Goal: Task Accomplishment & Management: Complete application form

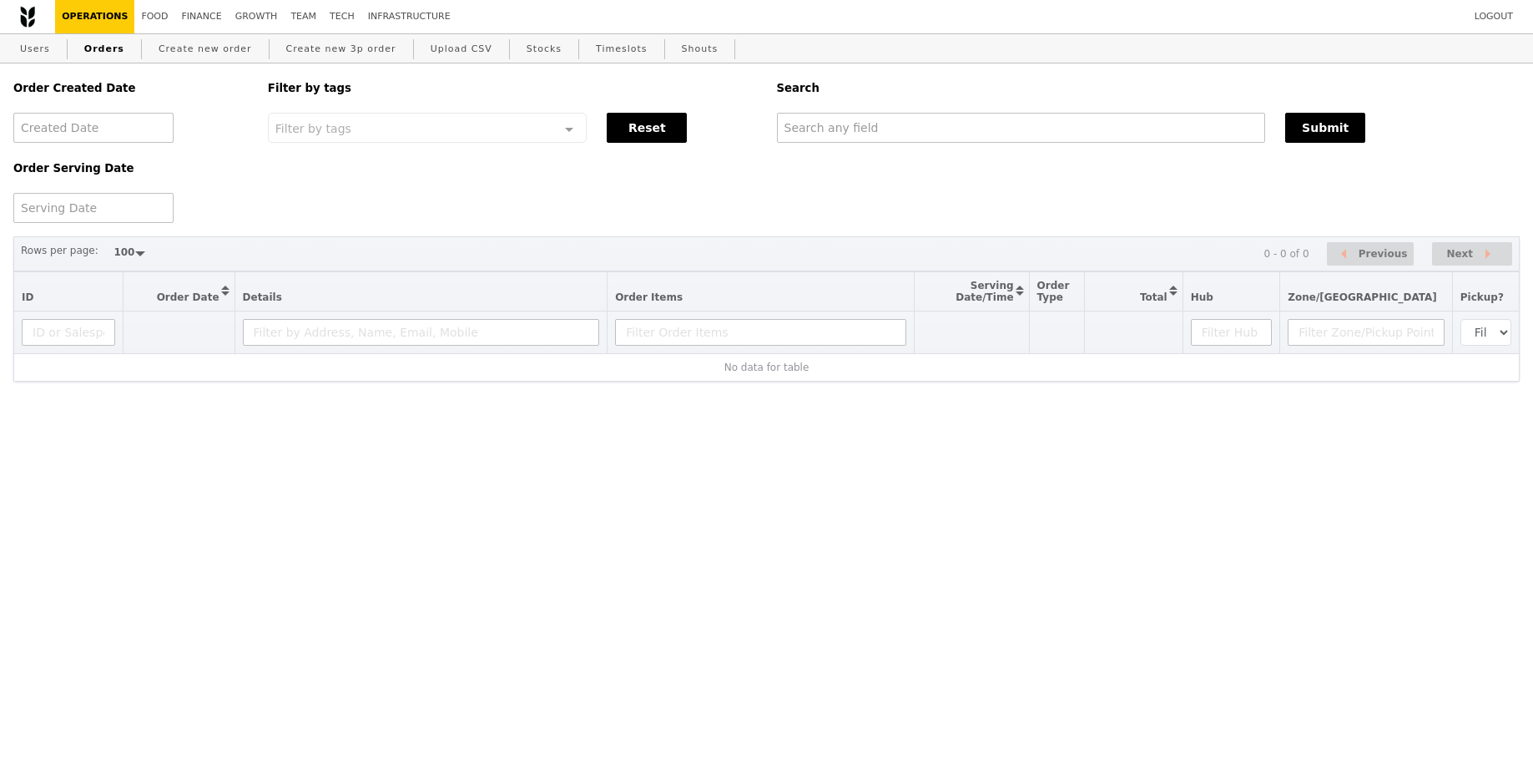
select select "100"
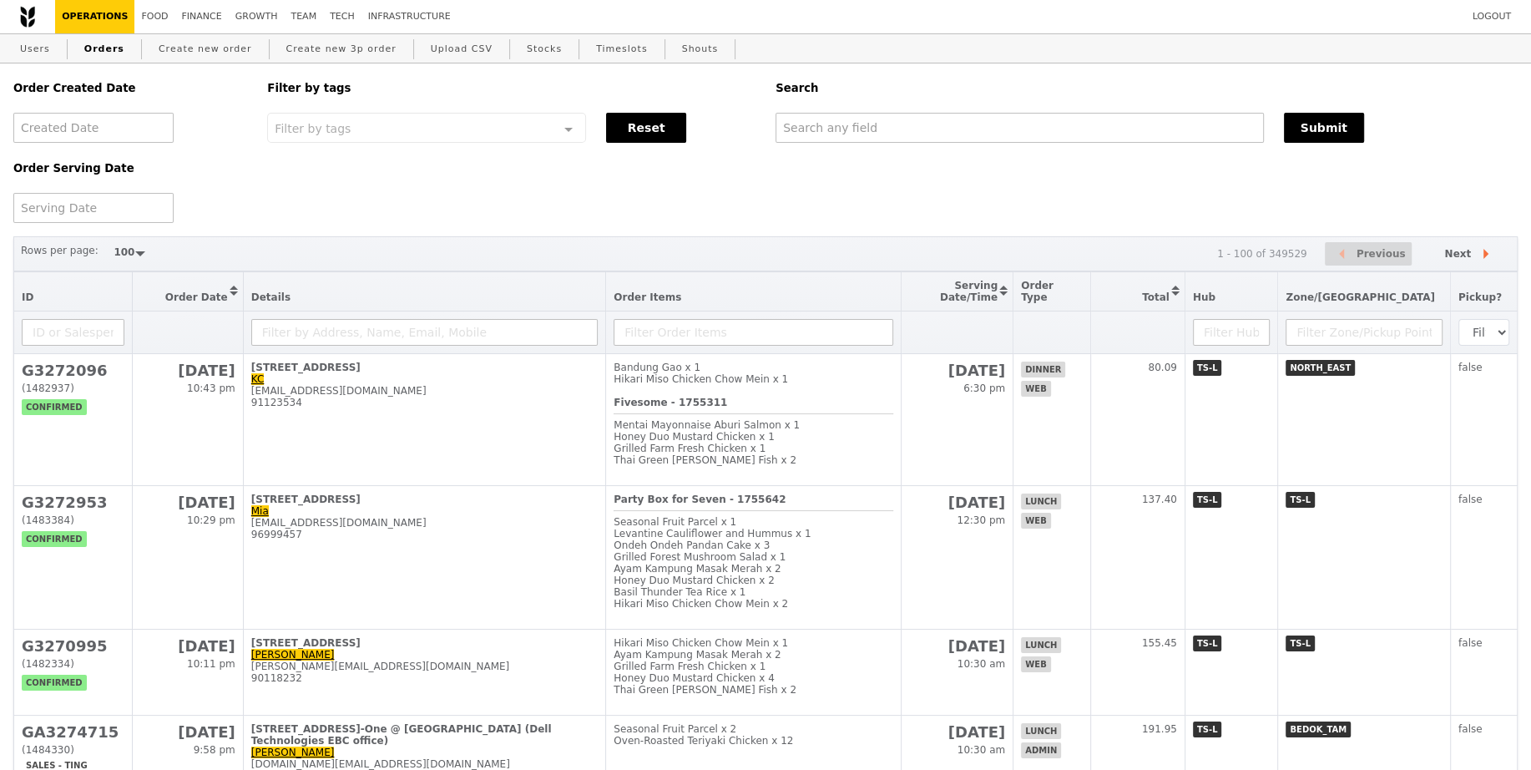
click at [1074, 157] on div "Order Created Date Order Serving Date Filter by tags Filter by tags Meal_Plan W…" at bounding box center [765, 142] width 1524 height 159
click at [1073, 145] on div "Order Created Date Order Serving Date Filter by tags Filter by tags Meal_Plan W…" at bounding box center [765, 142] width 1524 height 159
click at [1073, 140] on input "text" at bounding box center [1019, 128] width 488 height 30
paste input "[EMAIL_ADDRESS][DOMAIN_NAME]"
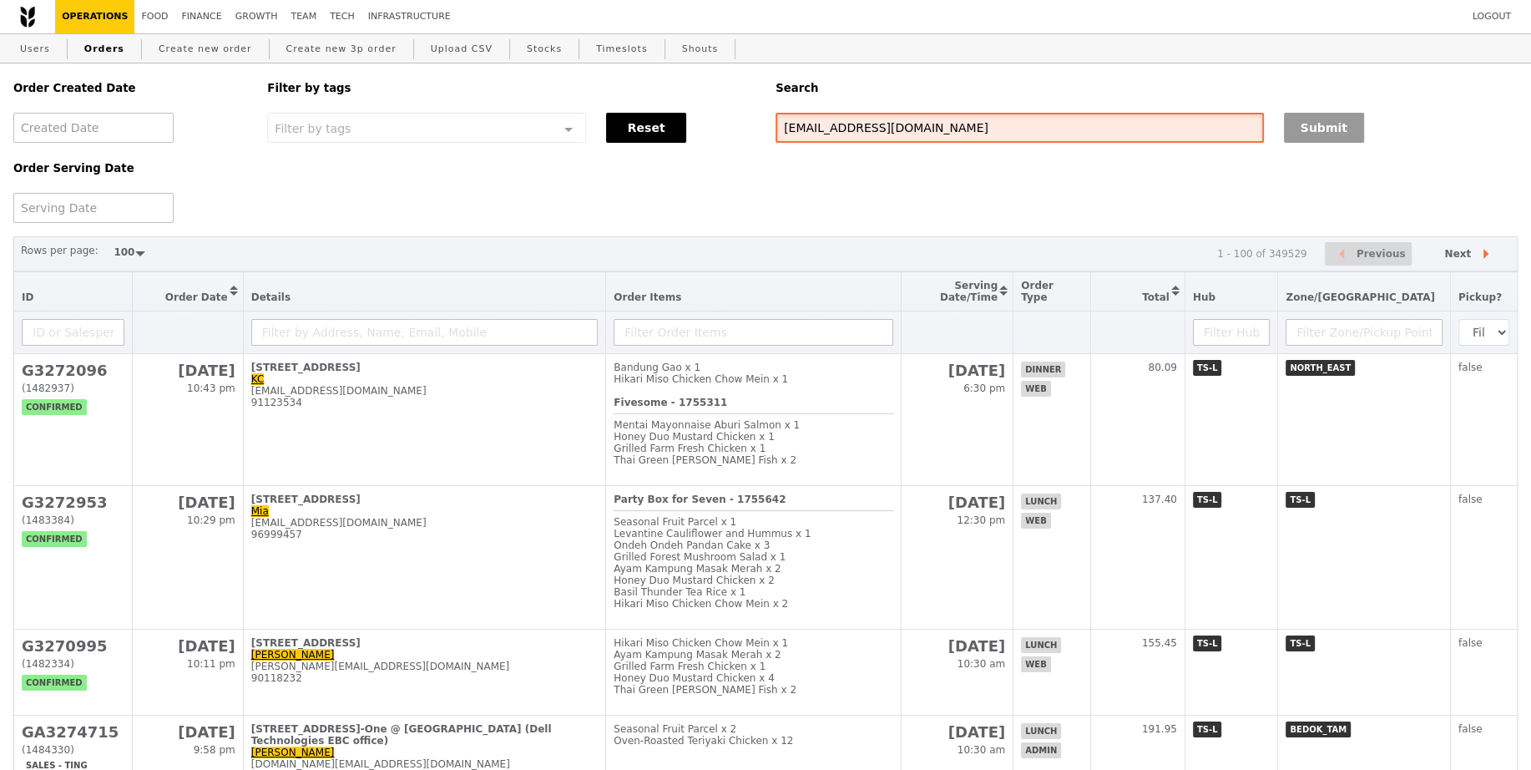
type input "[EMAIL_ADDRESS][DOMAIN_NAME]"
click at [1350, 134] on button "Submit" at bounding box center [1324, 128] width 80 height 30
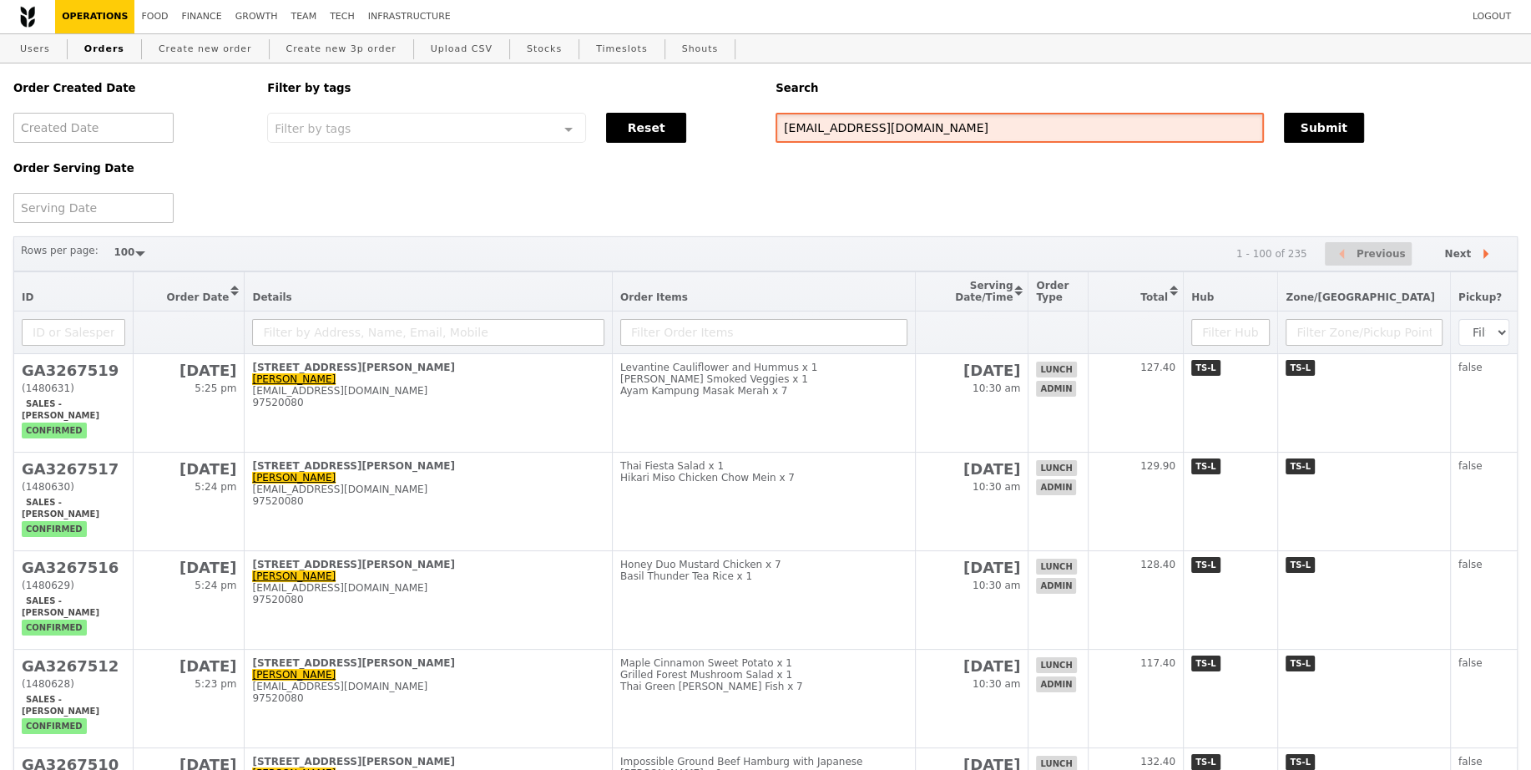
click at [906, 114] on input "[EMAIL_ADDRESS][DOMAIN_NAME]" at bounding box center [1019, 128] width 488 height 30
click at [906, 116] on input "[EMAIL_ADDRESS][DOMAIN_NAME]" at bounding box center [1019, 128] width 488 height 30
click at [906, 118] on input "[EMAIL_ADDRESS][DOMAIN_NAME]" at bounding box center [1019, 128] width 488 height 30
click at [906, 133] on input "[EMAIL_ADDRESS][DOMAIN_NAME]" at bounding box center [1019, 128] width 488 height 30
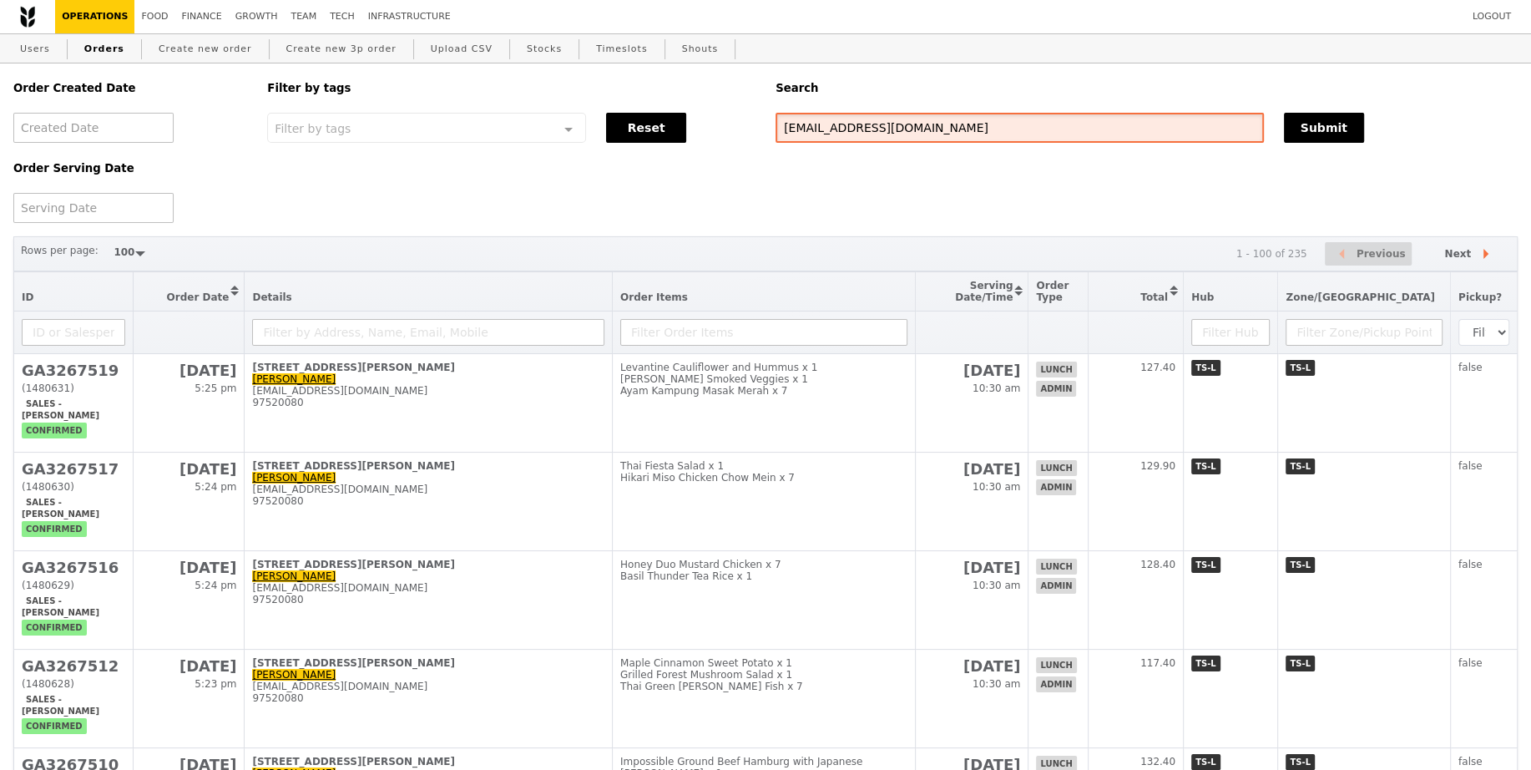
click at [906, 133] on input "[EMAIL_ADDRESS][DOMAIN_NAME]" at bounding box center [1019, 128] width 488 height 30
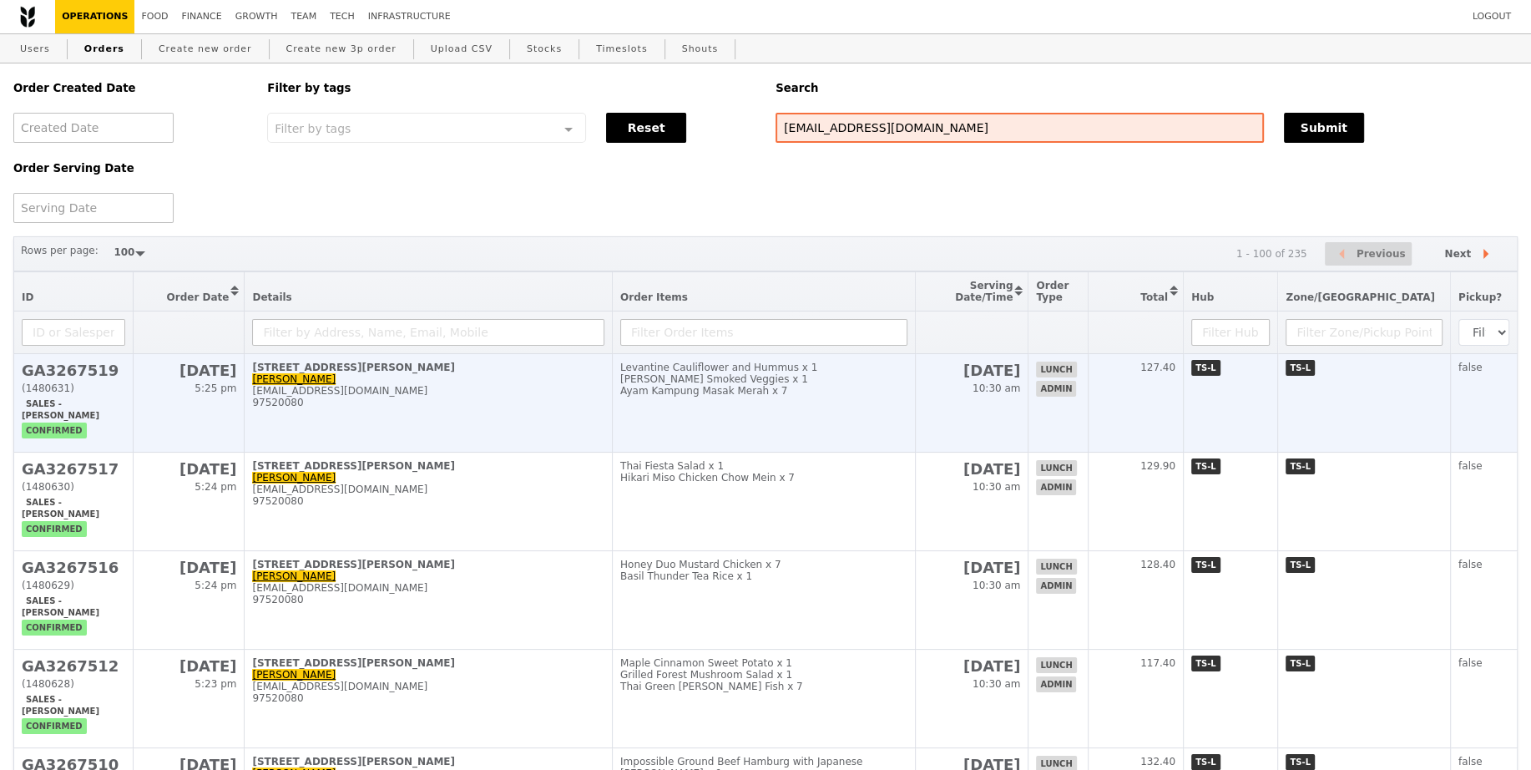
click at [987, 412] on td "22 Aug 10:30 am" at bounding box center [972, 403] width 114 height 98
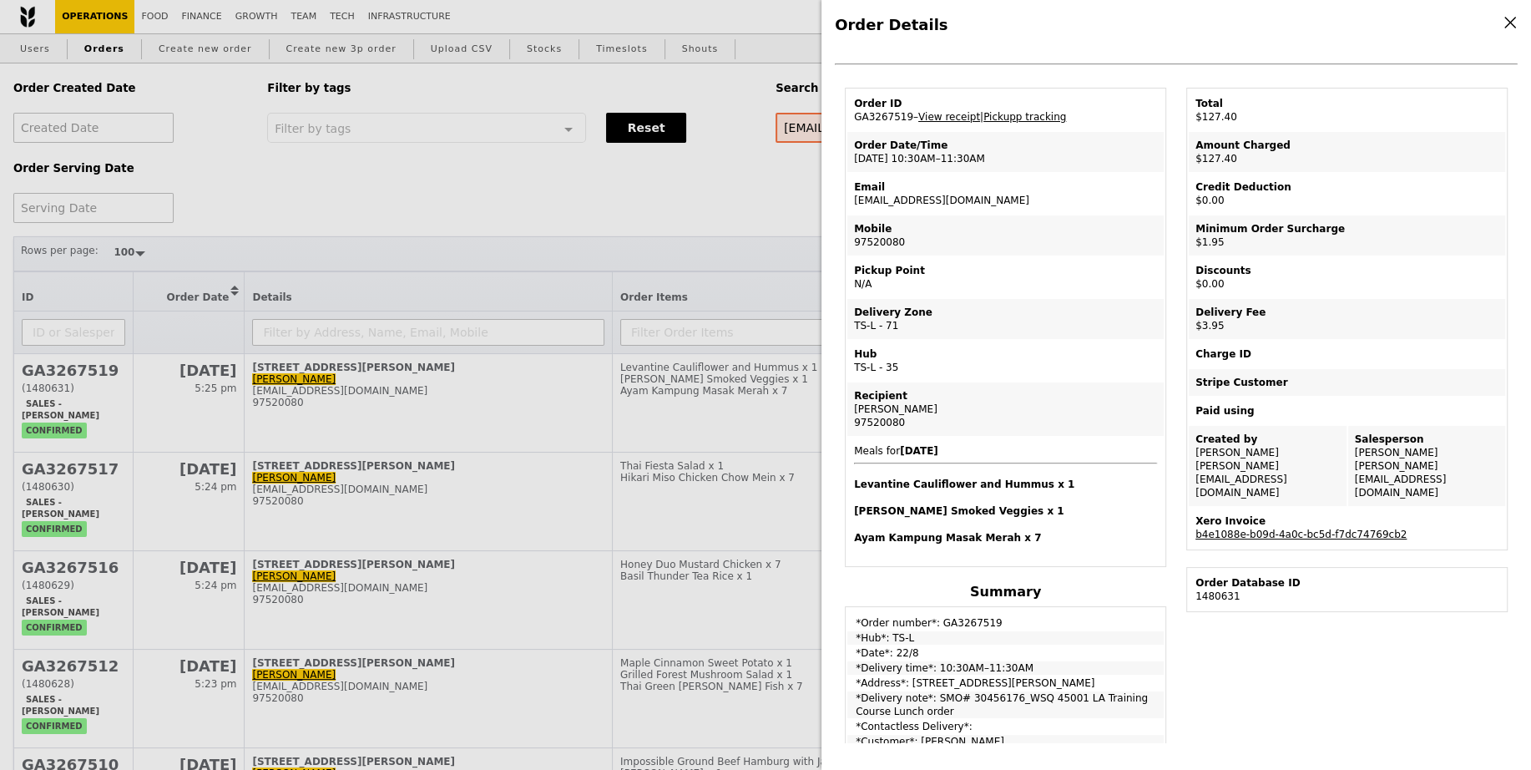
scroll to position [66, 0]
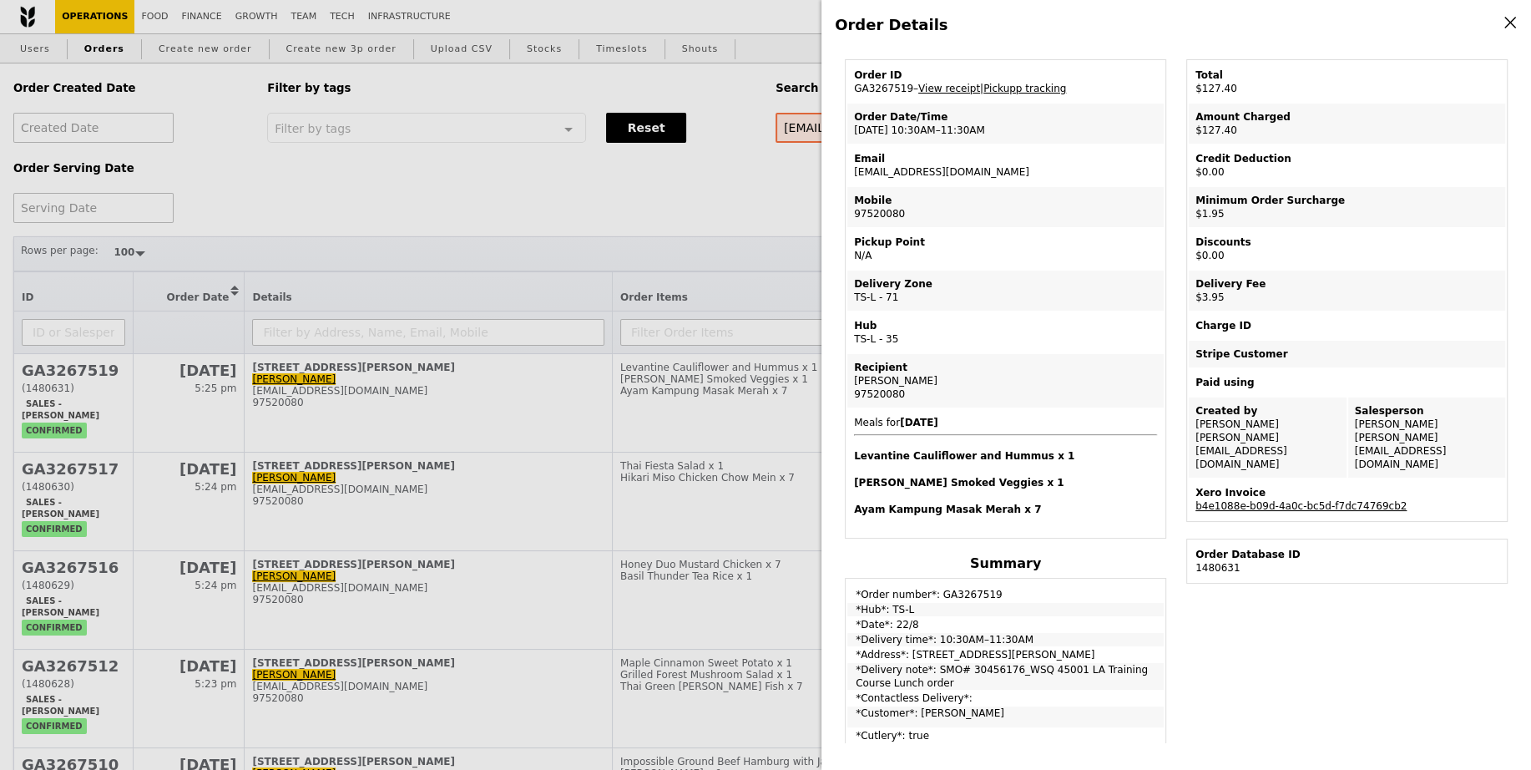
click at [977, 671] on td "*Delivery note*: SMO# 30456176_WSQ 45001 LA Training Course Lunch order" at bounding box center [1005, 676] width 316 height 27
click at [735, 601] on div "Order Details Edit order Changelog Cancel Order ID GA3267519 – View receipt | P…" at bounding box center [765, 385] width 1531 height 770
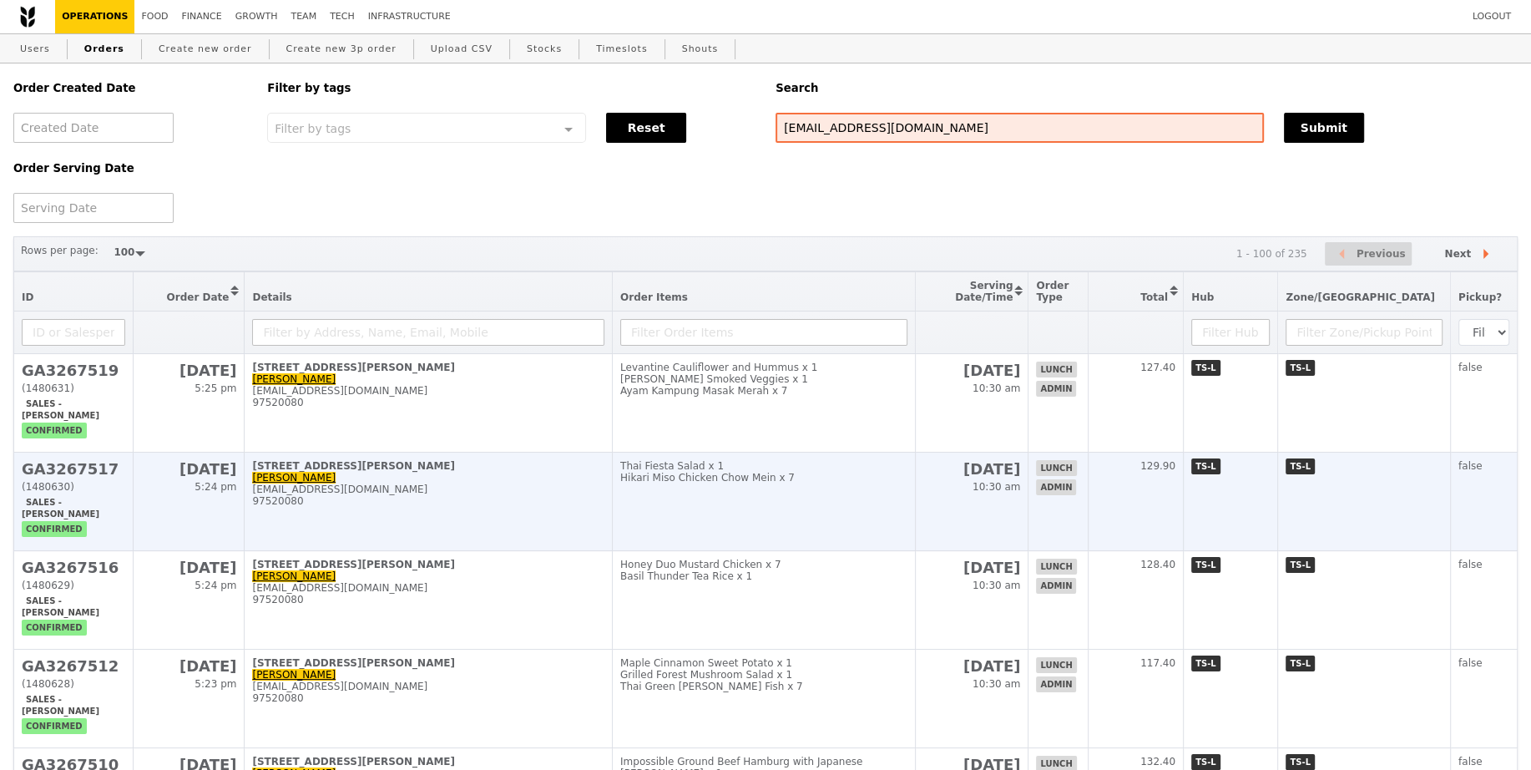
click at [856, 515] on td "Thai Fiesta Salad x 1 Hikari Miso Chicken Chow Mein x 7" at bounding box center [763, 501] width 303 height 98
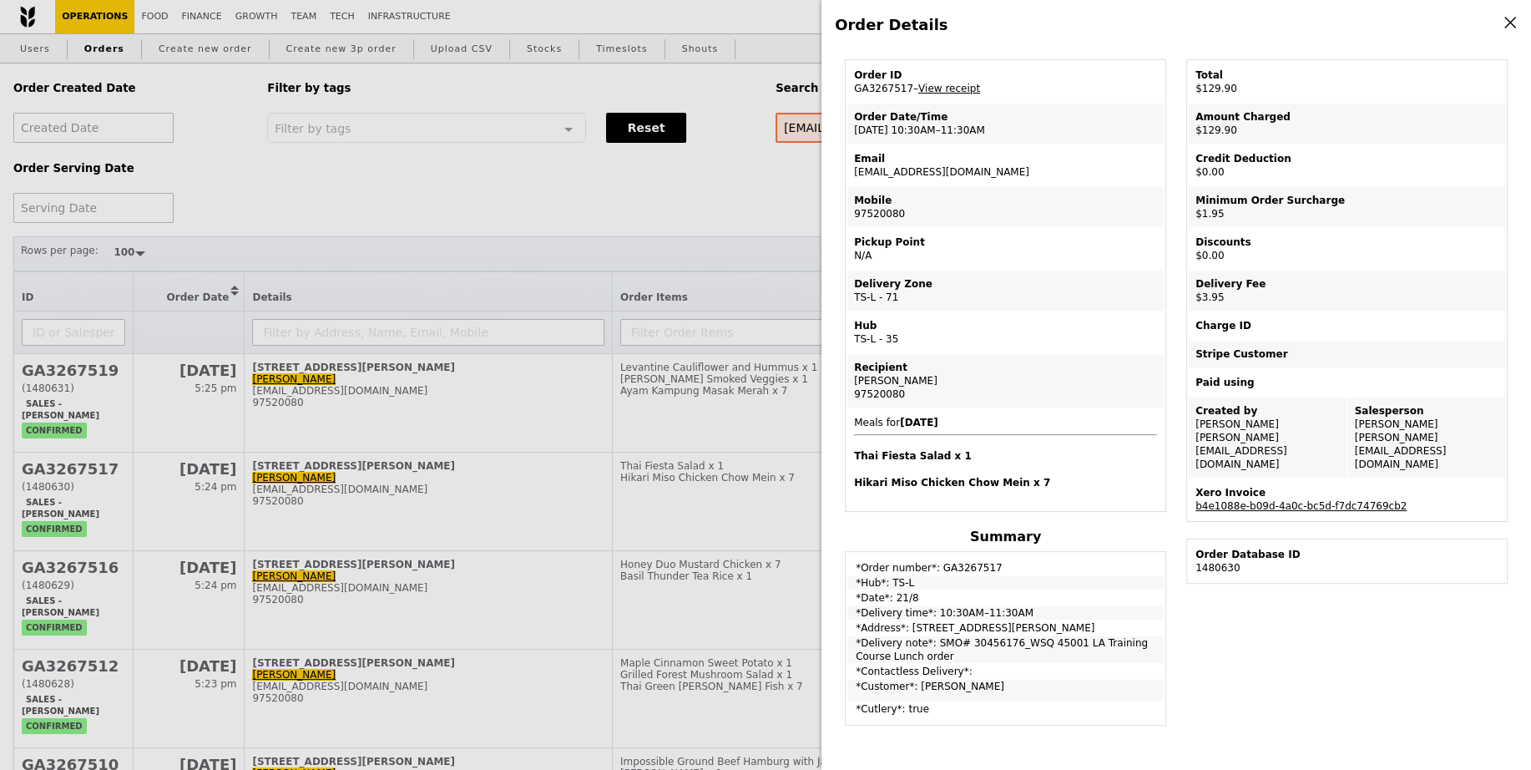
click at [753, 557] on div "Order Details Edit order Changelog Cancel Order ID GA3267517 – View receipt Ord…" at bounding box center [765, 385] width 1531 height 770
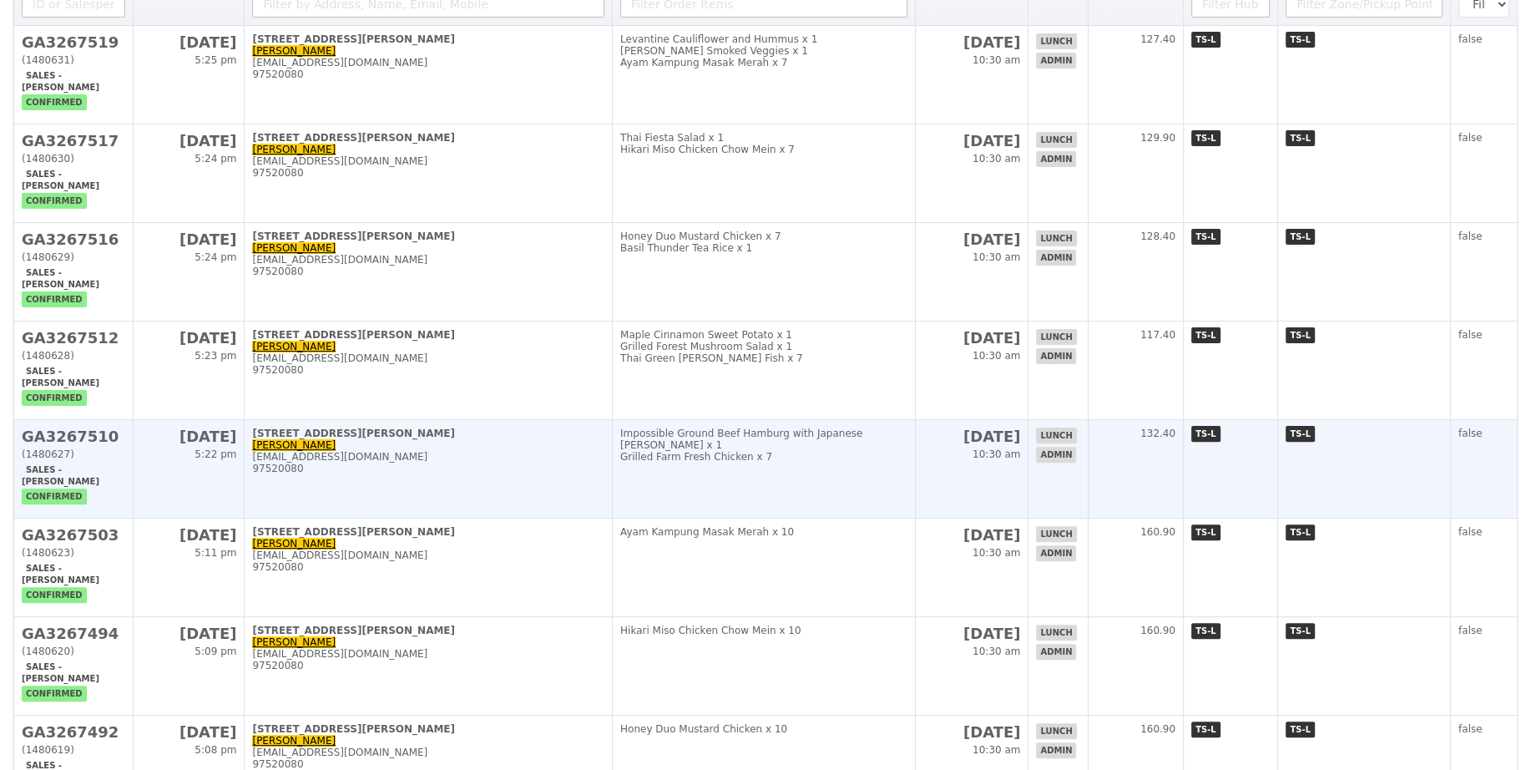
scroll to position [329, 0]
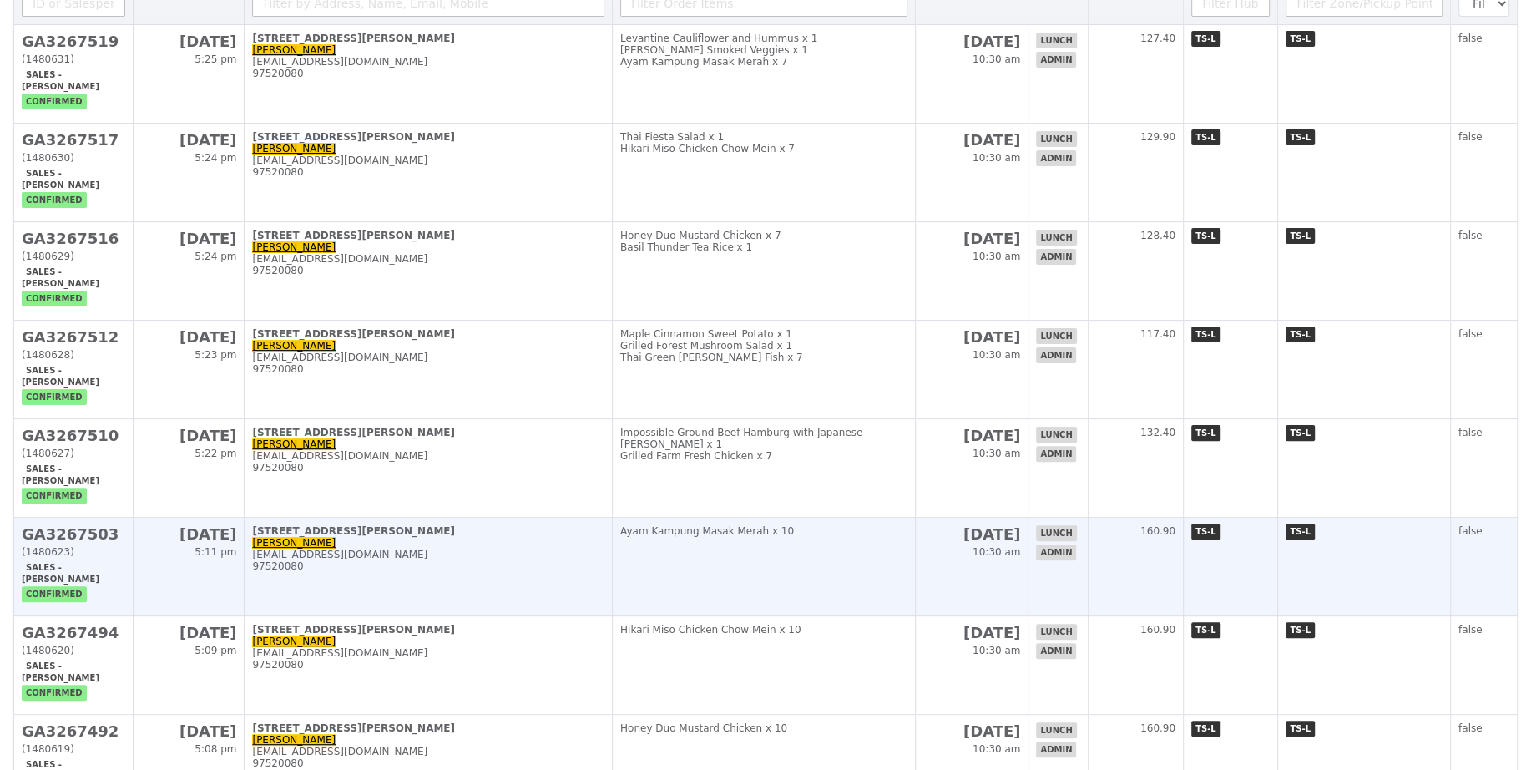
click at [847, 533] on td "Ayam Kampung Masak Merah x 10" at bounding box center [763, 567] width 303 height 98
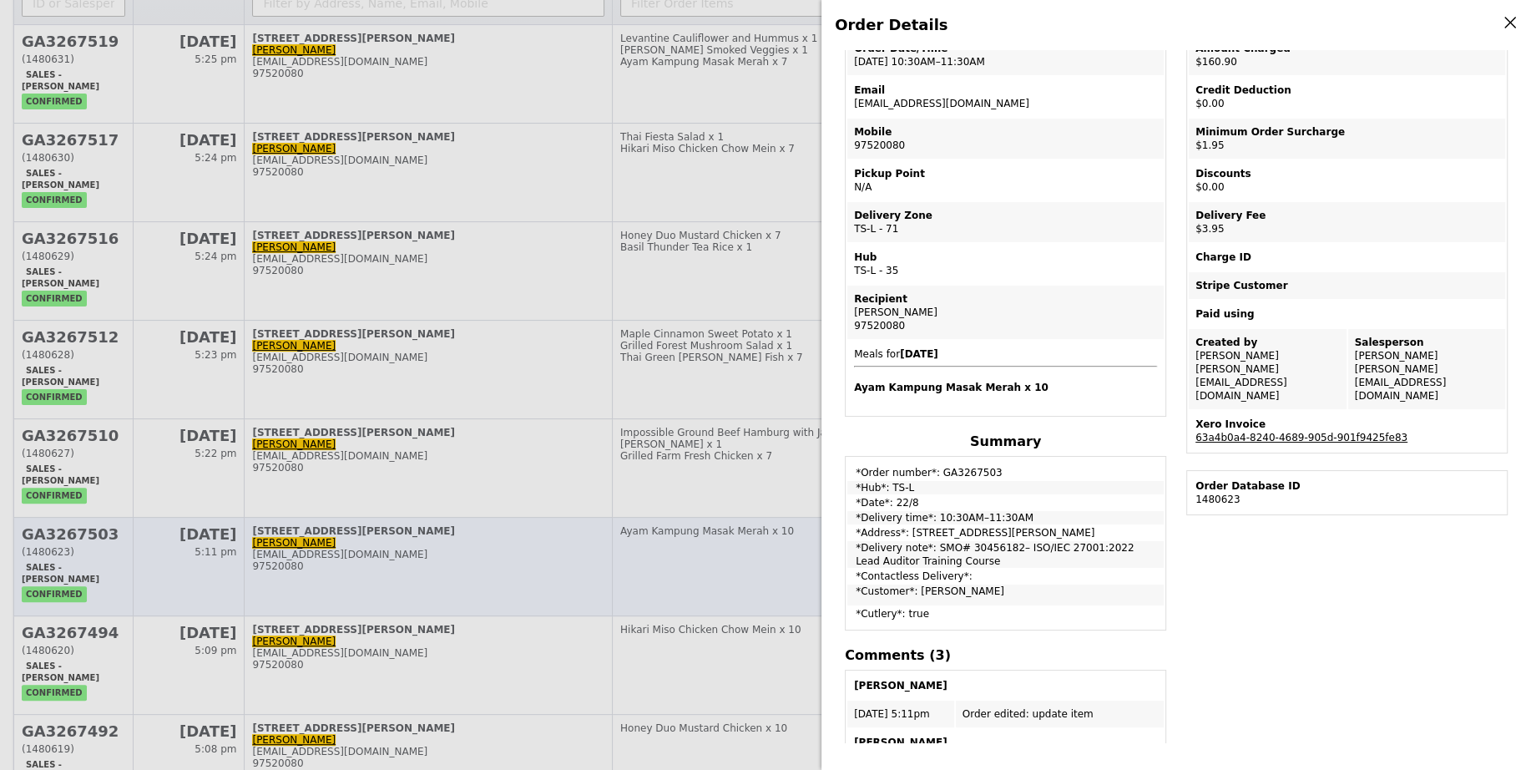
scroll to position [66, 0]
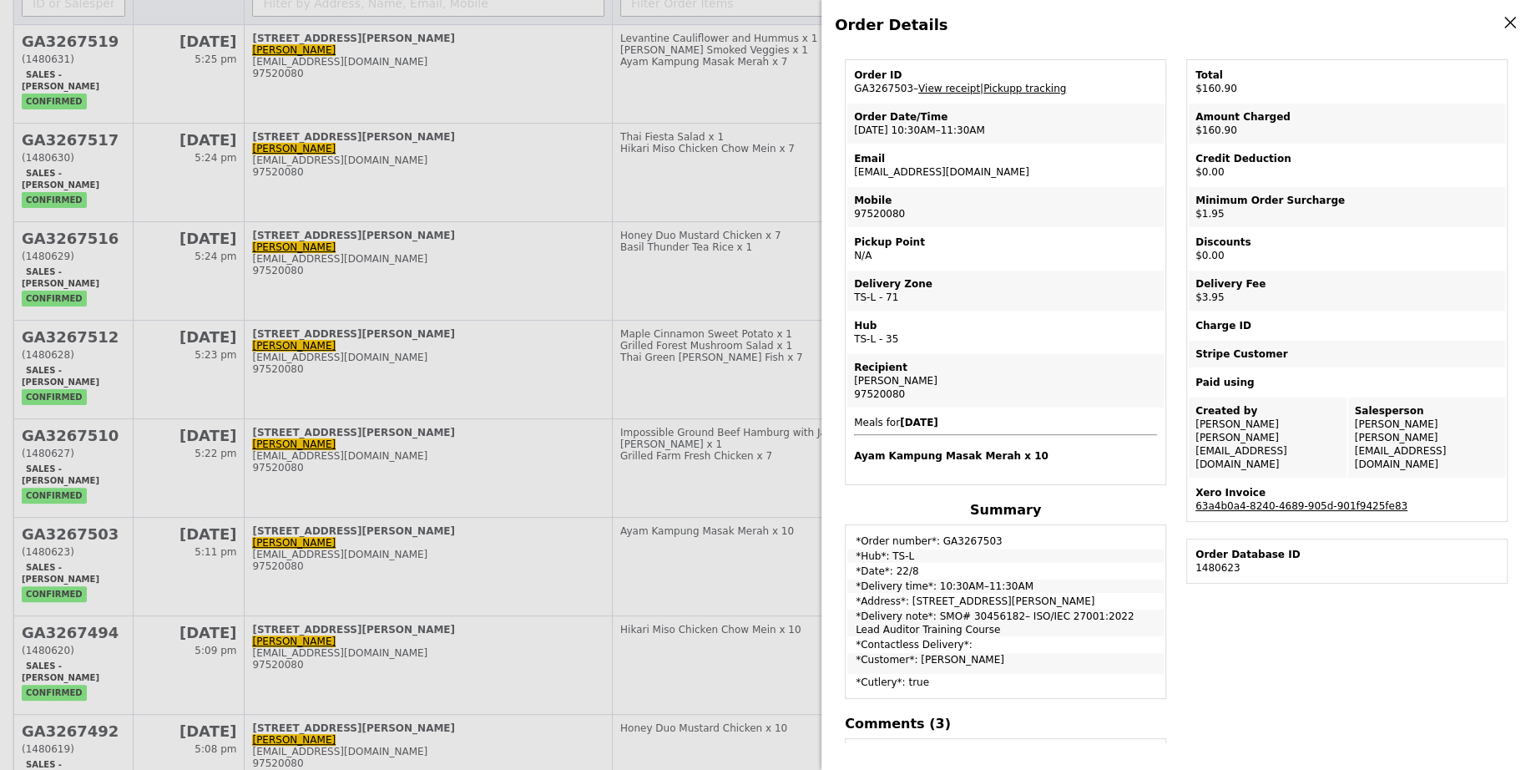
click at [728, 562] on div "Order Details Edit order Changelog Cancel Order ID GA3267503 – View receipt | P…" at bounding box center [765, 385] width 1531 height 770
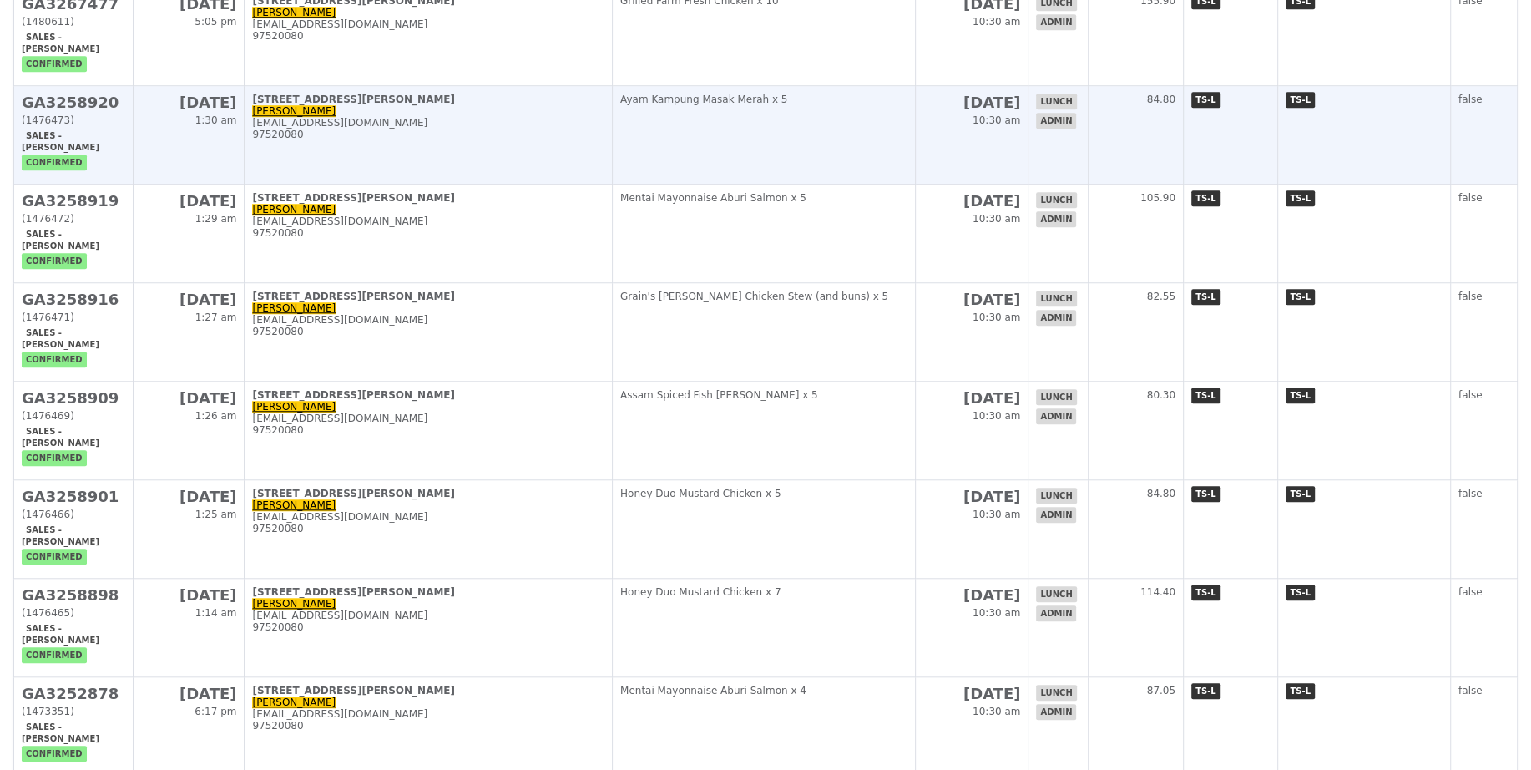
scroll to position [1255, 0]
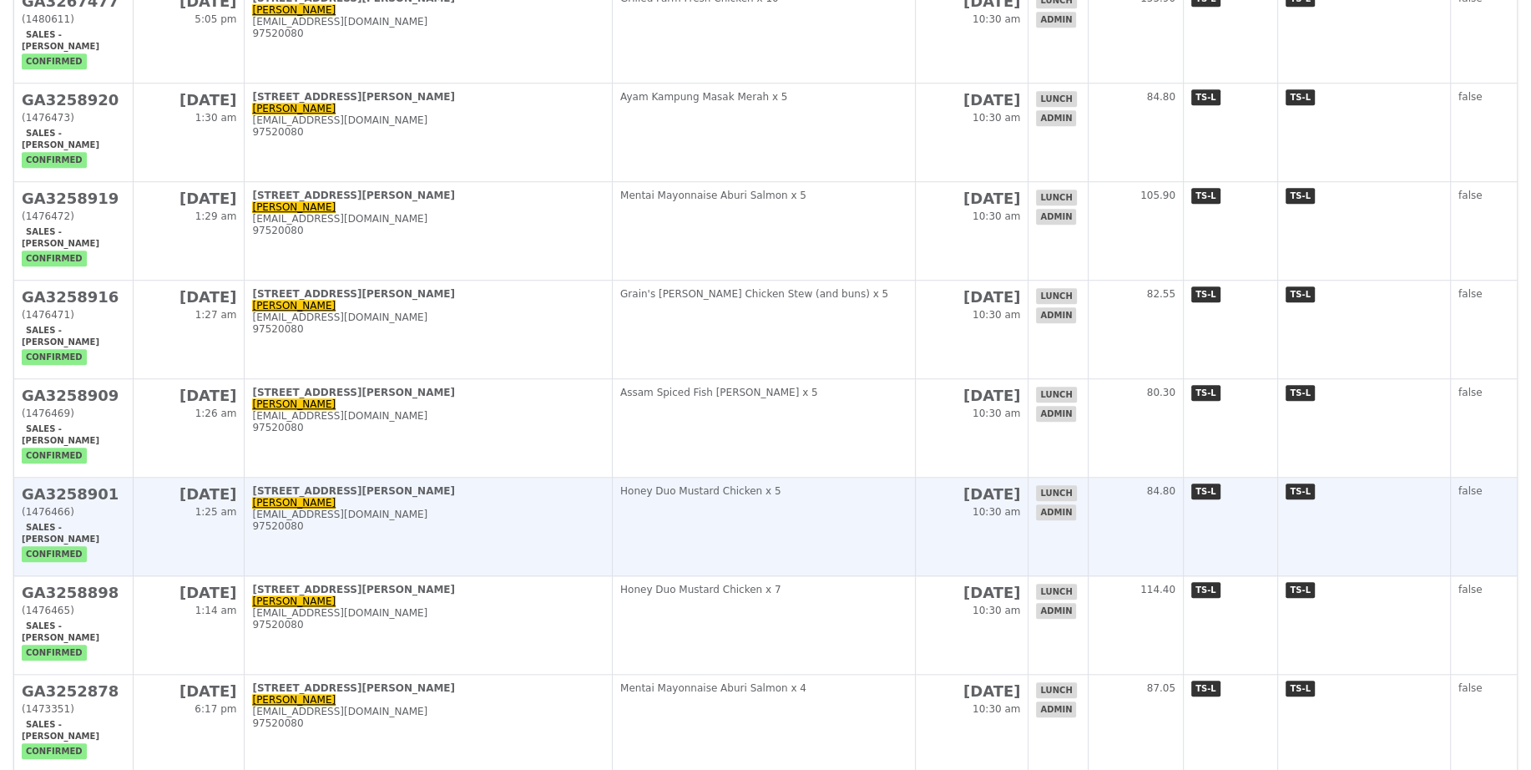
click at [915, 477] on td "Honey Duo Mustard Chicken x 5" at bounding box center [763, 526] width 303 height 98
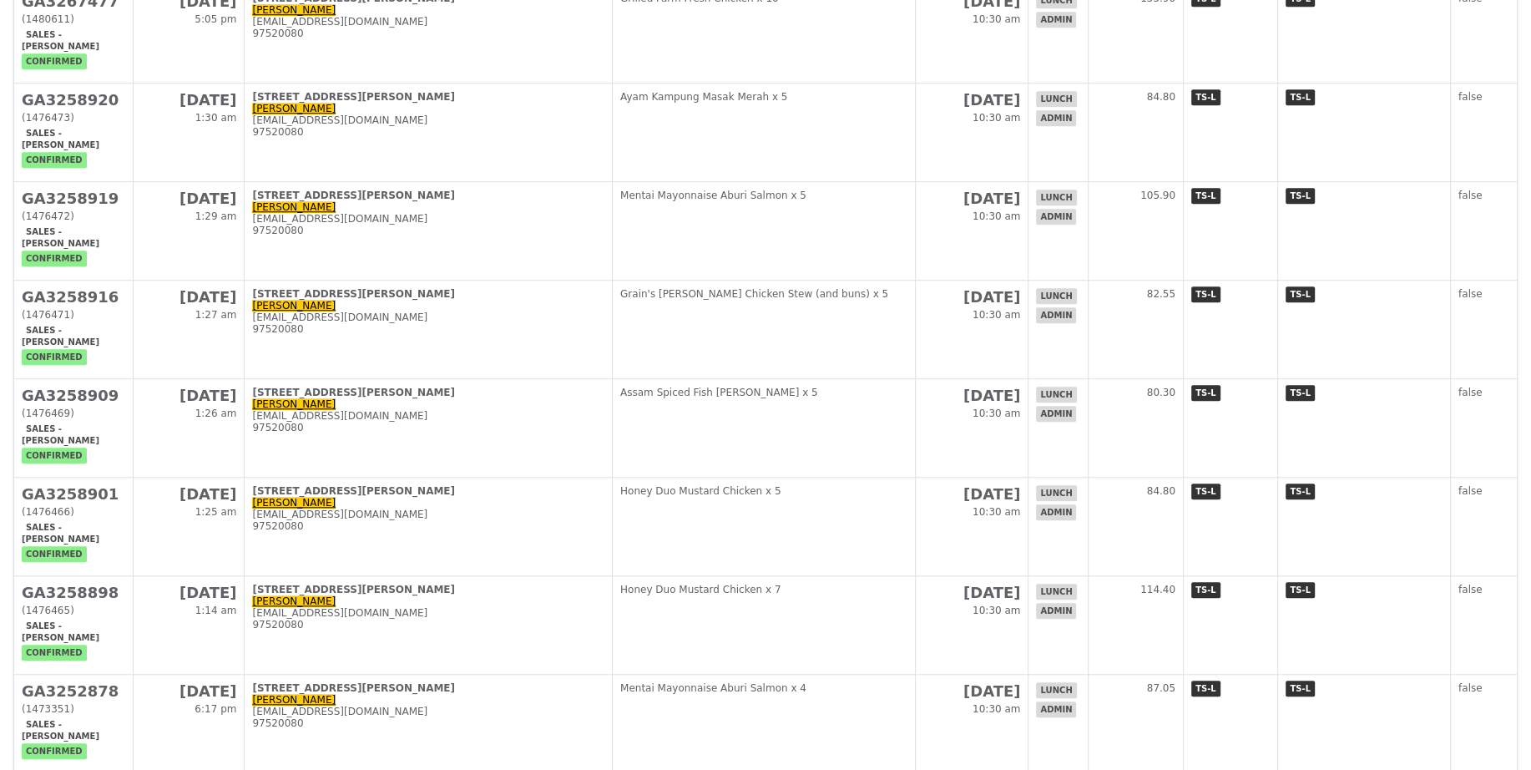
scroll to position [66, 0]
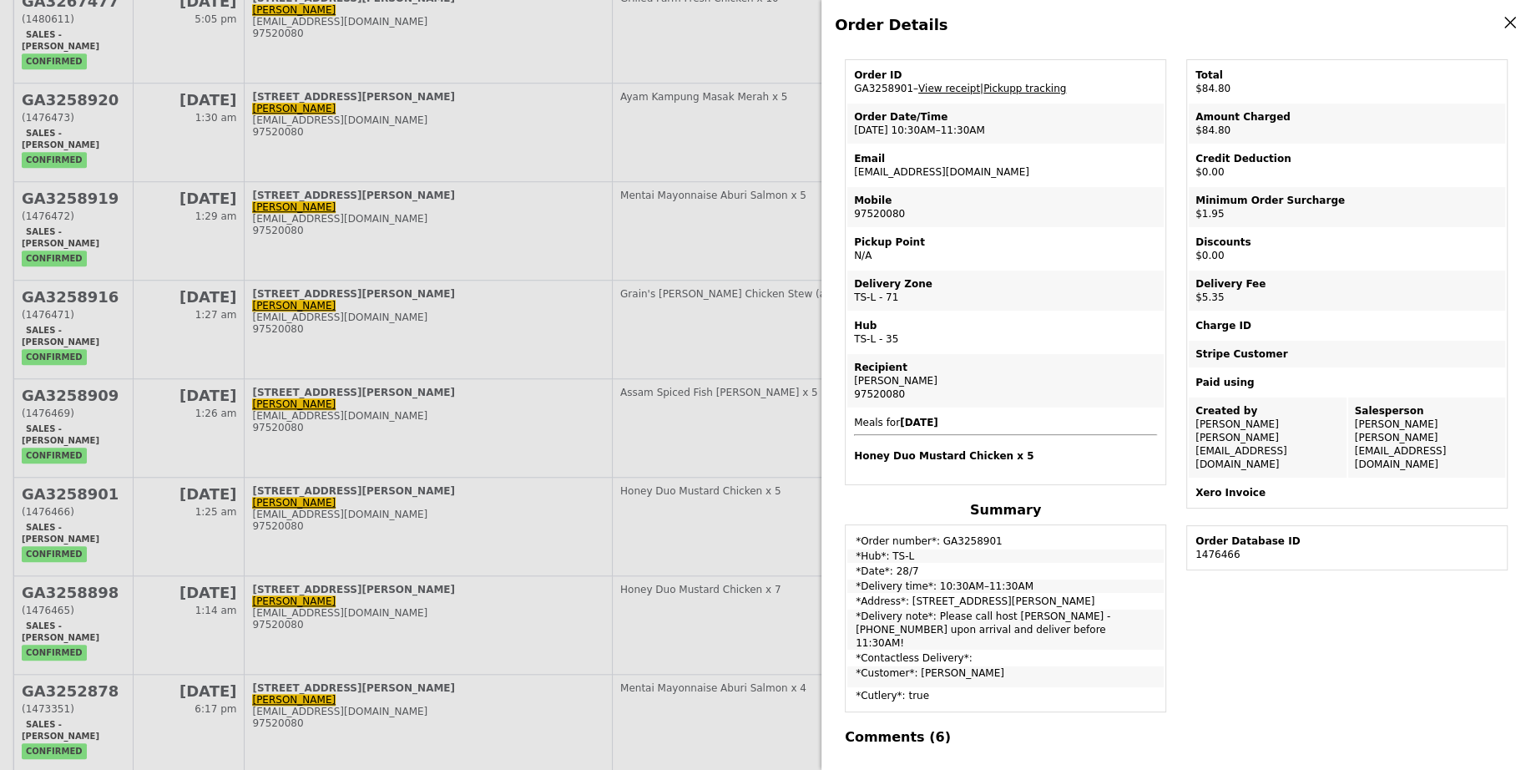
drag, startPoint x: 934, startPoint y: 610, endPoint x: 1026, endPoint y: 629, distance: 93.6
click at [1026, 629] on td "*Delivery note*: Please call host Lili - 97520080 upon arrival and deliver befo…" at bounding box center [1005, 629] width 316 height 40
copy td "Please call host Lili - 97520080 upon arrival and deliver before 11:30AM!"
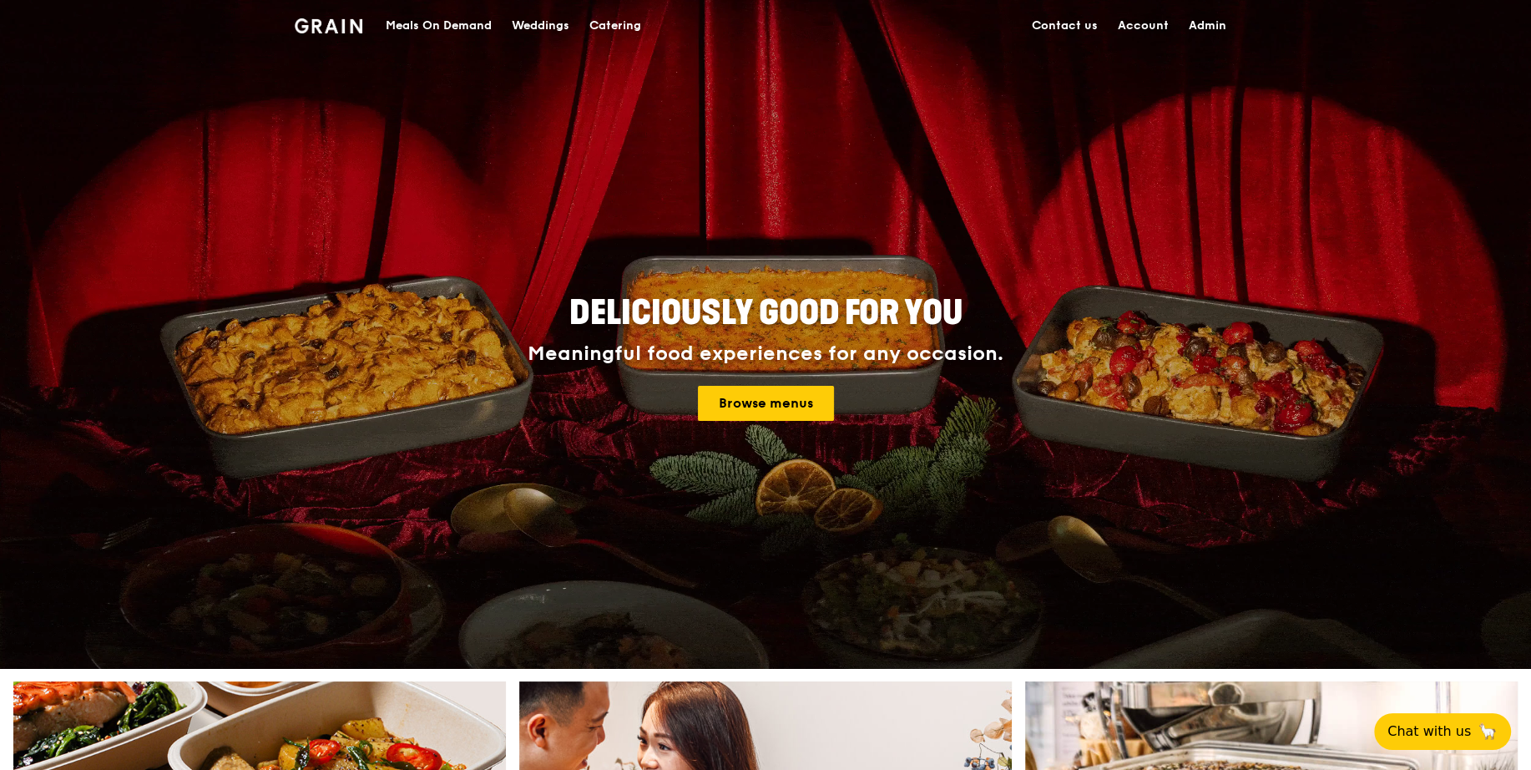
click at [429, 27] on div "Meals On Demand" at bounding box center [439, 26] width 106 height 50
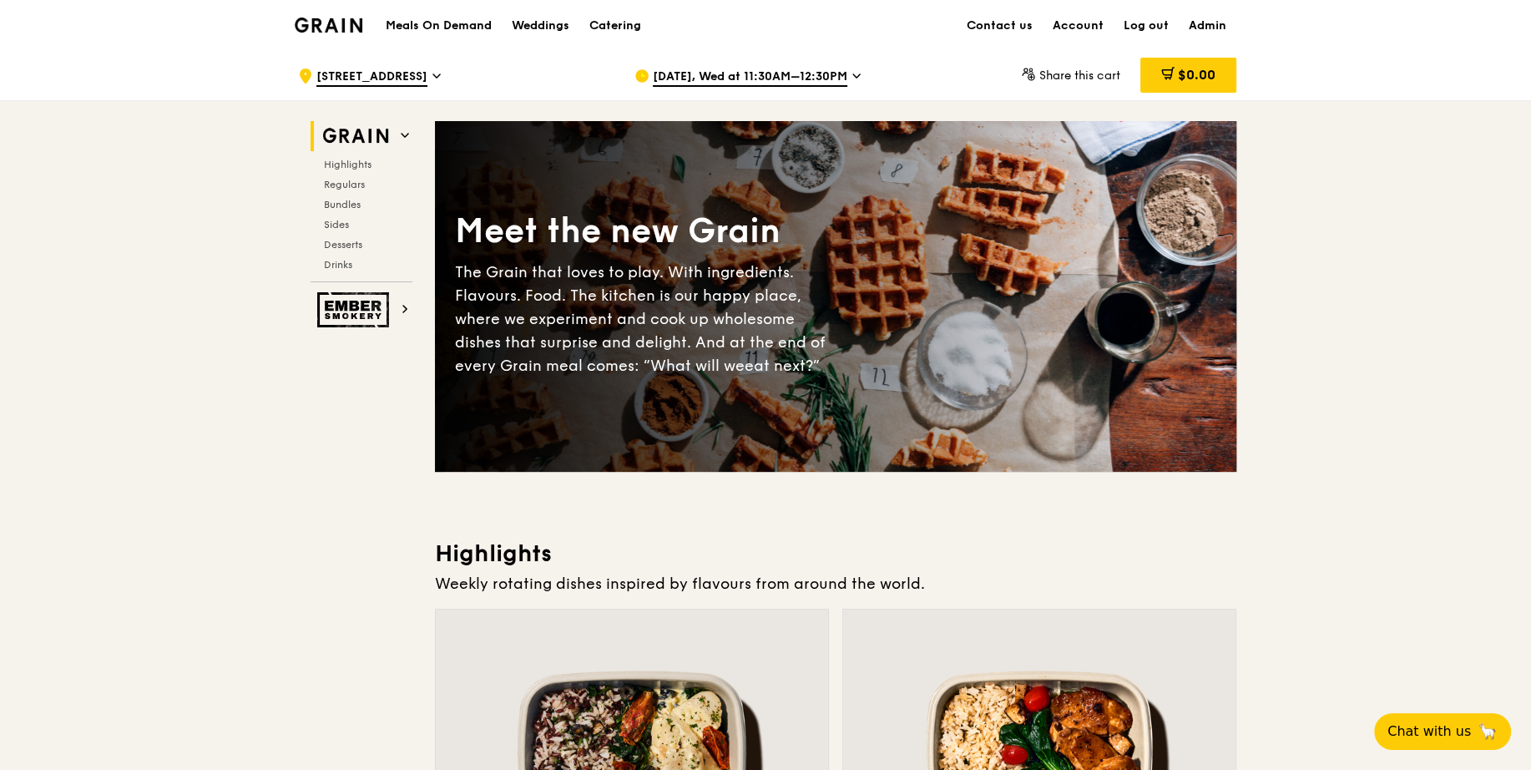
click at [775, 76] on span "Aug 27, Wed at 11:30AM–12:30PM" at bounding box center [750, 77] width 194 height 18
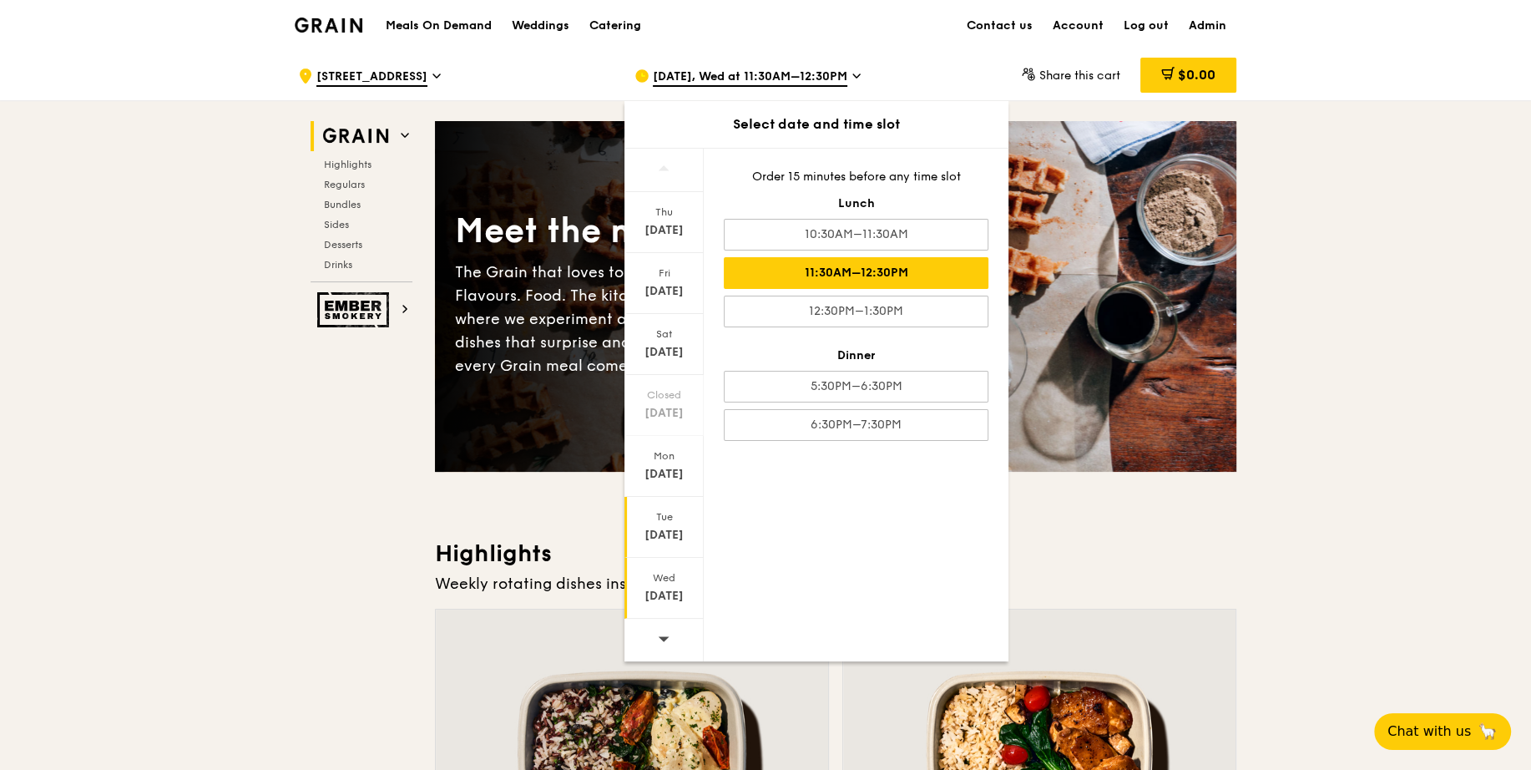
click at [659, 512] on div "Tue" at bounding box center [664, 516] width 74 height 13
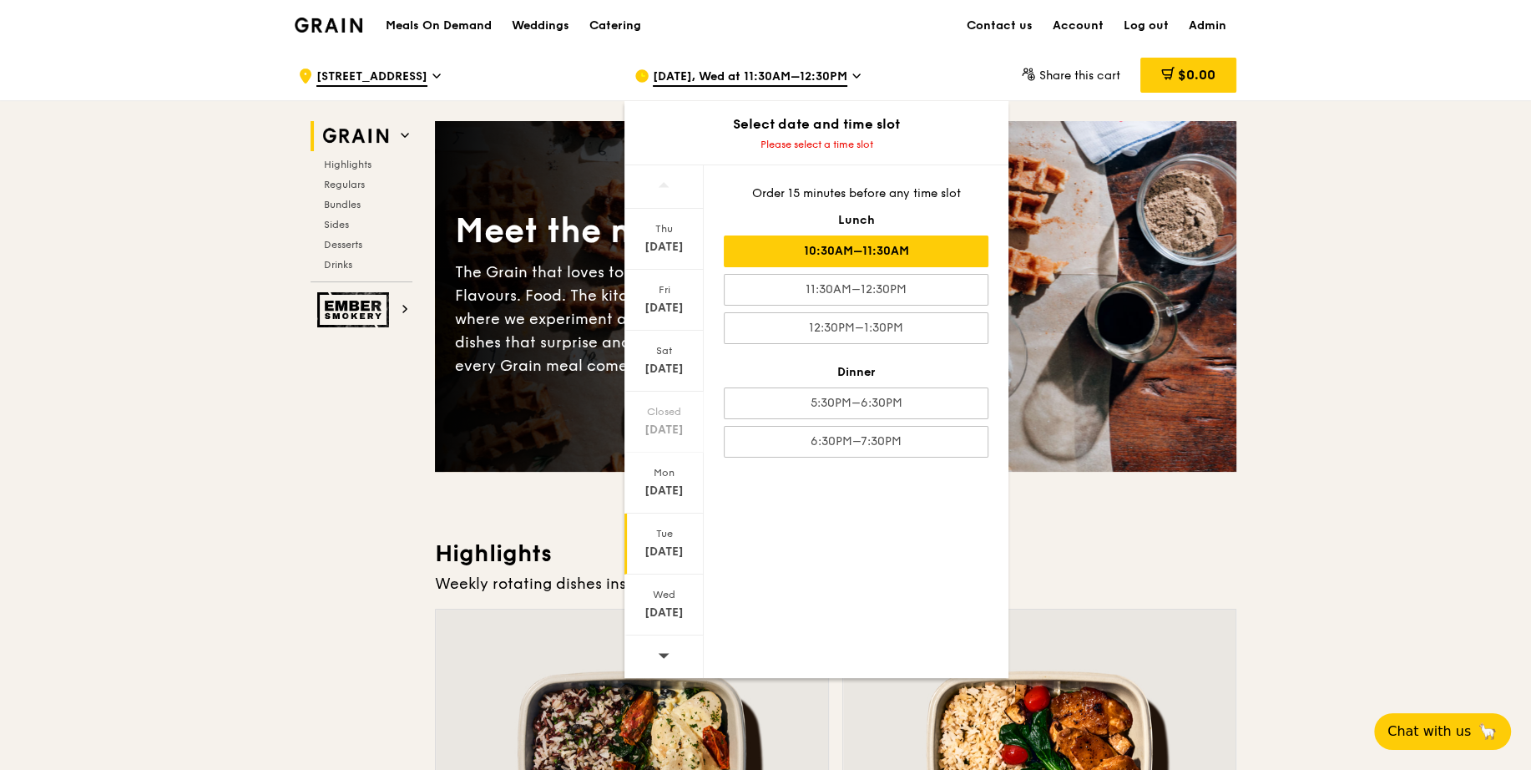
click at [827, 253] on div "10:30AM–11:30AM" at bounding box center [856, 251] width 265 height 32
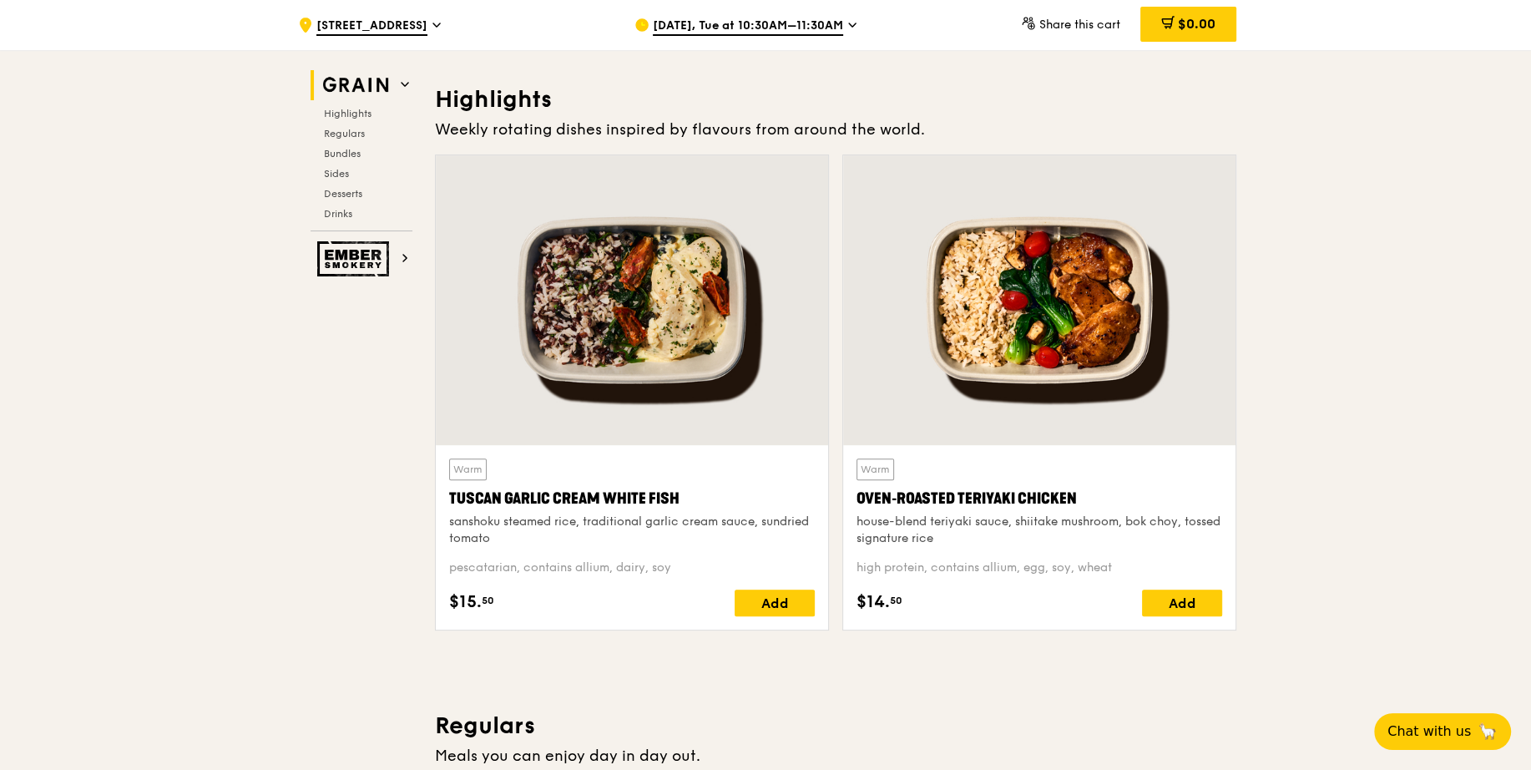
scroll to position [466, 0]
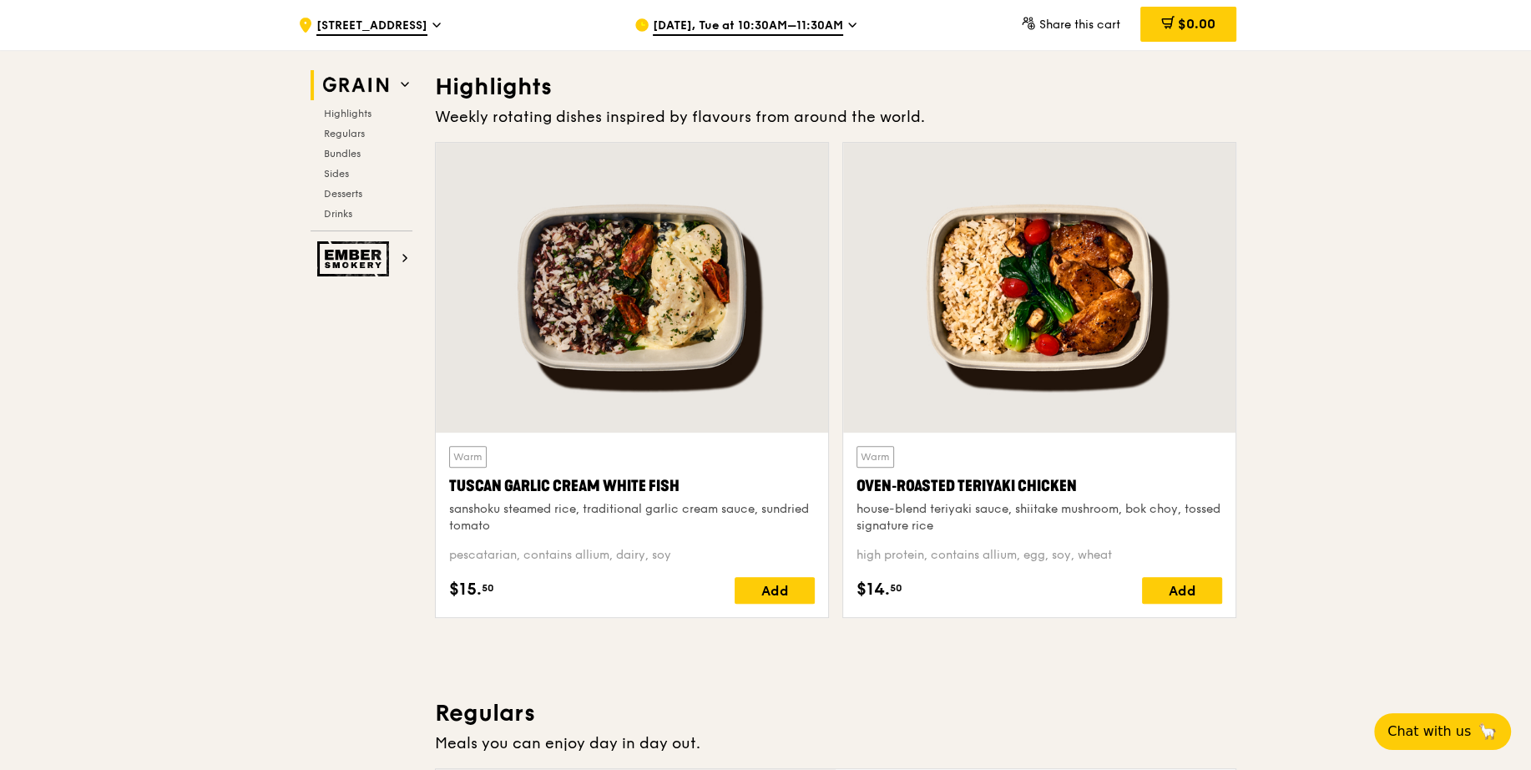
click at [731, 31] on span "Aug 26, Tue at 10:30AM–11:30AM" at bounding box center [748, 27] width 190 height 18
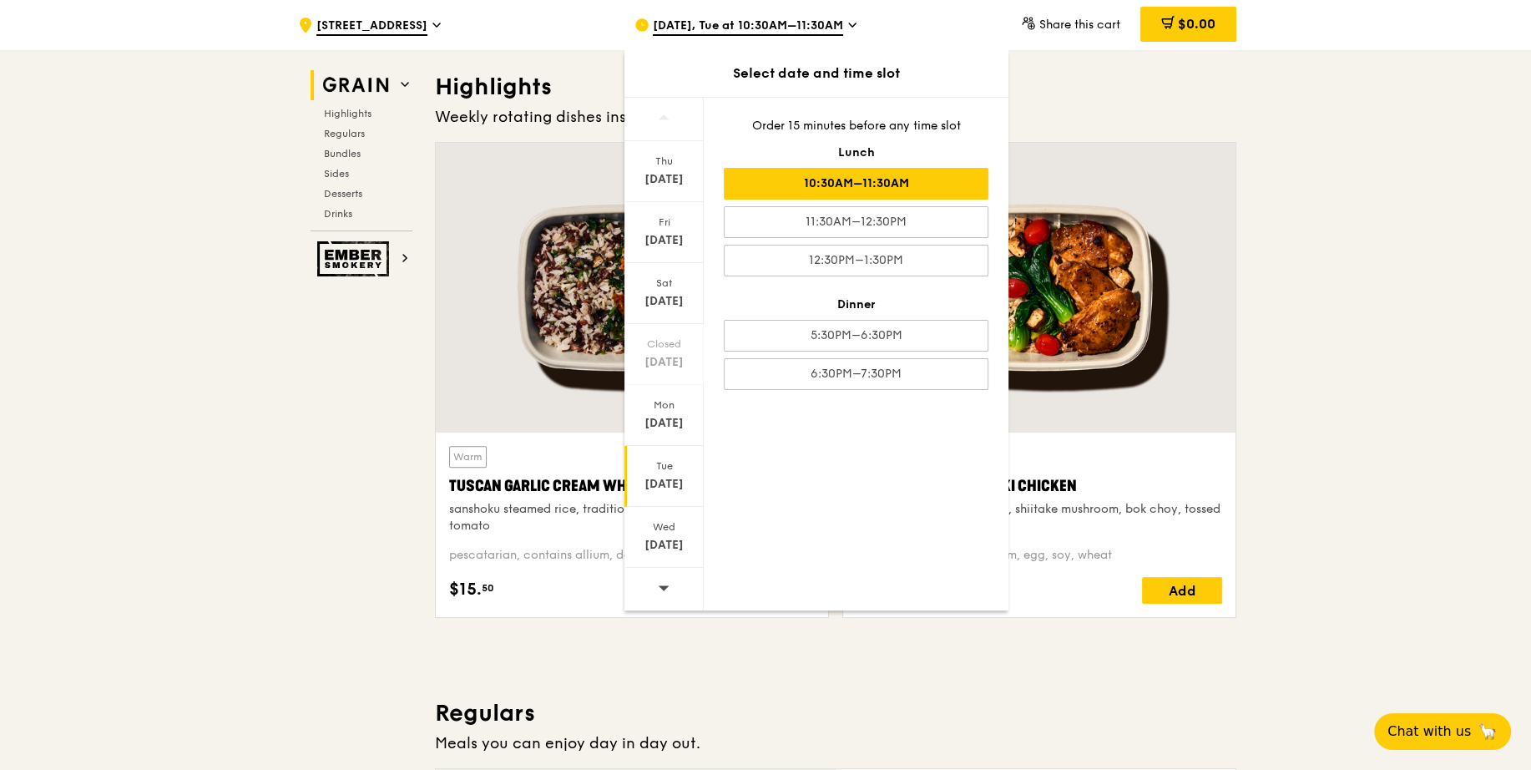
click at [653, 569] on div at bounding box center [663, 589] width 79 height 43
click at [659, 240] on div "Aug 29" at bounding box center [664, 240] width 74 height 17
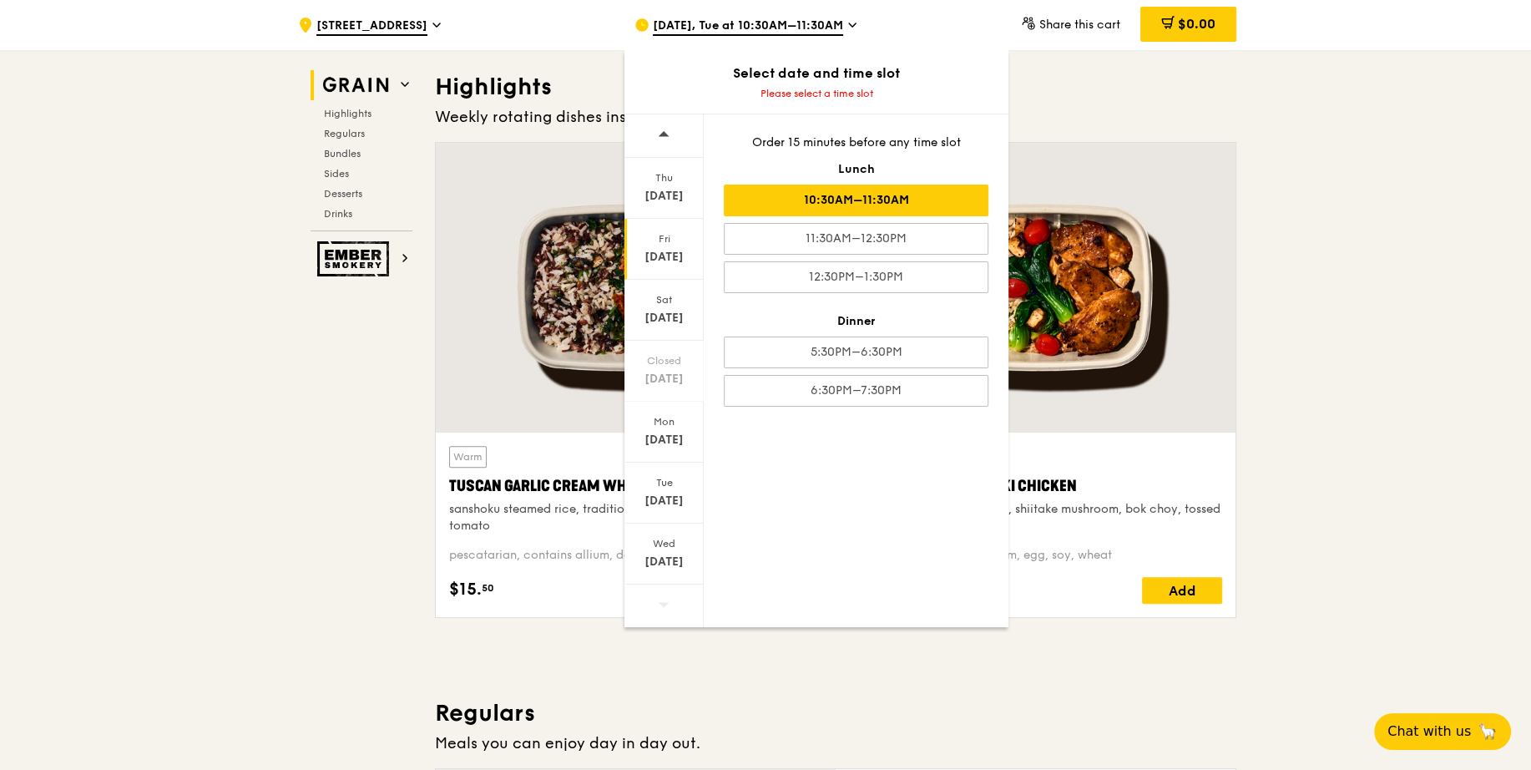
click at [841, 185] on div "10:30AM–11:30AM" at bounding box center [856, 200] width 265 height 32
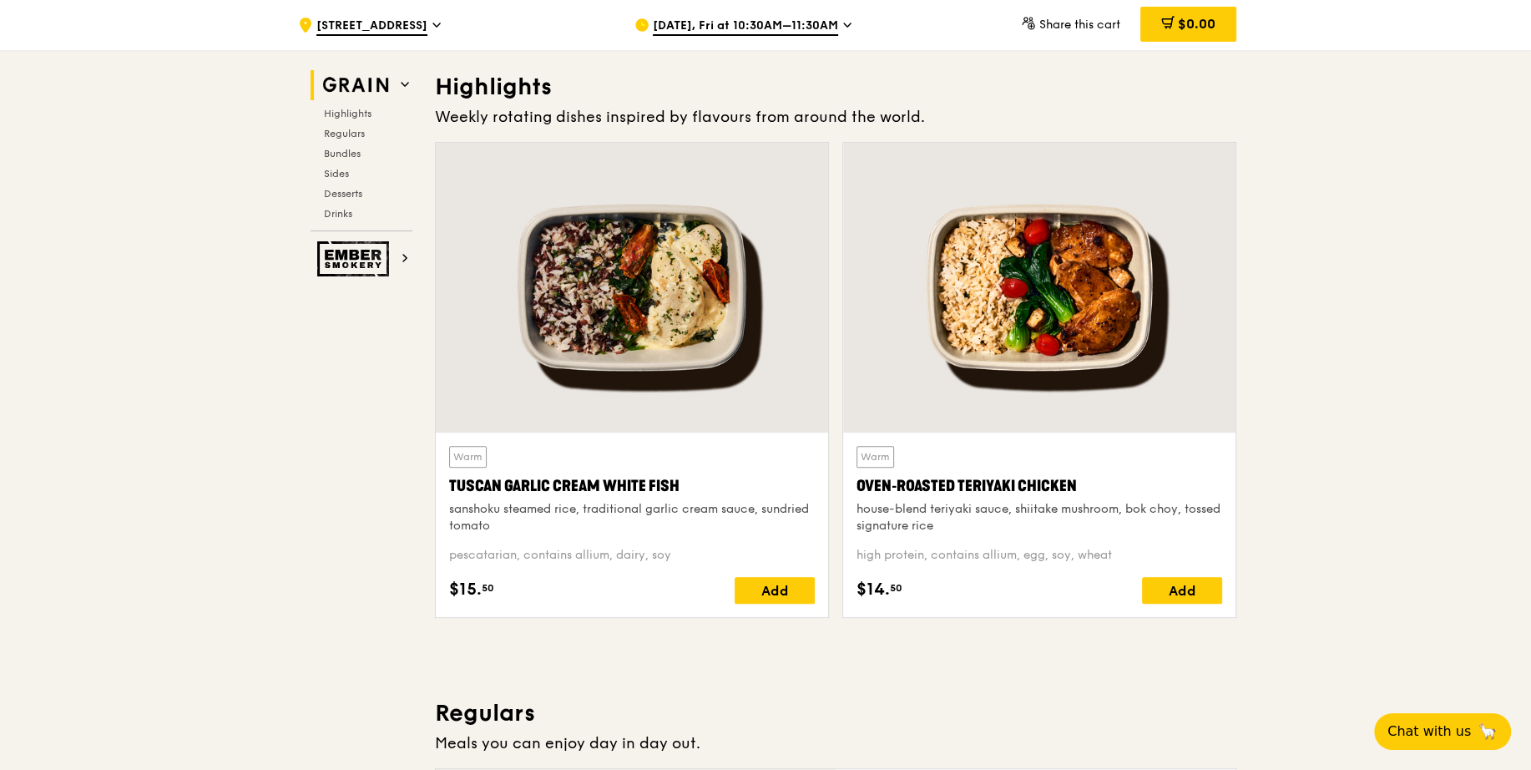
click at [766, 18] on span "Aug 29, Fri at 10:30AM–11:30AM" at bounding box center [745, 27] width 185 height 18
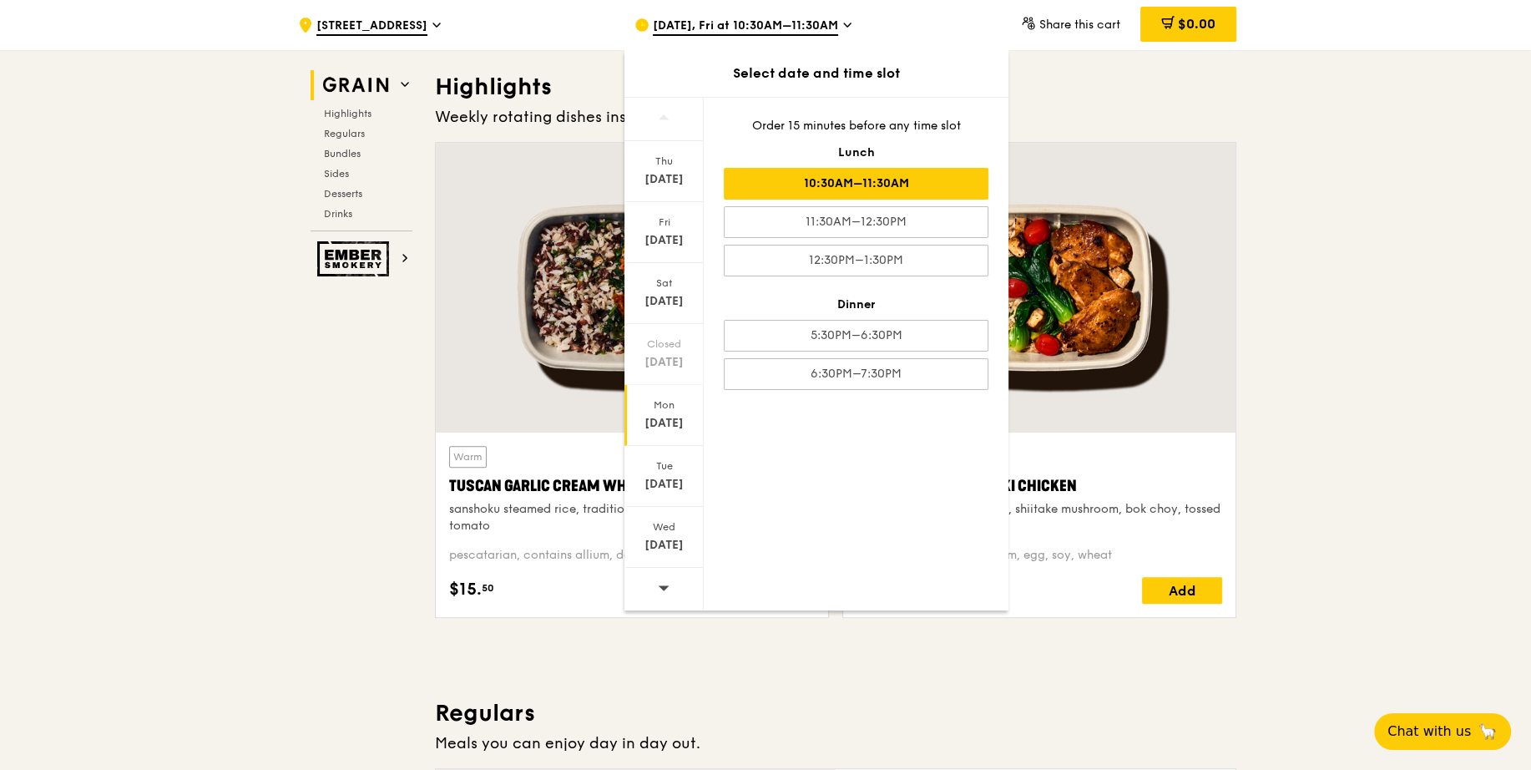
click at [666, 428] on div "Aug 25" at bounding box center [664, 423] width 74 height 17
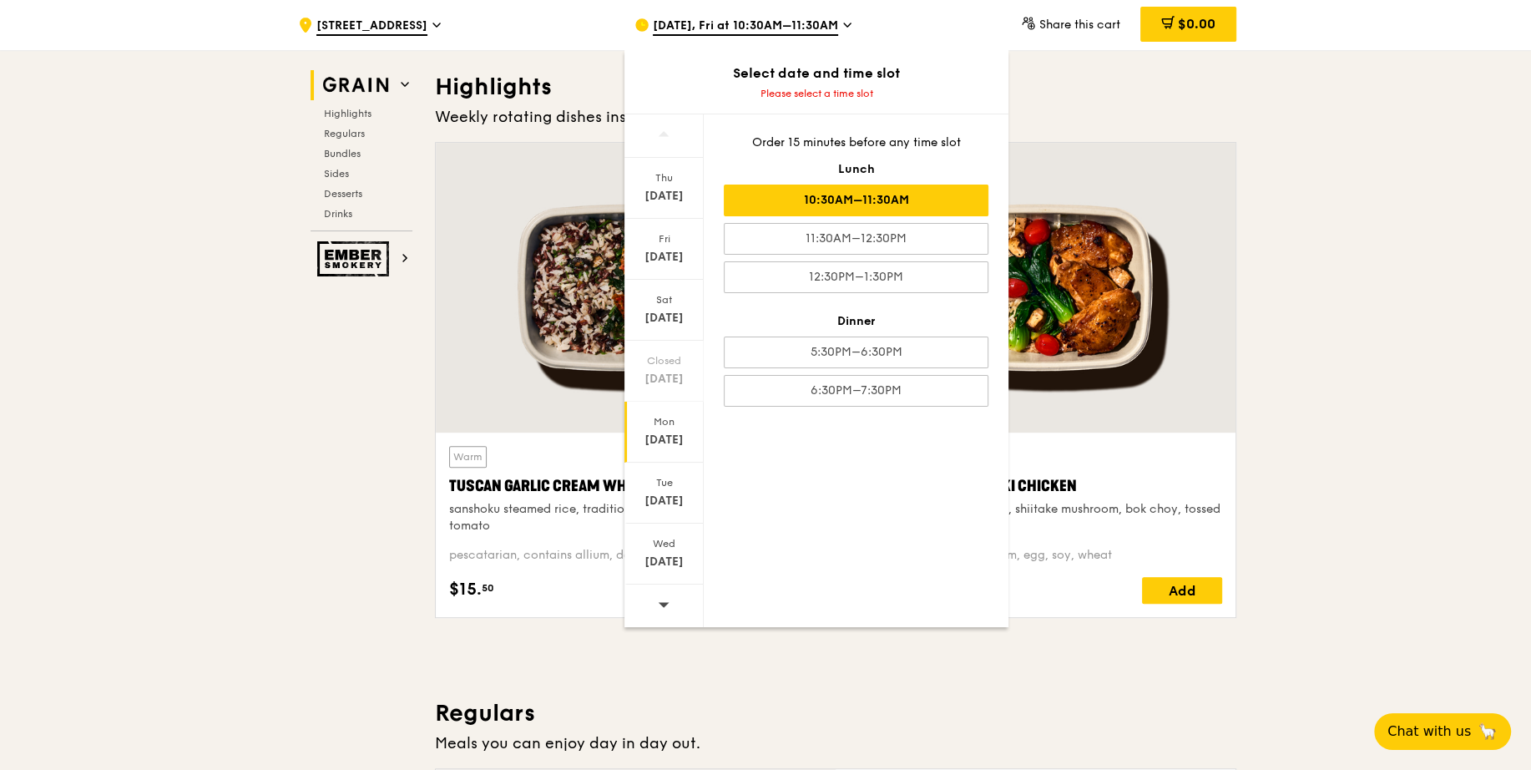
click at [871, 199] on div "10:30AM–11:30AM" at bounding box center [856, 200] width 265 height 32
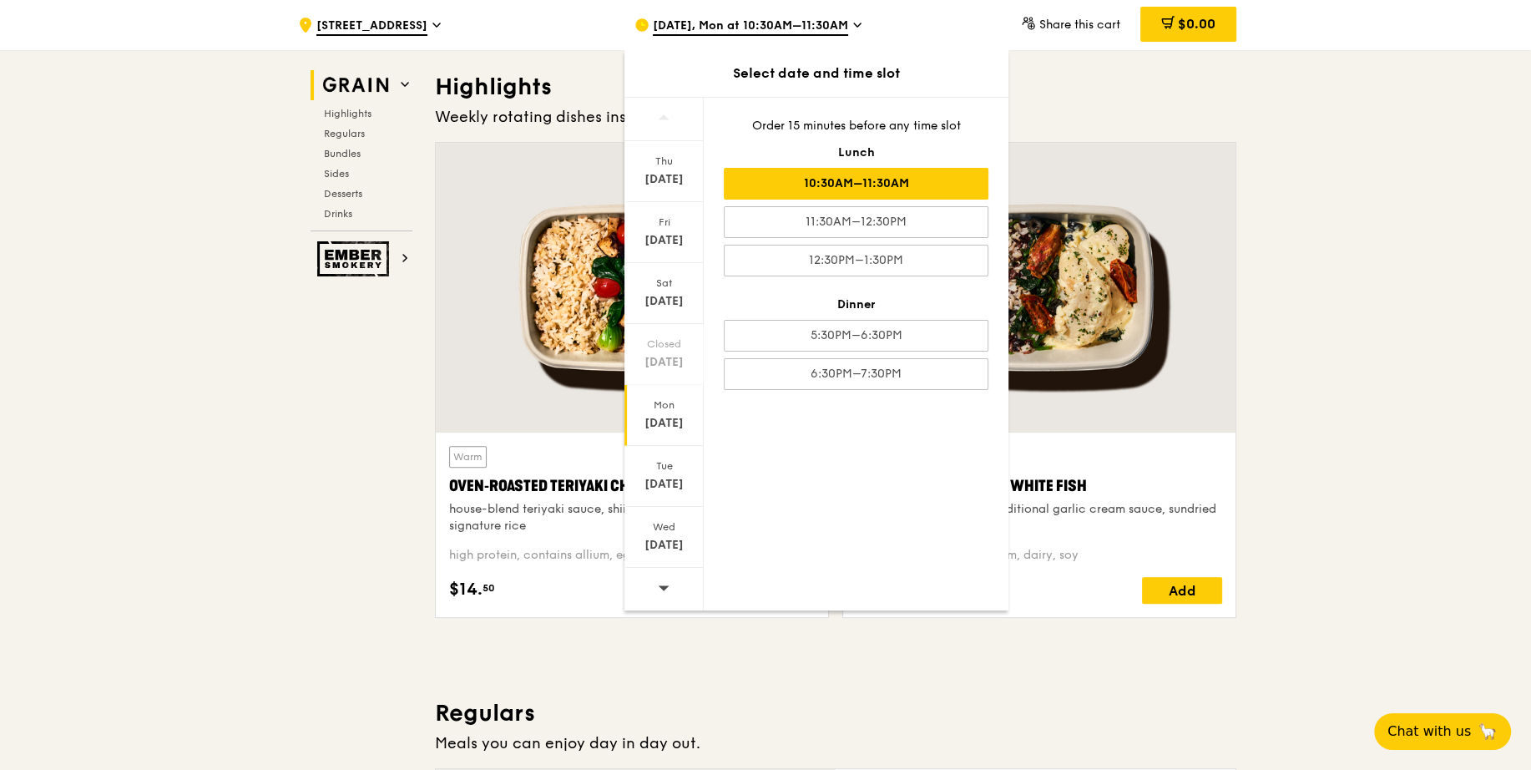
click at [665, 591] on span at bounding box center [664, 587] width 12 height 39
click at [665, 239] on div "Aug 29" at bounding box center [664, 240] width 74 height 17
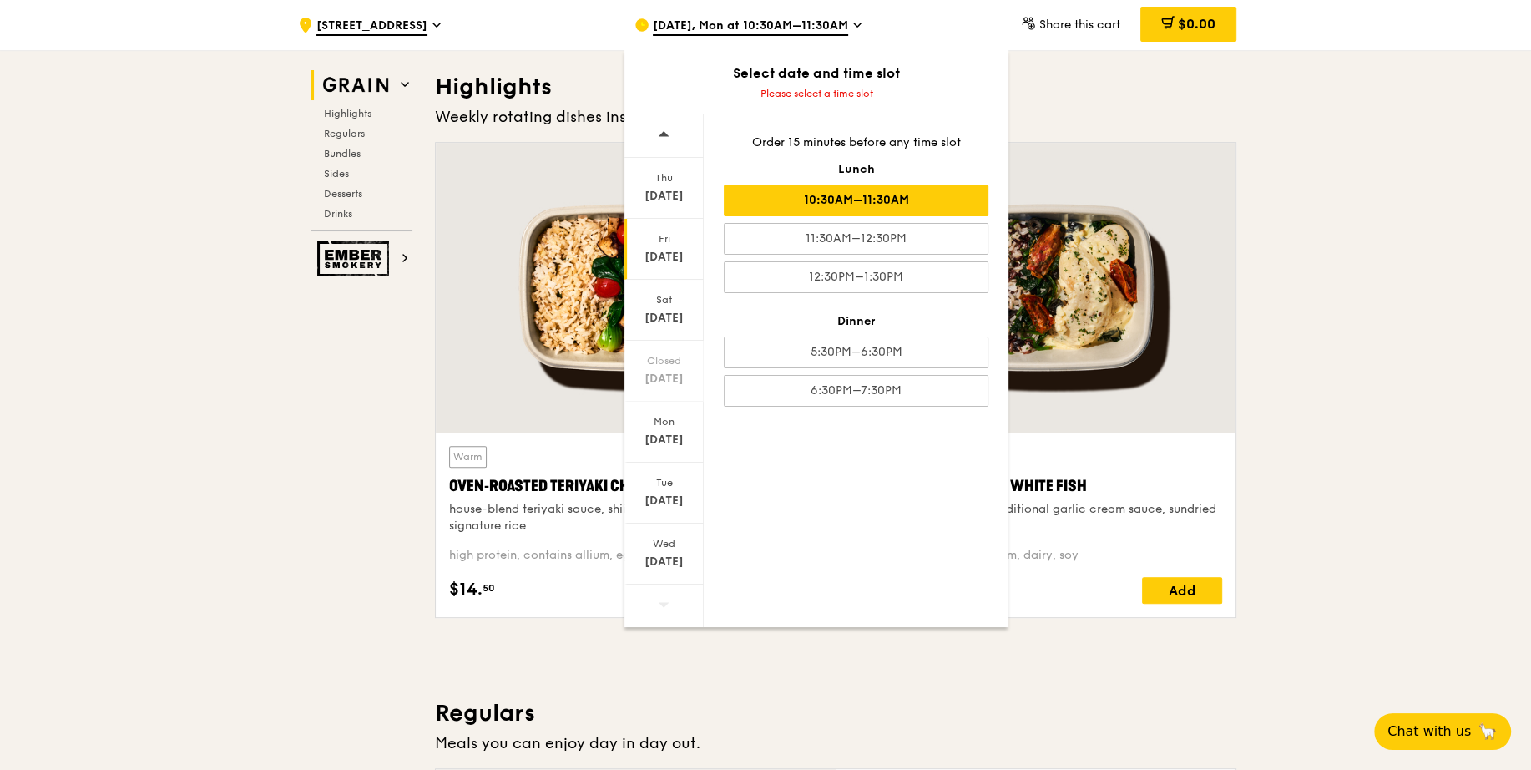
click at [876, 185] on div "10:30AM–11:30AM" at bounding box center [856, 200] width 265 height 32
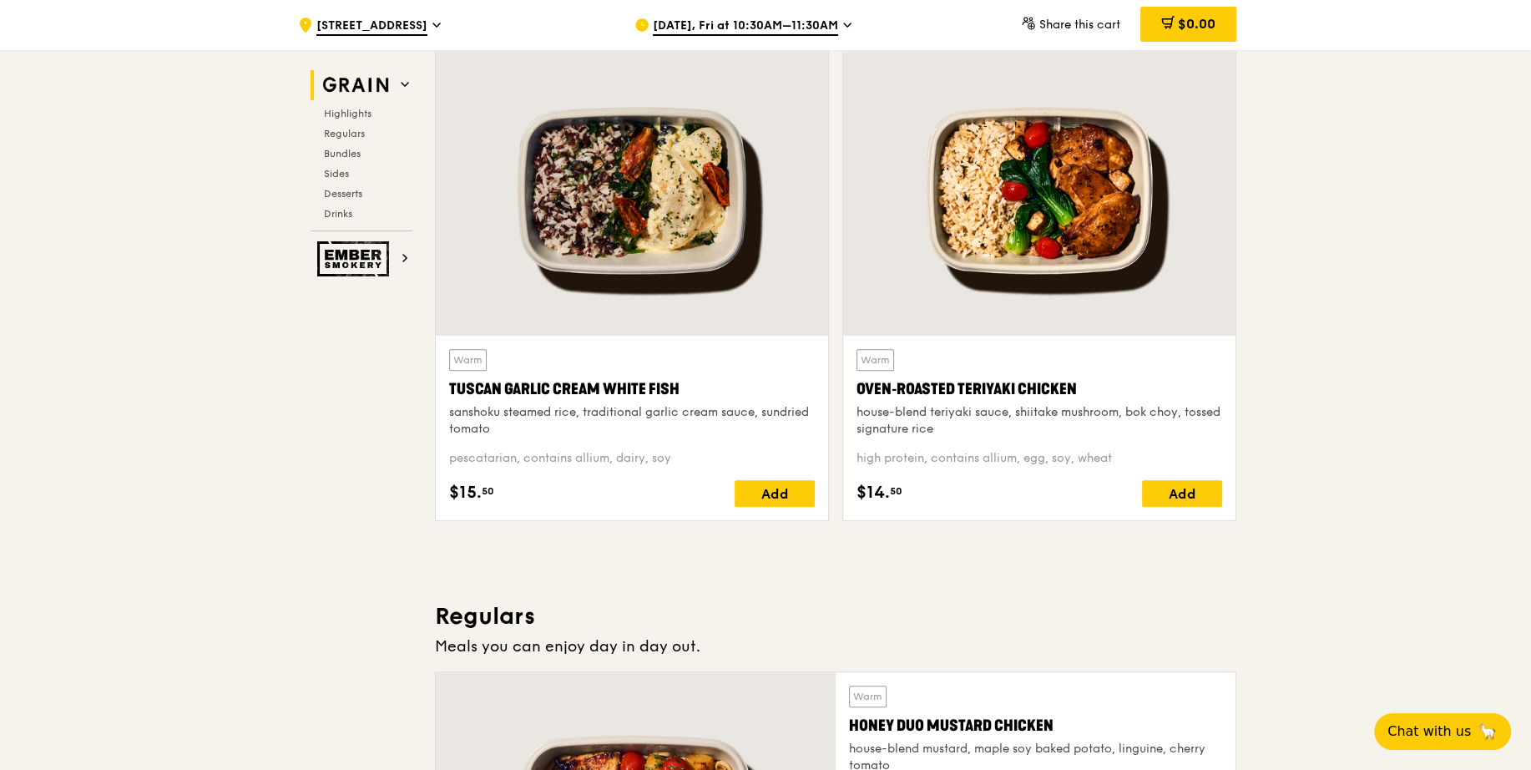
scroll to position [589, 0]
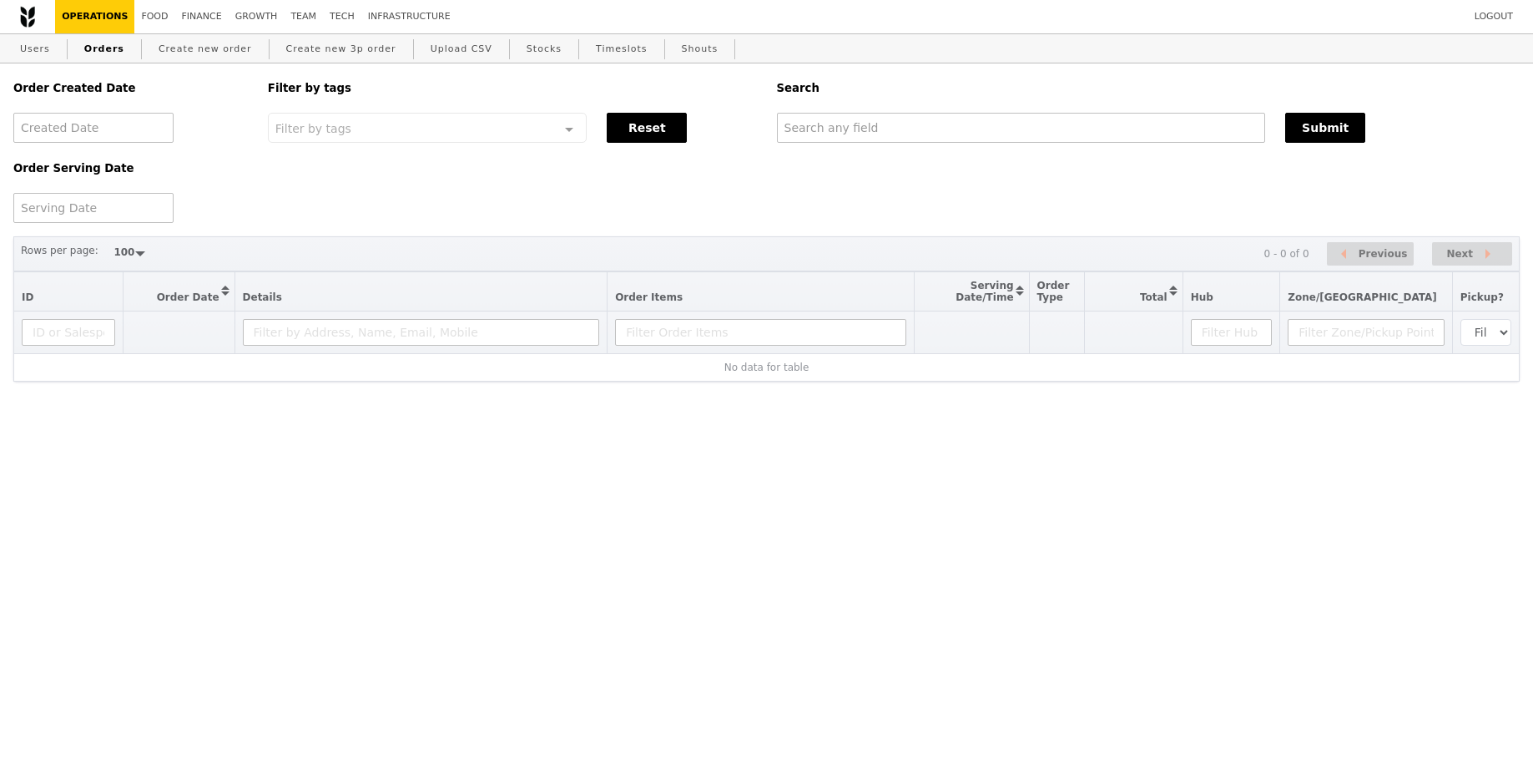
select select "100"
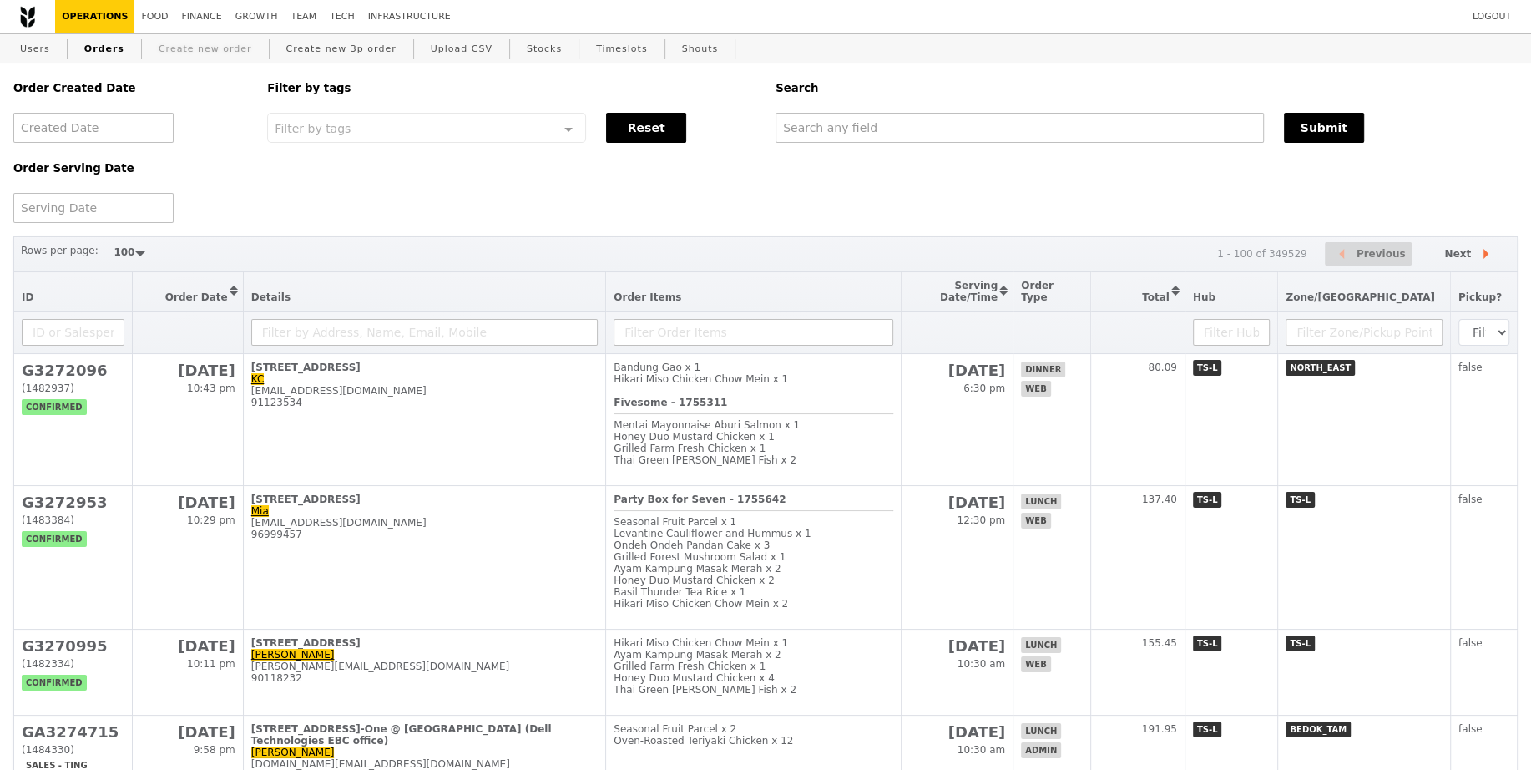
click at [192, 53] on link "Create new order" at bounding box center [205, 49] width 107 height 30
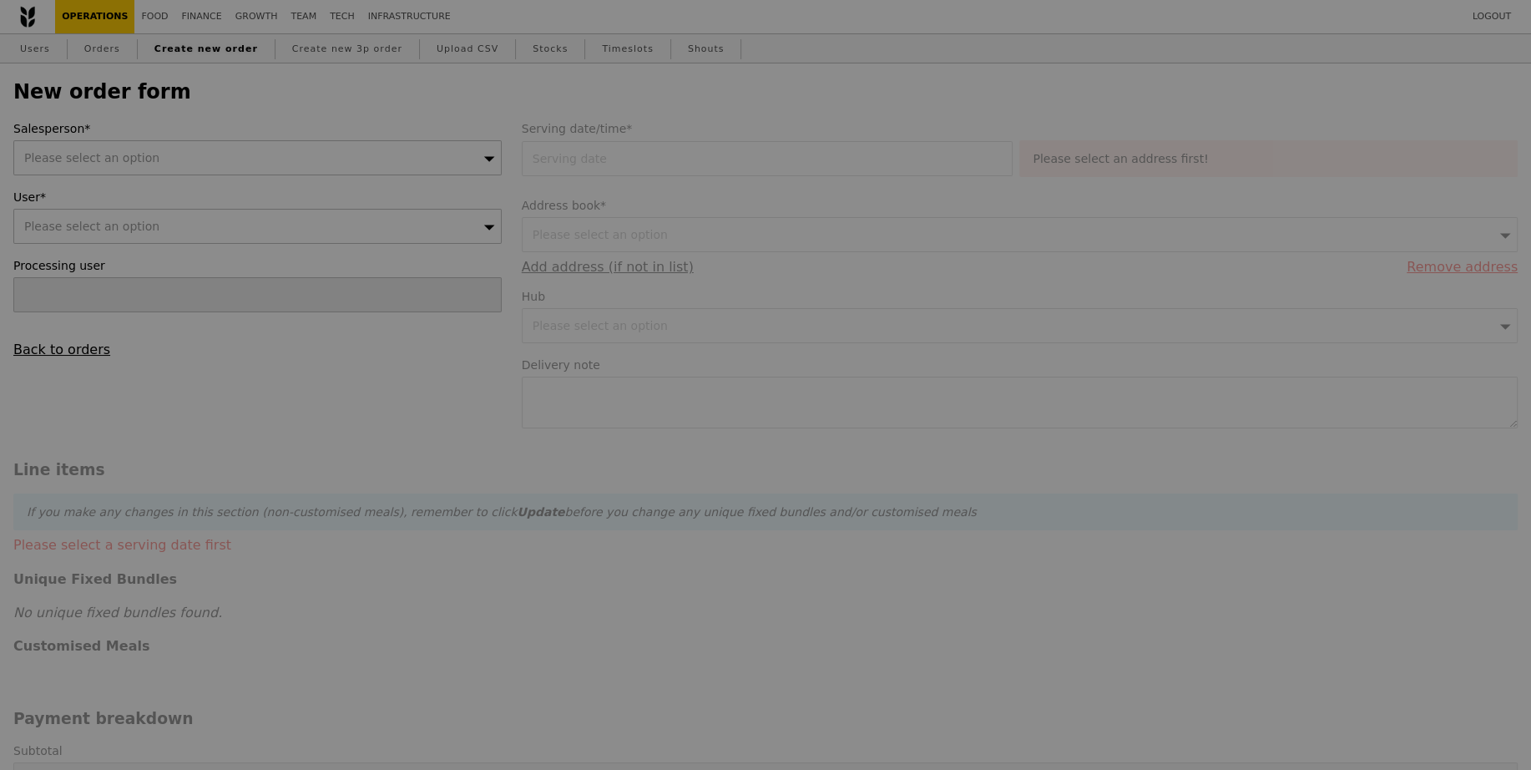
type input "Confirm"
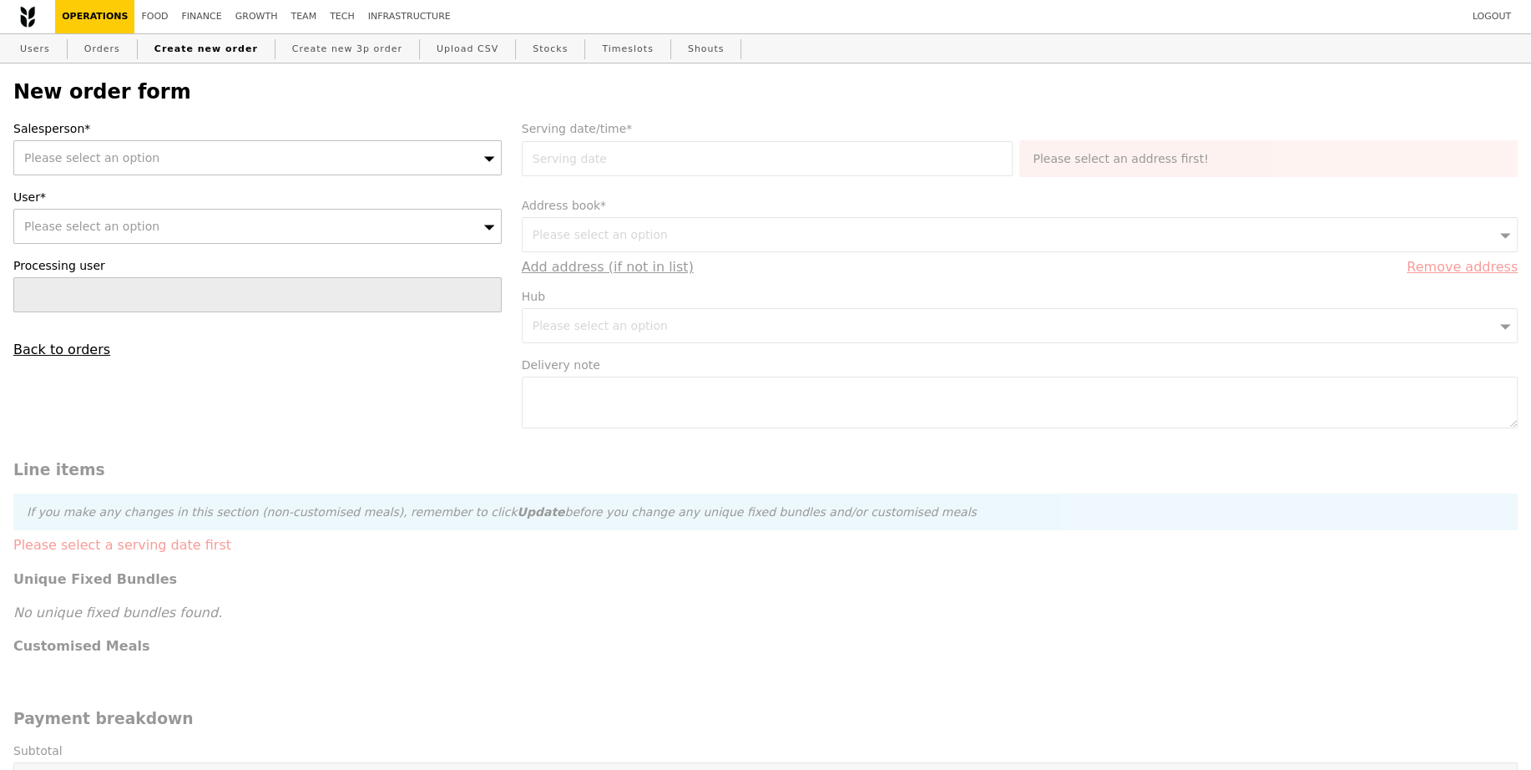
click at [129, 163] on span "Please select an option" at bounding box center [91, 157] width 135 height 13
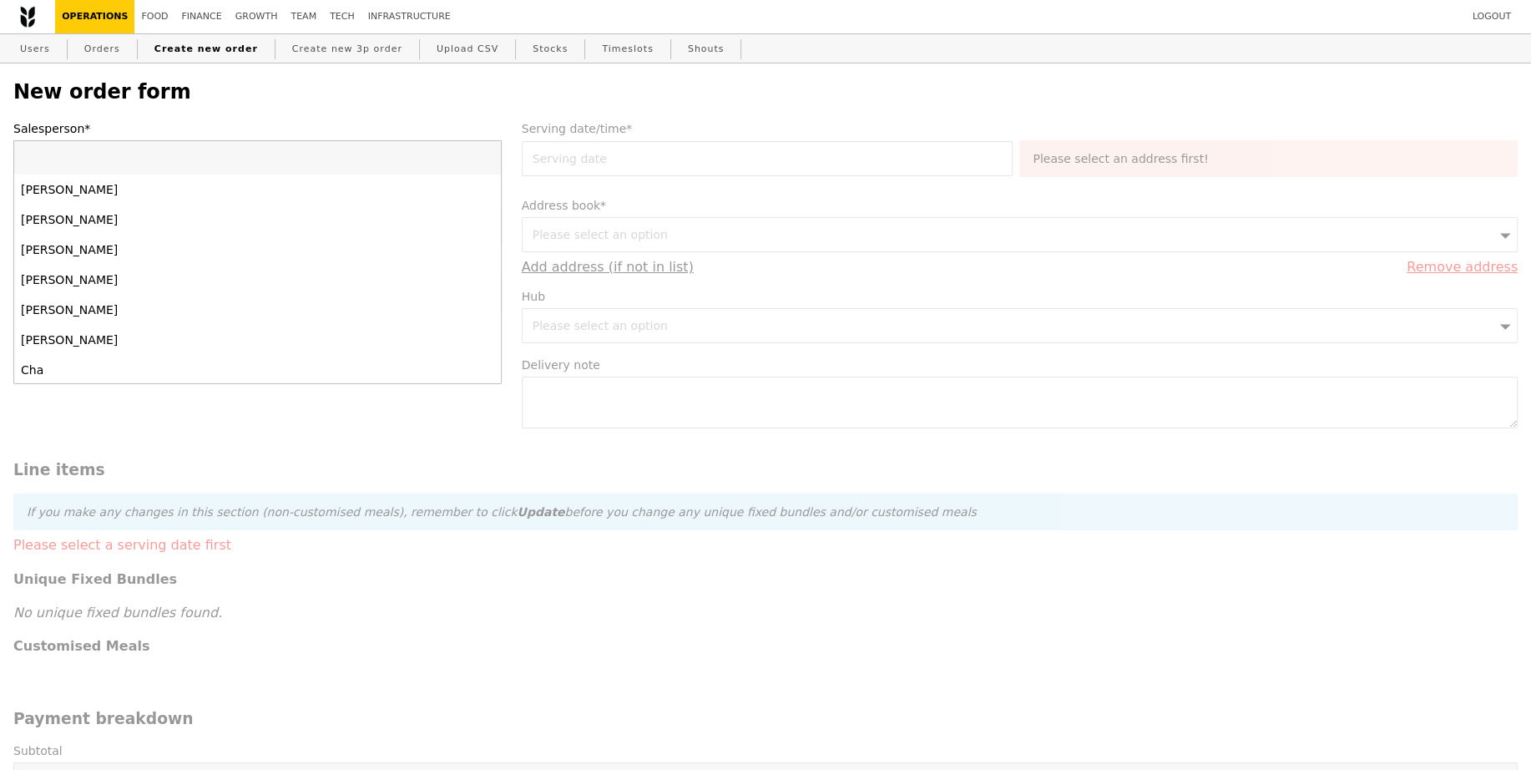
type input "joyce"
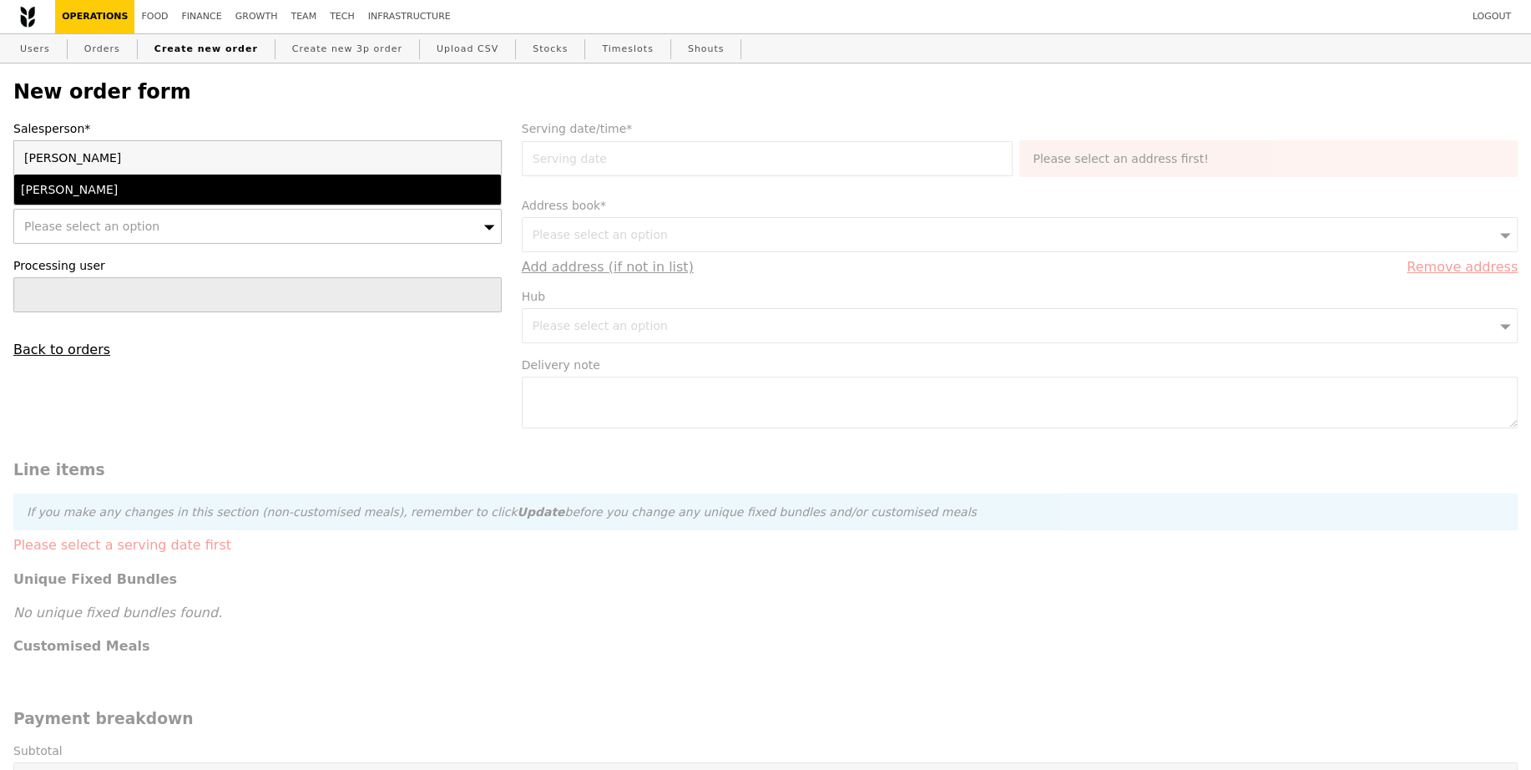
click at [159, 189] on div "[PERSON_NAME]" at bounding box center [198, 189] width 355 height 17
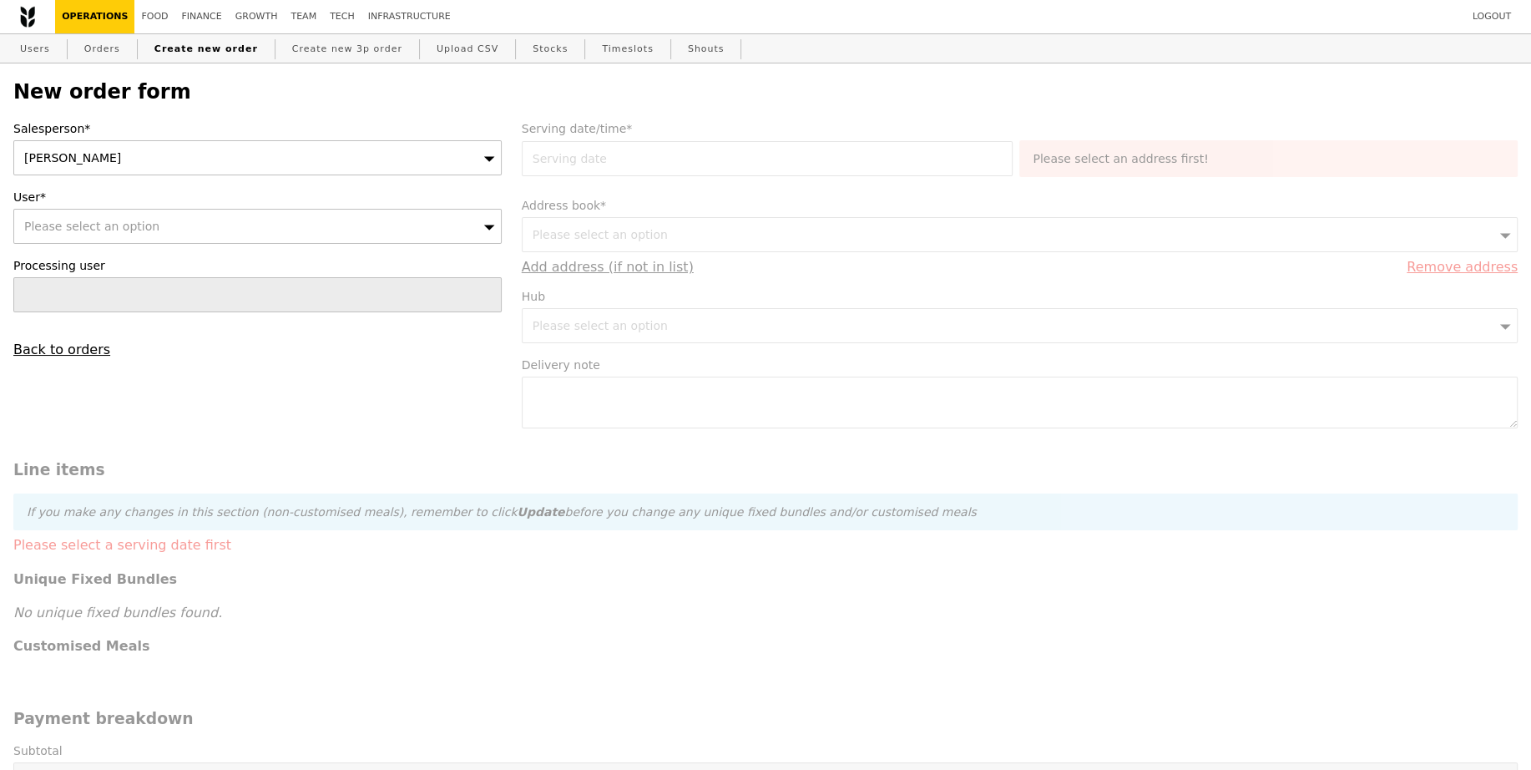
click at [153, 210] on div "Please select an option" at bounding box center [257, 226] width 488 height 35
type input "[EMAIL_ADDRESS][DOMAIN_NAME]"
type input "Confirm"
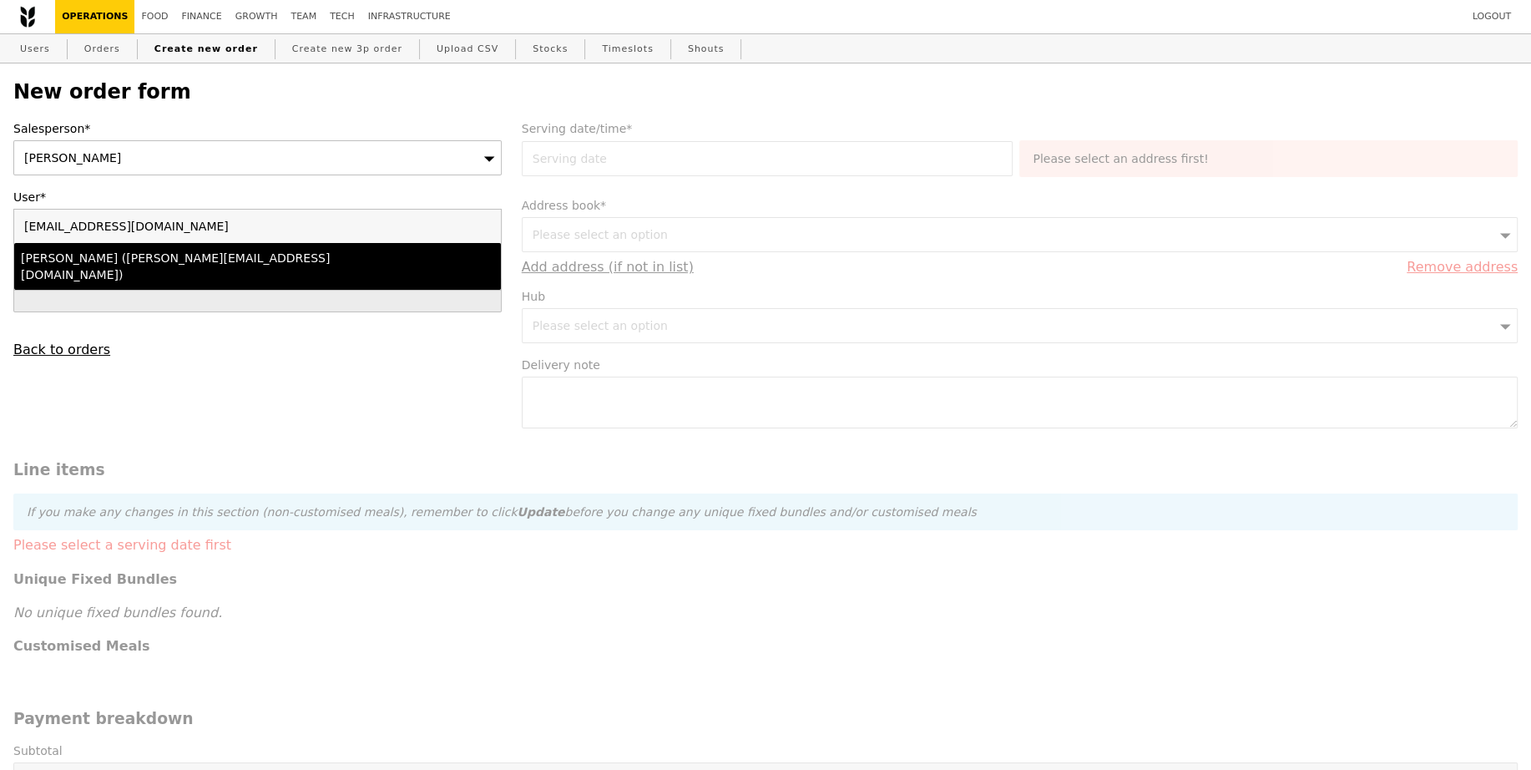
type input "[EMAIL_ADDRESS][DOMAIN_NAME]"
click at [159, 251] on div "Lili Yin (lili.yin@bsigroup.com)" at bounding box center [198, 266] width 355 height 33
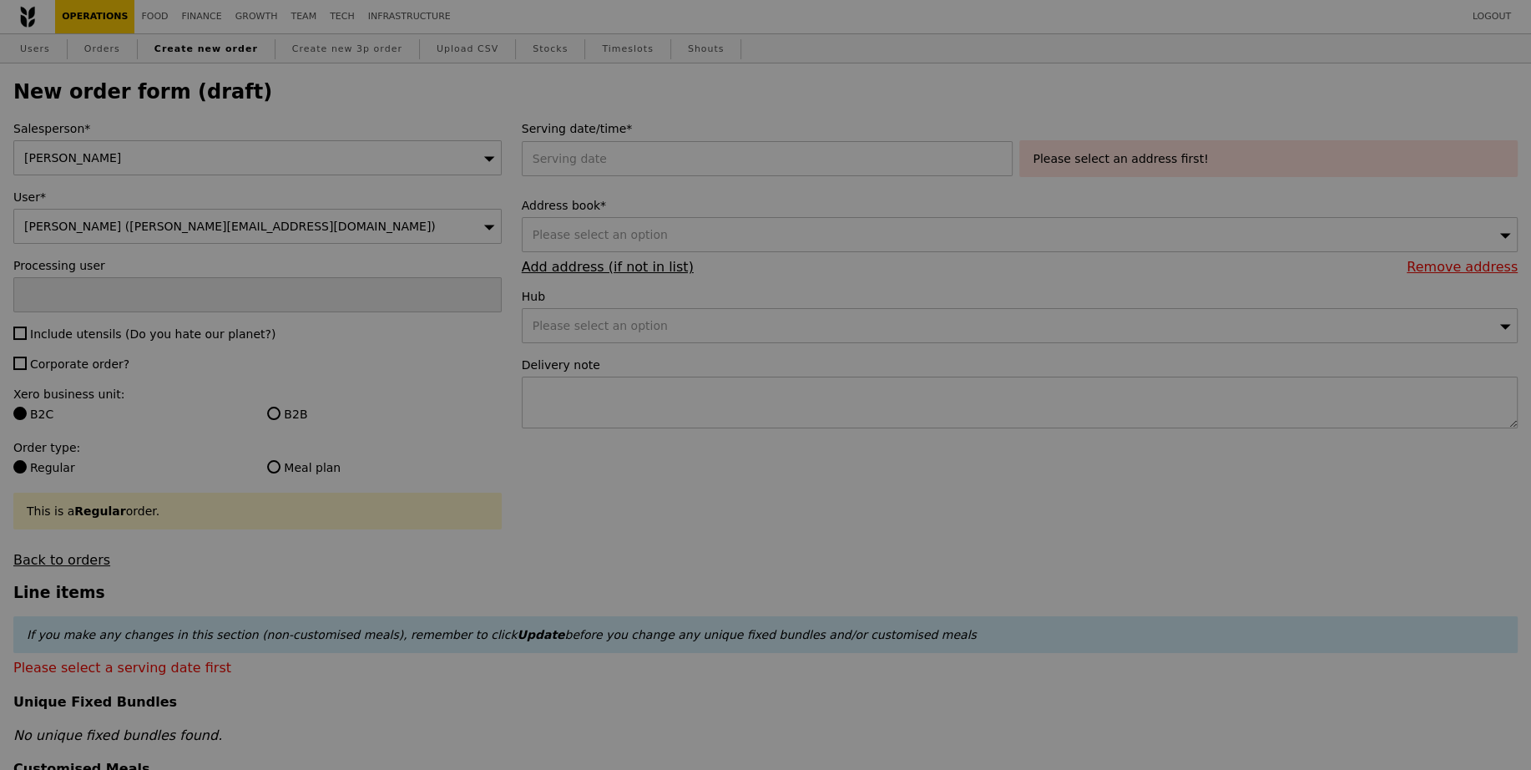
type input "Confirm"
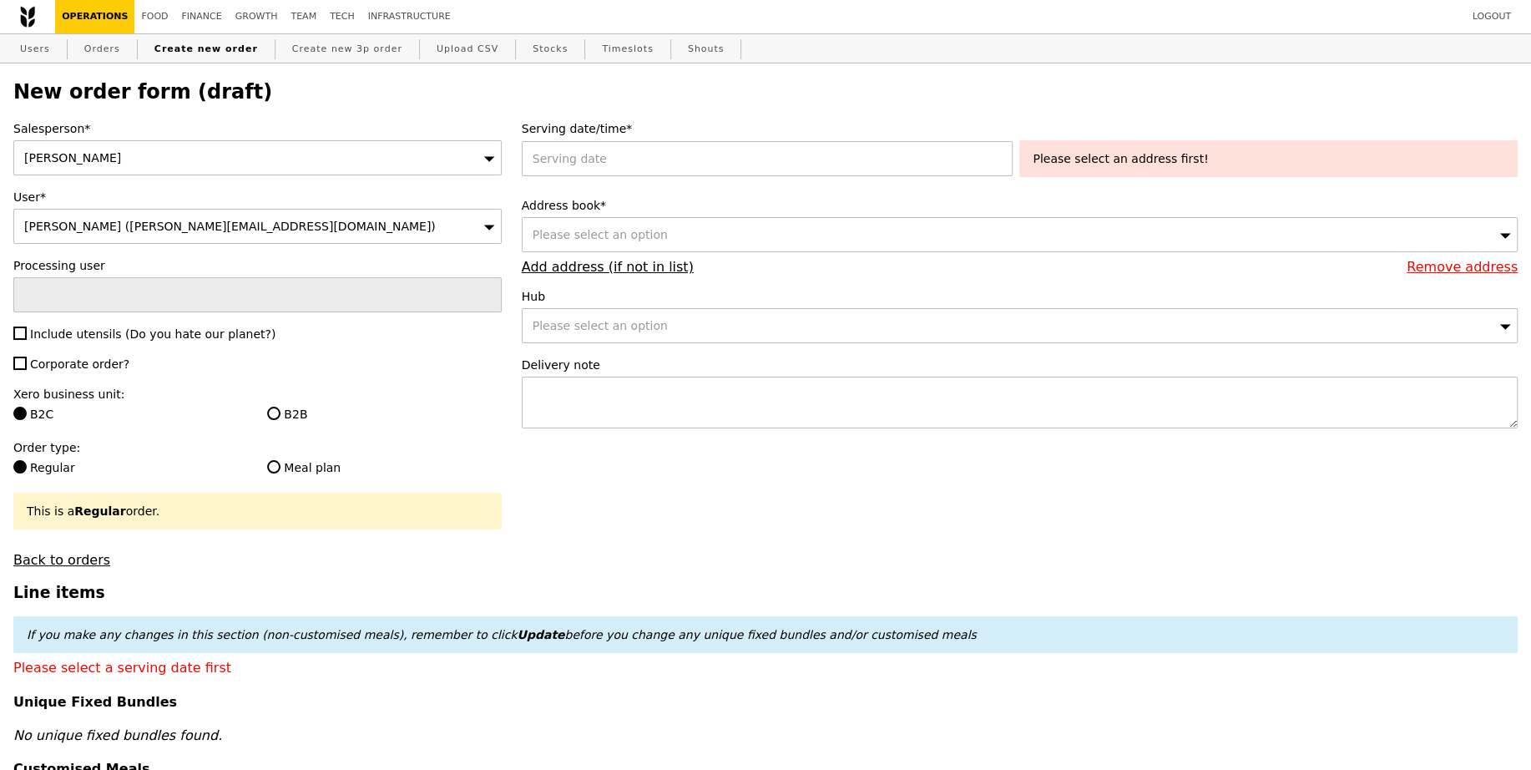
click at [73, 336] on span "Include utensils (Do you hate our planet?)" at bounding box center [152, 333] width 245 height 13
click at [27, 336] on input "Include utensils (Do you hate our planet?)" at bounding box center [19, 332] width 13 height 13
checkbox input "true"
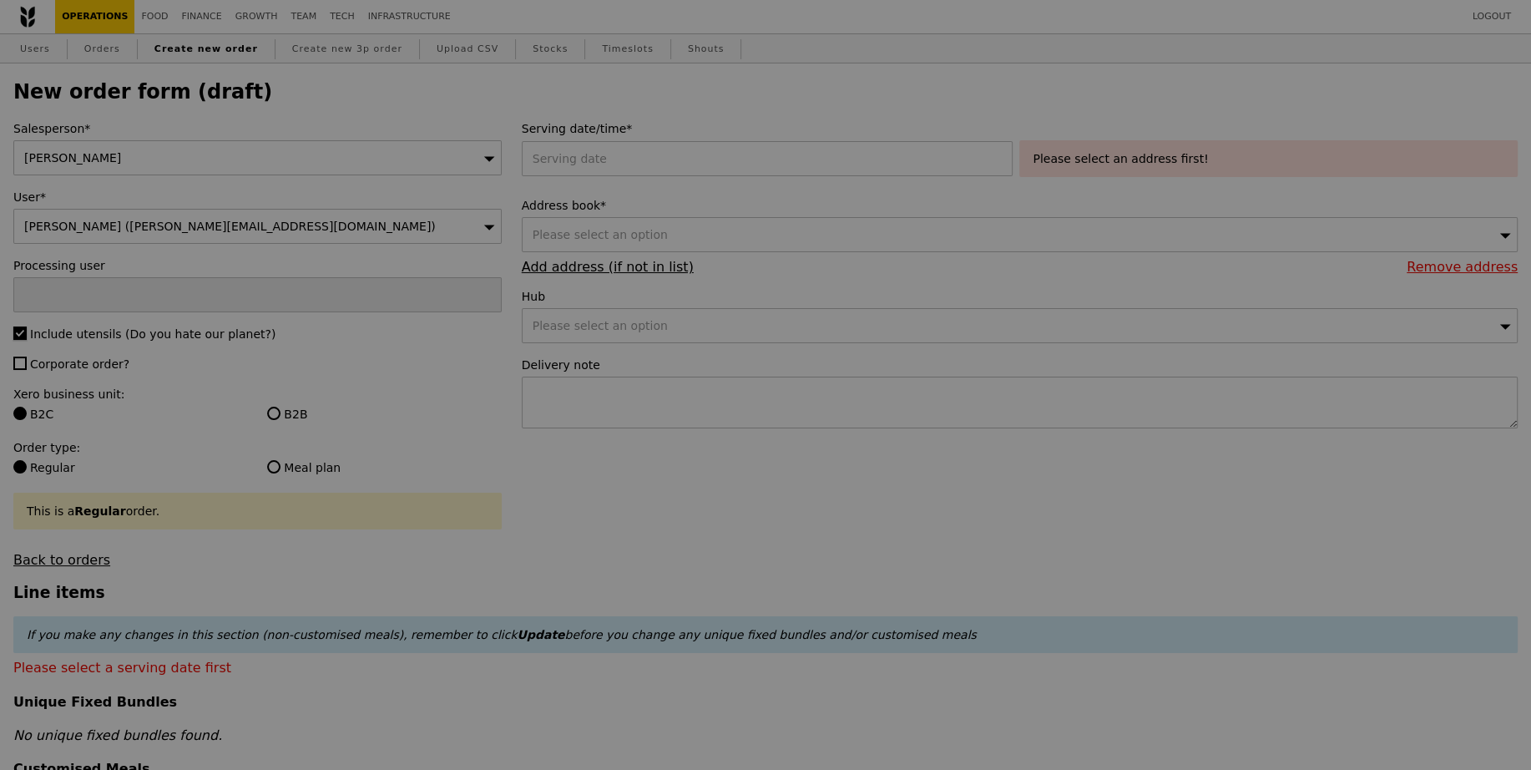
type input "Confirm"
click at [73, 360] on span "Corporate order?" at bounding box center [79, 363] width 99 height 13
click at [27, 360] on input "Corporate order?" at bounding box center [19, 362] width 13 height 13
checkbox input "true"
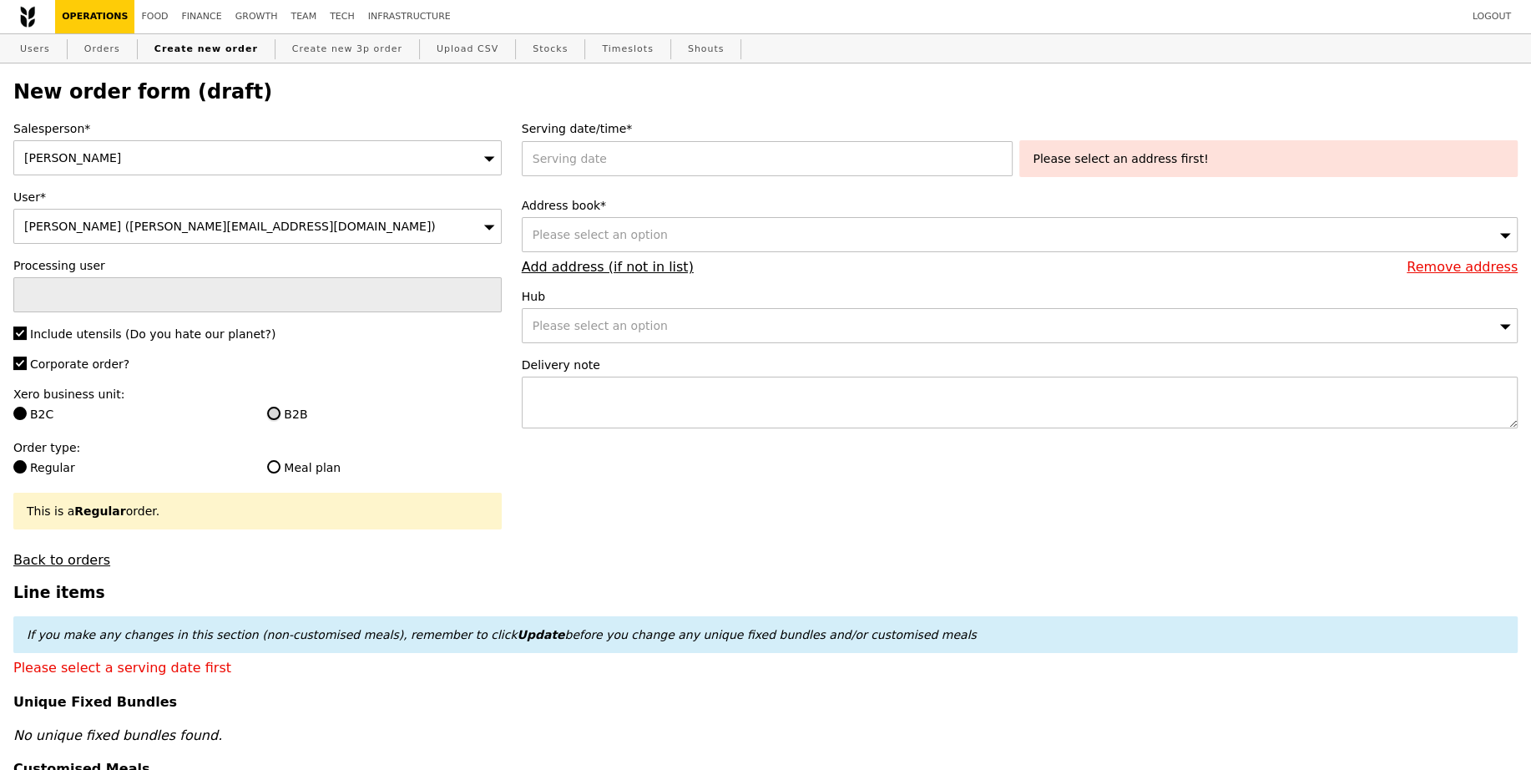
click at [272, 407] on input "B2B" at bounding box center [273, 413] width 13 height 13
radio input "true"
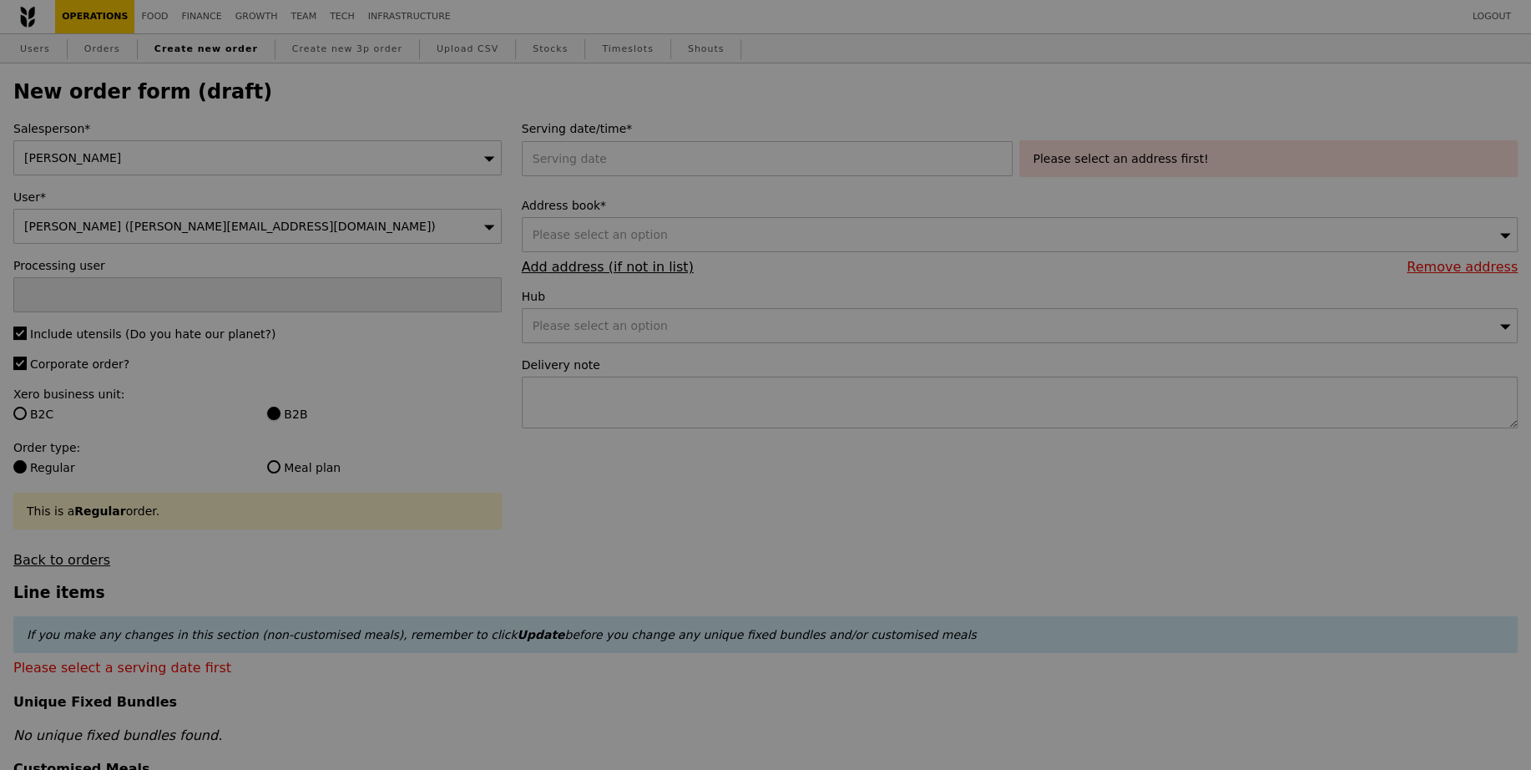
type input "Confirm"
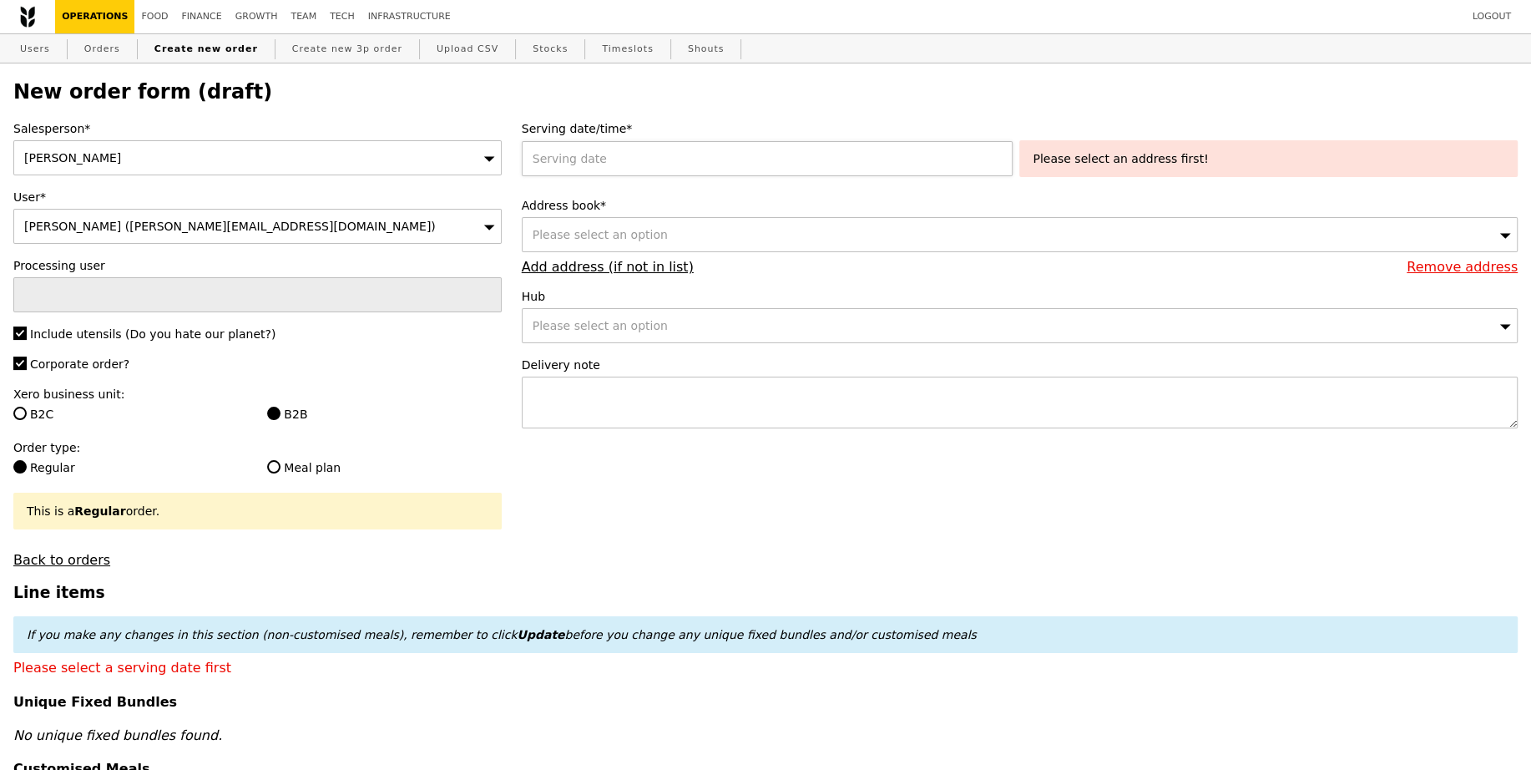
click at [657, 148] on div at bounding box center [771, 158] width 498 height 35
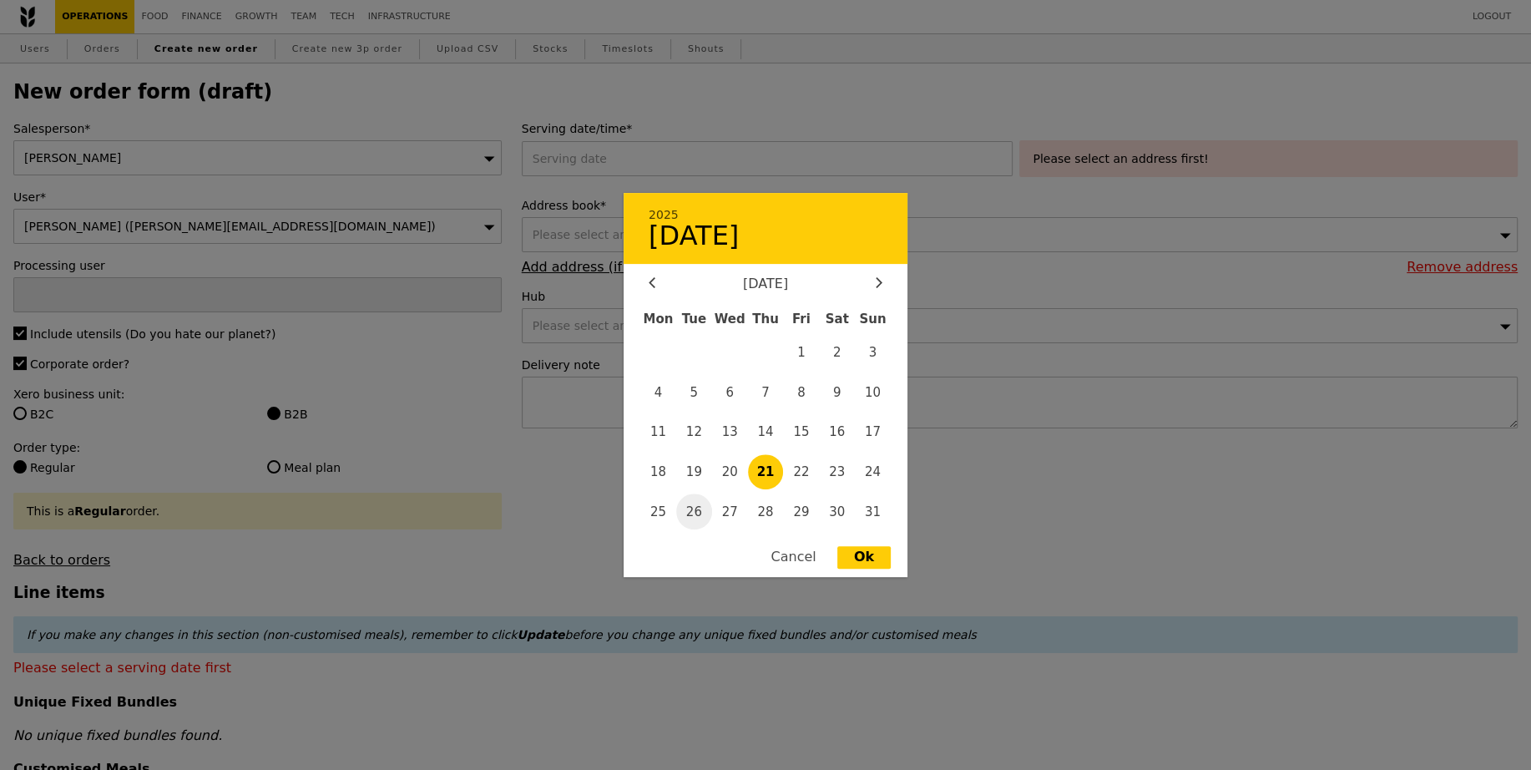
click at [699, 516] on span "26" at bounding box center [694, 511] width 36 height 36
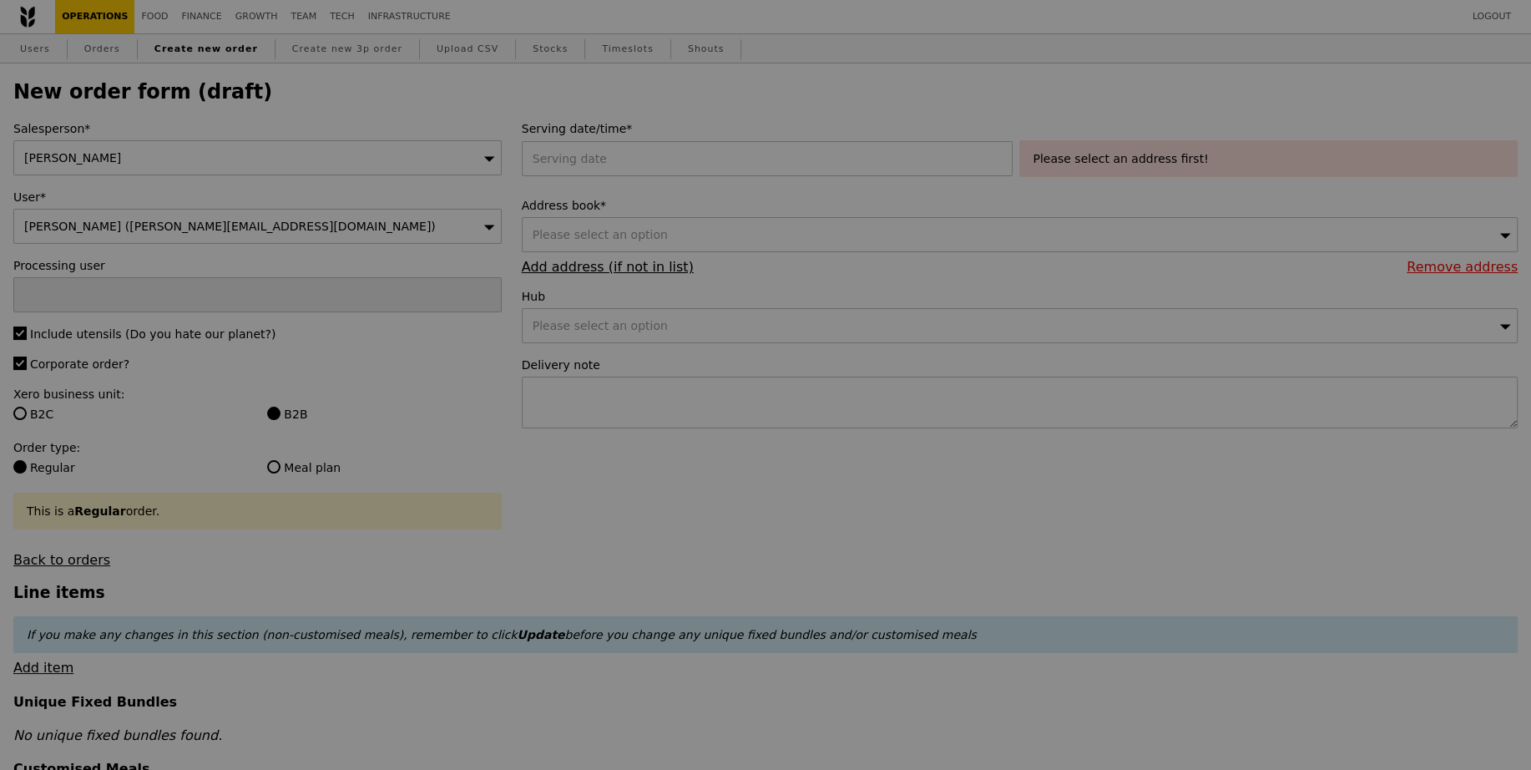
type input "[DATE]"
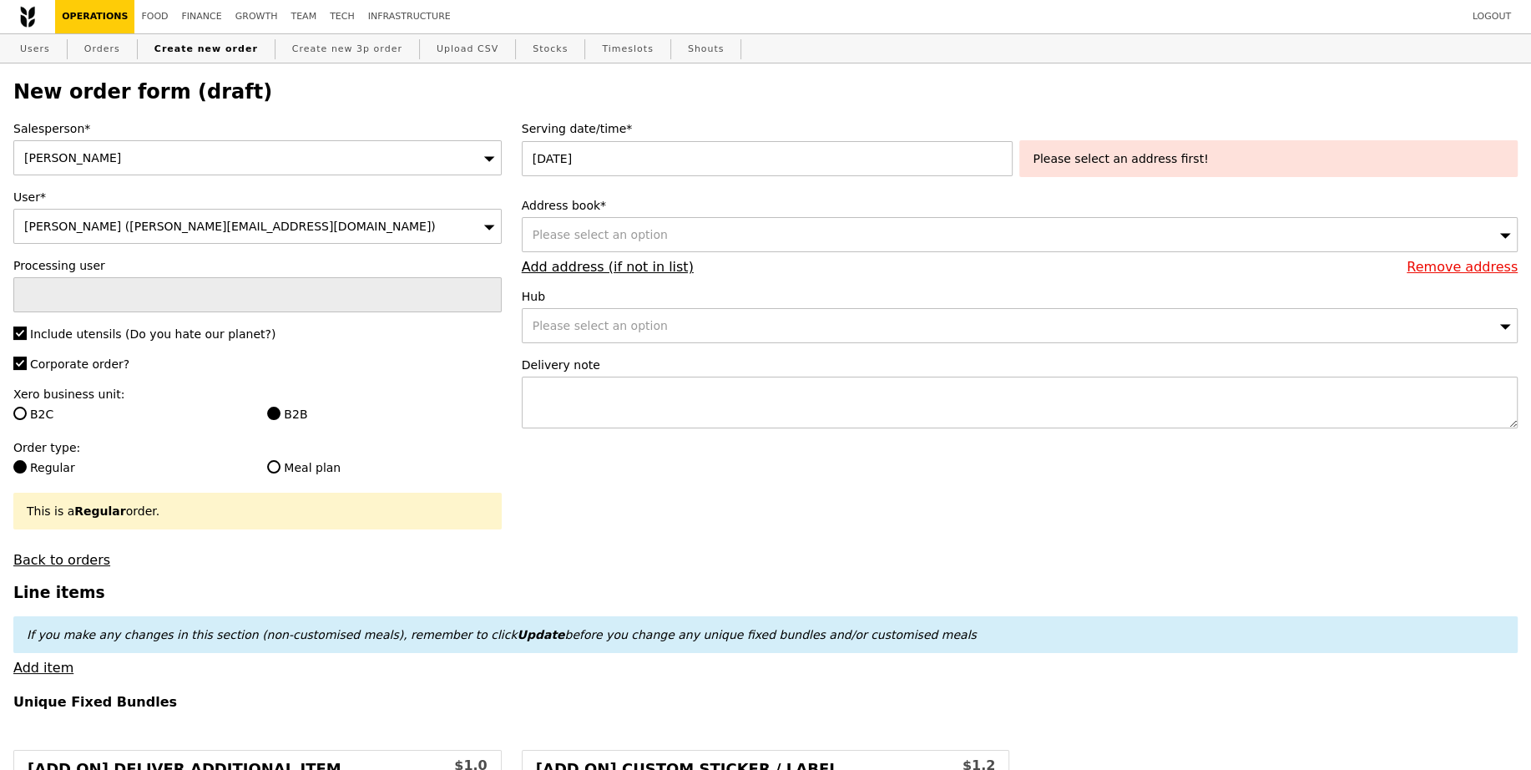
click at [691, 220] on div "Please select an option" at bounding box center [1020, 234] width 996 height 35
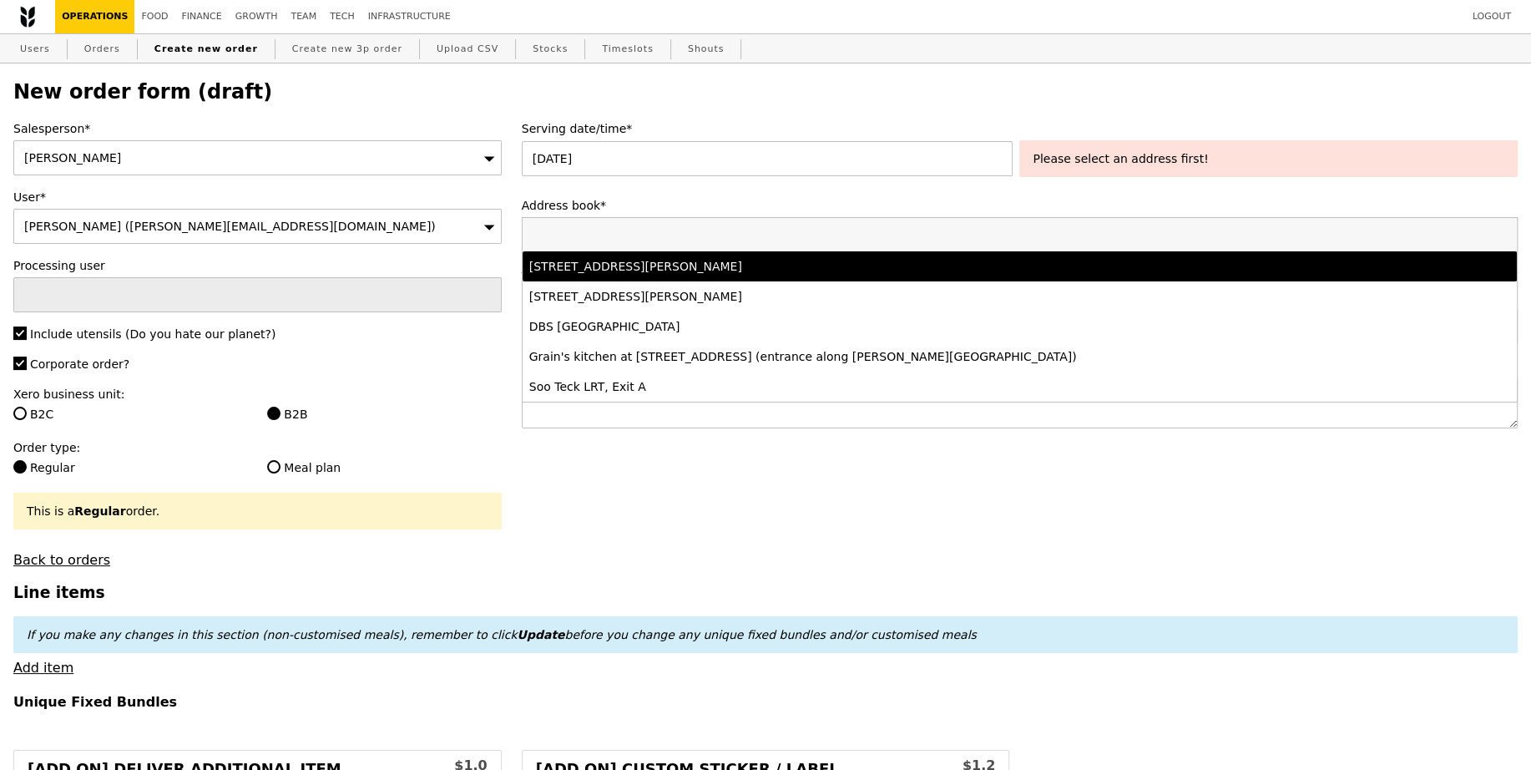
click at [714, 272] on div "[STREET_ADDRESS][PERSON_NAME]" at bounding box center [896, 266] width 735 height 17
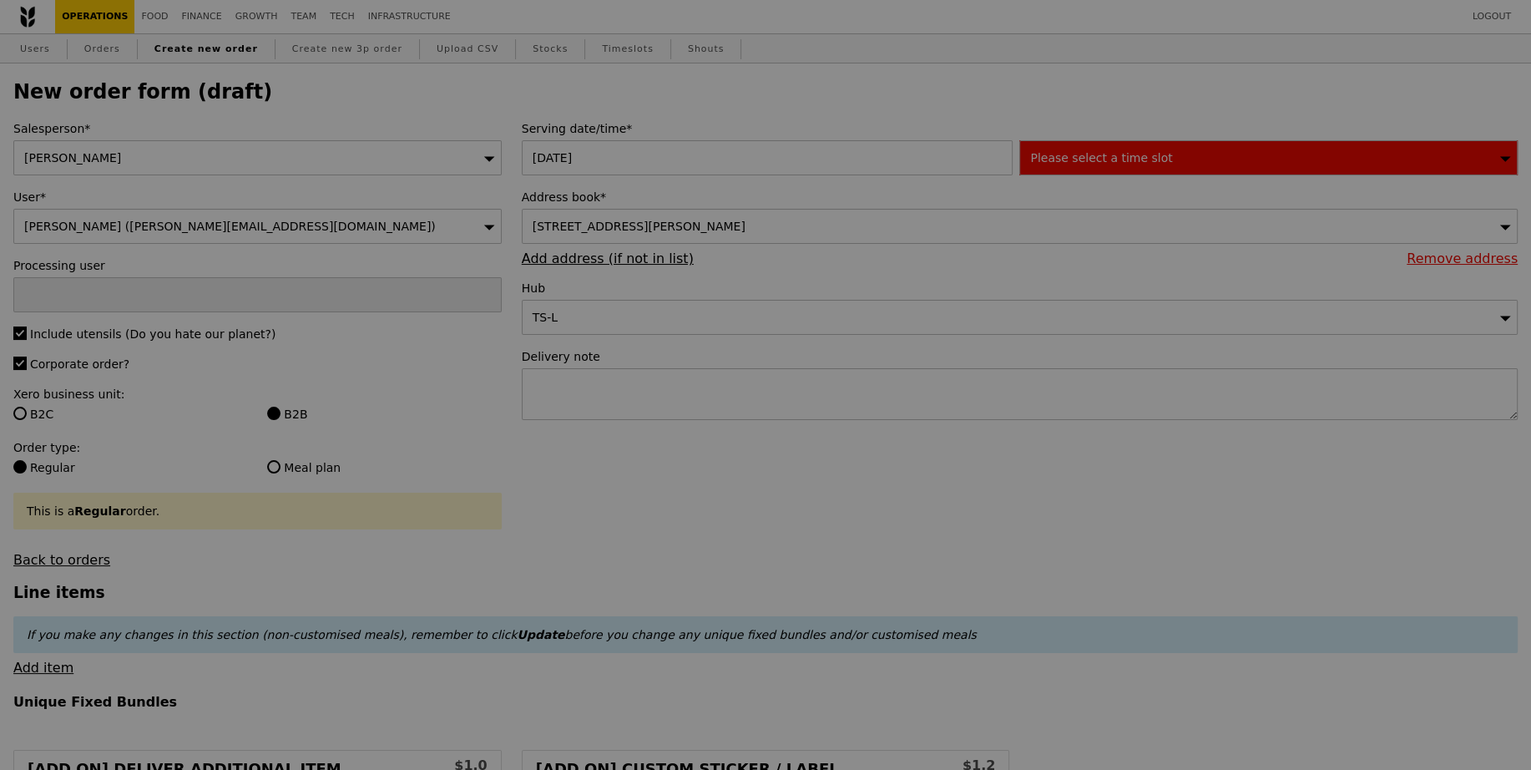
type input "Confirm"
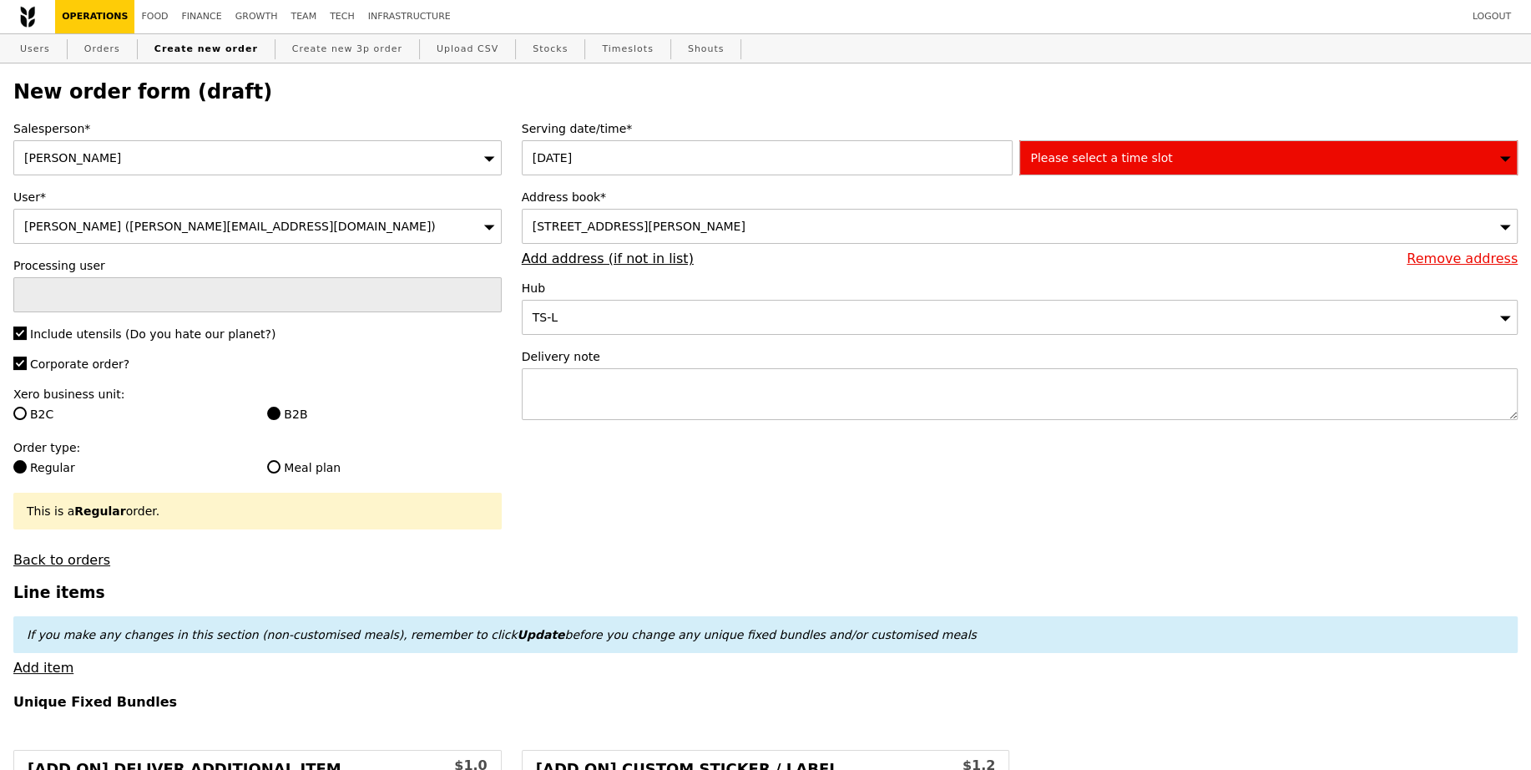
click at [1136, 154] on span "Please select a time slot" at bounding box center [1101, 157] width 142 height 13
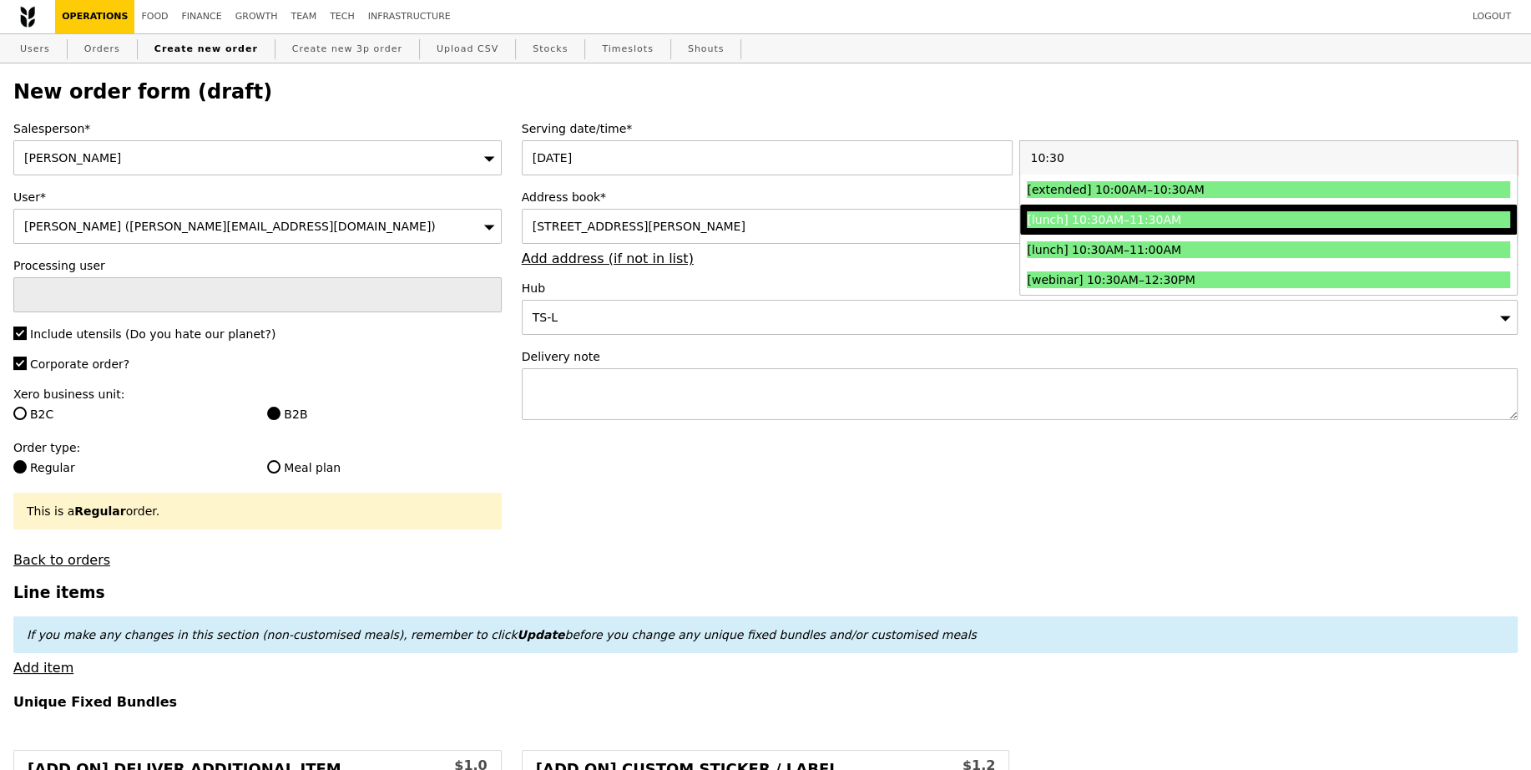
type input "10:30"
click at [1124, 213] on div "[lunch] 10:30AM–11:30AM" at bounding box center [1208, 219] width 362 height 17
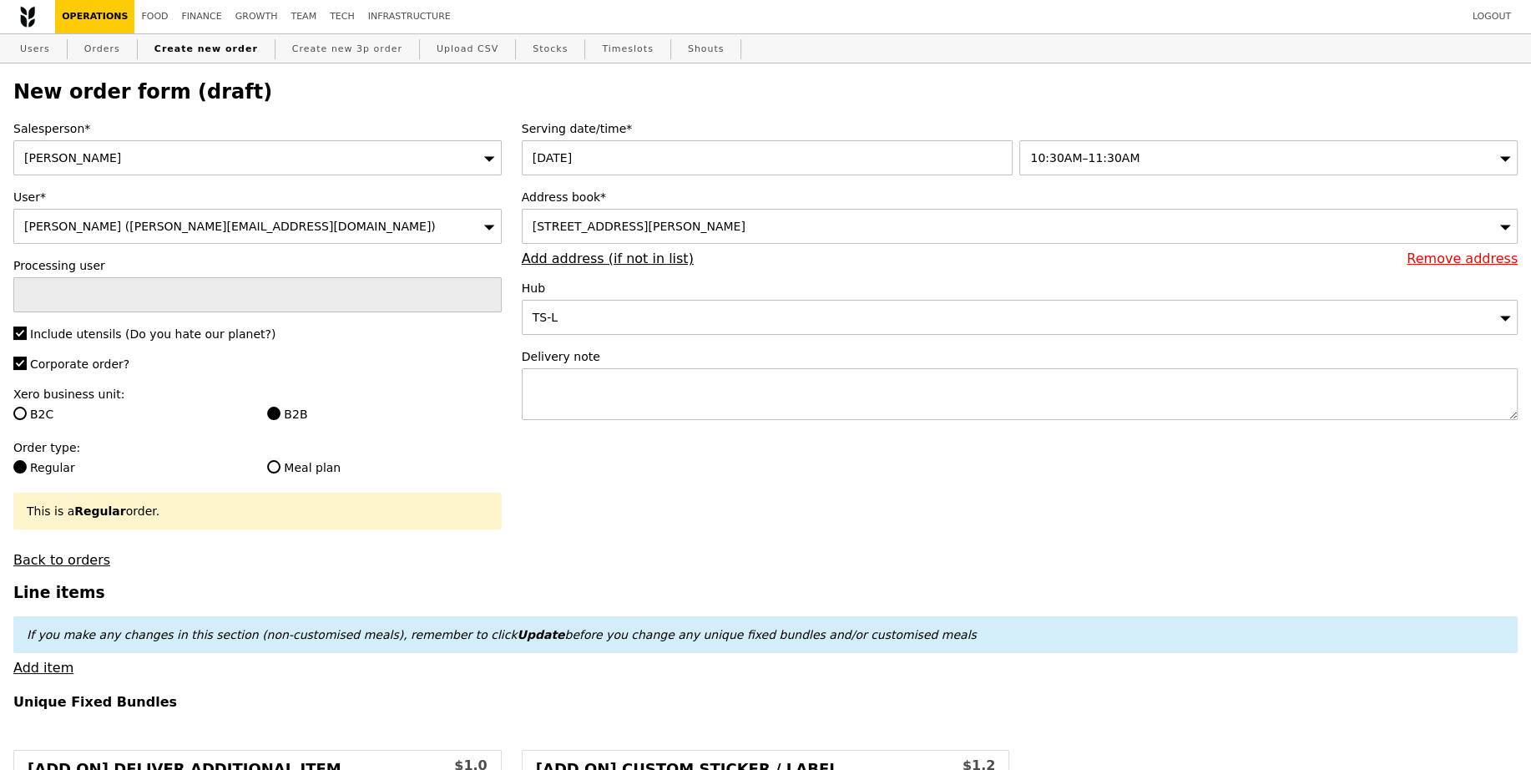
type input "Confirm"
click at [584, 400] on textarea at bounding box center [1020, 394] width 996 height 52
paste textarea "Please call host Lili - 97520080 upon arrival and deliver before 11:30AM!"
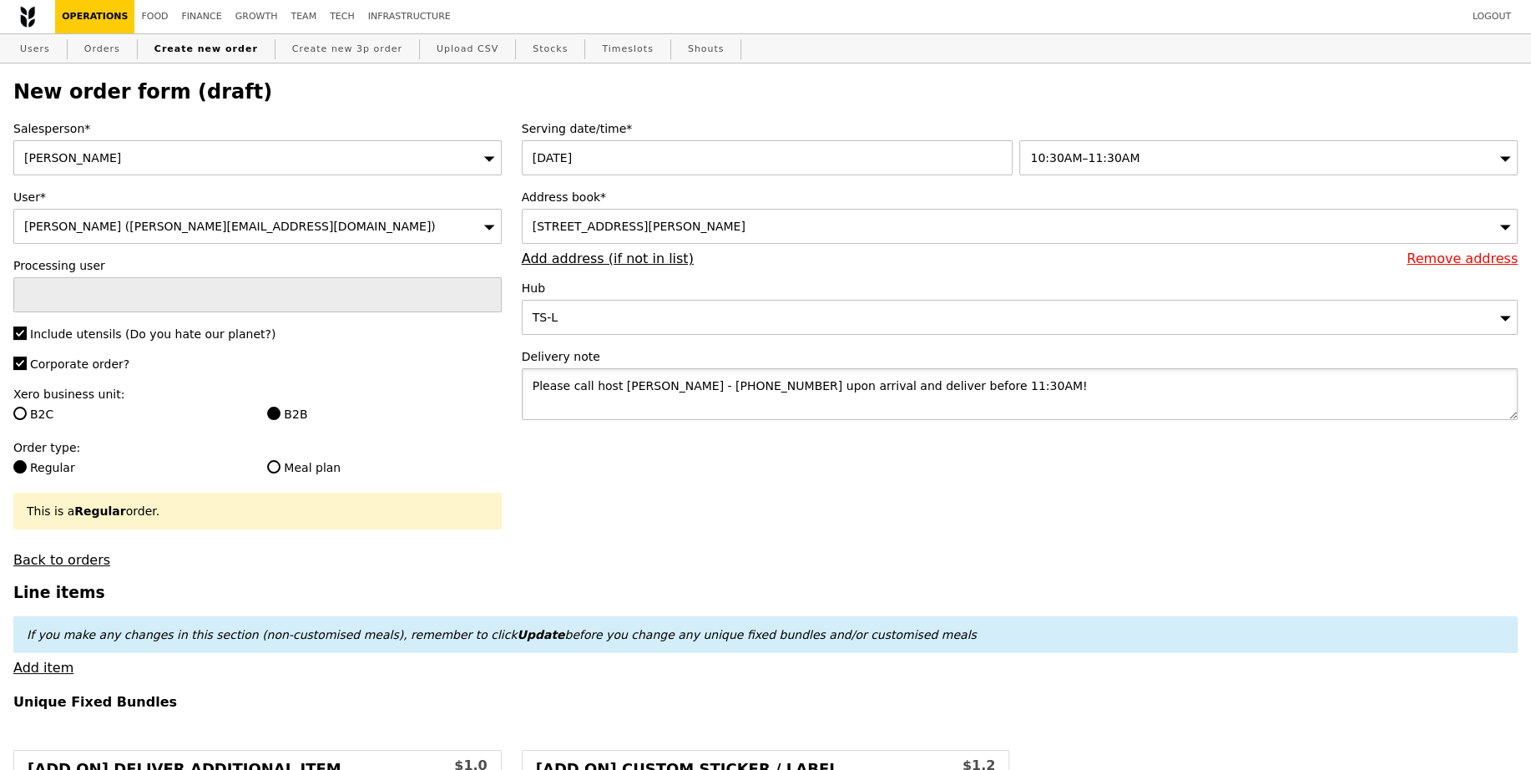
type textarea "Please call host Lili - 97520080 upon arrival and deliver before 11:30AM!"
type input "Confirm"
paste textarea "SMO# 30410145 and 30410146"
type textarea "Please call host Lili - 97520080 upon arrival and deliver before 11:30AM! SMO# …"
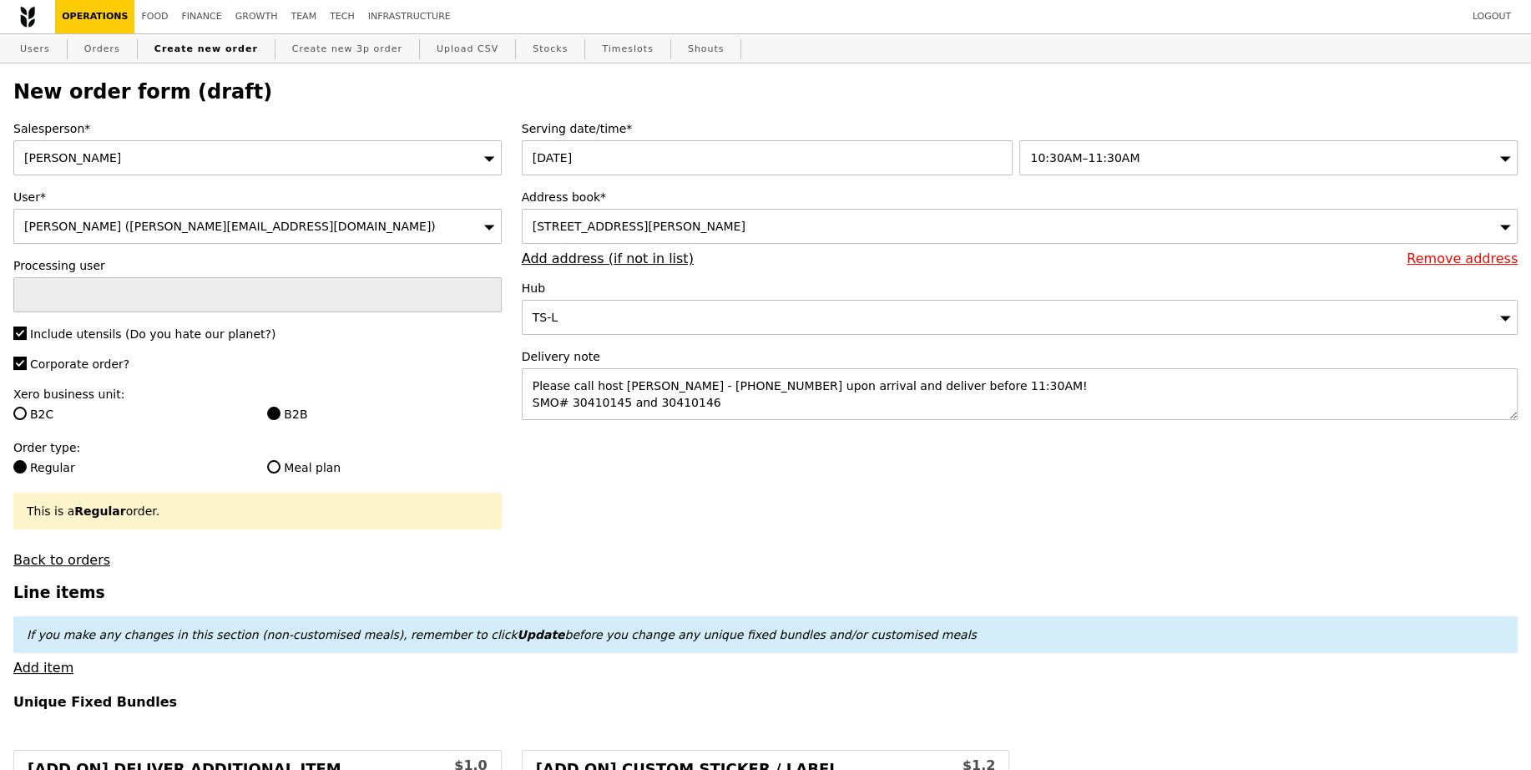
type input "Confirm"
click at [49, 669] on link "Add item" at bounding box center [43, 667] width 60 height 16
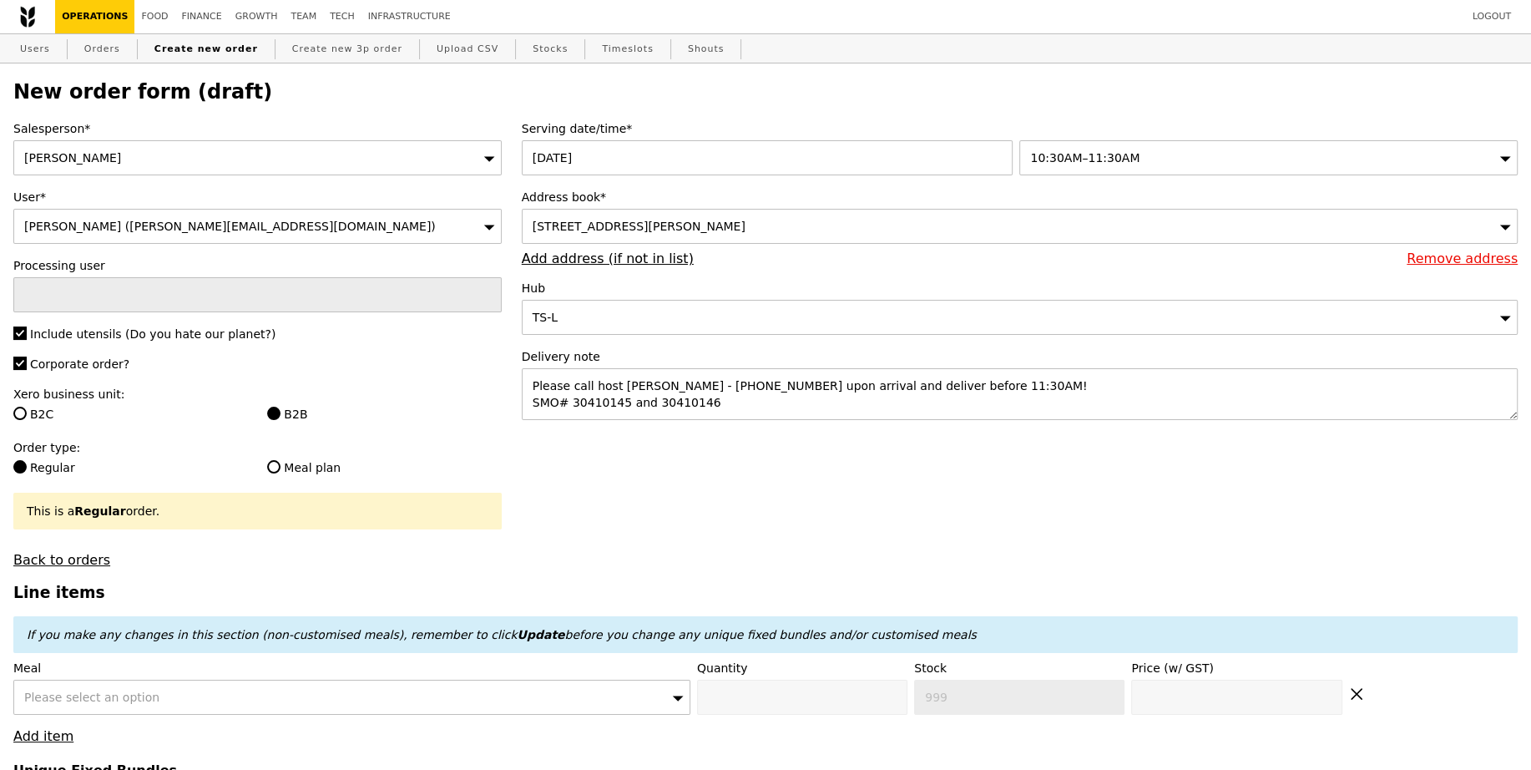
click at [110, 692] on span "Please select an option" at bounding box center [91, 696] width 135 height 13
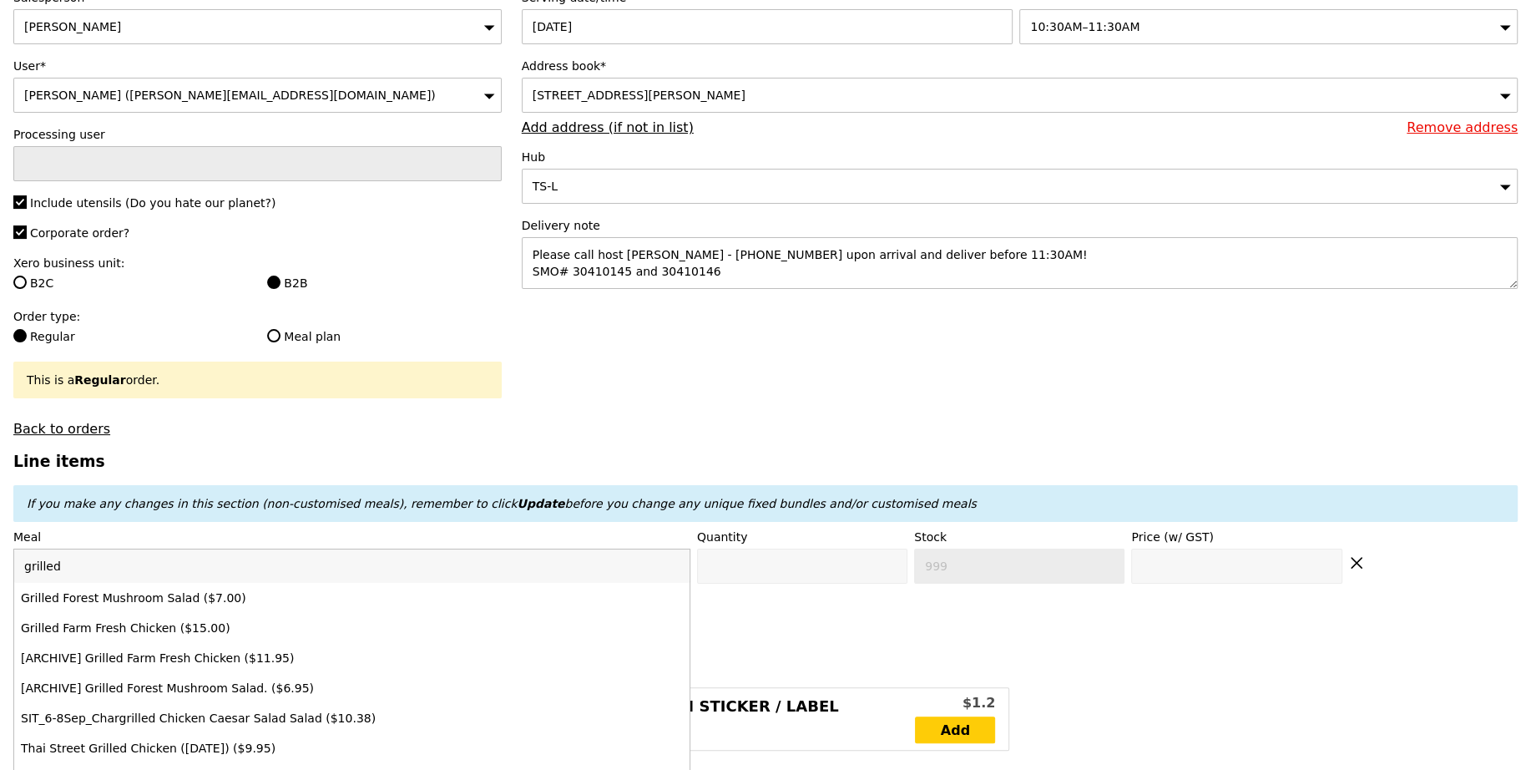
scroll to position [165, 0]
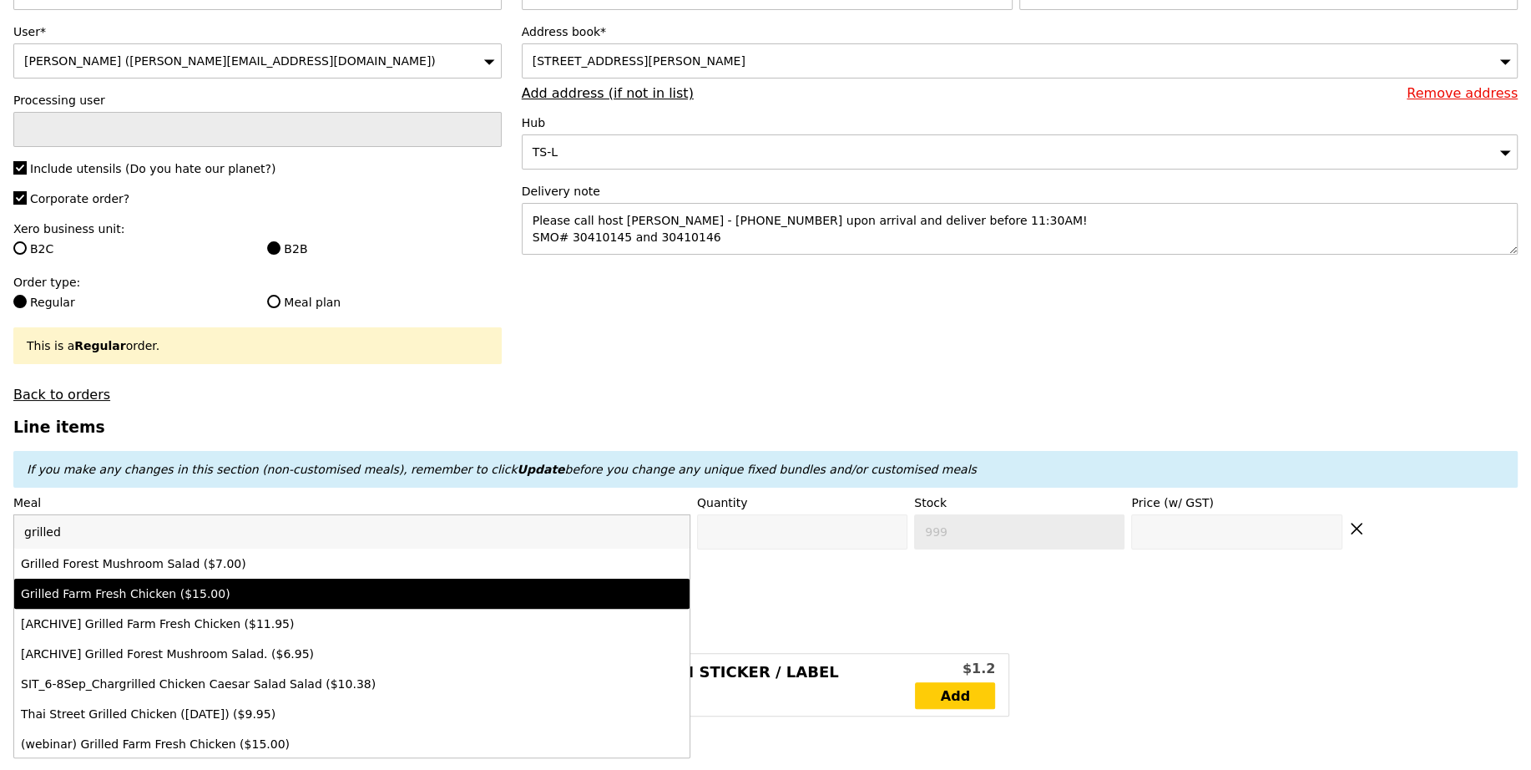
type input "grilled"
click at [220, 592] on div "Grilled Farm Fresh Chicken ($15.00)" at bounding box center [269, 593] width 497 height 17
type input "Confirm anyway"
type input "0"
type input "481"
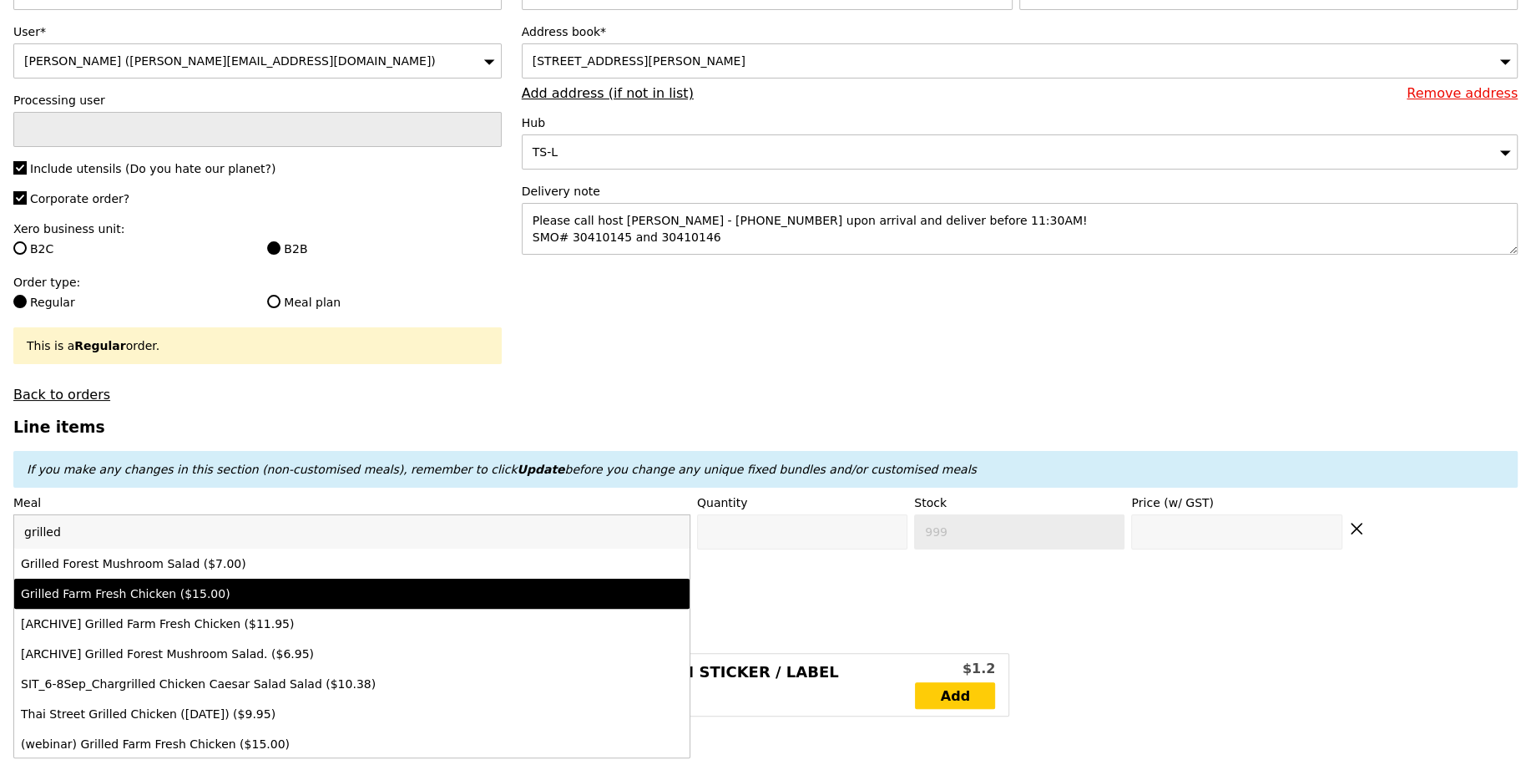
type input "15.0"
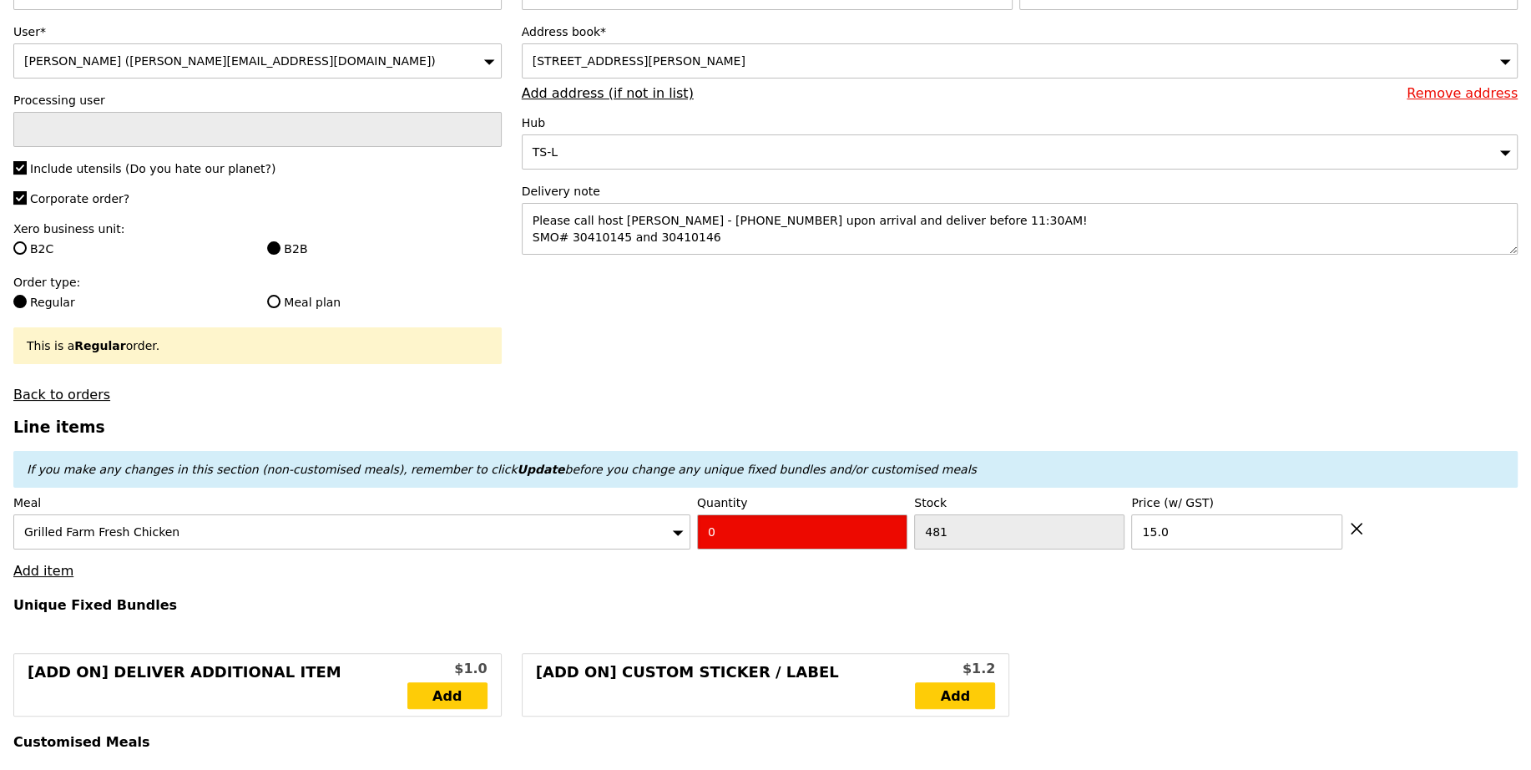
click at [769, 523] on input "0" at bounding box center [802, 531] width 210 height 35
type input "Confirm"
type input "5"
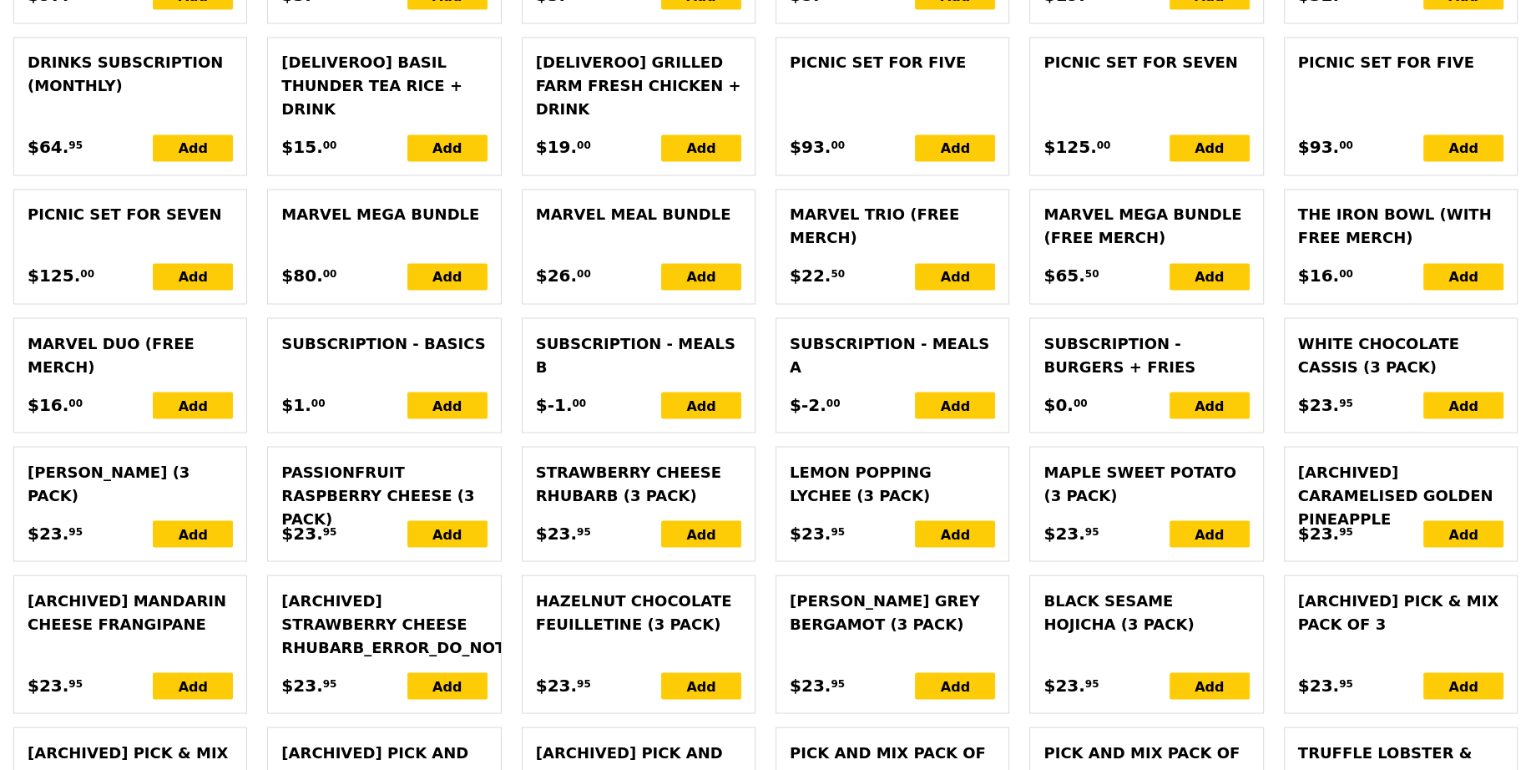
type input "Loading..."
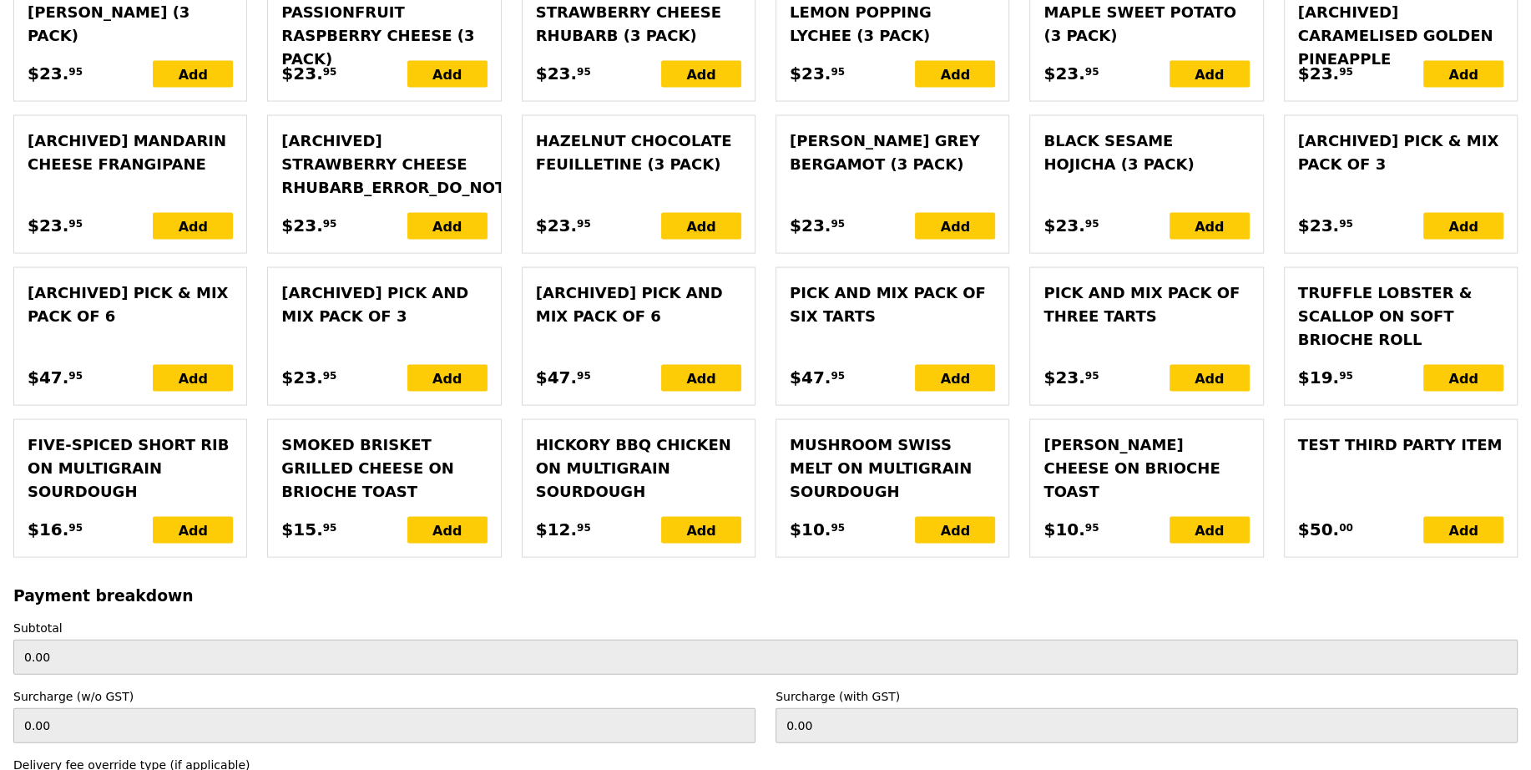
type input "75.00"
type input "1.79"
type input "1.95"
type input "4.04"
type input "4.40"
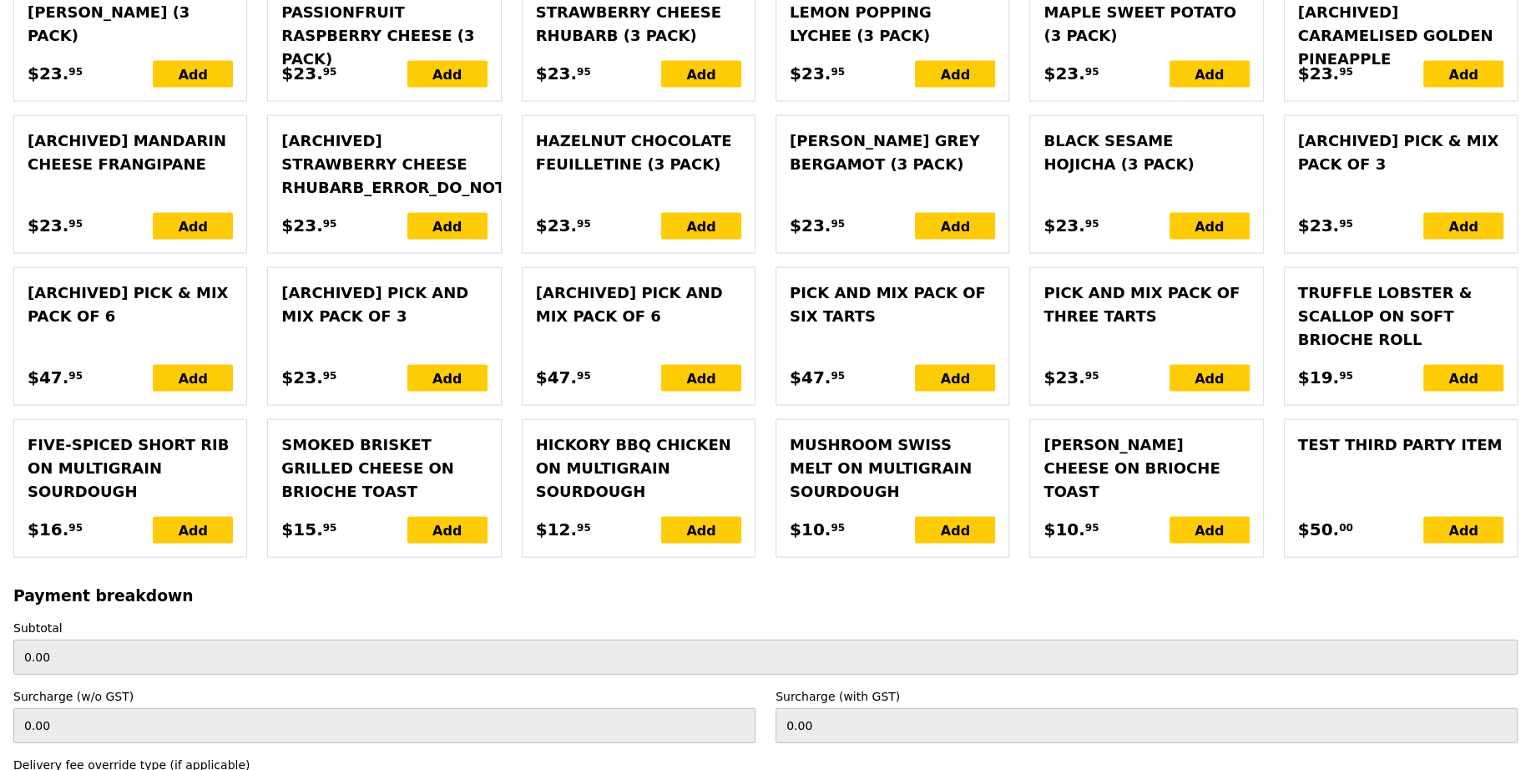
type input "81.35"
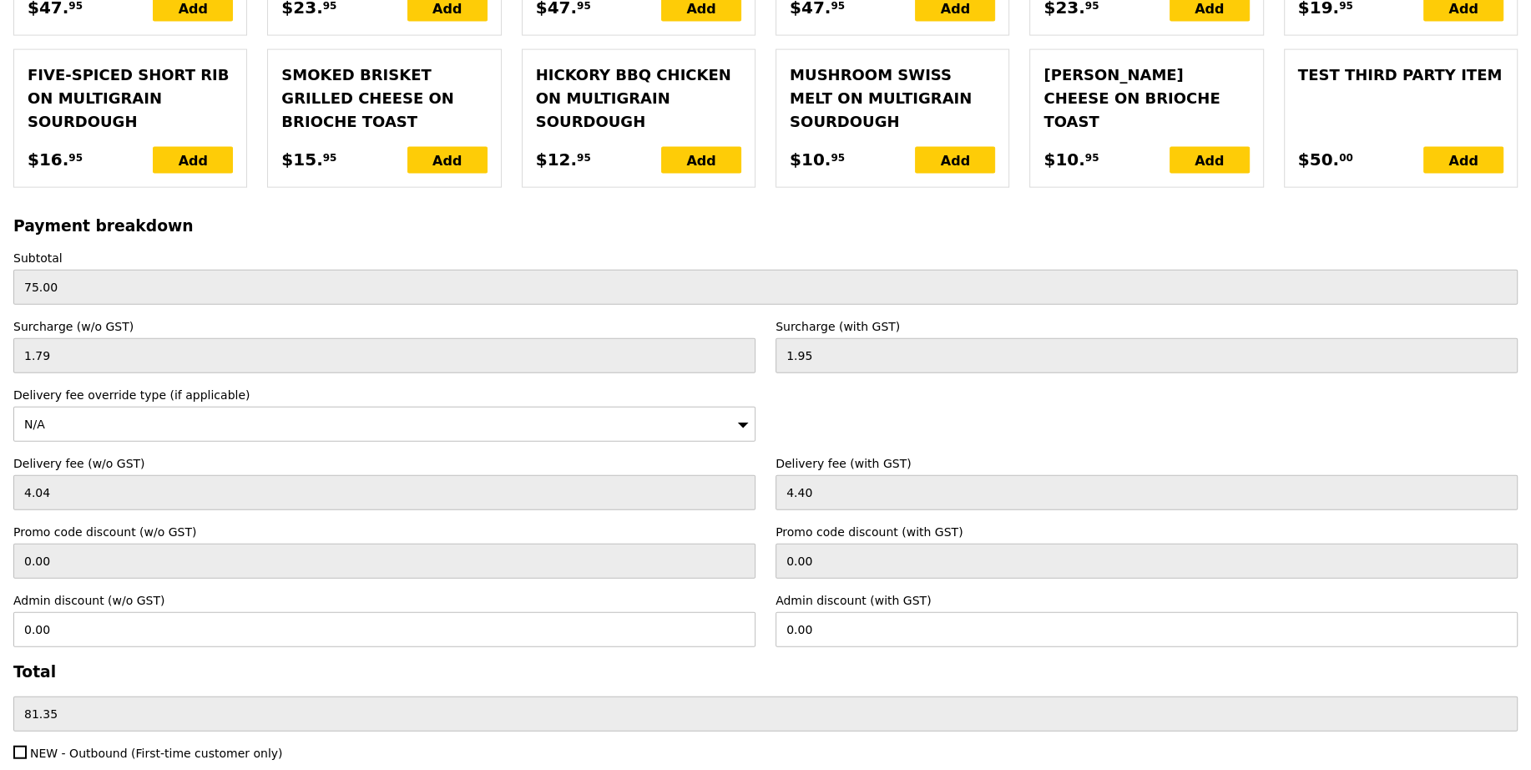
scroll to position [3694, 0]
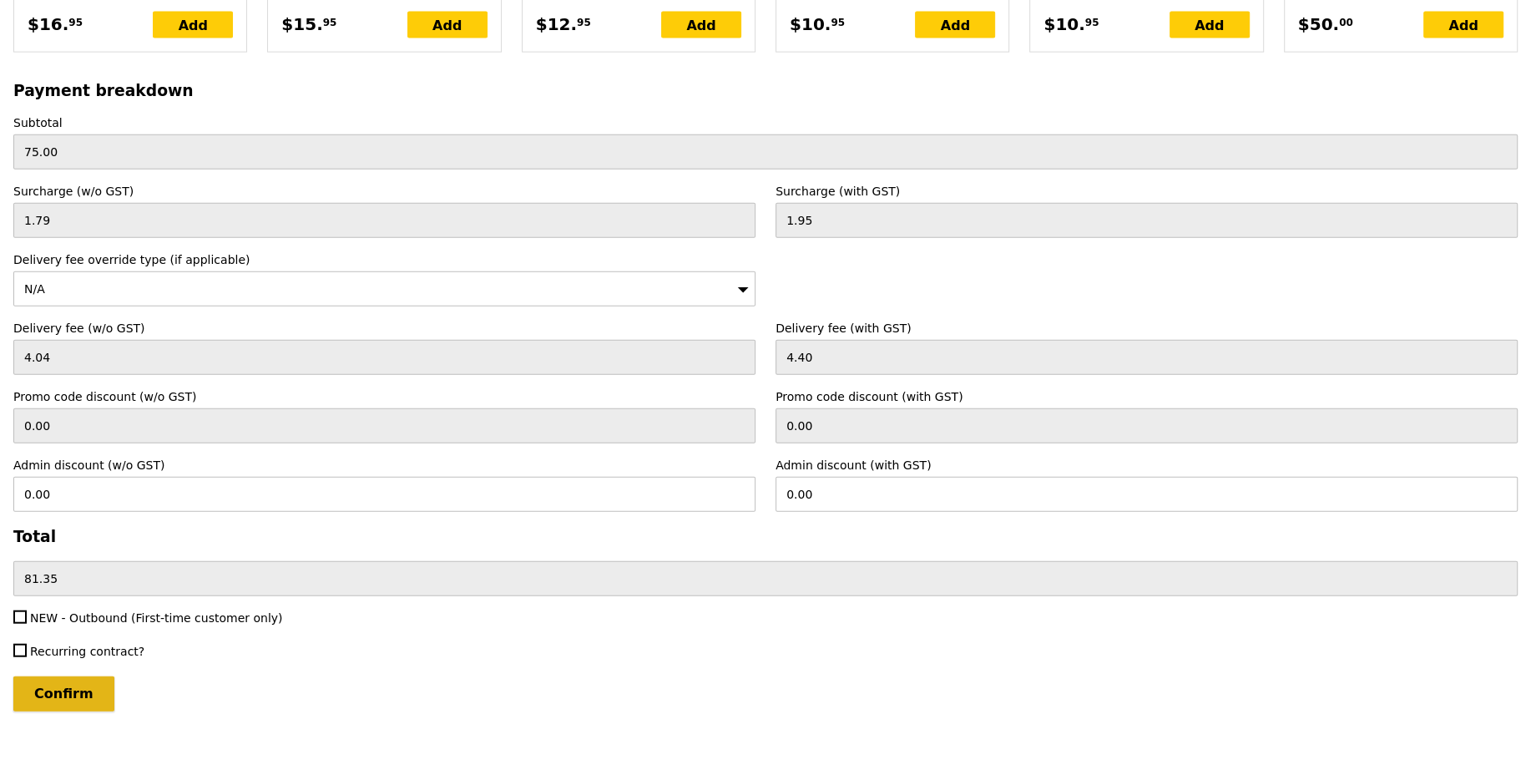
click at [78, 687] on input "Confirm" at bounding box center [63, 693] width 101 height 35
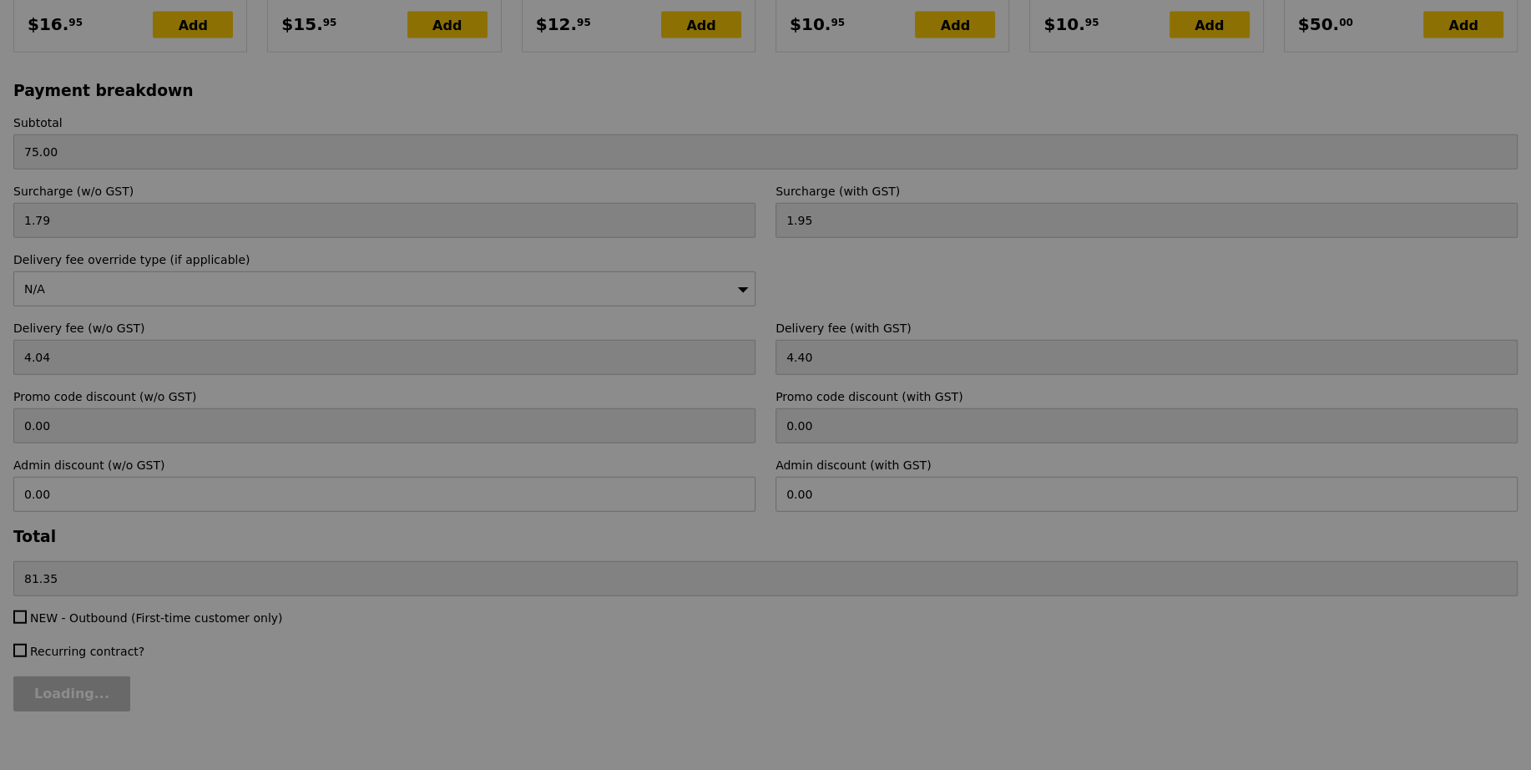
type input "Loading..."
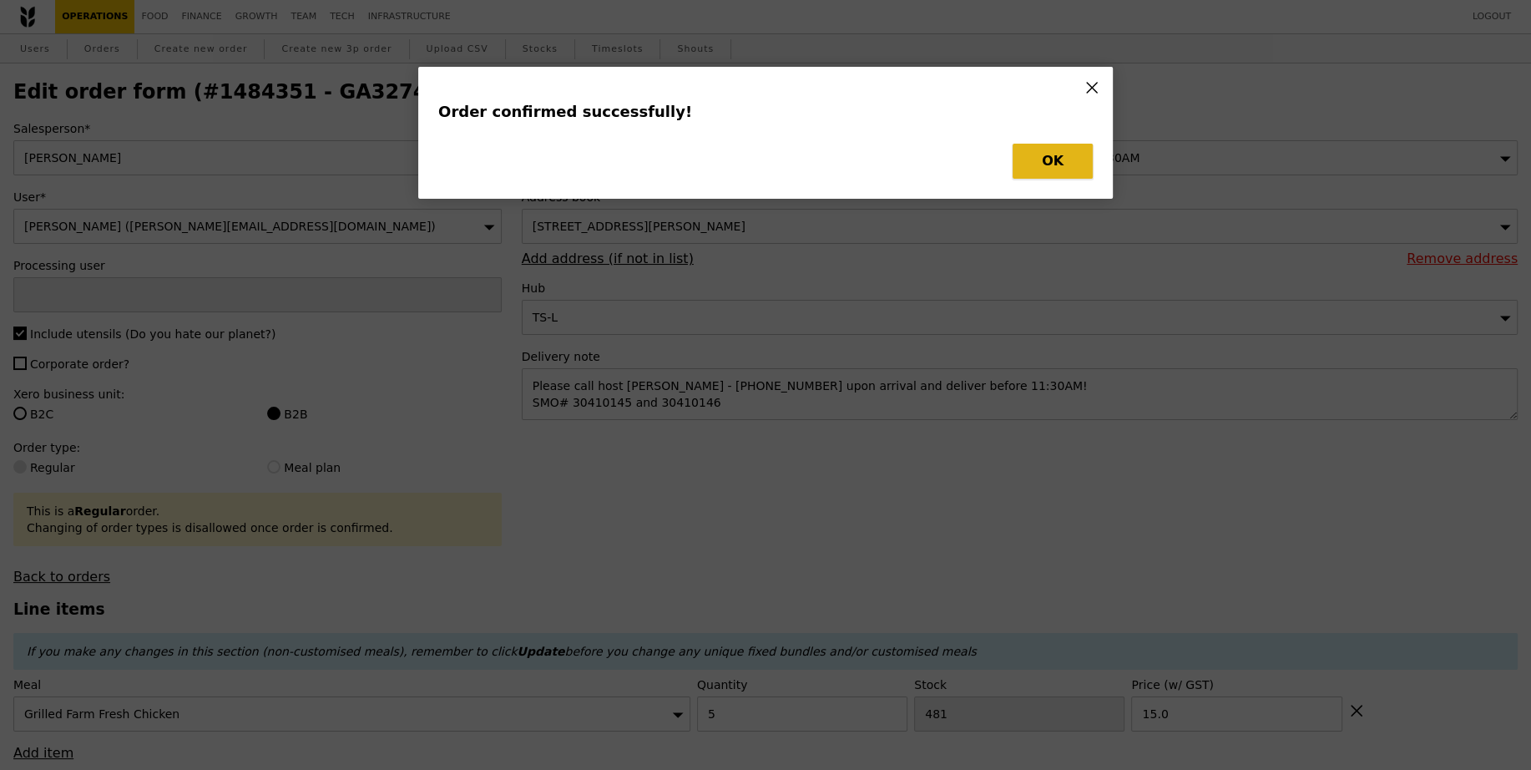
type input "[PERSON_NAME]"
type input "Loading..."
checkbox input "false"
type input "15.00"
click at [1051, 153] on button "OK" at bounding box center [1053, 161] width 80 height 35
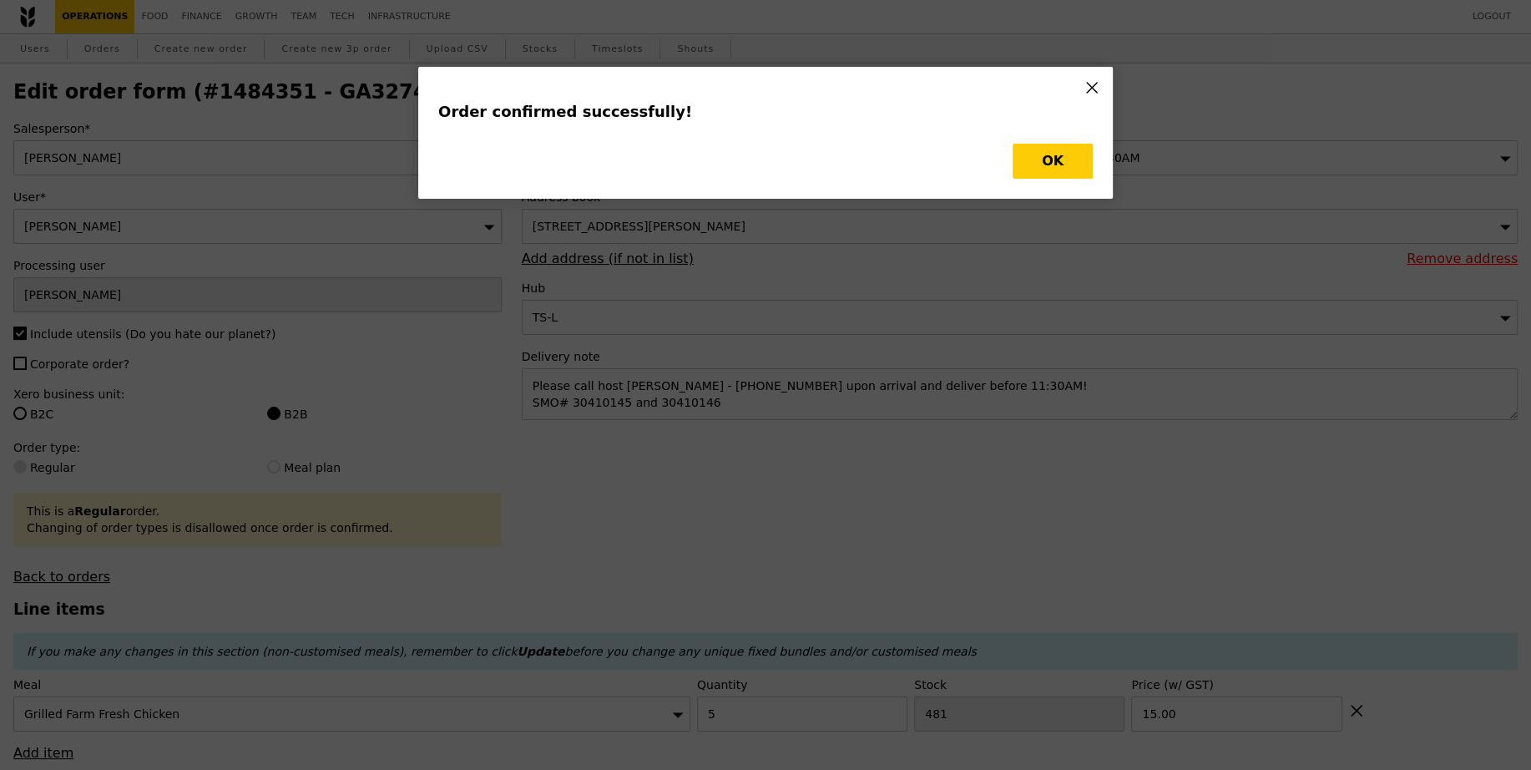
type input "476"
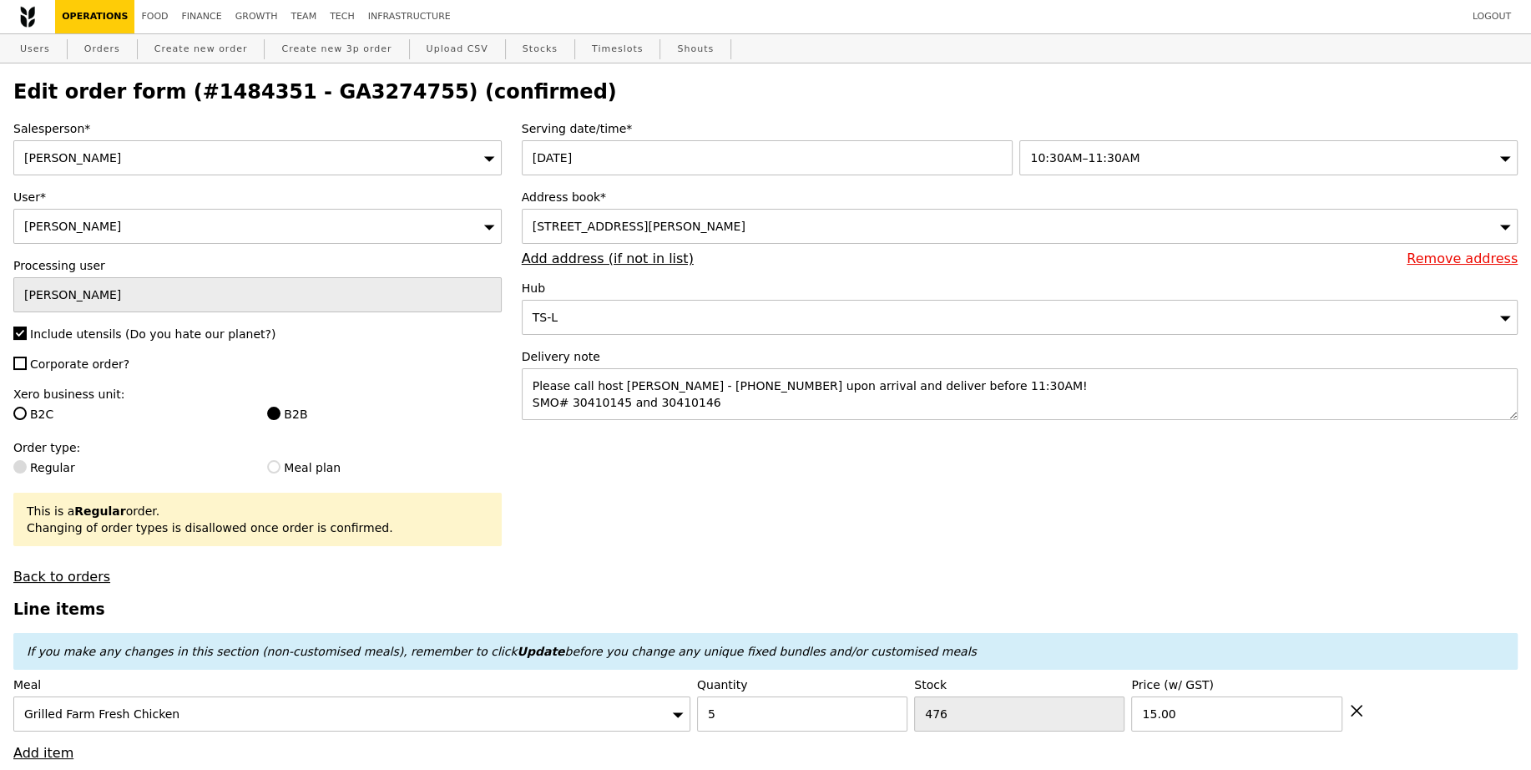
type input "Update"
click at [344, 90] on h2 "Edit order form (#1484351 - GA3274755) (confirmed)" at bounding box center [765, 91] width 1504 height 23
copy h2 "GA3274755"
click at [210, 52] on link "Create new order" at bounding box center [201, 49] width 107 height 30
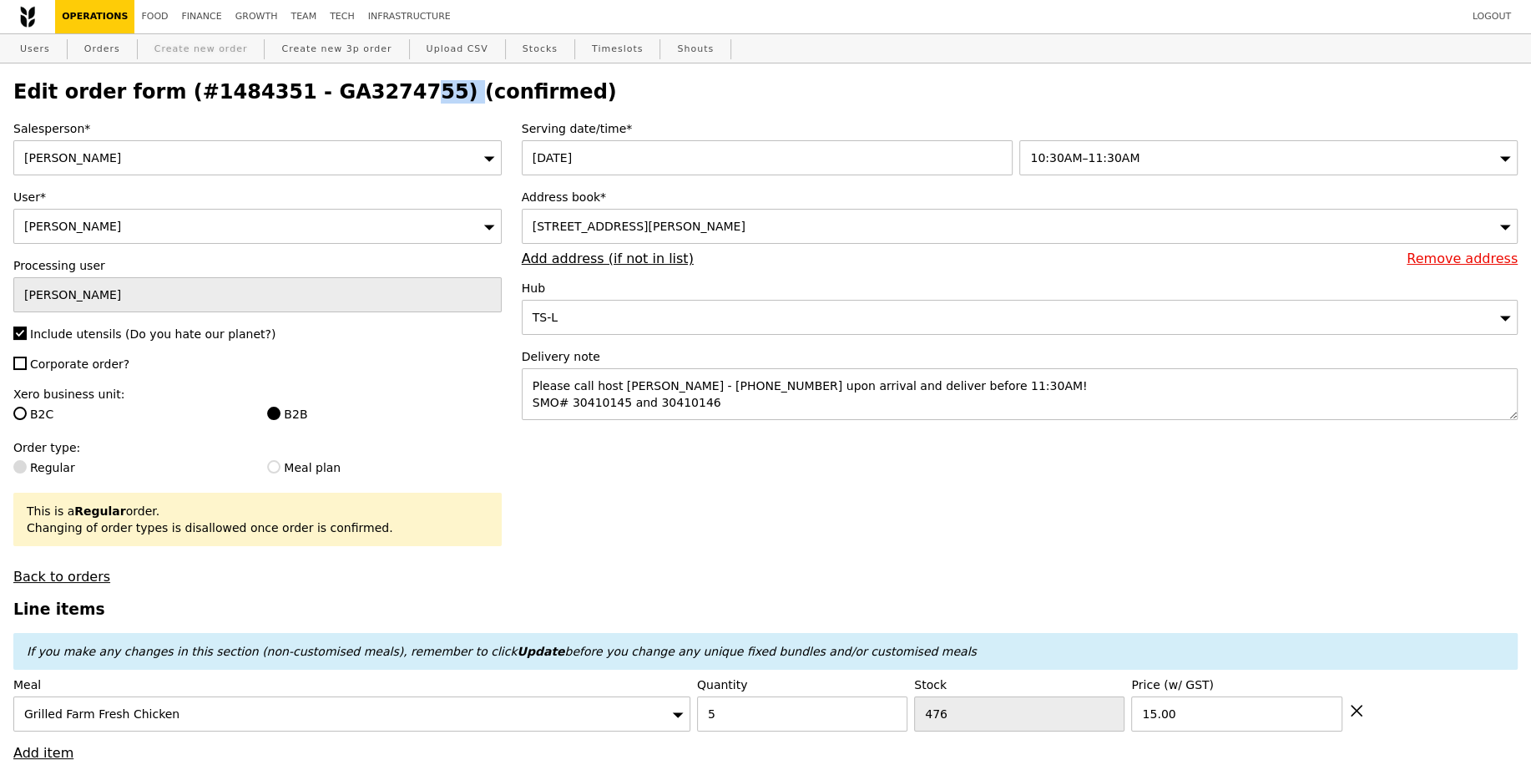
type input "0.00"
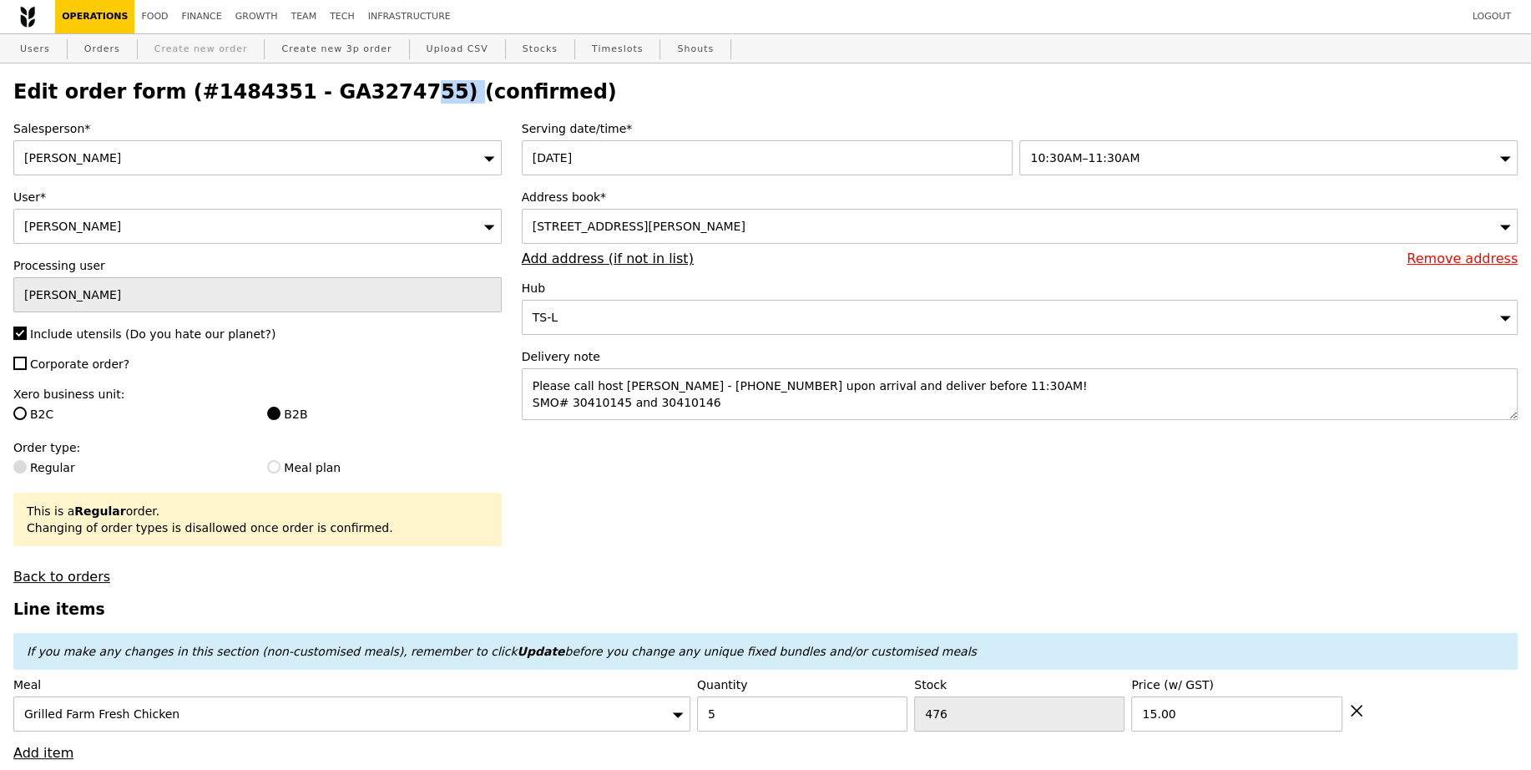
type input "0.00"
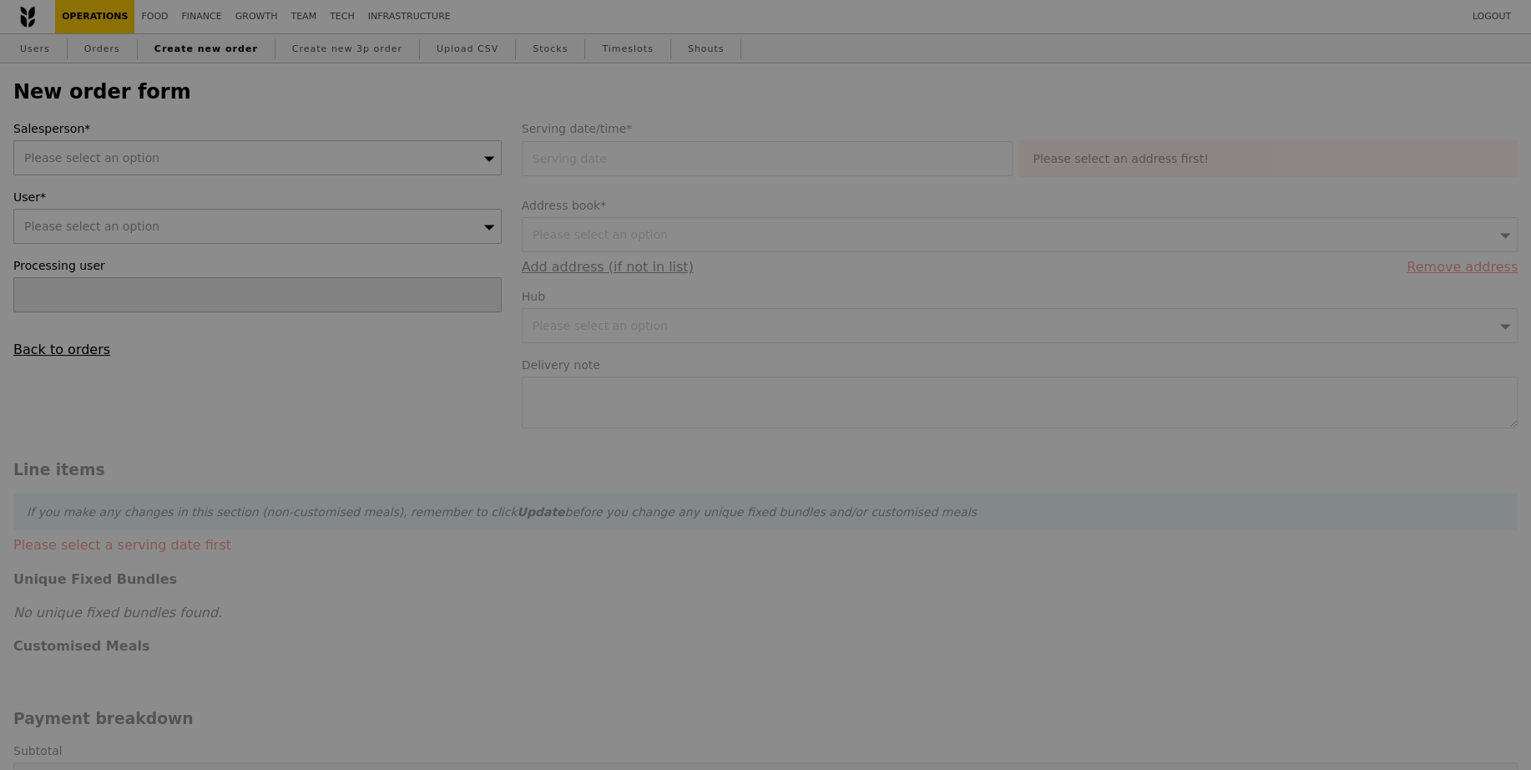
type input "Confirm"
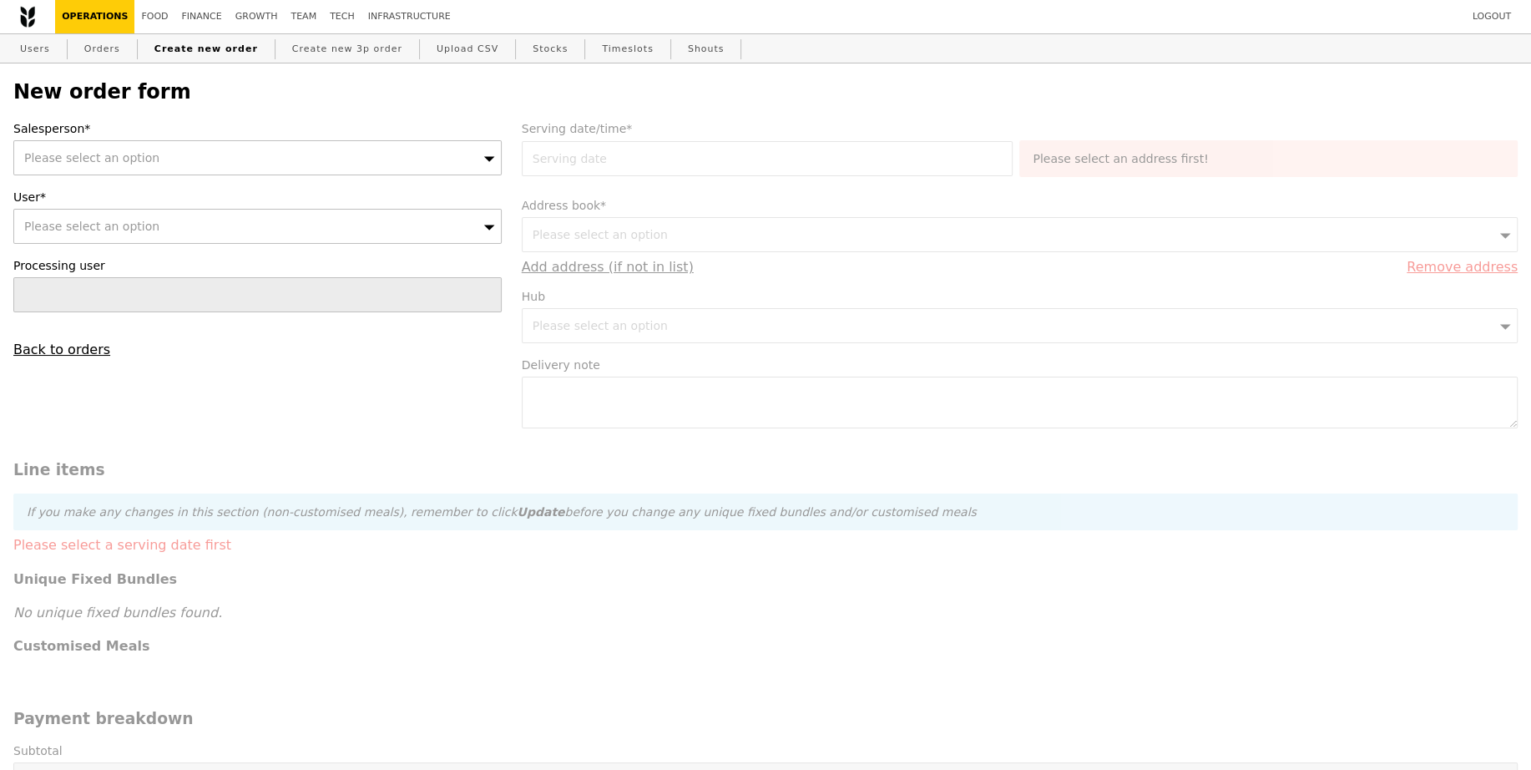
click at [203, 152] on div "Please select an option" at bounding box center [257, 157] width 488 height 35
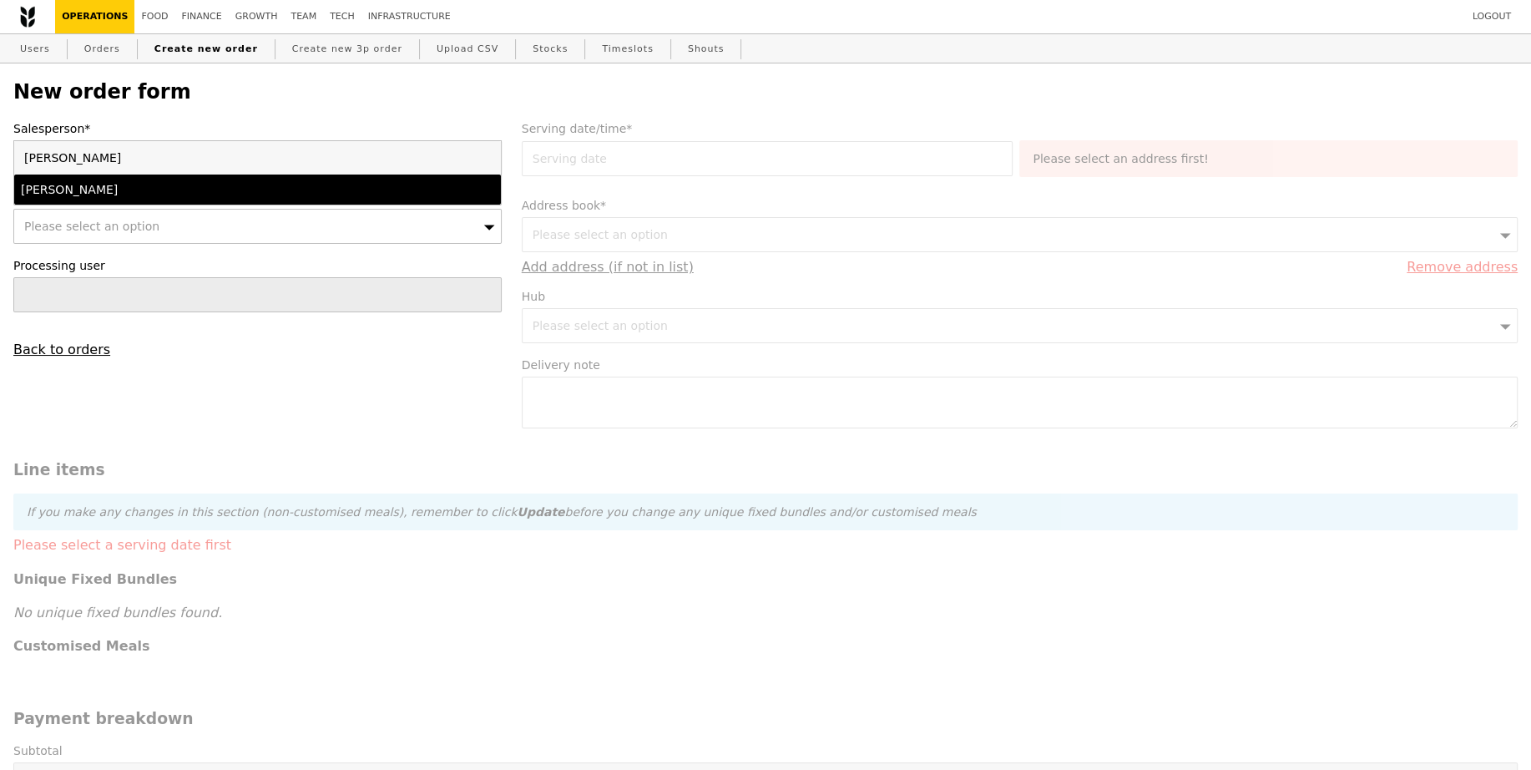
click at [197, 192] on div "[PERSON_NAME]" at bounding box center [198, 189] width 355 height 17
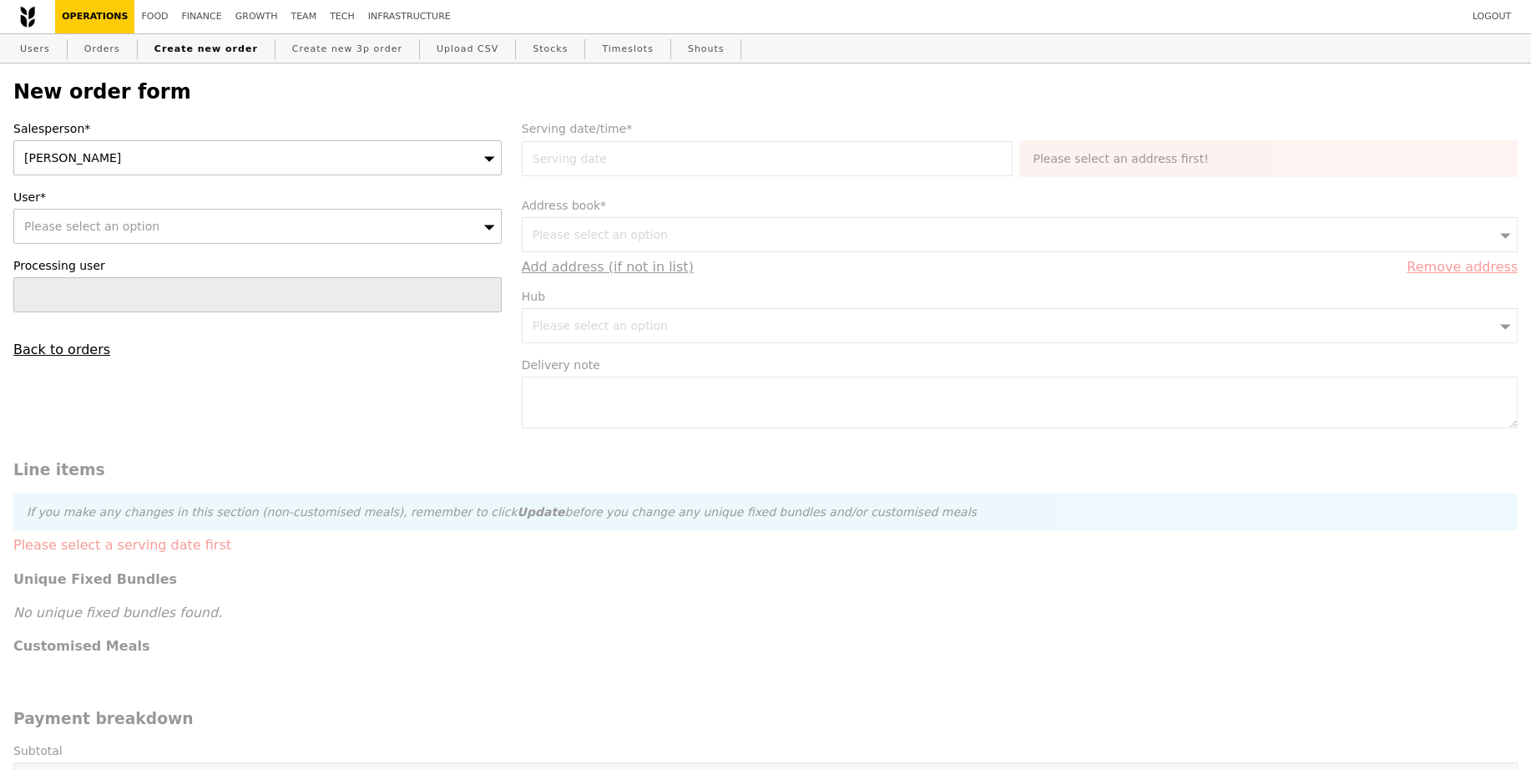
click at [197, 229] on div "Please select an option" at bounding box center [257, 226] width 488 height 35
type input "[EMAIL_ADDRESS][DOMAIN_NAME]"
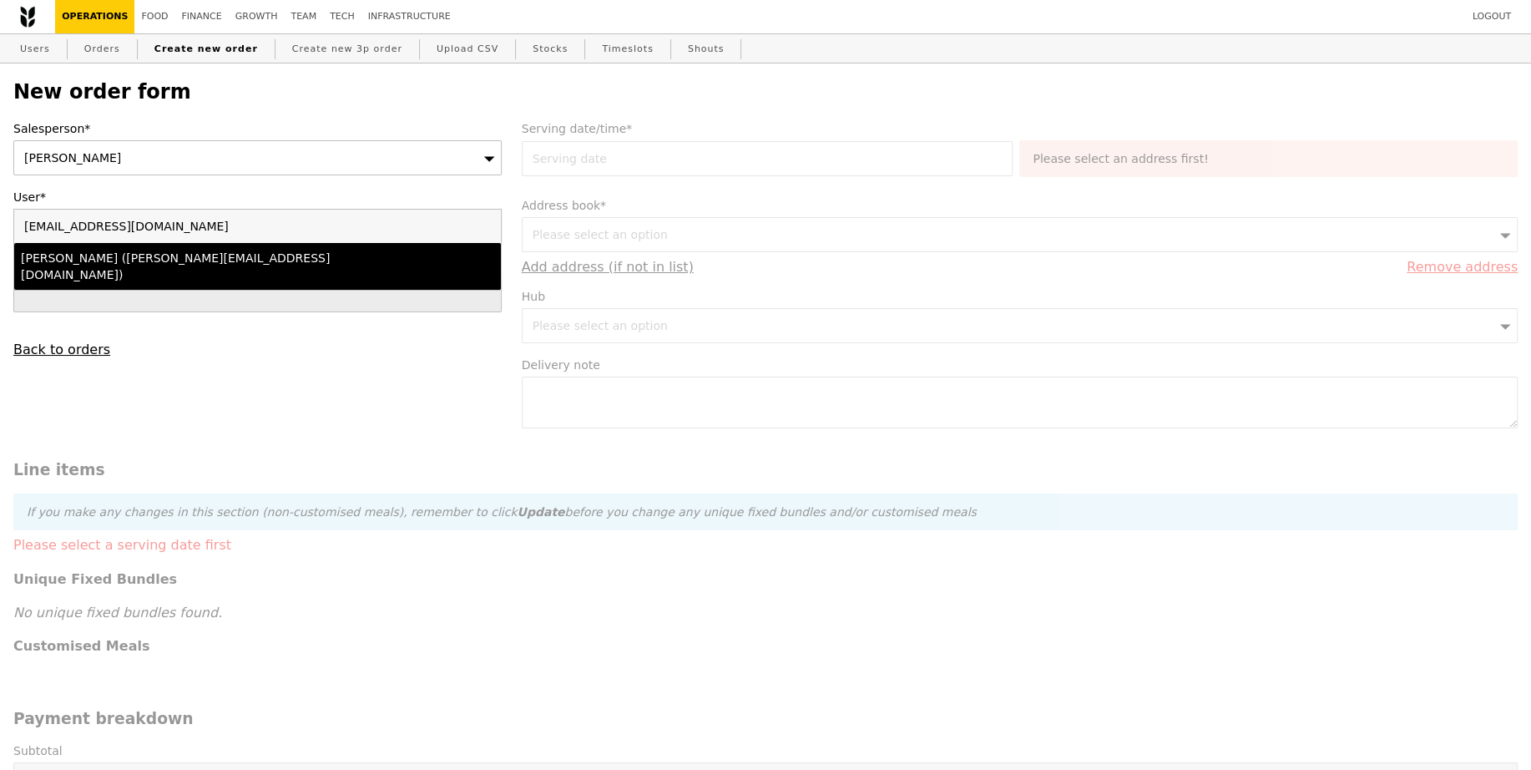
click at [193, 259] on div "Lili Yin (lili.yin@bsigroup.com)" at bounding box center [198, 266] width 355 height 33
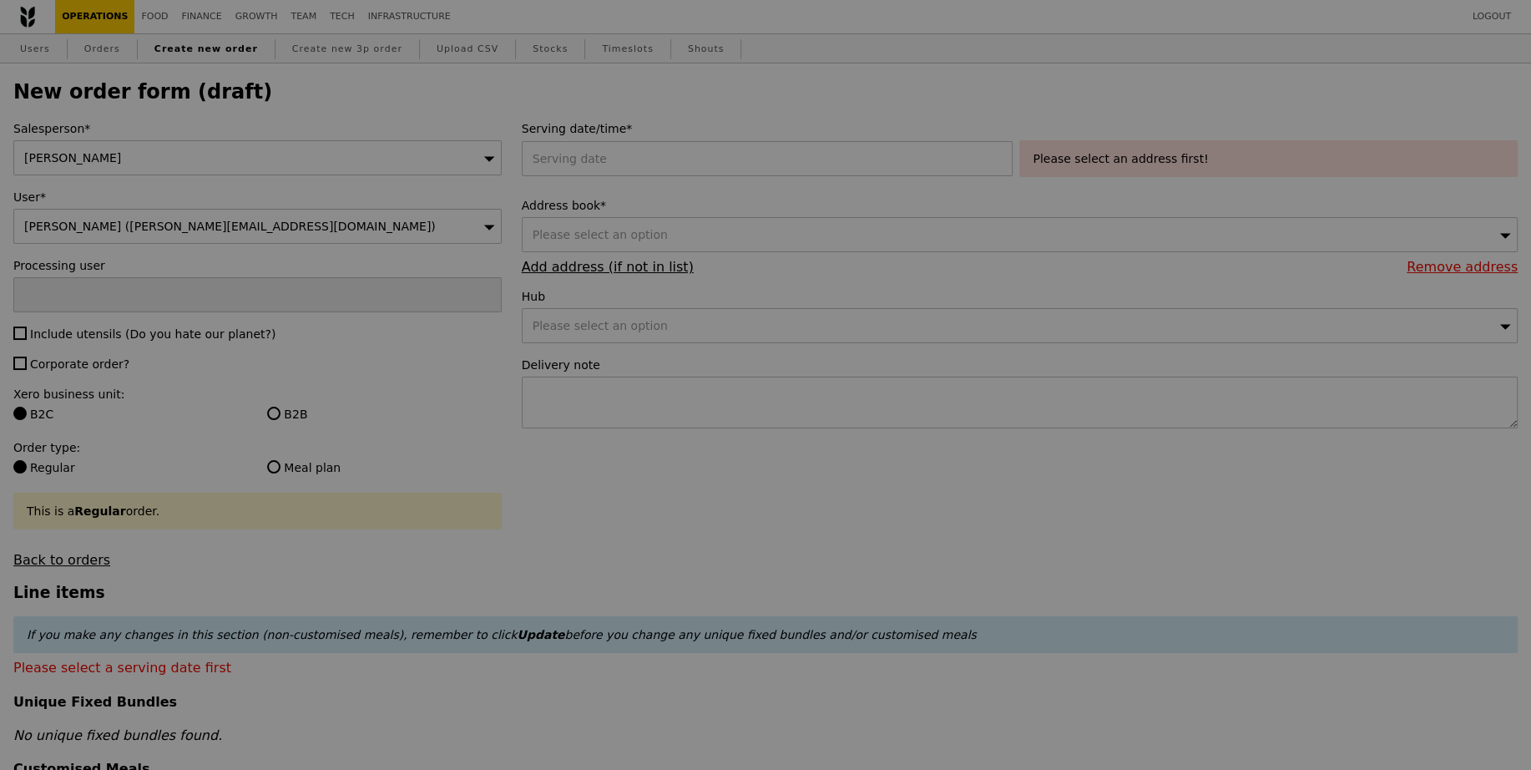
type input "Confirm"
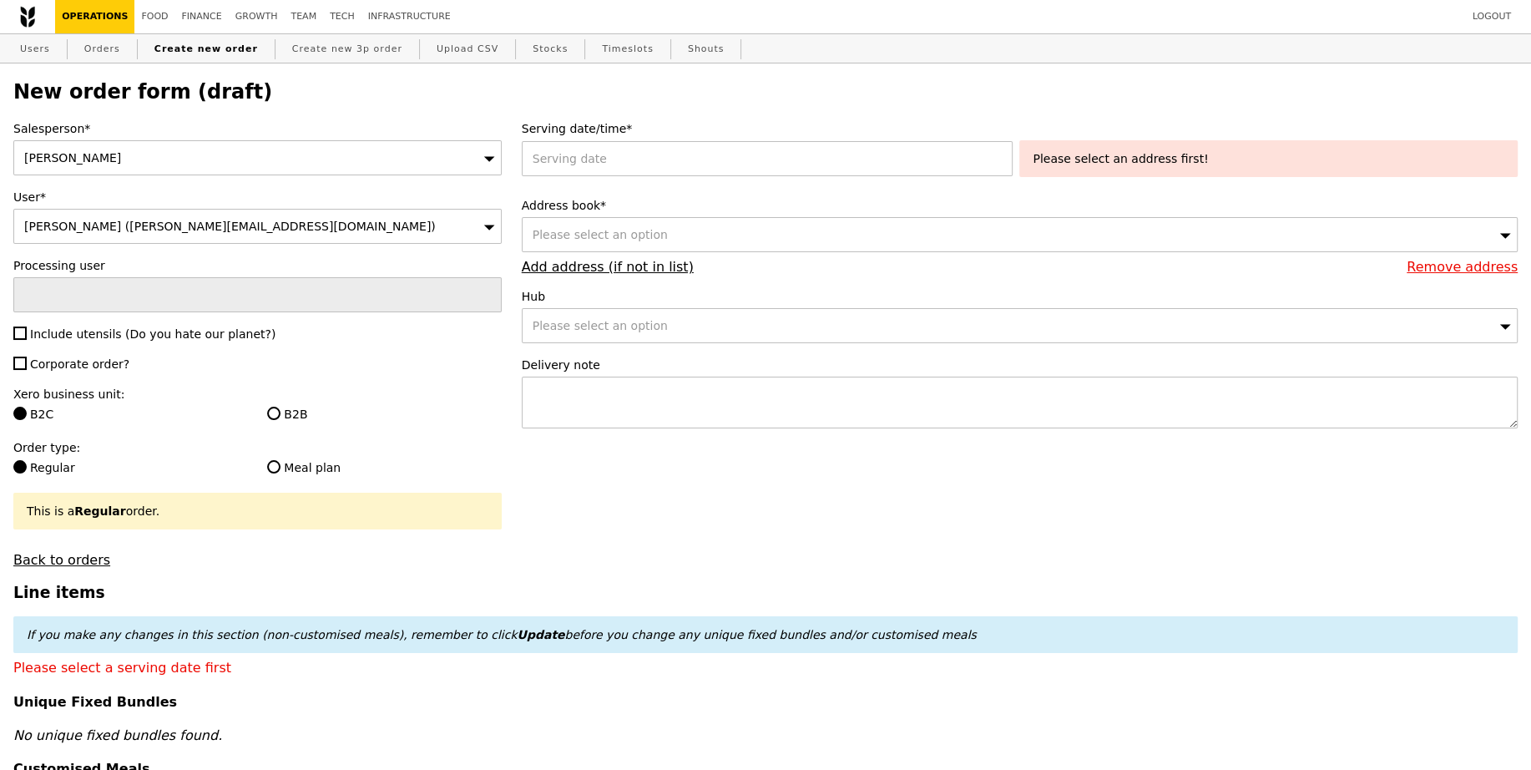
click at [93, 334] on span "Include utensils (Do you hate our planet?)" at bounding box center [152, 333] width 245 height 13
click at [27, 334] on input "Include utensils (Do you hate our planet?)" at bounding box center [19, 332] width 13 height 13
checkbox input "true"
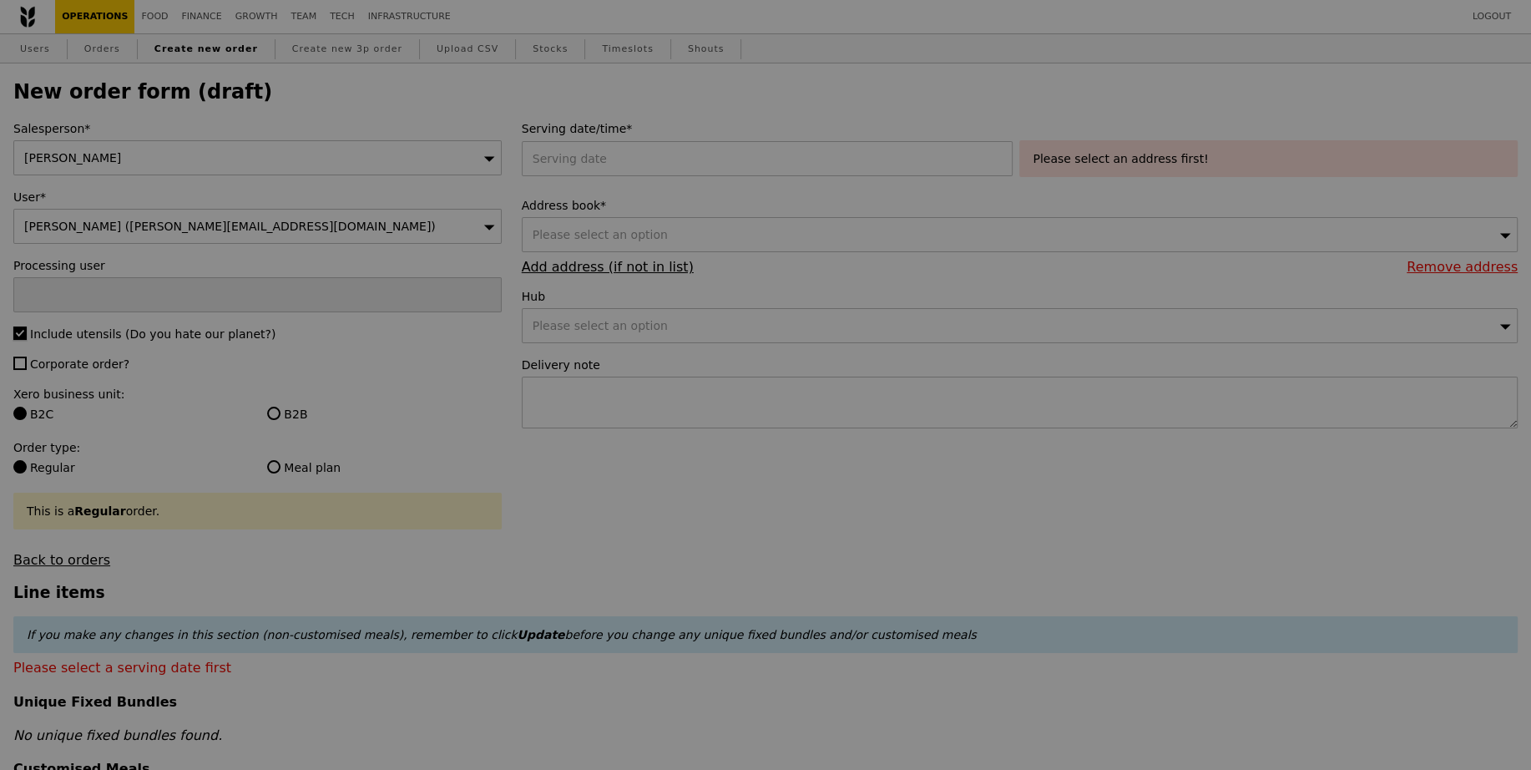
type input "Confirm"
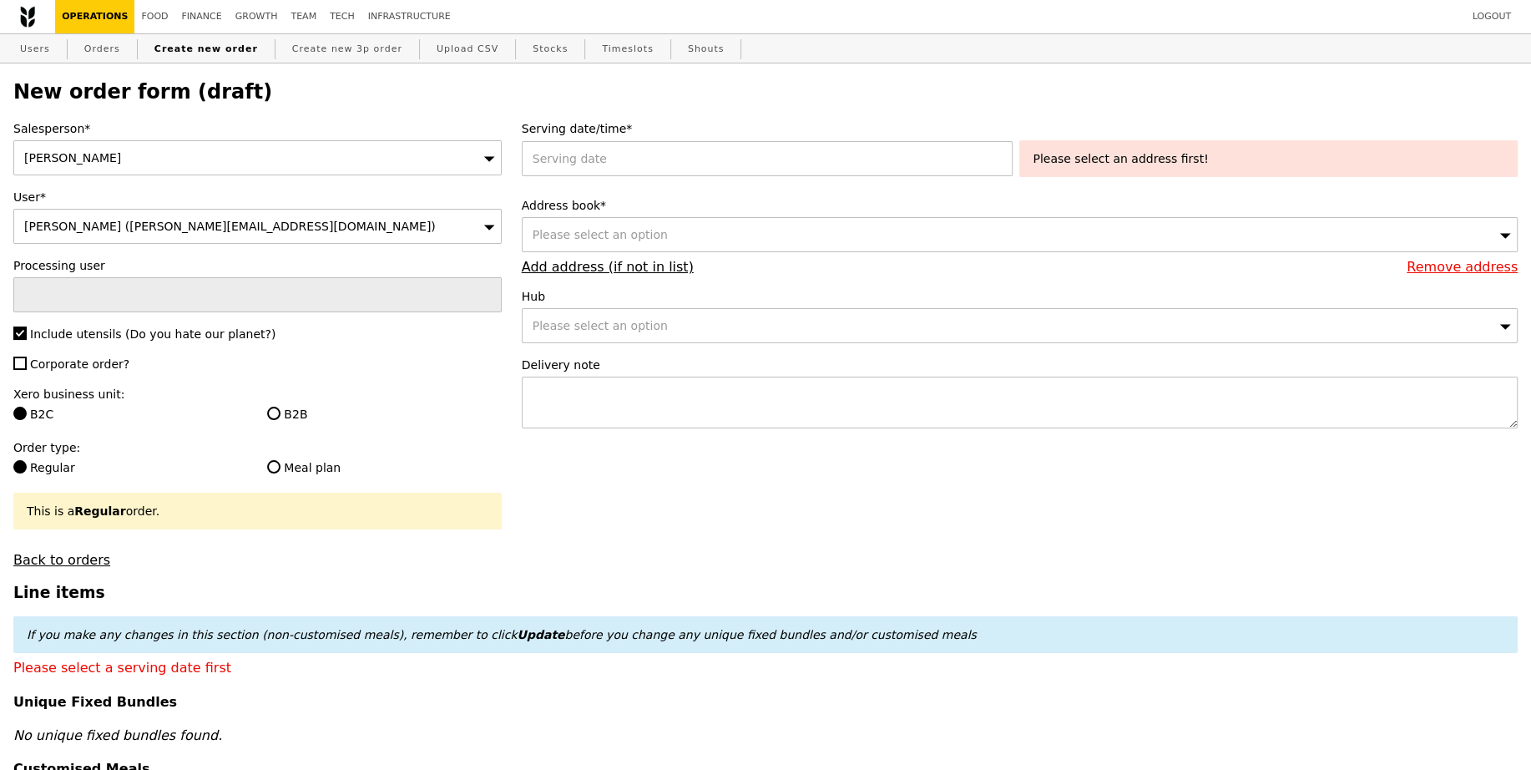
click at [93, 357] on span "Corporate order?" at bounding box center [79, 363] width 99 height 13
click at [27, 357] on input "Corporate order?" at bounding box center [19, 362] width 13 height 13
checkbox input "true"
click at [314, 406] on label "B2B" at bounding box center [384, 414] width 234 height 17
click at [280, 407] on input "B2B" at bounding box center [273, 413] width 13 height 13
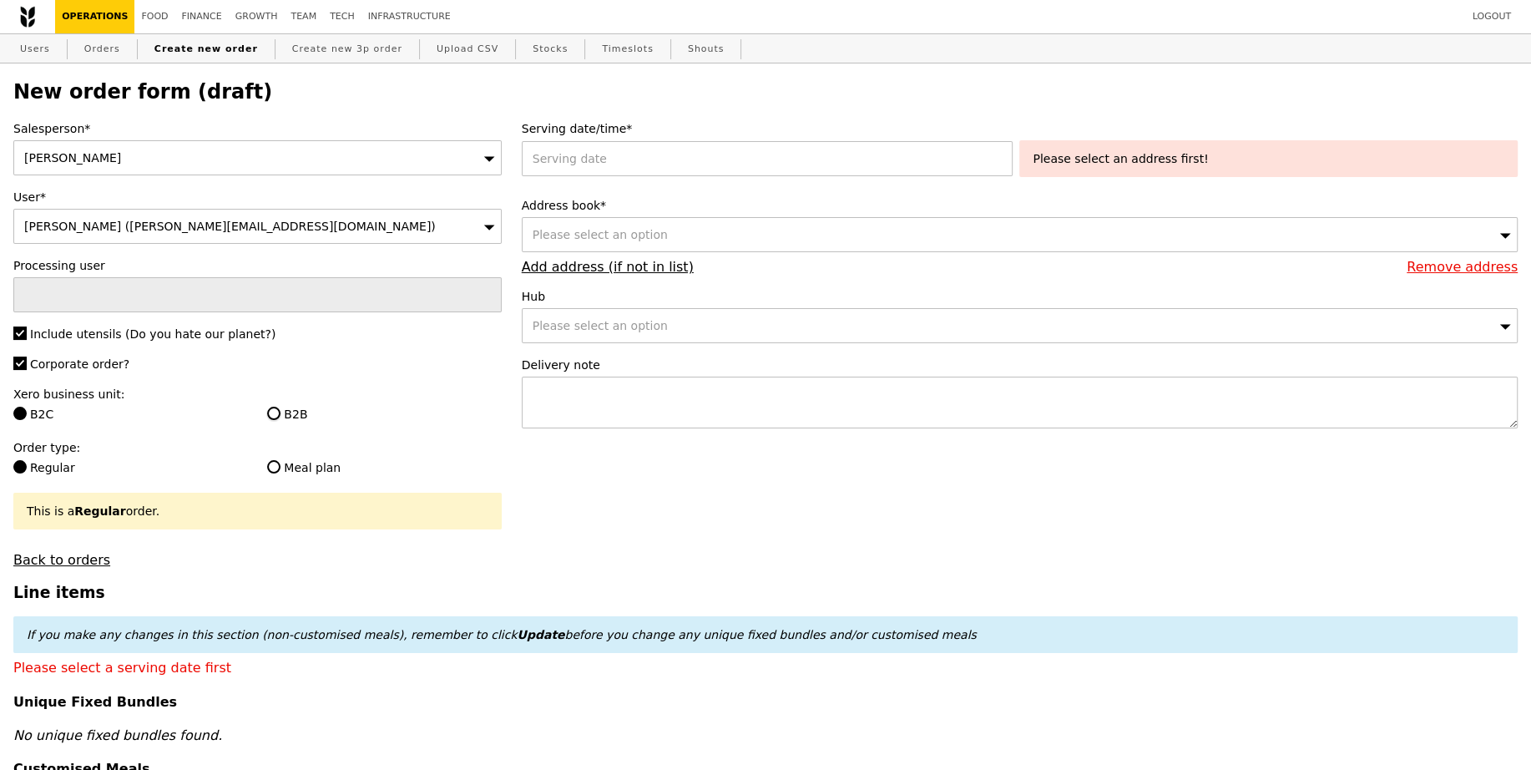
radio input "true"
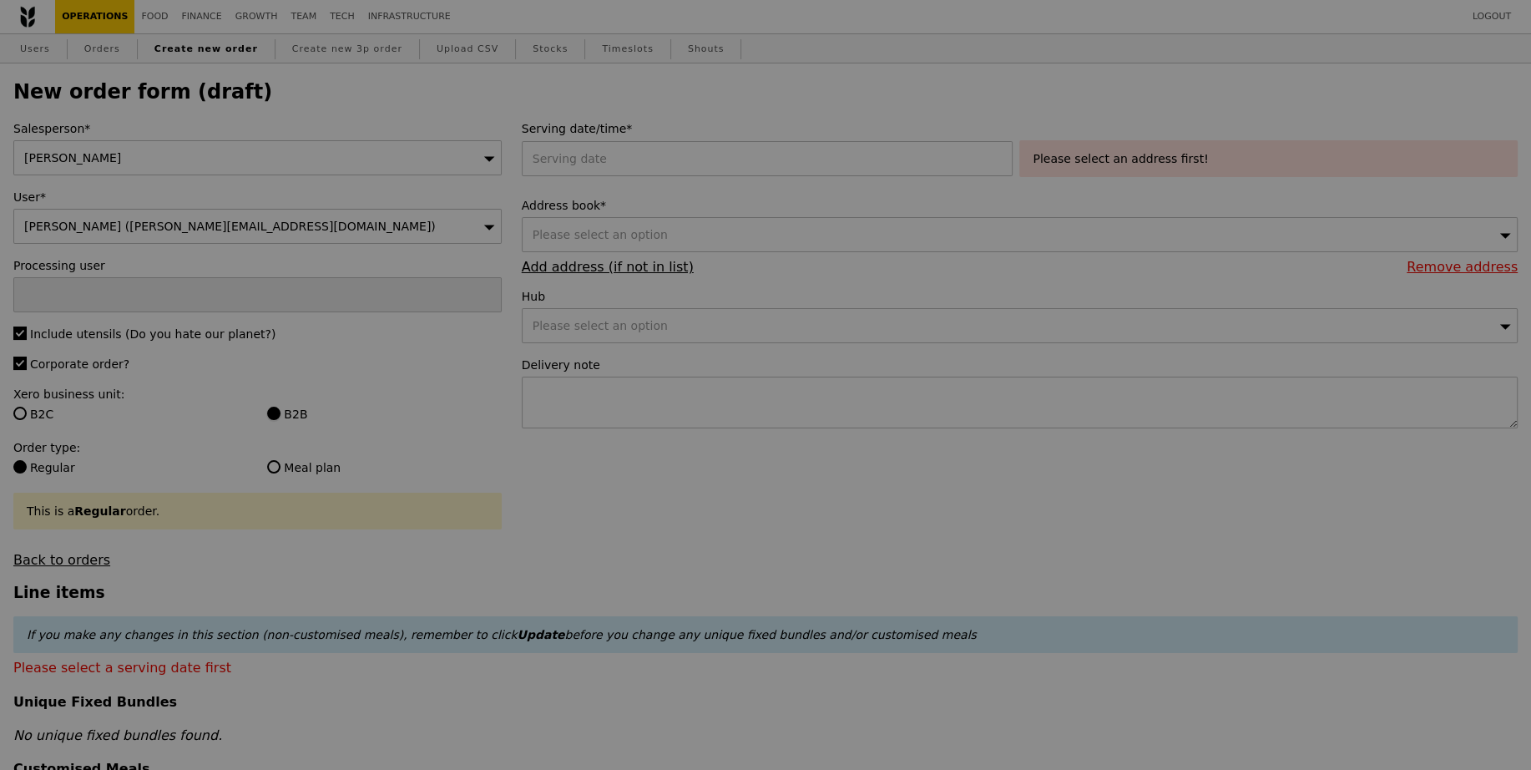
type input "Confirm"
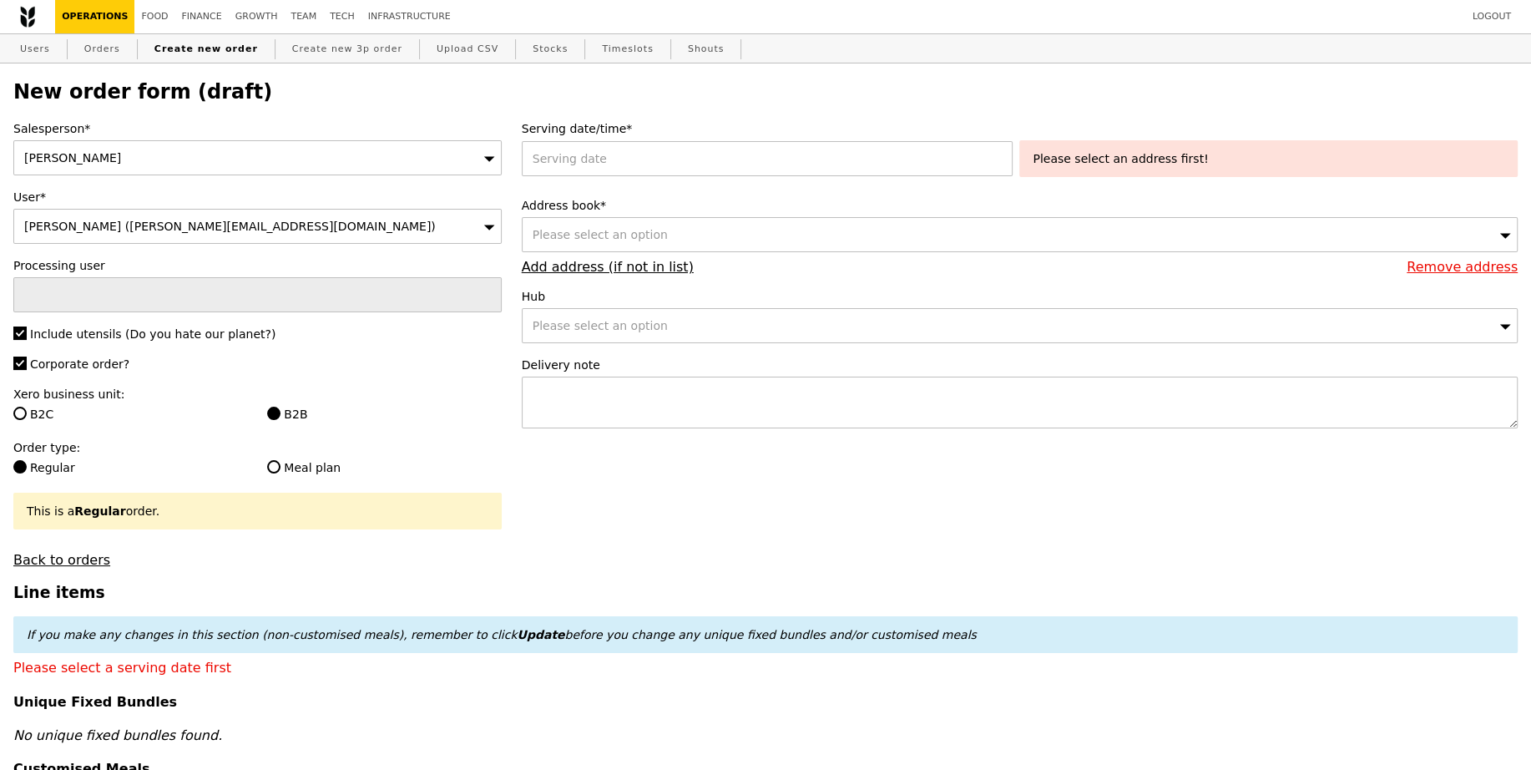
click at [664, 135] on label "Serving date/time*" at bounding box center [1020, 128] width 996 height 17
click at [664, 149] on div at bounding box center [771, 158] width 498 height 35
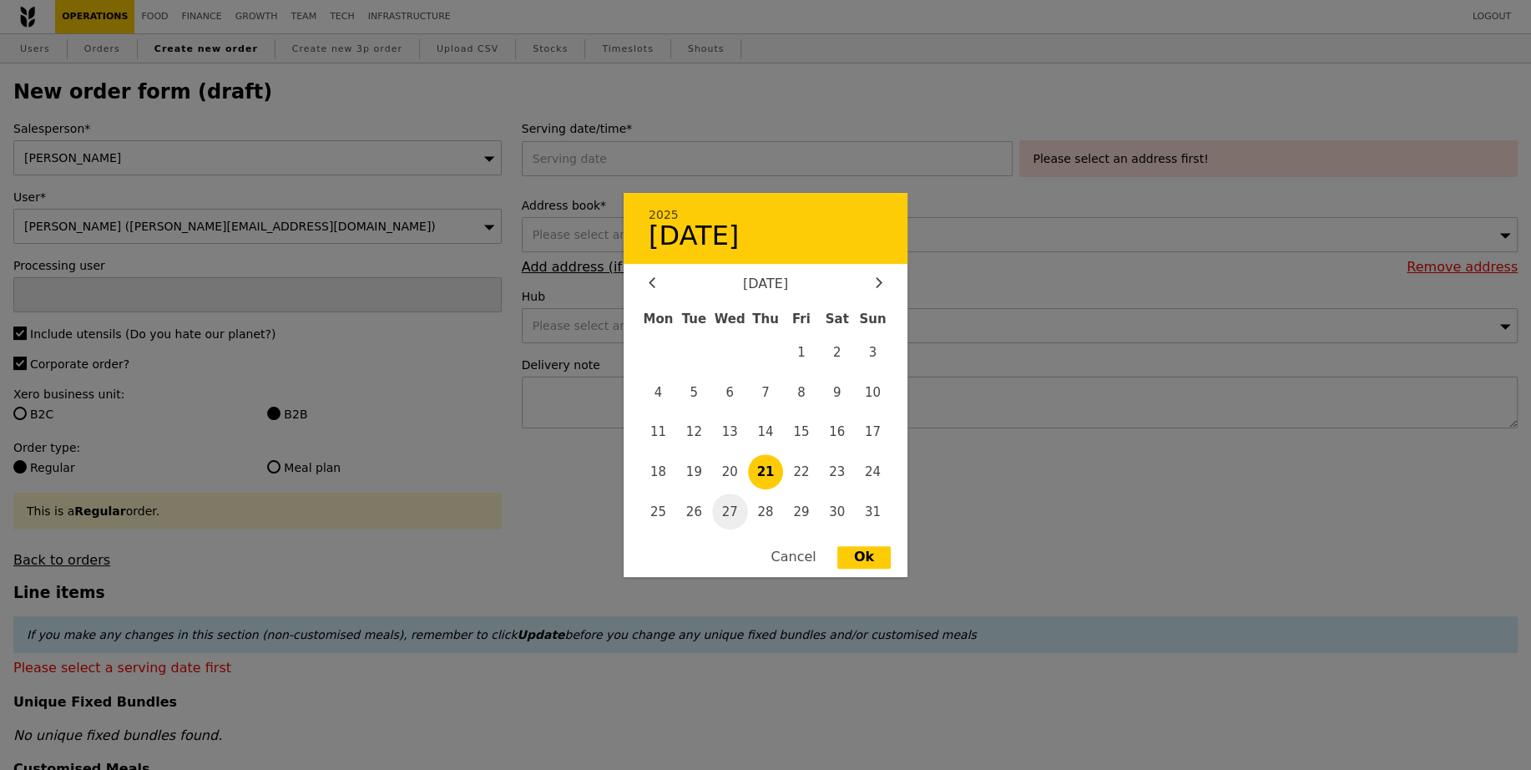
click at [732, 508] on span "27" at bounding box center [730, 511] width 36 height 36
type input "27 Aug 2025"
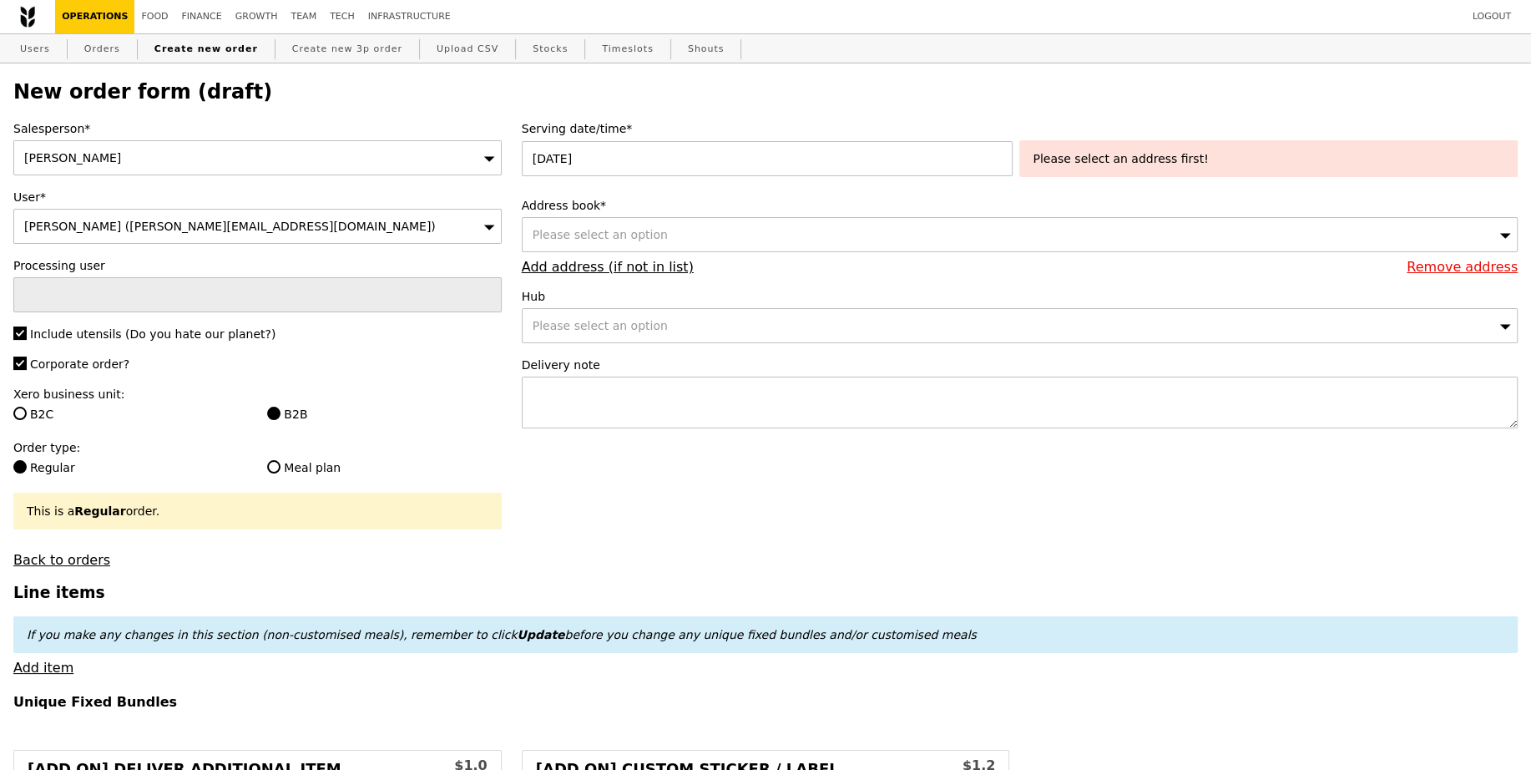
click at [710, 227] on div "Please select an option" at bounding box center [1020, 234] width 996 height 35
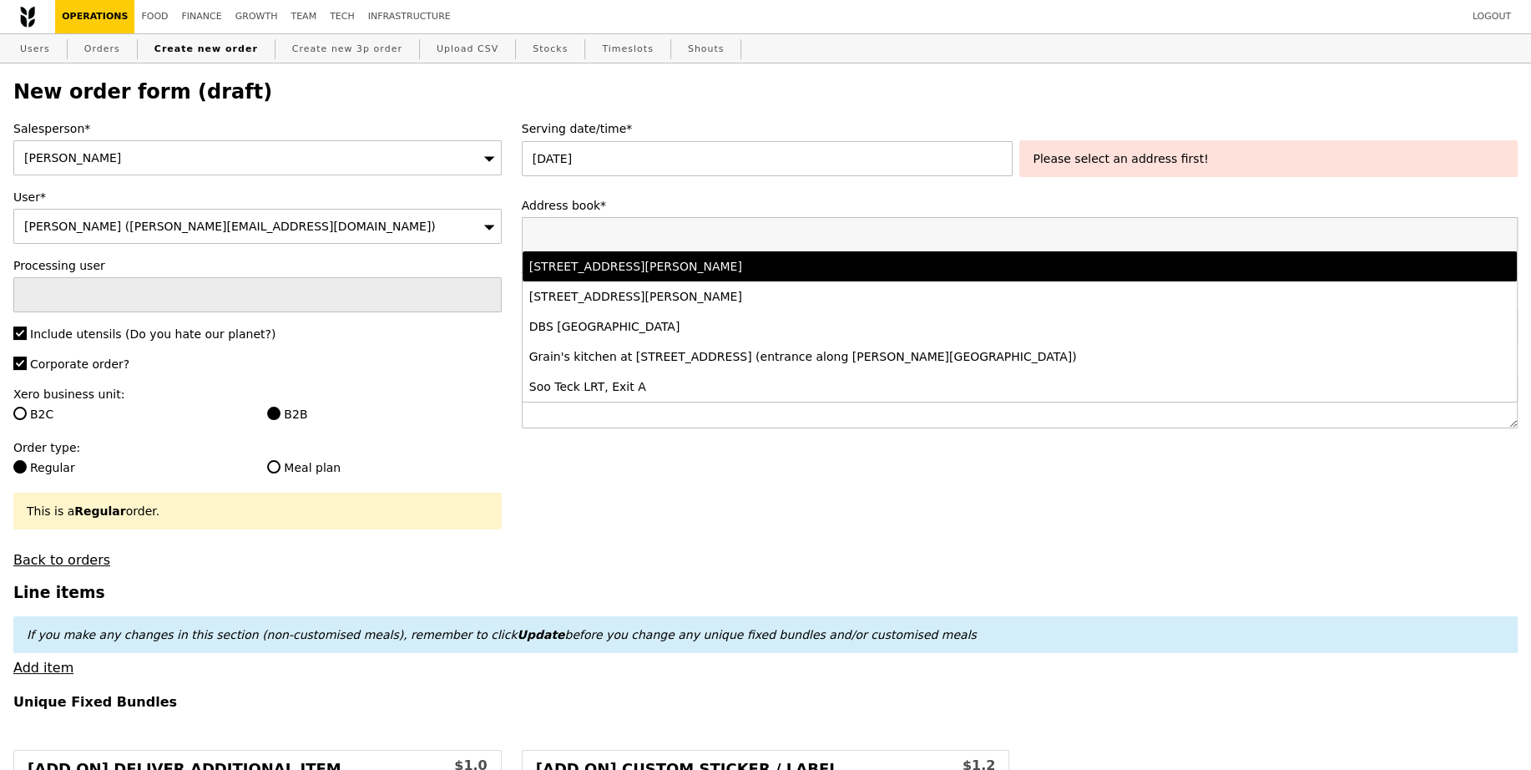
click at [720, 272] on div "77 Robinson Road, #-28-03, Singapore 068896" at bounding box center [896, 266] width 735 height 17
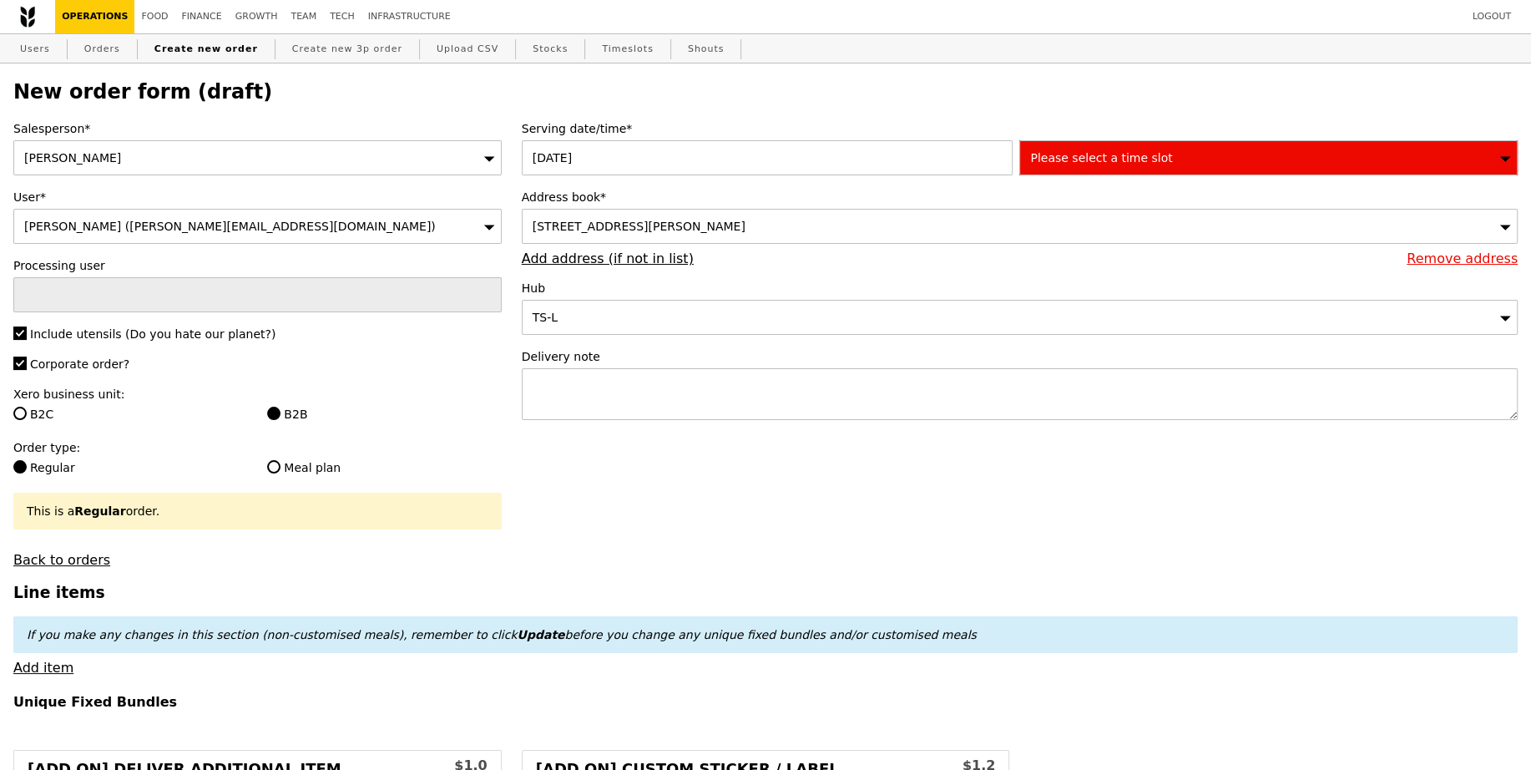
type input "Confirm"
click at [1145, 169] on div "Please select a time slot" at bounding box center [1268, 157] width 498 height 35
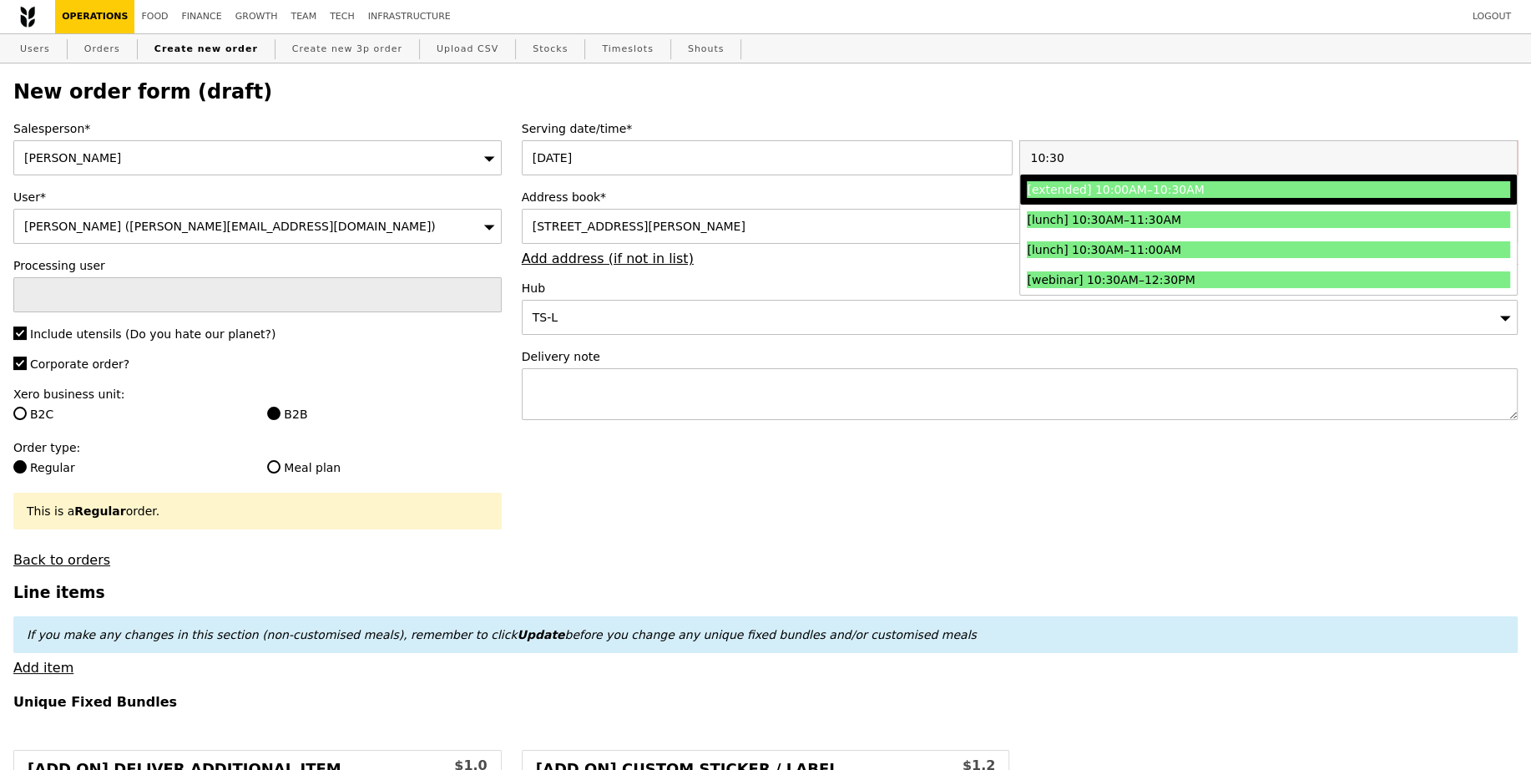
type input "10:30"
click at [1168, 194] on div "[extended] 10:00AM–10:30AM" at bounding box center [1208, 189] width 362 height 17
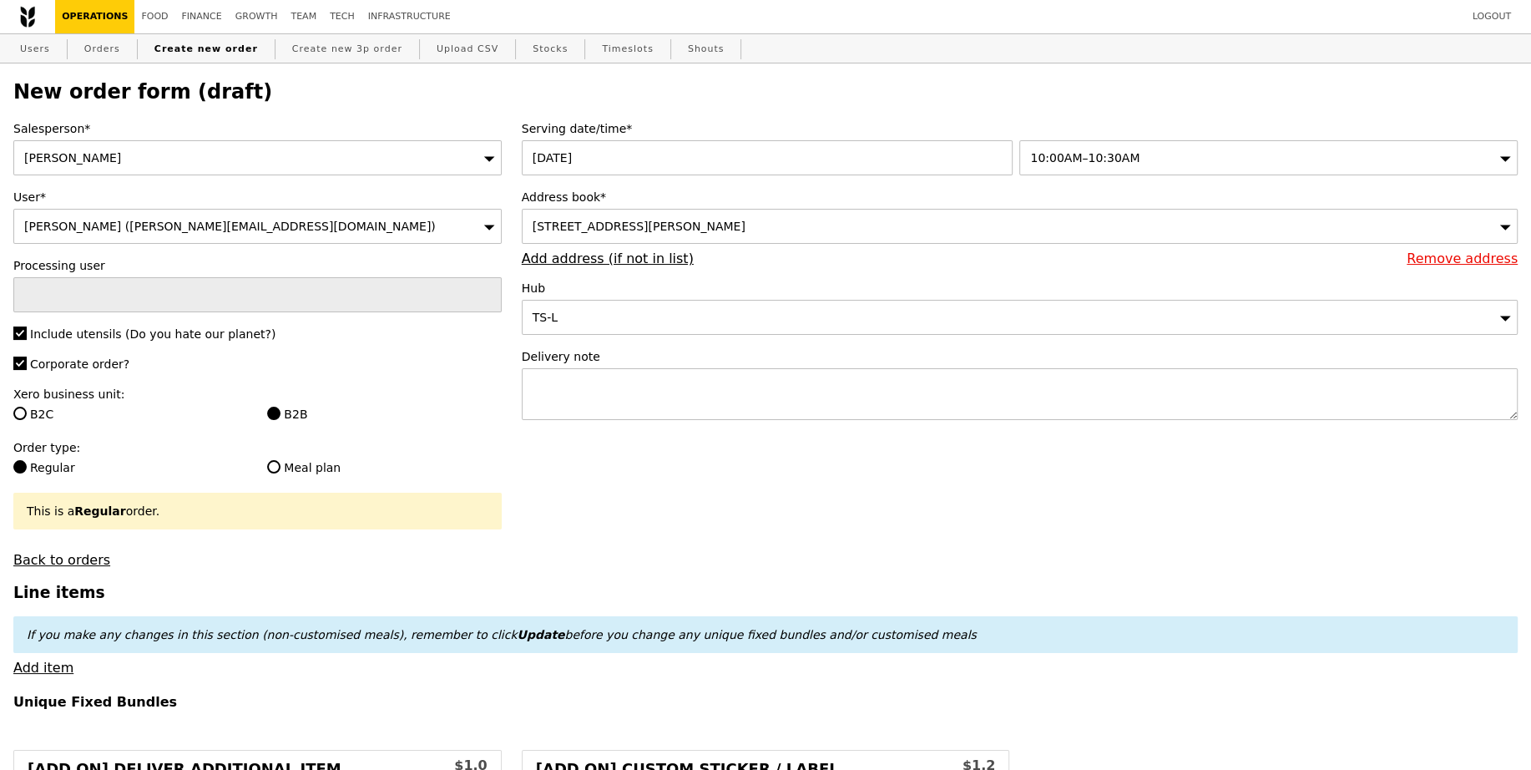
type input "Confirm"
click at [836, 397] on textarea at bounding box center [1020, 394] width 996 height 52
paste textarea "Please call host Lili - 97520080 upon arrival and deliver before 11:30AM! SMO# …"
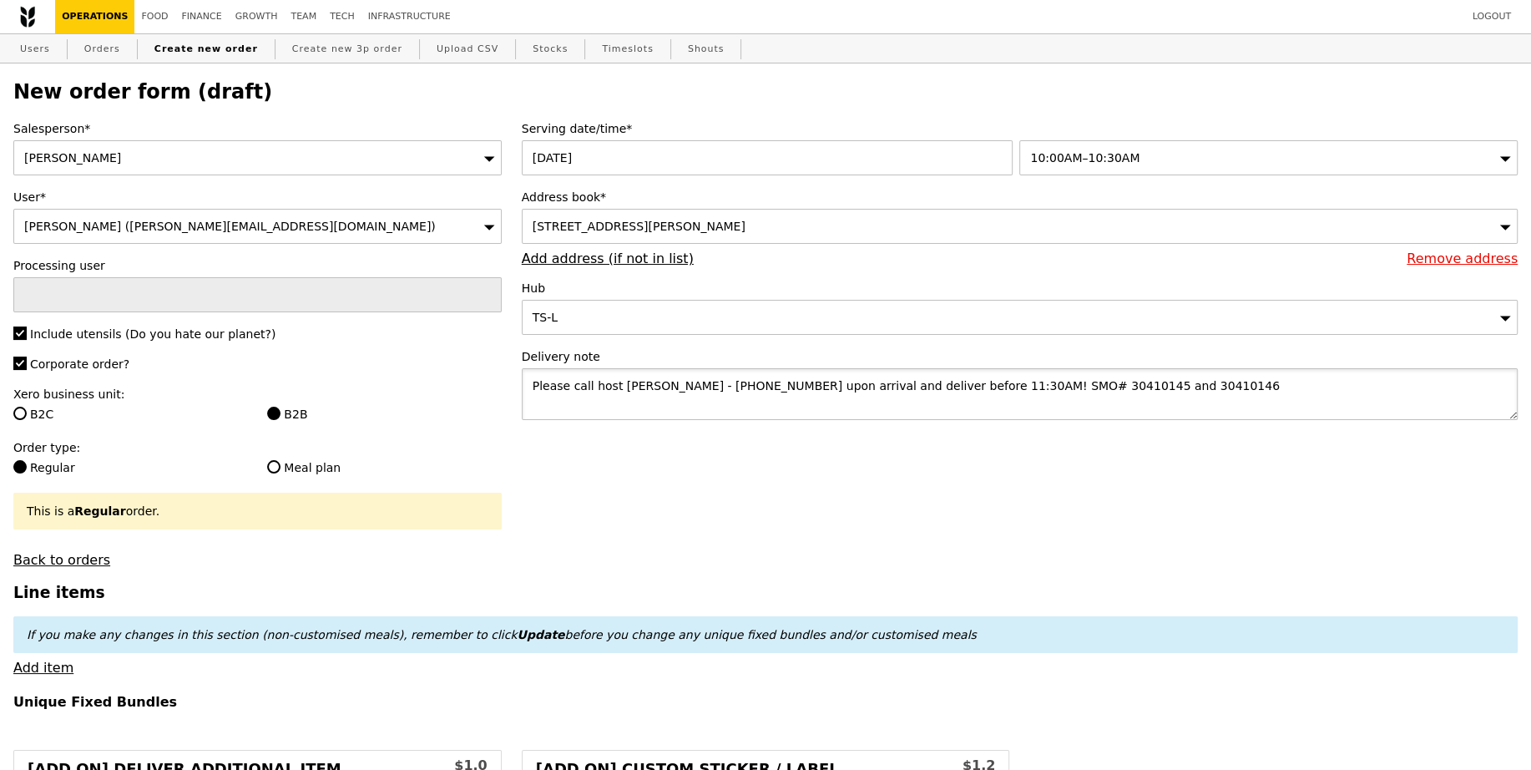
type textarea "Please call host Lili - 97520080 upon arrival and deliver before 11:30AM! SMO# …"
type input "Confirm"
click at [924, 386] on textarea "Please call host Lili - 97520080 upon arrival and deliver before 11:30AM! SMO# …" at bounding box center [1020, 394] width 996 height 52
type textarea "Please call host Lili - 97520080 upon arrival and deliver before 11:30AM! SMO# …"
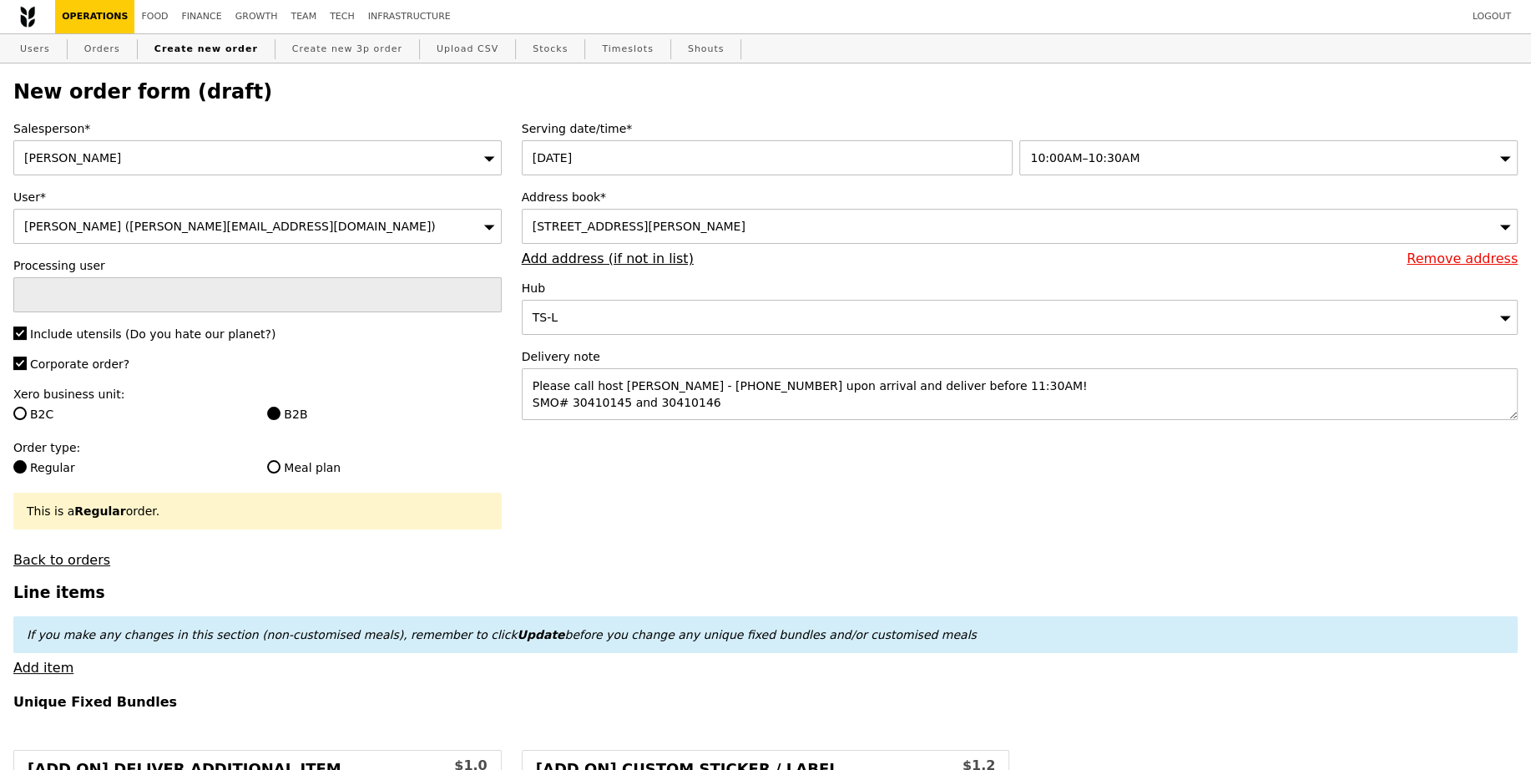
click at [907, 432] on div "Serving date/time* 27 Aug 2025 10:00AM–10:30AM Address book* 77 Robinson Road, …" at bounding box center [1020, 278] width 1016 height 316
type input "Confirm"
click at [1129, 149] on div "10:00AM–10:30AM" at bounding box center [1268, 157] width 498 height 35
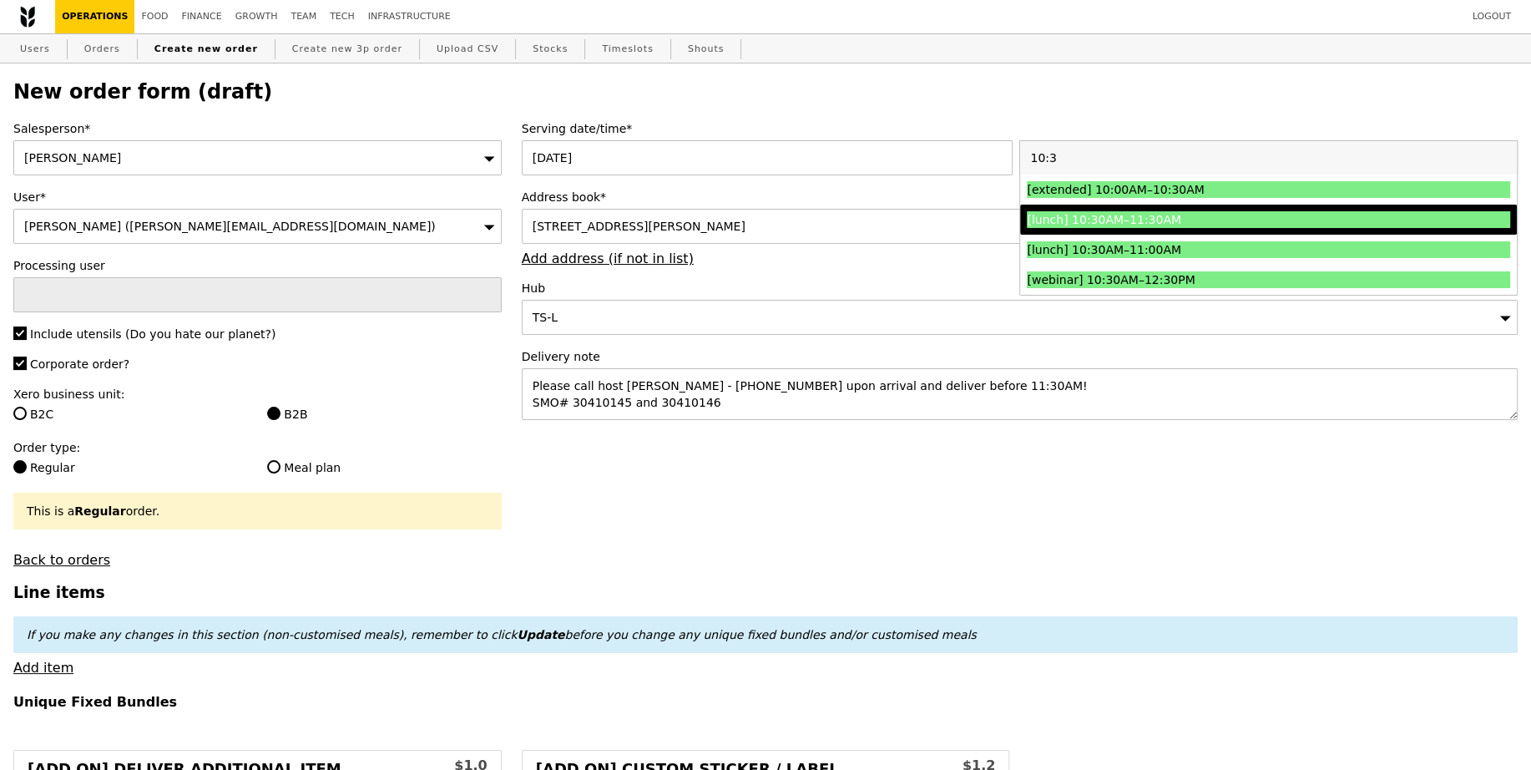
type input "10:3"
click at [1095, 222] on div "[lunch] 10:30AM–11:30AM" at bounding box center [1208, 219] width 362 height 17
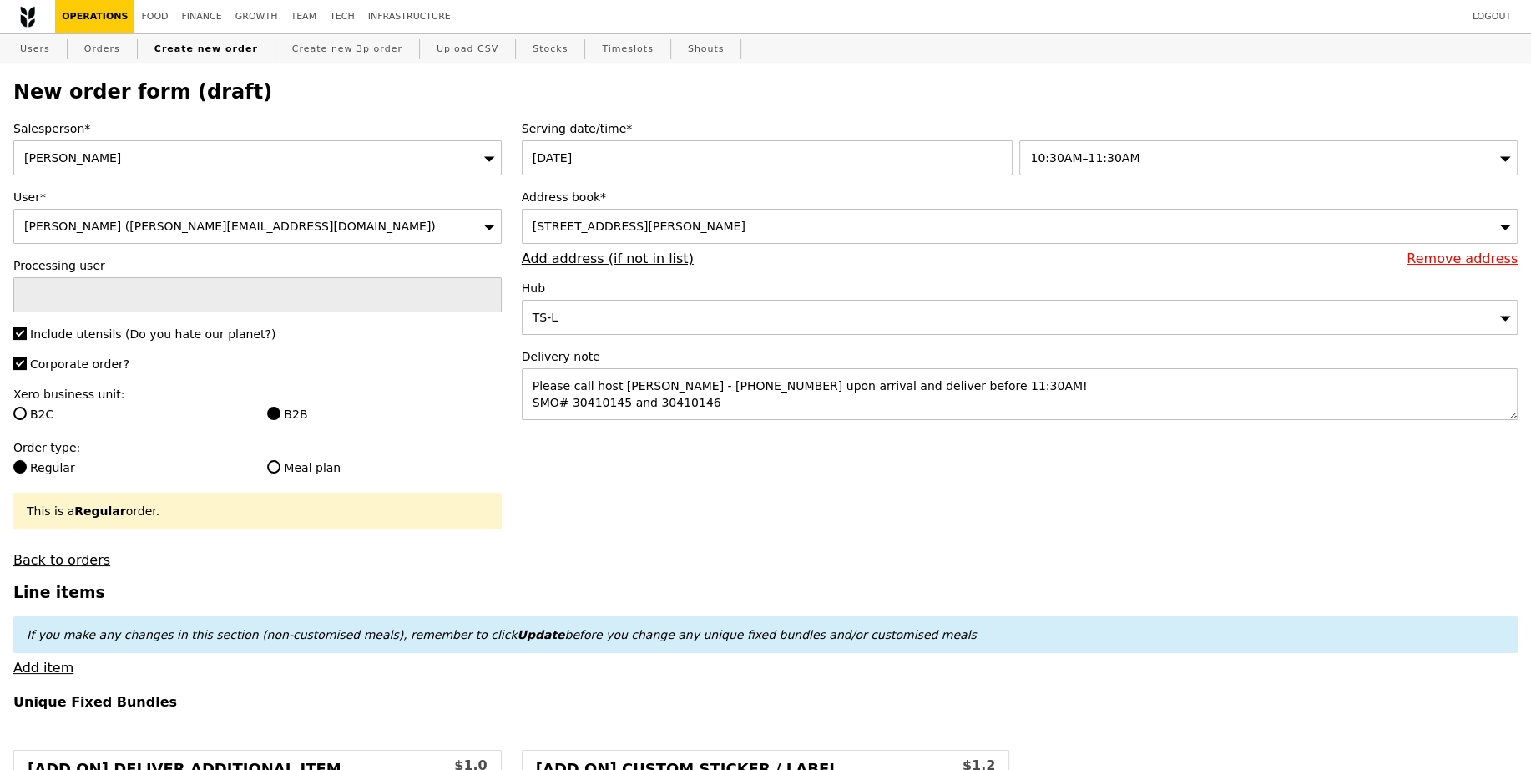
type input "Confirm"
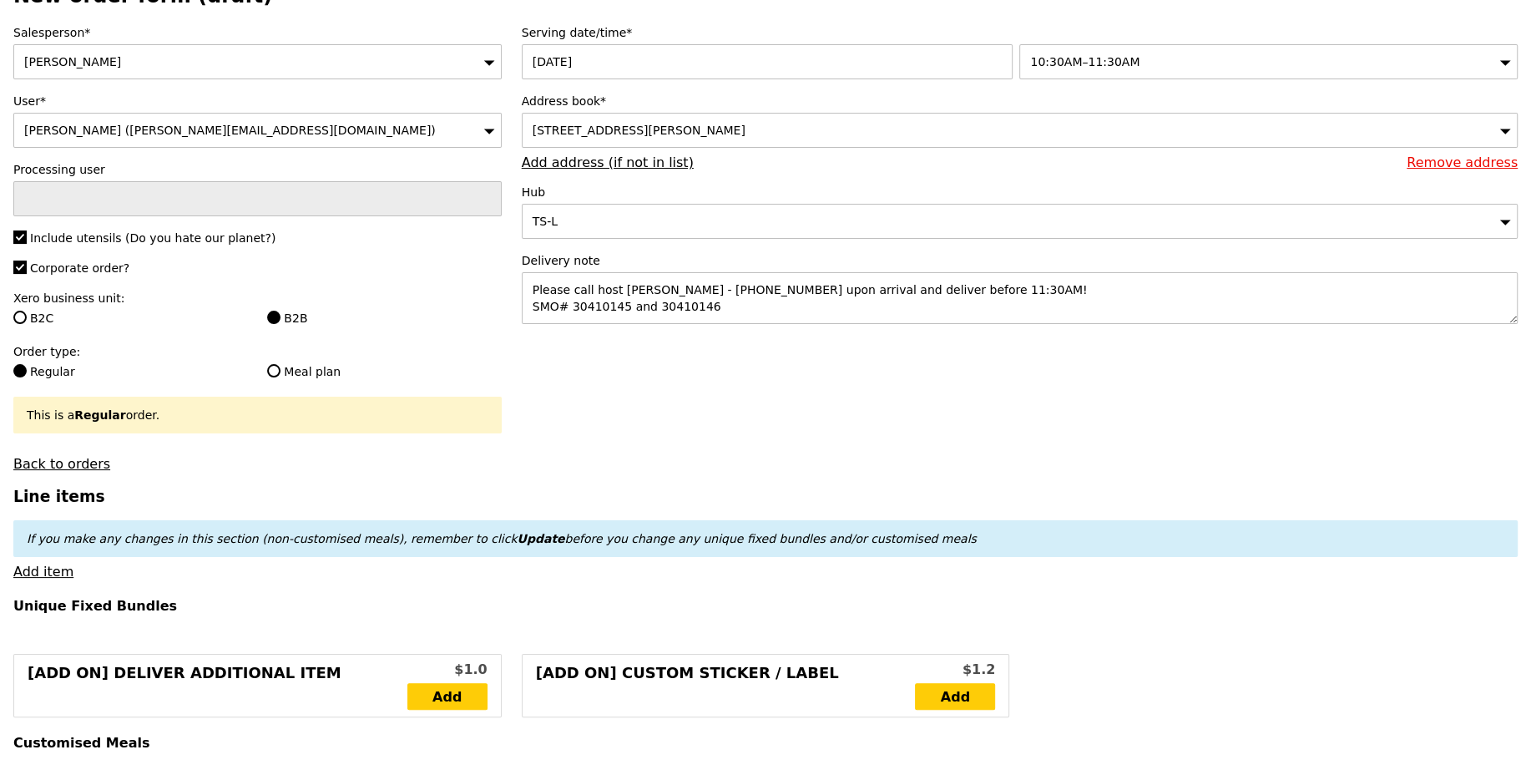
scroll to position [115, 0]
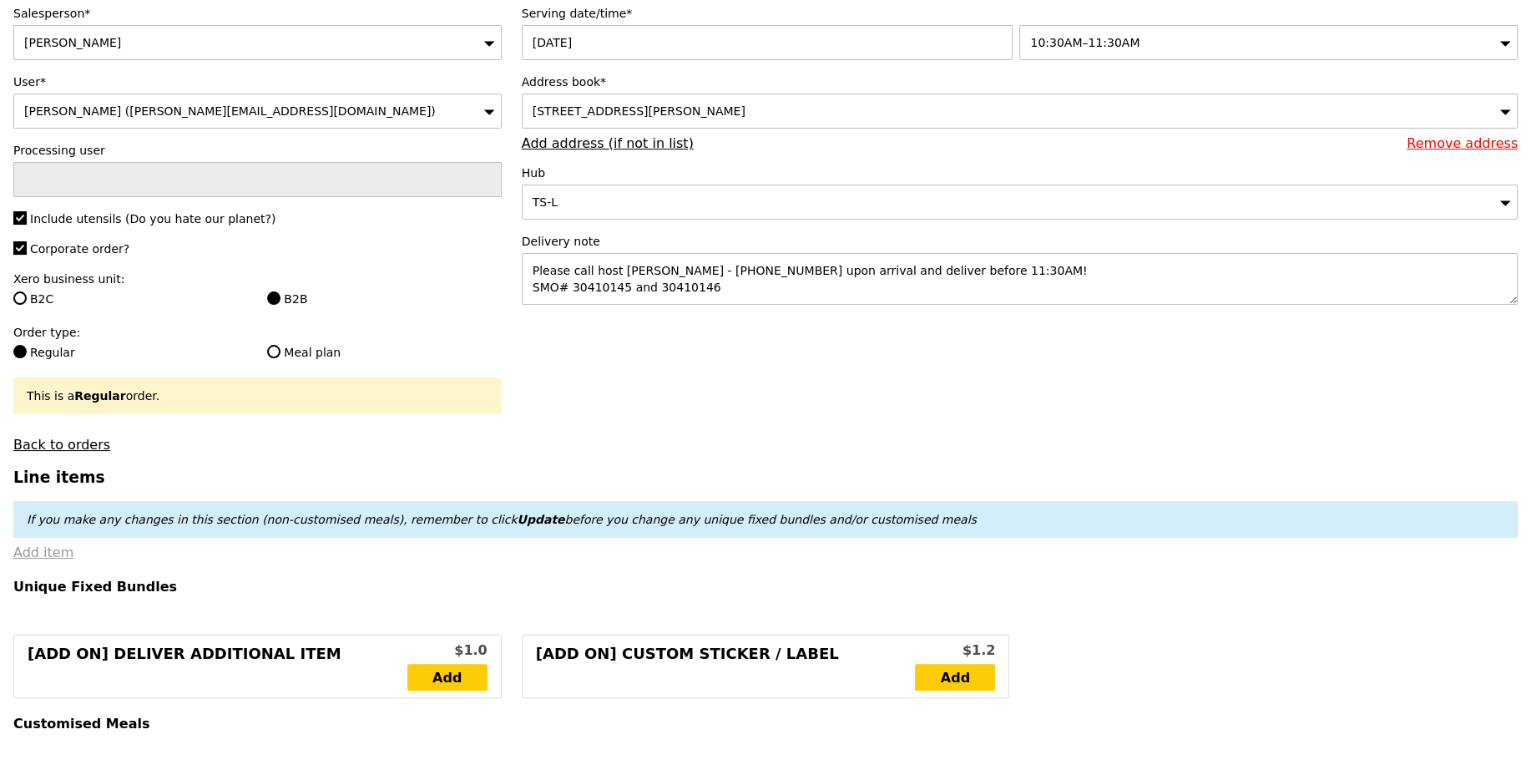
click at [62, 556] on link "Add item" at bounding box center [43, 552] width 60 height 16
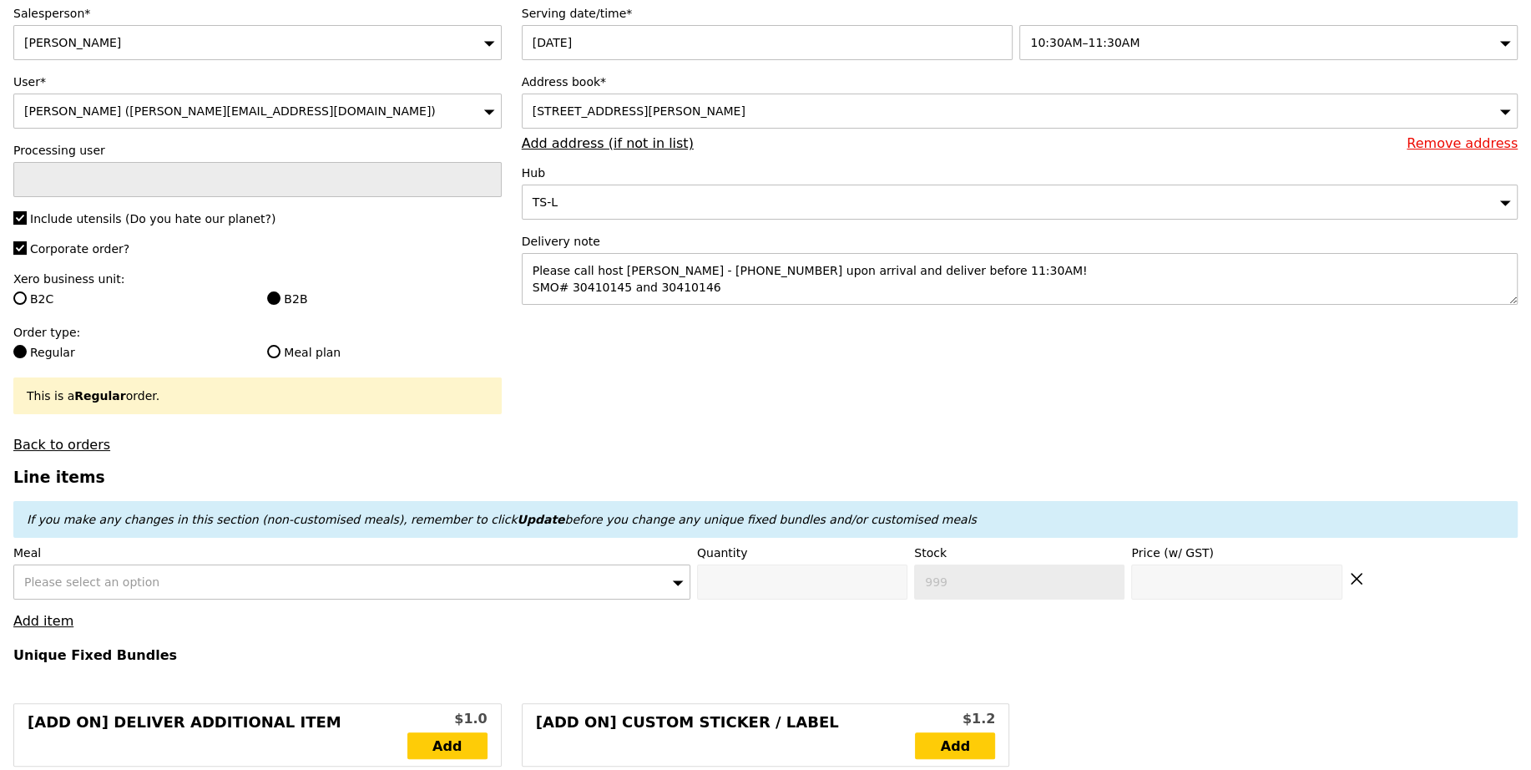
click at [83, 576] on span "Please select an option" at bounding box center [91, 581] width 135 height 13
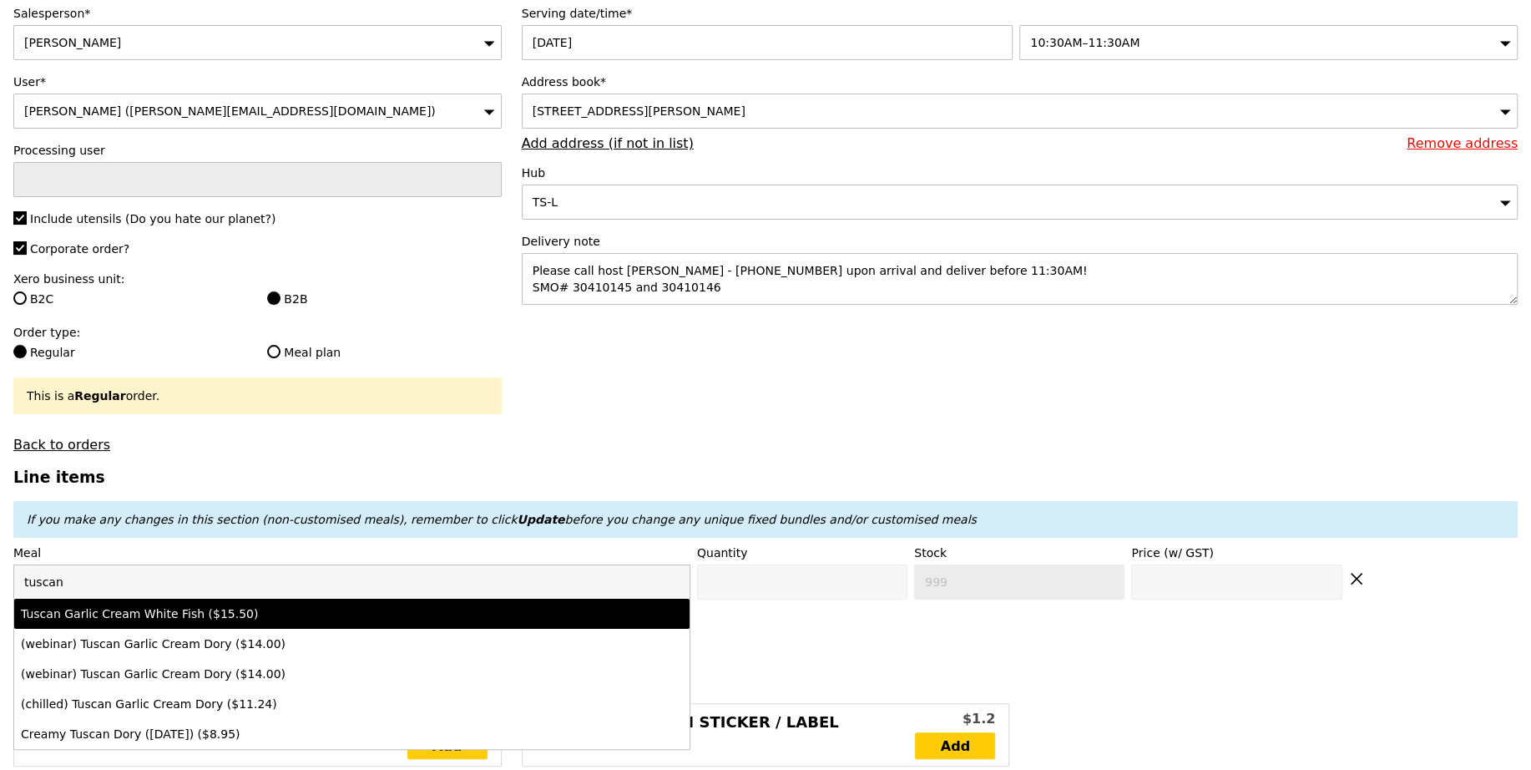
type input "tuscan"
click at [128, 607] on div "Tuscan Garlic Cream White Fish ($15.50)" at bounding box center [269, 613] width 497 height 17
type input "Confirm anyway"
type input "0"
type input "495"
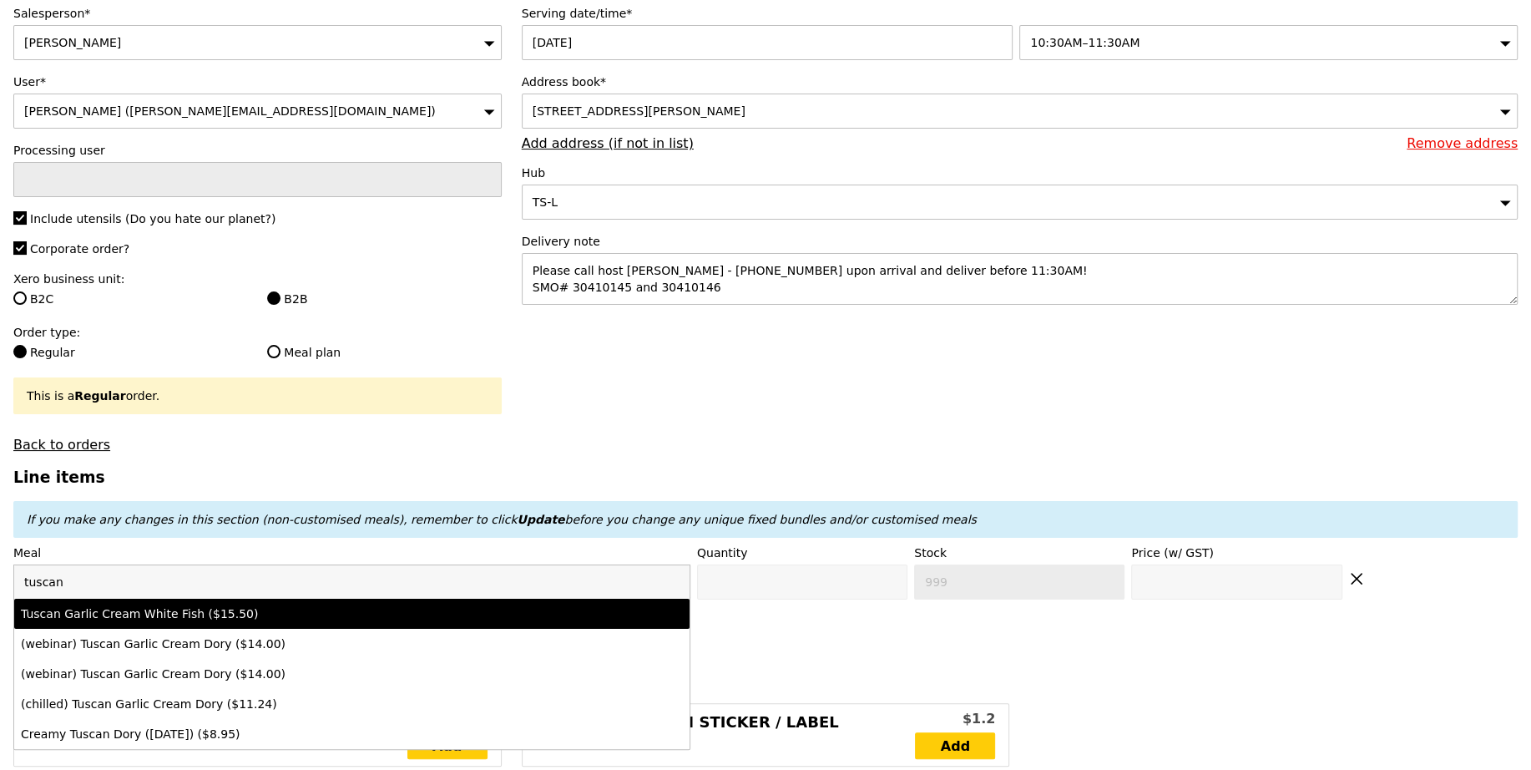
type input "15.5"
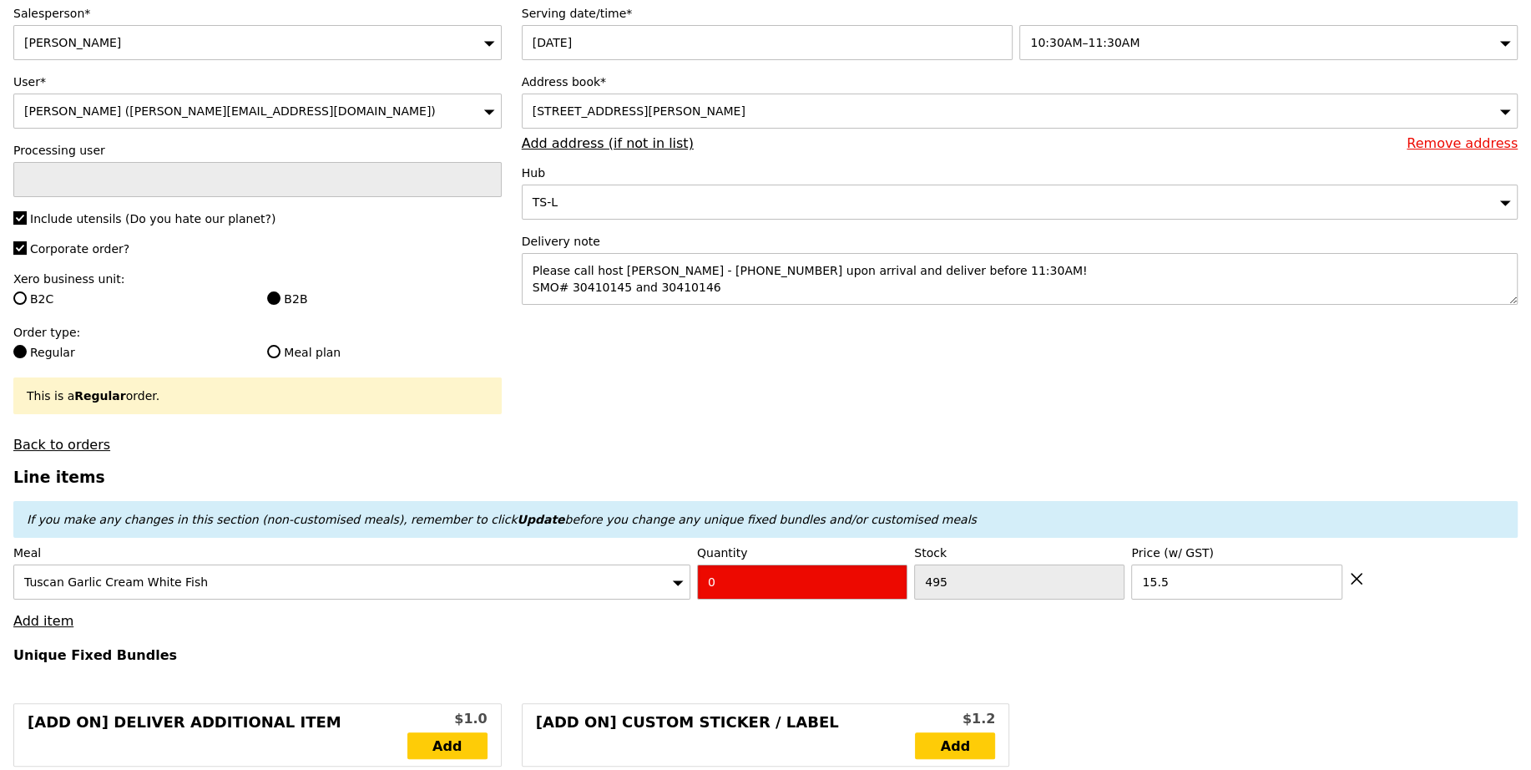
click at [724, 577] on input "0" at bounding box center [802, 581] width 210 height 35
type input "Confirm"
type input "5"
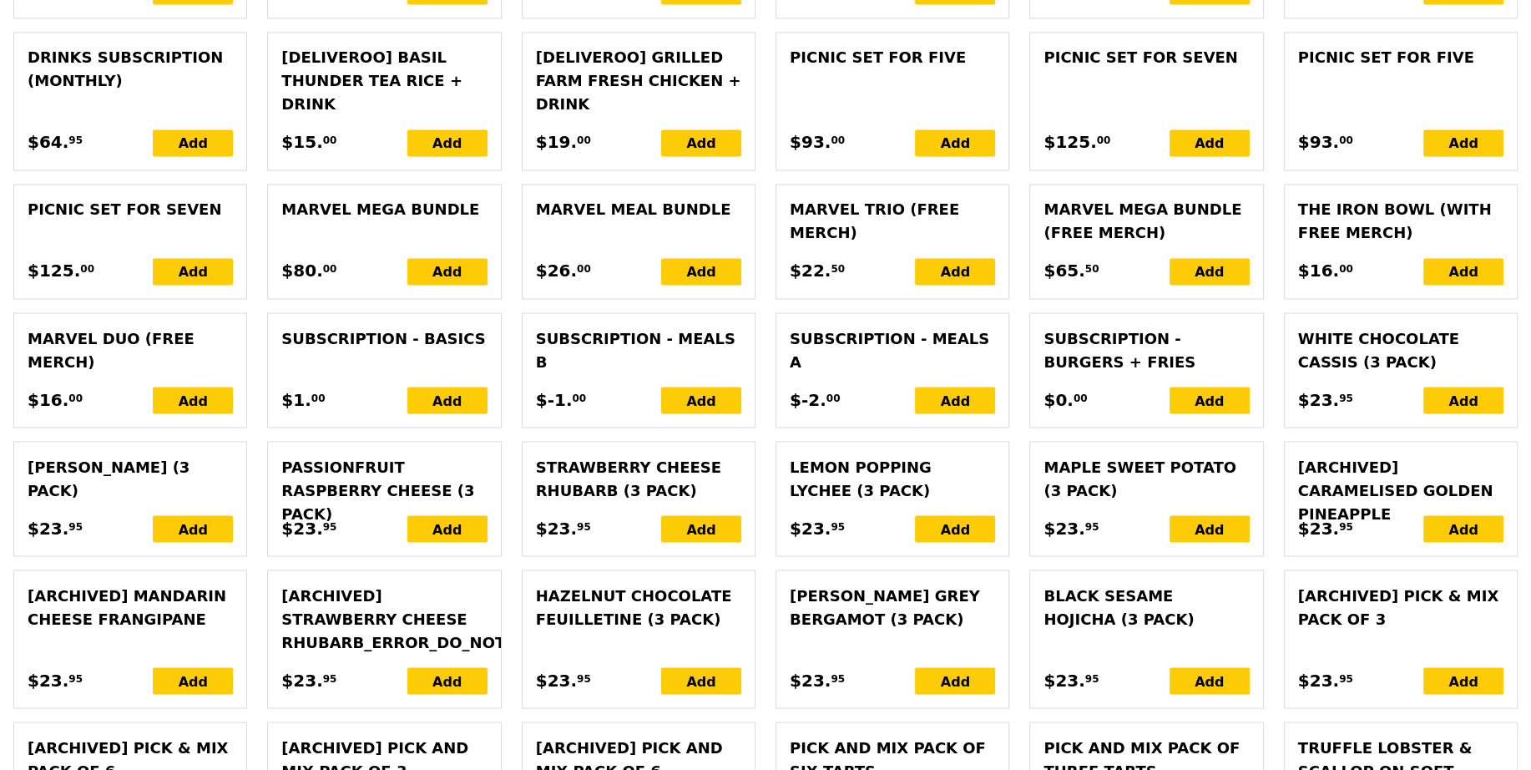
type input "Loading..."
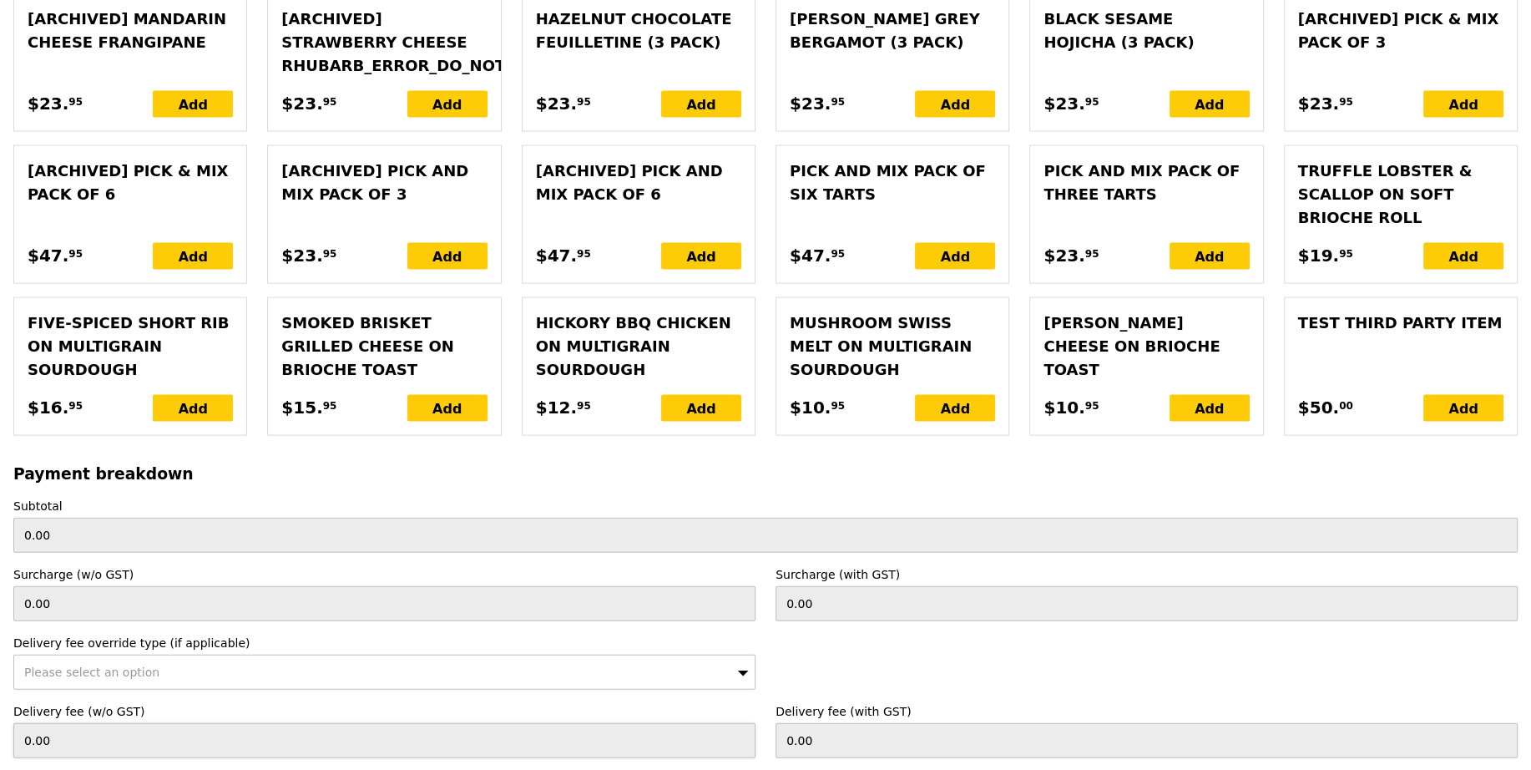
type input "77.50"
type input "1.79"
type input "1.95"
type input "3.81"
type input "4.15"
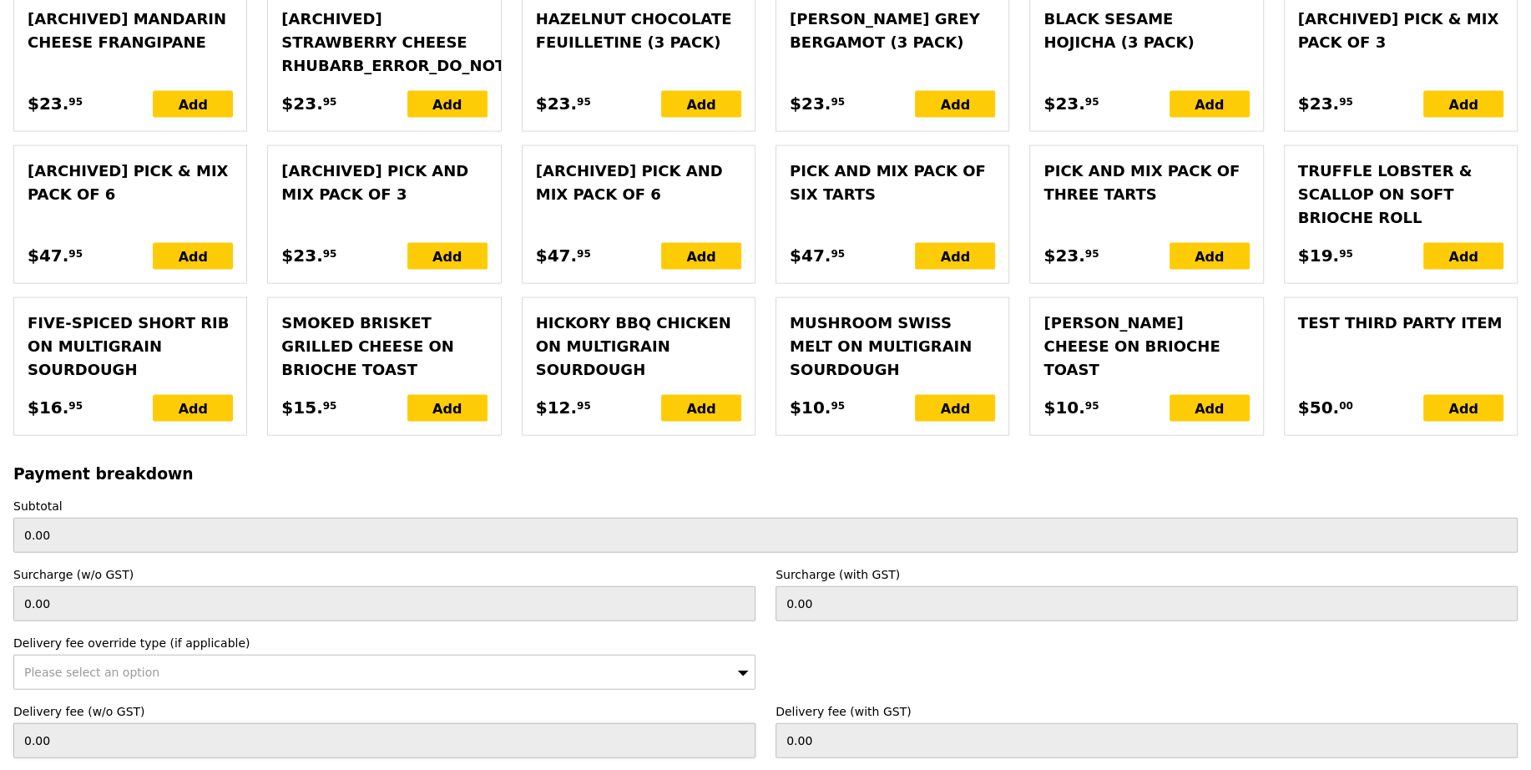
type input "83.60"
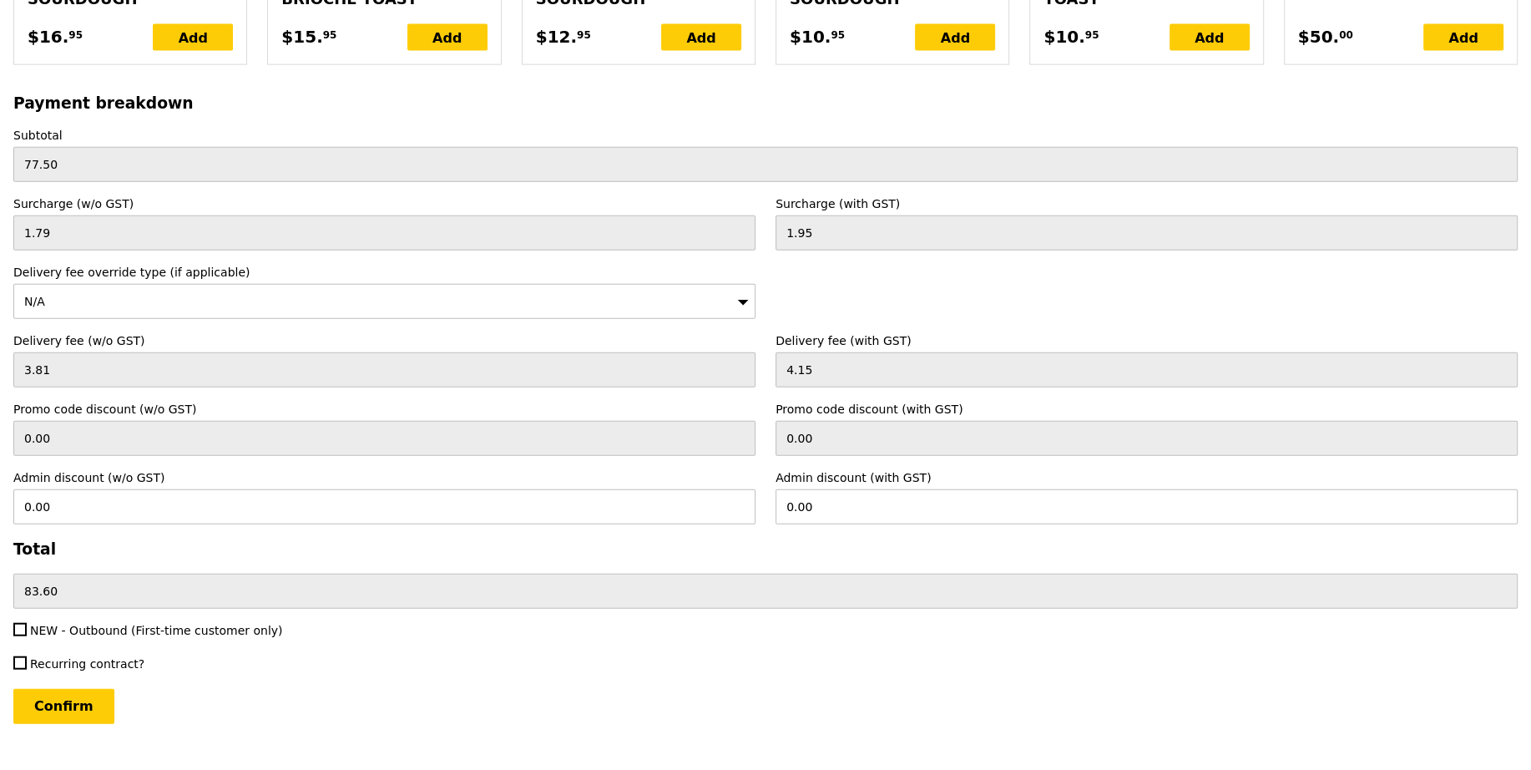
scroll to position [3694, 0]
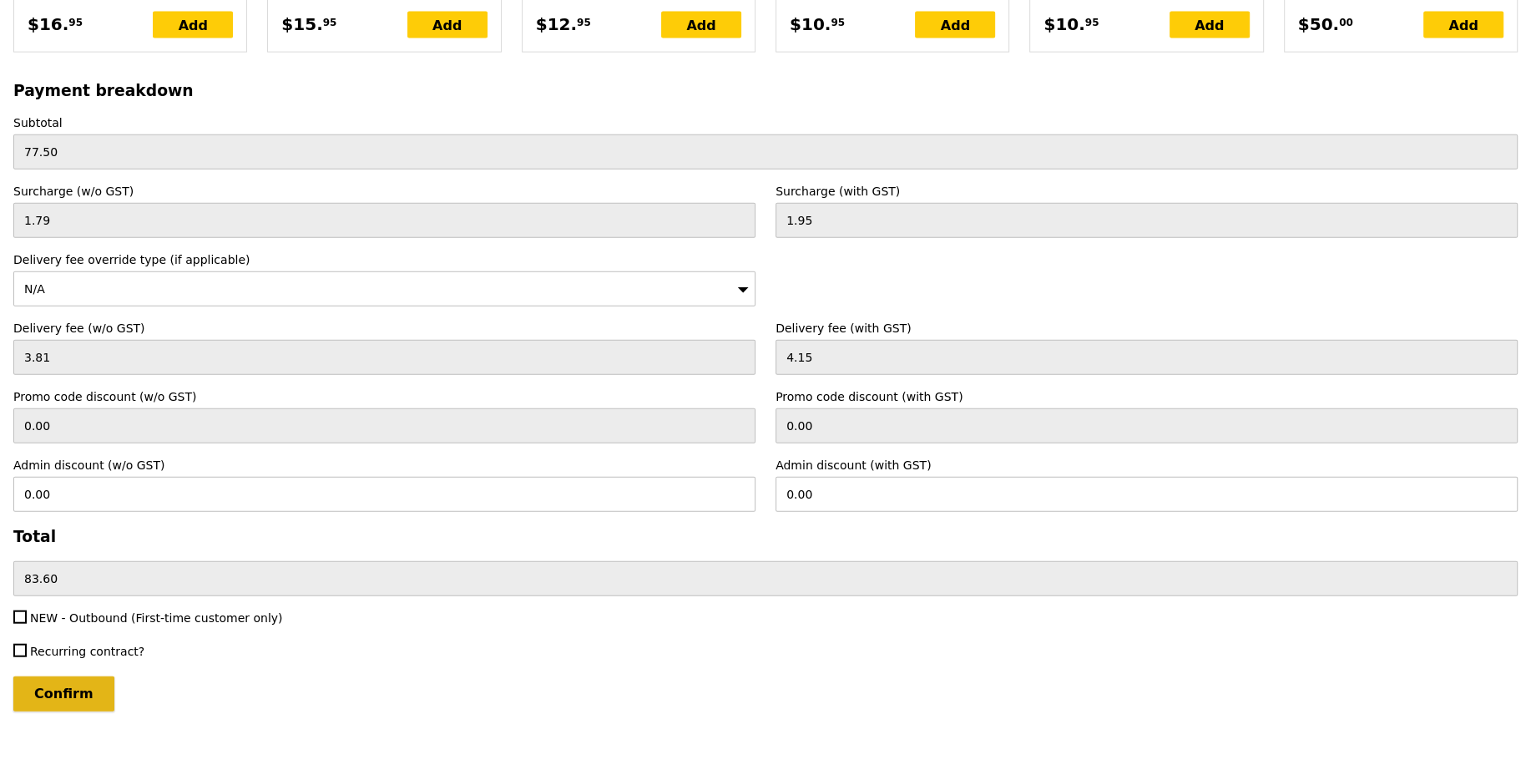
click at [77, 676] on input "Confirm" at bounding box center [63, 693] width 101 height 35
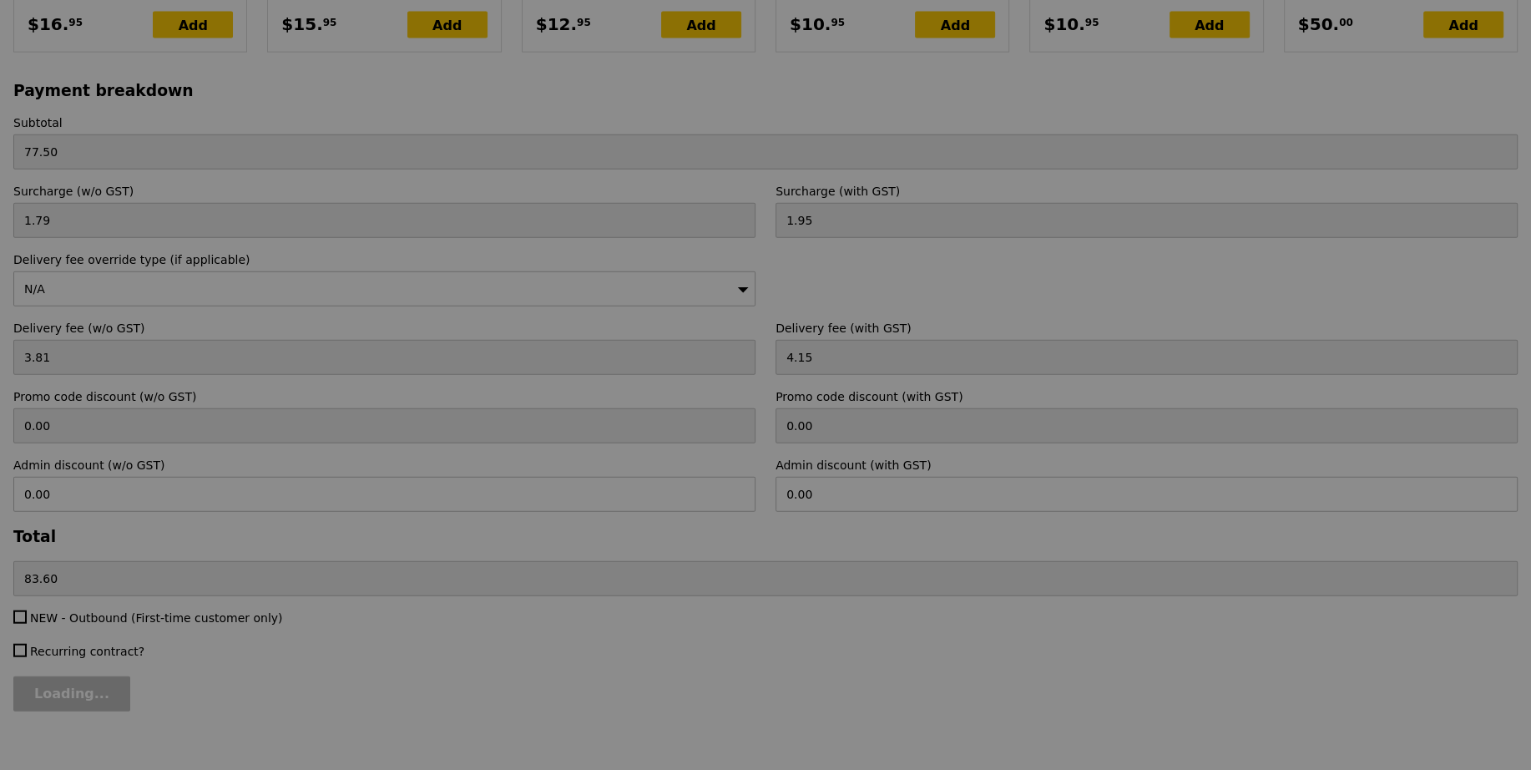
type input "Loading..."
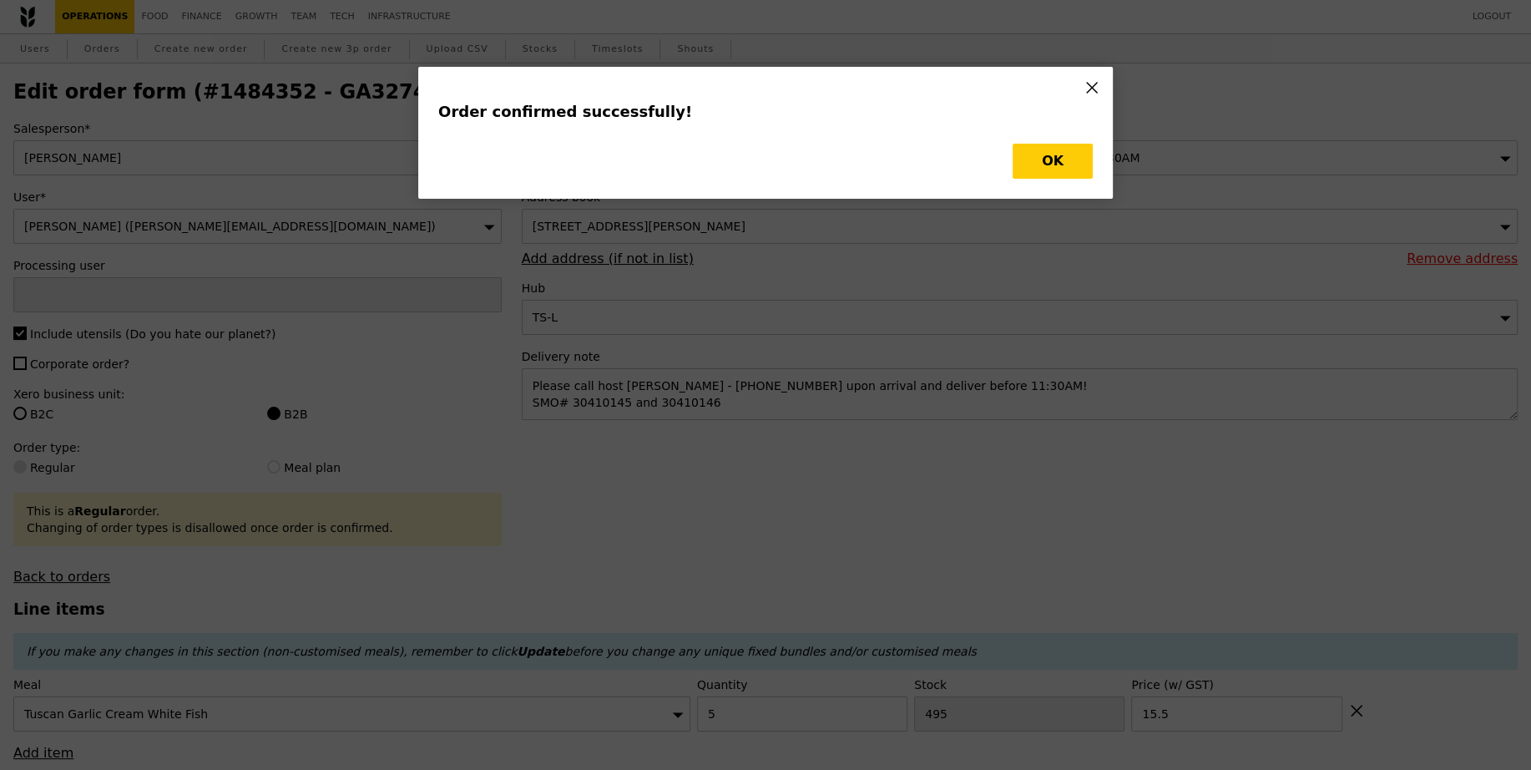
type input "[PERSON_NAME]"
type input "Loading..."
checkbox input "false"
type input "15.50"
type input "490"
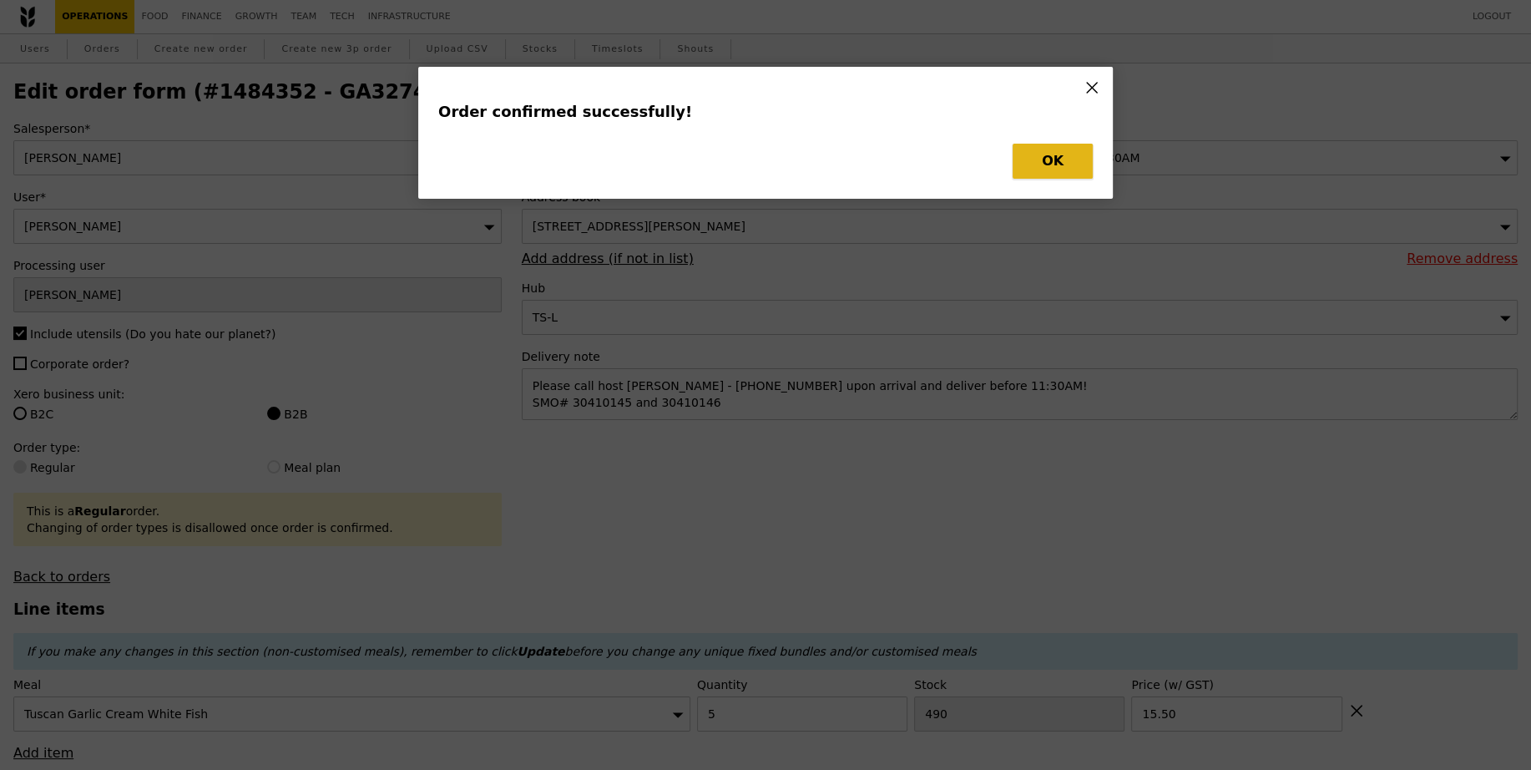
type input "Update"
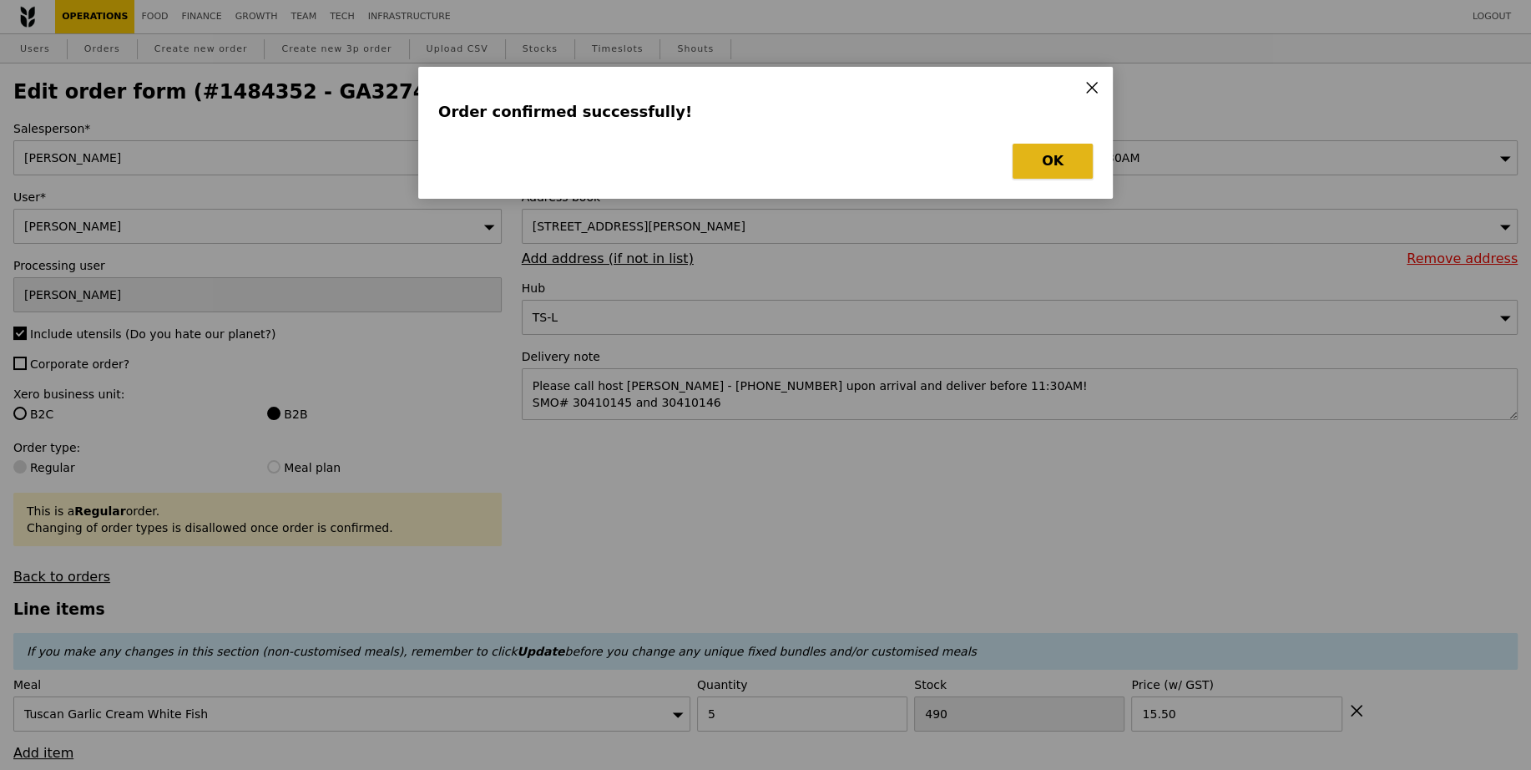
click at [1034, 170] on button "OK" at bounding box center [1053, 161] width 80 height 35
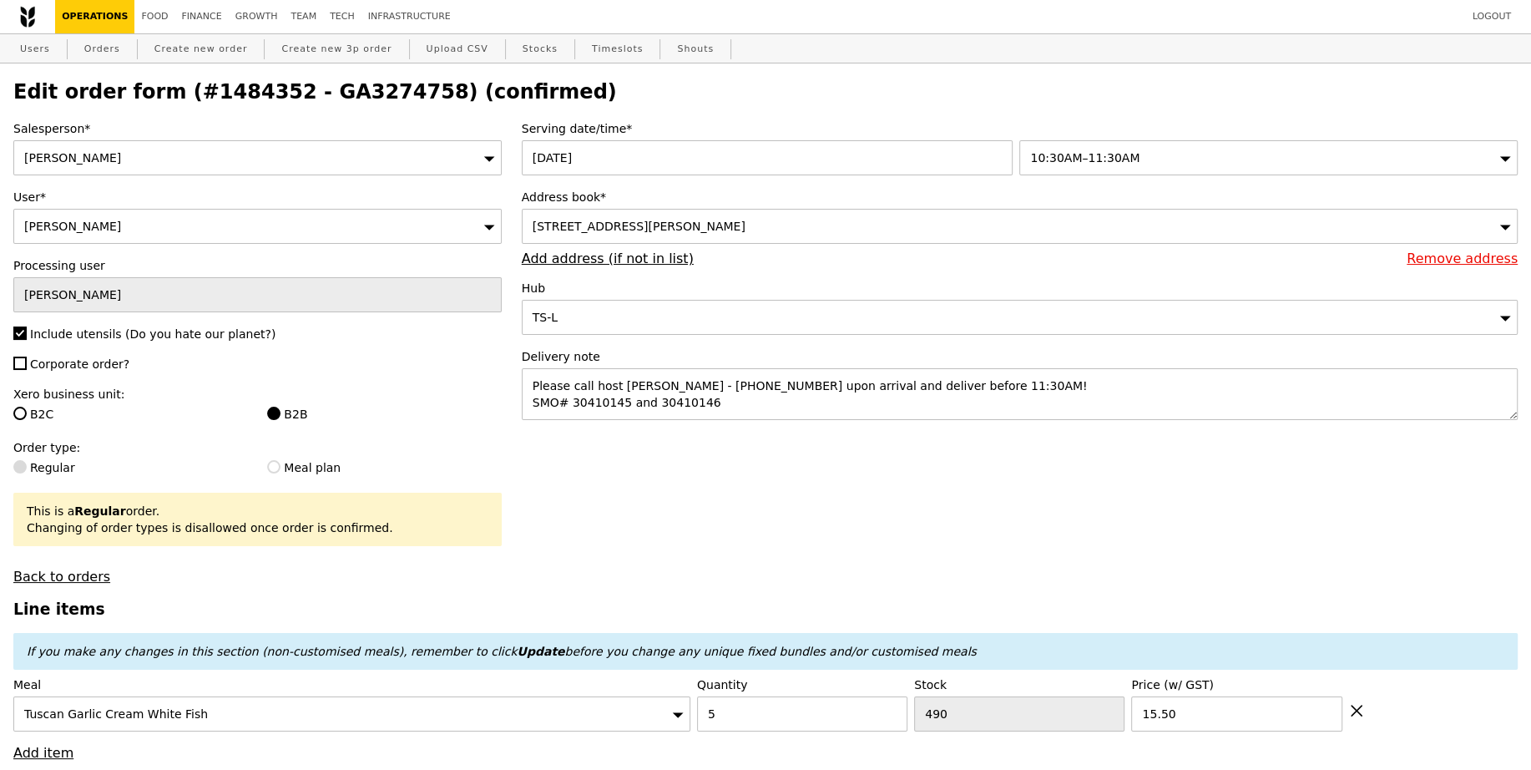
click at [356, 103] on h2 "Edit order form (#1484352 - GA3274758) (confirmed)" at bounding box center [765, 91] width 1504 height 23
click at [356, 90] on h2 "Edit order form (#1484352 - GA3274758) (confirmed)" at bounding box center [765, 91] width 1504 height 23
copy h2 "GA3274758"
click at [215, 46] on link "Create new order" at bounding box center [201, 49] width 107 height 30
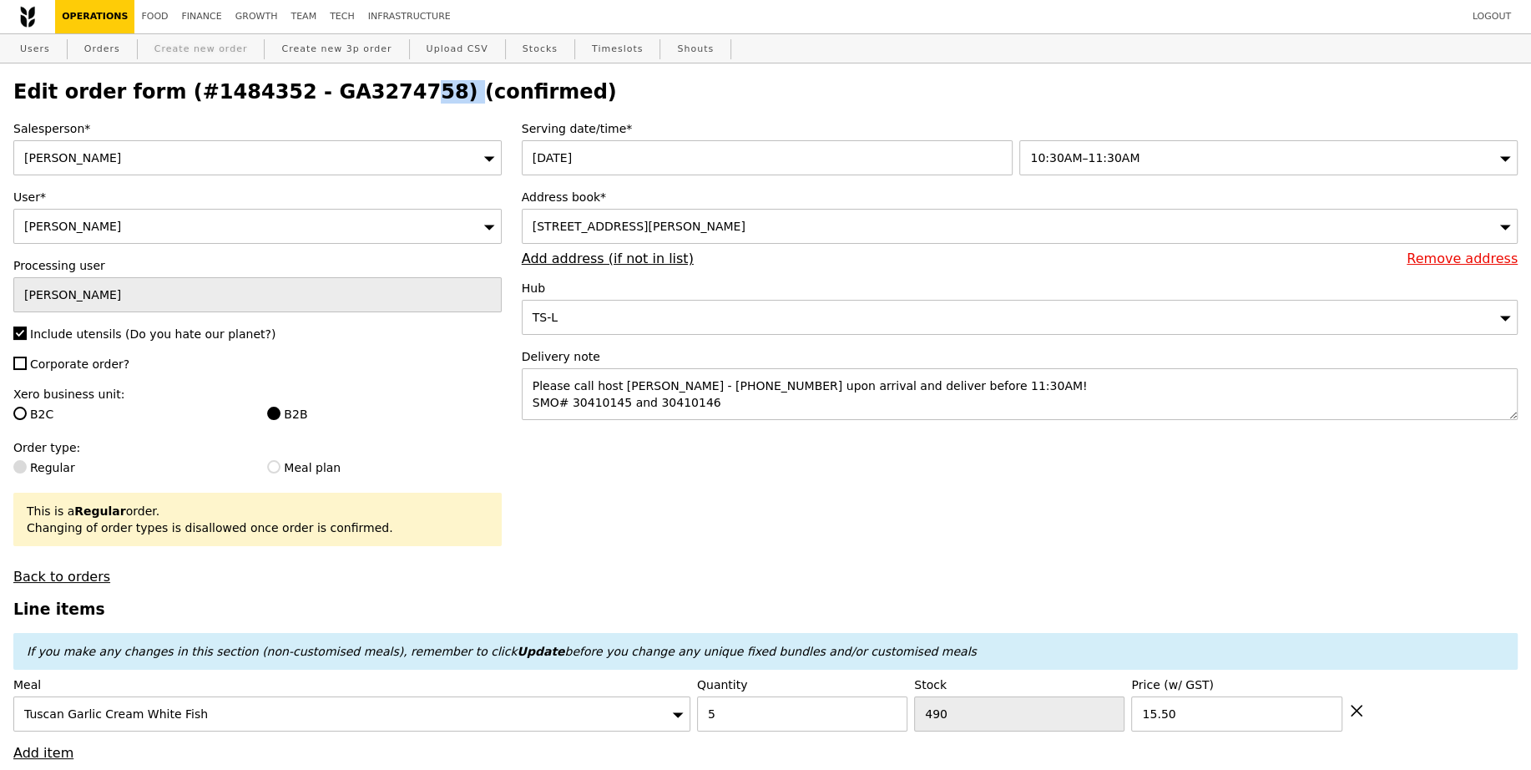
type input "0.00"
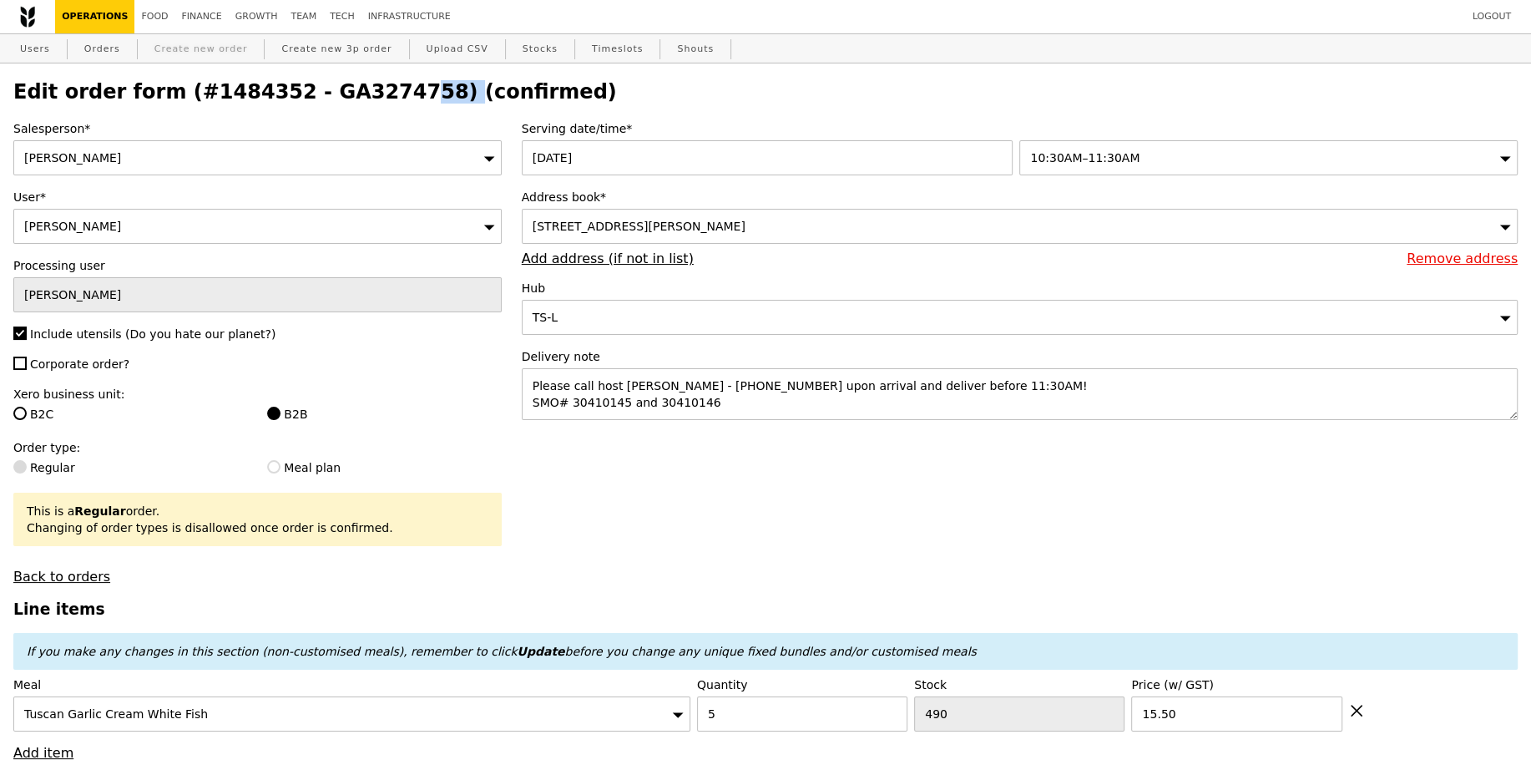
type input "0.00"
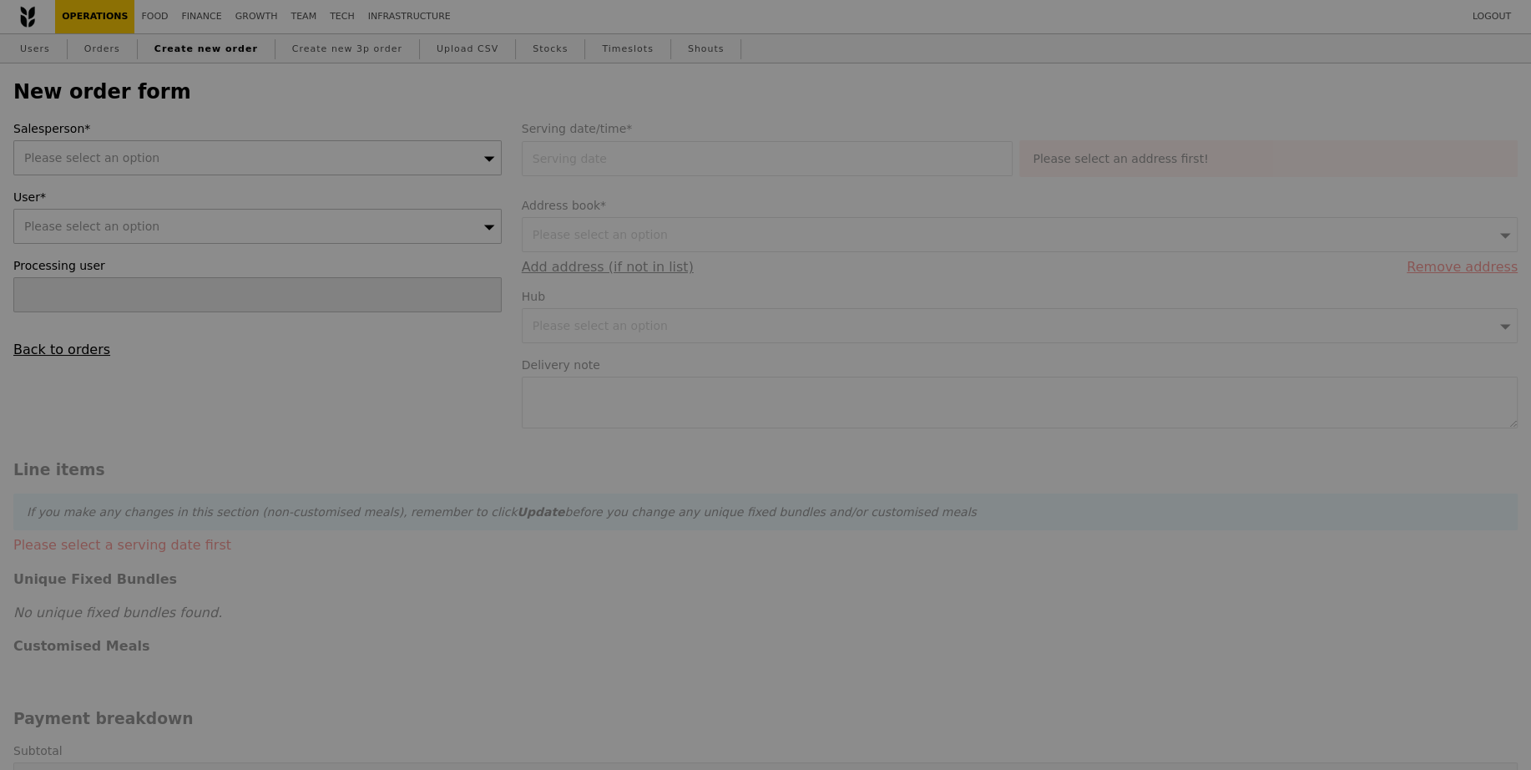
type input "Confirm"
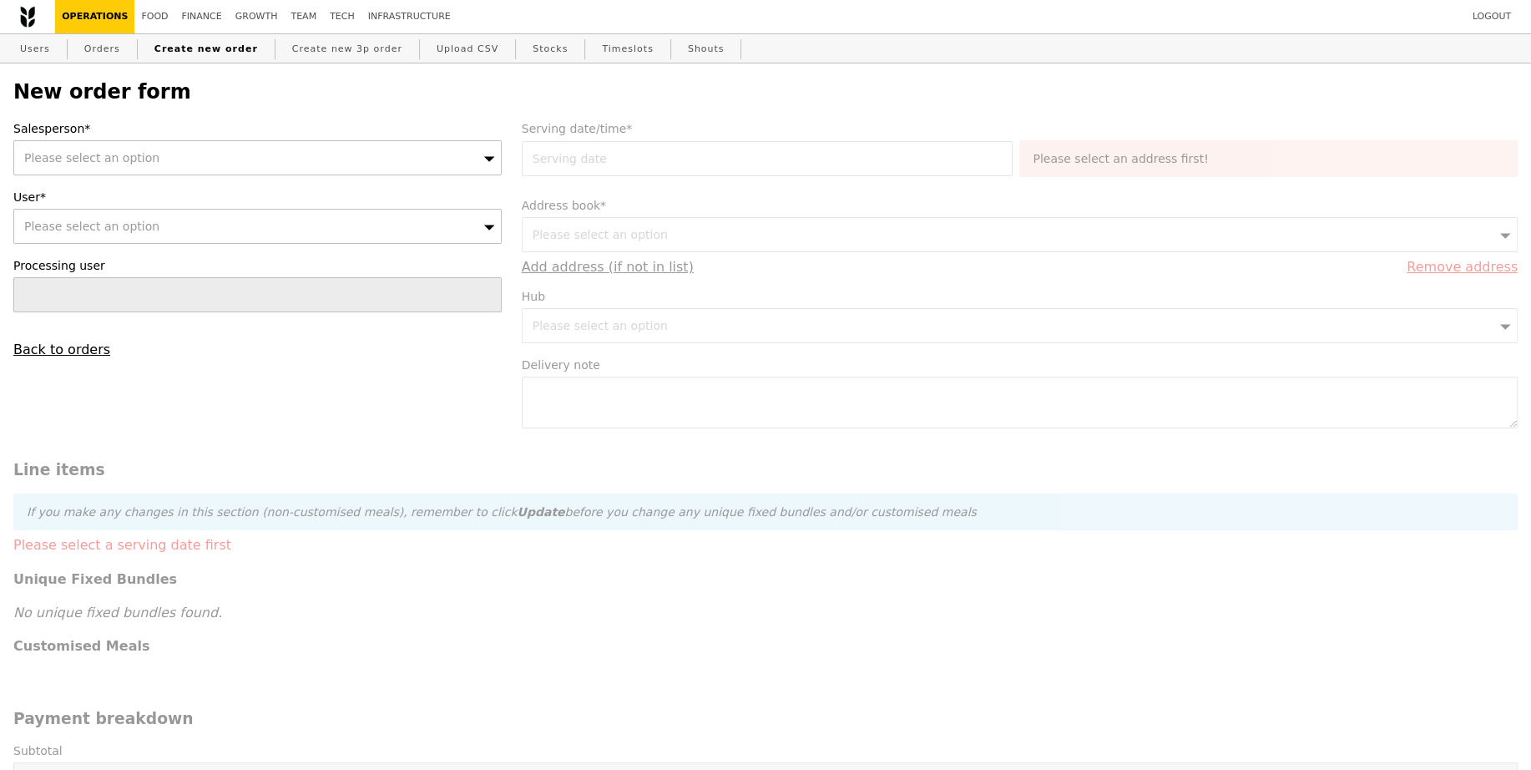
click at [210, 148] on div "Please select an option" at bounding box center [257, 157] width 488 height 35
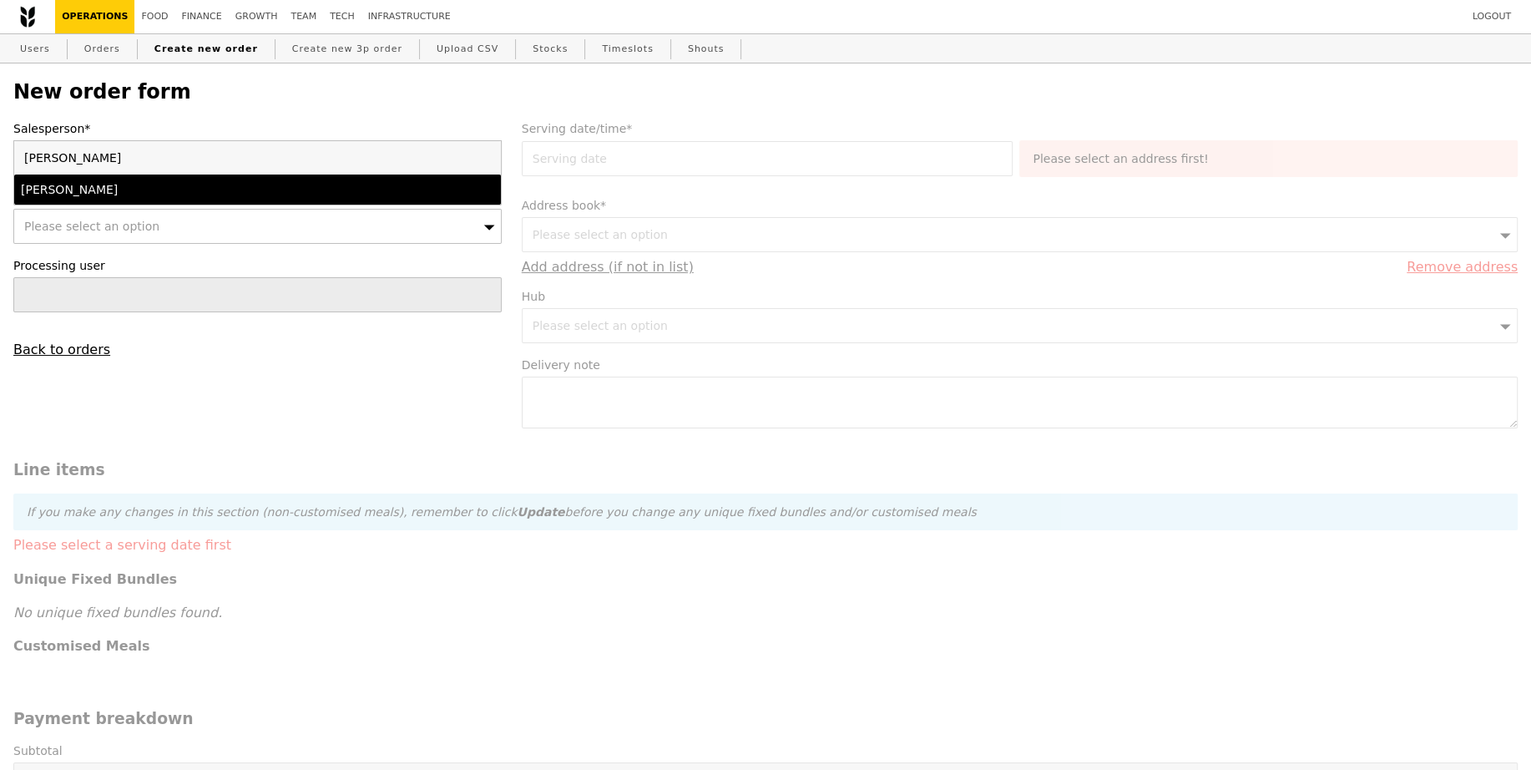
click at [211, 200] on li "[PERSON_NAME]" at bounding box center [257, 189] width 487 height 30
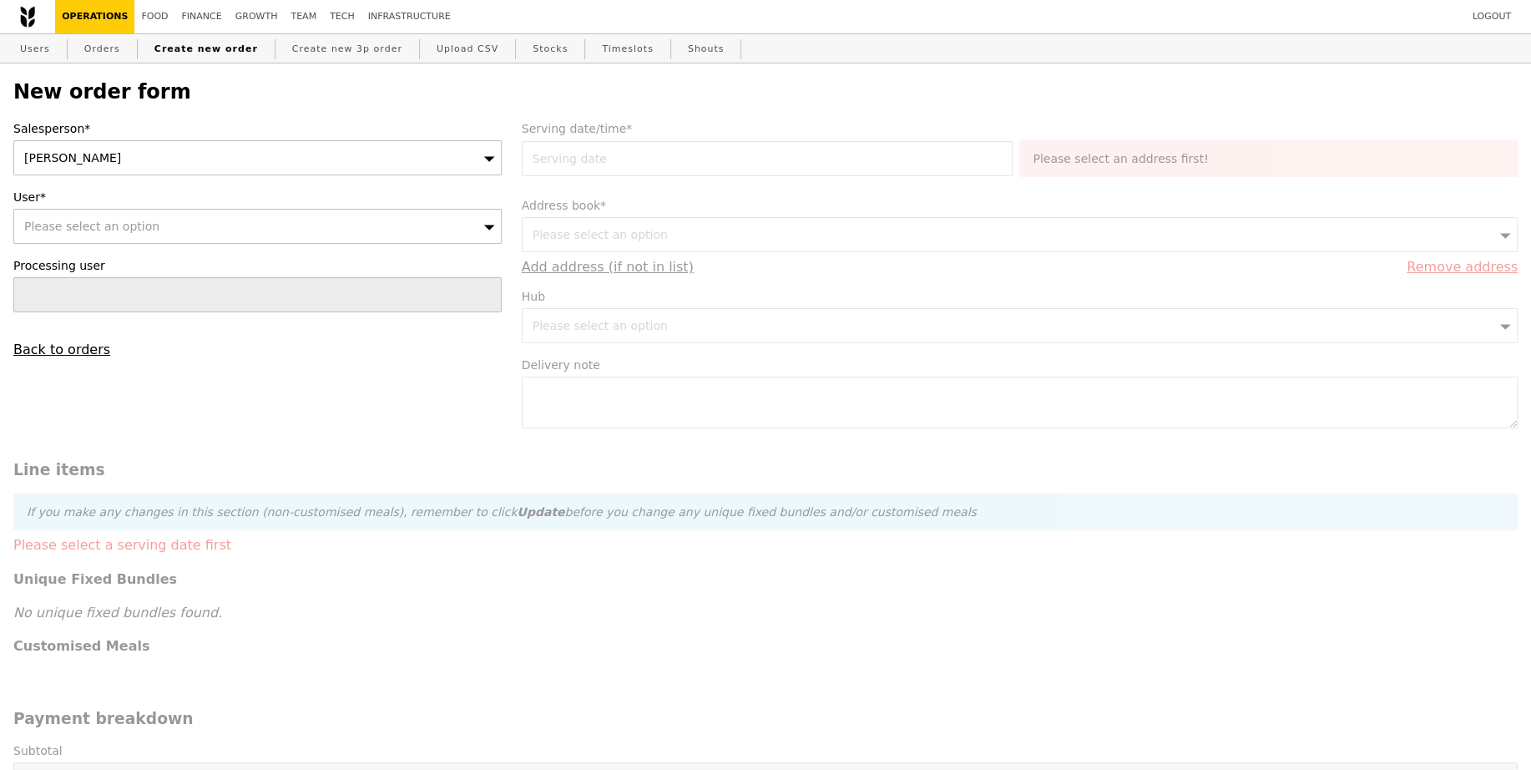
click at [215, 227] on div "Please select an option" at bounding box center [257, 226] width 488 height 35
type input "[EMAIL_ADDRESS][DOMAIN_NAME]"
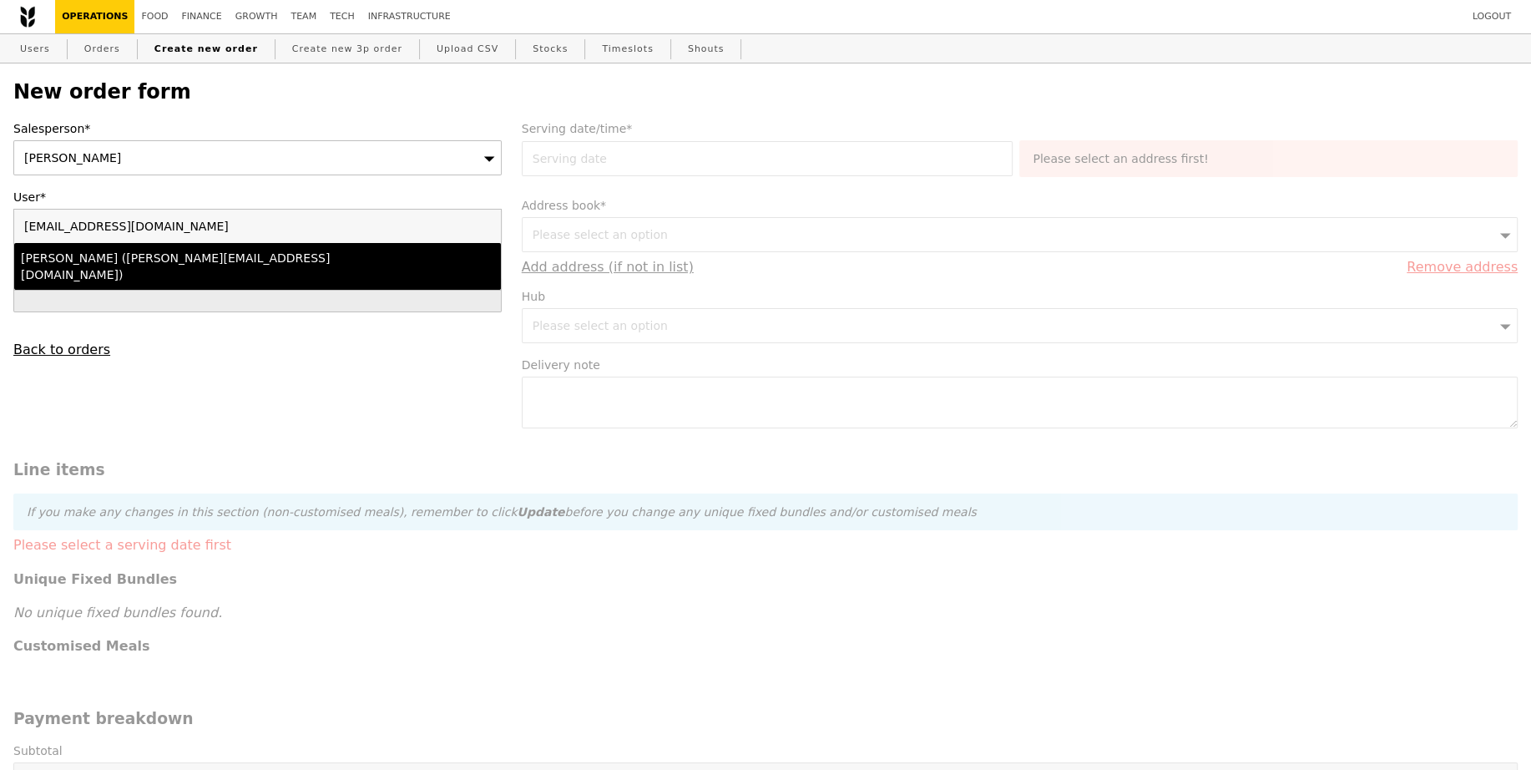
click at [218, 263] on div "Lili Yin (lili.yin@bsigroup.com)" at bounding box center [198, 266] width 355 height 33
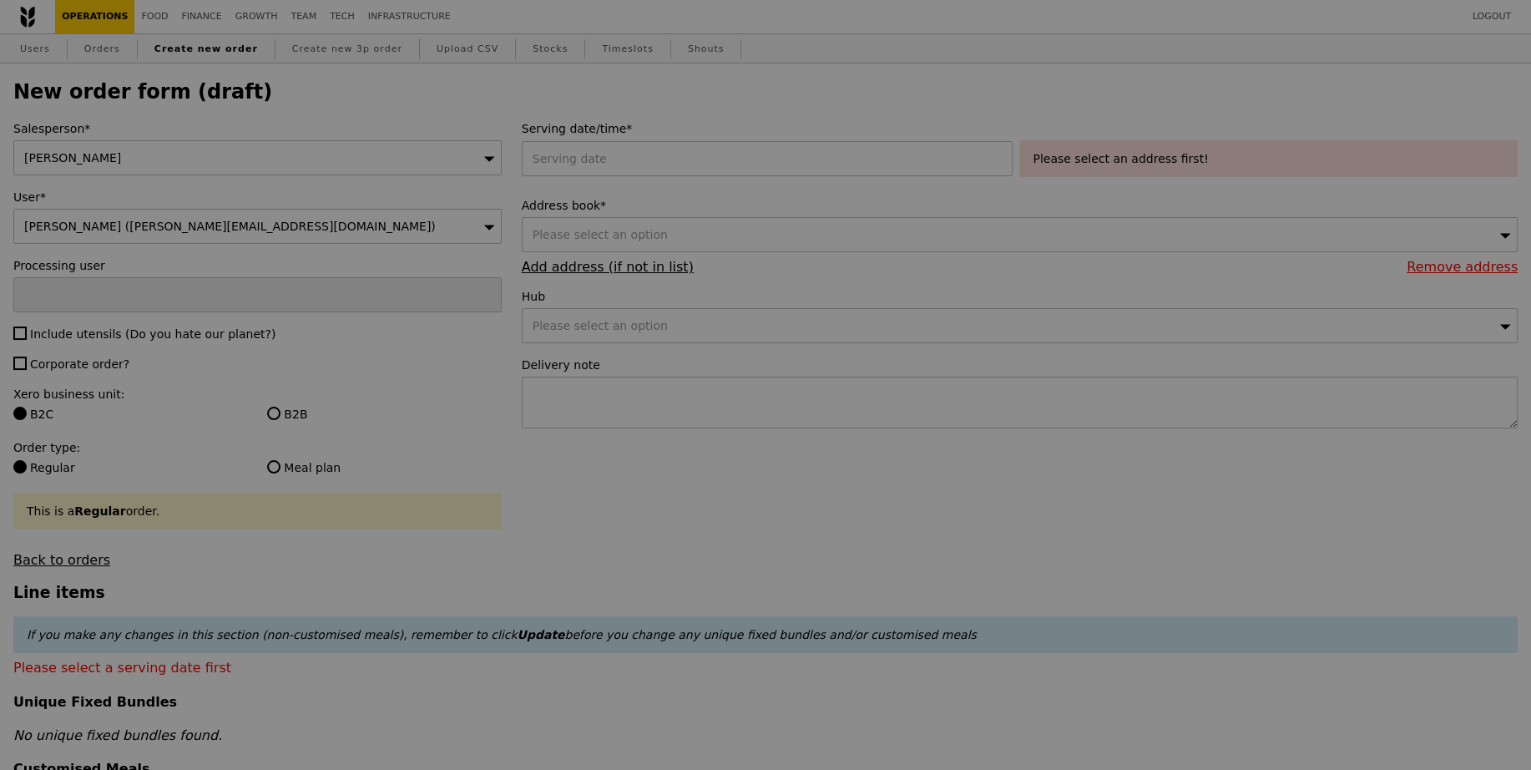
type input "Confirm"
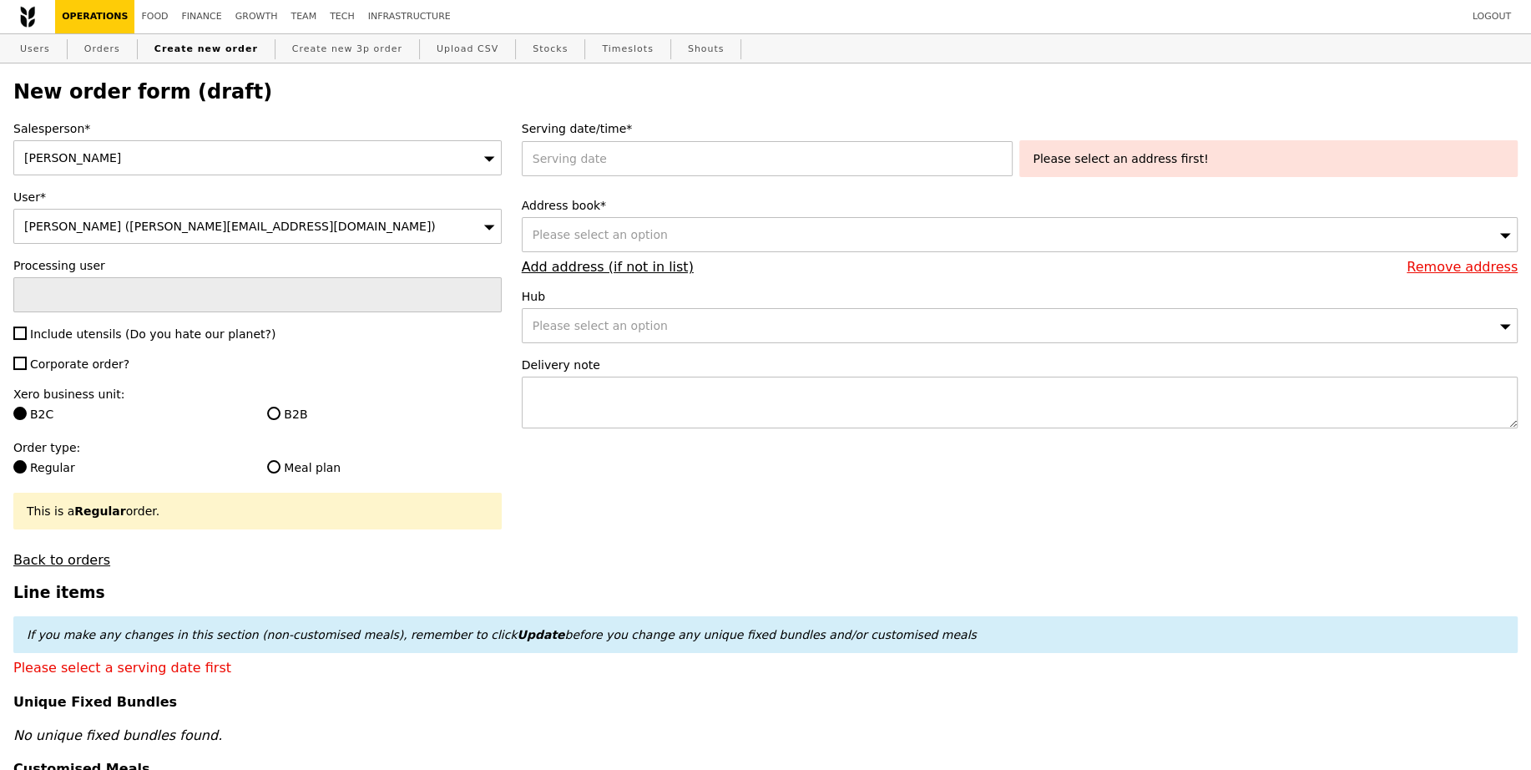
click at [86, 328] on span "Include utensils (Do you hate our planet?)" at bounding box center [152, 333] width 245 height 13
click at [27, 328] on input "Include utensils (Do you hate our planet?)" at bounding box center [19, 332] width 13 height 13
checkbox input "true"
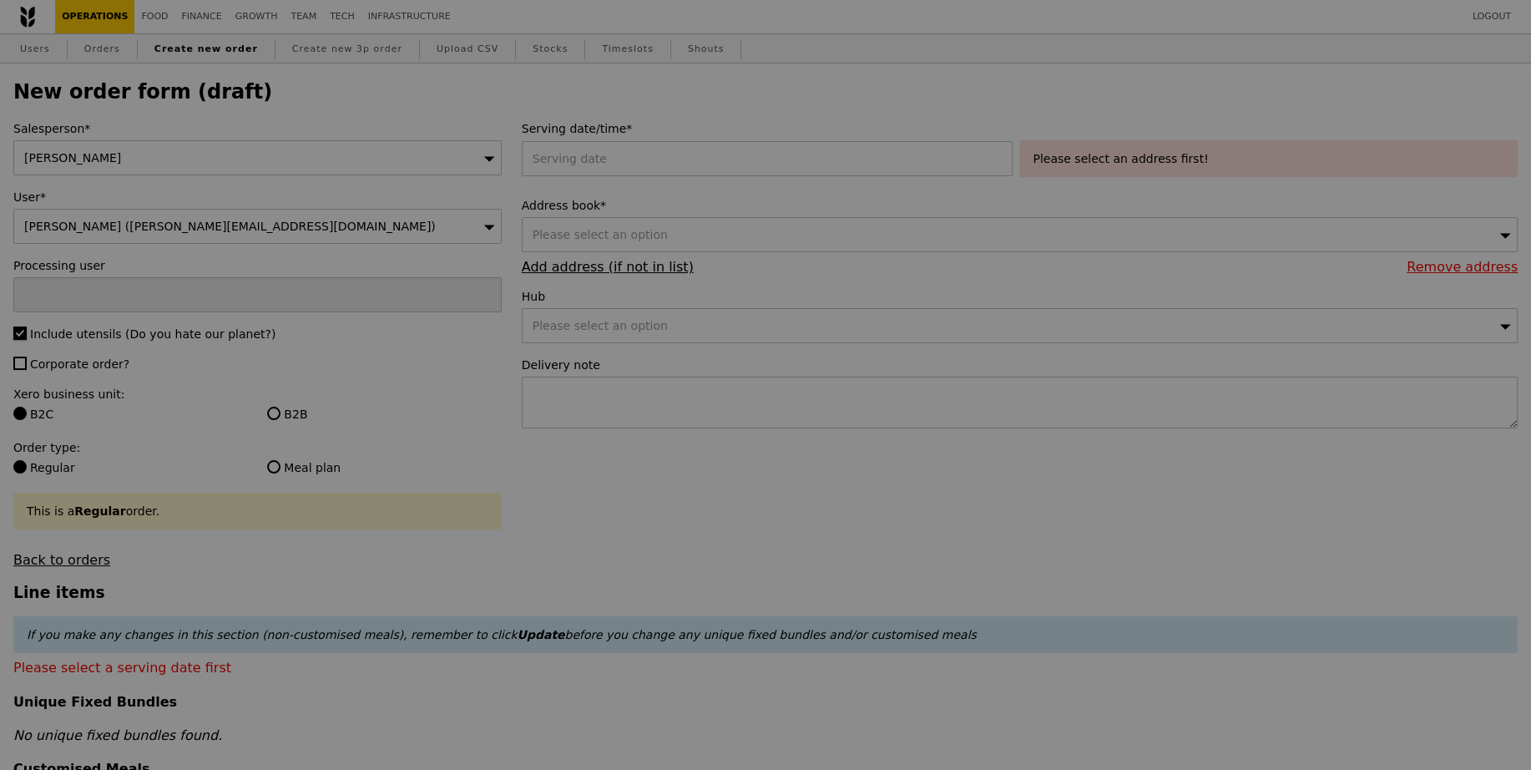
type input "Confirm"
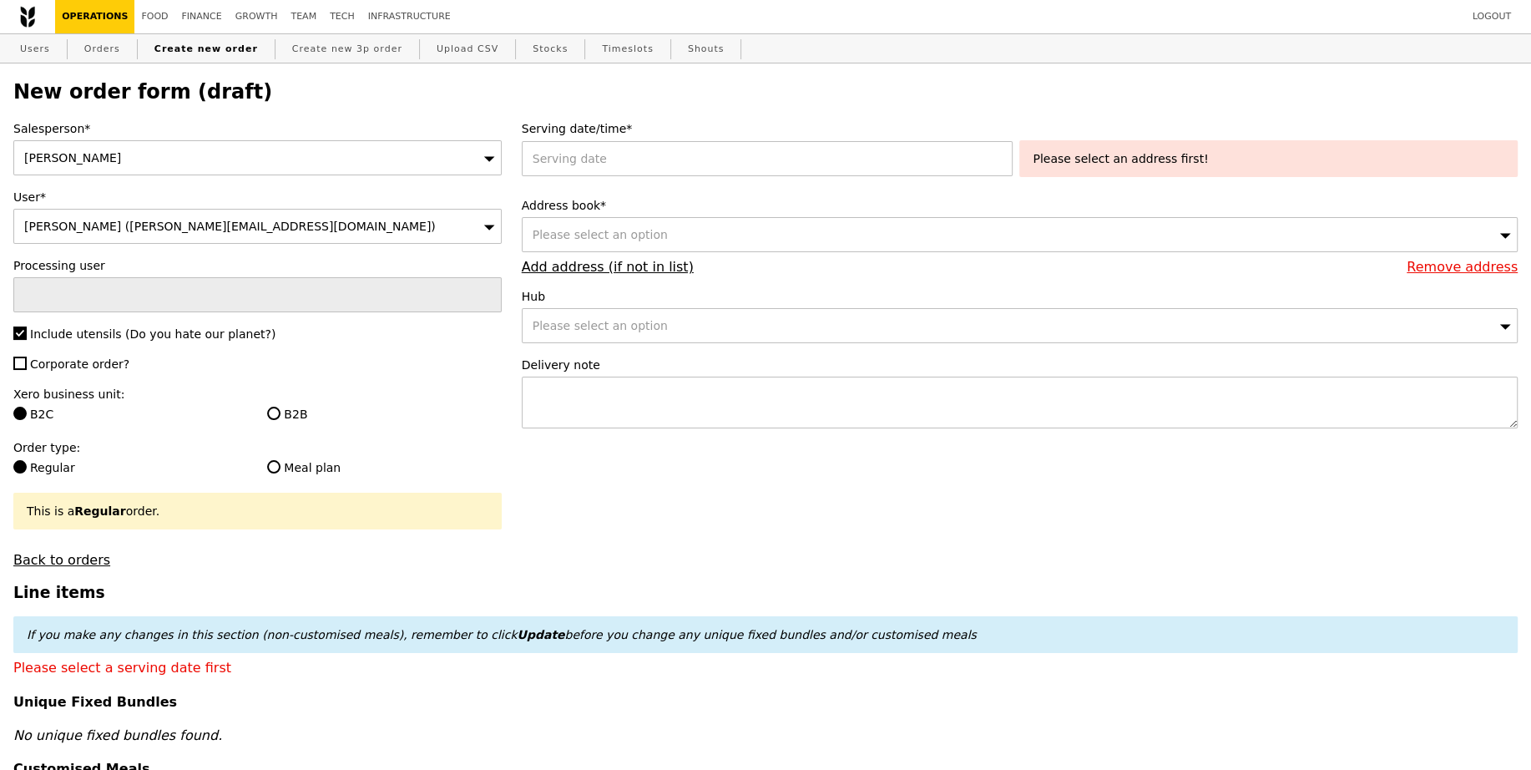
click at [88, 376] on div "Salesperson* Joyce User* Lili Yin (lili.yin@bsigroup.com) Processing user Inclu…" at bounding box center [257, 343] width 508 height 447
click at [87, 364] on span "Corporate order?" at bounding box center [79, 363] width 99 height 13
click at [27, 364] on input "Corporate order?" at bounding box center [19, 362] width 13 height 13
checkbox input "true"
click at [320, 406] on label "B2B" at bounding box center [384, 414] width 234 height 17
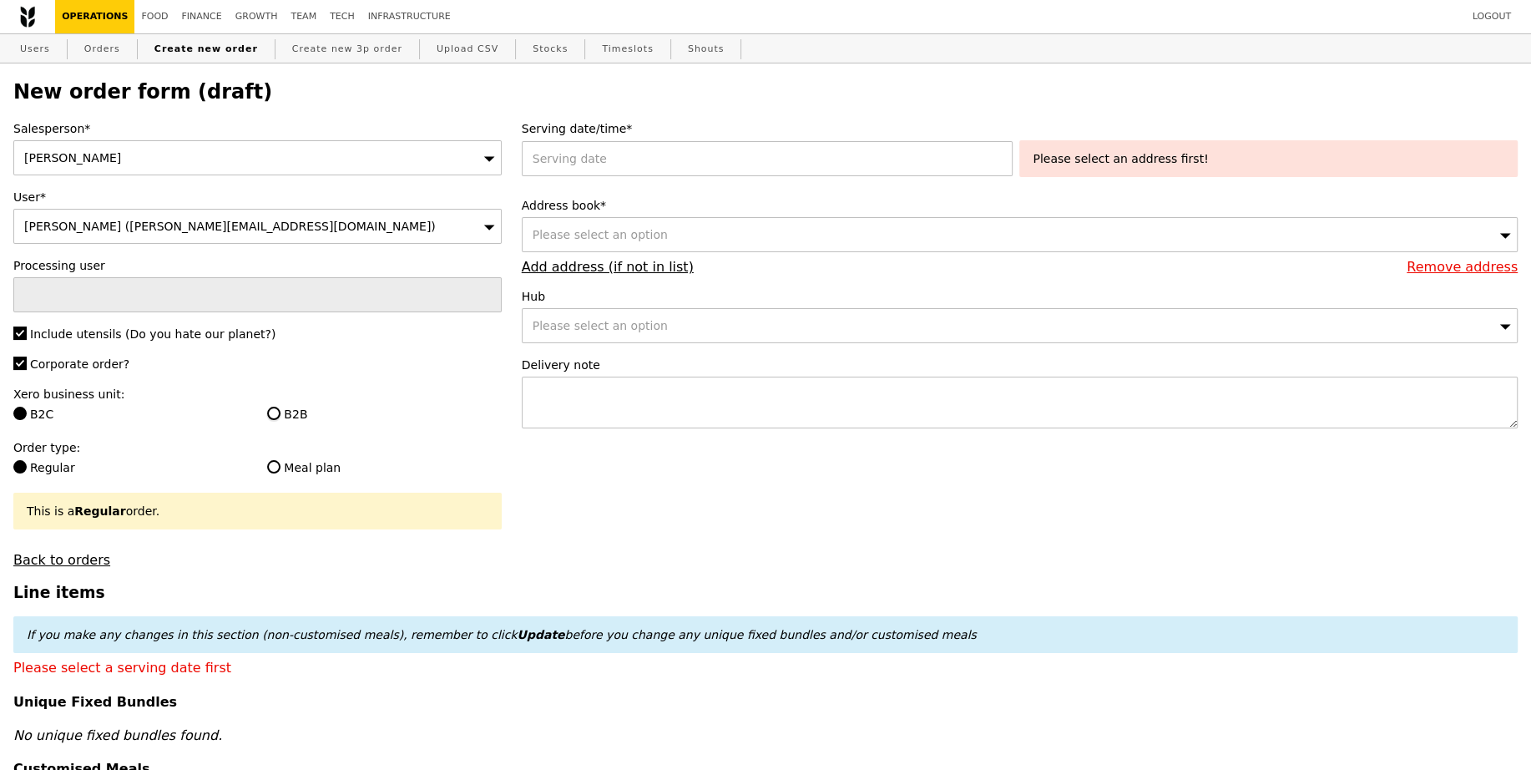
click at [280, 407] on input "B2B" at bounding box center [273, 413] width 13 height 13
radio input "true"
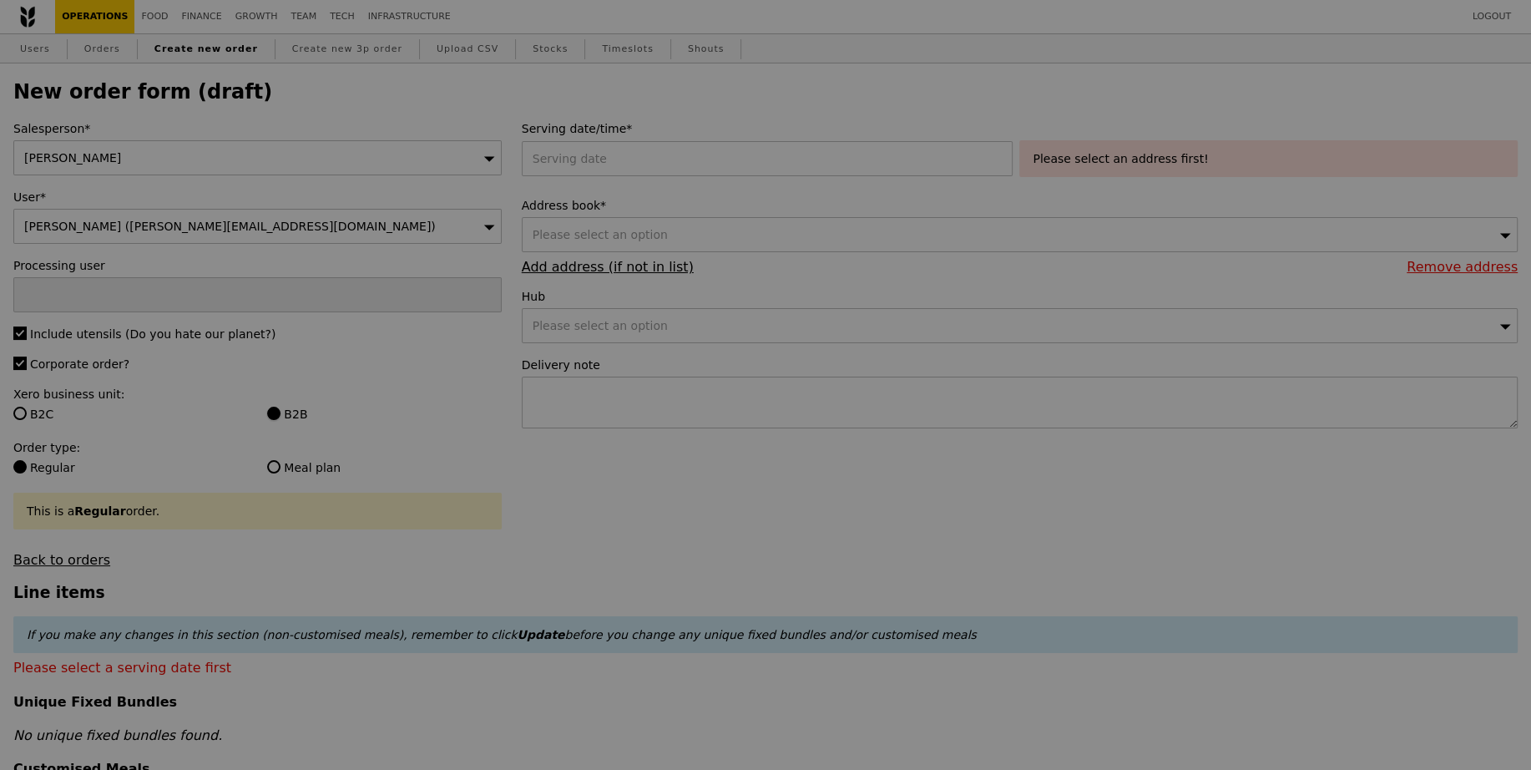
type input "Confirm"
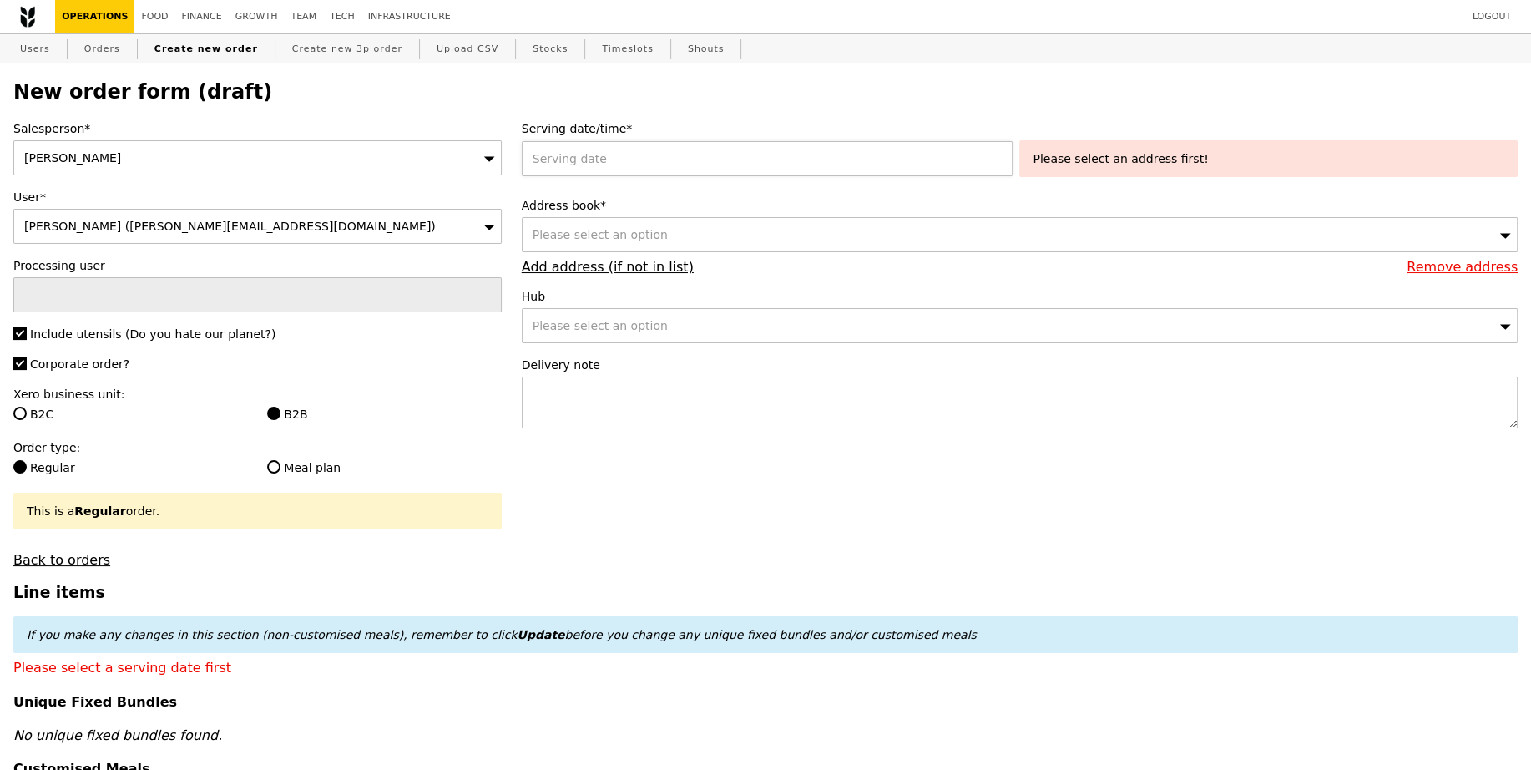
click at [633, 163] on div at bounding box center [771, 158] width 498 height 35
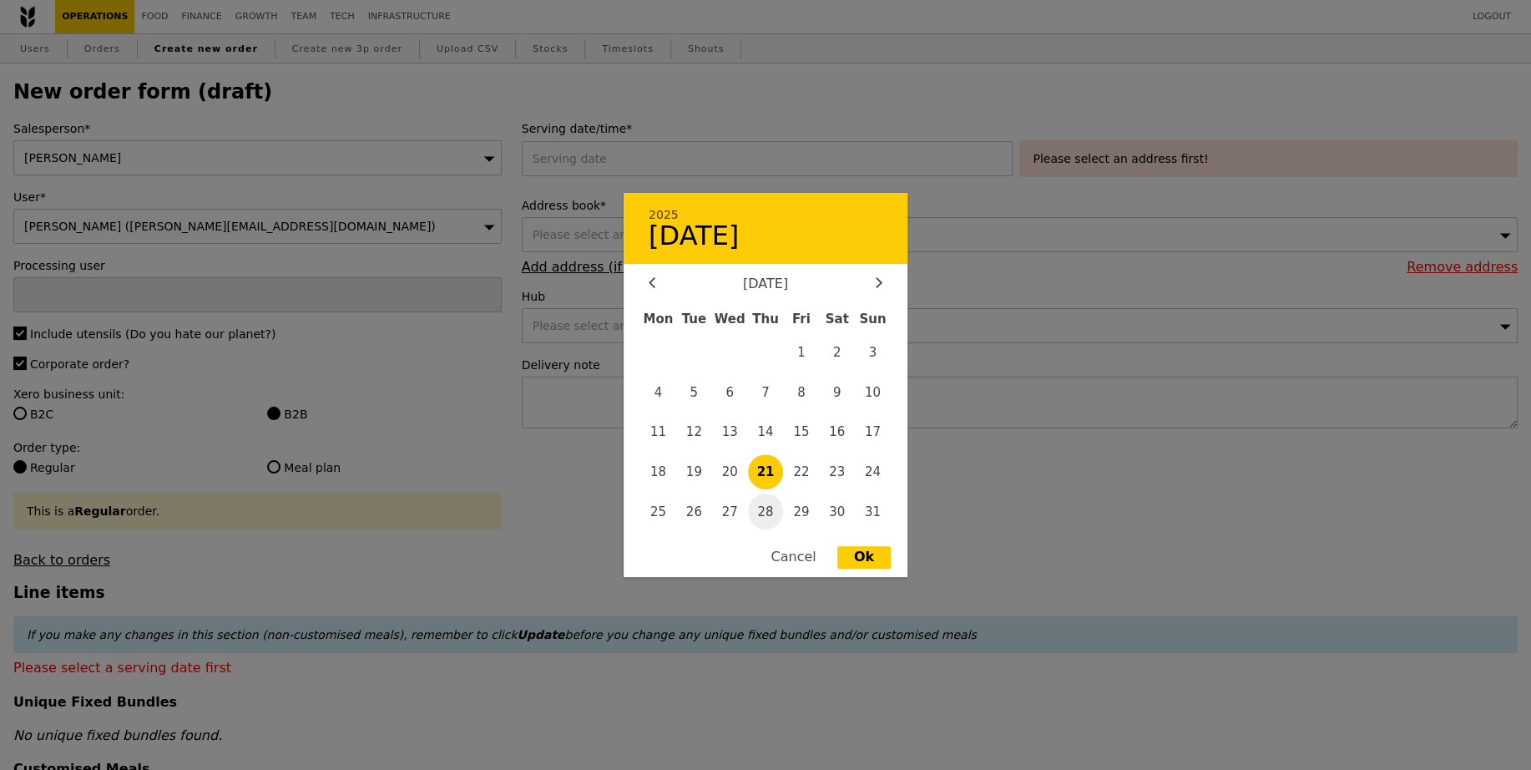
click at [764, 503] on span "28" at bounding box center [766, 511] width 36 height 36
type input "28 Aug 2025"
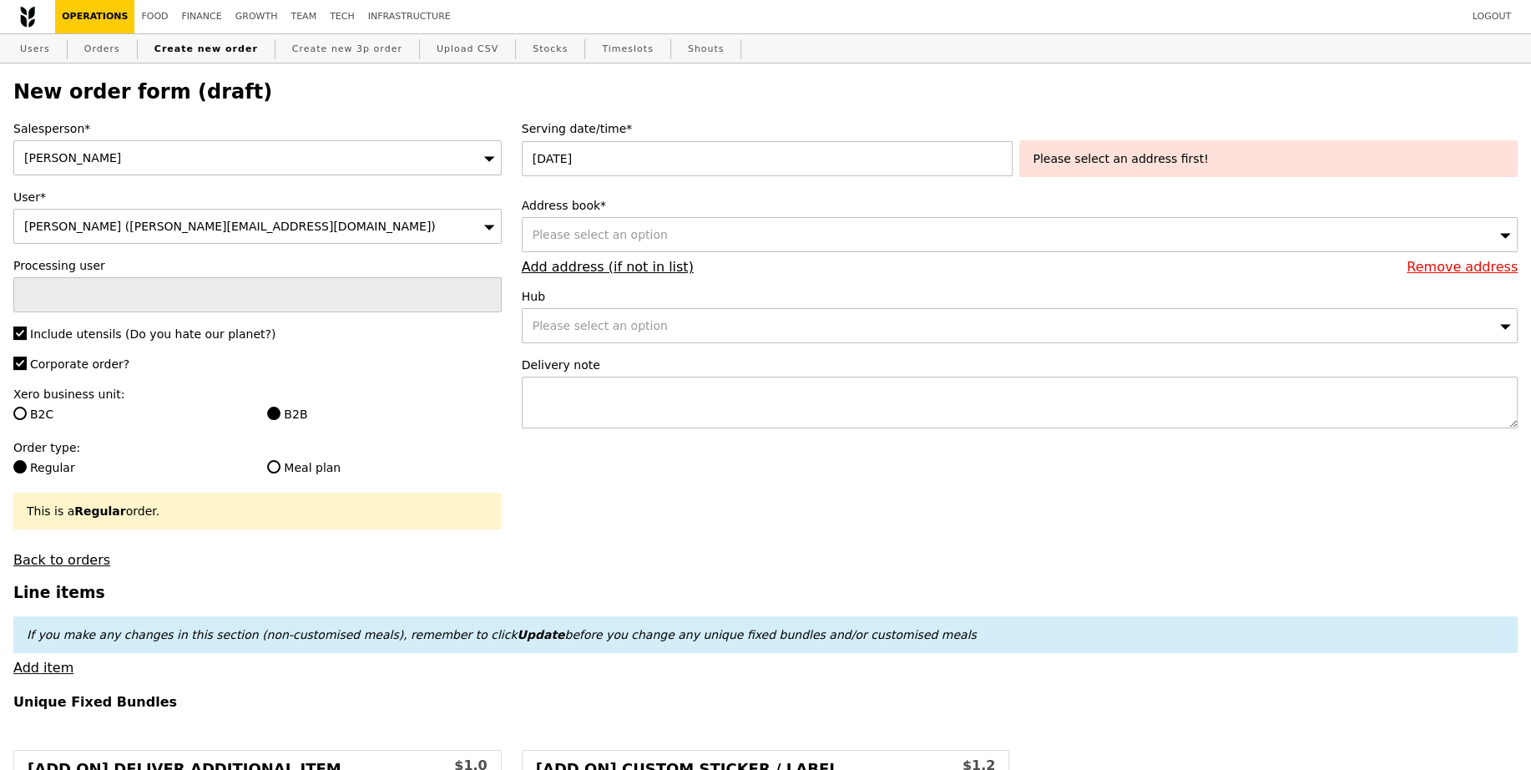
click at [640, 232] on span "Please select an option" at bounding box center [600, 234] width 135 height 13
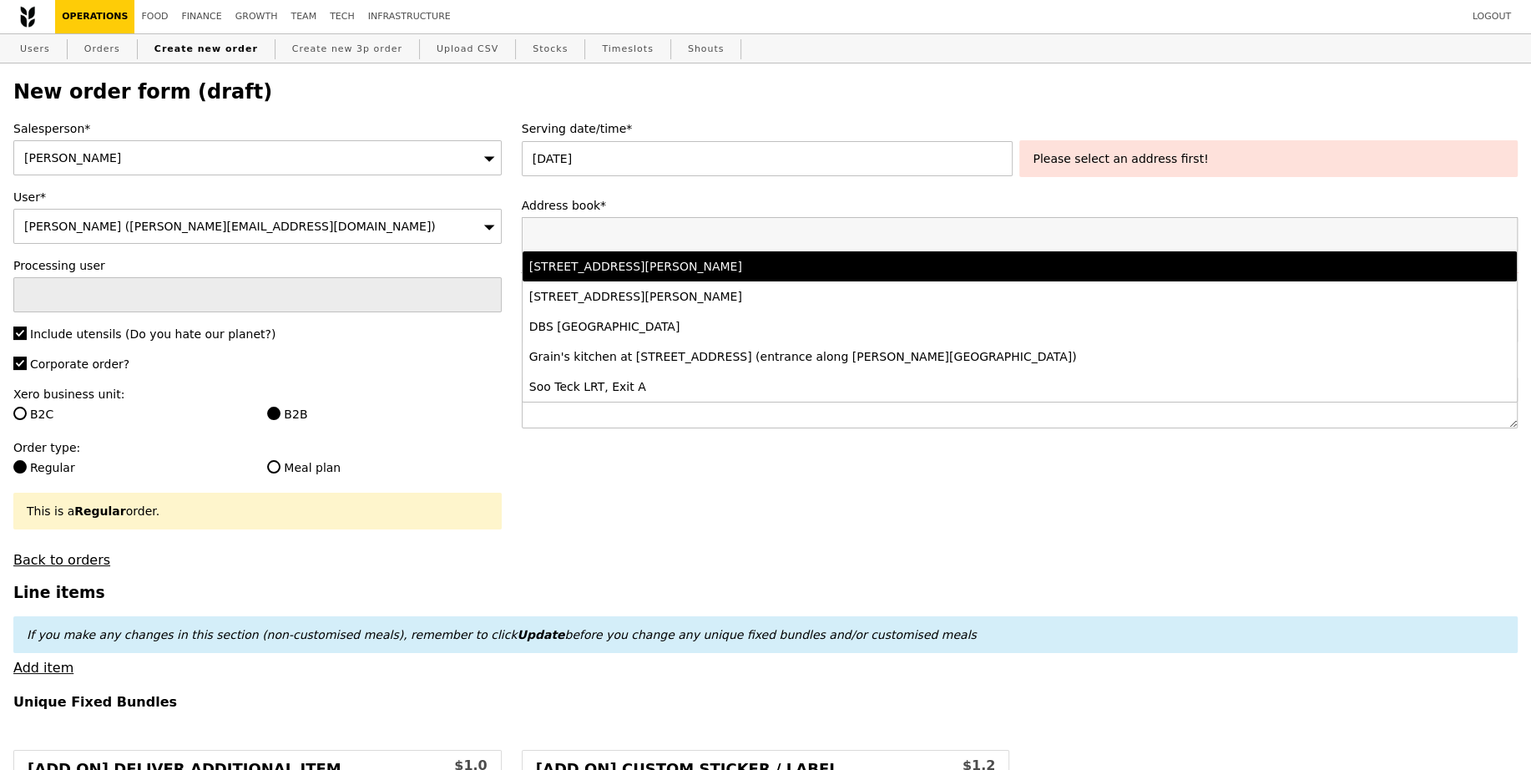
click at [676, 268] on div "77 Robinson Road, #-28-03, Singapore 068896" at bounding box center [896, 266] width 735 height 17
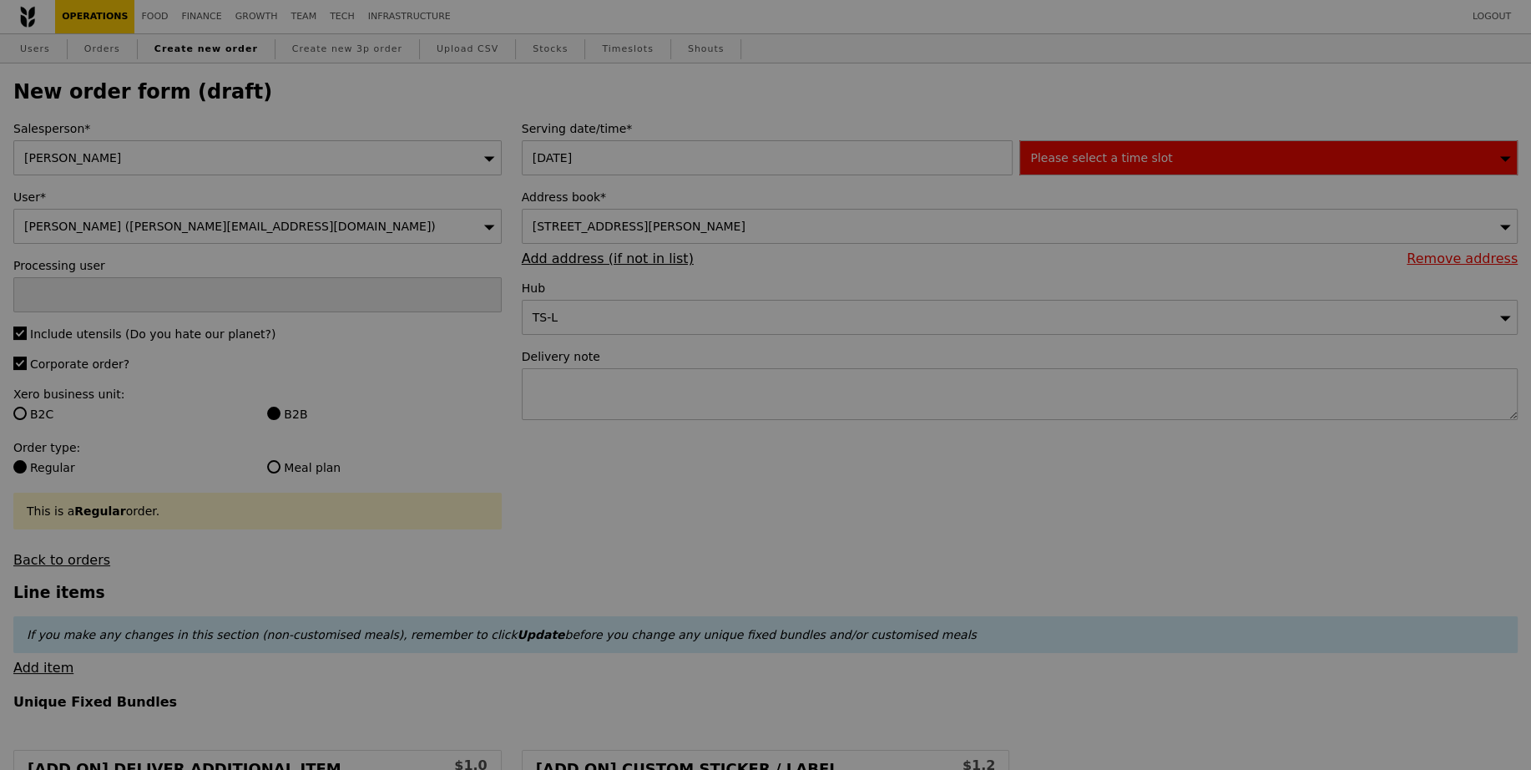
type input "Confirm"
click at [1225, 155] on div "Please select a time slot" at bounding box center [1268, 157] width 498 height 35
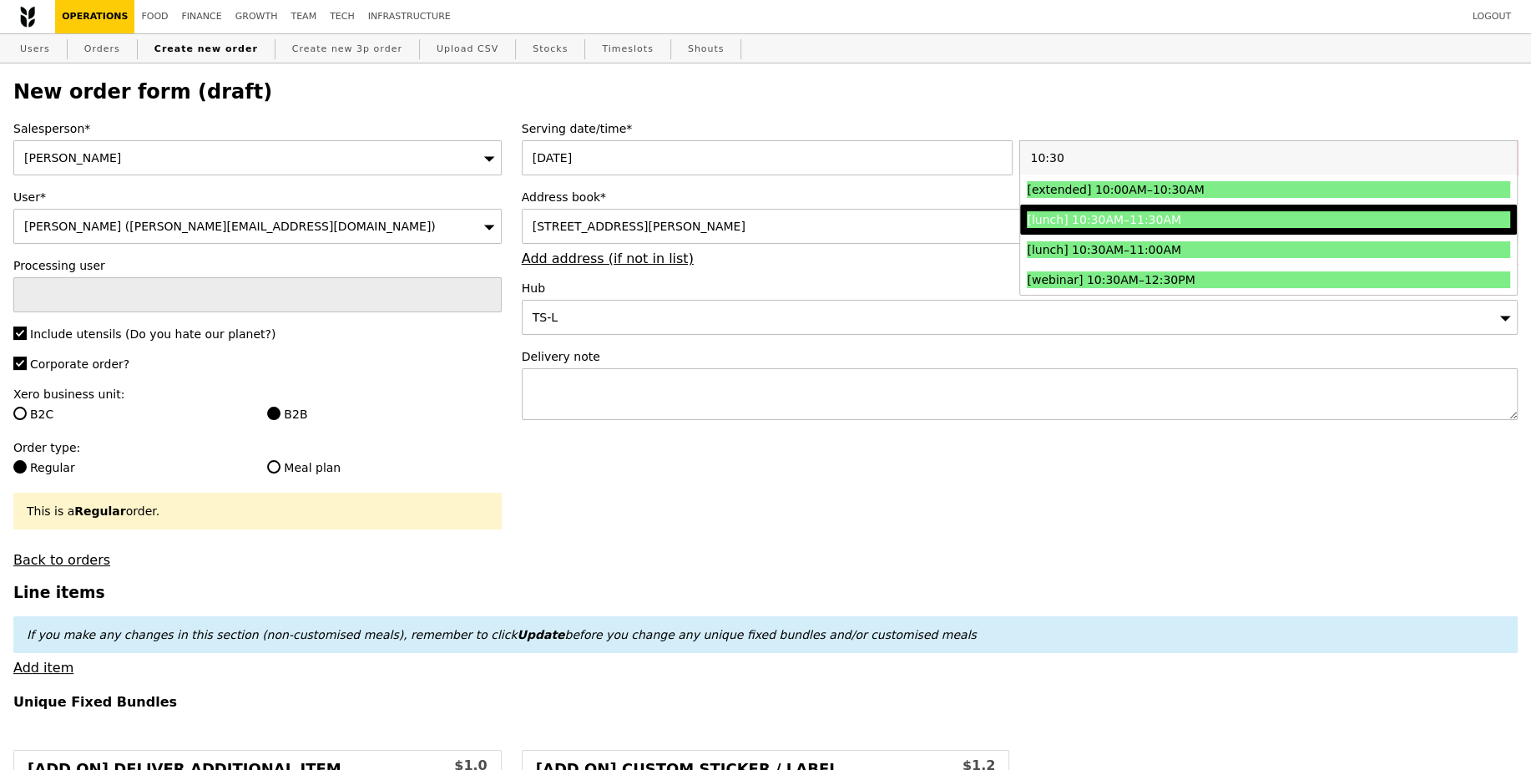
type input "10:30"
click at [1195, 220] on div "[lunch] 10:30AM–11:30AM" at bounding box center [1208, 219] width 362 height 17
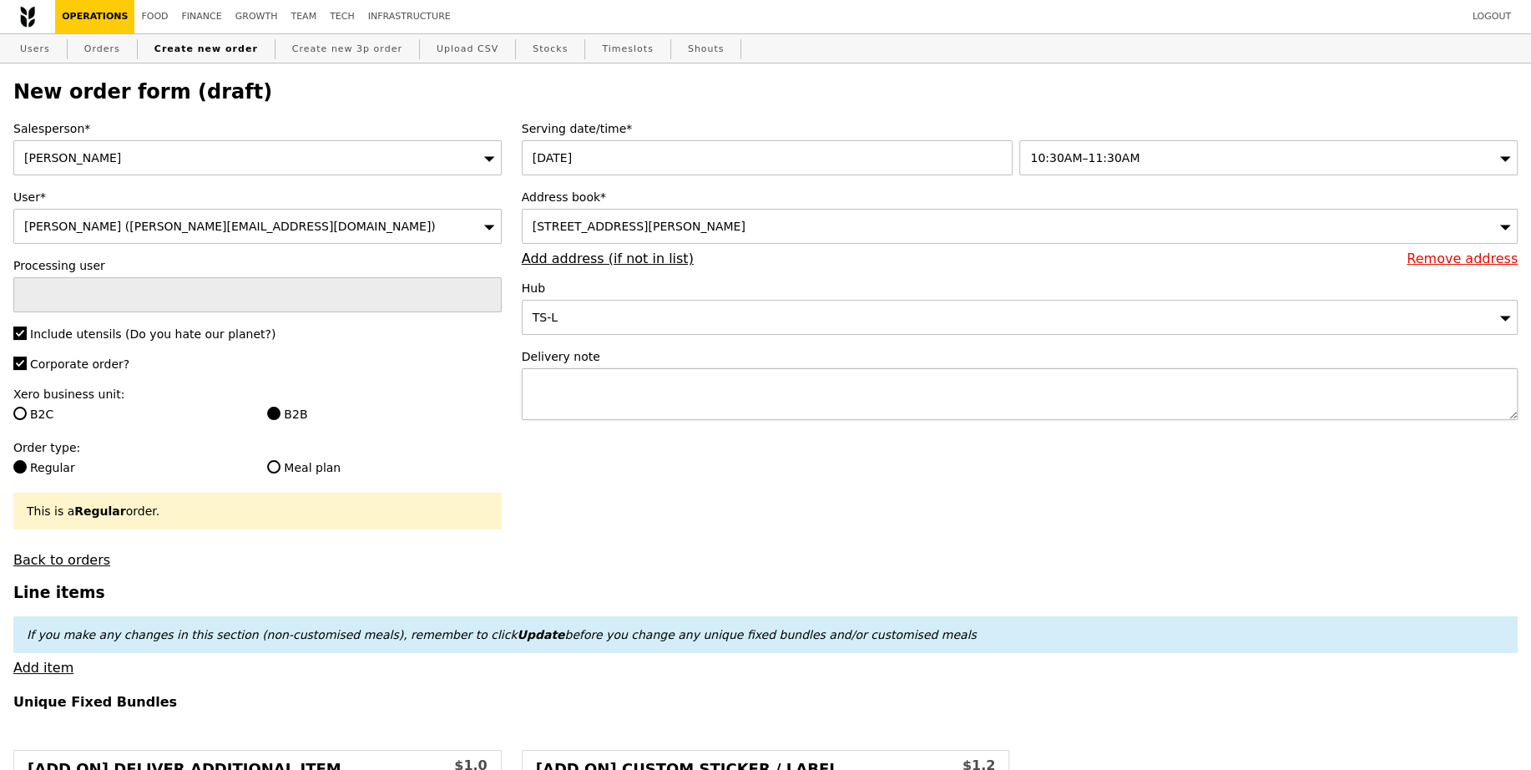
type input "Confirm"
click at [961, 386] on textarea at bounding box center [1020, 394] width 996 height 52
paste textarea "Please call host Lili - 97520080 upon arrival and deliver before 11:30AM! SMO# …"
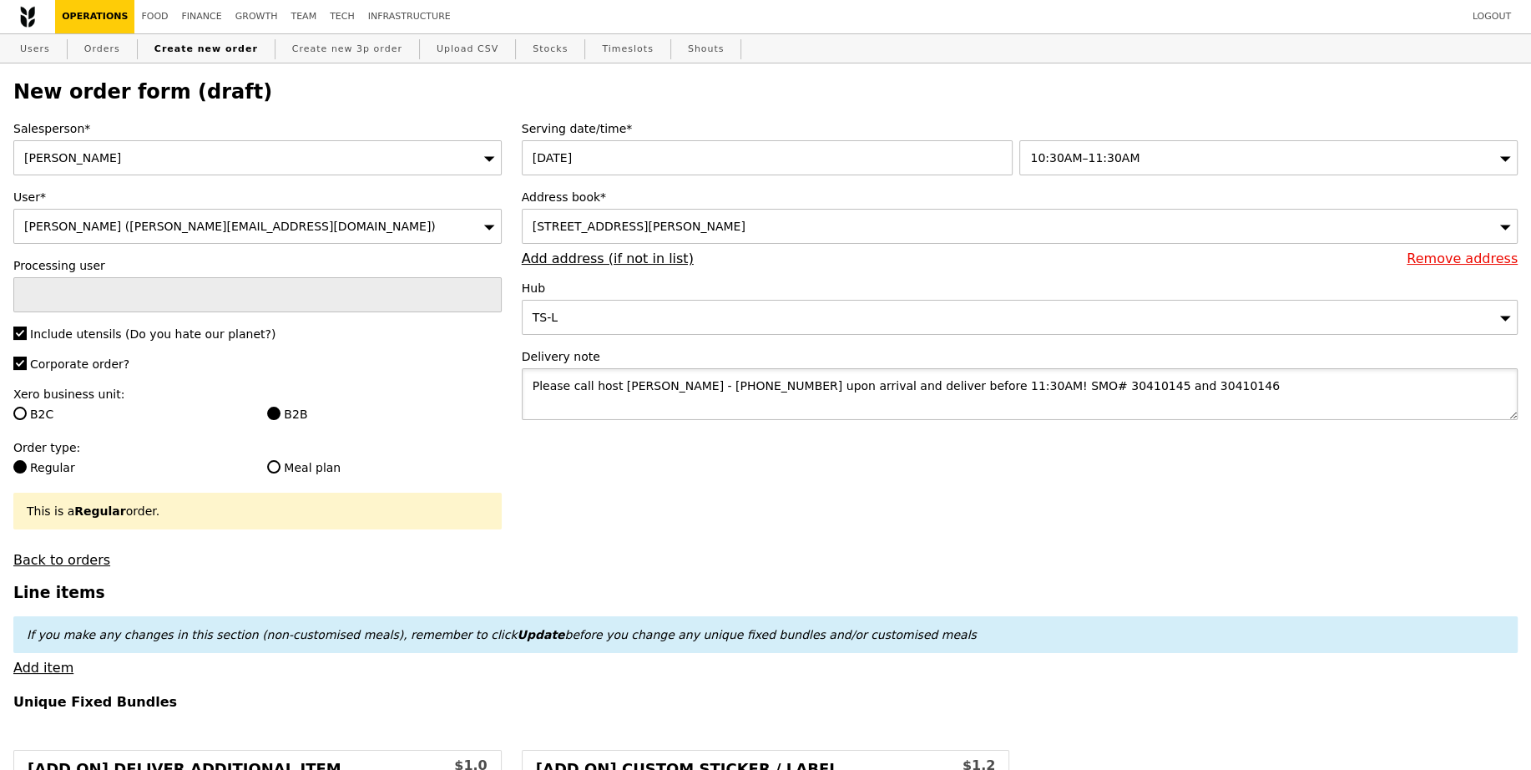
click at [926, 378] on textarea "Please call host Lili - 97520080 upon arrival and deliver before 11:30AM! SMO# …" at bounding box center [1020, 394] width 996 height 52
type textarea "Please call host Lili - 97520080 upon arrival and deliver before 11:30AM! SMO# …"
type input "Confirm"
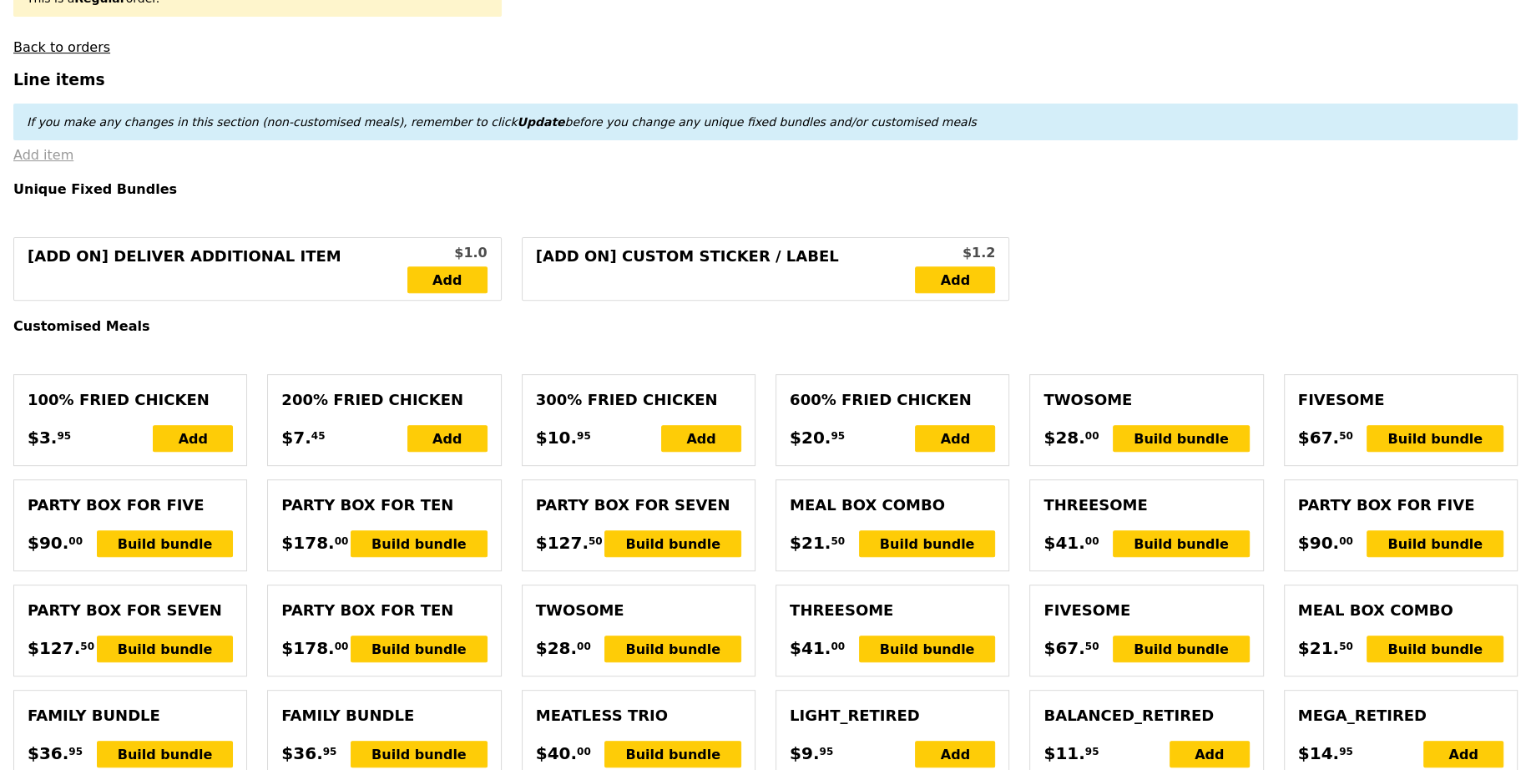
click at [48, 152] on link "Add item" at bounding box center [43, 155] width 60 height 16
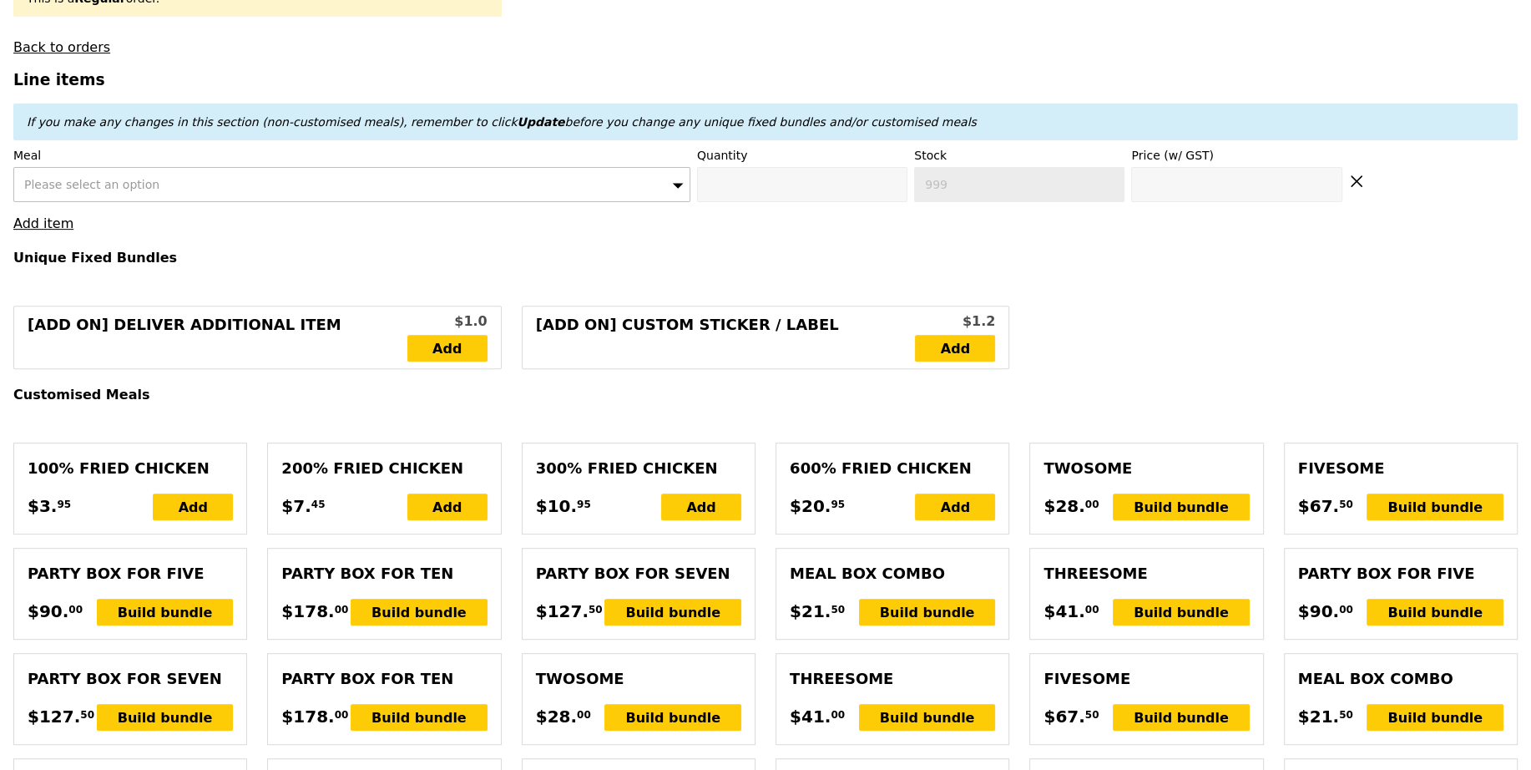
click at [70, 178] on span "Please select an option" at bounding box center [91, 184] width 135 height 13
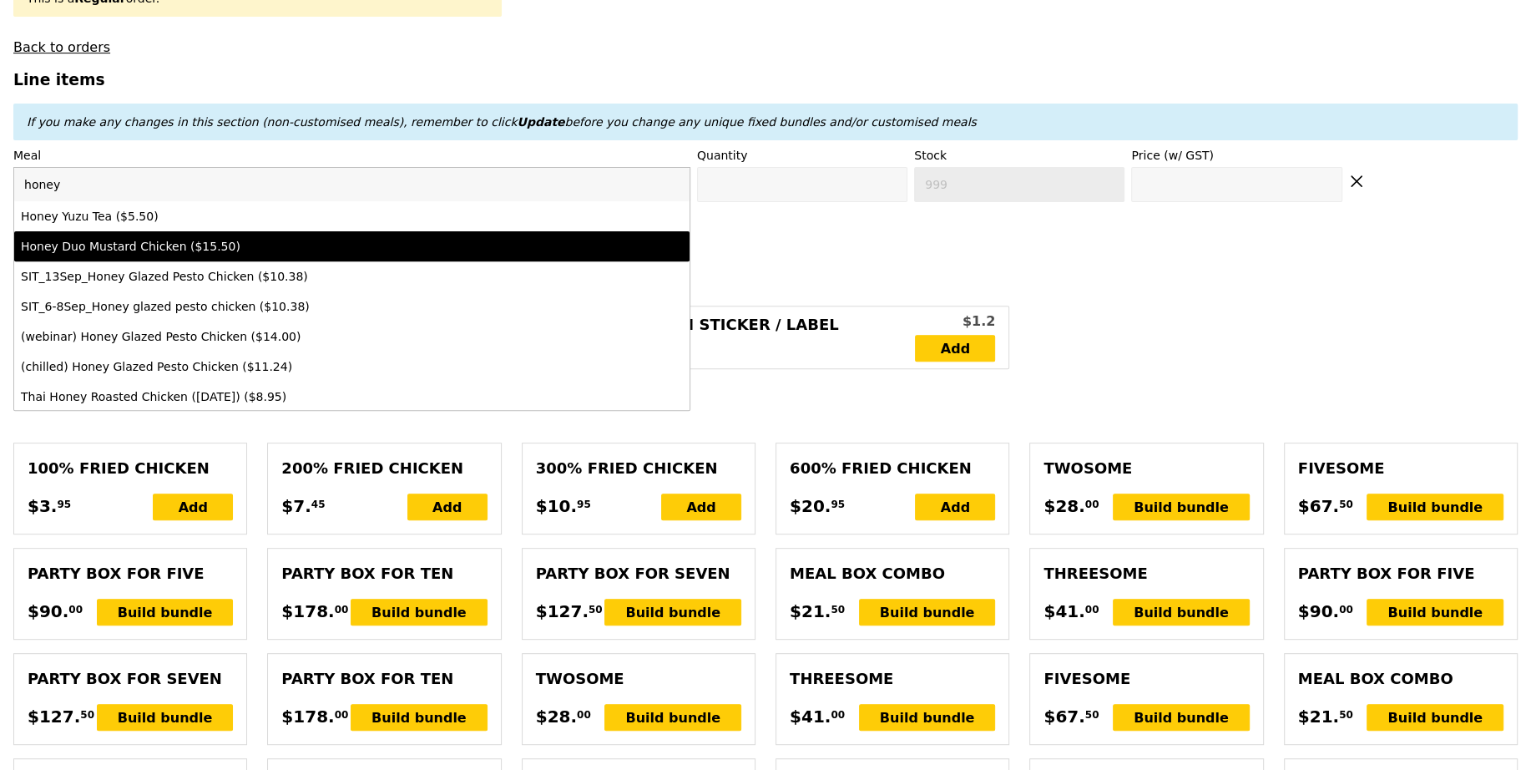
type input "honey"
click at [100, 243] on div "Honey Duo Mustard Chicken ($15.50)" at bounding box center [269, 246] width 497 height 17
type input "Confirm anyway"
type input "0"
type input "491"
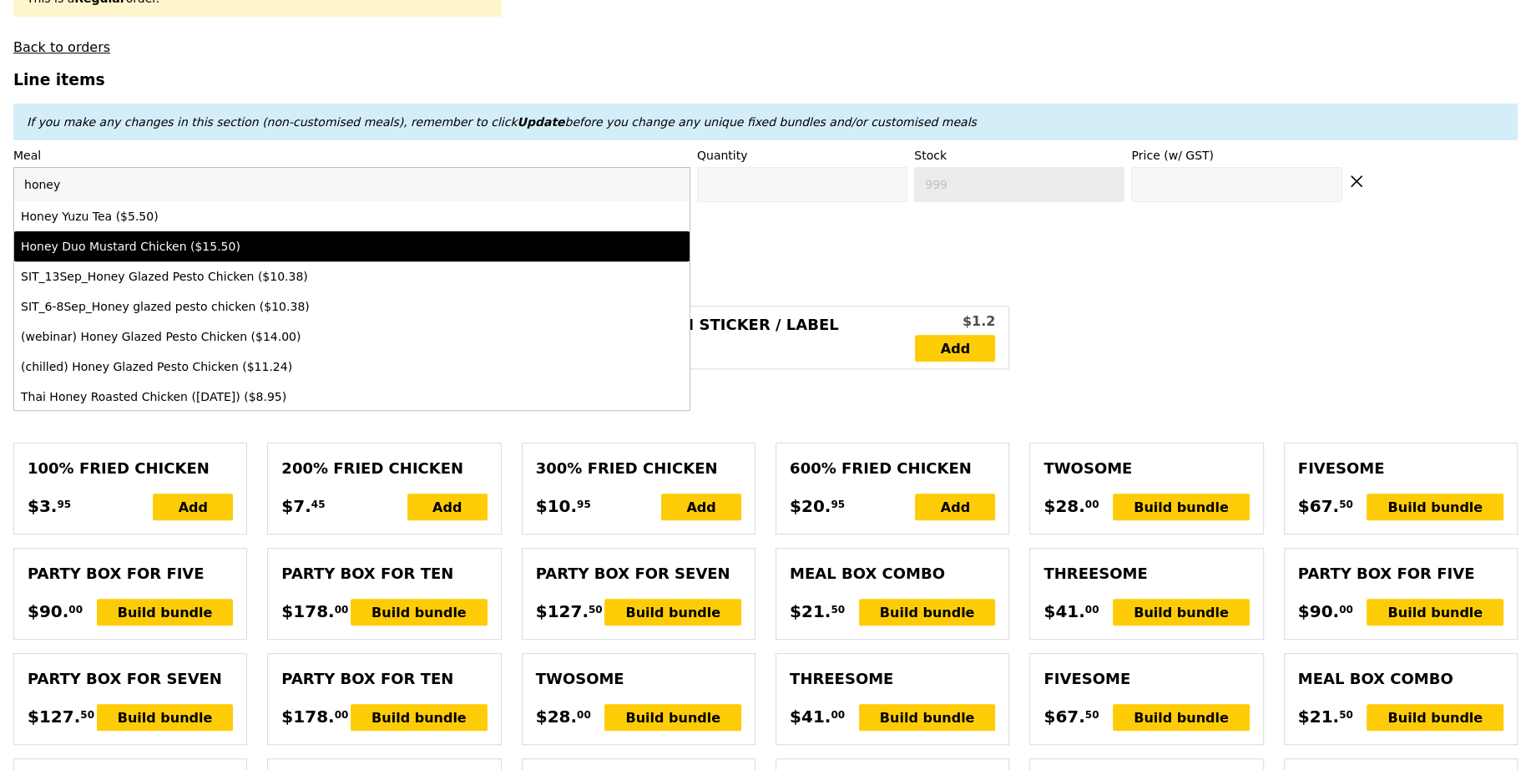
type input "15.5"
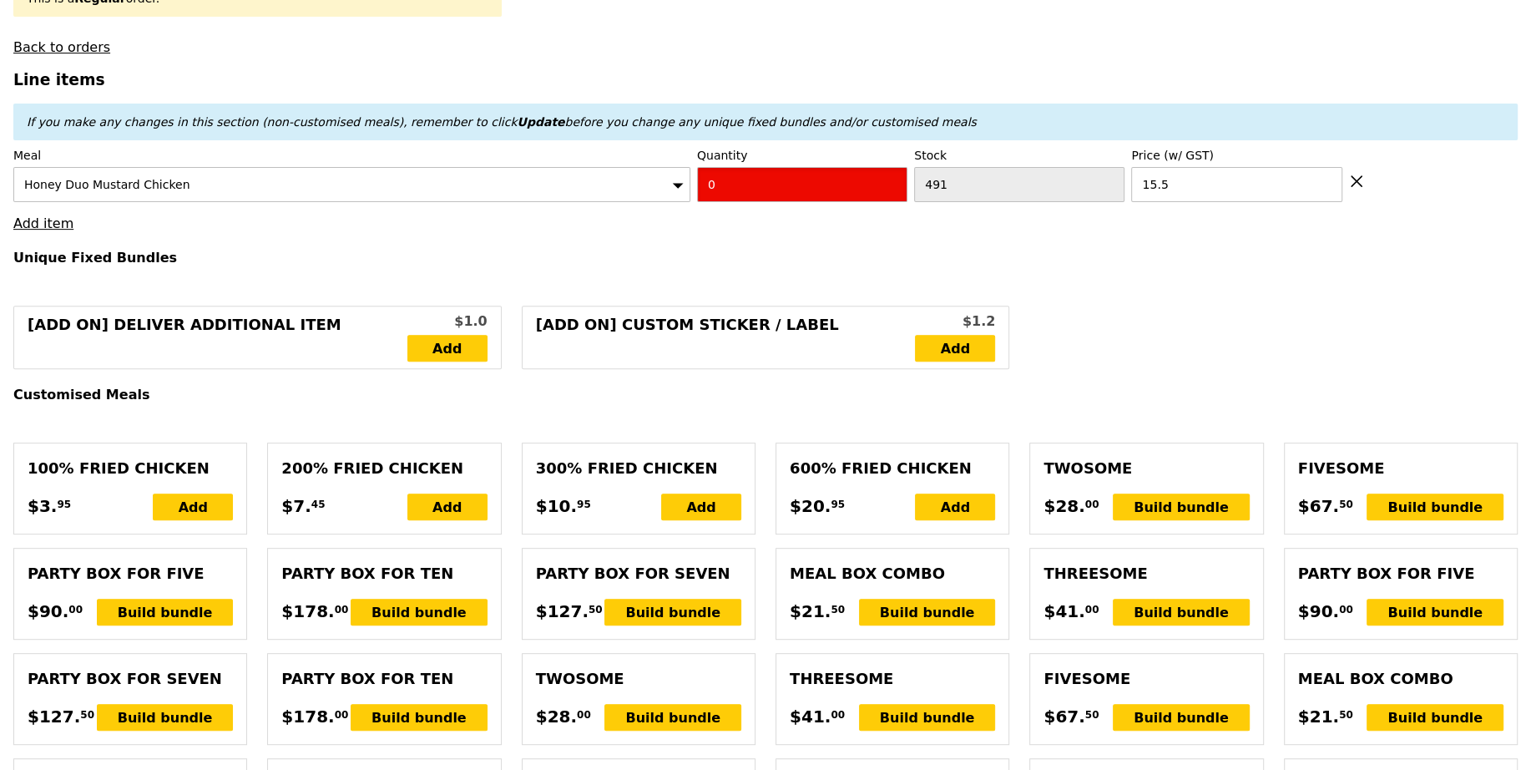
click at [771, 183] on input "0" at bounding box center [802, 184] width 210 height 35
type input "Confirm"
type input "5"
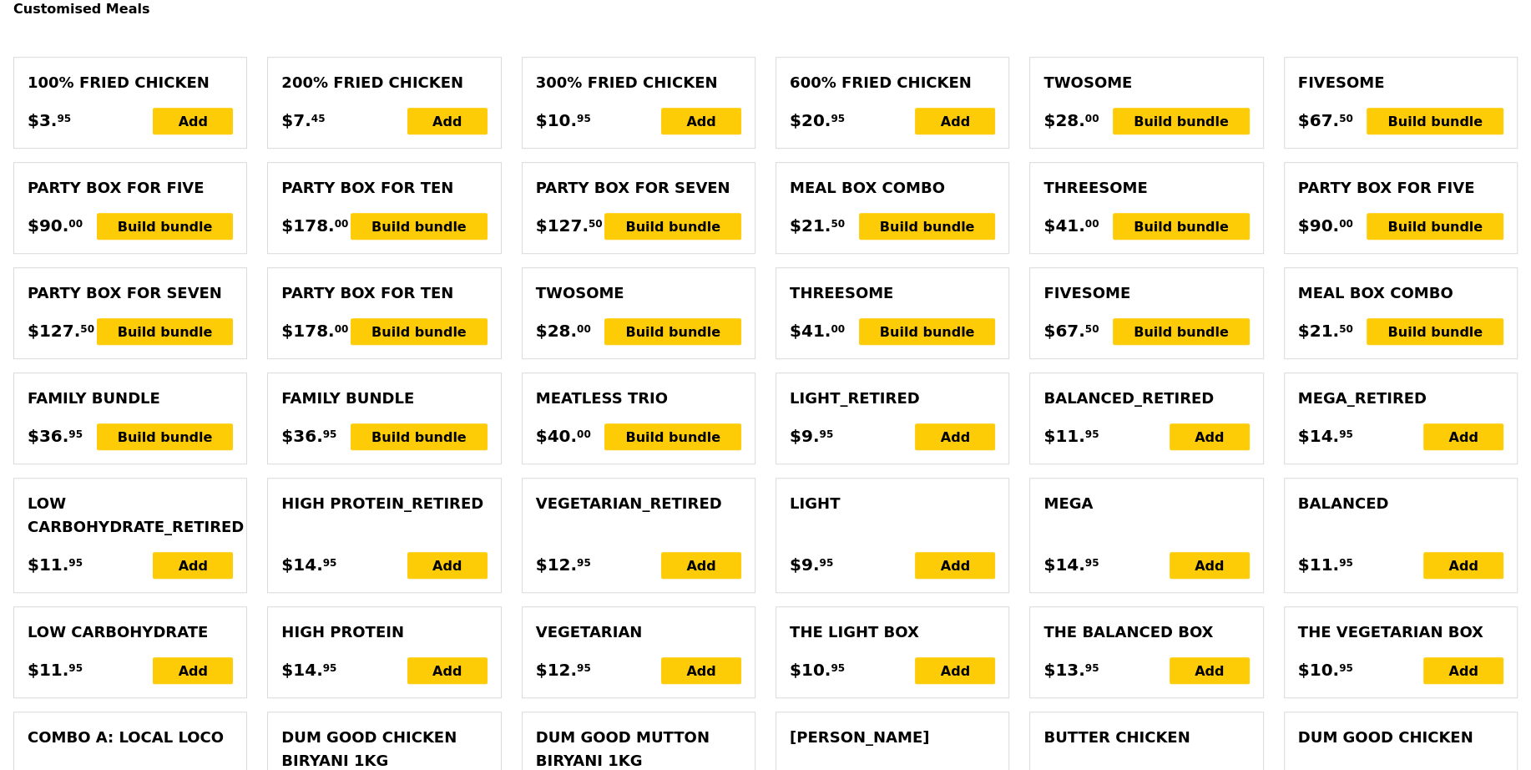
type input "Loading..."
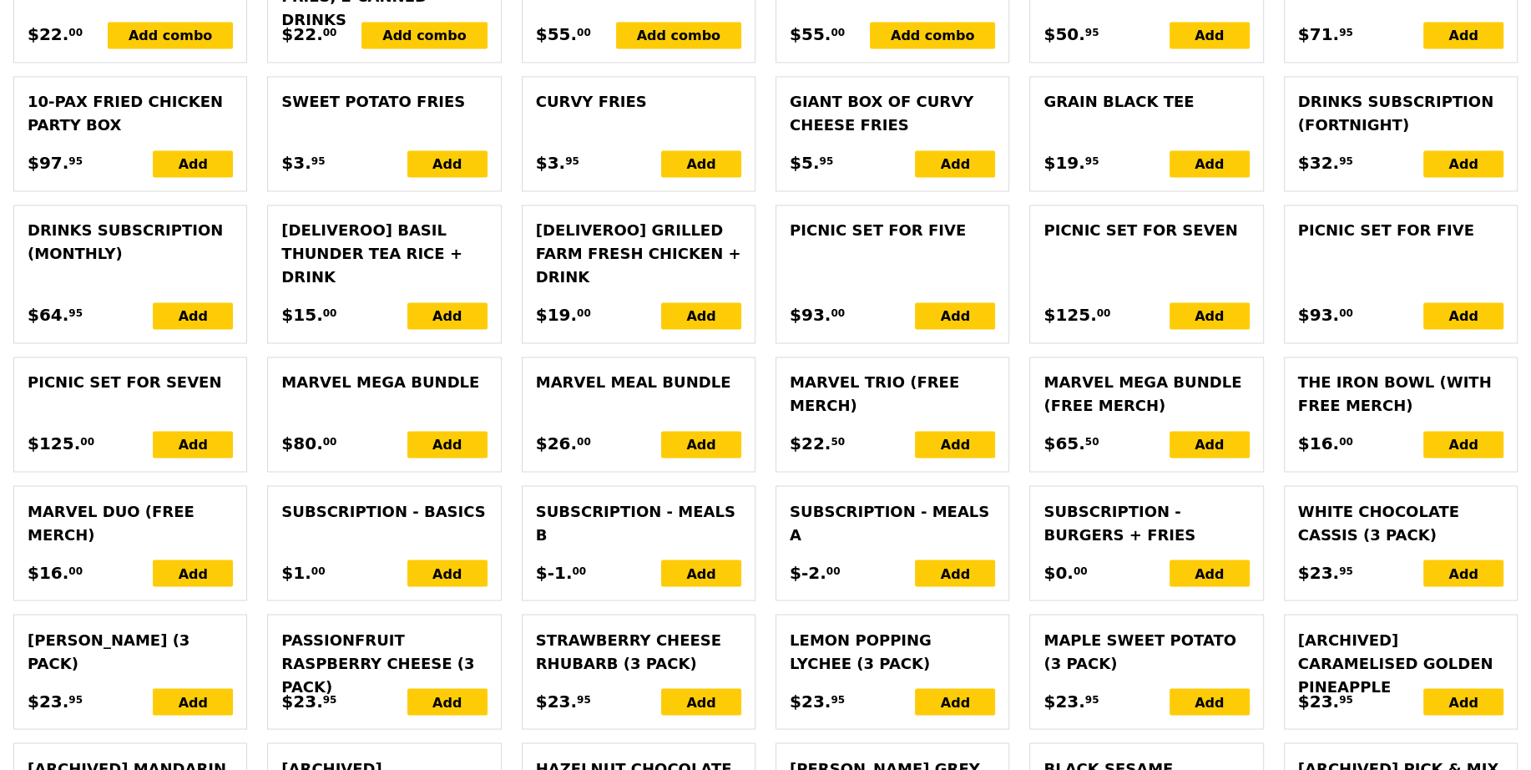
type input "77.50"
type input "1.79"
type input "1.95"
type input "3.81"
type input "4.15"
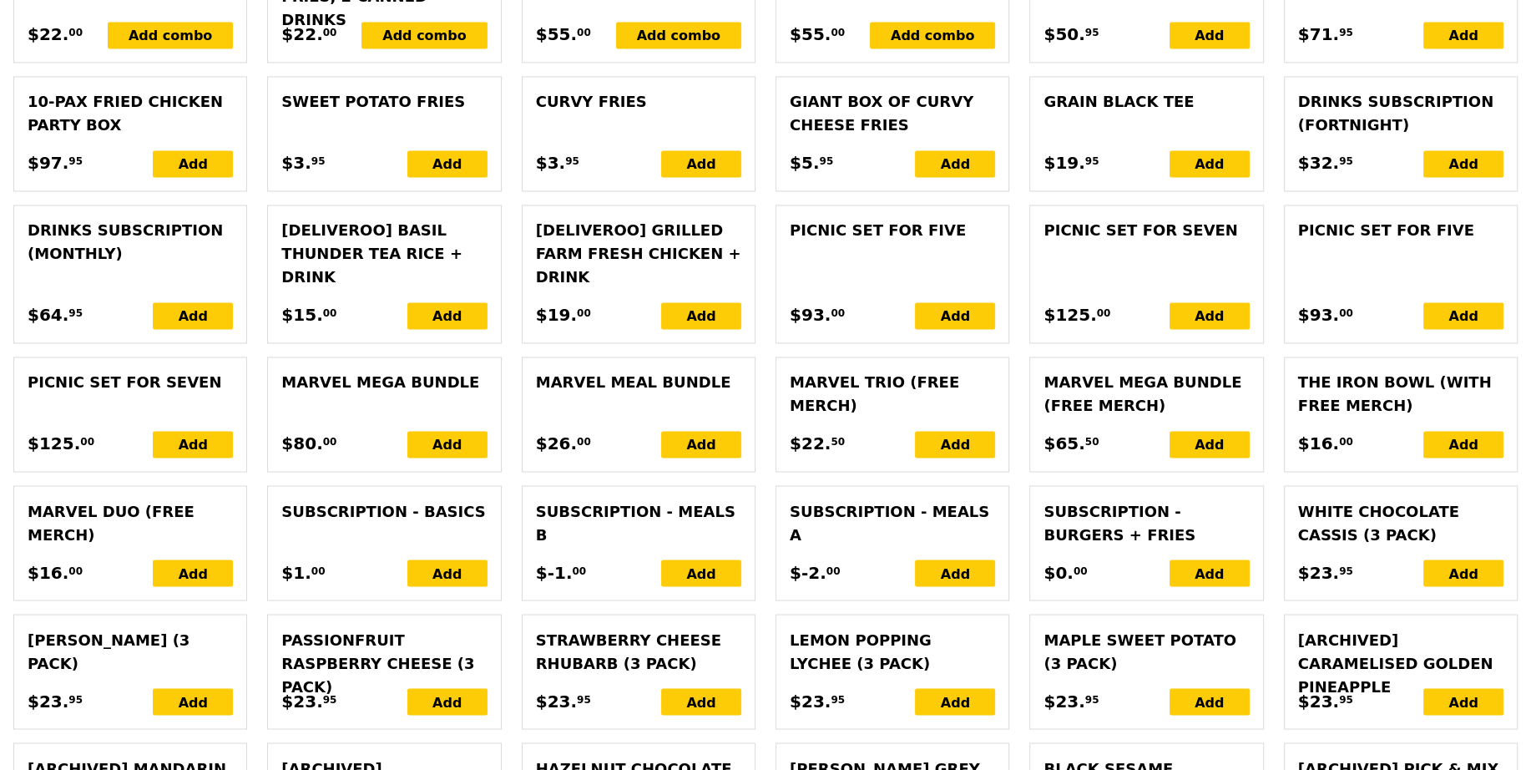
type input "83.60"
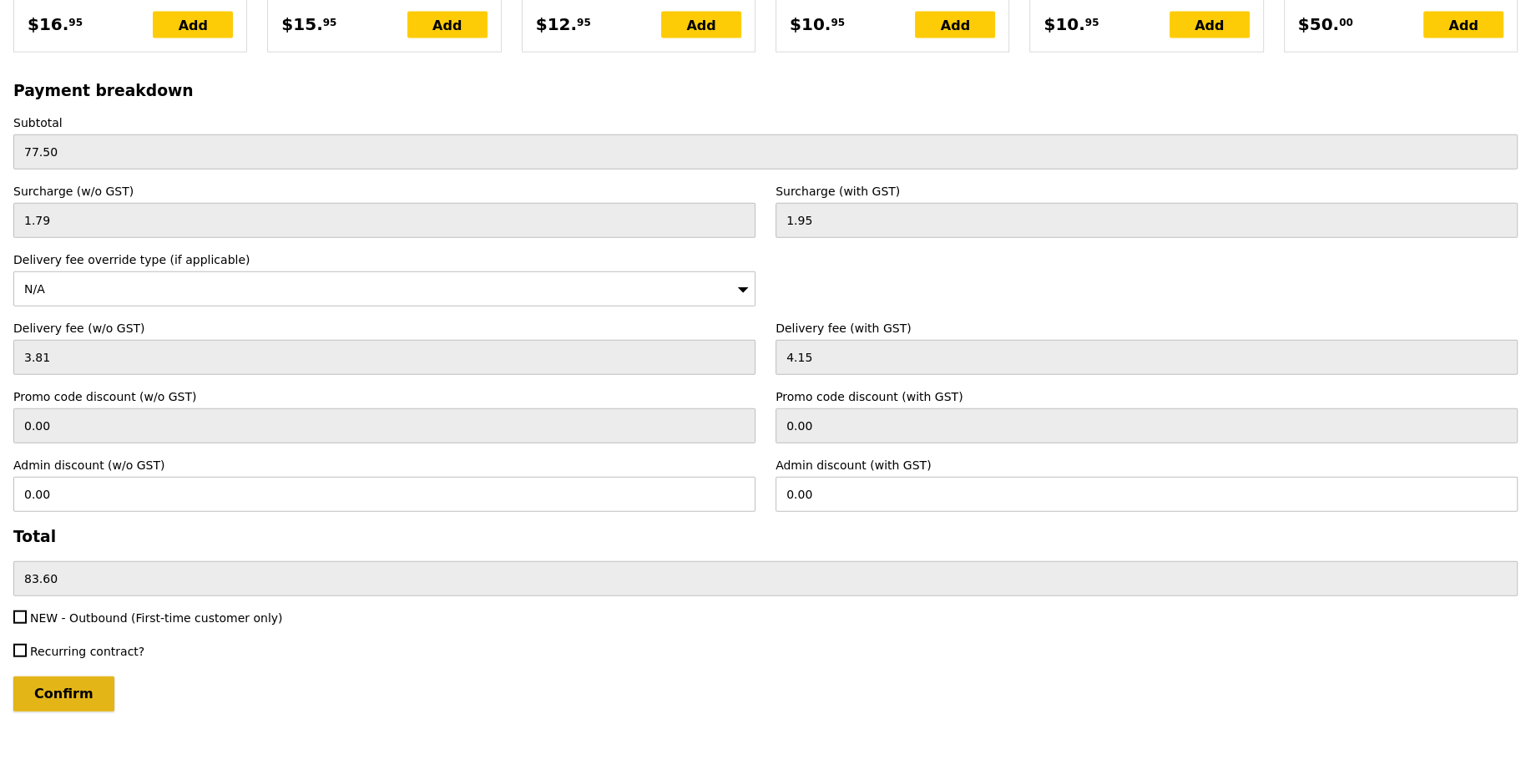
click at [66, 676] on input "Confirm" at bounding box center [63, 693] width 101 height 35
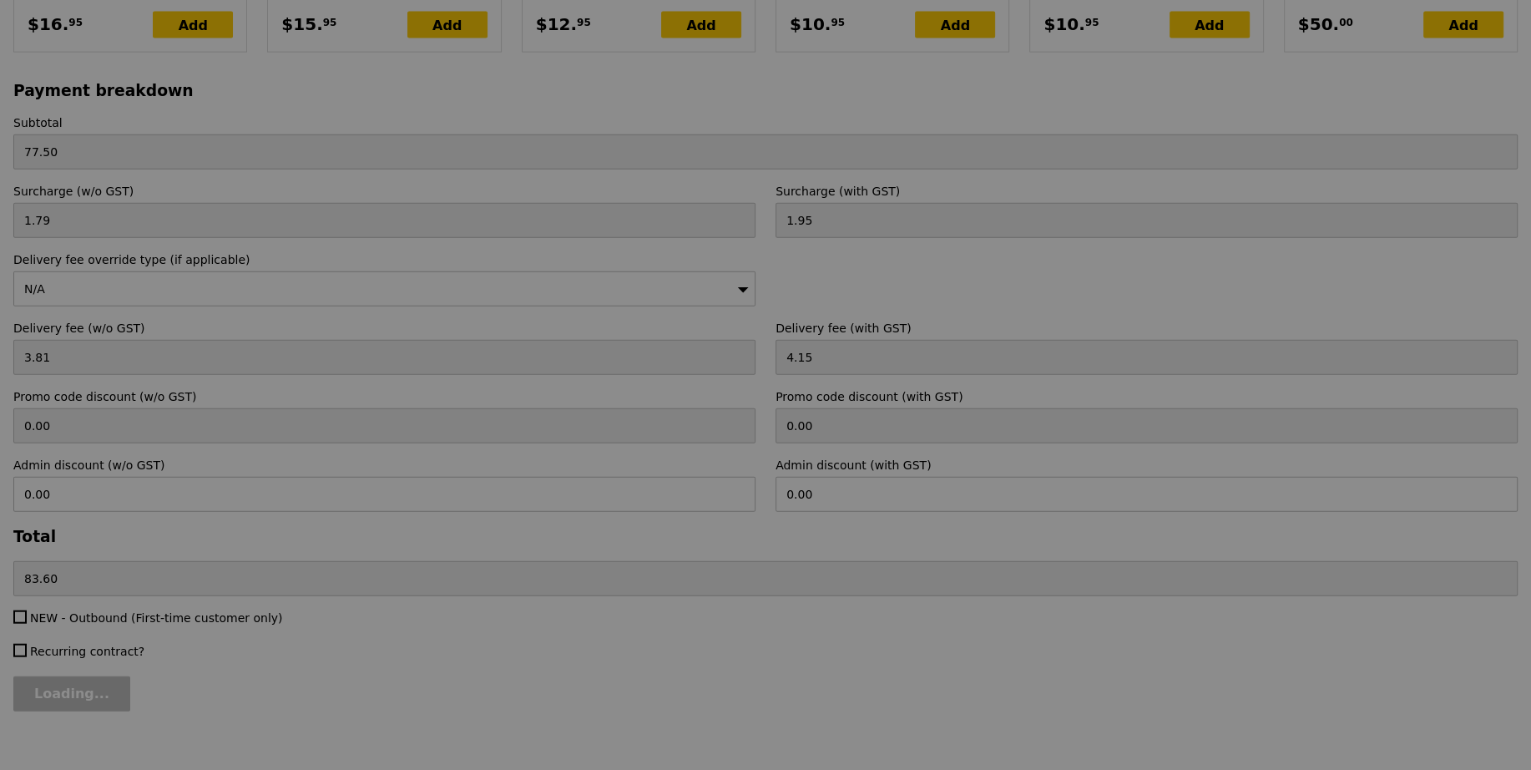
type input "Loading..."
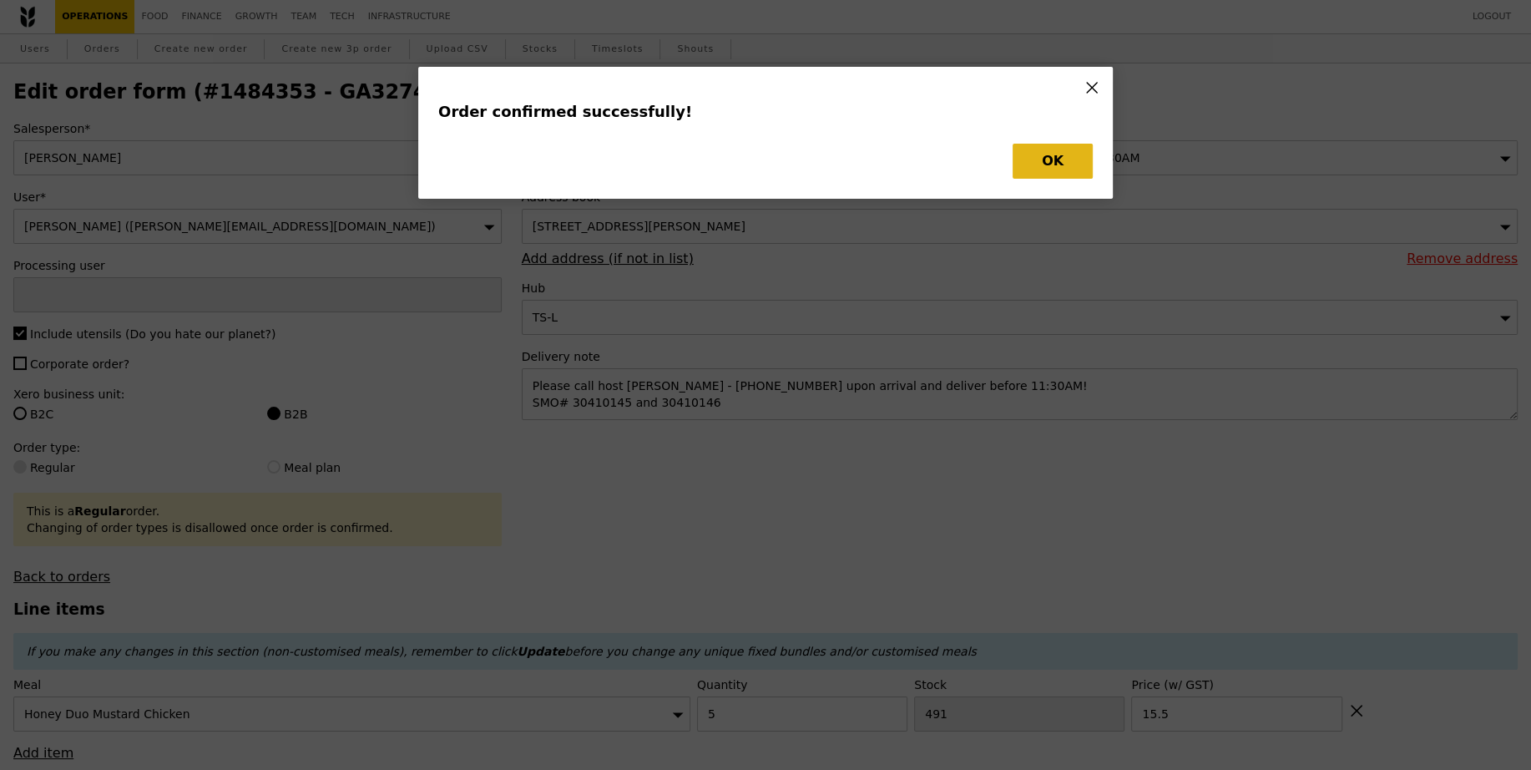
type input "[PERSON_NAME]"
type input "Loading..."
checkbox input "false"
type input "15.50"
click at [1050, 171] on button "OK" at bounding box center [1053, 161] width 80 height 35
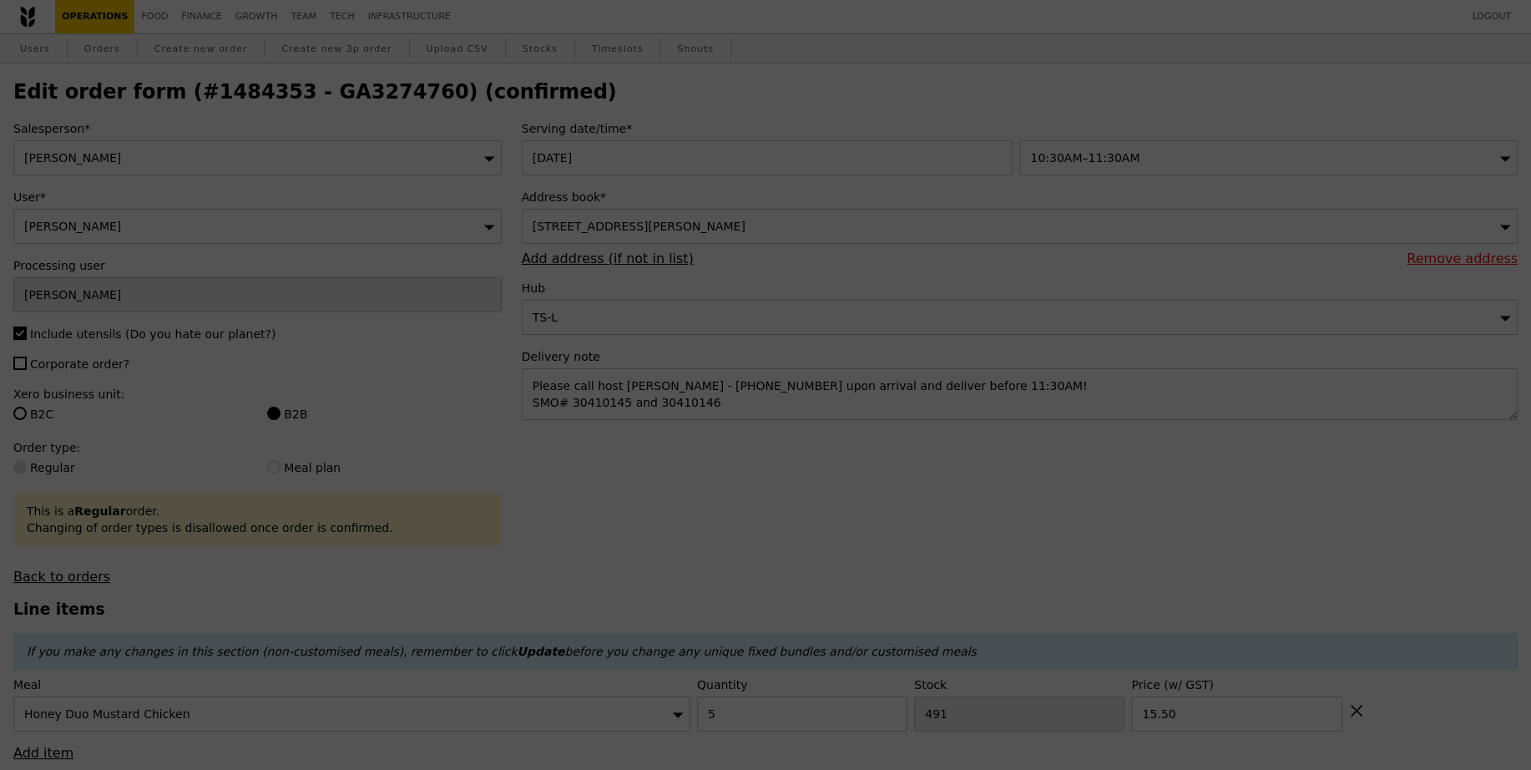
type input "486"
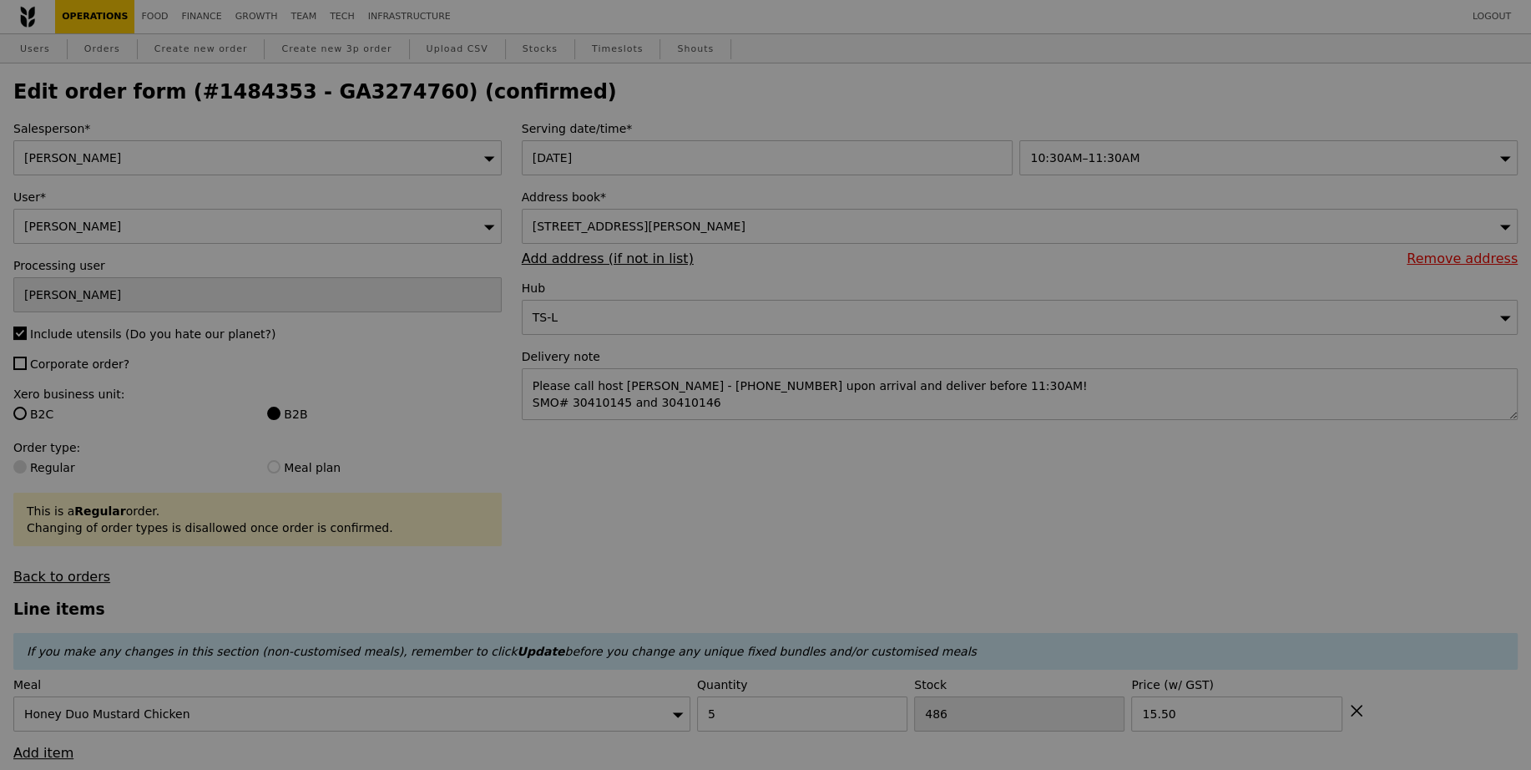
type input "Update"
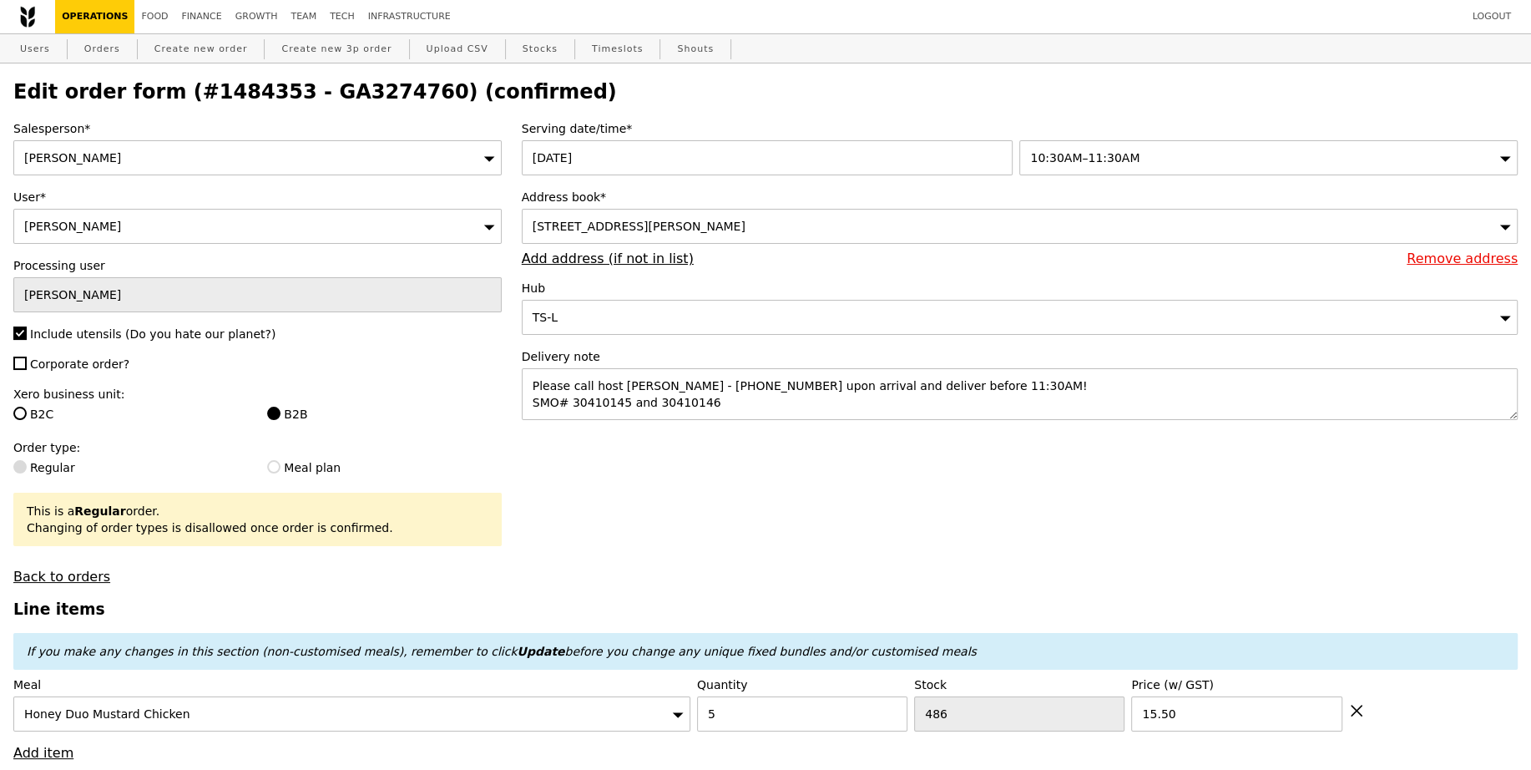
click at [377, 94] on h2 "Edit order form (#1484353 - GA3274760) (confirmed)" at bounding box center [765, 91] width 1504 height 23
copy h2 "GA3274760"
click at [219, 47] on link "Create new order" at bounding box center [201, 49] width 107 height 30
type input "0.00"
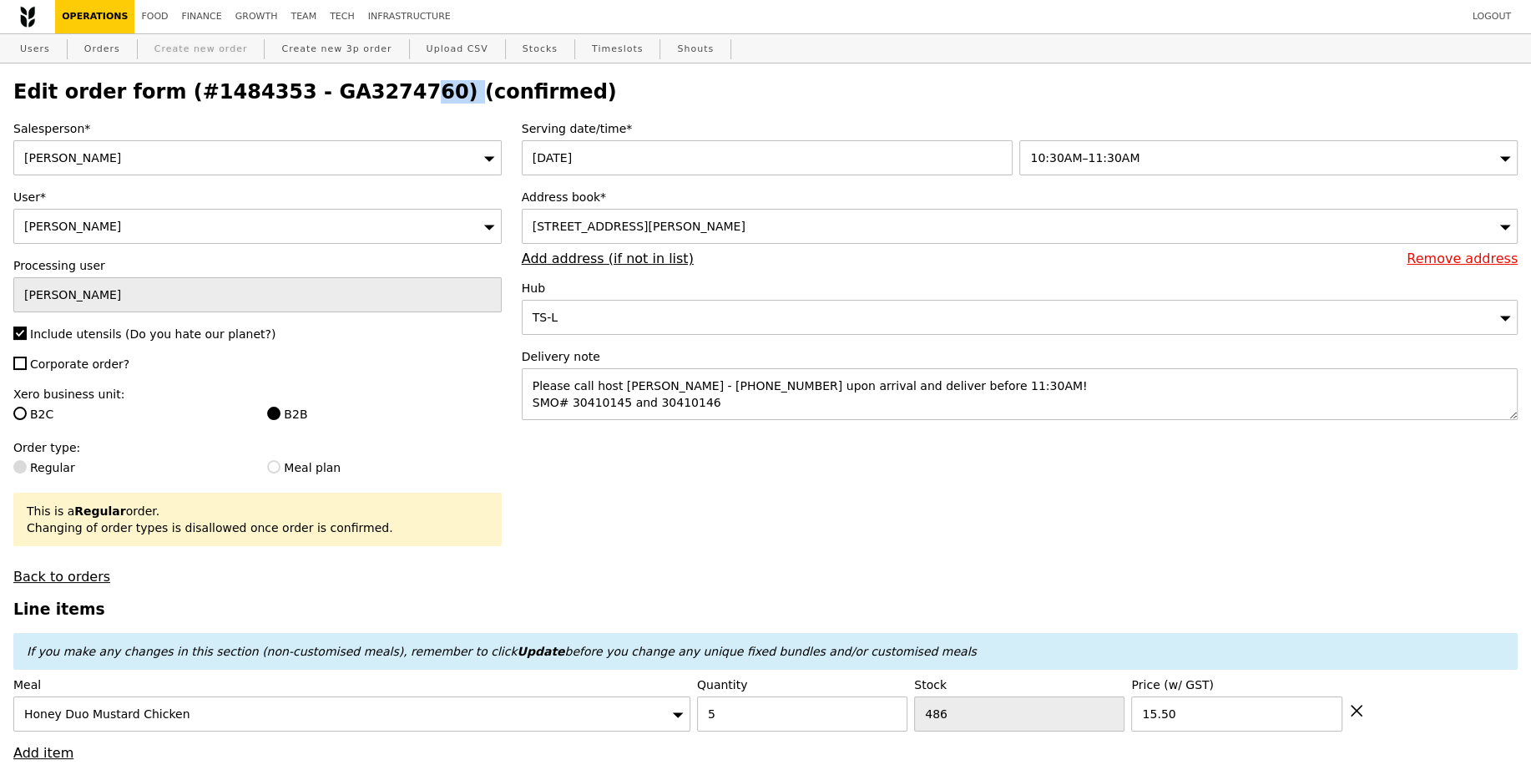
type input "0.00"
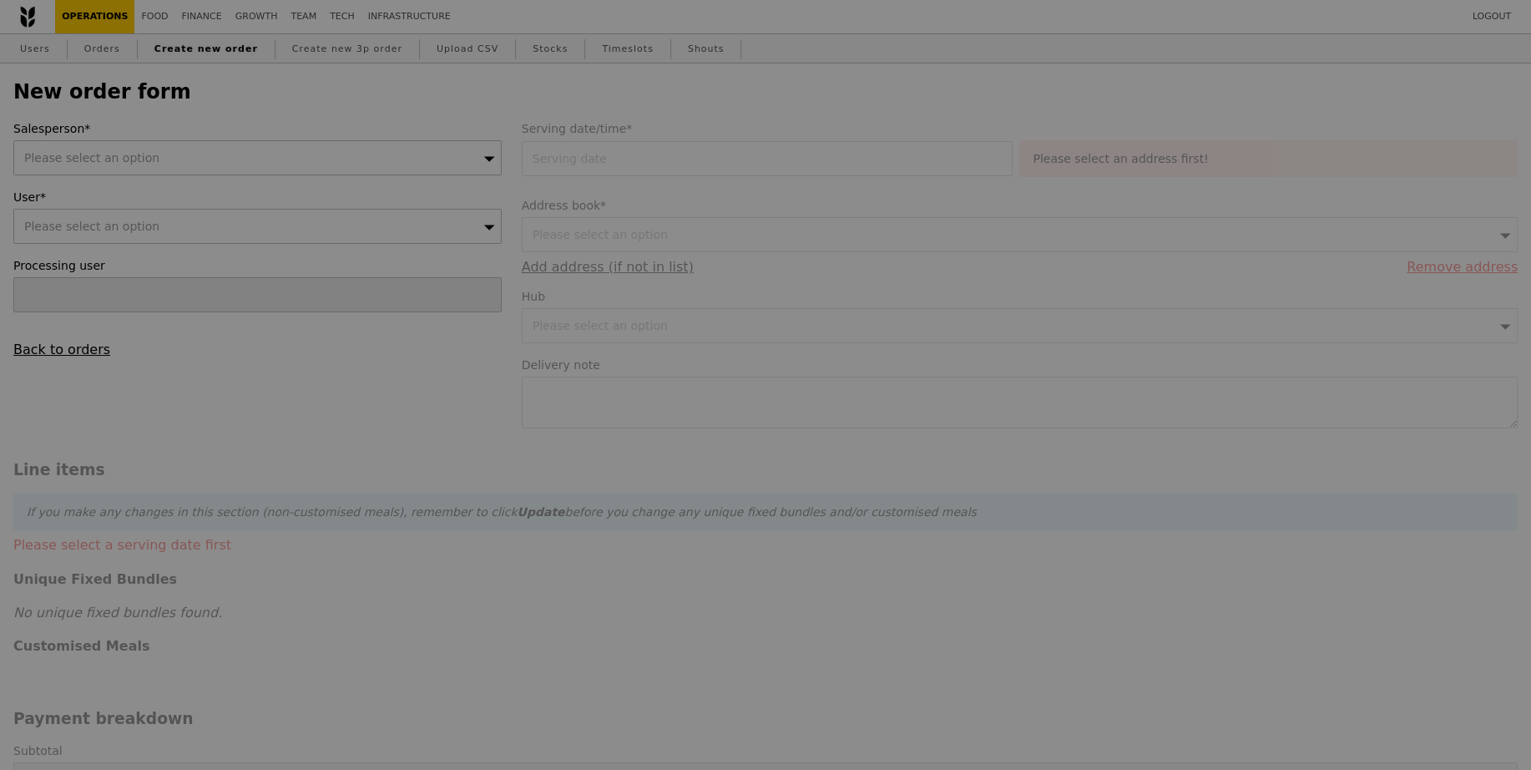
type input "Confirm"
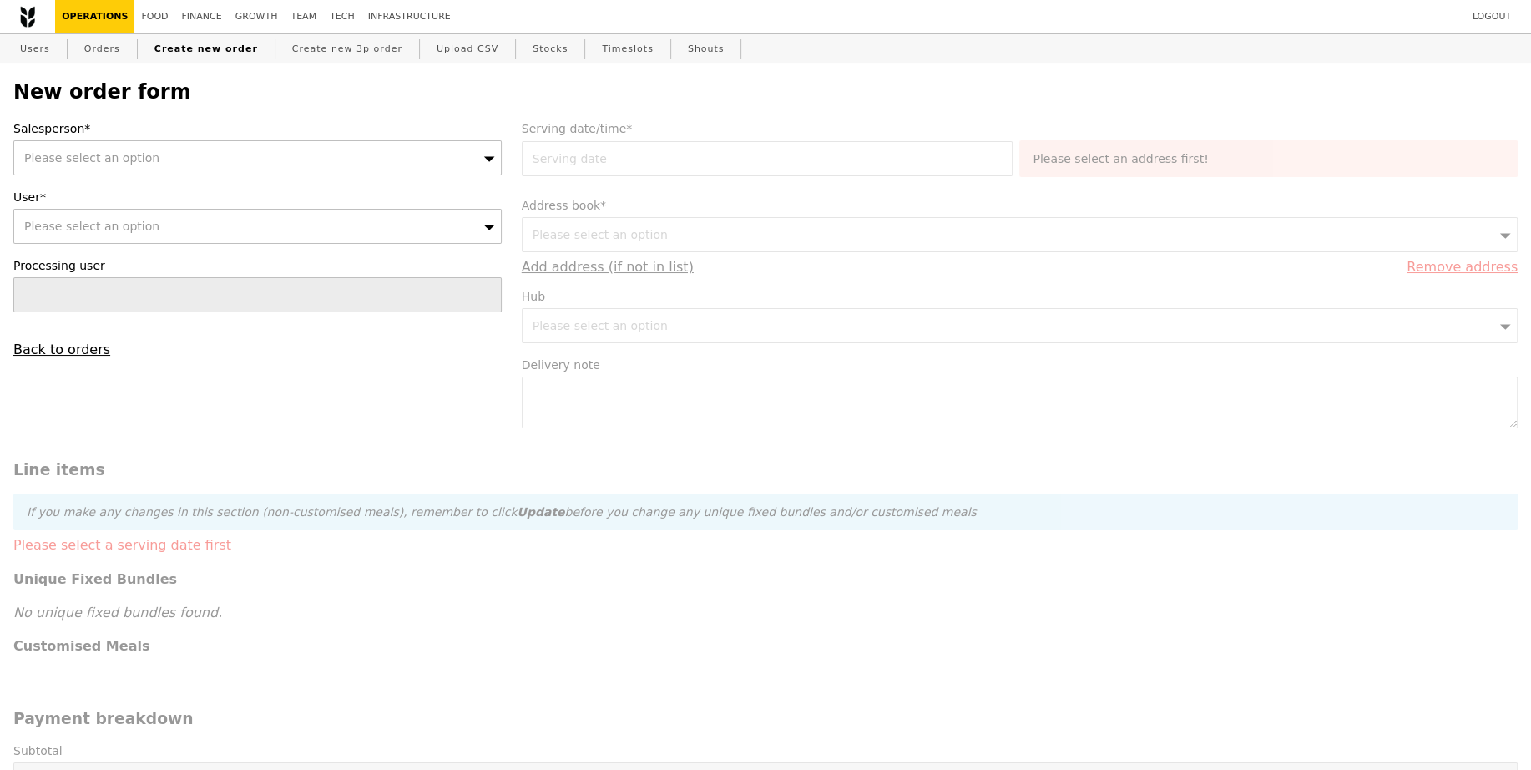
click at [205, 155] on div "Please select an option" at bounding box center [257, 157] width 488 height 35
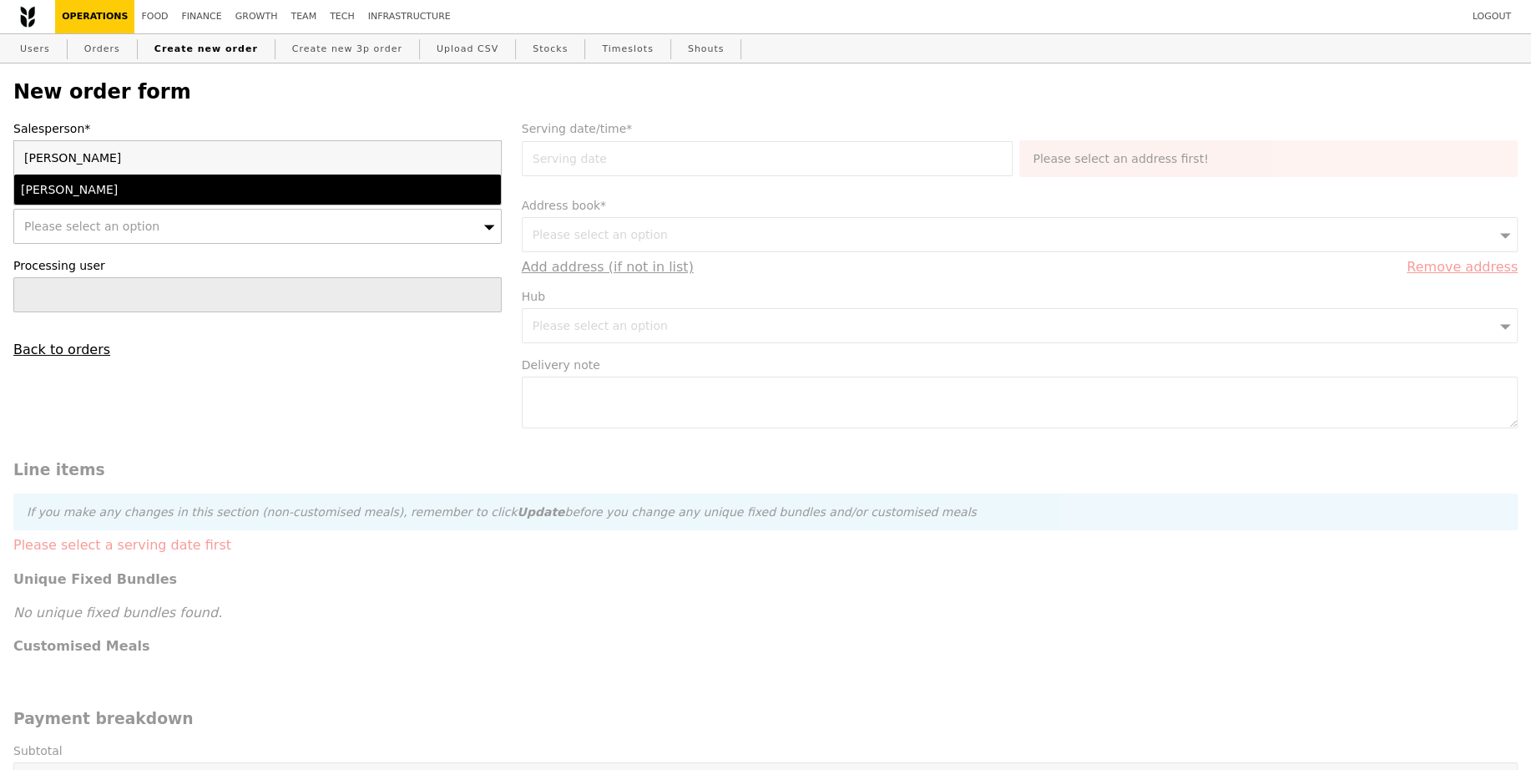
click at [202, 193] on div "[PERSON_NAME]" at bounding box center [198, 189] width 355 height 17
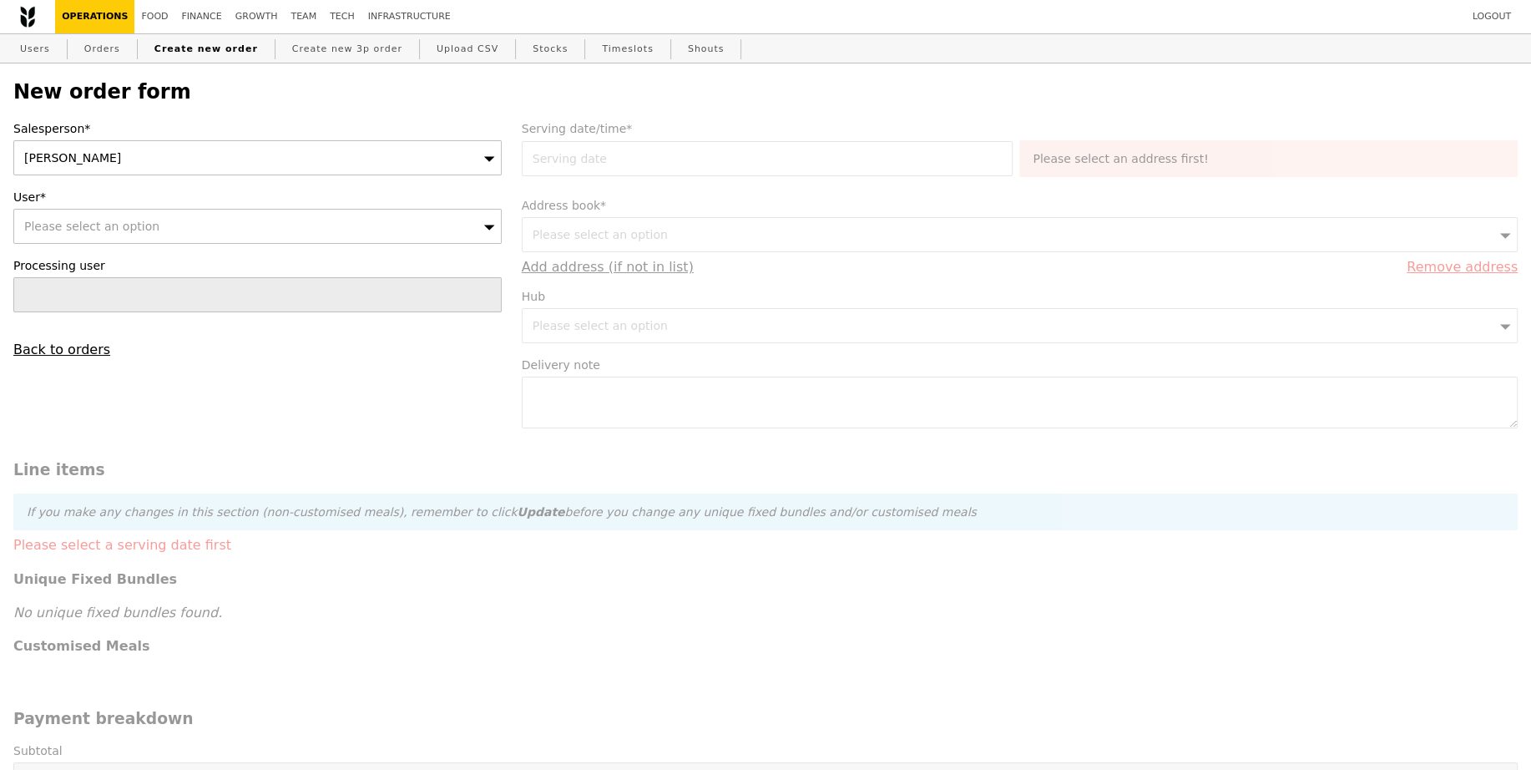
click at [201, 220] on div "Please select an option" at bounding box center [257, 226] width 488 height 35
type input "[EMAIL_ADDRESS][DOMAIN_NAME]"
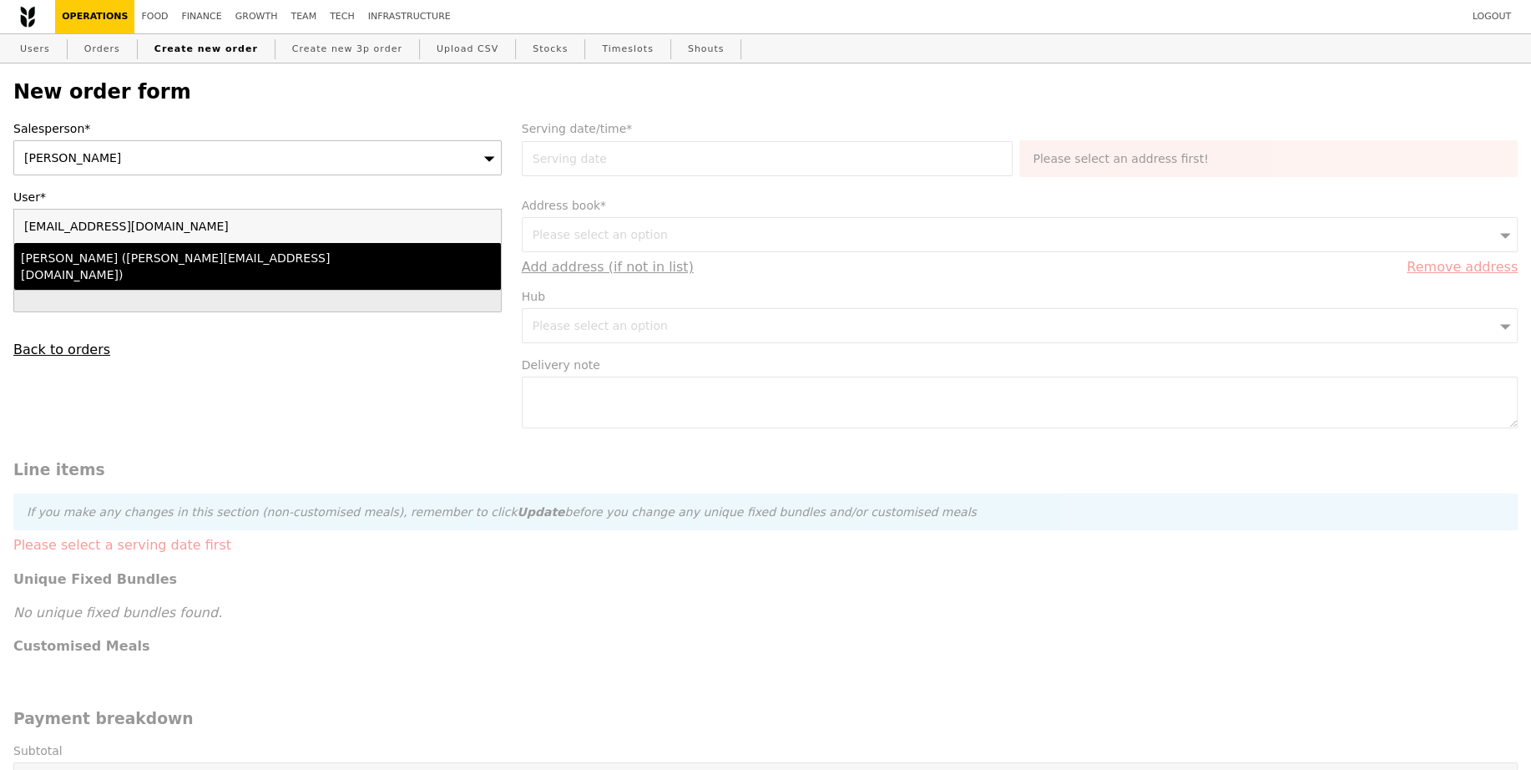
click at [204, 256] on div "Lili Yin (lili.yin@bsigroup.com)" at bounding box center [198, 266] width 355 height 33
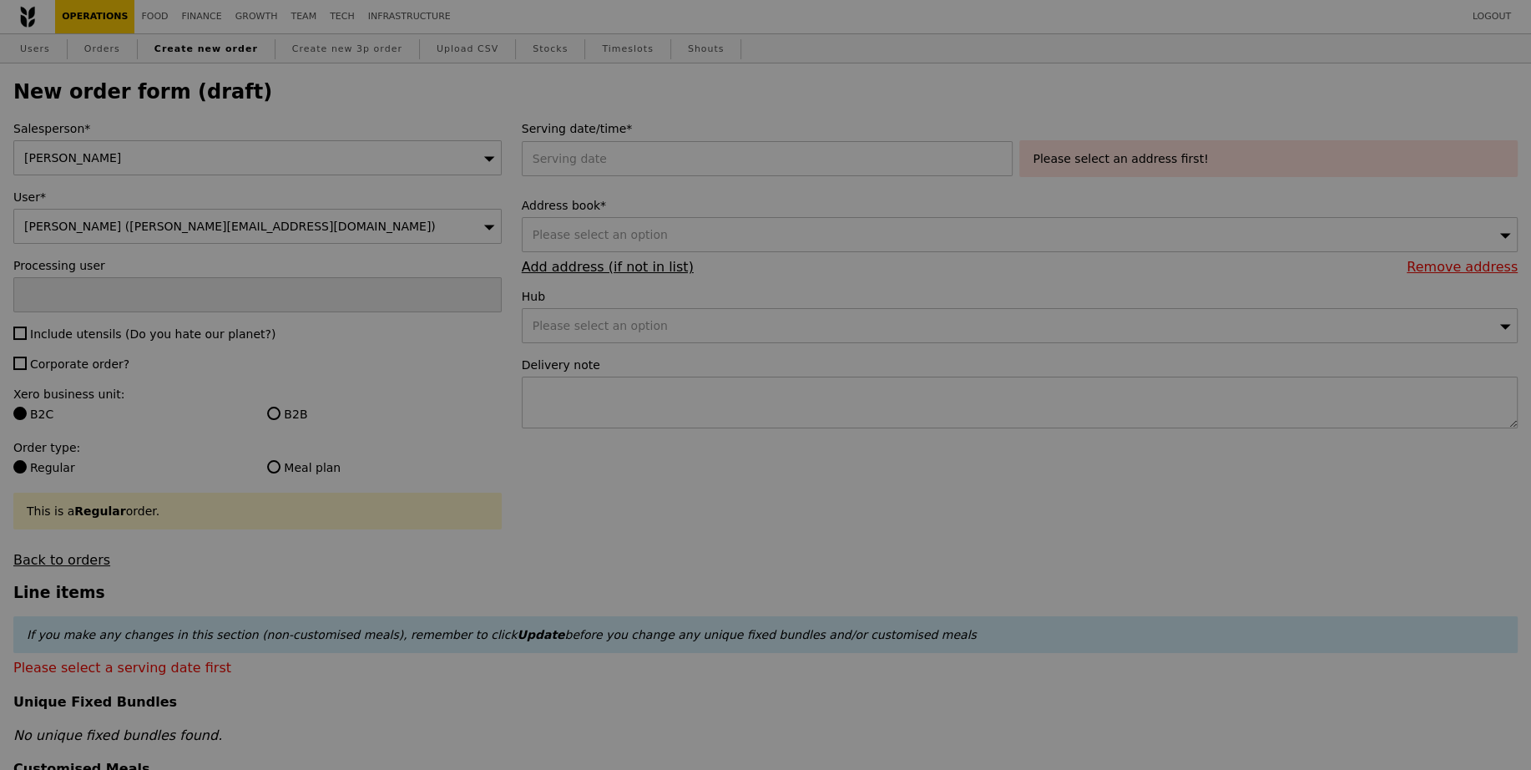
type input "Confirm"
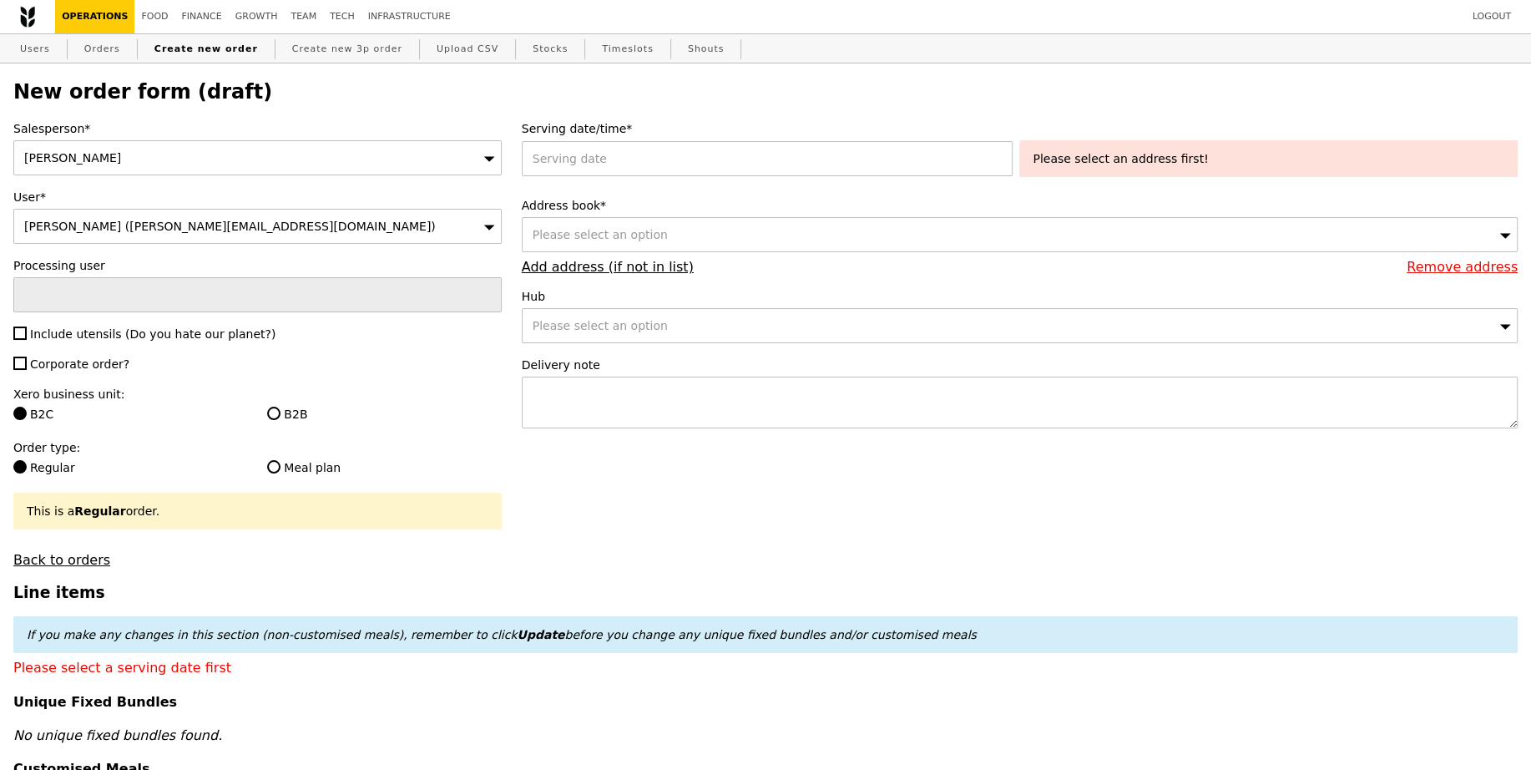
click at [99, 328] on span "Include utensils (Do you hate our planet?)" at bounding box center [152, 333] width 245 height 13
click at [27, 328] on input "Include utensils (Do you hate our planet?)" at bounding box center [19, 332] width 13 height 13
checkbox input "true"
type input "Confirm"
click at [93, 371] on div "Salesperson* Joyce User* Lili Yin (lili.yin@bsigroup.com) Processing user Inclu…" at bounding box center [257, 343] width 508 height 447
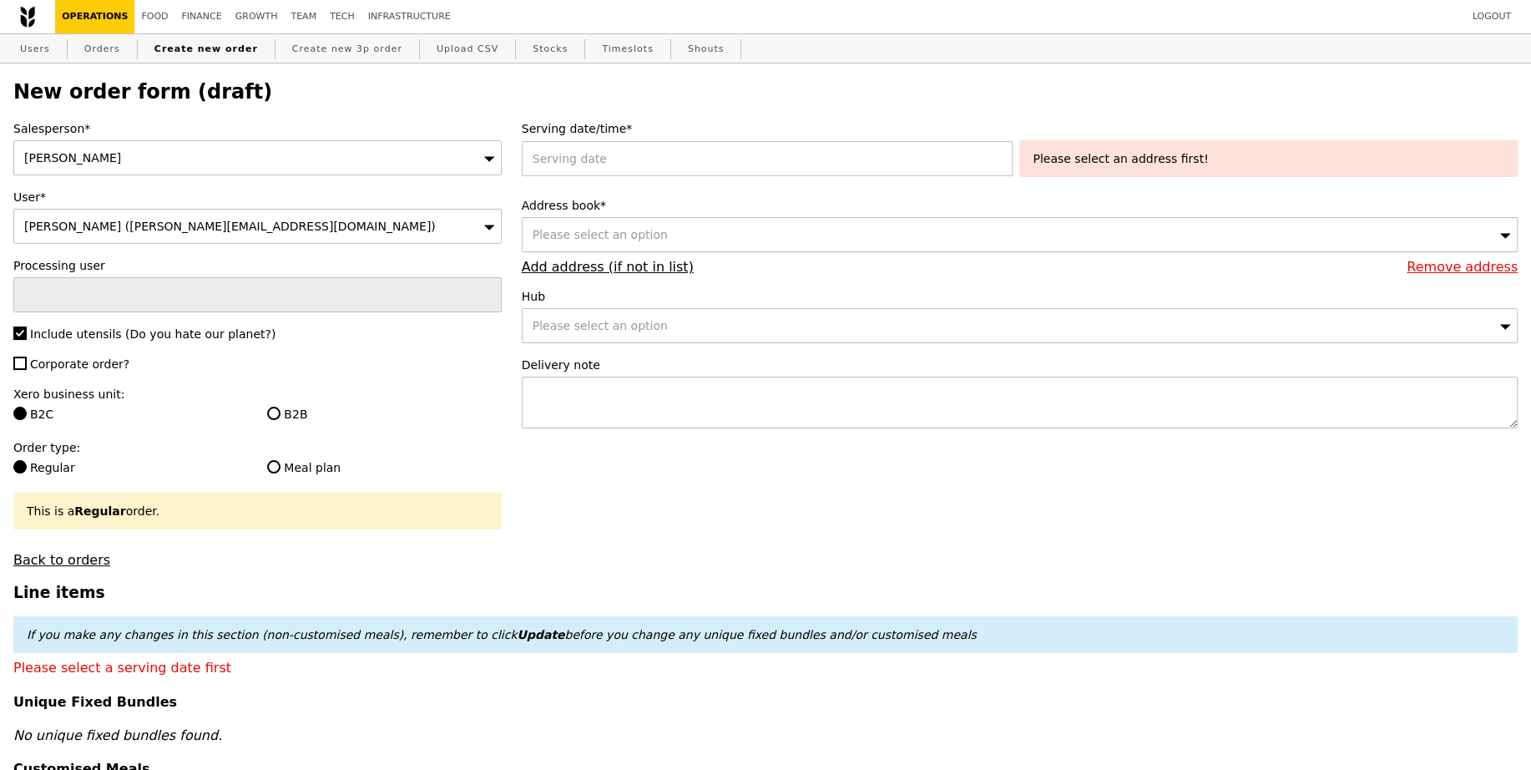
click at [103, 352] on div "Salesperson* Joyce User* Lili Yin (lili.yin@bsigroup.com) Processing user Inclu…" at bounding box center [257, 343] width 508 height 447
click at [94, 357] on span "Corporate order?" at bounding box center [79, 363] width 99 height 13
click at [27, 356] on input "Corporate order?" at bounding box center [19, 362] width 13 height 13
checkbox input "true"
click at [278, 402] on div "Xero business unit: B2C B2B" at bounding box center [257, 406] width 488 height 40
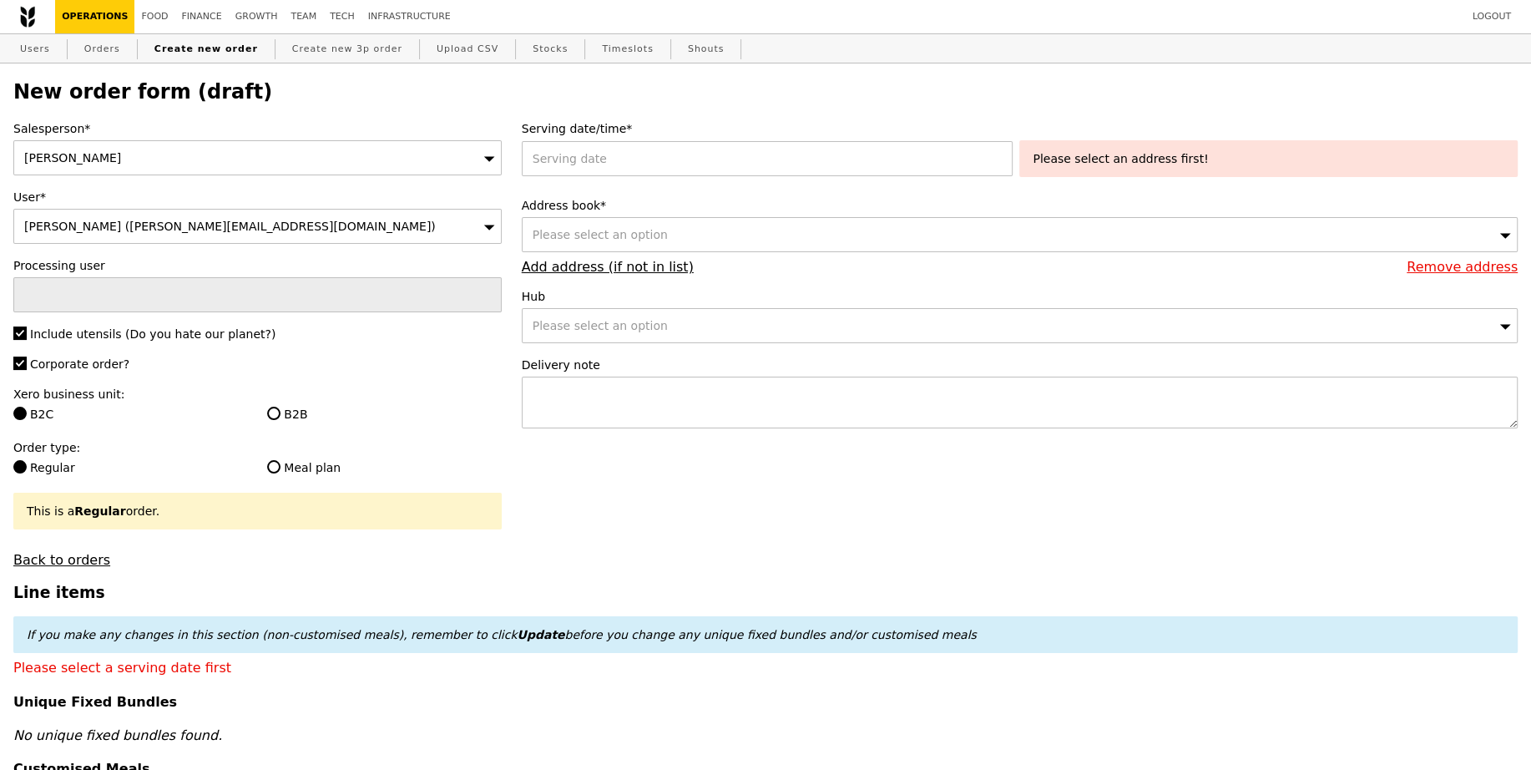
click at [306, 417] on label "B2B" at bounding box center [384, 414] width 234 height 17
click at [280, 417] on input "B2B" at bounding box center [273, 413] width 13 height 13
radio input "true"
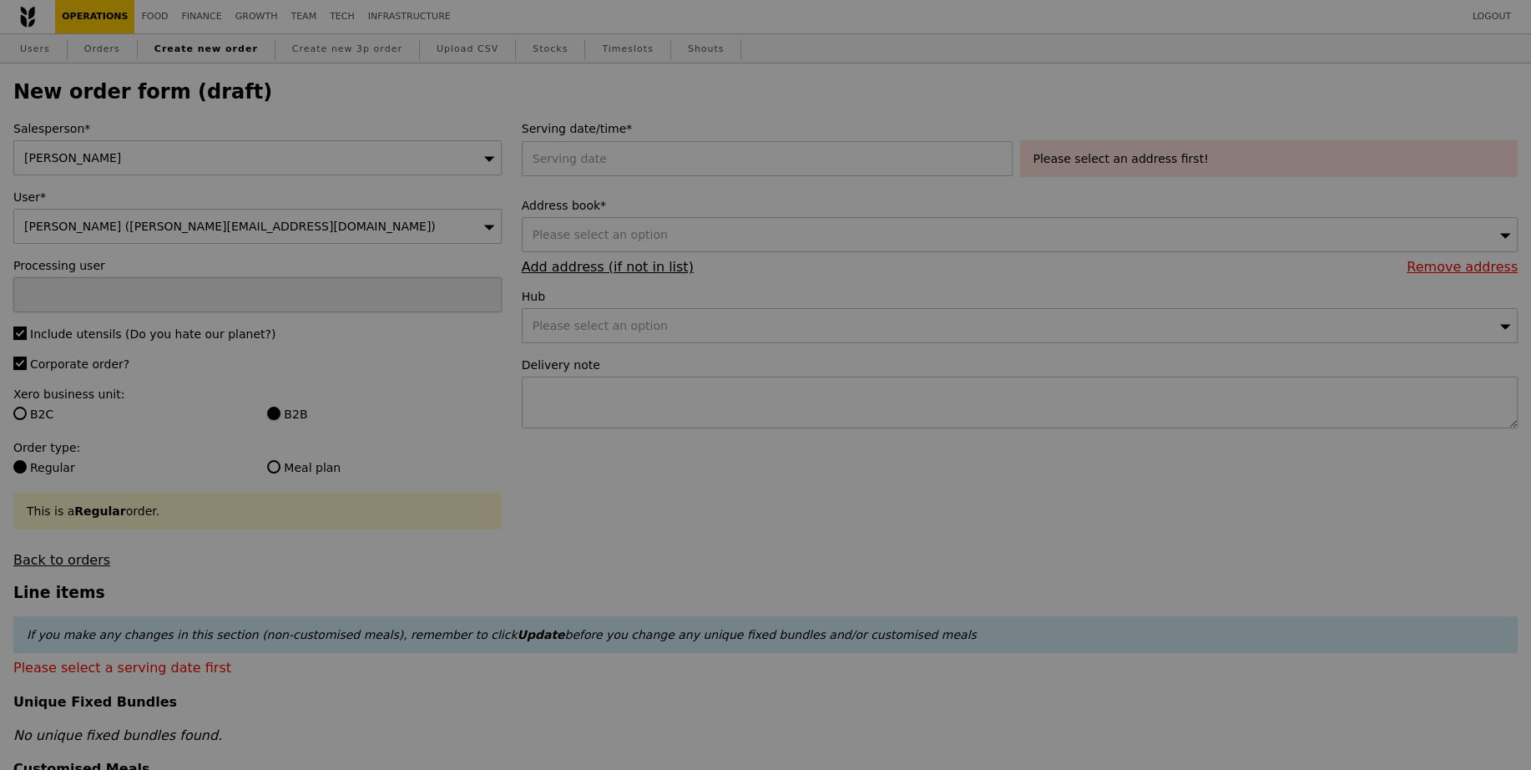
type input "Confirm"
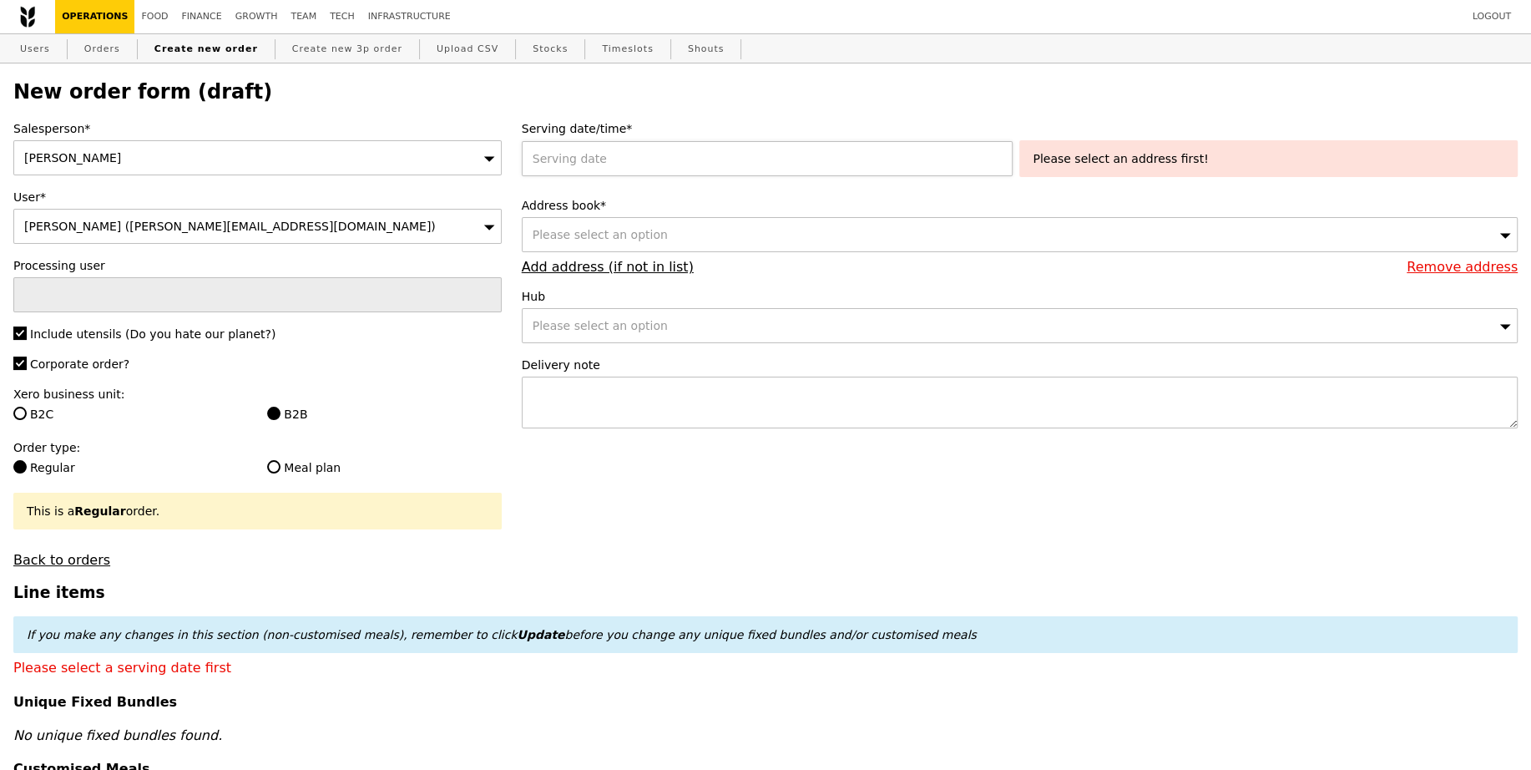
click at [576, 165] on div at bounding box center [771, 158] width 498 height 35
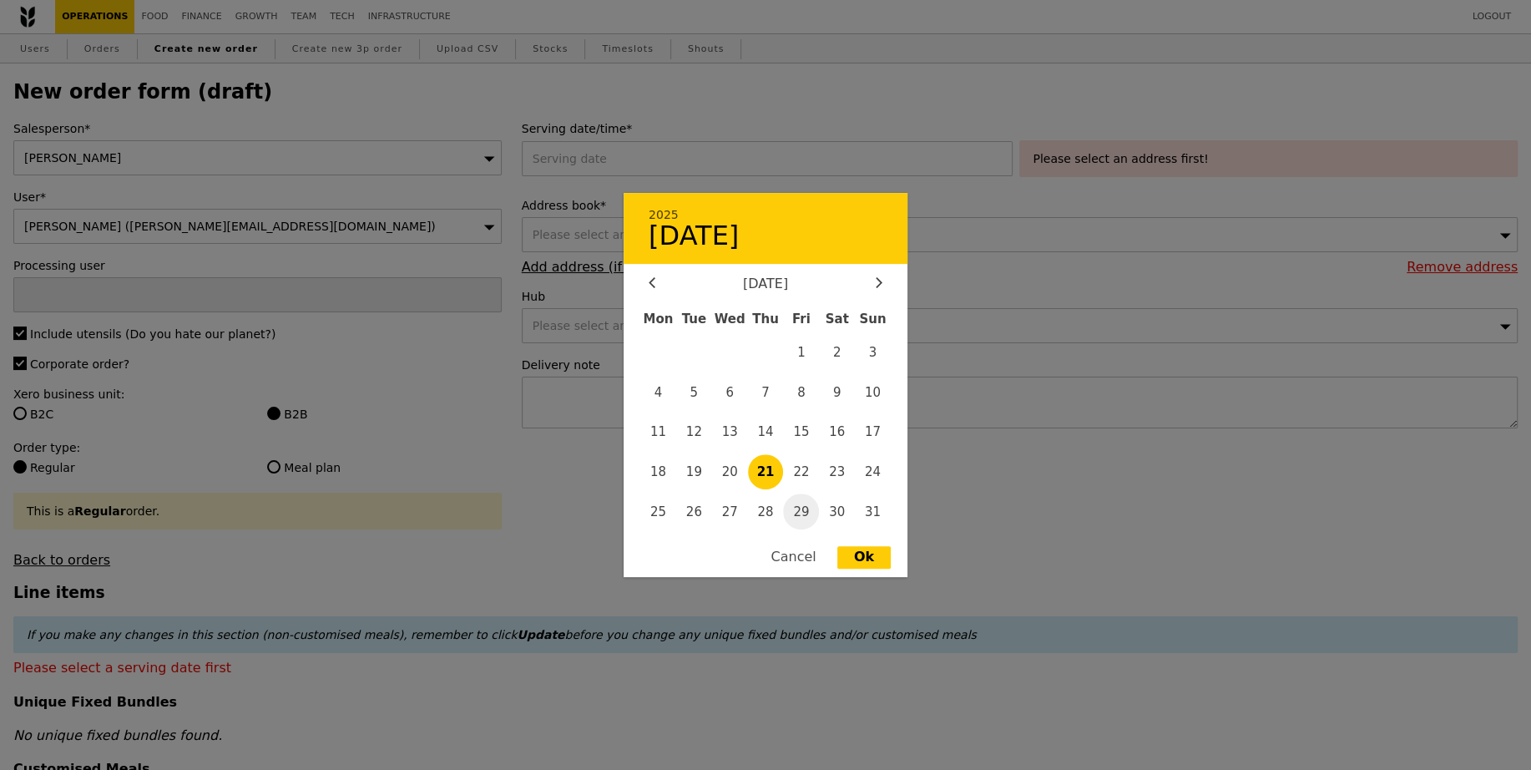
click at [803, 515] on span "29" at bounding box center [801, 511] width 36 height 36
type input "29 Aug 2025"
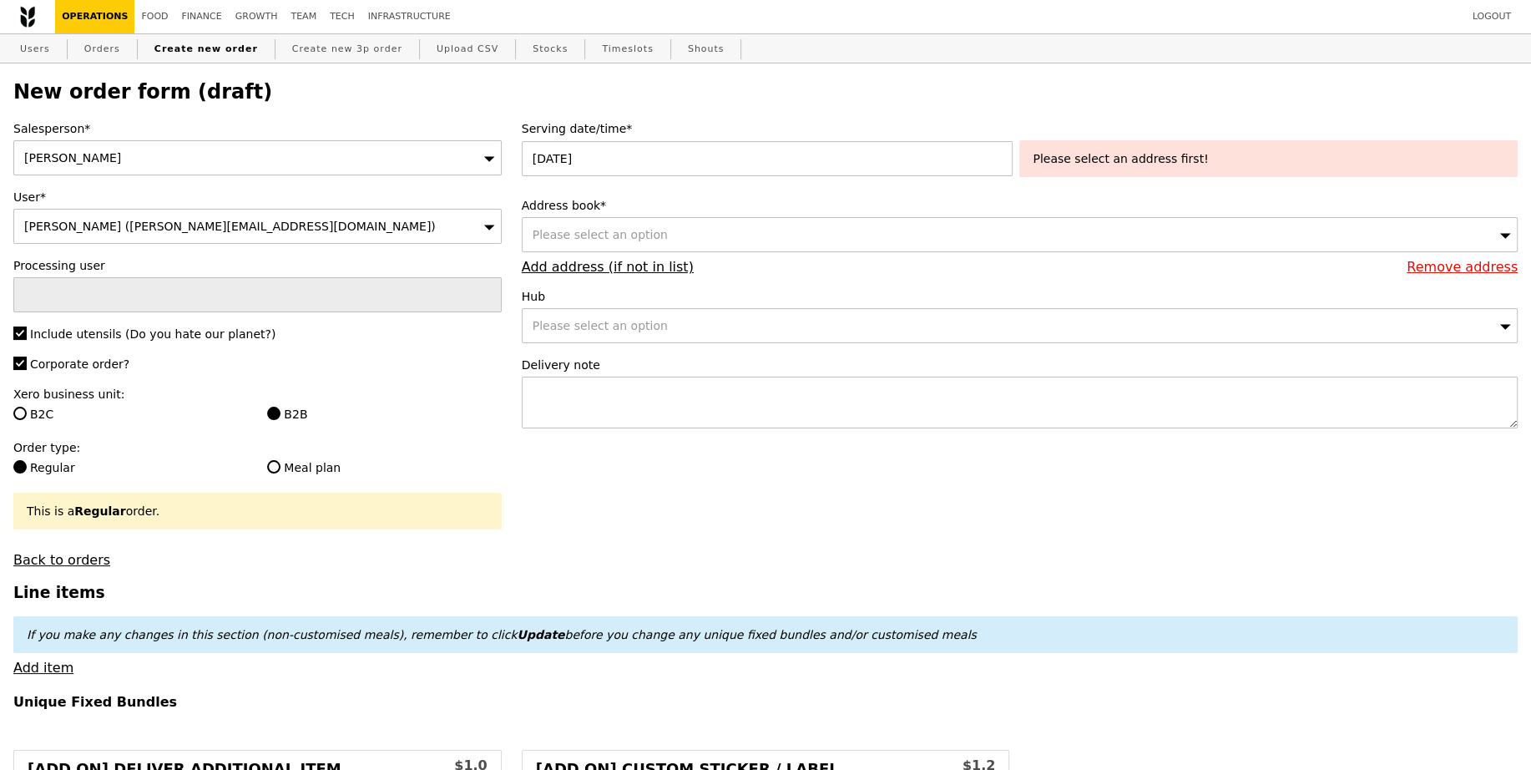
click at [674, 221] on div "Please select an option" at bounding box center [1020, 234] width 996 height 35
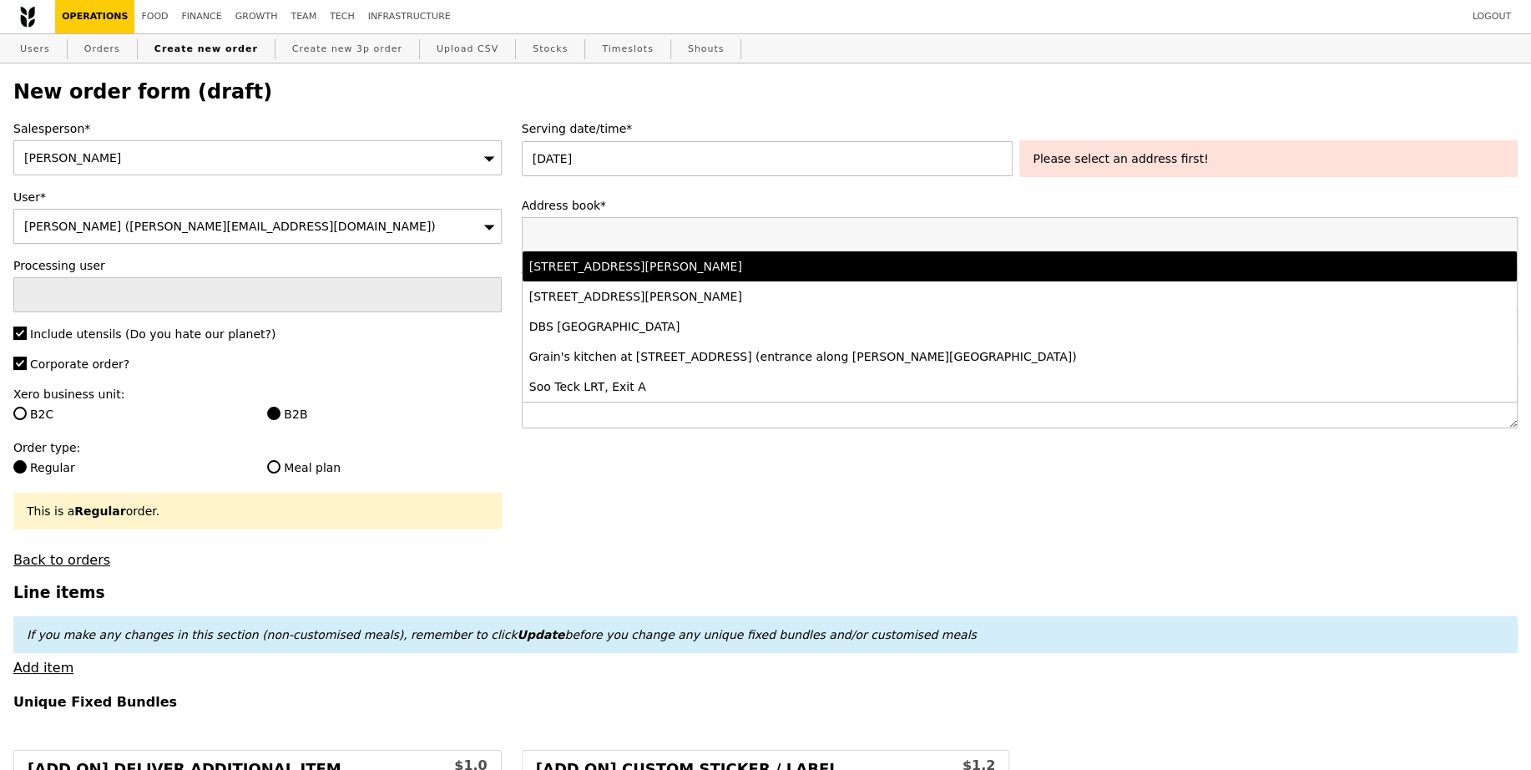
click at [695, 260] on div "77 Robinson Road, #-28-03, Singapore 068896" at bounding box center [896, 266] width 735 height 17
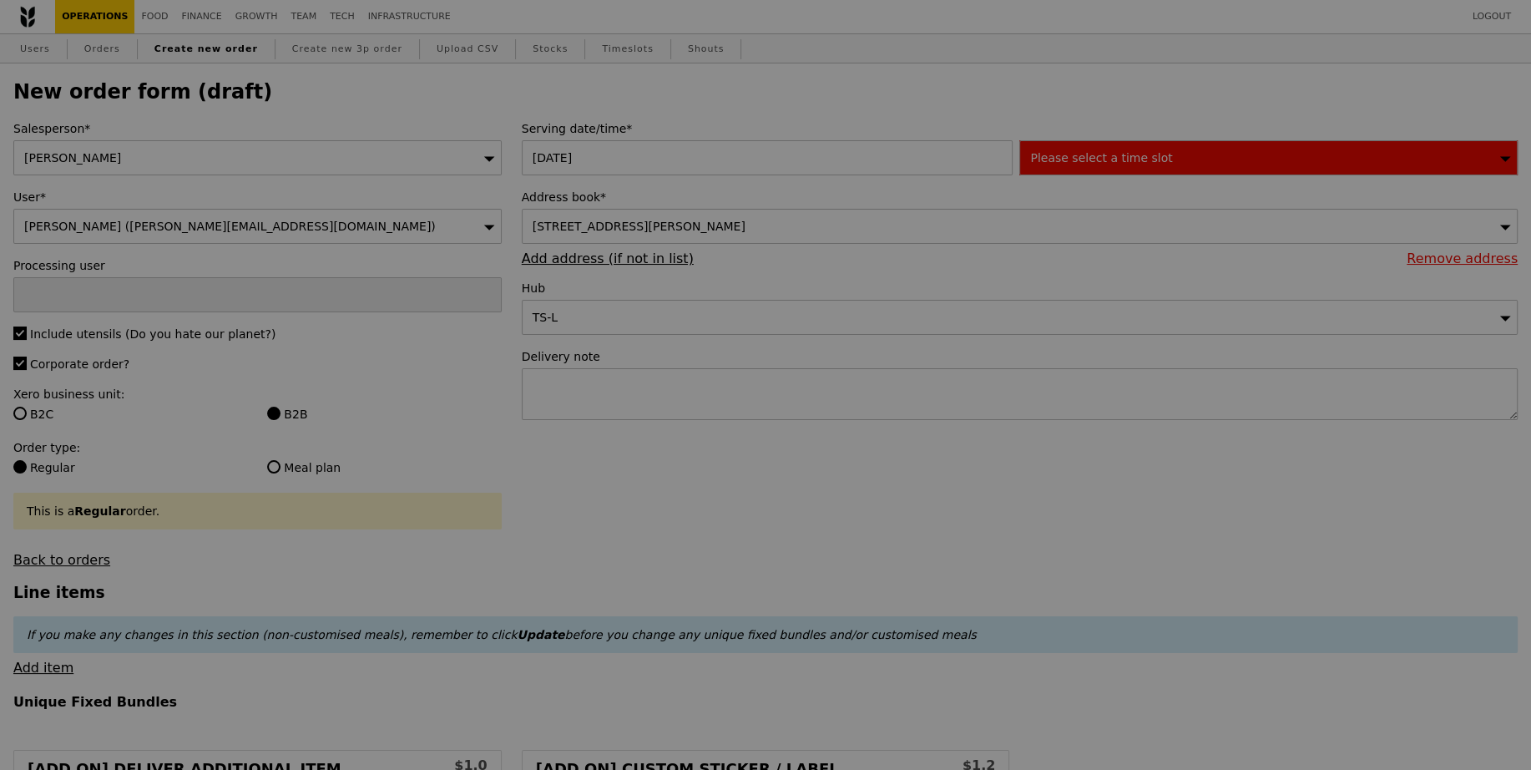
type input "Confirm"
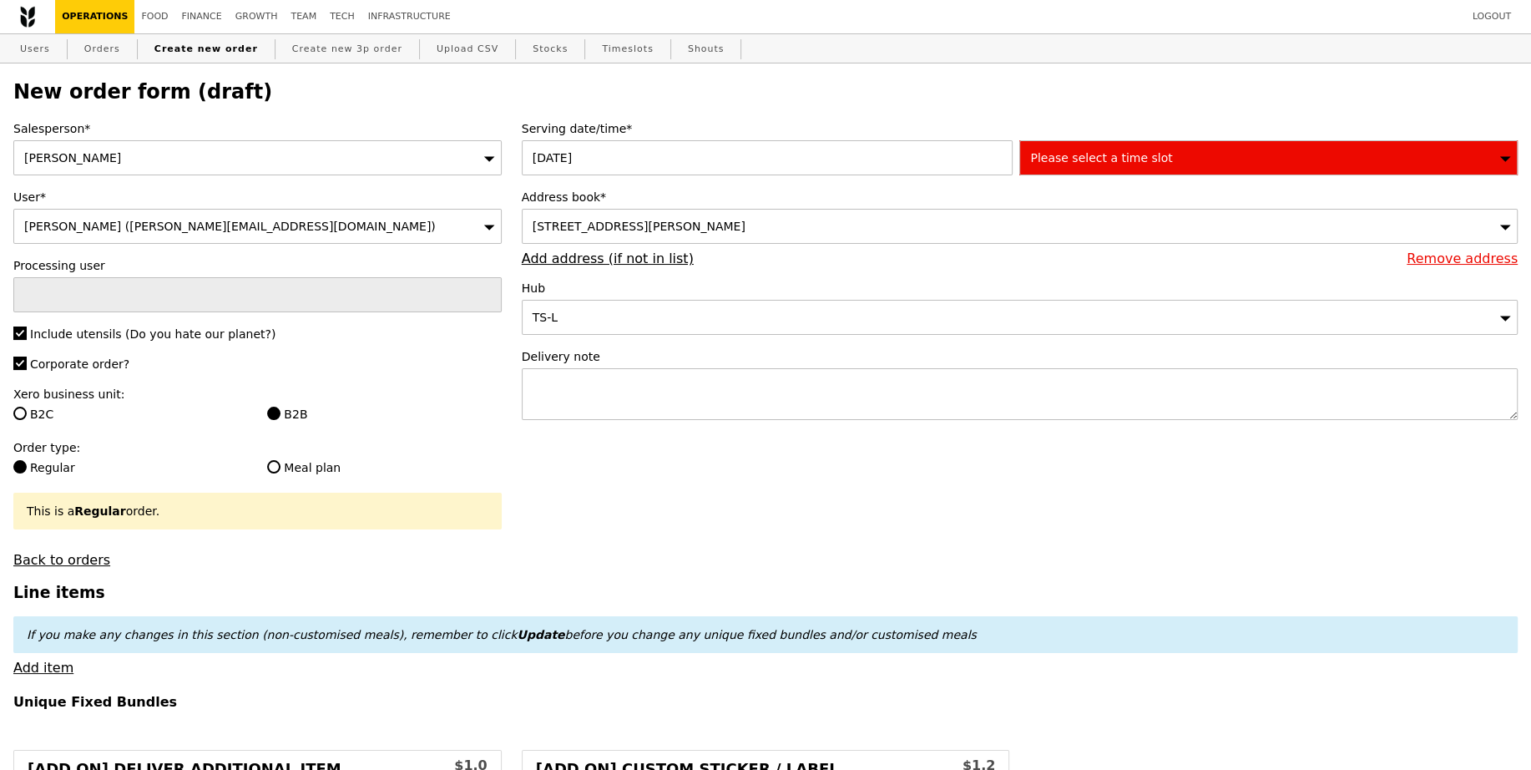
click at [1191, 155] on div "Please select a time slot" at bounding box center [1268, 157] width 498 height 35
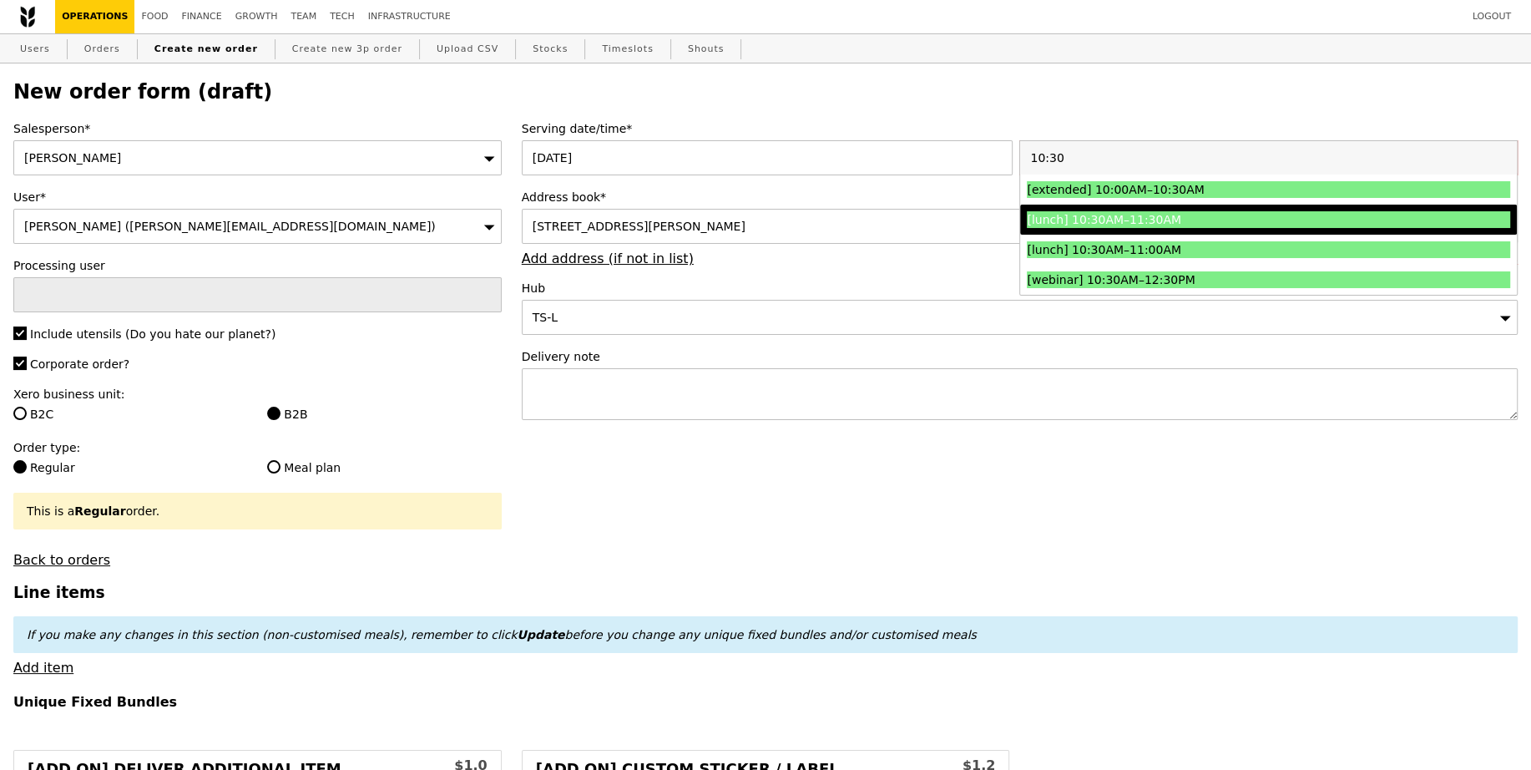
type input "10:30"
click at [1163, 226] on div "[lunch] 10:30AM–11:30AM" at bounding box center [1208, 219] width 362 height 17
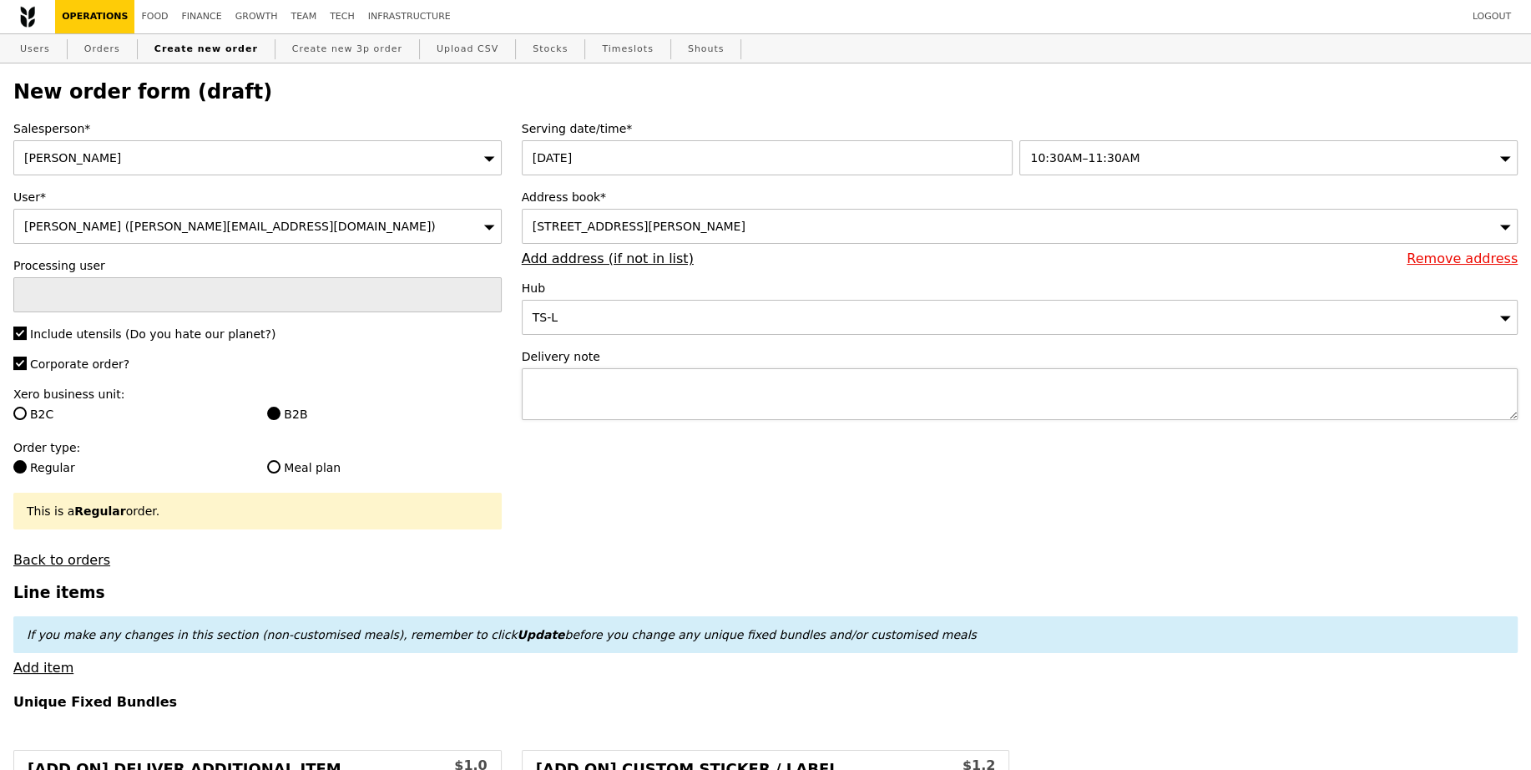
type input "Confirm"
click at [646, 398] on textarea at bounding box center [1020, 394] width 996 height 52
paste textarea "GA3274760"
type textarea "GA3274760"
paste textarea "Please call host Lili - 97520080 upon arrival and deliver before 11:30AM! SMO# …"
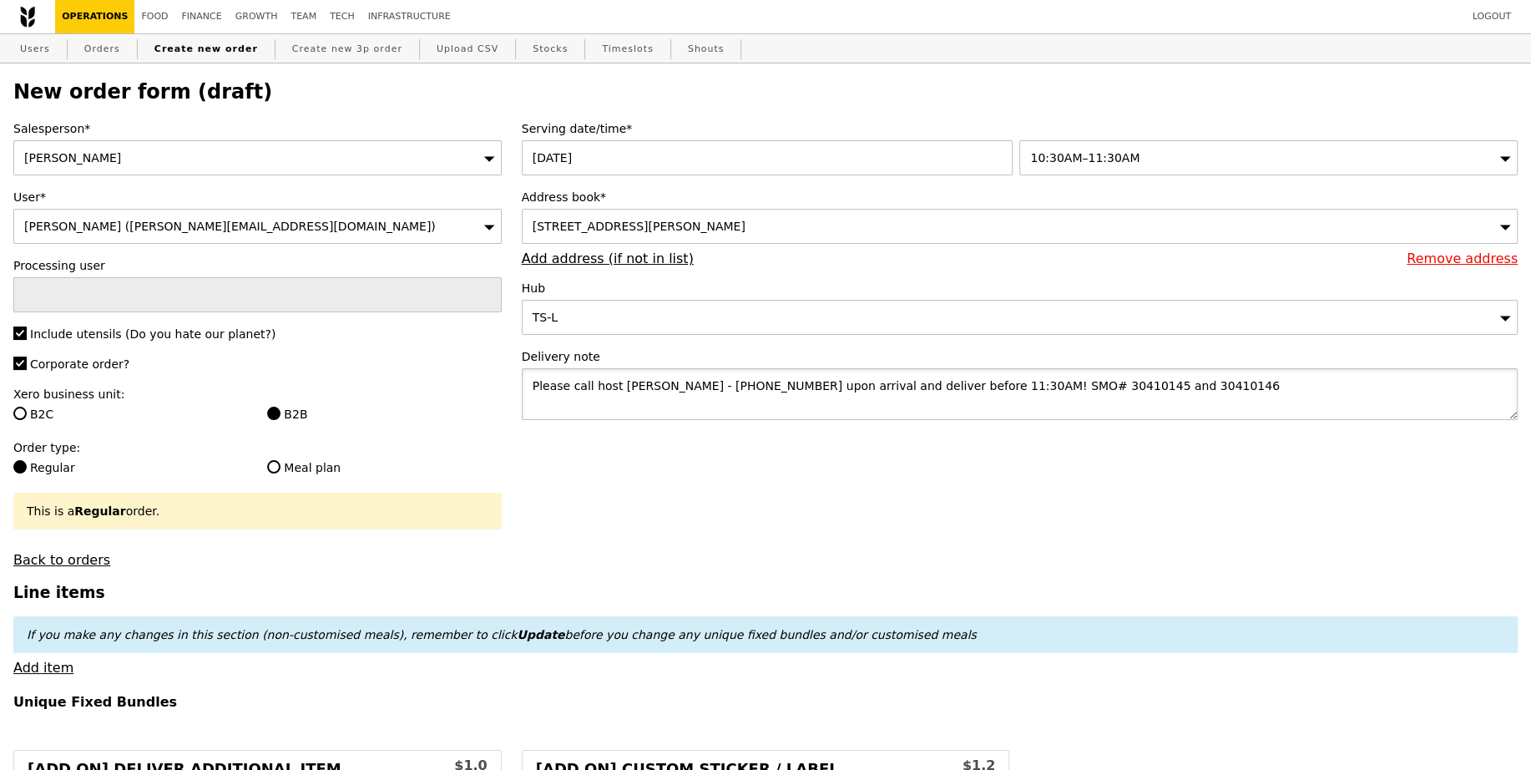
click at [927, 382] on textarea "Please call host Lili - 97520080 upon arrival and deliver before 11:30AM! SMO# …" at bounding box center [1020, 394] width 996 height 52
type textarea "Please call host Lili - 97520080 upon arrival and deliver before 11:30AM! SMO# …"
type input "Confirm"
click at [45, 667] on link "Add item" at bounding box center [43, 667] width 60 height 16
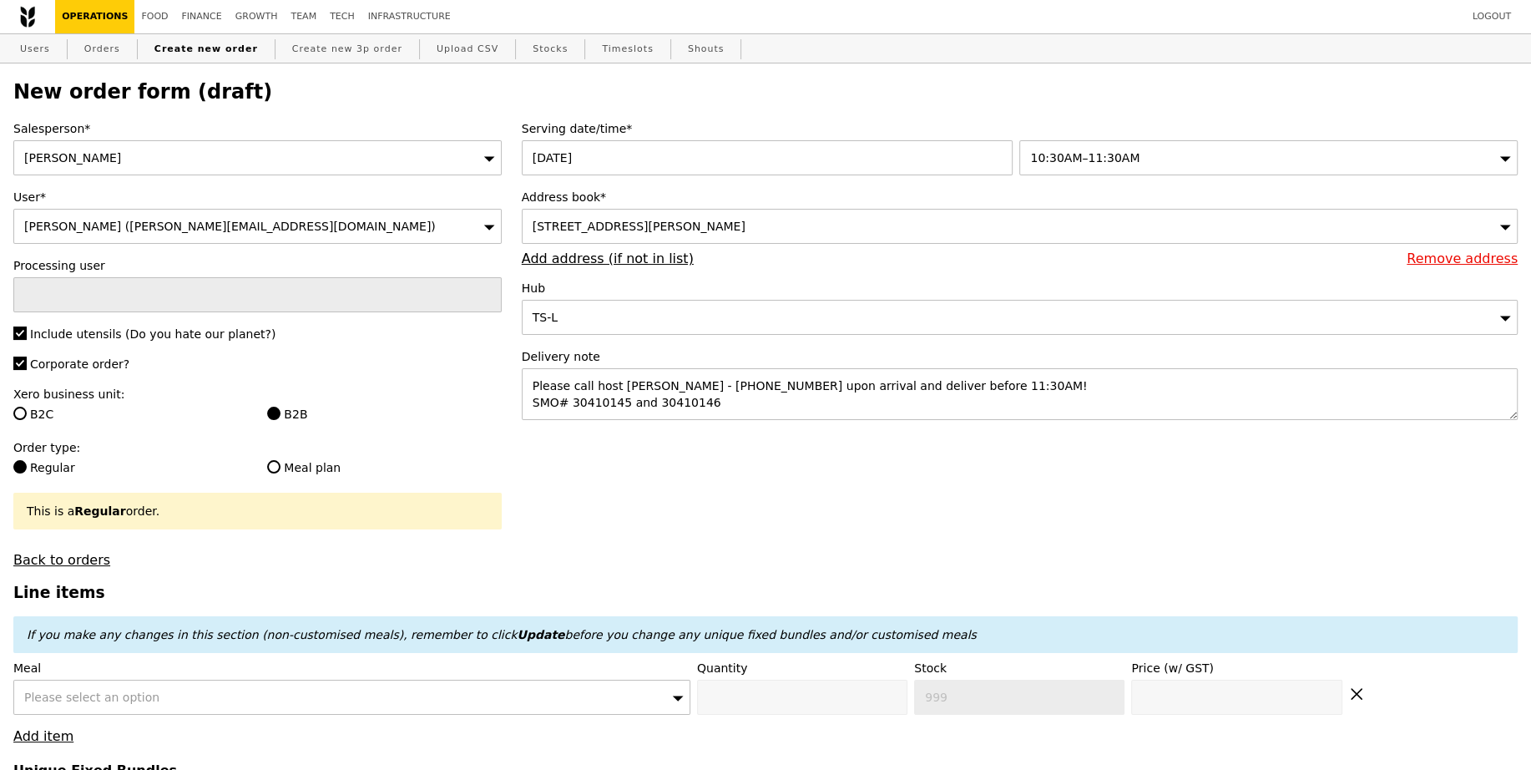
click at [82, 698] on span "Please select an option" at bounding box center [91, 696] width 135 height 13
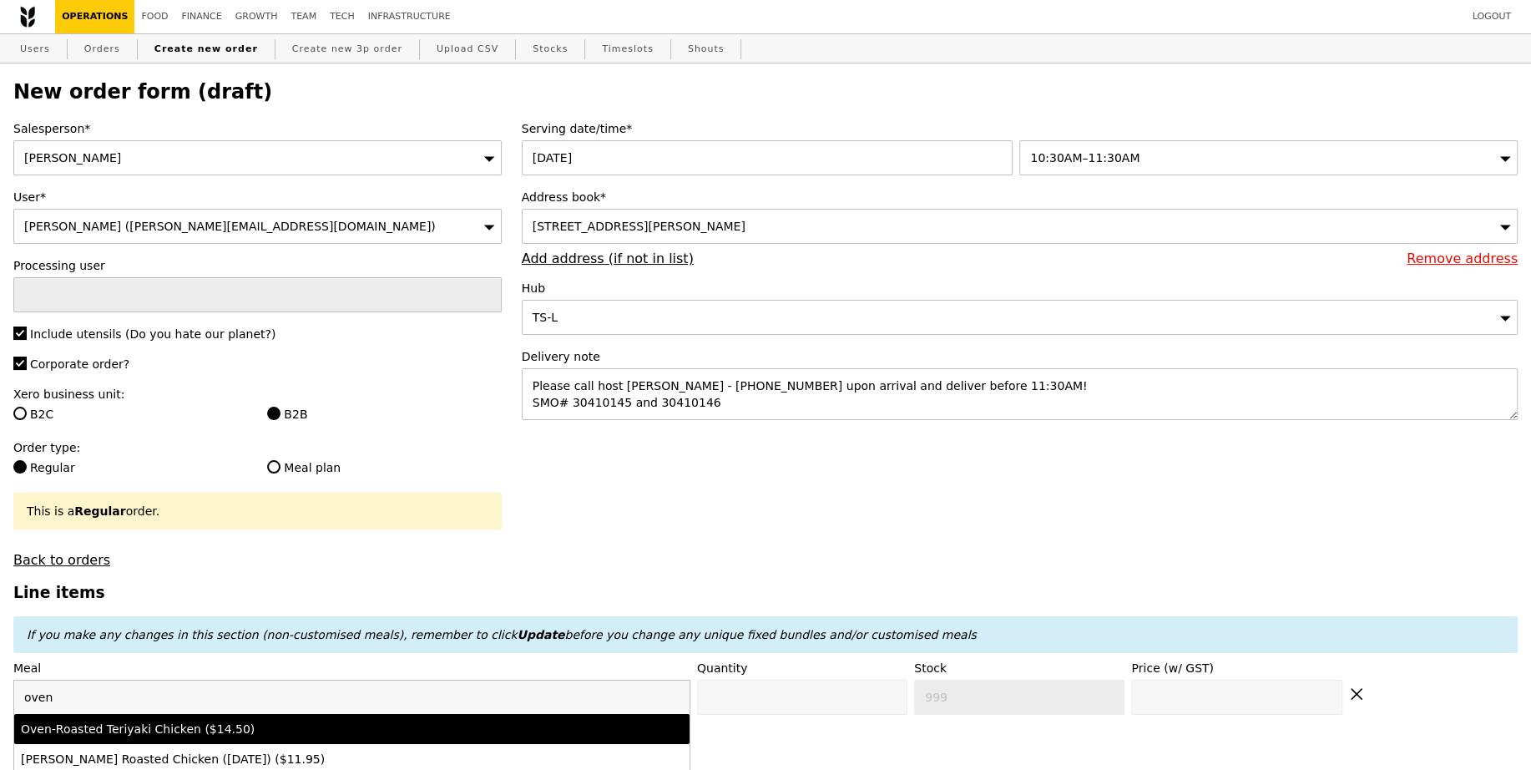
type input "oven"
click at [197, 731] on div "Oven‑Roasted Teriyaki Chicken ($14.50)" at bounding box center [269, 728] width 497 height 17
type input "Confirm anyway"
type input "0"
type input "496"
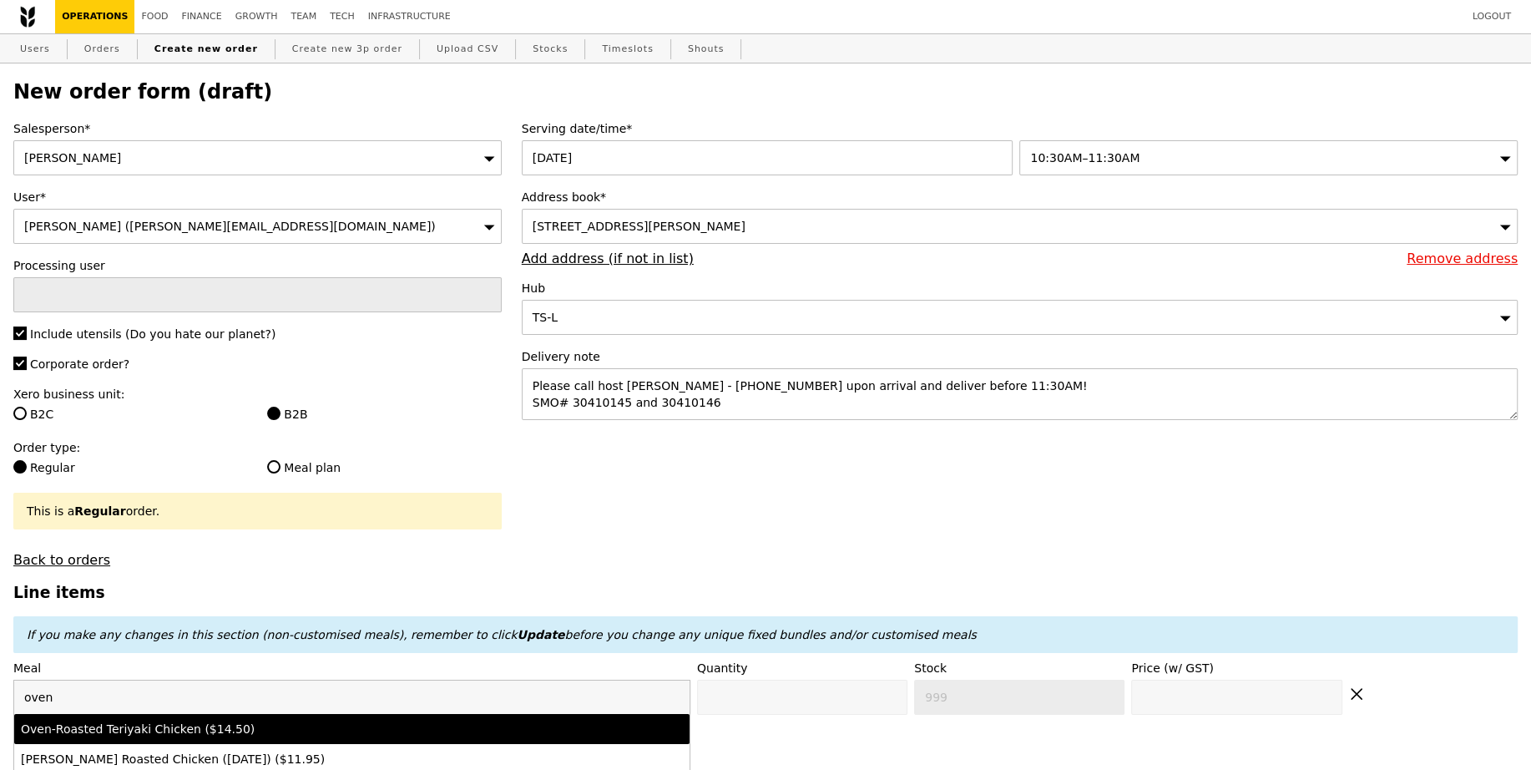
type input "14.5"
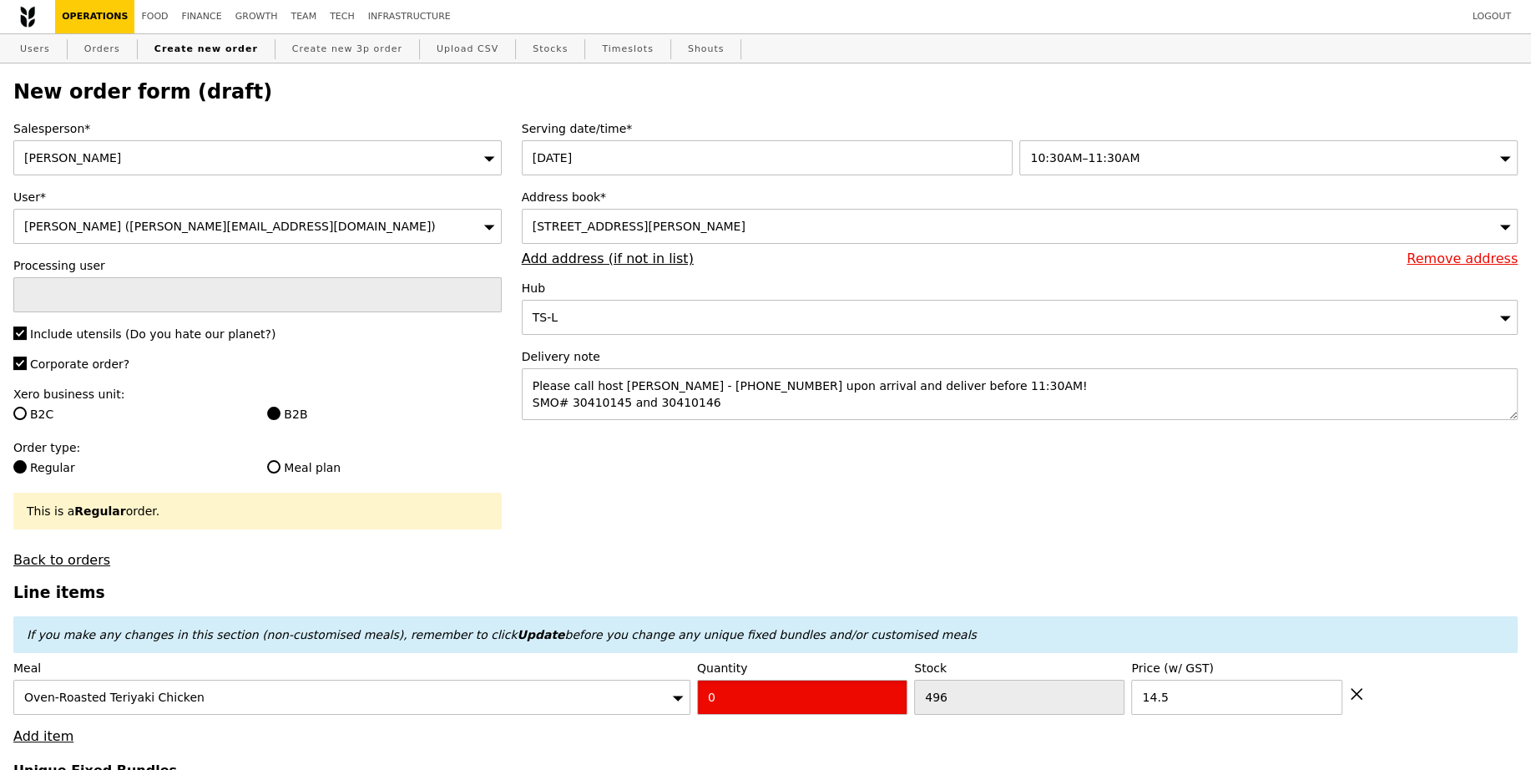
click at [780, 699] on input "0" at bounding box center [802, 696] width 210 height 35
type input "Confirm"
type input "5"
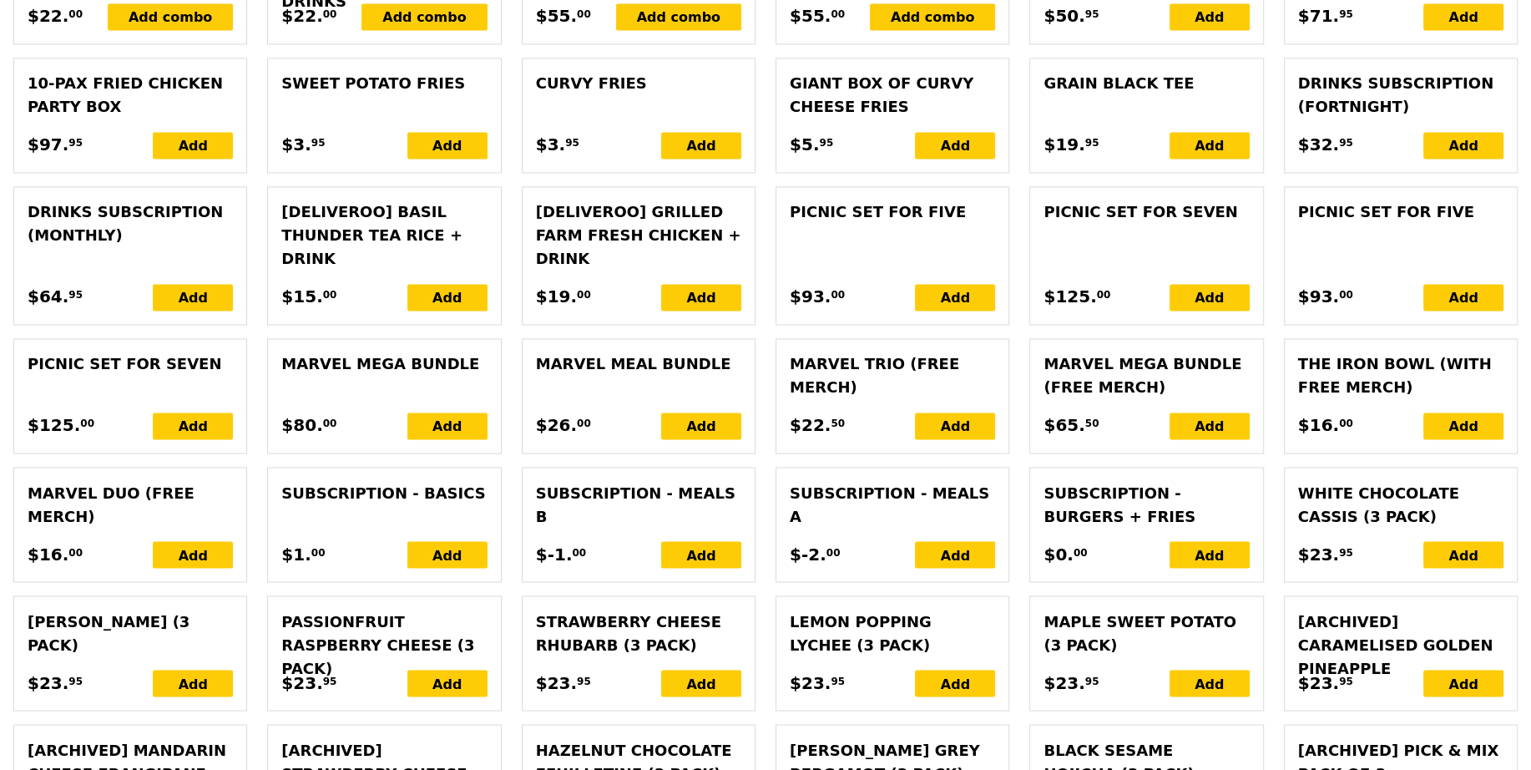
type input "Loading..."
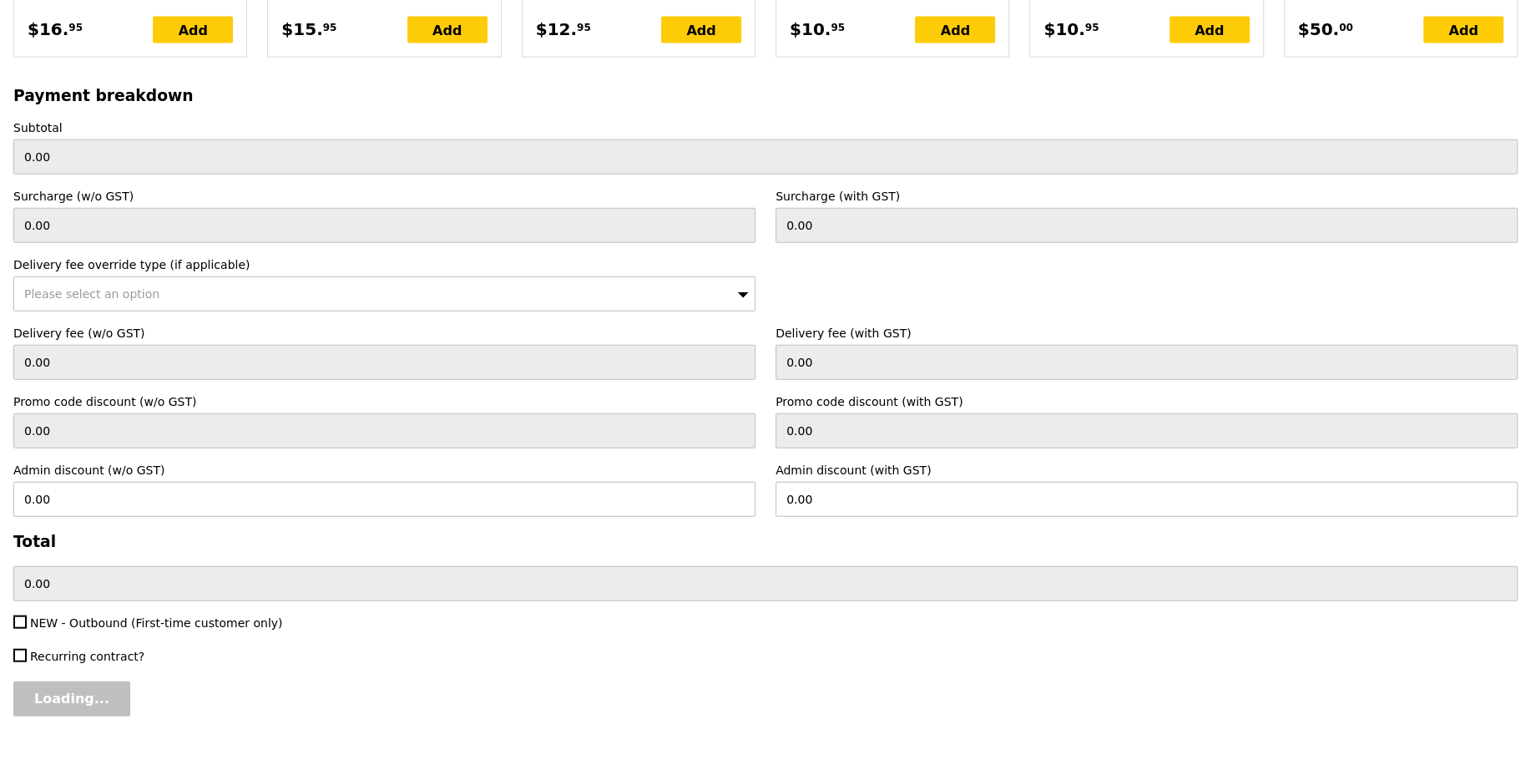
scroll to position [3694, 0]
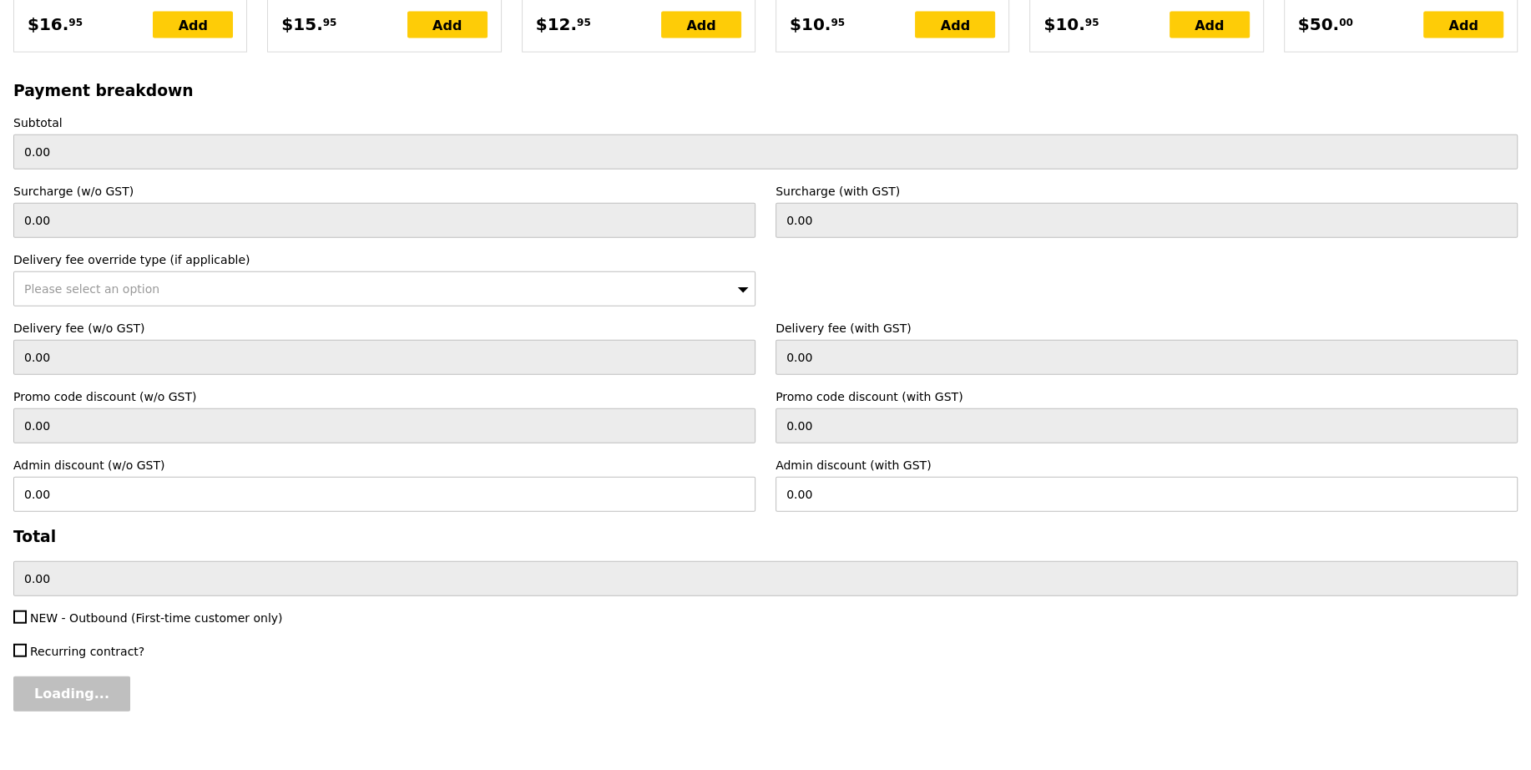
type input "72.50"
type input "1.79"
type input "1.95"
type input "4.27"
type input "4.65"
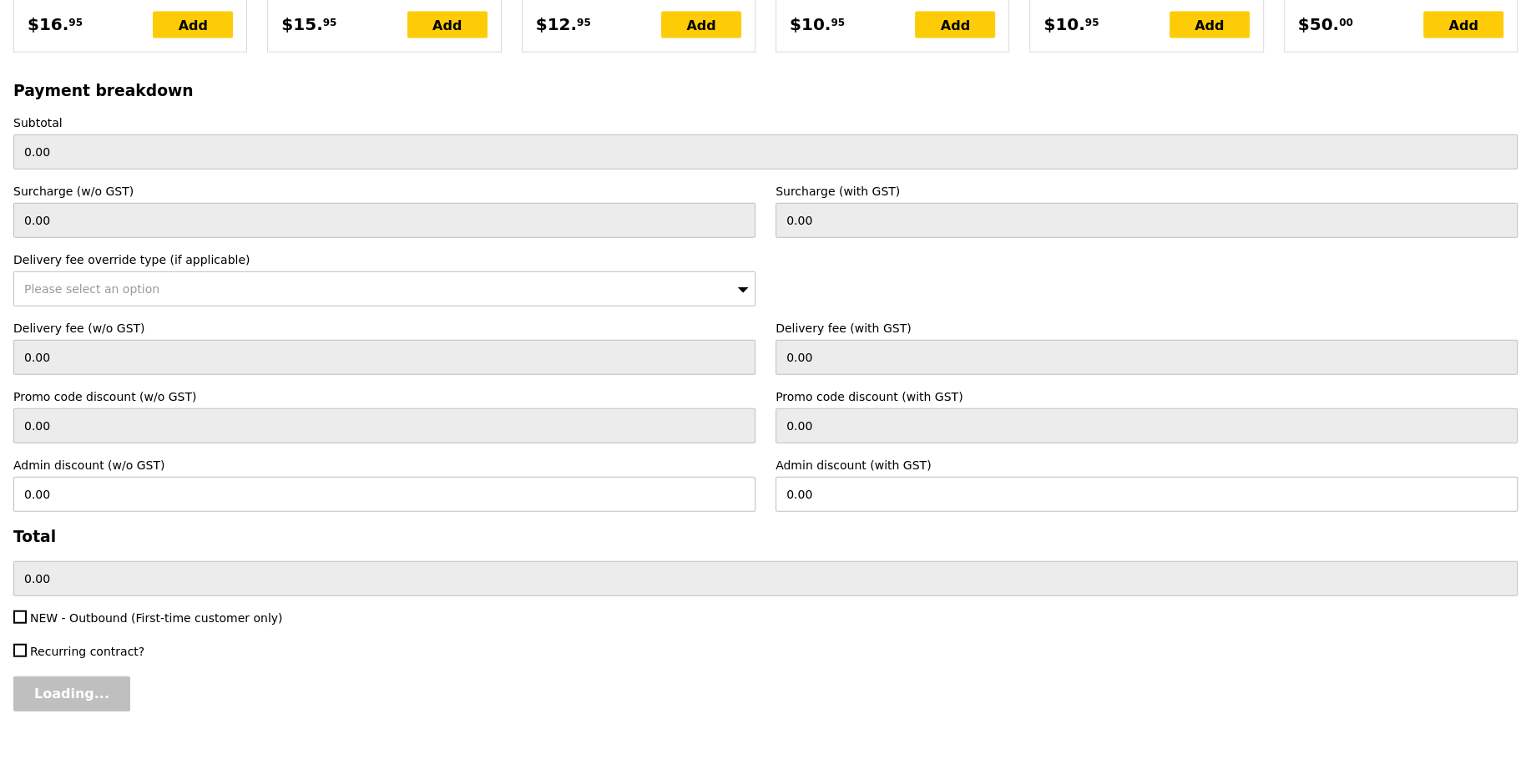
type input "79.10"
click at [73, 676] on input "Confirm" at bounding box center [63, 693] width 101 height 35
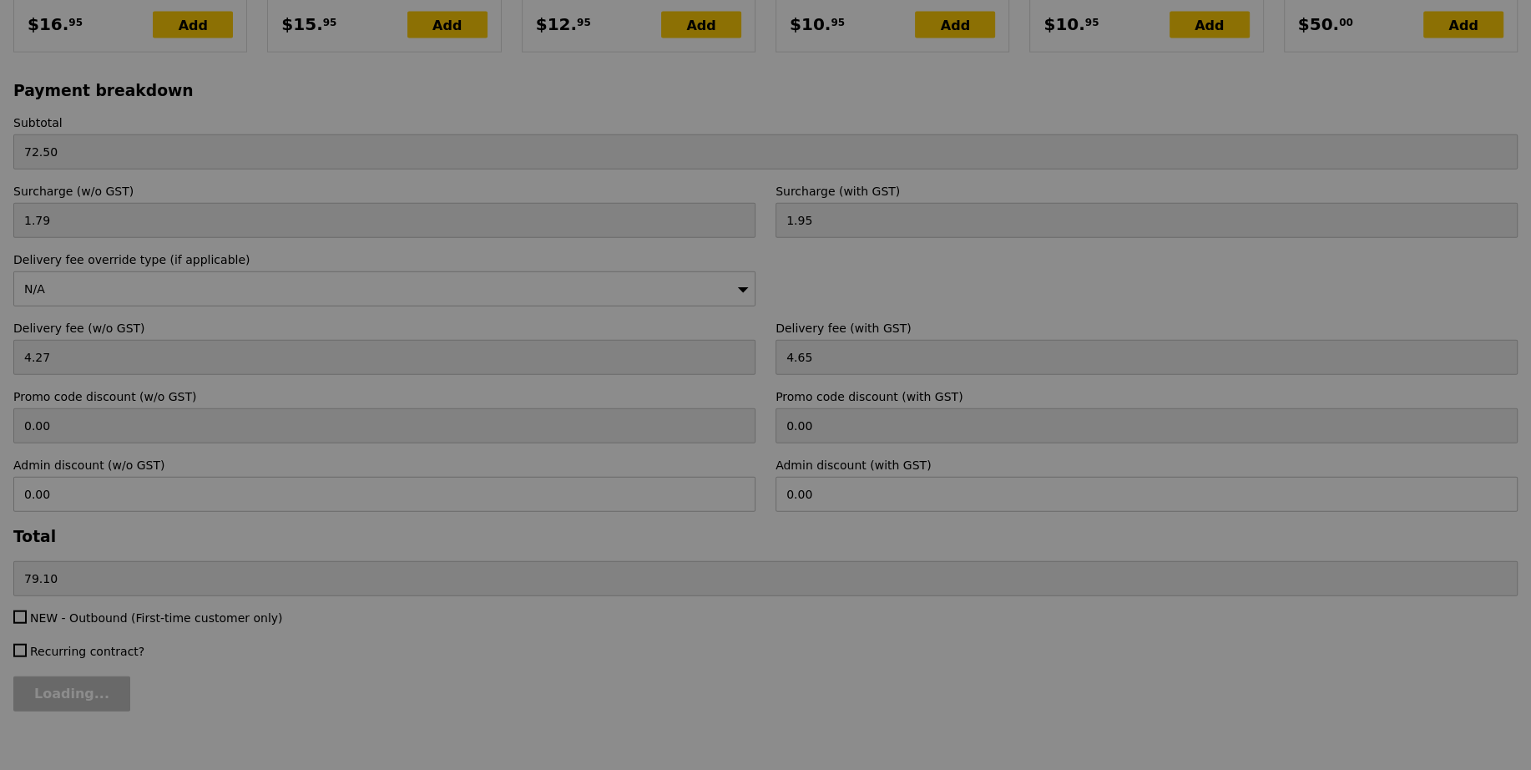
type input "Loading..."
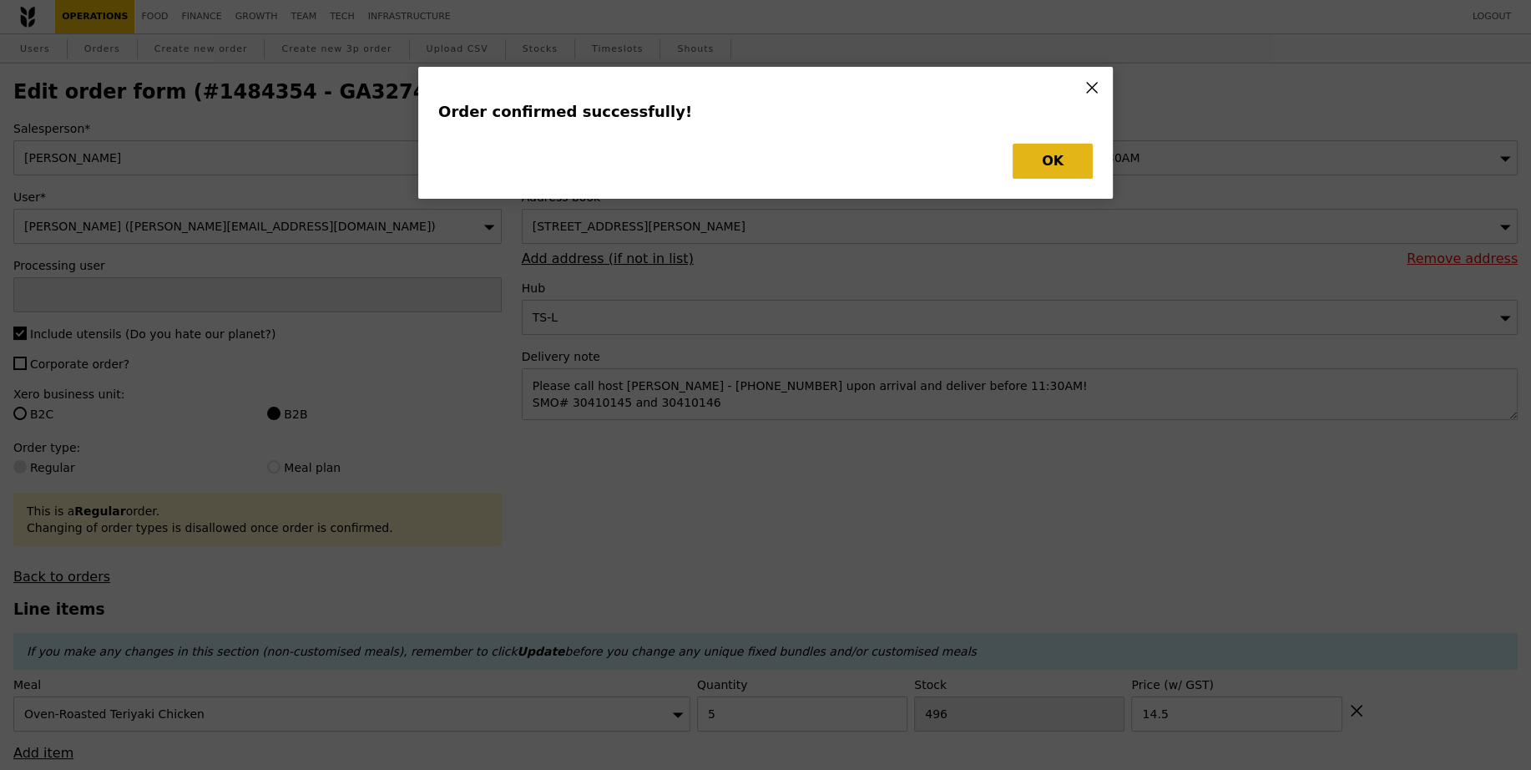
type input "[PERSON_NAME]"
type input "Loading..."
checkbox input "false"
type input "14.50"
click at [1073, 161] on button "OK" at bounding box center [1053, 161] width 80 height 35
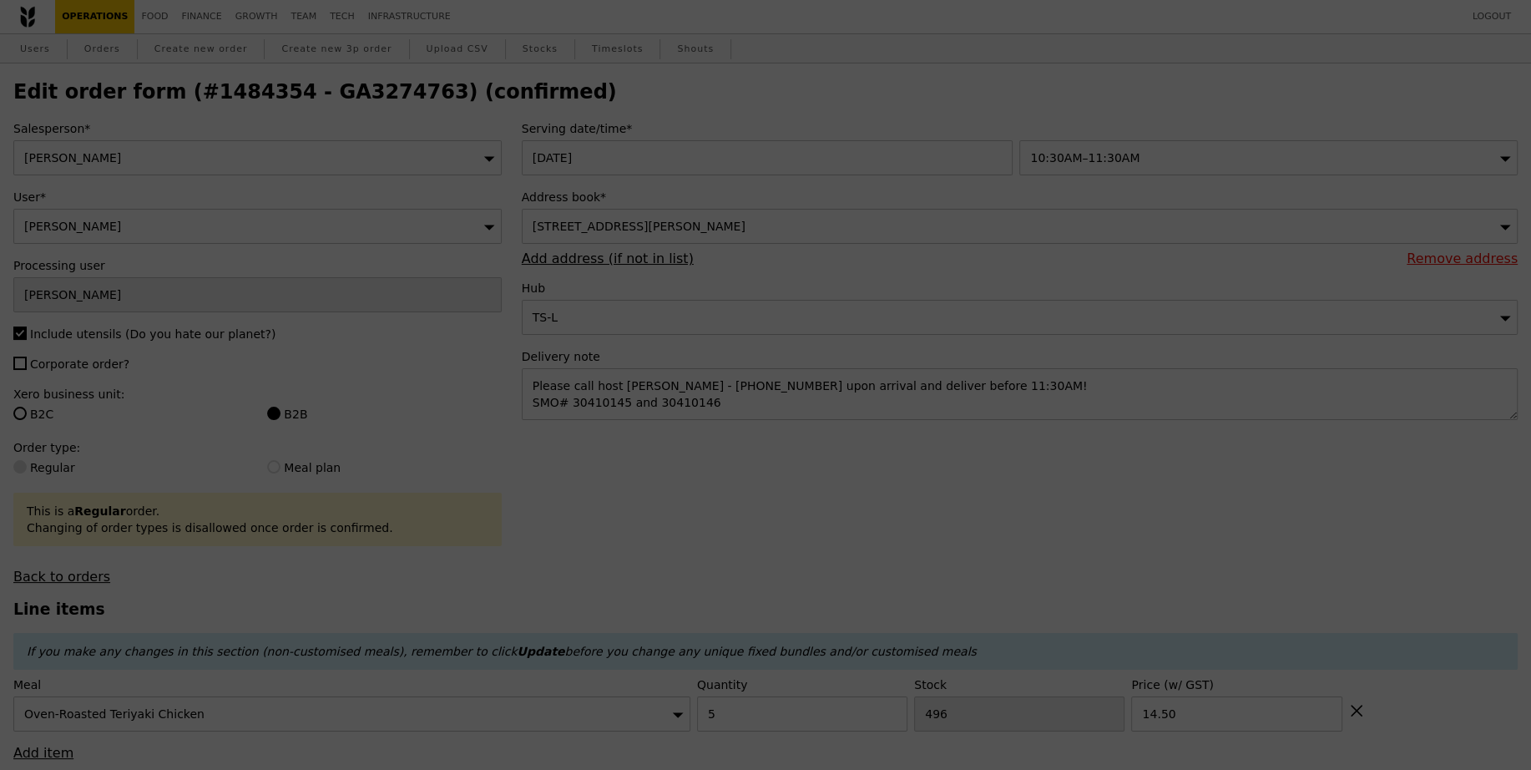
type input "491"
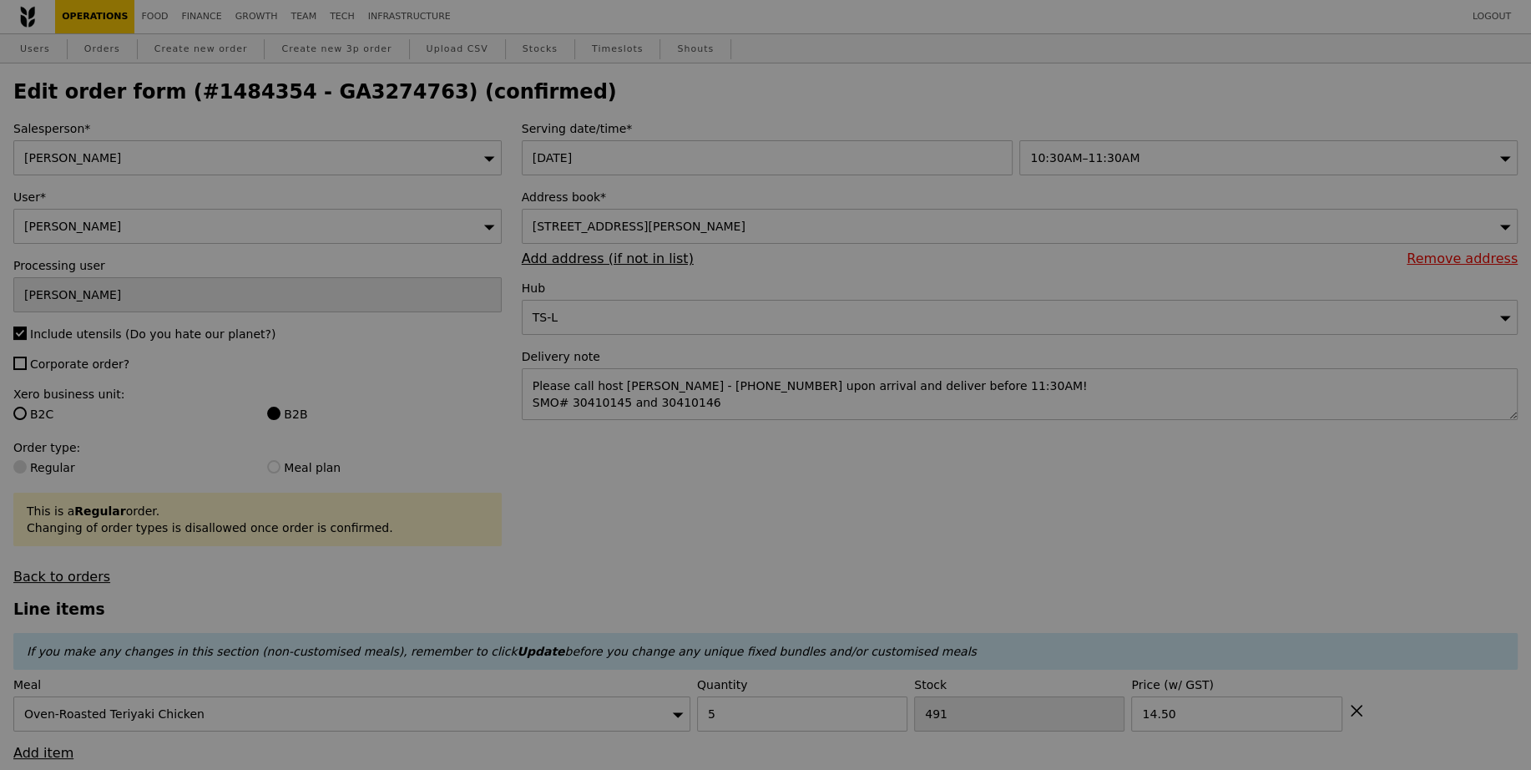
type input "Update"
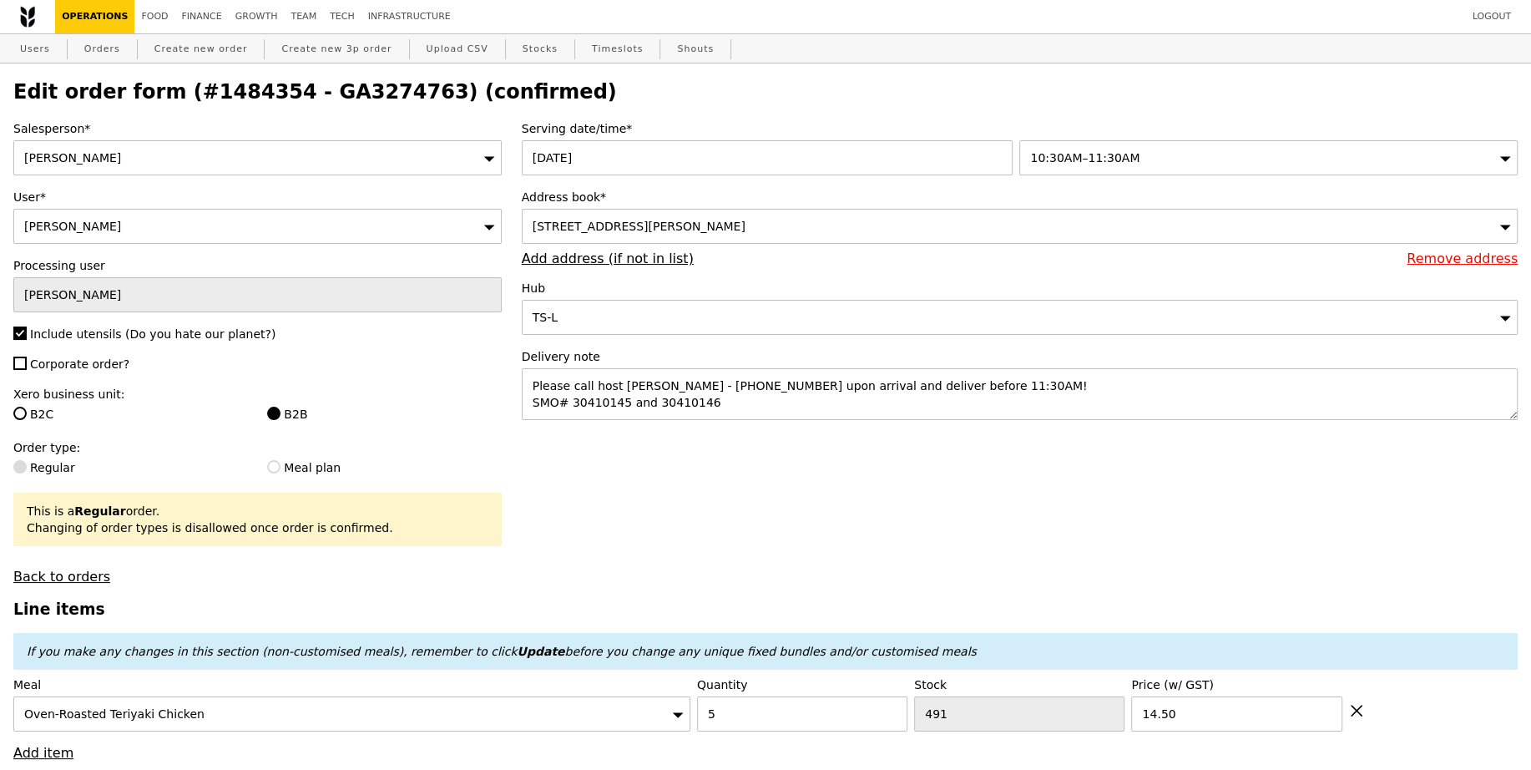
click at [339, 95] on h2 "Edit order form (#1484354 - GA3274763) (confirmed)" at bounding box center [765, 91] width 1504 height 23
copy h2 "GA3274763"
click at [99, 59] on link "Orders" at bounding box center [102, 49] width 49 height 30
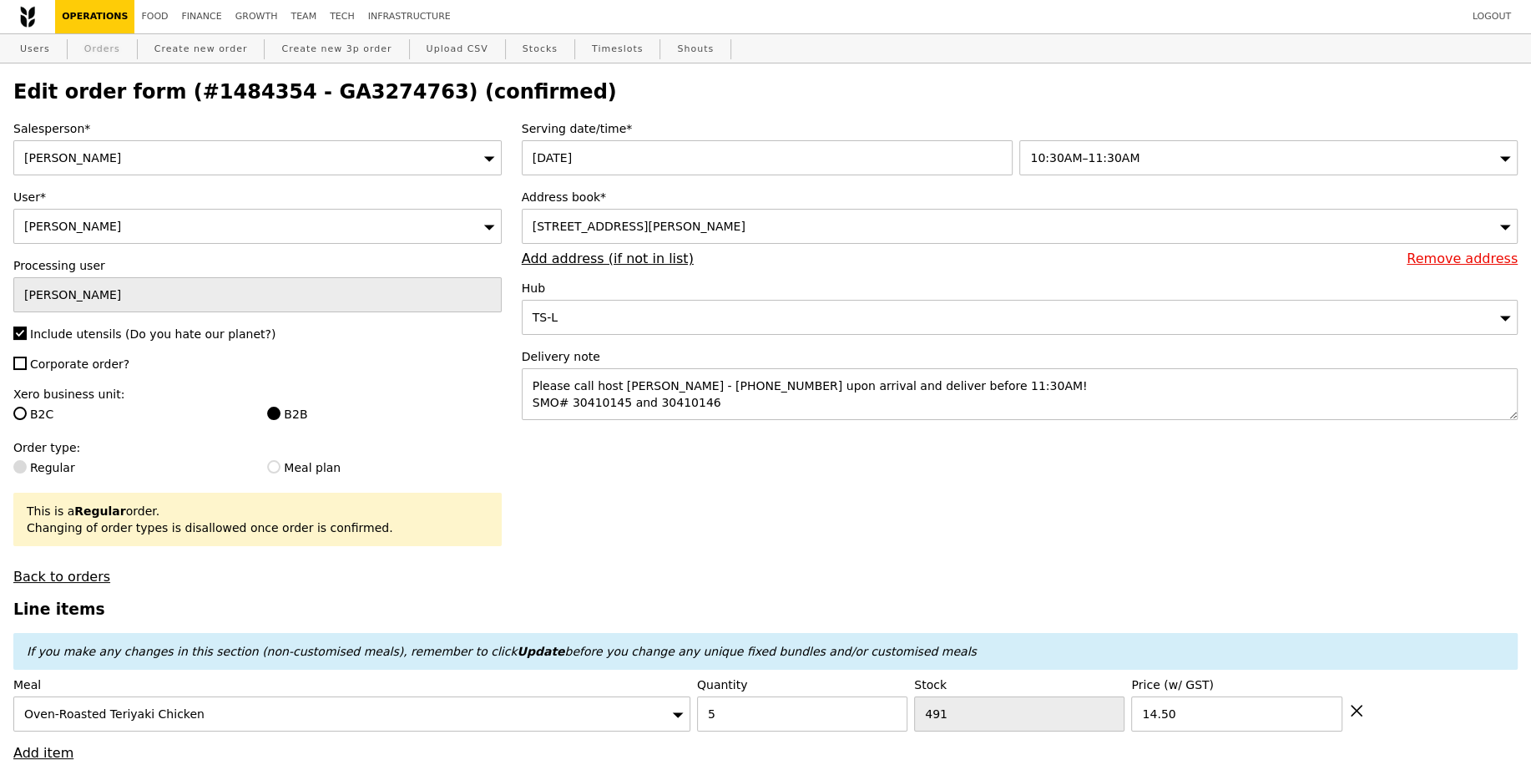
select select "100"
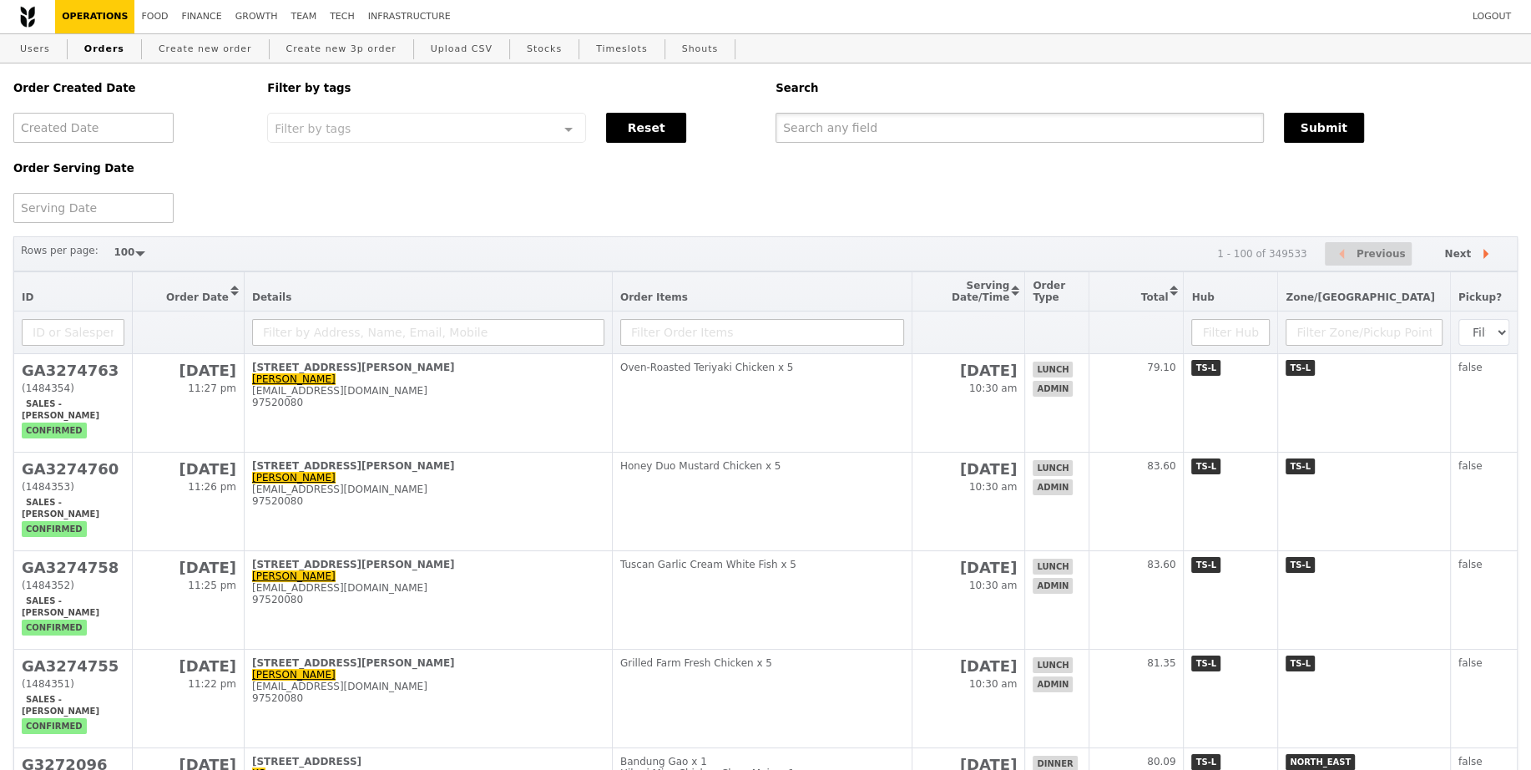
click at [905, 119] on input "text" at bounding box center [1019, 128] width 488 height 30
paste input "GA3258901"
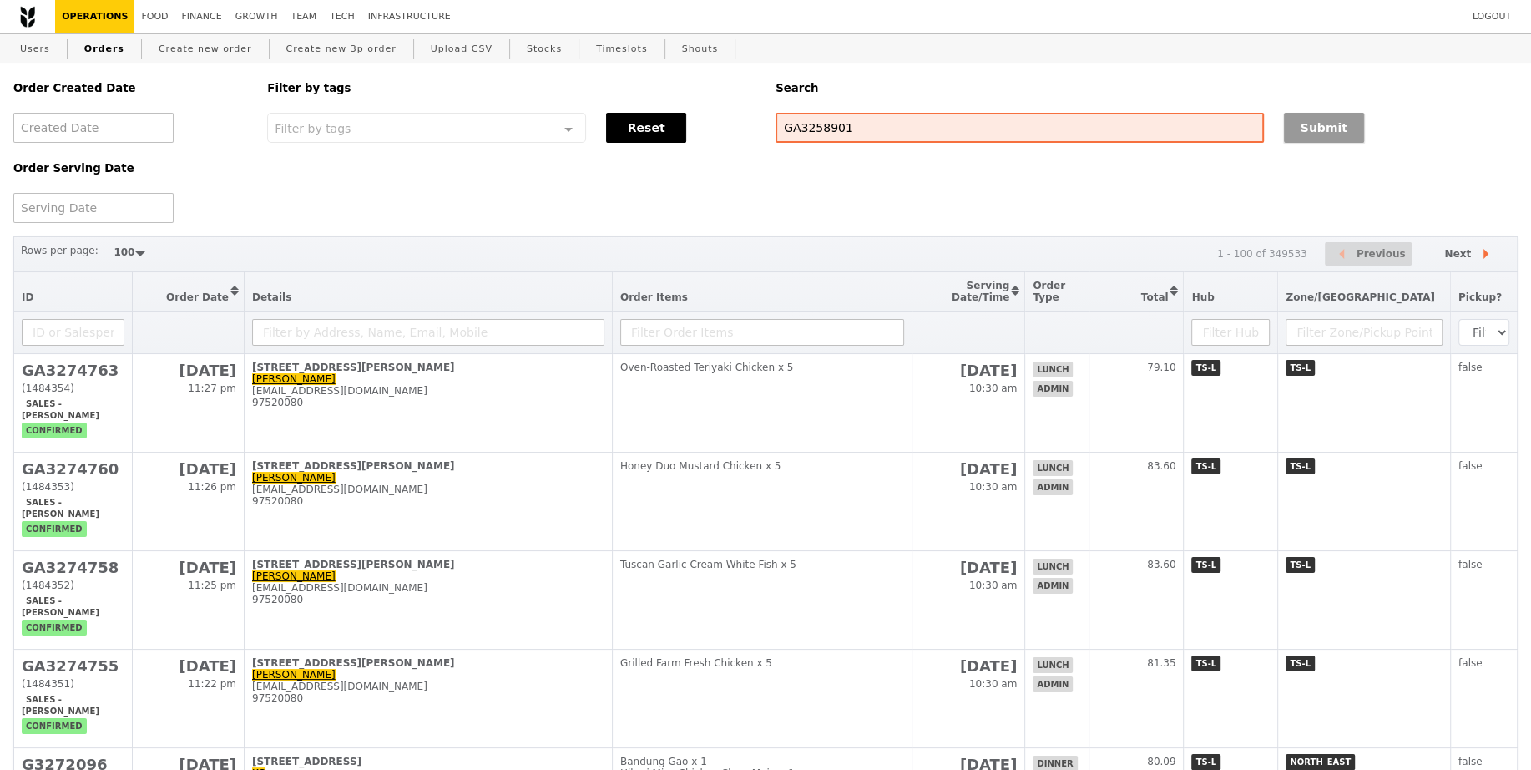
click at [1307, 138] on button "Submit" at bounding box center [1324, 128] width 80 height 30
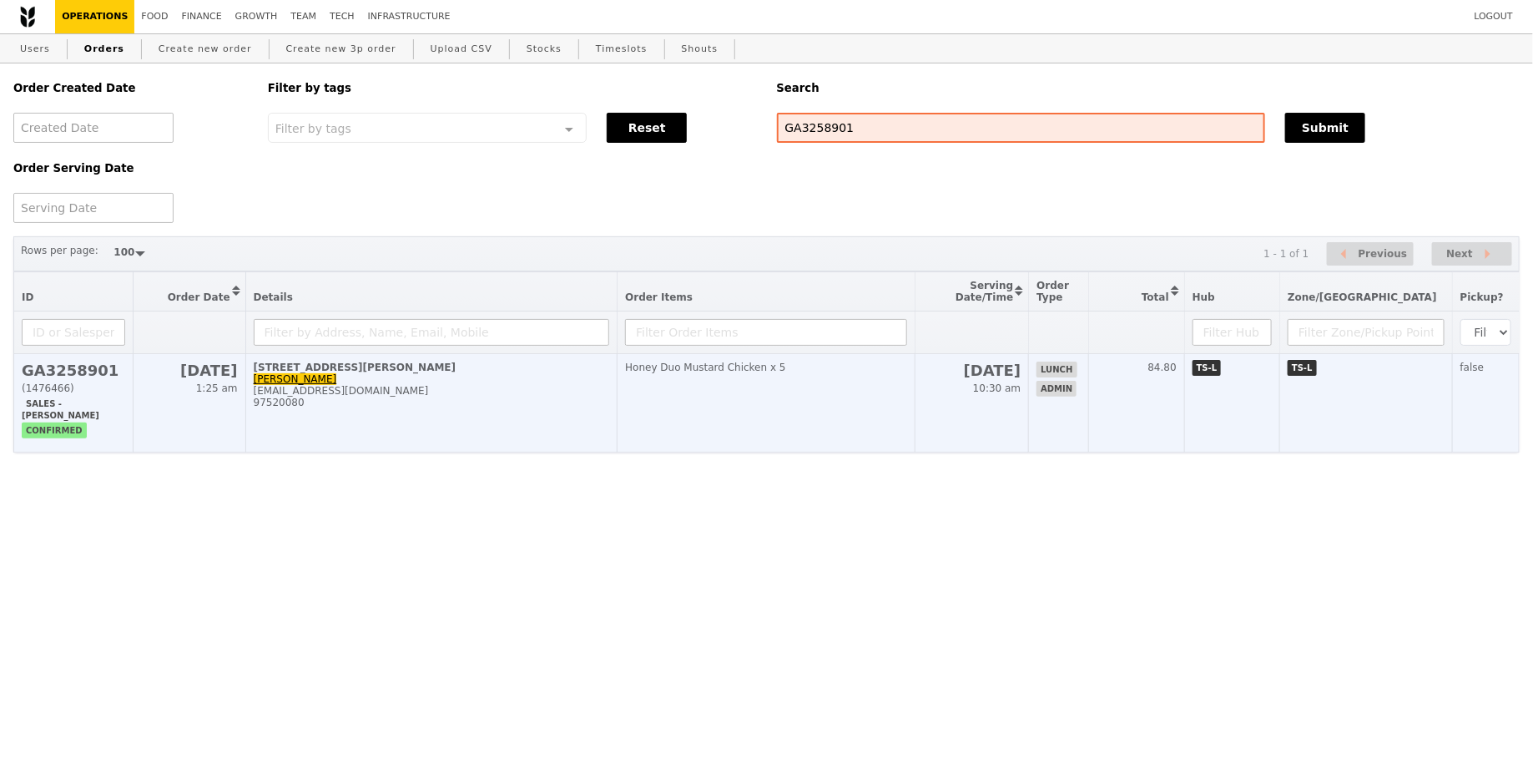
click at [1024, 381] on td "28 Jul 10:30 am" at bounding box center [972, 403] width 114 height 98
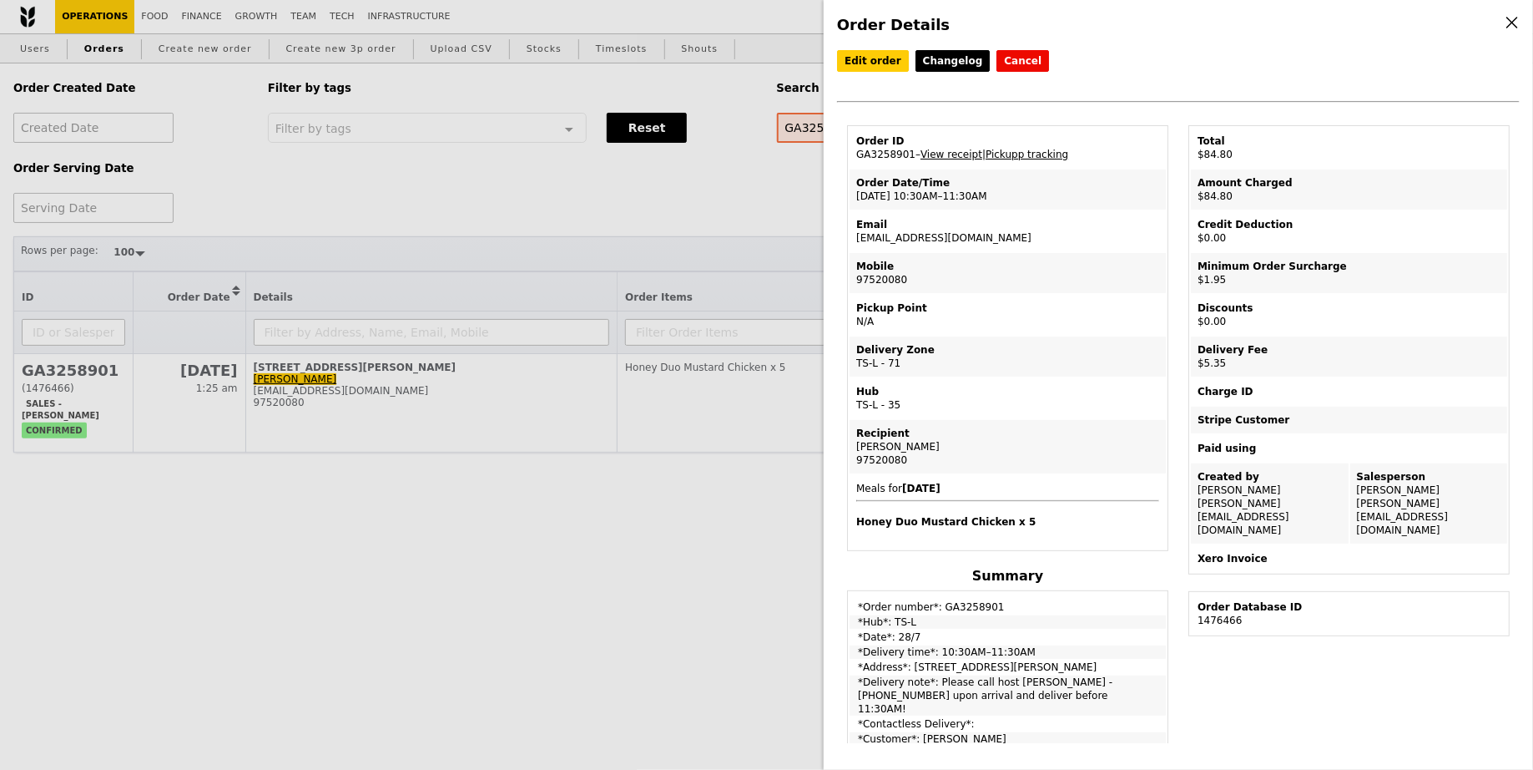
click at [634, 238] on div "Order Details Edit order Changelog Cancel Order ID GA3258901 – View receipt | P…" at bounding box center [766, 385] width 1533 height 770
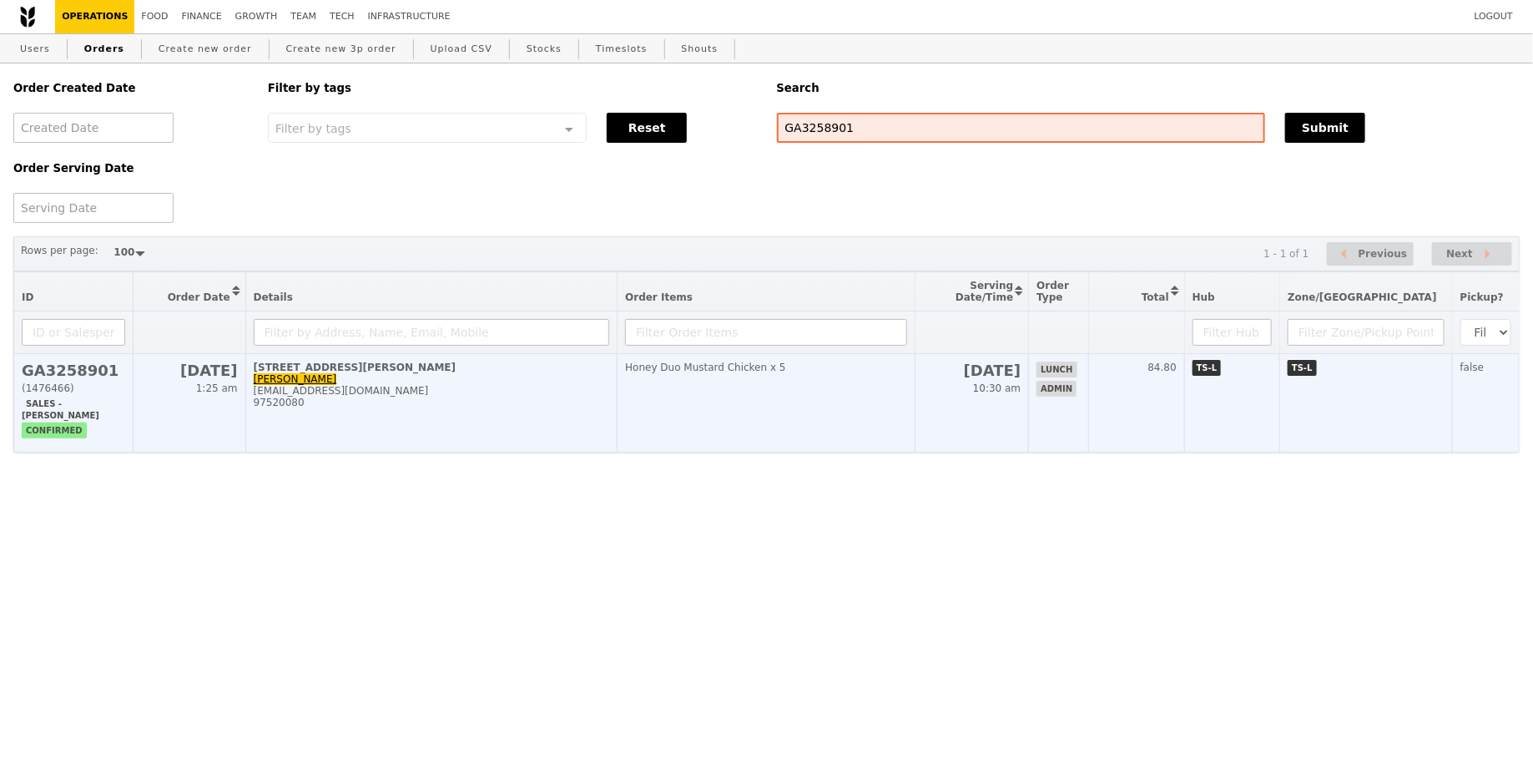
click at [563, 385] on td "[STREET_ADDRESS][PERSON_NAME] [PERSON_NAME] [PERSON_NAME][EMAIL_ADDRESS][DOMAIN…" at bounding box center [431, 403] width 372 height 98
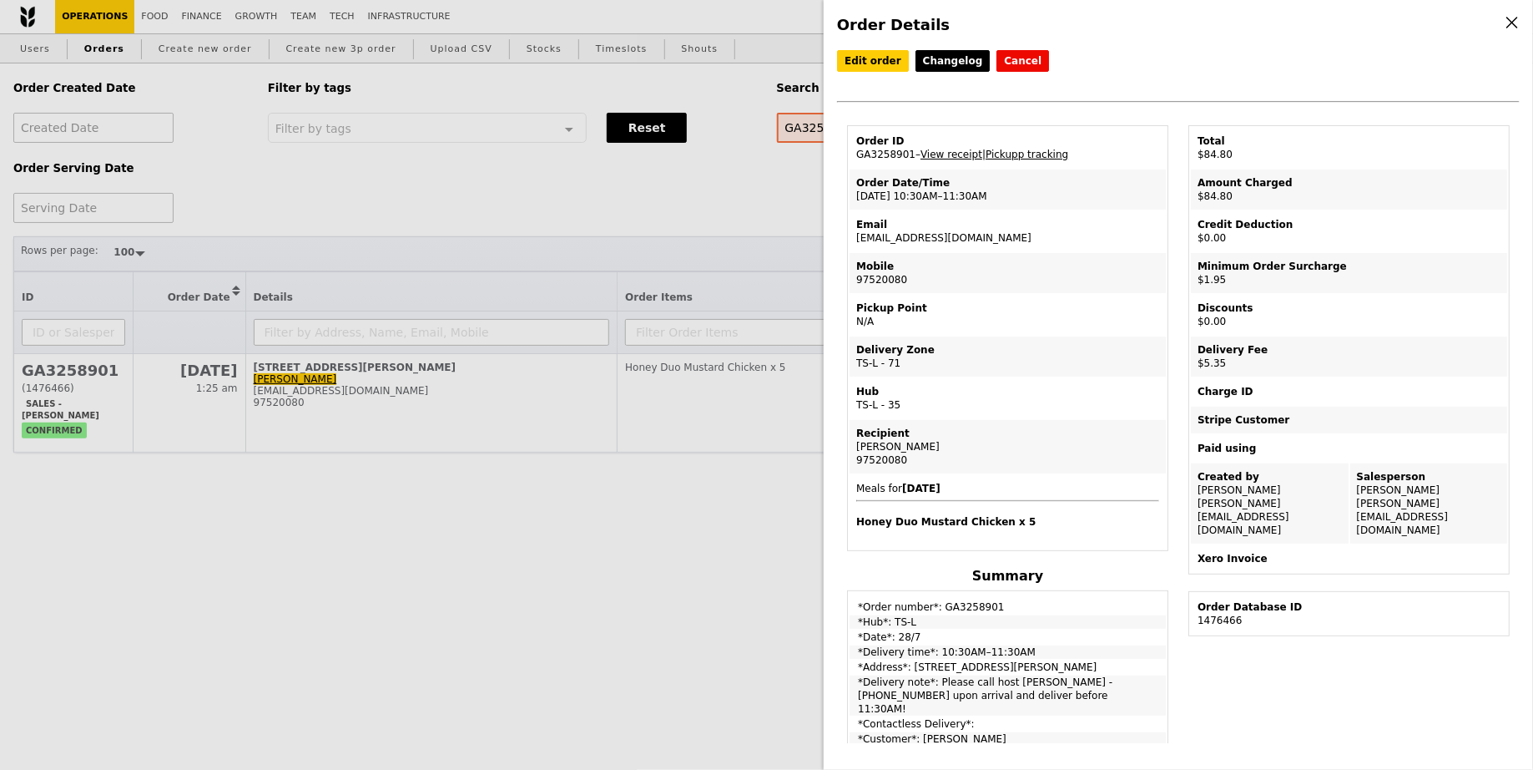
click at [908, 224] on div "Email" at bounding box center [1007, 224] width 303 height 13
click at [907, 233] on td "Email lili.yin@bsigroup.com" at bounding box center [1008, 231] width 316 height 40
copy td "[EMAIL_ADDRESS][DOMAIN_NAME]"
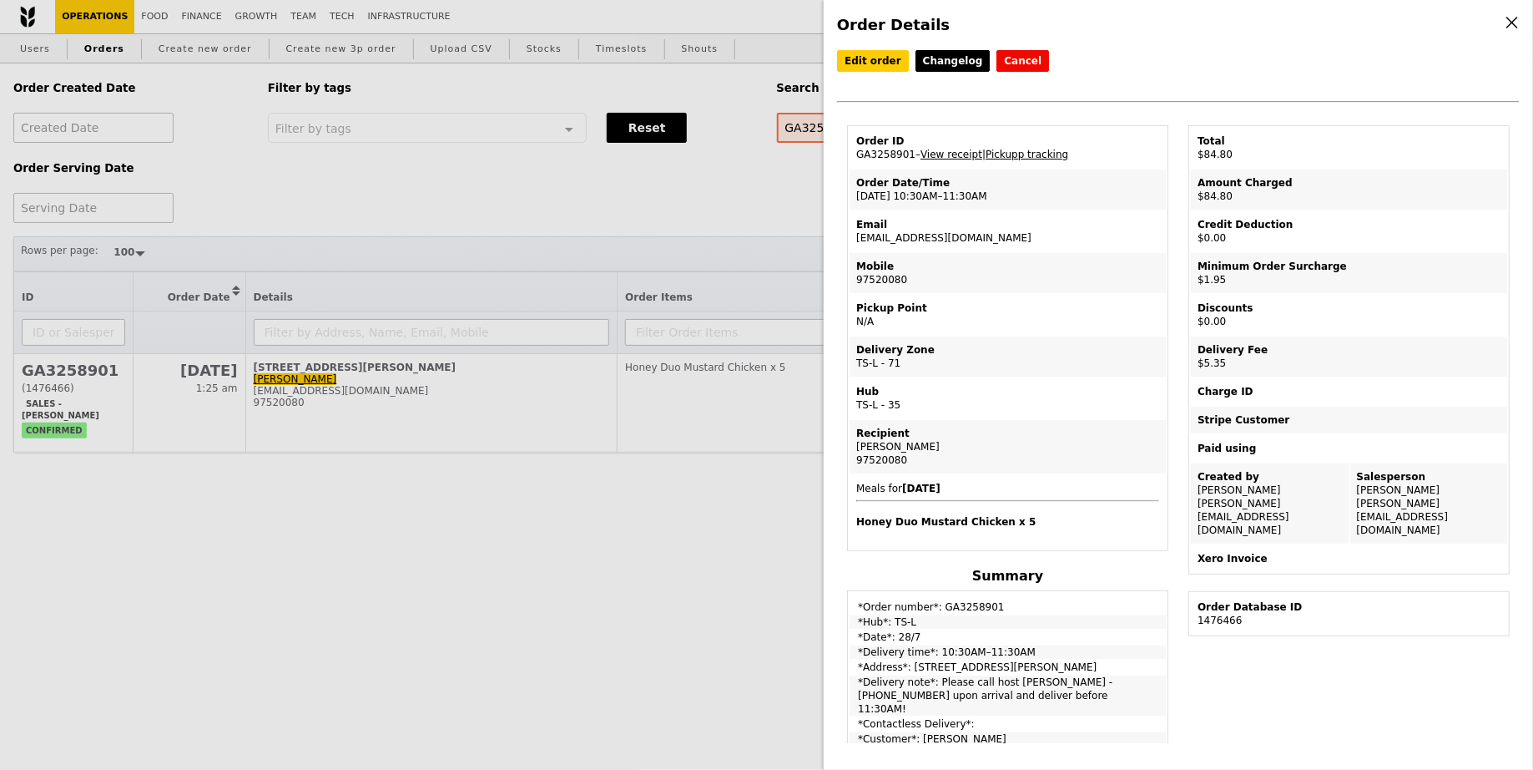
click at [508, 198] on div "Order Details Edit order Changelog Cancel Order ID GA3258901 – View receipt | P…" at bounding box center [766, 385] width 1533 height 770
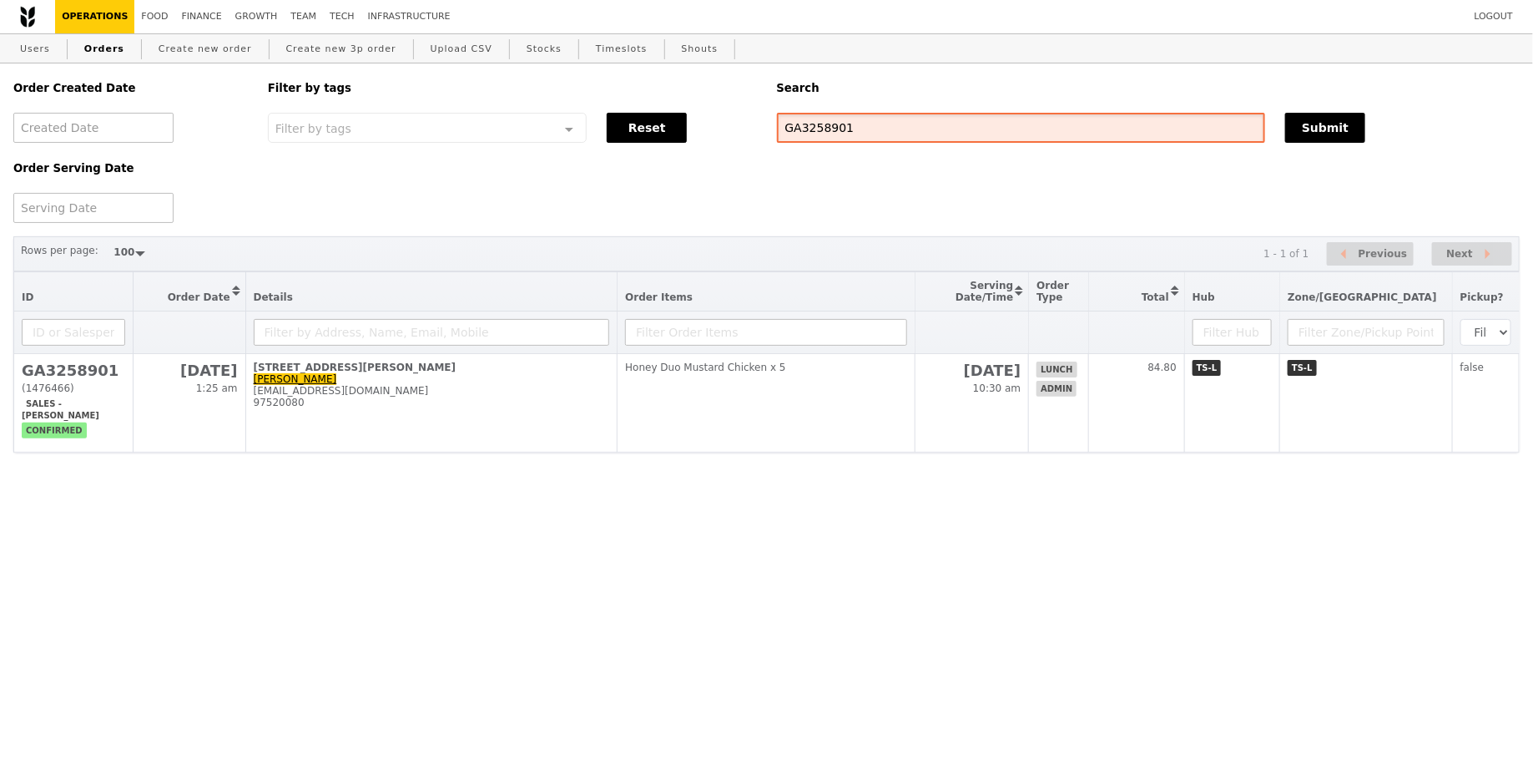
click at [864, 121] on input "GA3258901" at bounding box center [1021, 128] width 489 height 30
paste input "[EMAIL_ADDRESS][DOMAIN_NAME]"
type input "[EMAIL_ADDRESS][DOMAIN_NAME]"
click at [1307, 126] on button "Submit" at bounding box center [1325, 128] width 80 height 30
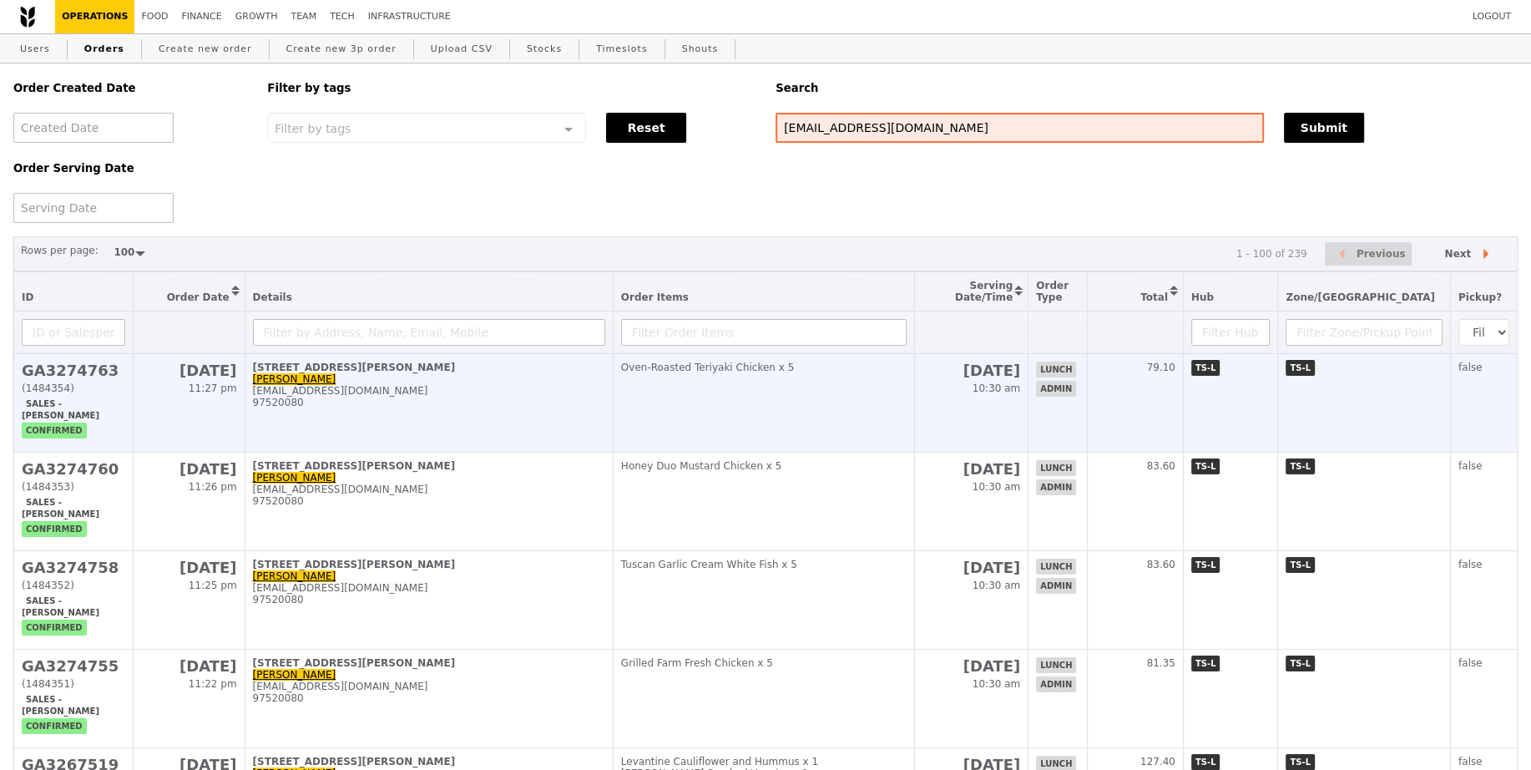
click at [462, 399] on div "97520080" at bounding box center [429, 403] width 352 height 12
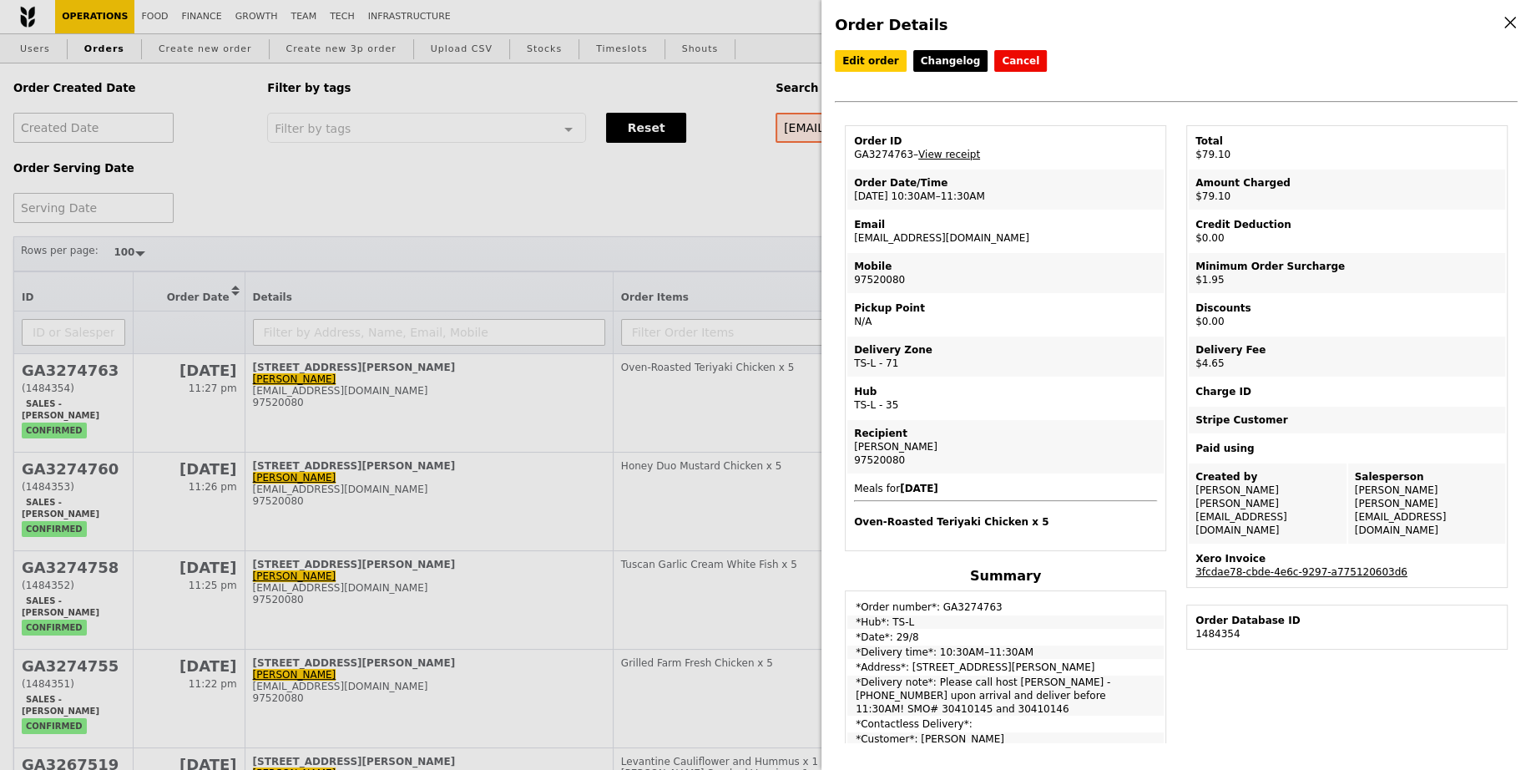
click at [1354, 566] on link "3fcdae78-cbde-4e6c-9297-a775120603d6" at bounding box center [1301, 572] width 212 height 12
click at [927, 227] on div "Email" at bounding box center [1005, 224] width 303 height 13
click at [926, 231] on td "Email lili.yin@bsigroup.com" at bounding box center [1005, 231] width 316 height 40
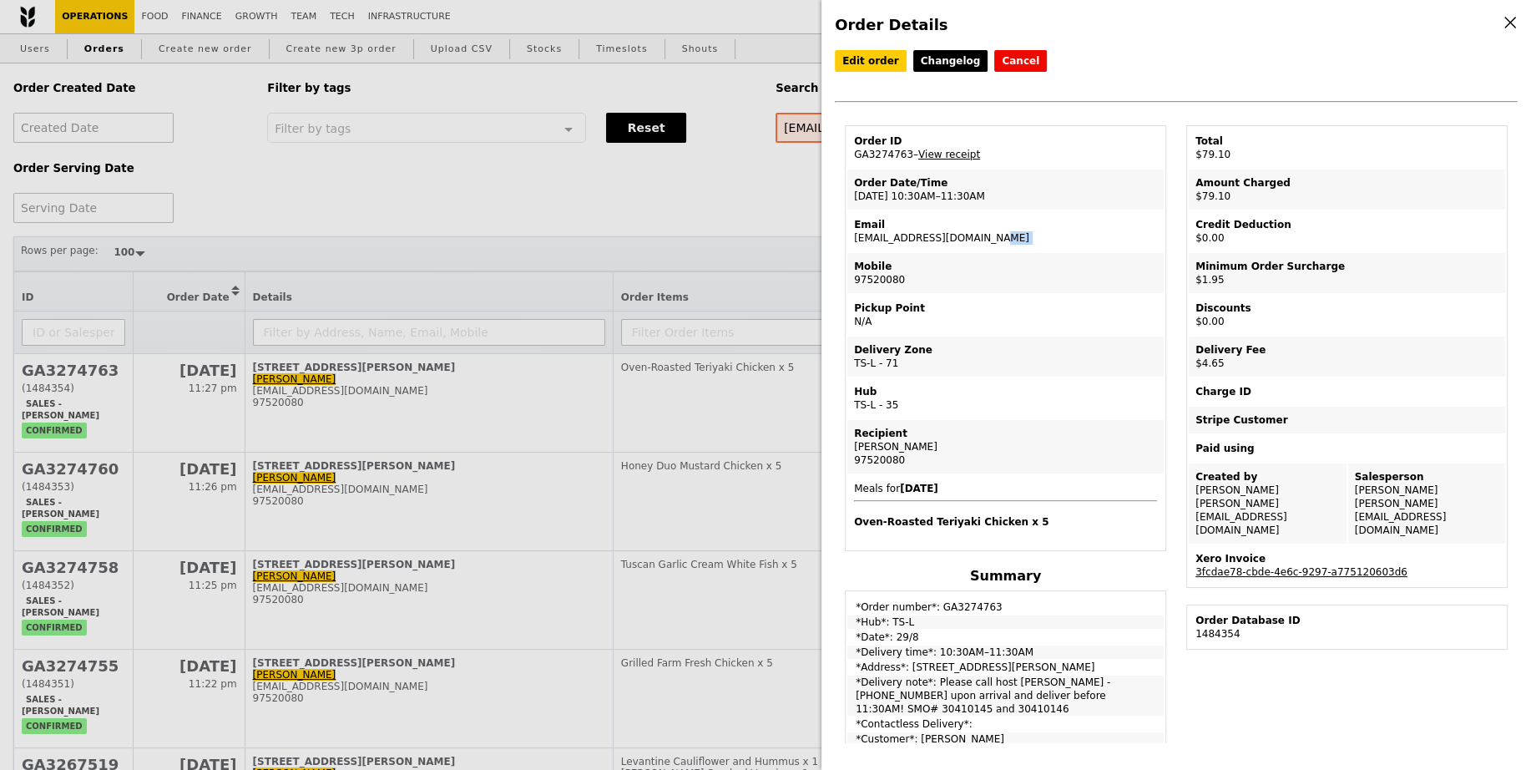
copy td "[EMAIL_ADDRESS][DOMAIN_NAME]"
click at [811, 234] on div "Order Details Edit order Changelog Cancel Order ID GA3274763 – View receipt Ord…" at bounding box center [765, 385] width 1531 height 770
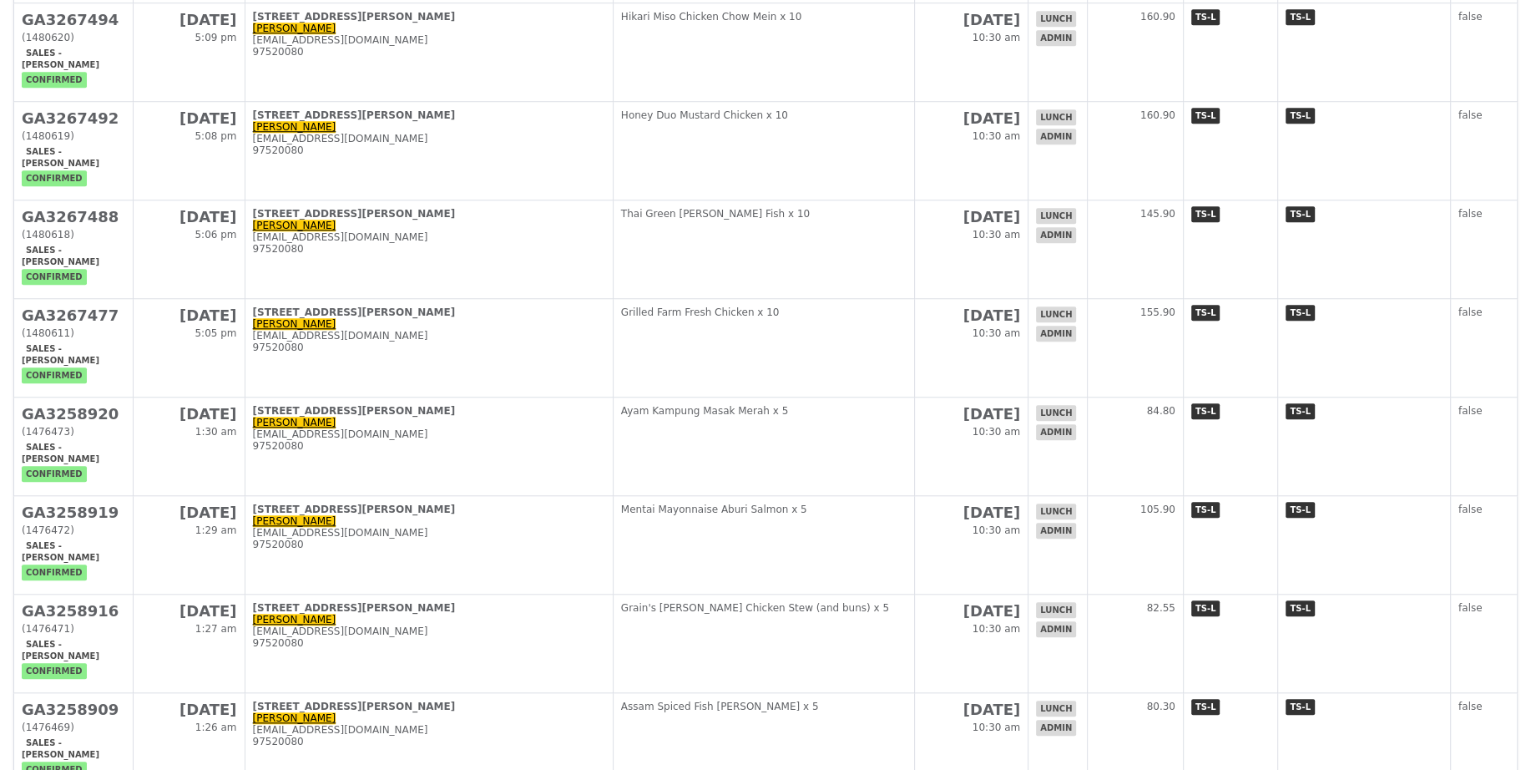
scroll to position [1630, 0]
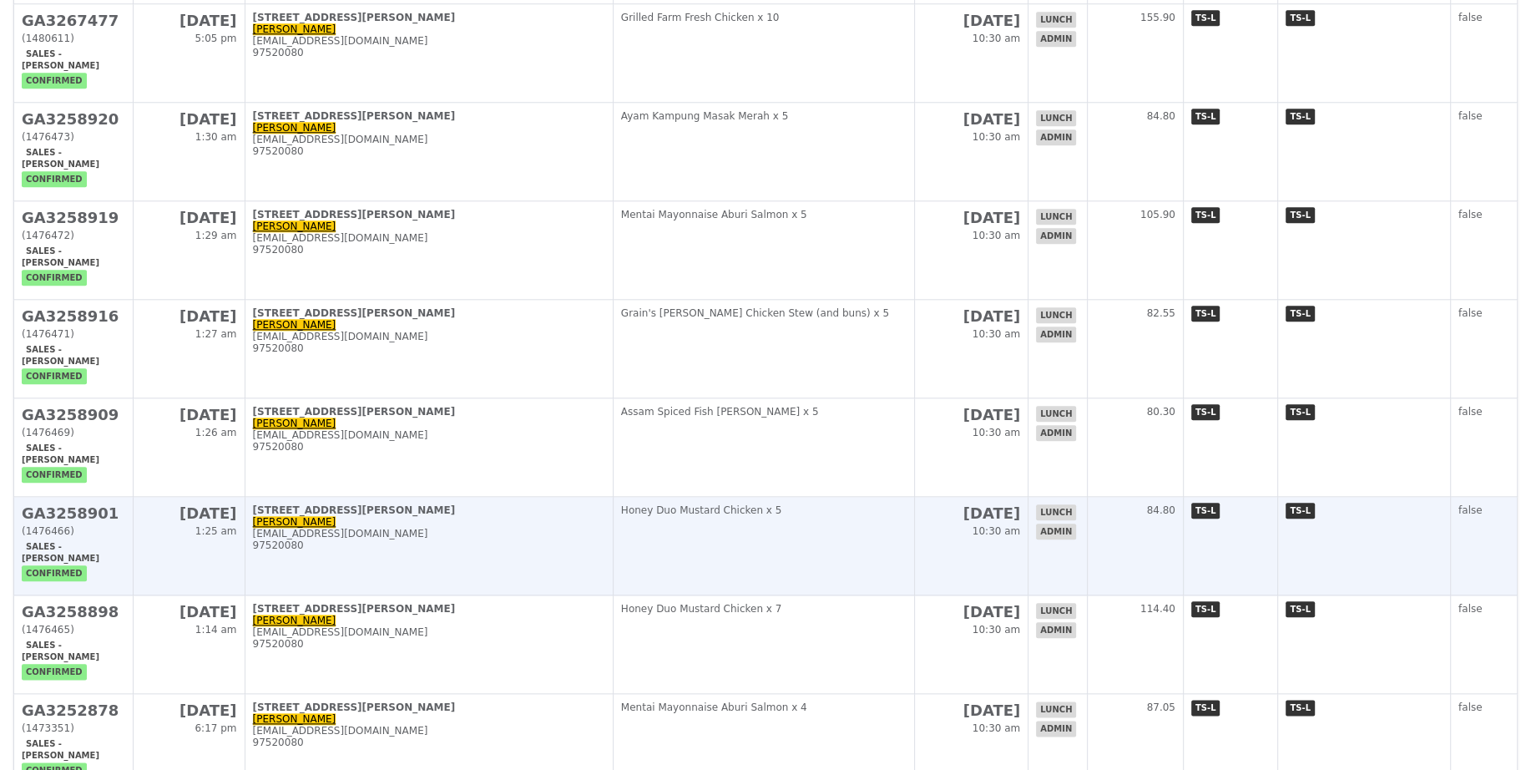
click at [425, 497] on td "[STREET_ADDRESS][PERSON_NAME] [PERSON_NAME] [PERSON_NAME][EMAIL_ADDRESS][DOMAIN…" at bounding box center [429, 546] width 368 height 98
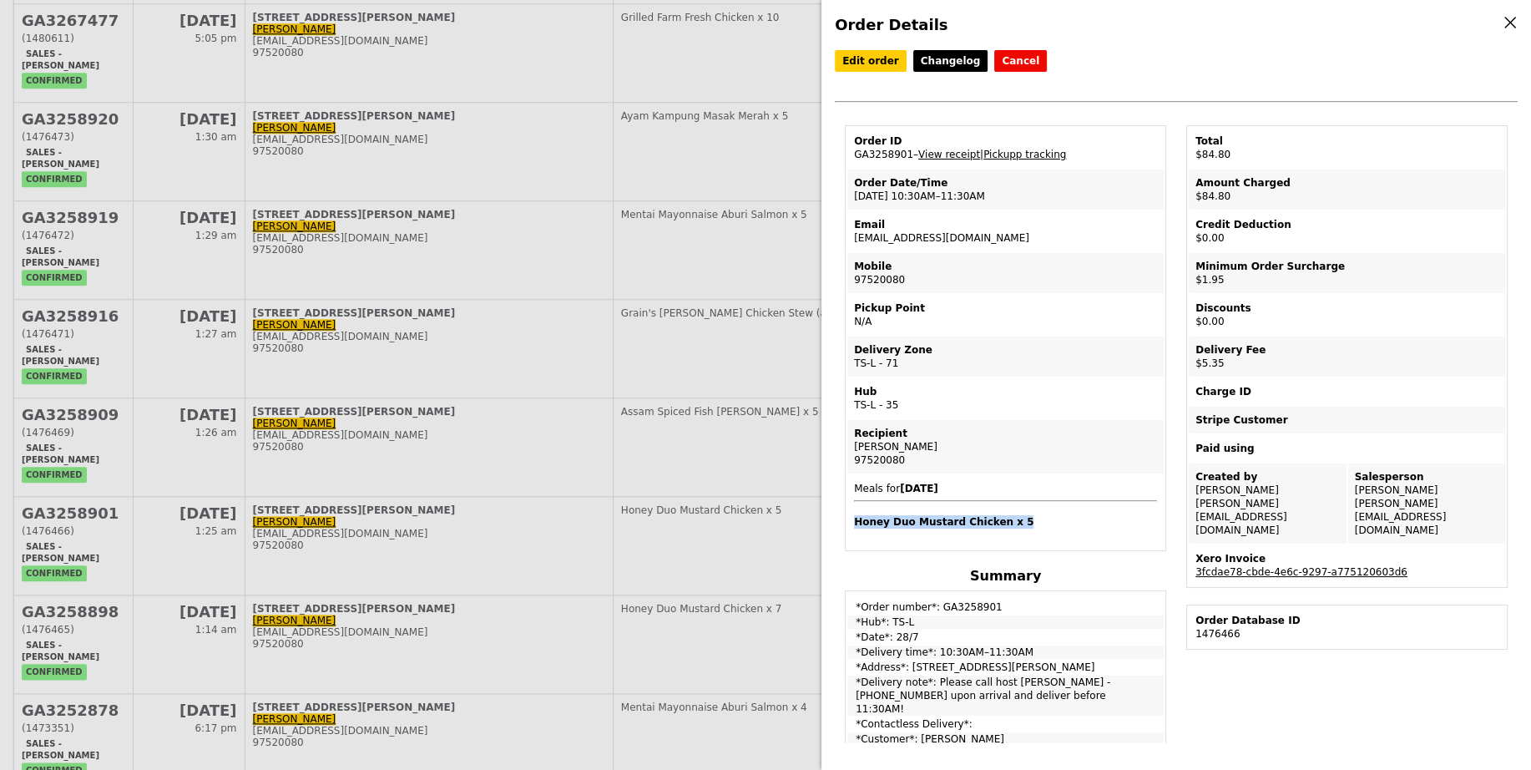
drag, startPoint x: 1026, startPoint y: 519, endPoint x: 849, endPoint y: 517, distance: 177.0
click at [849, 517] on td "Meals for 2025-7-28 Honey Duo Mustard Chicken x 5" at bounding box center [1005, 511] width 316 height 73
copy h4 "Honey Duo Mustard Chicken x 5"
click at [866, 154] on td "Order ID GA3258901 – View receipt | Pickupp tracking" at bounding box center [1005, 148] width 316 height 40
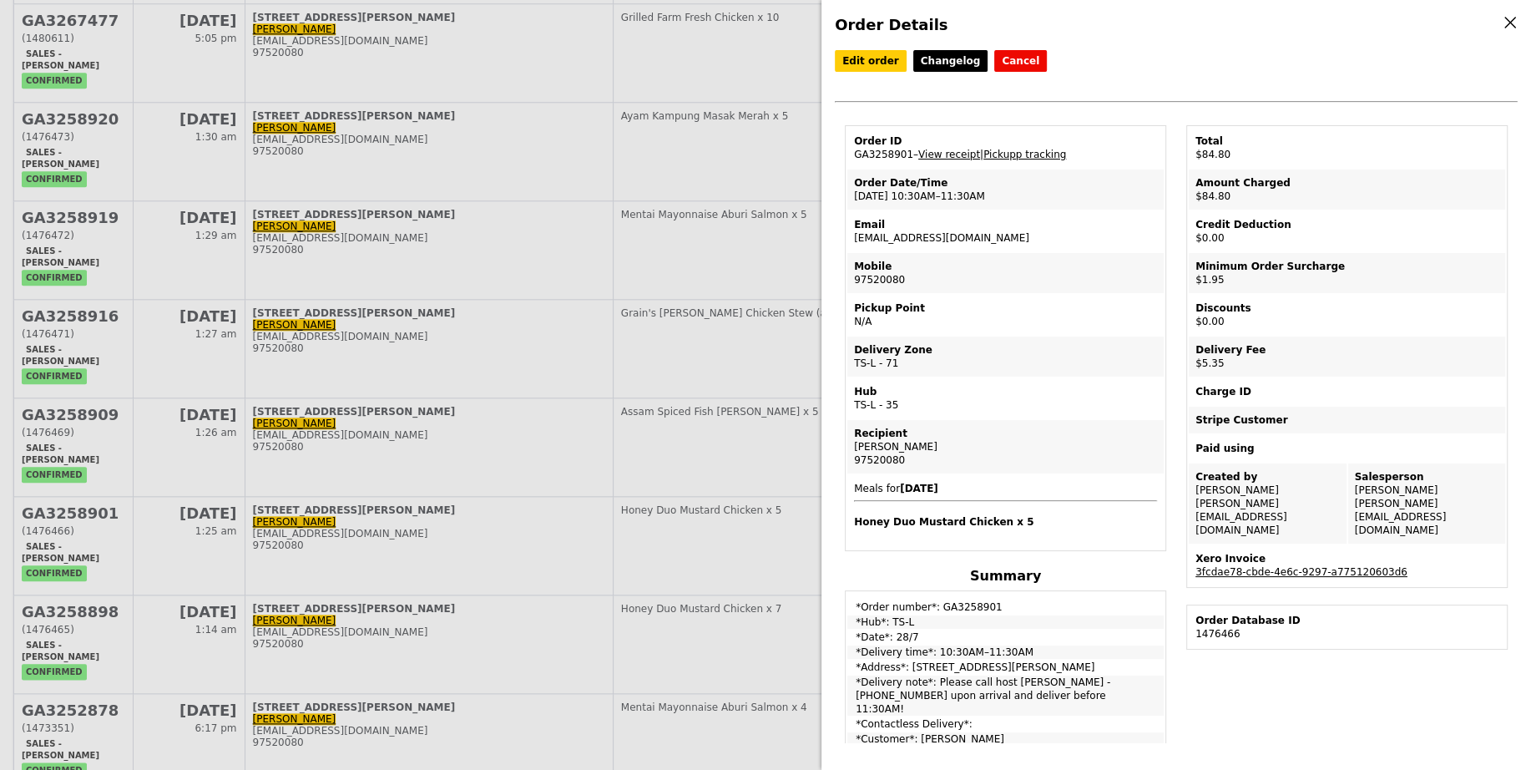
copy td "GA3258901"
click at [687, 528] on div "Order Details Edit order Changelog Cancel Order ID GA3258901 – View receipt | P…" at bounding box center [765, 385] width 1531 height 770
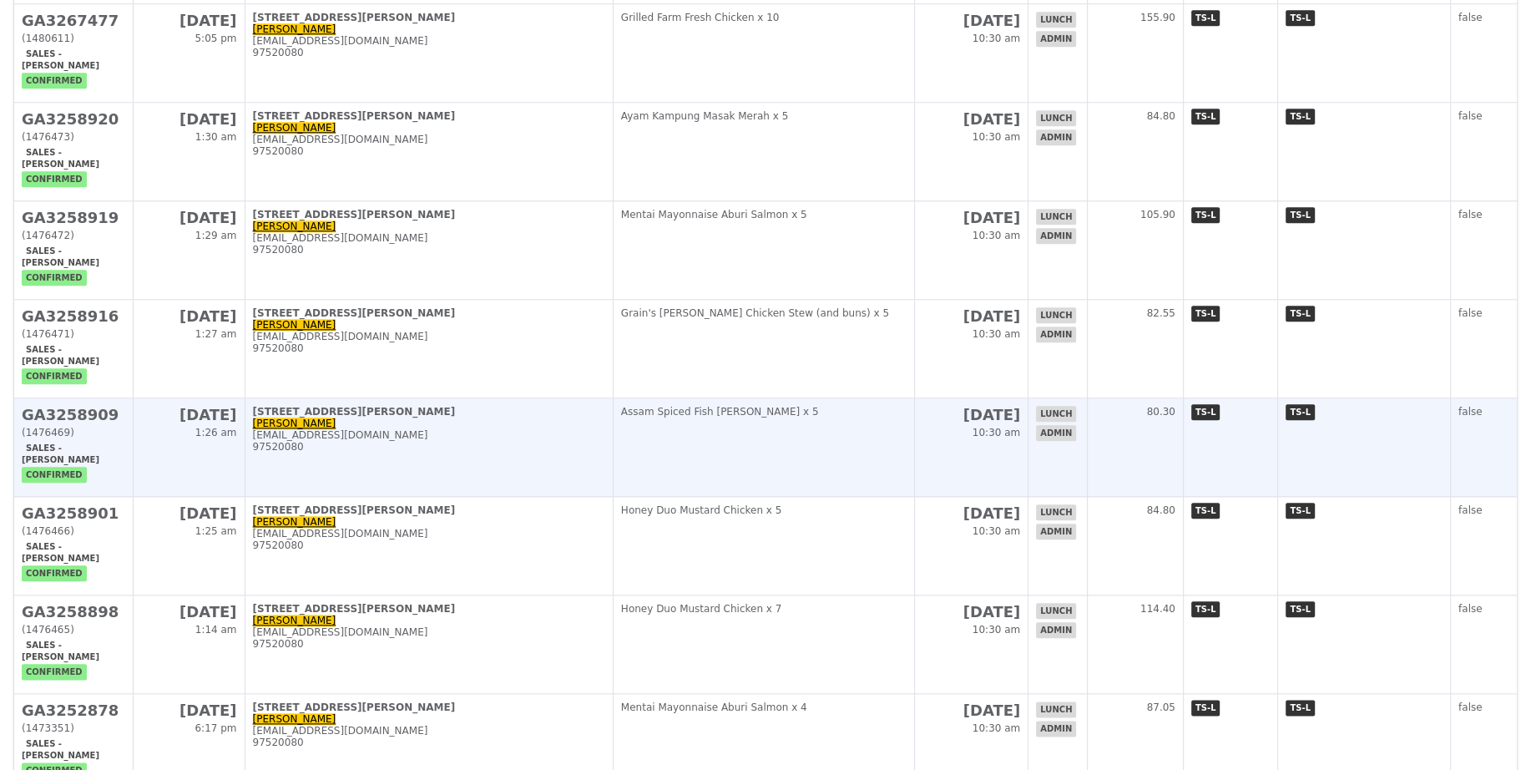
click at [879, 398] on td "Assam Spiced Fish Curry x 5" at bounding box center [764, 447] width 302 height 98
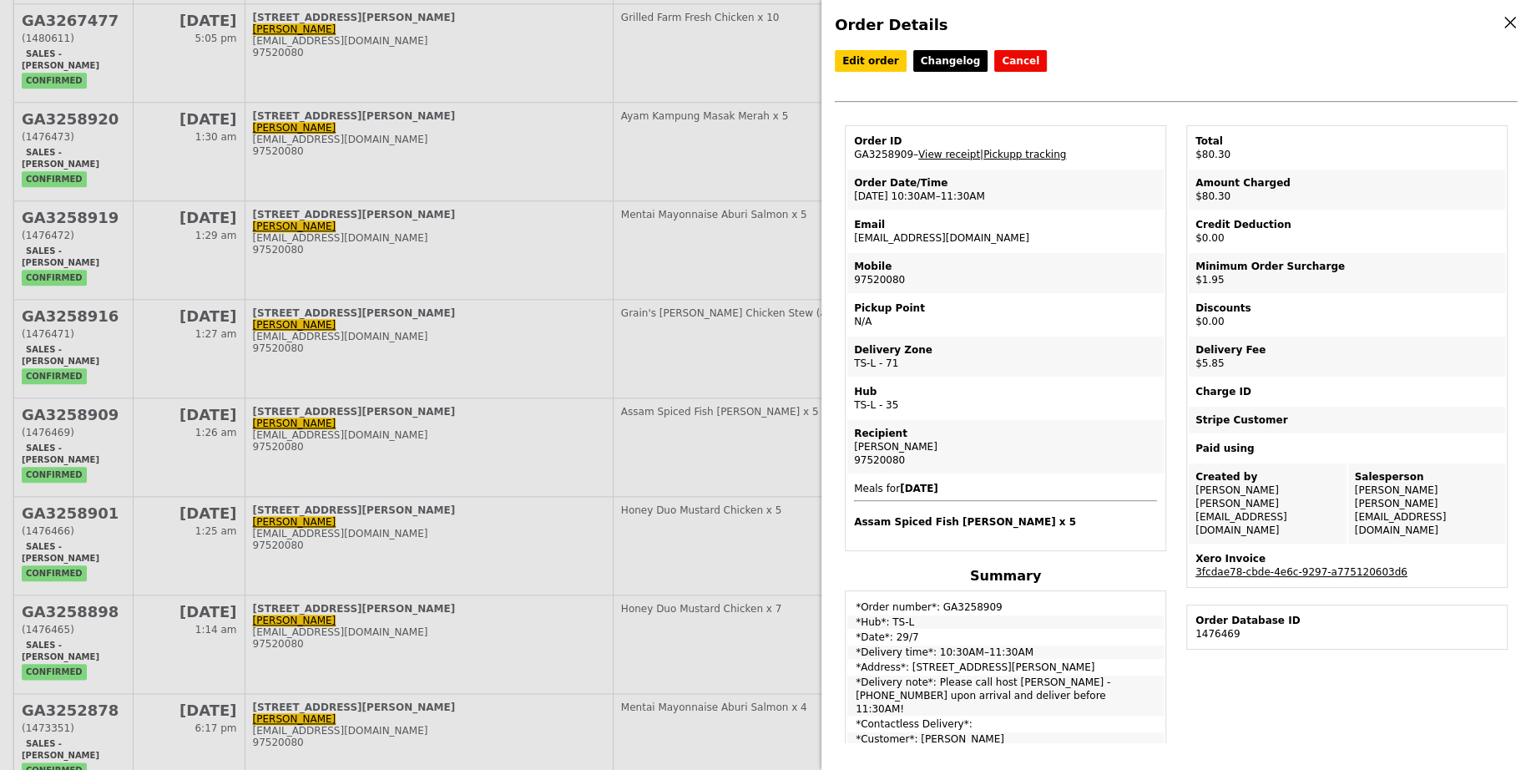
click at [878, 154] on td "Order ID GA3258909 – View receipt | Pickupp tracking" at bounding box center [1005, 148] width 316 height 40
copy td "GA3258909"
click at [936, 518] on h4 "Assam Spiced Fish Curry x 5" at bounding box center [1005, 521] width 303 height 13
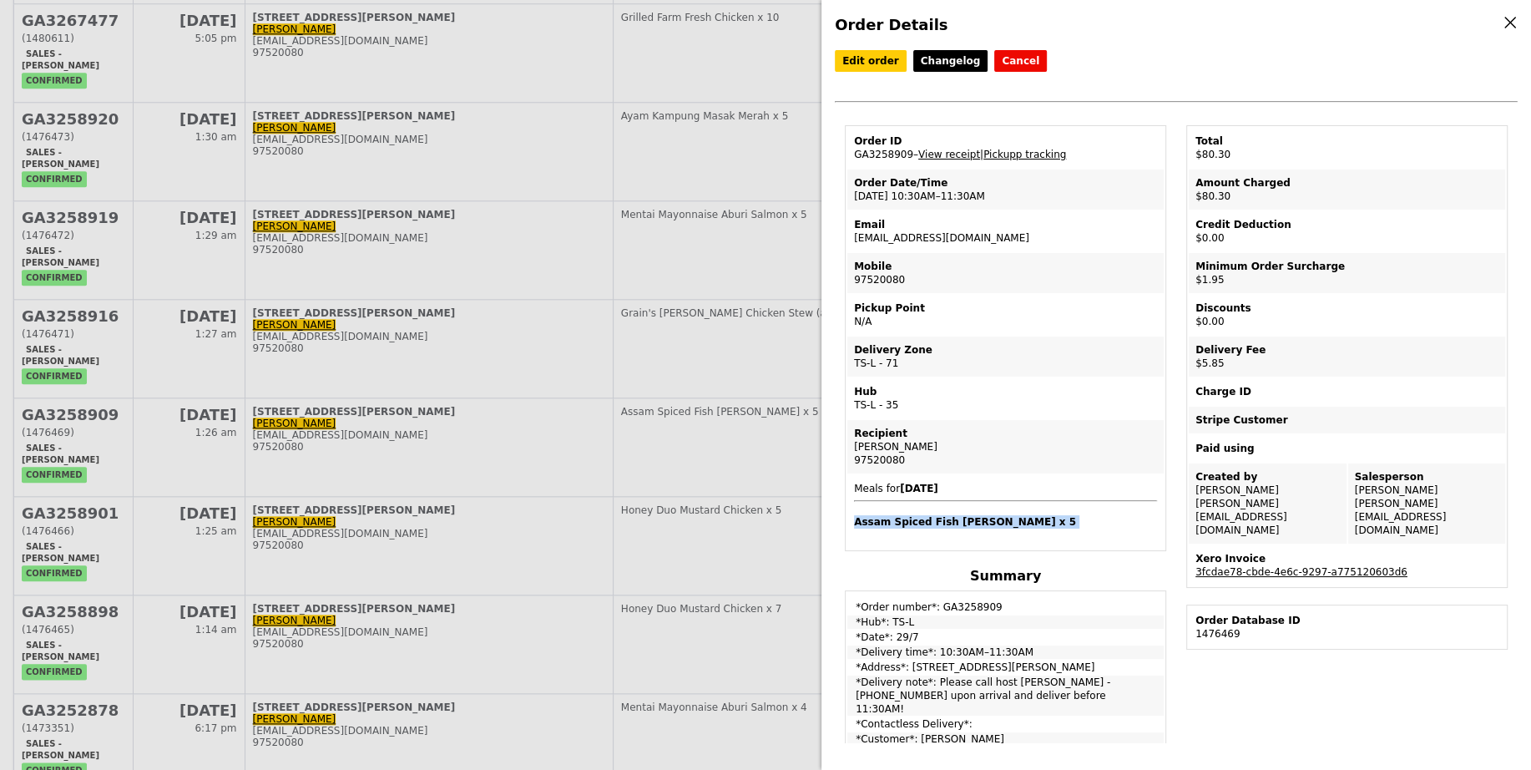
click at [936, 518] on h4 "Assam Spiced Fish Curry x 5" at bounding box center [1005, 521] width 303 height 13
copy h4 "Assam Spiced Fish Curry x 5"
click at [716, 506] on div "Order Details Edit order Changelog Cancel Order ID GA3258909 – View receipt | P…" at bounding box center [765, 385] width 1531 height 770
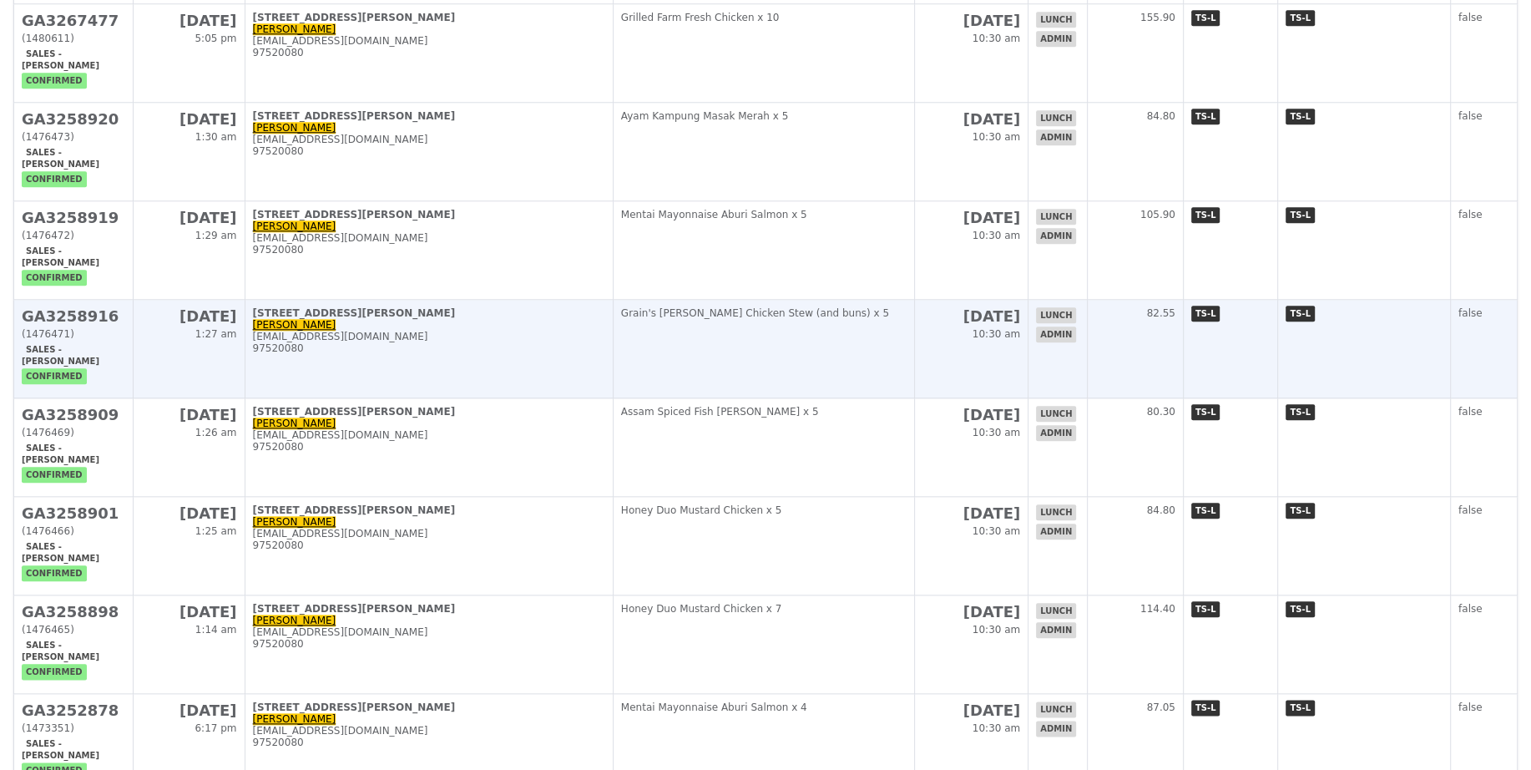
click at [778, 300] on td "Grain's Curry Chicken Stew (and buns) x 5" at bounding box center [764, 349] width 302 height 98
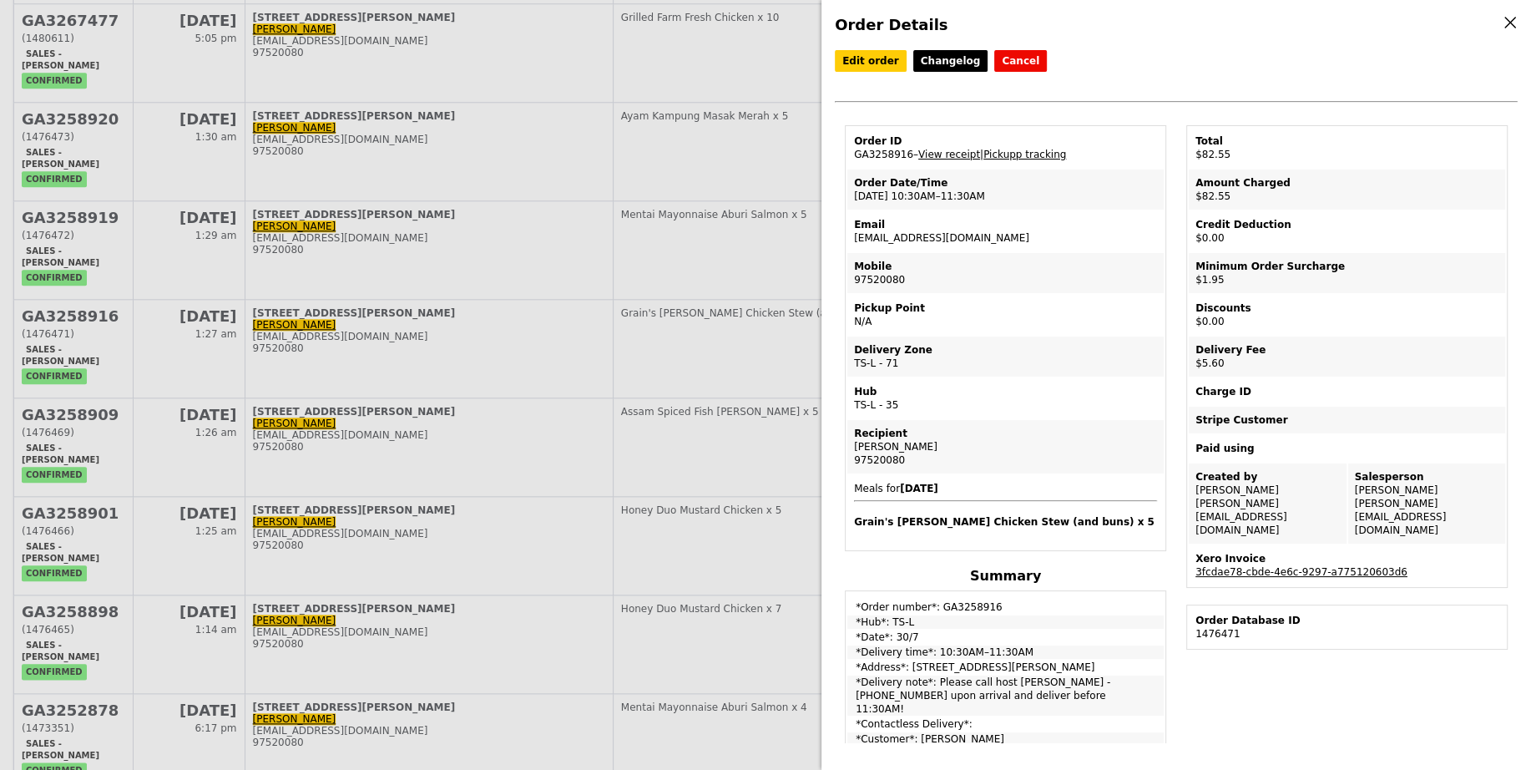
click at [886, 152] on td "Order ID GA3258916 – View receipt | Pickupp tracking" at bounding box center [1005, 148] width 316 height 40
click at [901, 522] on h4 "Grain's Curry Chicken Stew (and buns) x 5" at bounding box center [1005, 521] width 303 height 13
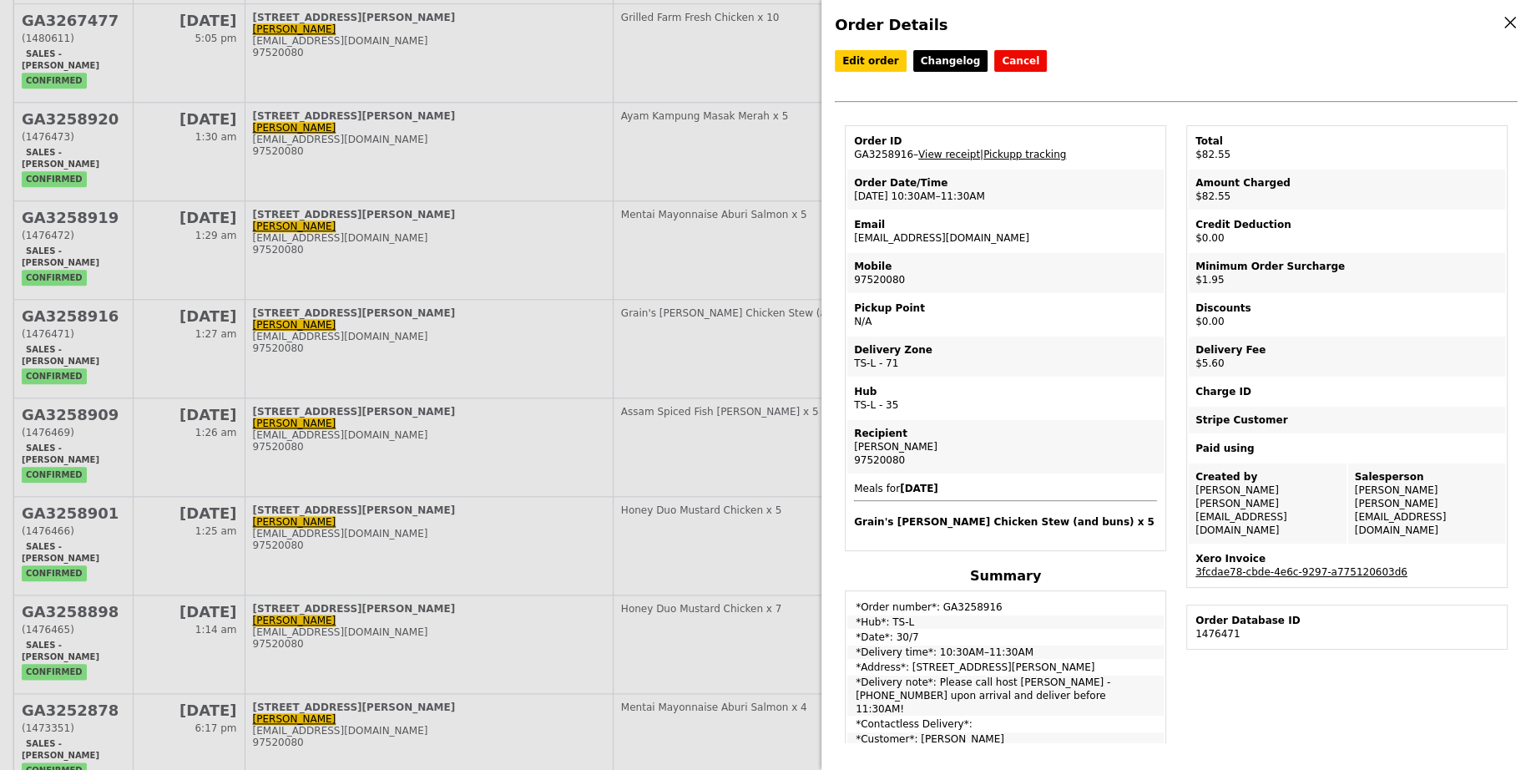
click at [588, 520] on div "Order Details Edit order Changelog Cancel Order ID GA3258916 – View receipt | P…" at bounding box center [765, 385] width 1531 height 770
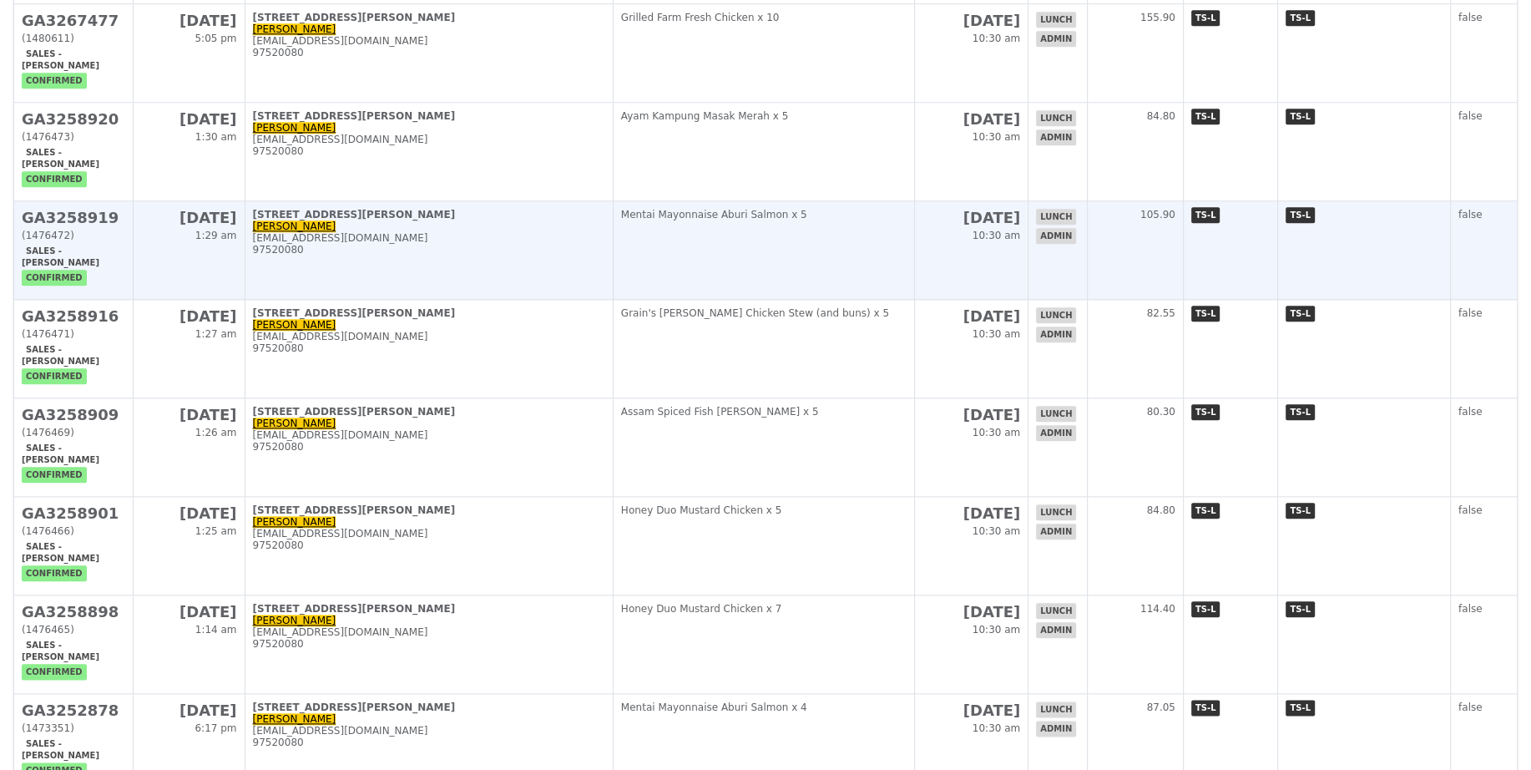
click at [915, 201] on td "Mentai Mayonnaise Aburi Salmon x 5" at bounding box center [764, 250] width 302 height 98
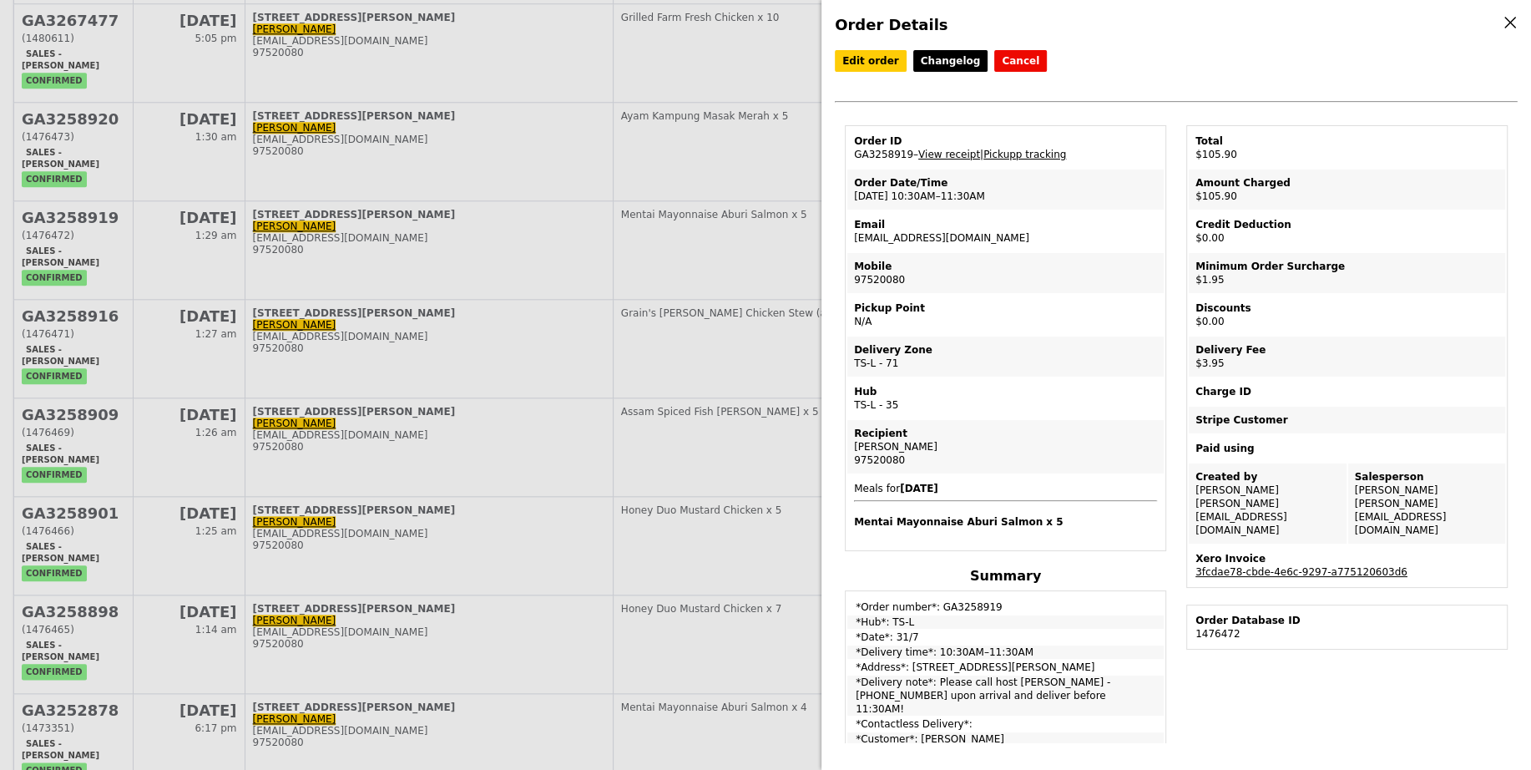
click at [861, 149] on td "Order ID GA3258919 – View receipt | Pickupp tracking" at bounding box center [1005, 148] width 316 height 40
click at [900, 518] on h4 "Mentai Mayonnaise Aburi Salmon x 5" at bounding box center [1005, 521] width 303 height 13
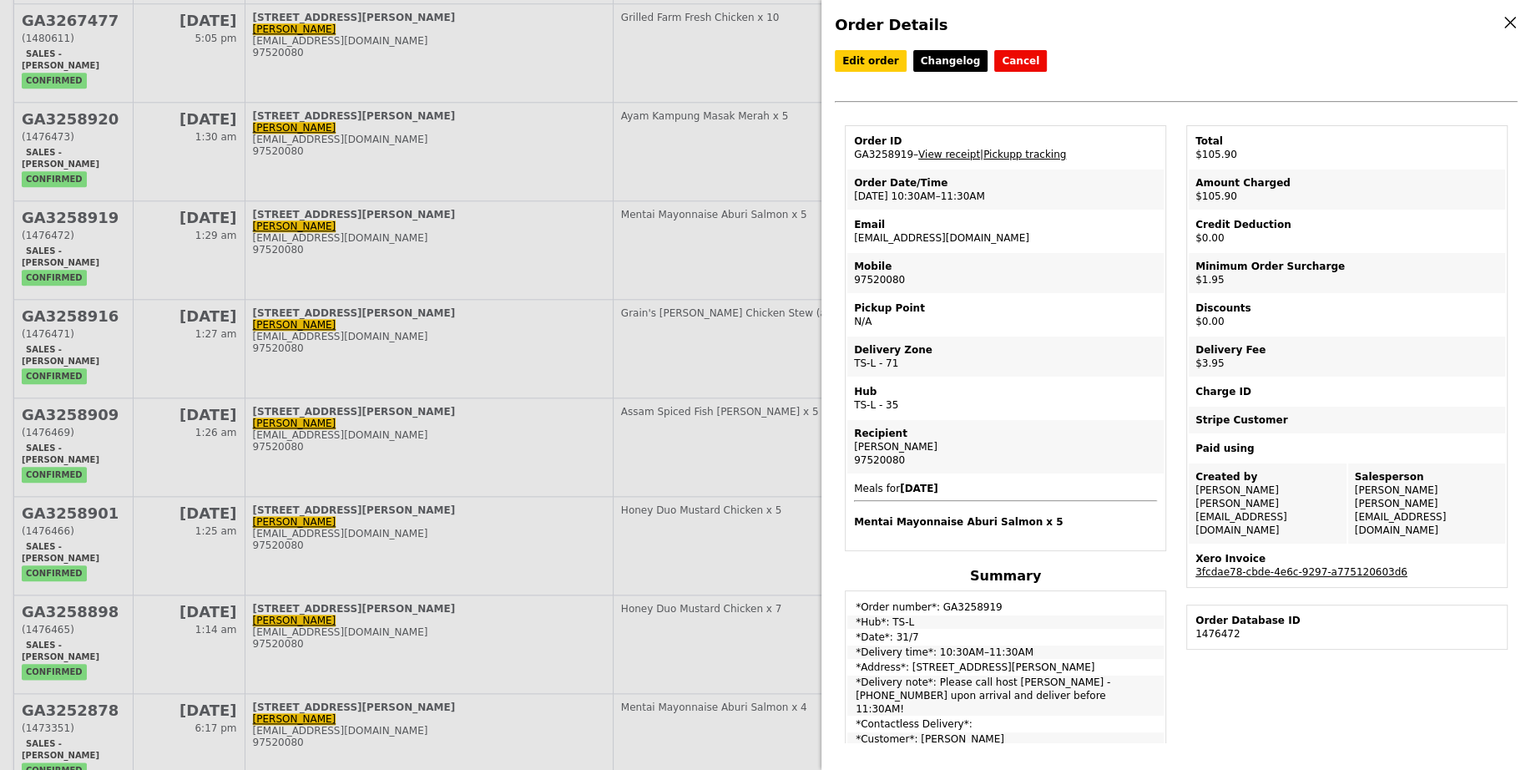
click at [792, 407] on div "Order Details Edit order Changelog Cancel Order ID GA3258919 – View receipt | P…" at bounding box center [765, 385] width 1531 height 770
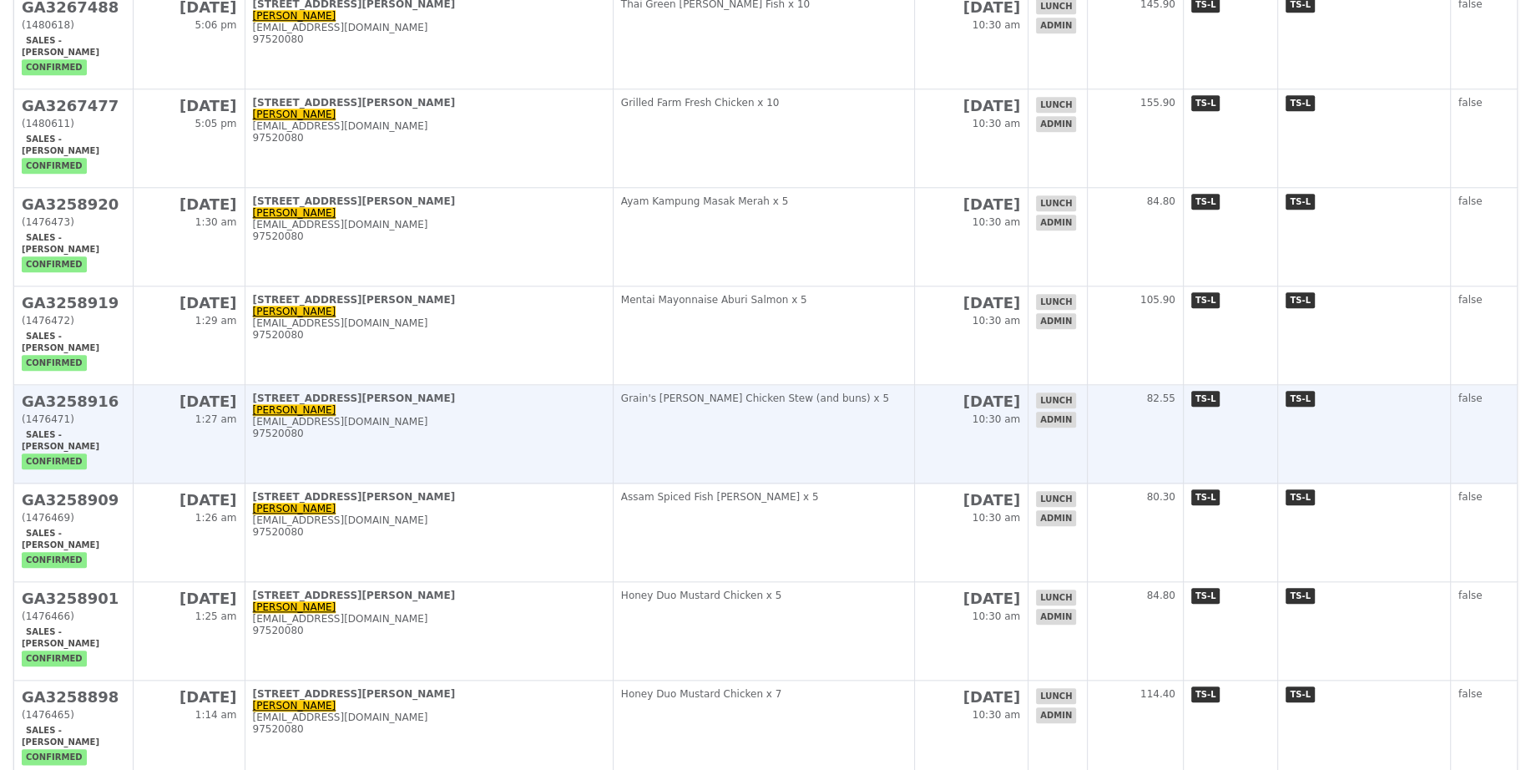
scroll to position [1543, 0]
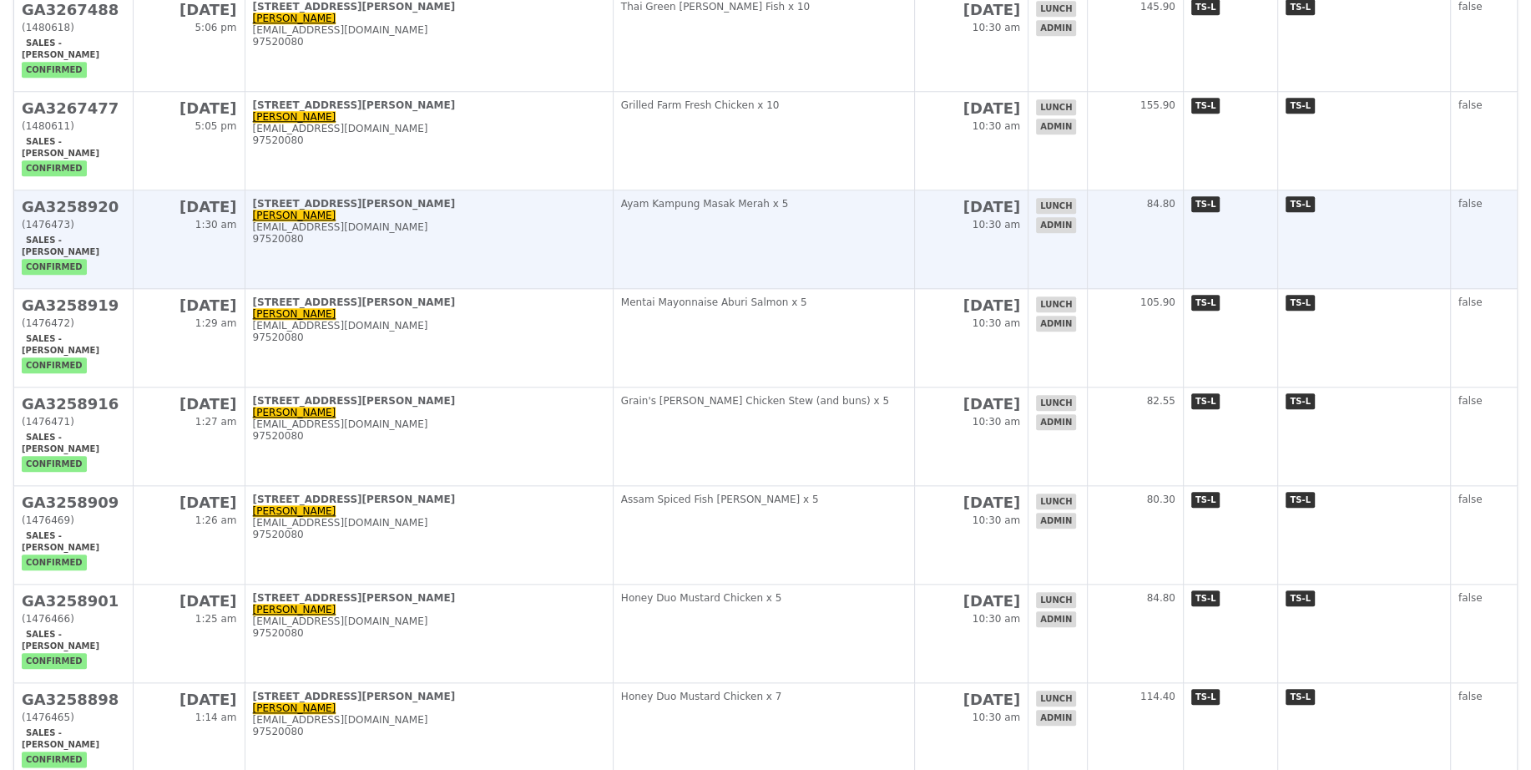
click at [910, 190] on td "Ayam Kampung Masak Merah x 5" at bounding box center [764, 239] width 302 height 98
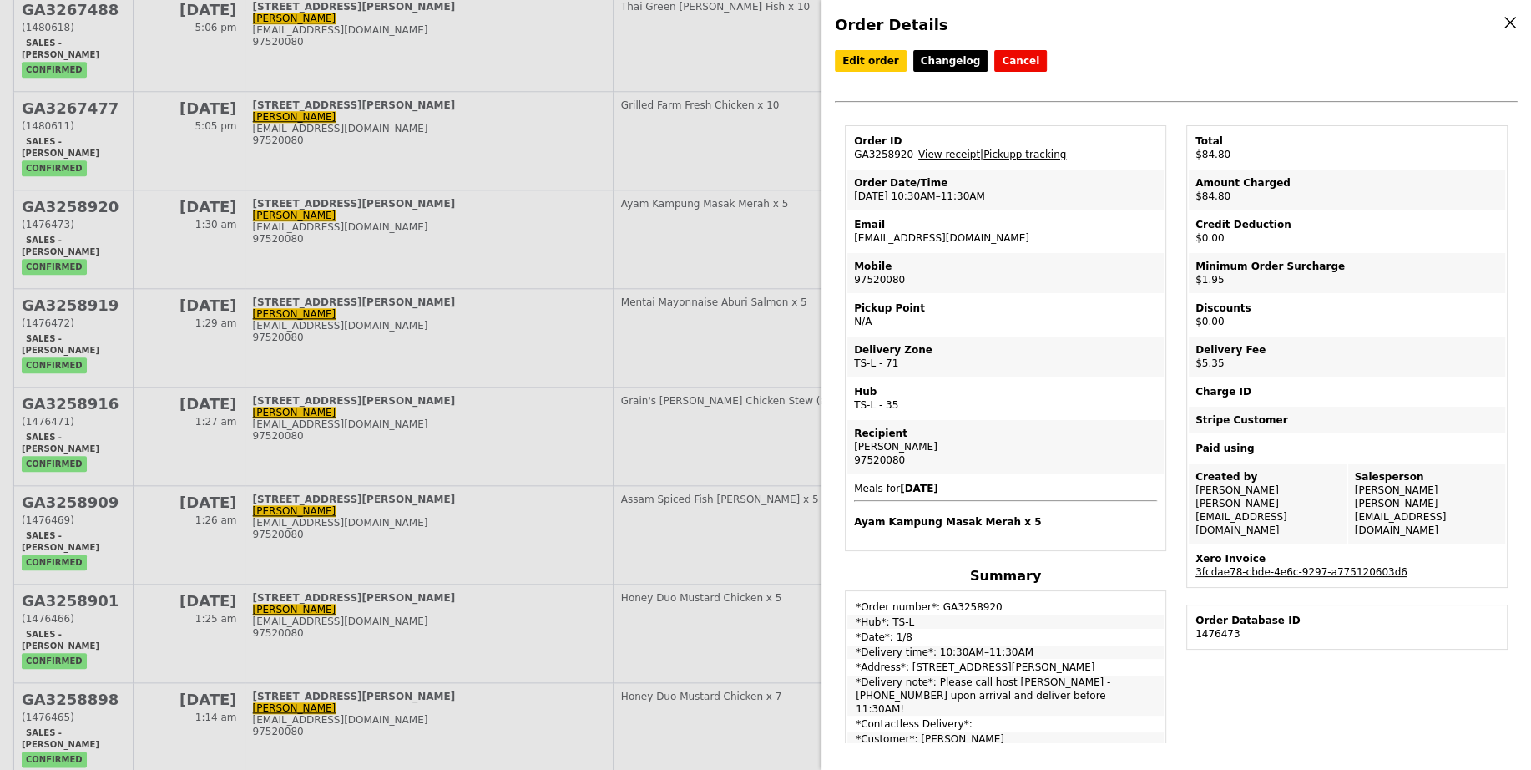
click at [886, 146] on td "Order ID GA3258920 – View receipt | Pickupp tracking" at bounding box center [1005, 148] width 316 height 40
click at [886, 149] on td "Order ID GA3258920 – View receipt | Pickupp tracking" at bounding box center [1005, 148] width 316 height 40
click at [945, 508] on span "Meals for 2025-8-1 Ayam Kampung Masak Merah x 5" at bounding box center [1005, 505] width 303 height 46
click at [947, 519] on h4 "Ayam Kampung Masak Merah x 5" at bounding box center [1005, 521] width 303 height 13
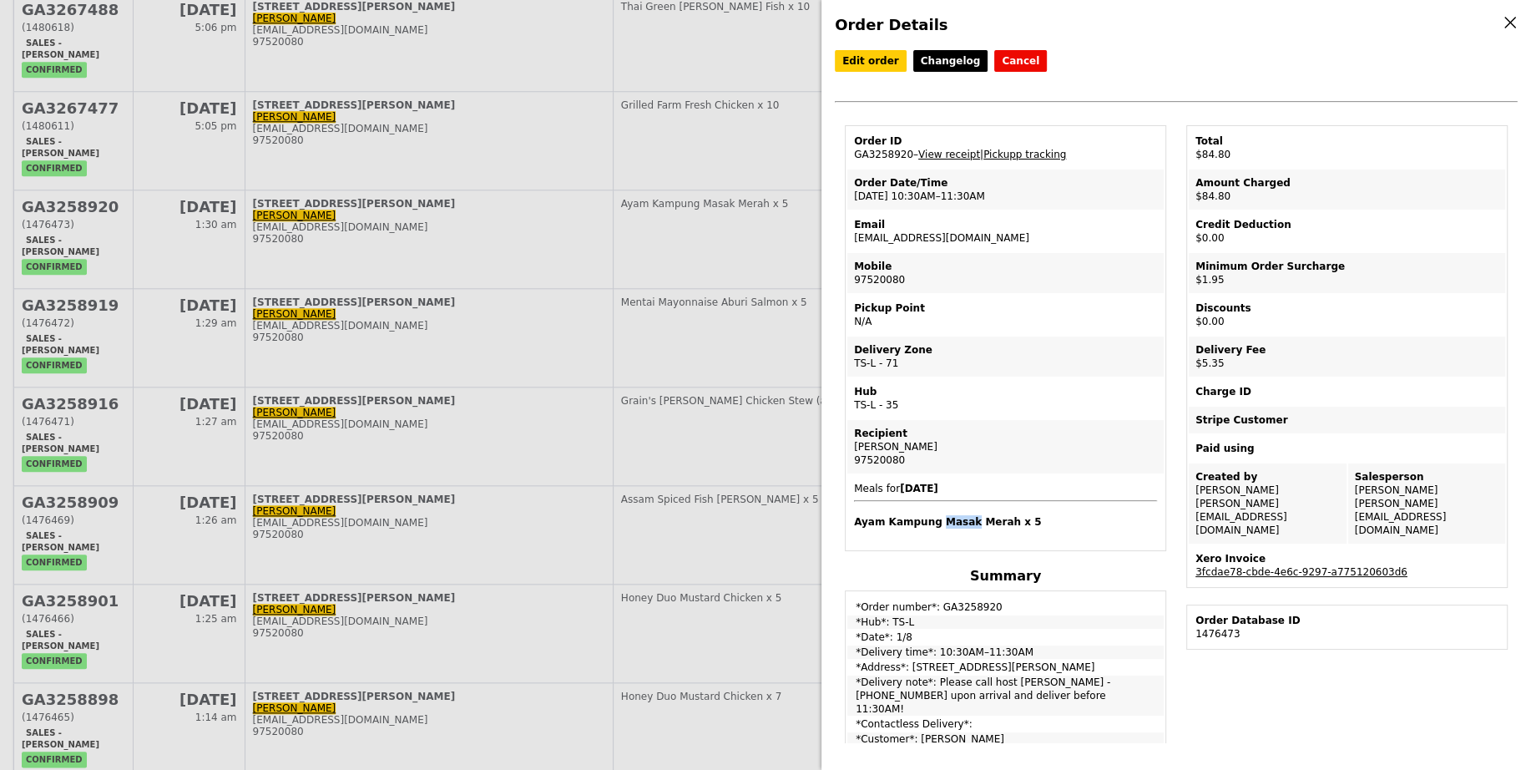
click at [947, 519] on h4 "Ayam Kampung Masak Merah x 5" at bounding box center [1005, 521] width 303 height 13
click at [689, 255] on div "Order Details Edit order Changelog Cancel Order ID GA3258920 – View receipt | P…" at bounding box center [765, 385] width 1531 height 770
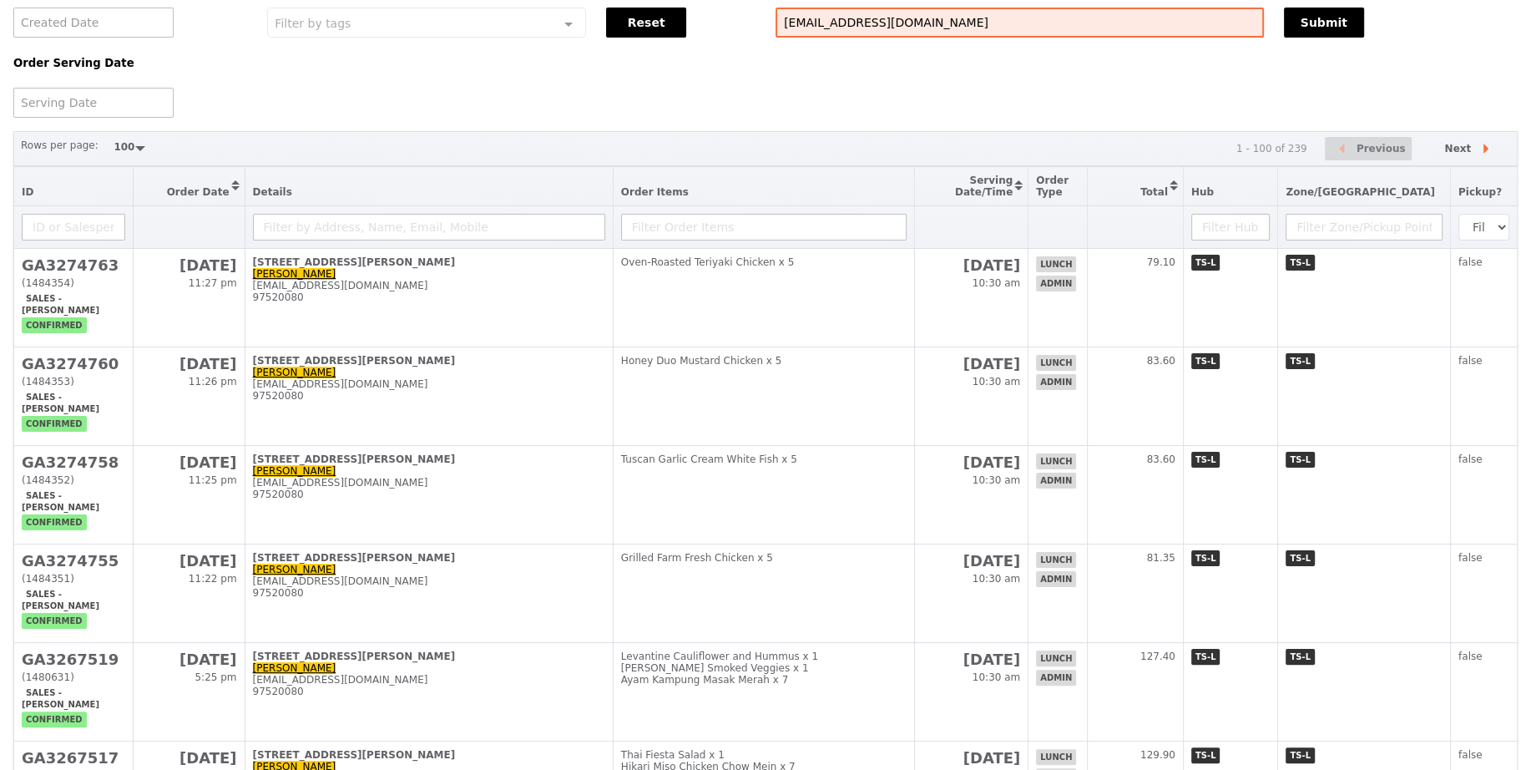
scroll to position [128, 0]
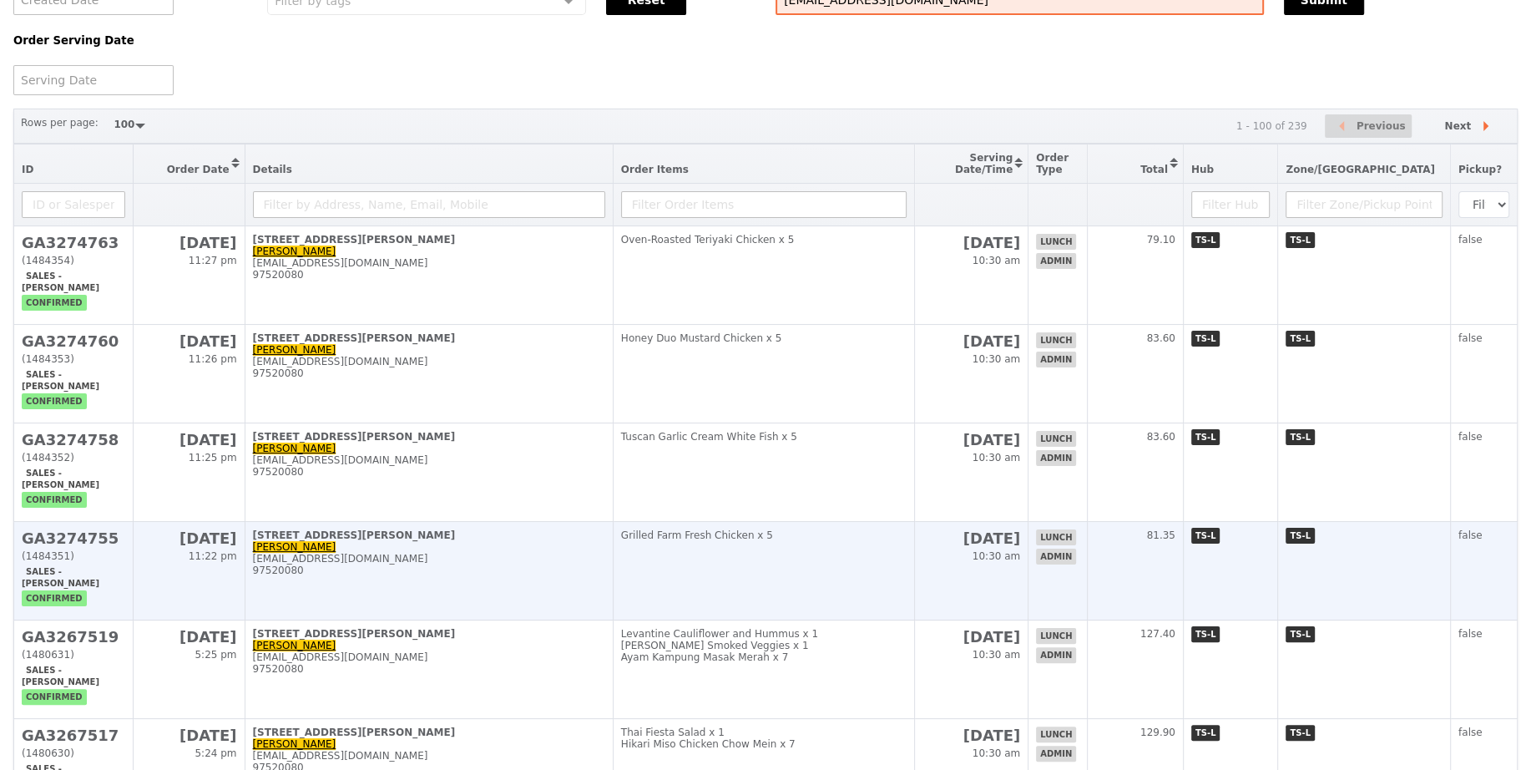
click at [719, 553] on td "Grilled Farm Fresh Chicken x 5" at bounding box center [764, 571] width 302 height 98
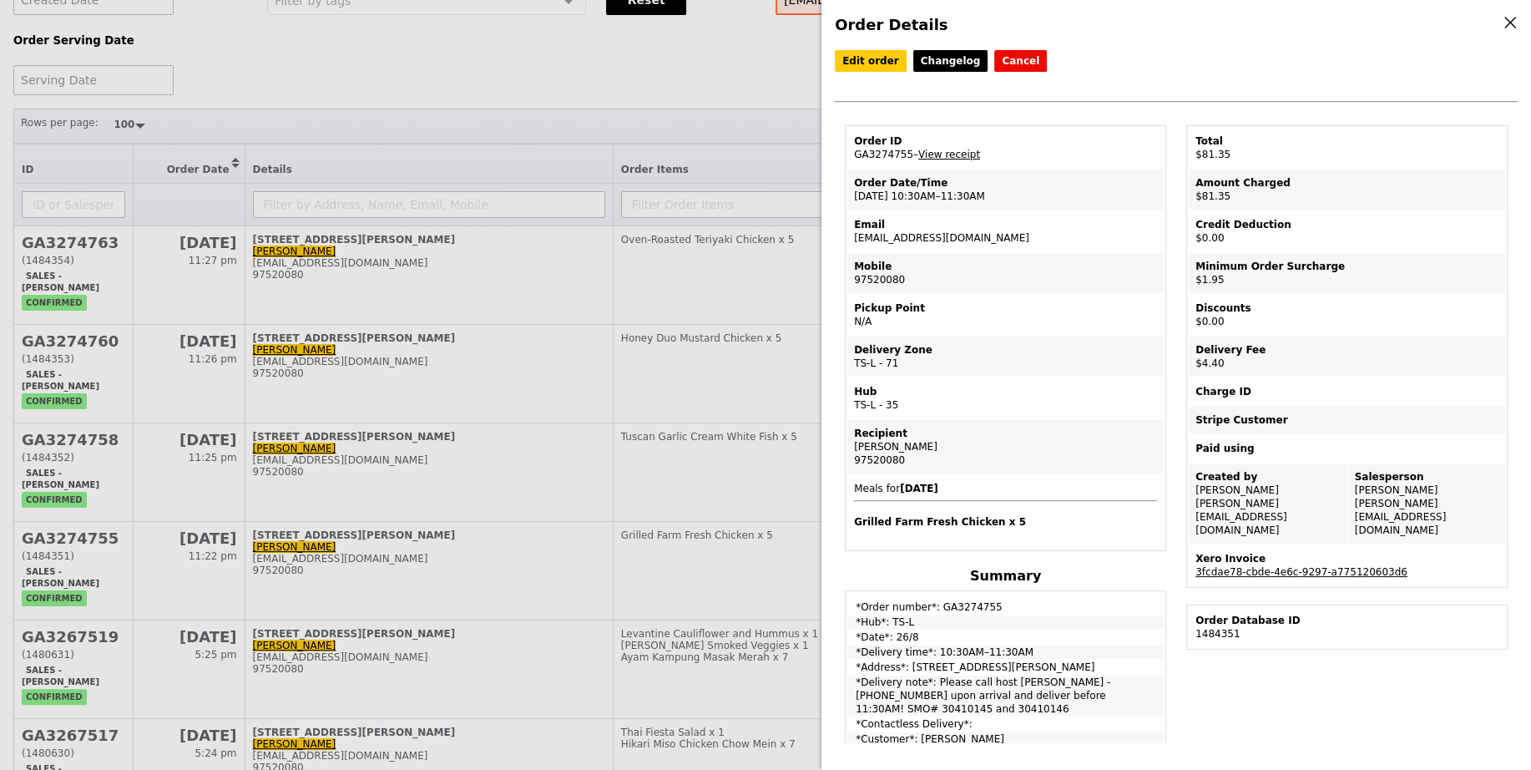
click at [876, 152] on td "Order ID GA3274755 – View receipt" at bounding box center [1005, 148] width 316 height 40
click at [923, 527] on td "Meals for 2025-8-26 Grilled Farm Fresh Chicken x 5" at bounding box center [1005, 511] width 316 height 73
click at [923, 524] on td "Meals for 2025-8-26 Grilled Farm Fresh Chicken x 5" at bounding box center [1005, 511] width 316 height 73
click at [923, 519] on h4 "Grilled Farm Fresh Chicken x 5" at bounding box center [1005, 521] width 303 height 13
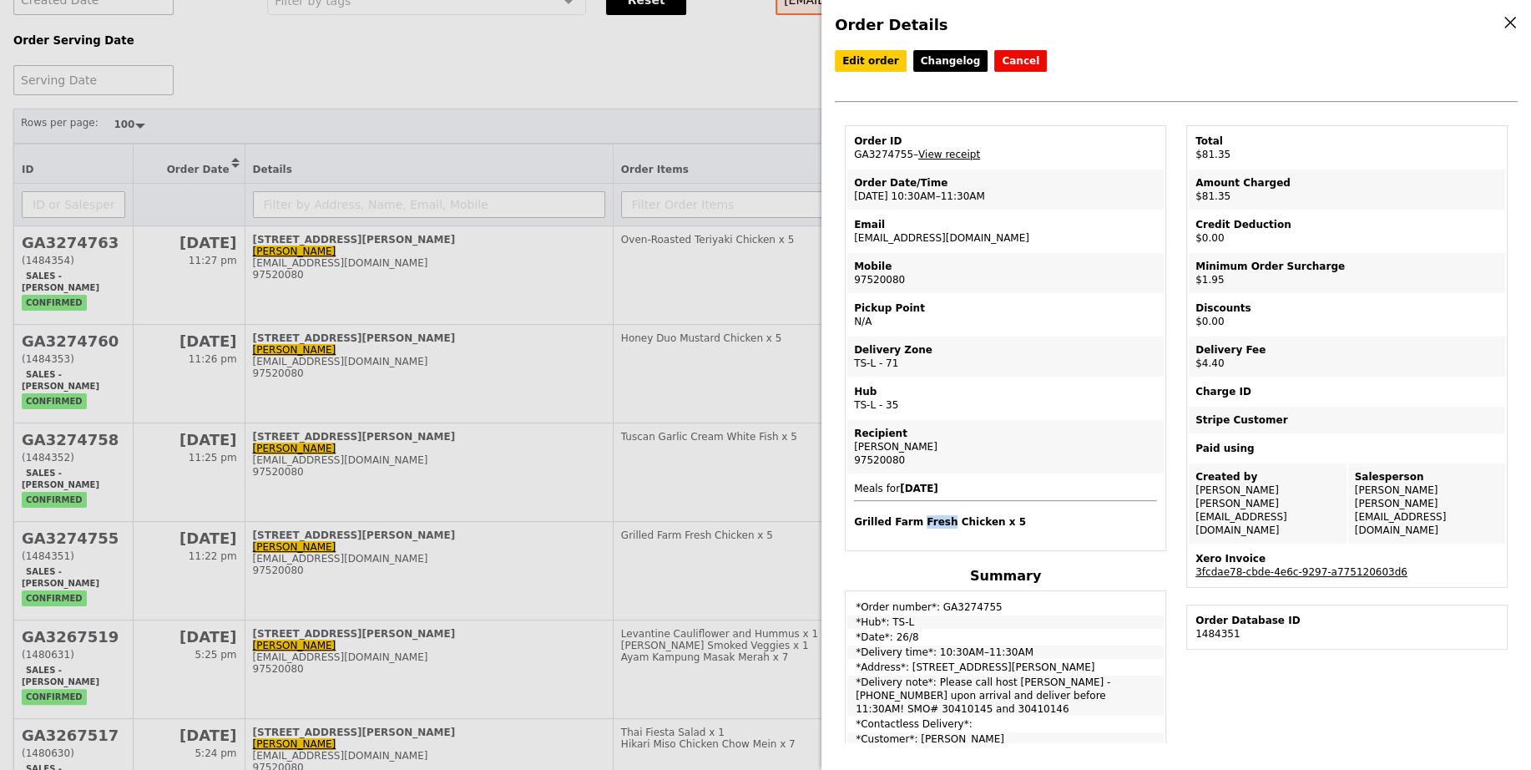
click at [923, 519] on h4 "Grilled Farm Fresh Chicken x 5" at bounding box center [1005, 521] width 303 height 13
click at [776, 442] on div "Order Details Edit order Changelog Cancel Order ID GA3274755 – View receipt Ord…" at bounding box center [765, 385] width 1531 height 770
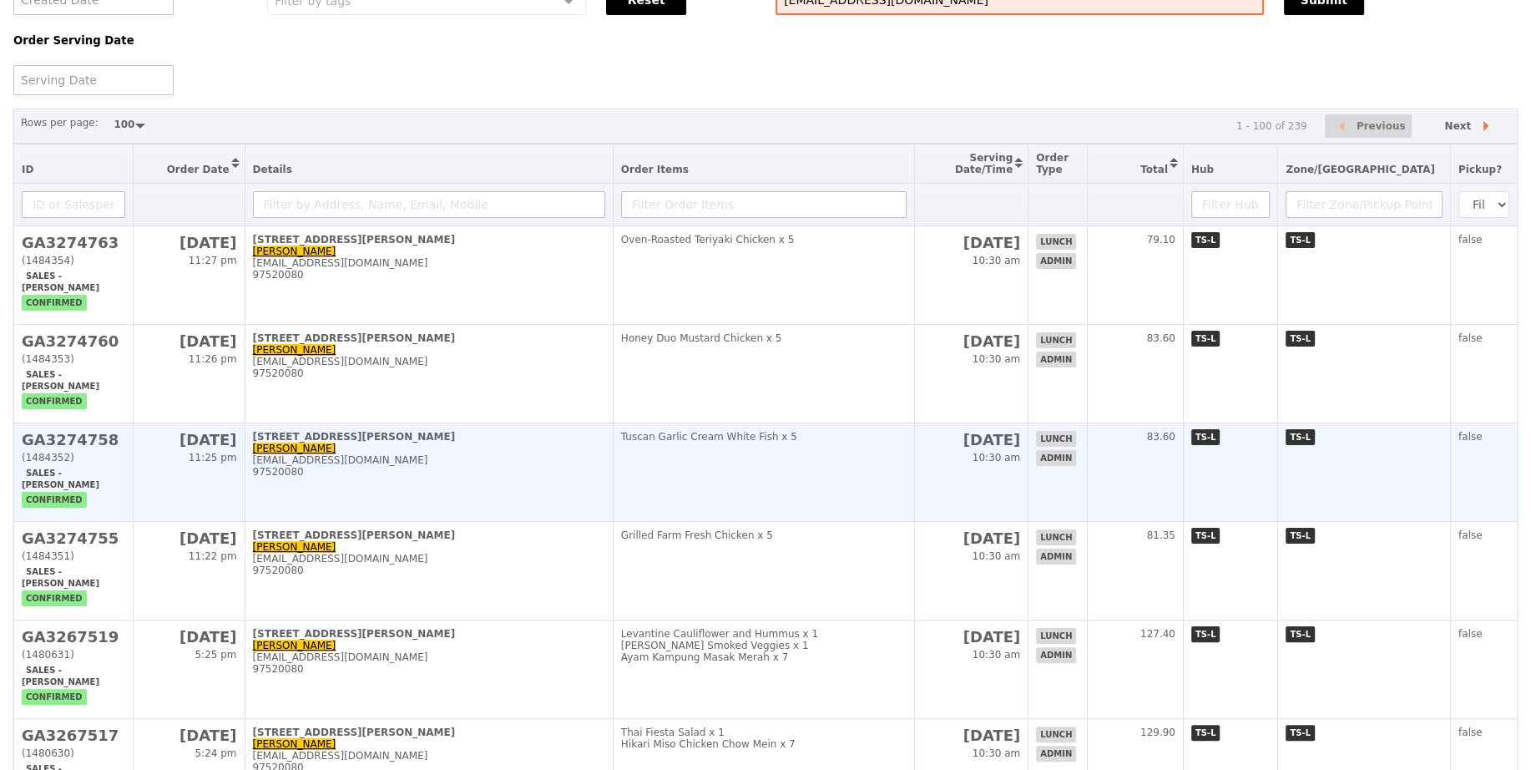
click at [915, 458] on td "Tuscan Garlic Cream White Fish x 5" at bounding box center [764, 472] width 302 height 98
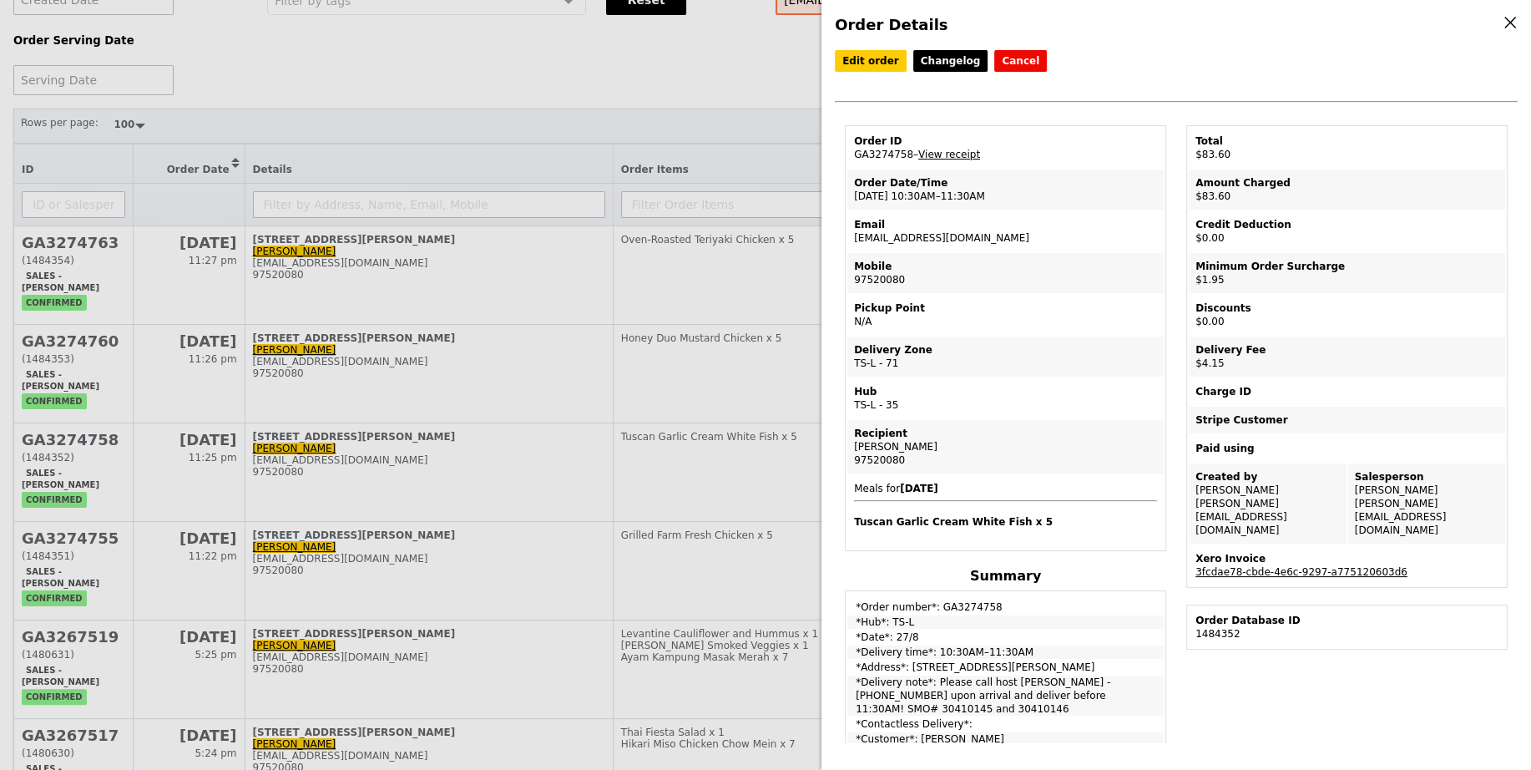
click at [899, 149] on td "Order ID GA3274758 – View receipt" at bounding box center [1005, 148] width 316 height 40
click at [973, 516] on h4 "Tuscan Garlic Cream White Fish x 5" at bounding box center [1005, 521] width 303 height 13
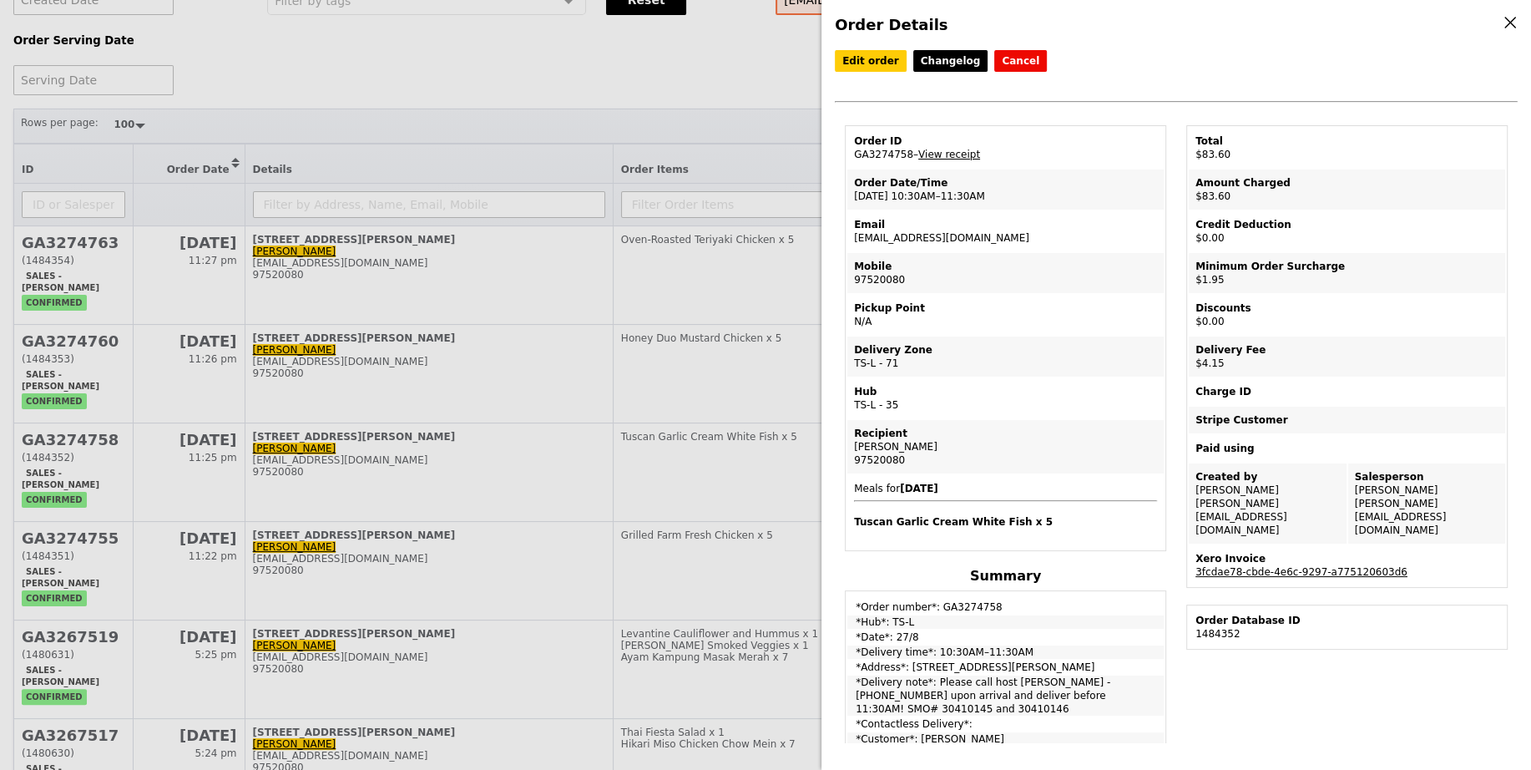
click at [784, 312] on div "Order Details Edit order Changelog Cancel Order ID GA3274758 – View receipt Ord…" at bounding box center [765, 385] width 1531 height 770
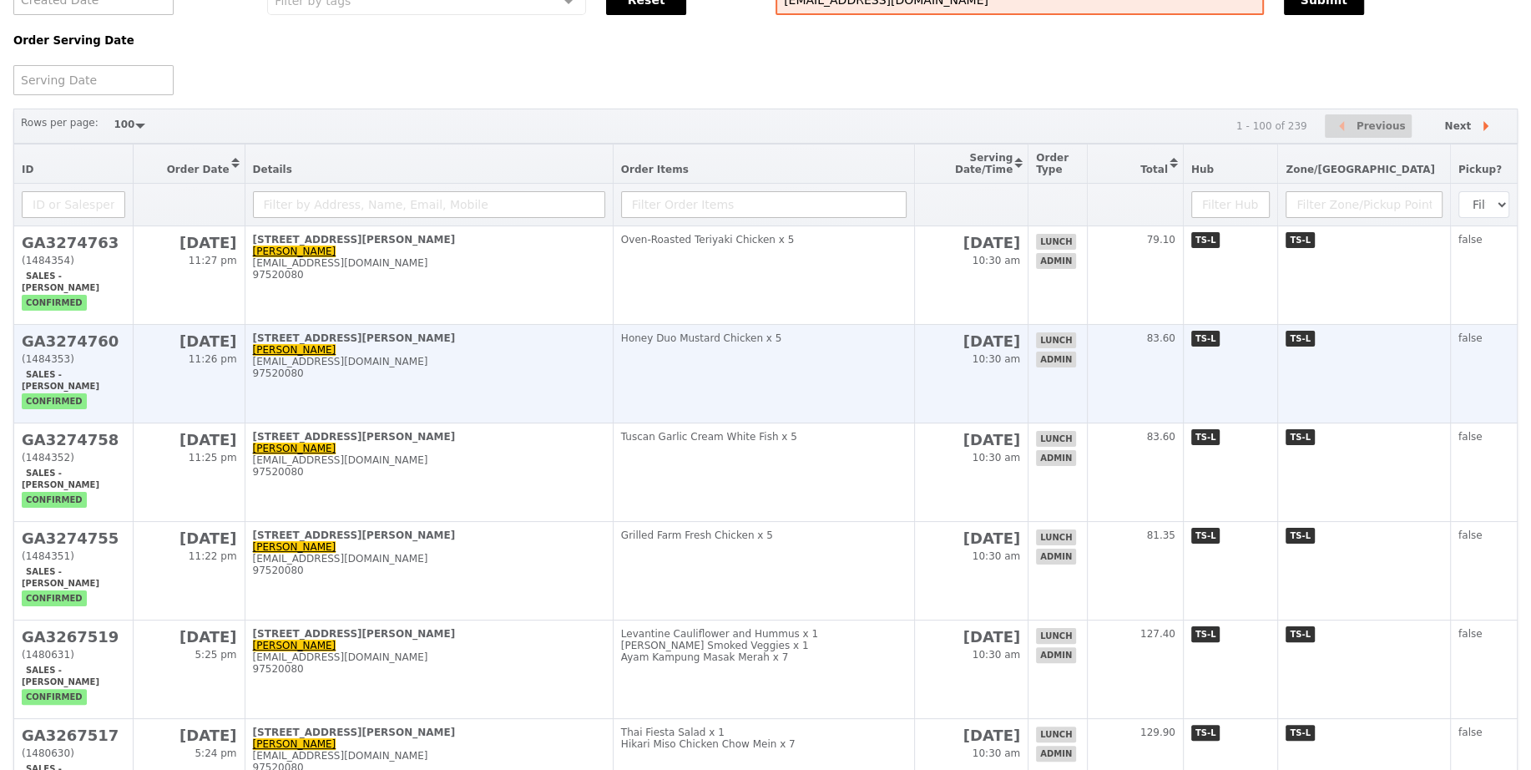
click at [897, 361] on td "Honey Duo Mustard Chicken x 5" at bounding box center [764, 374] width 302 height 98
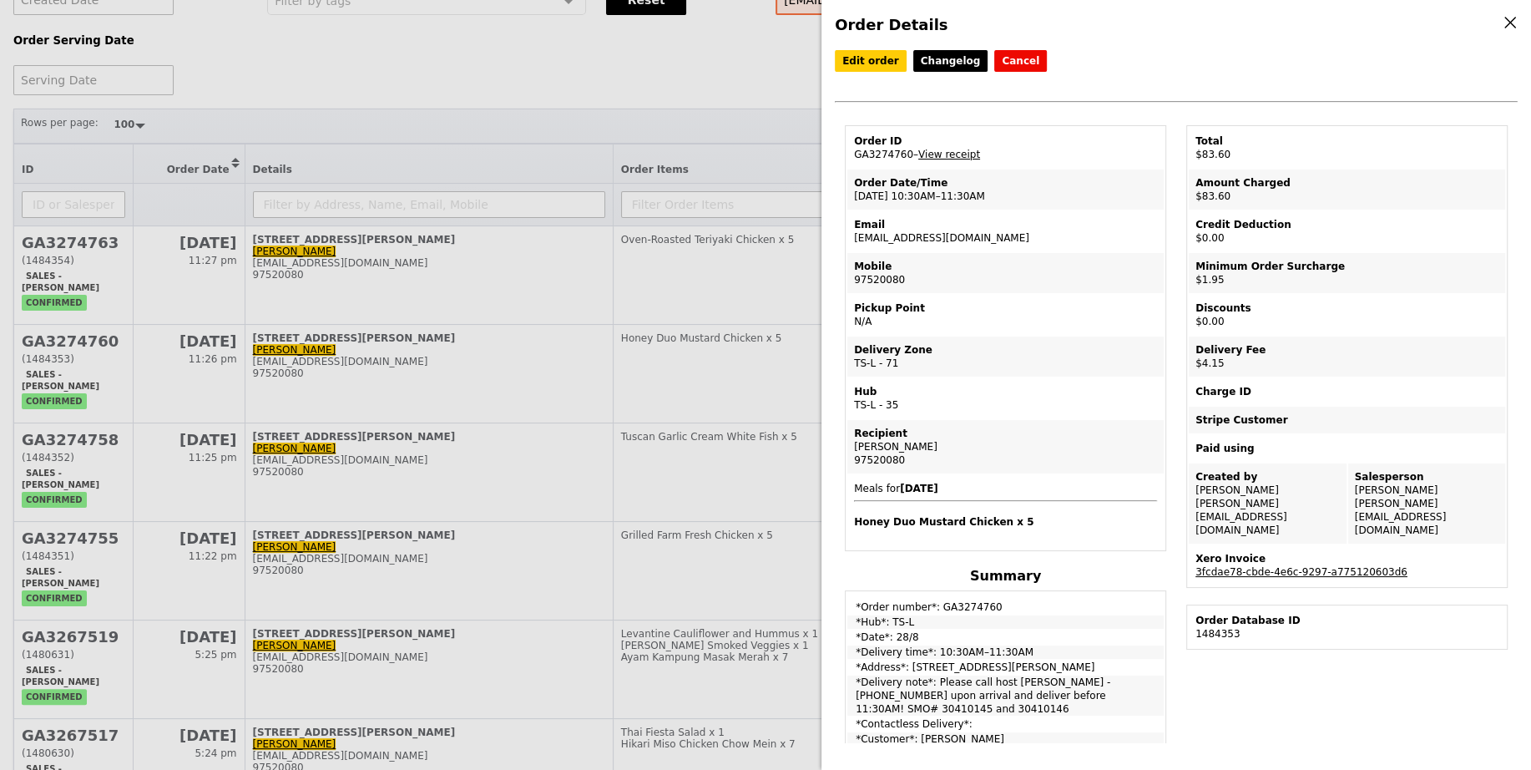
click at [878, 159] on td "Order ID GA3274760 – View receipt" at bounding box center [1005, 148] width 316 height 40
click at [878, 148] on td "Order ID GA3274760 – View receipt" at bounding box center [1005, 148] width 316 height 40
click at [887, 169] on td "Order Date/Time 28/8 – 10:30AM–11:30AM" at bounding box center [1005, 189] width 316 height 40
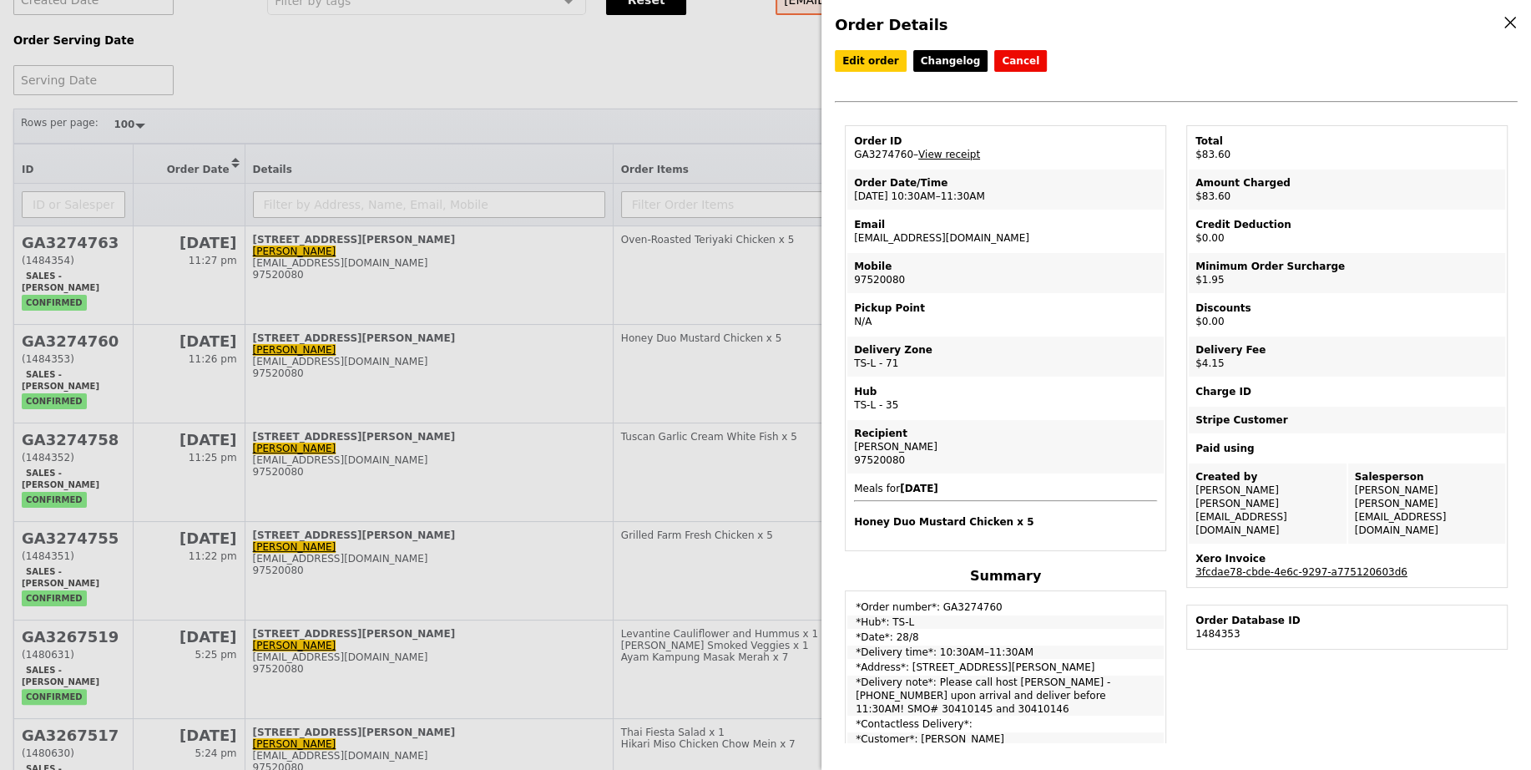
click at [887, 155] on td "Order ID GA3274760 – View receipt" at bounding box center [1005, 148] width 316 height 40
click at [979, 517] on h4 "Honey Duo Mustard Chicken x 5" at bounding box center [1005, 521] width 303 height 13
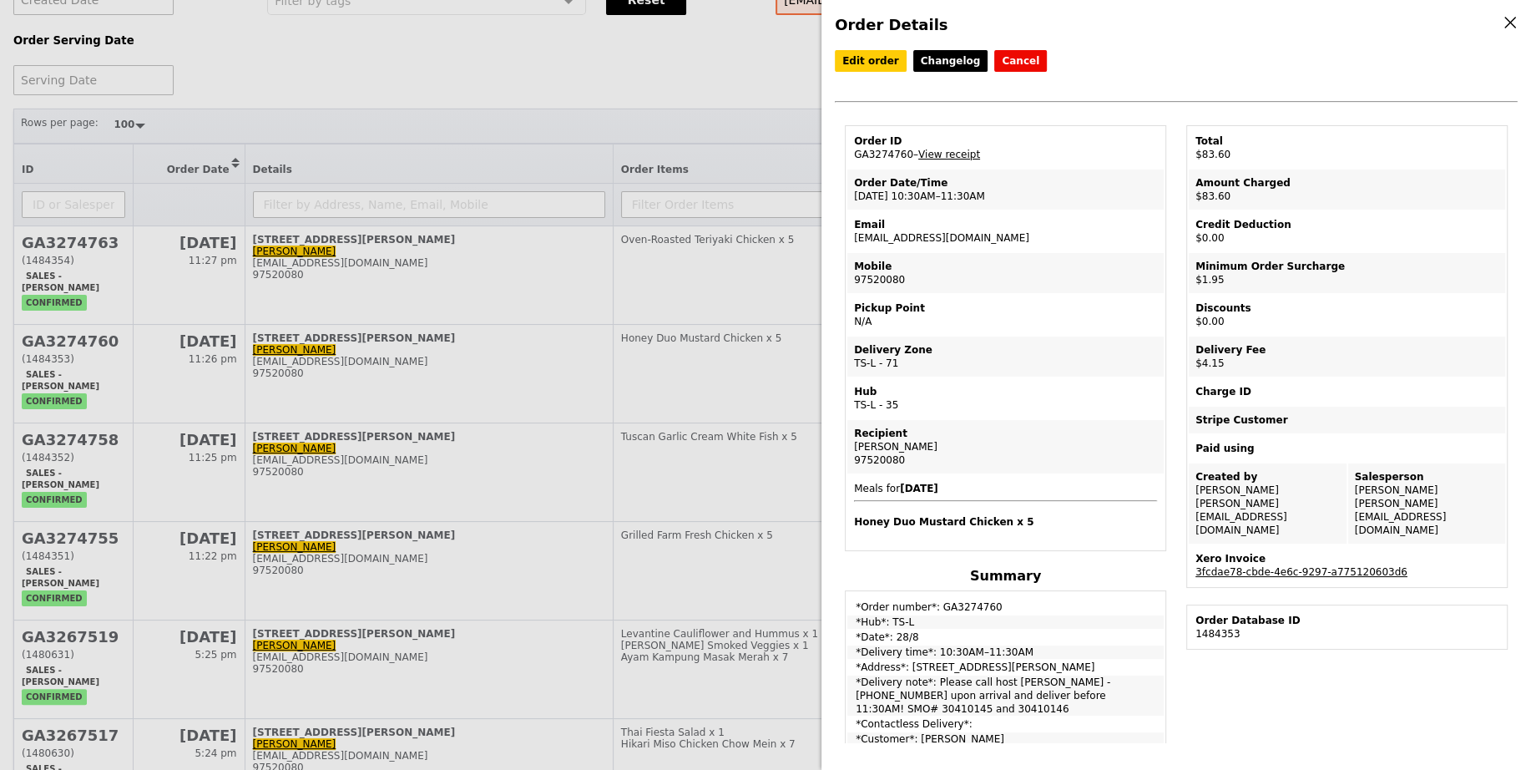
click at [686, 412] on div "Order Details Edit order Changelog Cancel Order ID GA3274760 – View receipt Ord…" at bounding box center [765, 385] width 1531 height 770
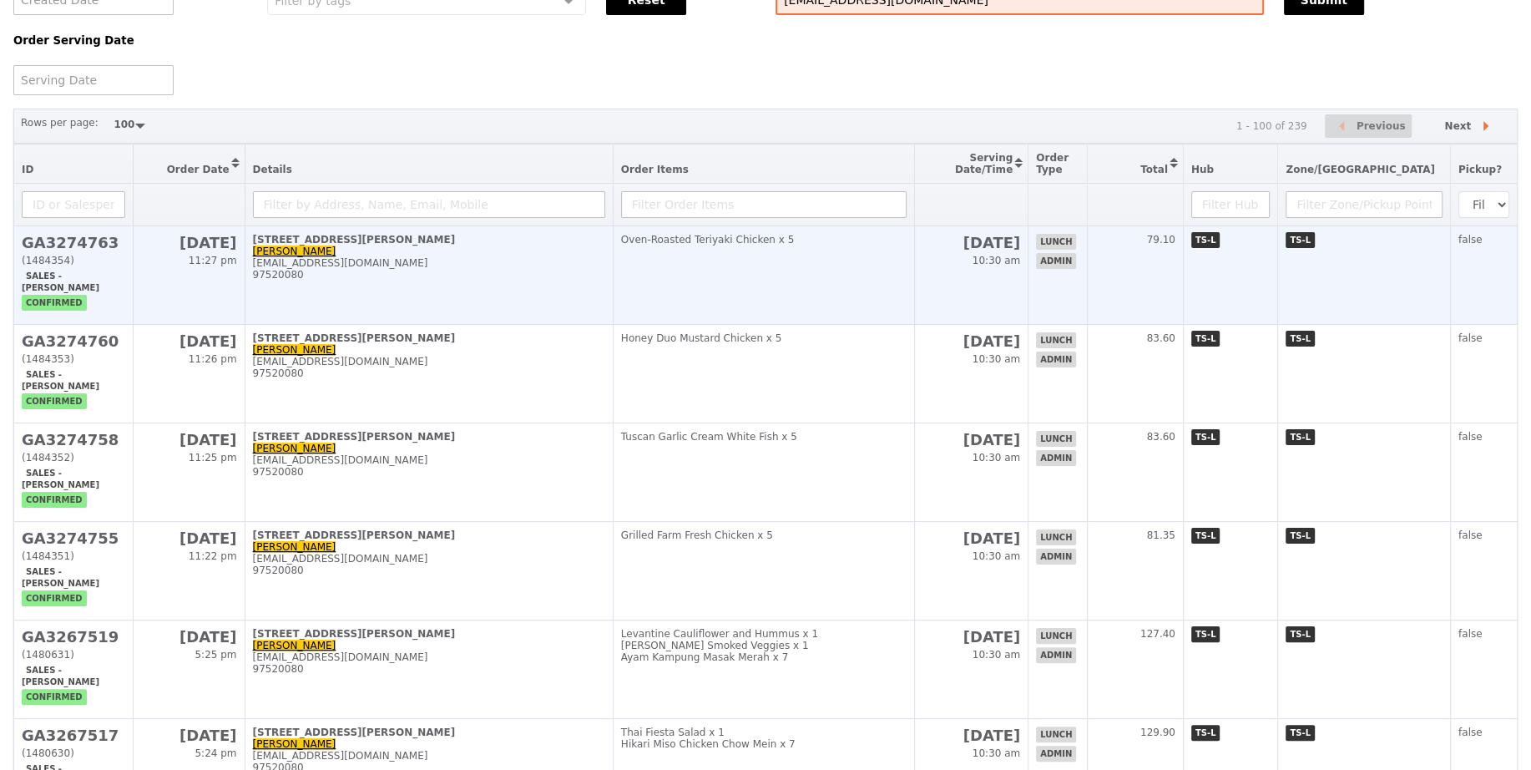
click at [905, 289] on td "Oven‑Roasted Teriyaki Chicken x 5" at bounding box center [764, 275] width 302 height 98
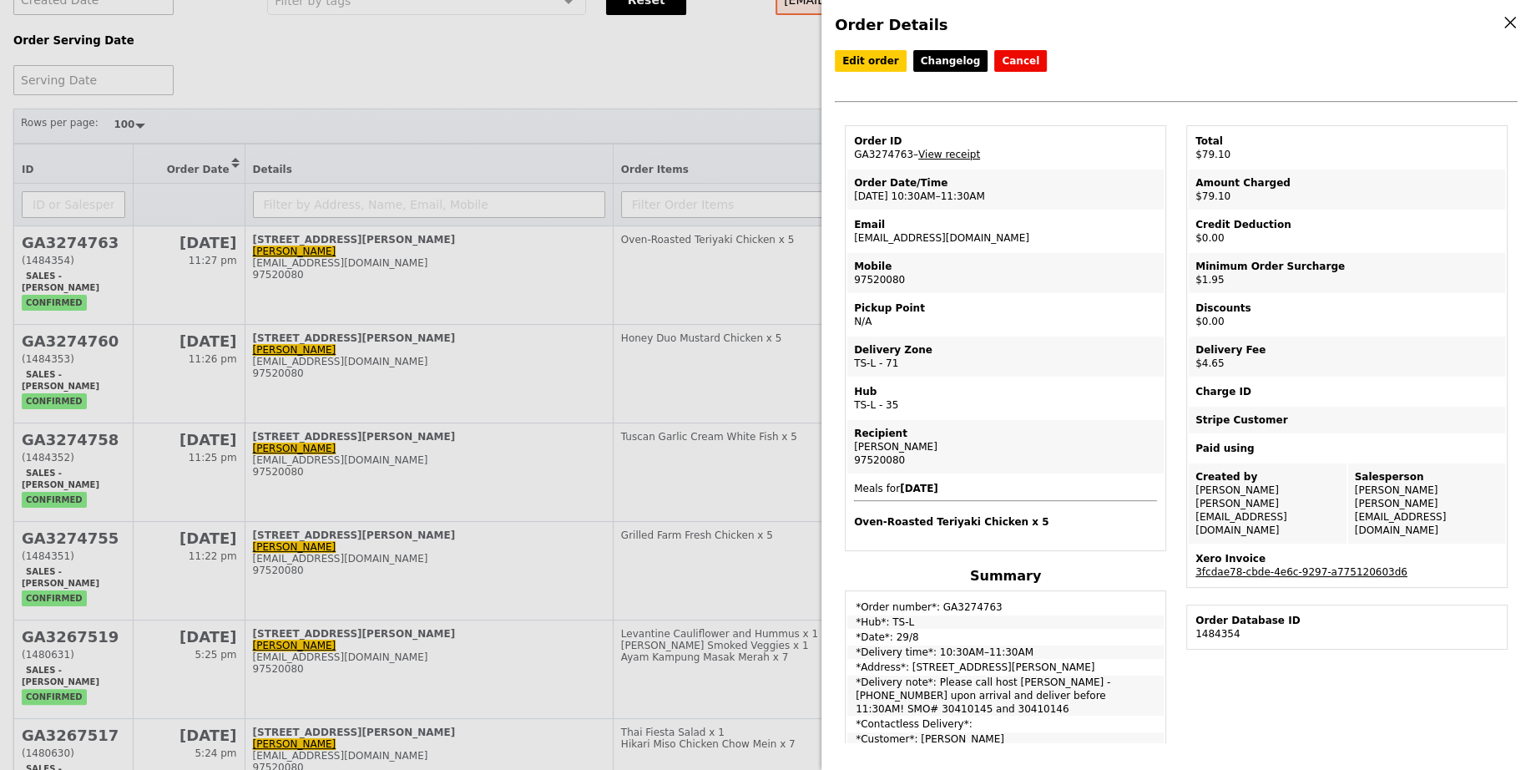
click at [879, 158] on td "Order ID GA3274763 – View receipt" at bounding box center [1005, 148] width 316 height 40
click at [879, 155] on td "Order ID GA3274763 – View receipt" at bounding box center [1005, 148] width 316 height 40
click at [955, 519] on h4 "Oven‑Roasted Teriyaki Chicken x 5" at bounding box center [1005, 521] width 303 height 13
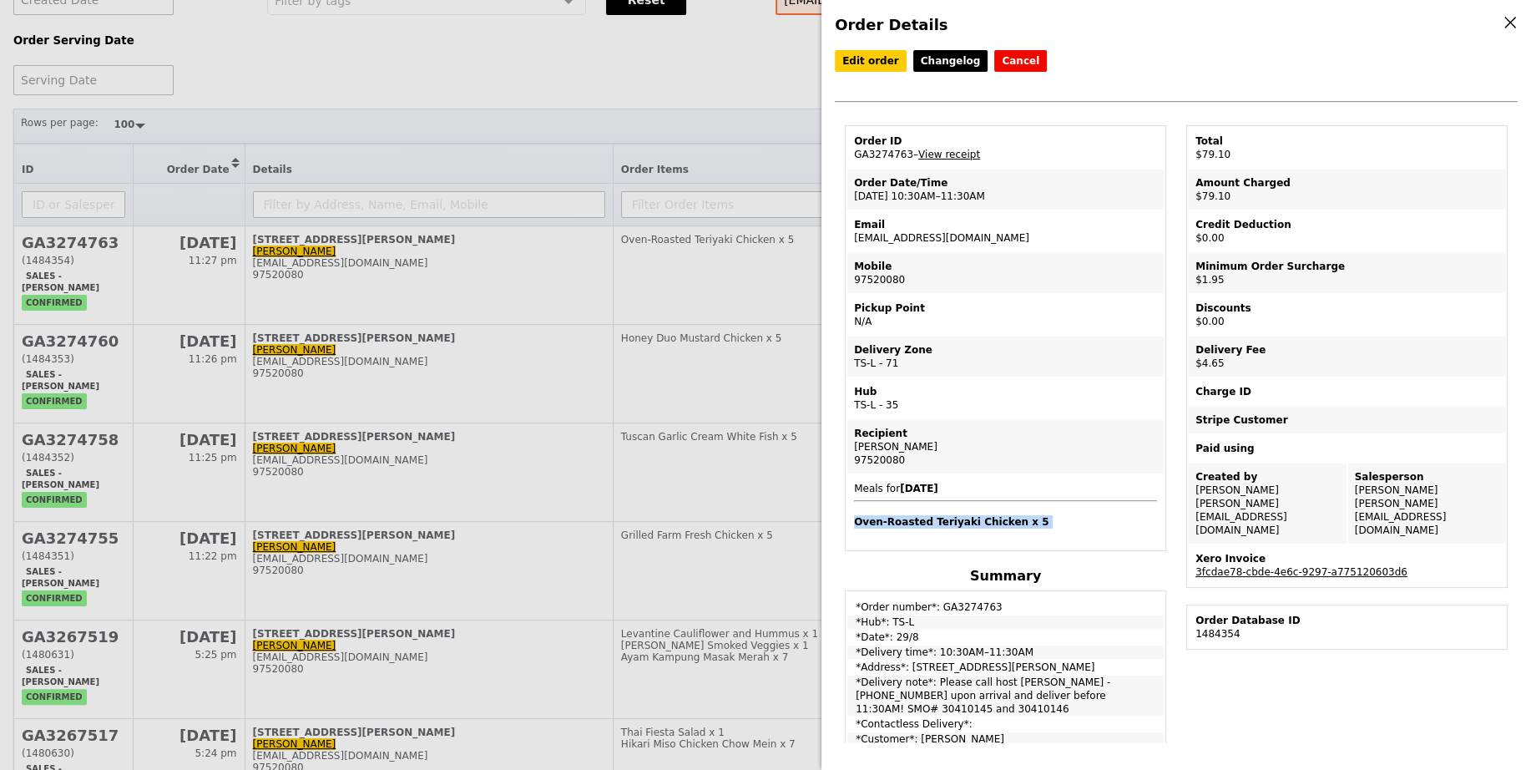
click at [955, 519] on h4 "Oven‑Roasted Teriyaki Chicken x 5" at bounding box center [1005, 521] width 303 height 13
click at [1043, 296] on td "Pickup Point N/A" at bounding box center [1005, 315] width 316 height 40
click at [743, 294] on div "Order Details Edit order Changelog Cancel Order ID GA3274763 – View receipt Ord…" at bounding box center [765, 385] width 1531 height 770
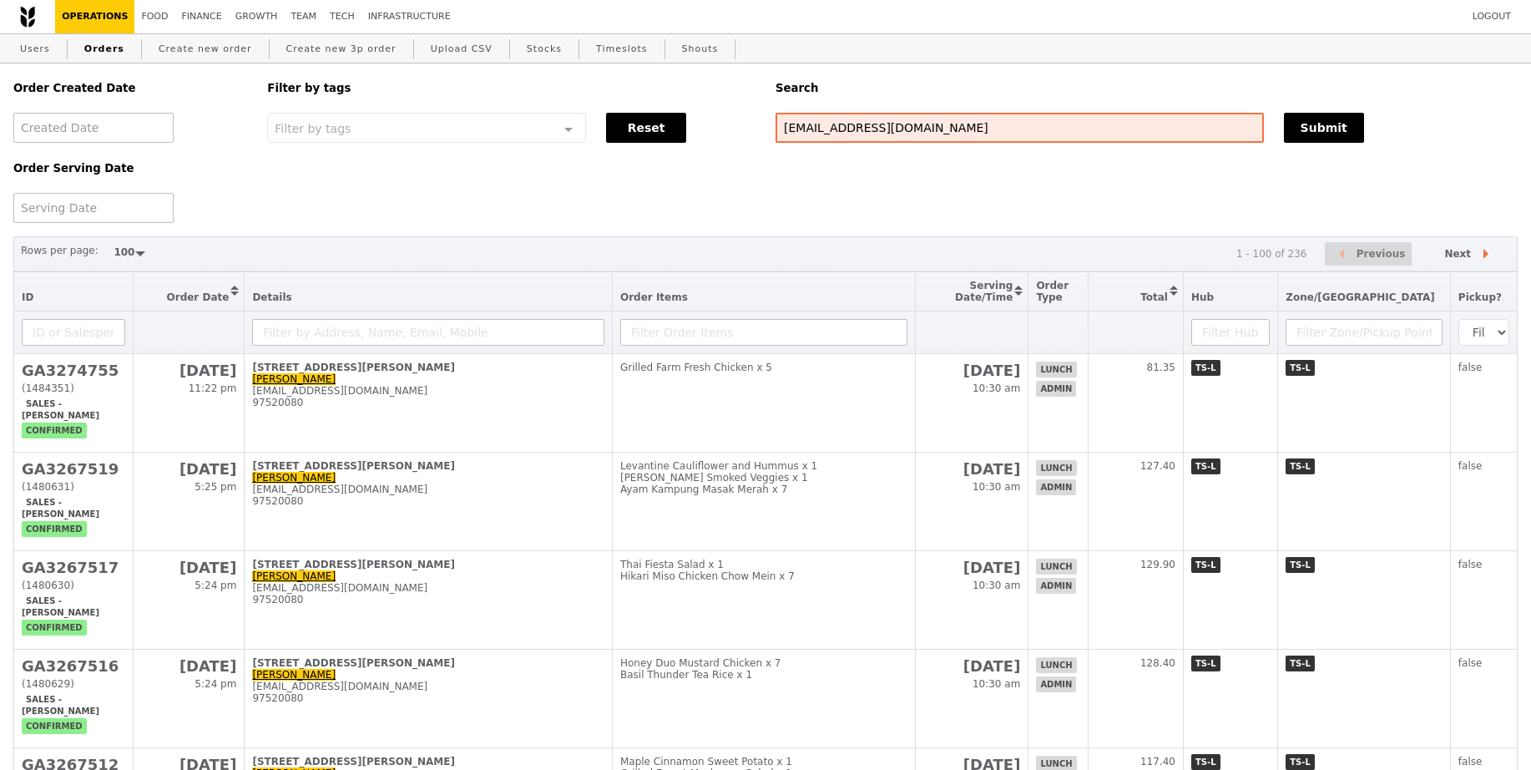
select select "100"
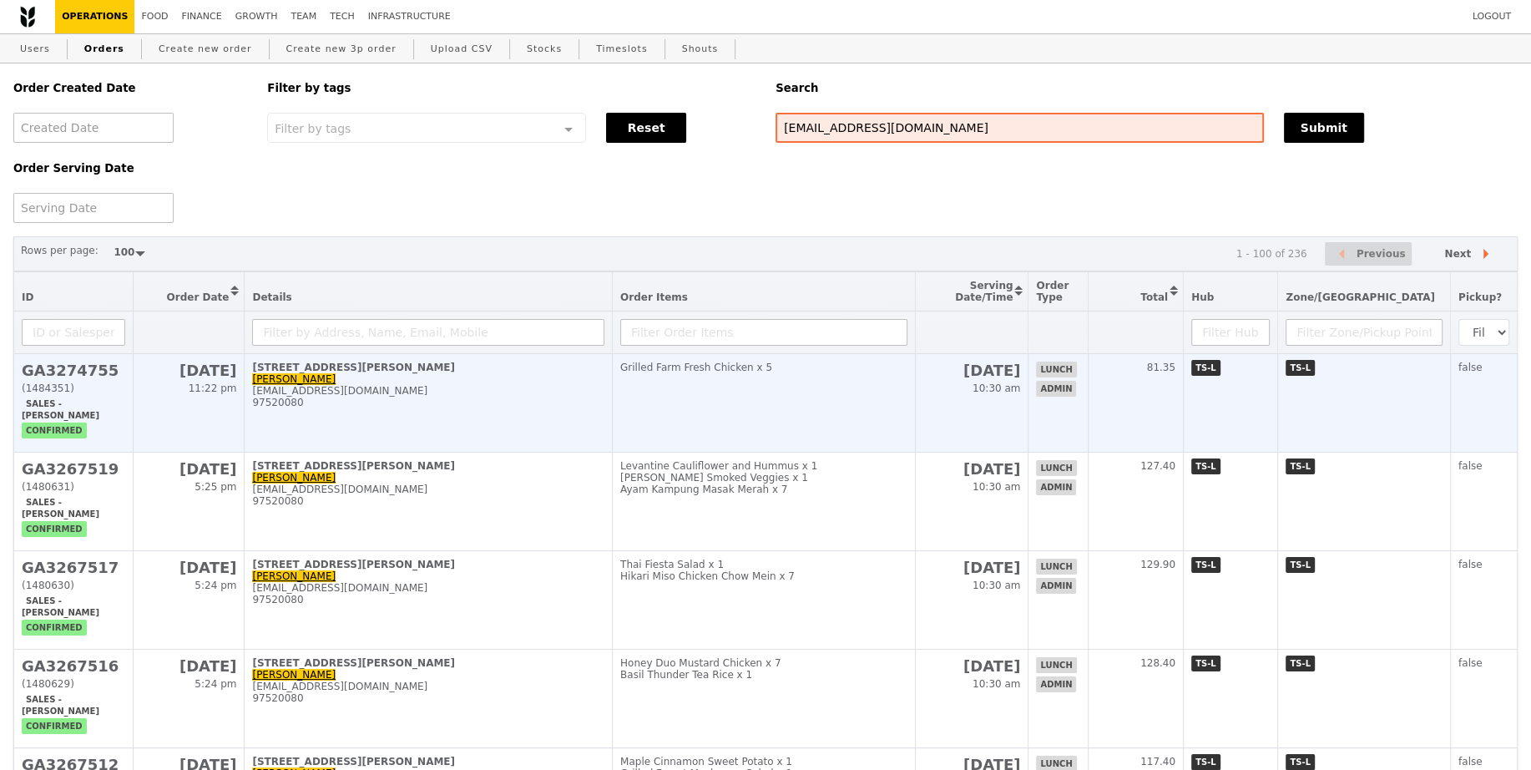
click at [675, 386] on td "Grilled Farm Fresh Chicken x 5" at bounding box center [763, 403] width 303 height 98
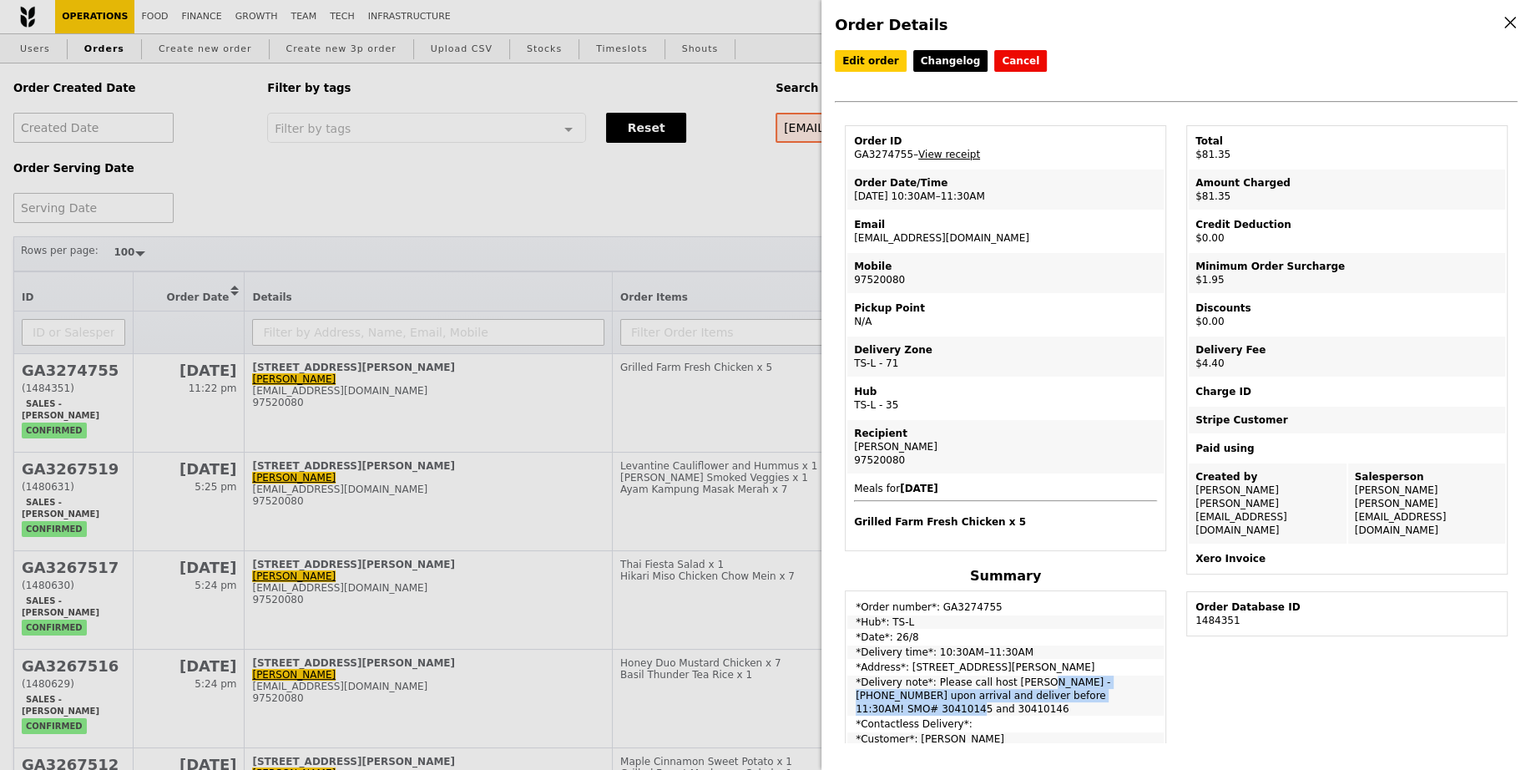
drag, startPoint x: 933, startPoint y: 677, endPoint x: 1009, endPoint y: 685, distance: 76.4
click at [1009, 685] on td "*Delivery note*: Please call host [PERSON_NAME] - [PHONE_NUMBER] upon arrival a…" at bounding box center [1005, 695] width 316 height 40
drag, startPoint x: 1141, startPoint y: 688, endPoint x: 932, endPoint y: 674, distance: 209.9
click at [932, 675] on td "*Delivery note*: Please call host [PERSON_NAME] - [PHONE_NUMBER] upon arrival a…" at bounding box center [1005, 695] width 316 height 40
copy td "Please call host [PERSON_NAME] - [PHONE_NUMBER] upon arrival and deliver before…"
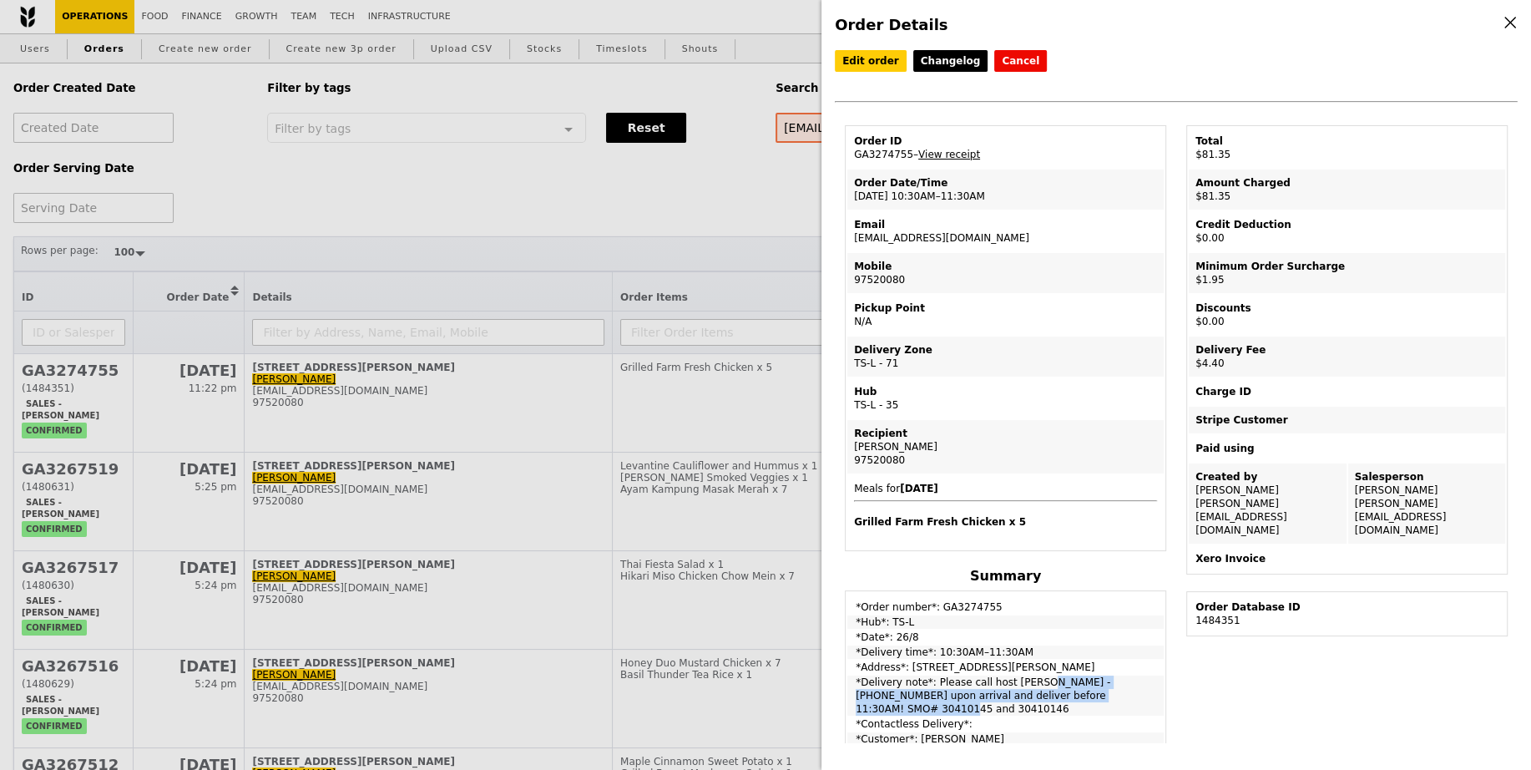
copy td "Please call host [PERSON_NAME] - [PHONE_NUMBER] upon arrival and deliver before…"
click at [689, 187] on div "Order Details Edit order Changelog Cancel Order ID GA3274755 – View receipt Ord…" at bounding box center [765, 385] width 1531 height 770
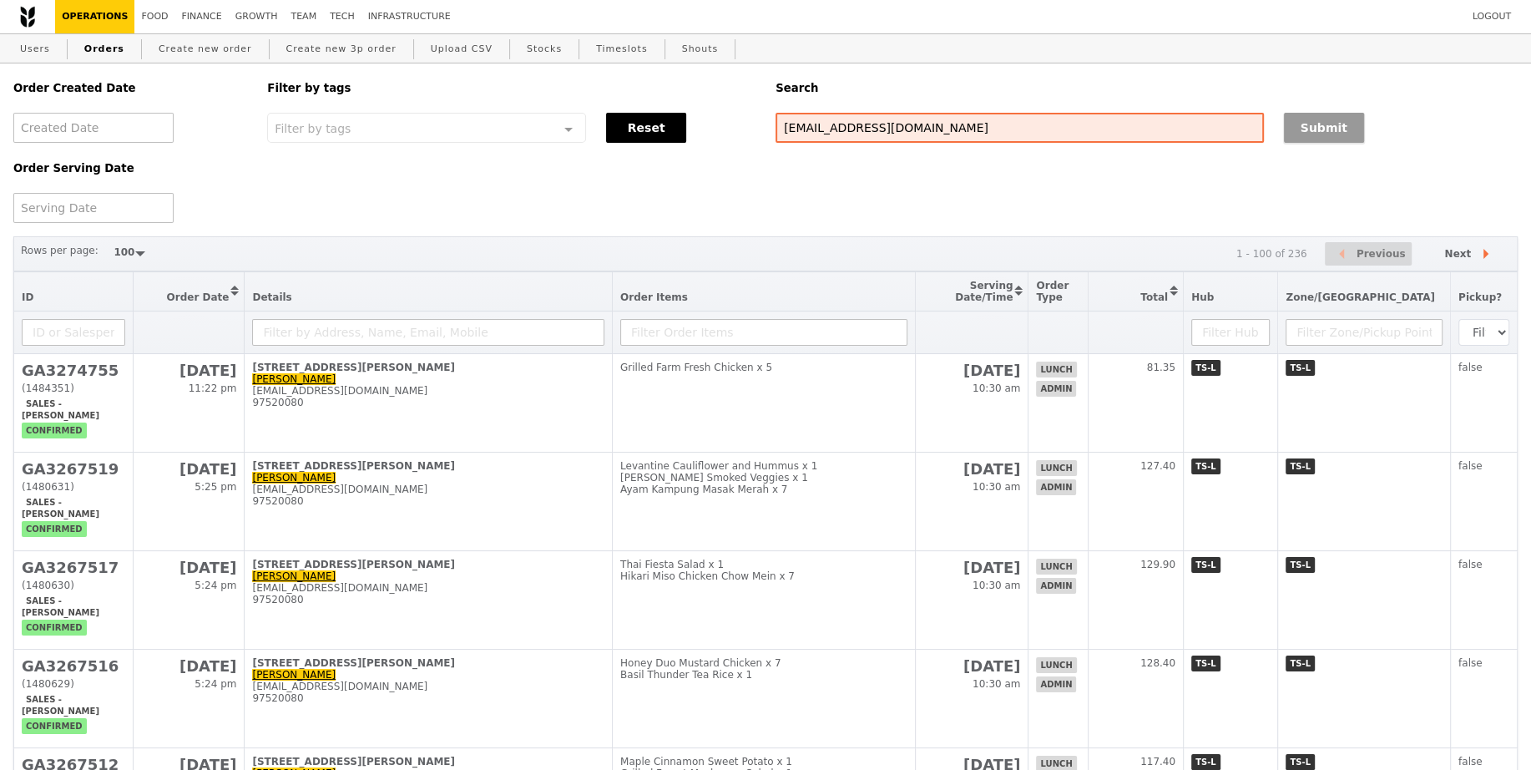
click at [1343, 128] on button "Submit" at bounding box center [1324, 128] width 80 height 30
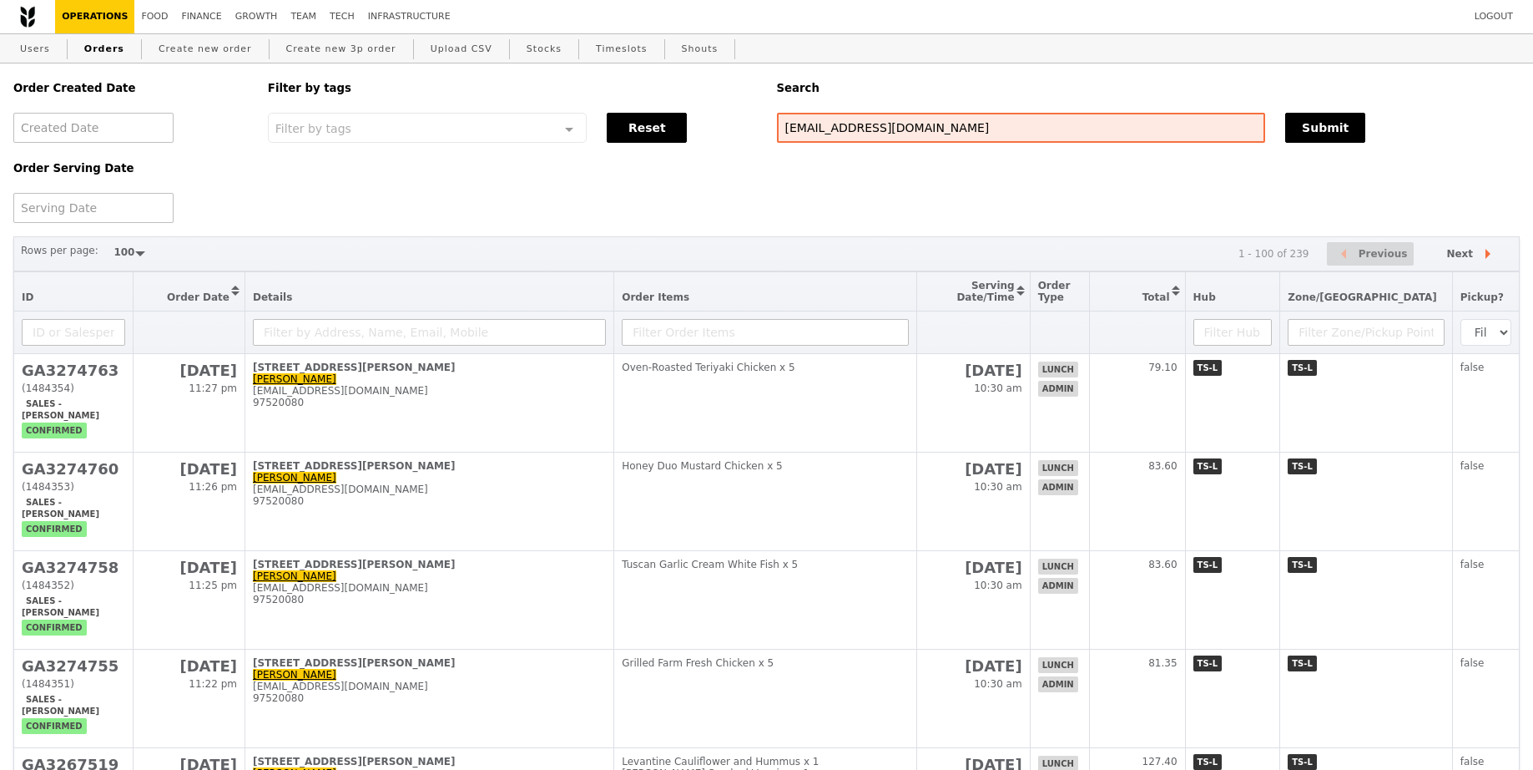
select select "100"
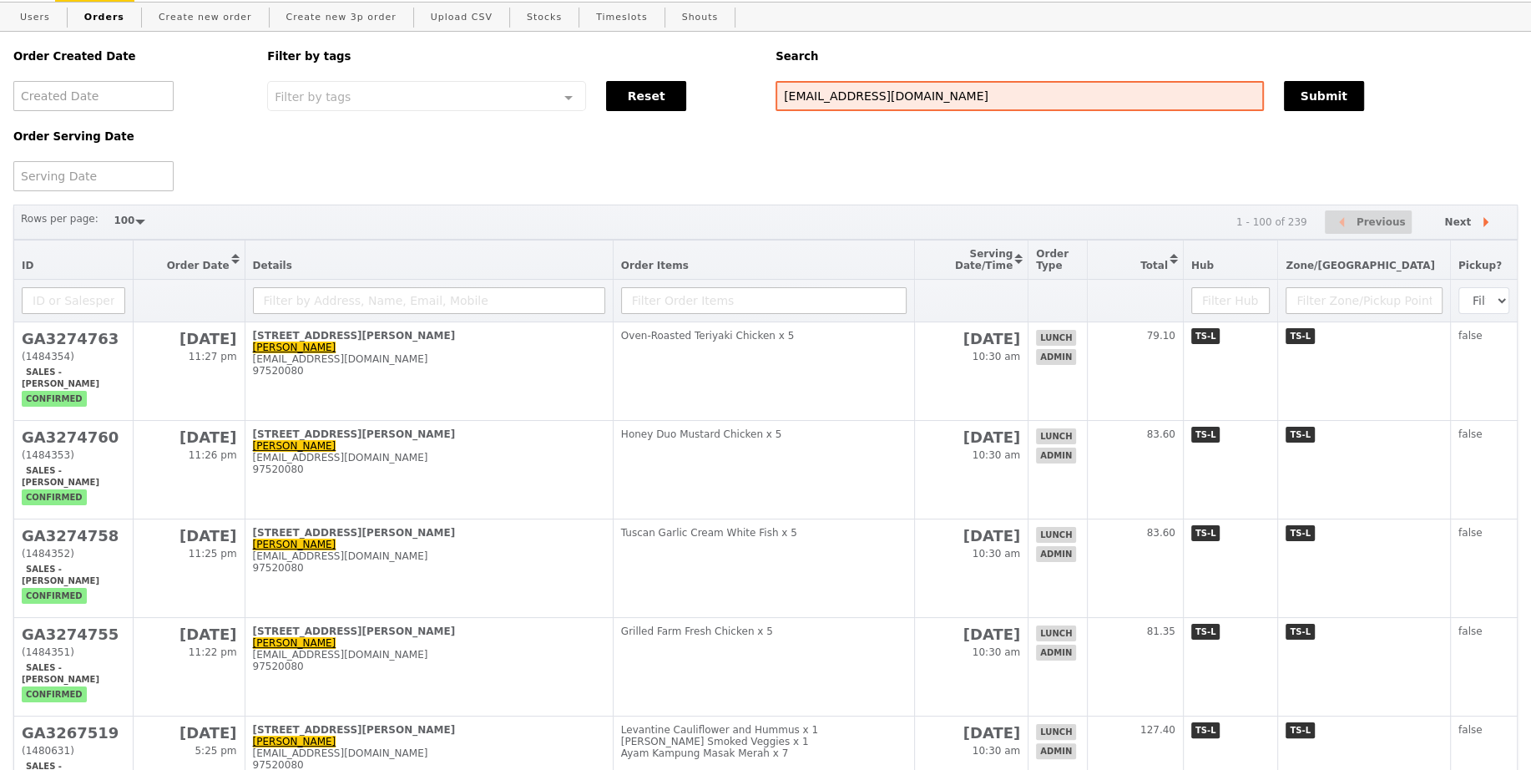
scroll to position [54, 0]
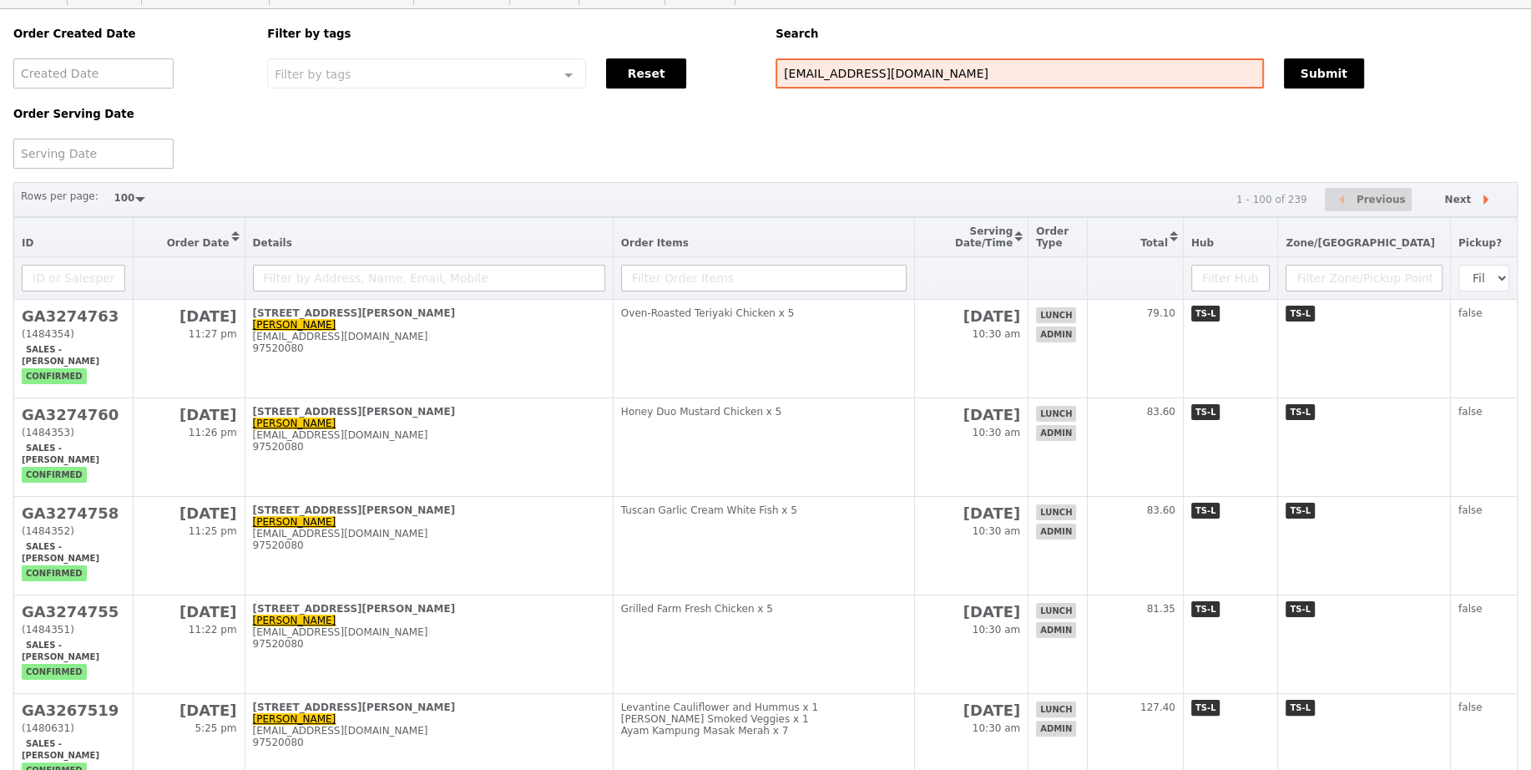
click at [660, 116] on div "Order Created Date Order Serving Date Filter by tags Filter by tags Meal_Plan W…" at bounding box center [765, 88] width 1524 height 159
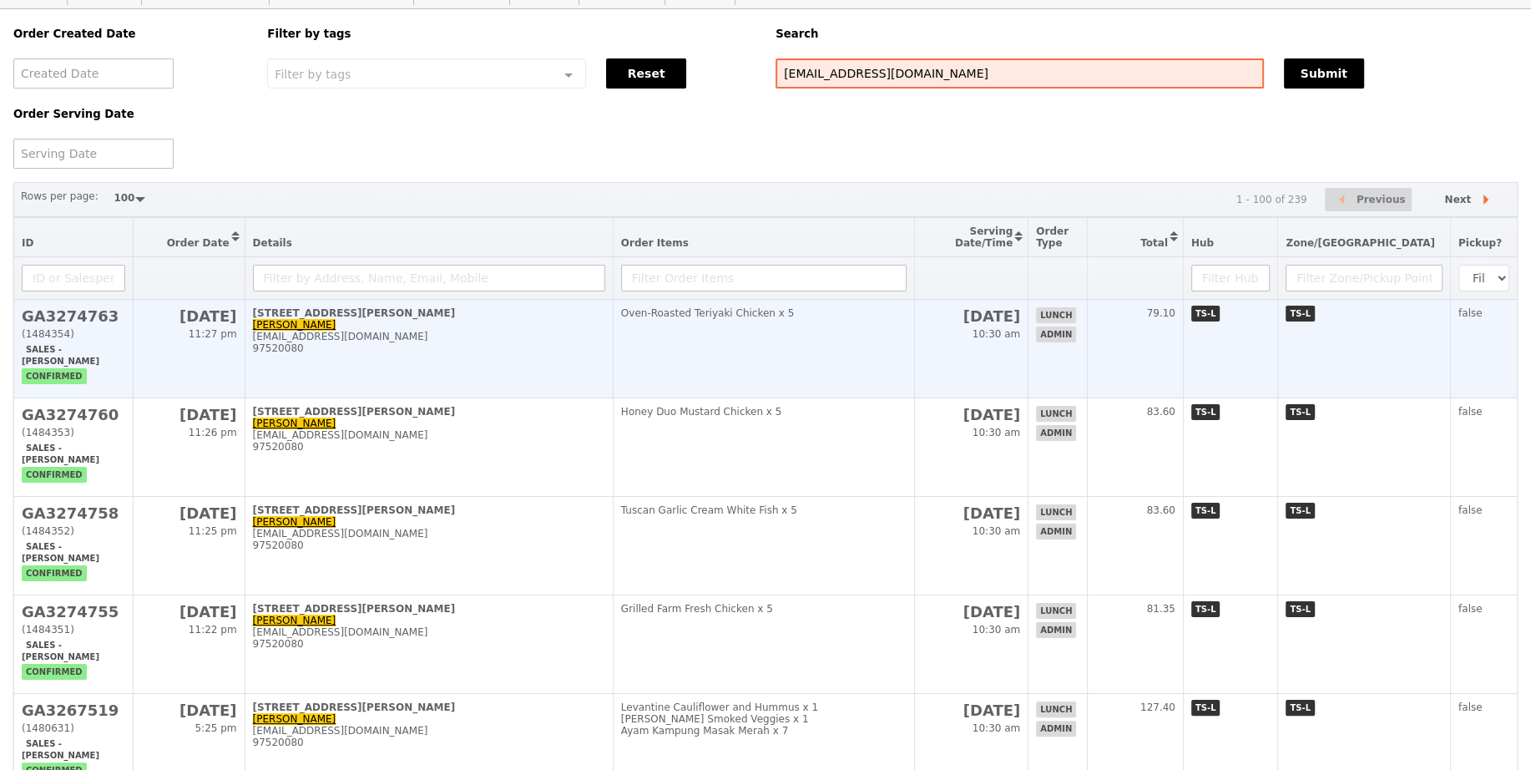
click at [588, 316] on div "[STREET_ADDRESS][PERSON_NAME]" at bounding box center [429, 313] width 352 height 12
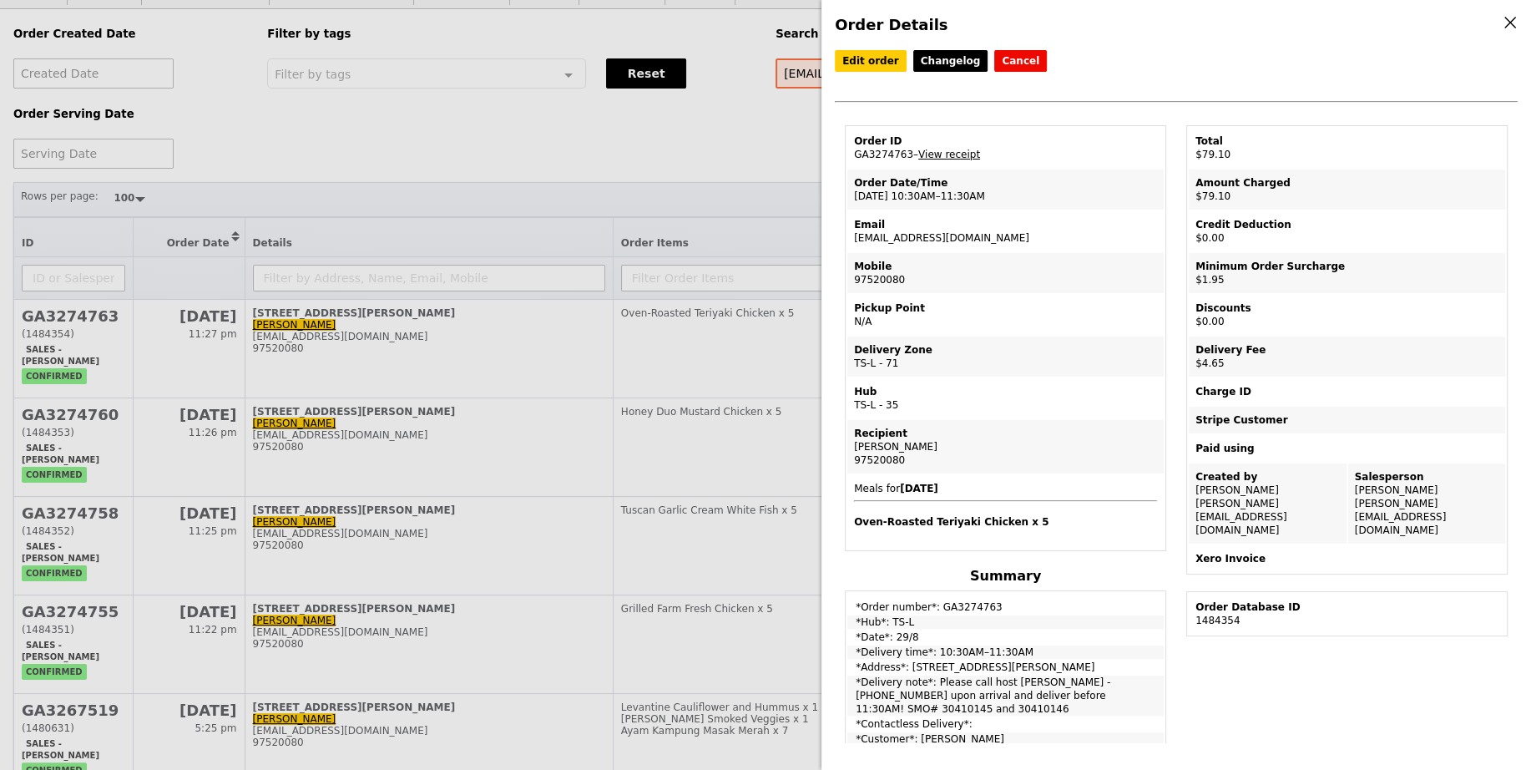
drag, startPoint x: 991, startPoint y: 687, endPoint x: 1153, endPoint y: 687, distance: 161.9
click at [1153, 687] on td "*Delivery note*: Please call host Lili - 97520080 upon arrival and deliver befo…" at bounding box center [1005, 695] width 316 height 40
copy td "SMO# 30410145 and 30410146"
click at [704, 341] on div "Order Details Edit order Changelog Cancel Order ID GA3274763 – View receipt Ord…" at bounding box center [765, 385] width 1531 height 770
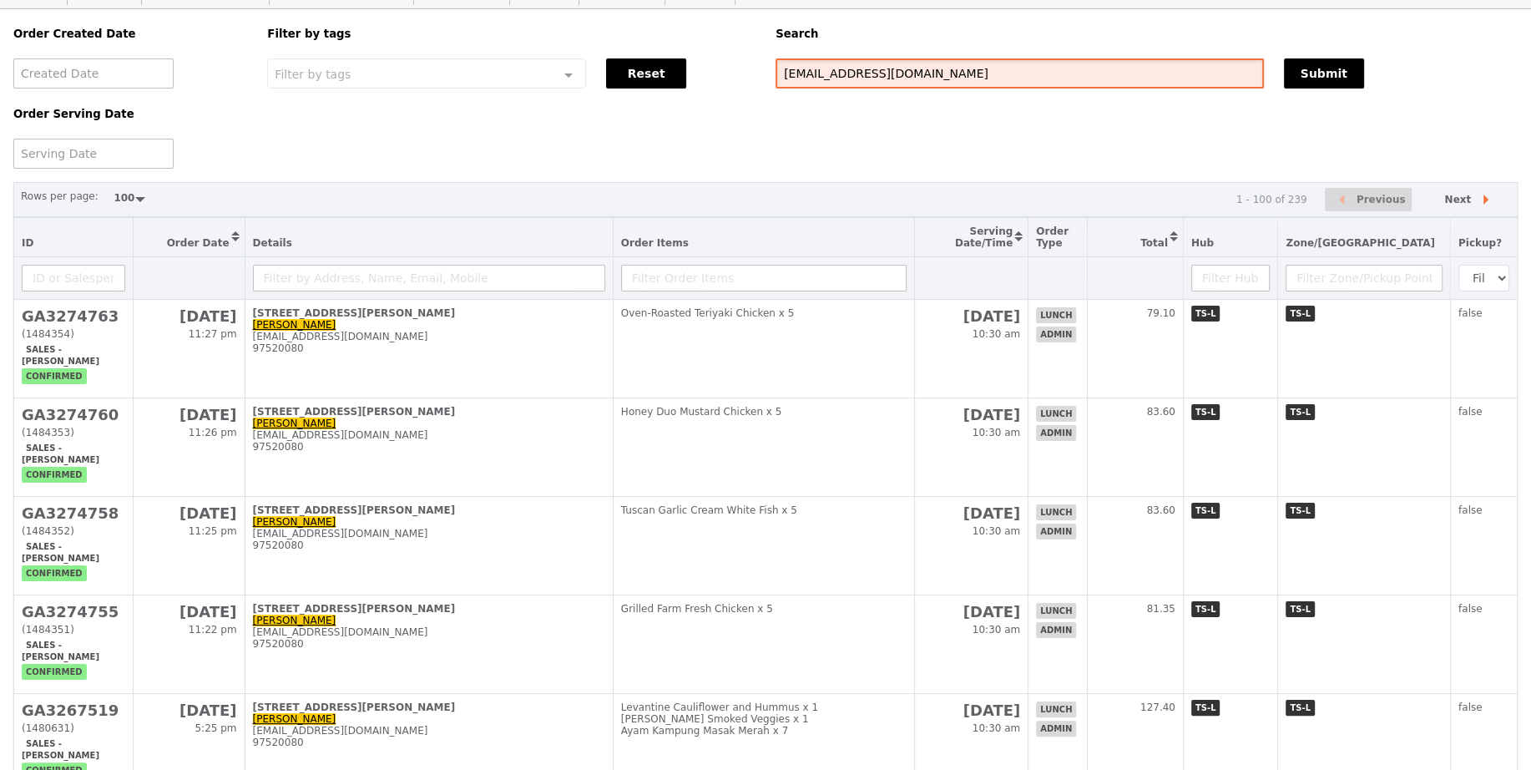
click at [867, 70] on input "[EMAIL_ADDRESS][DOMAIN_NAME]" at bounding box center [1019, 73] width 488 height 30
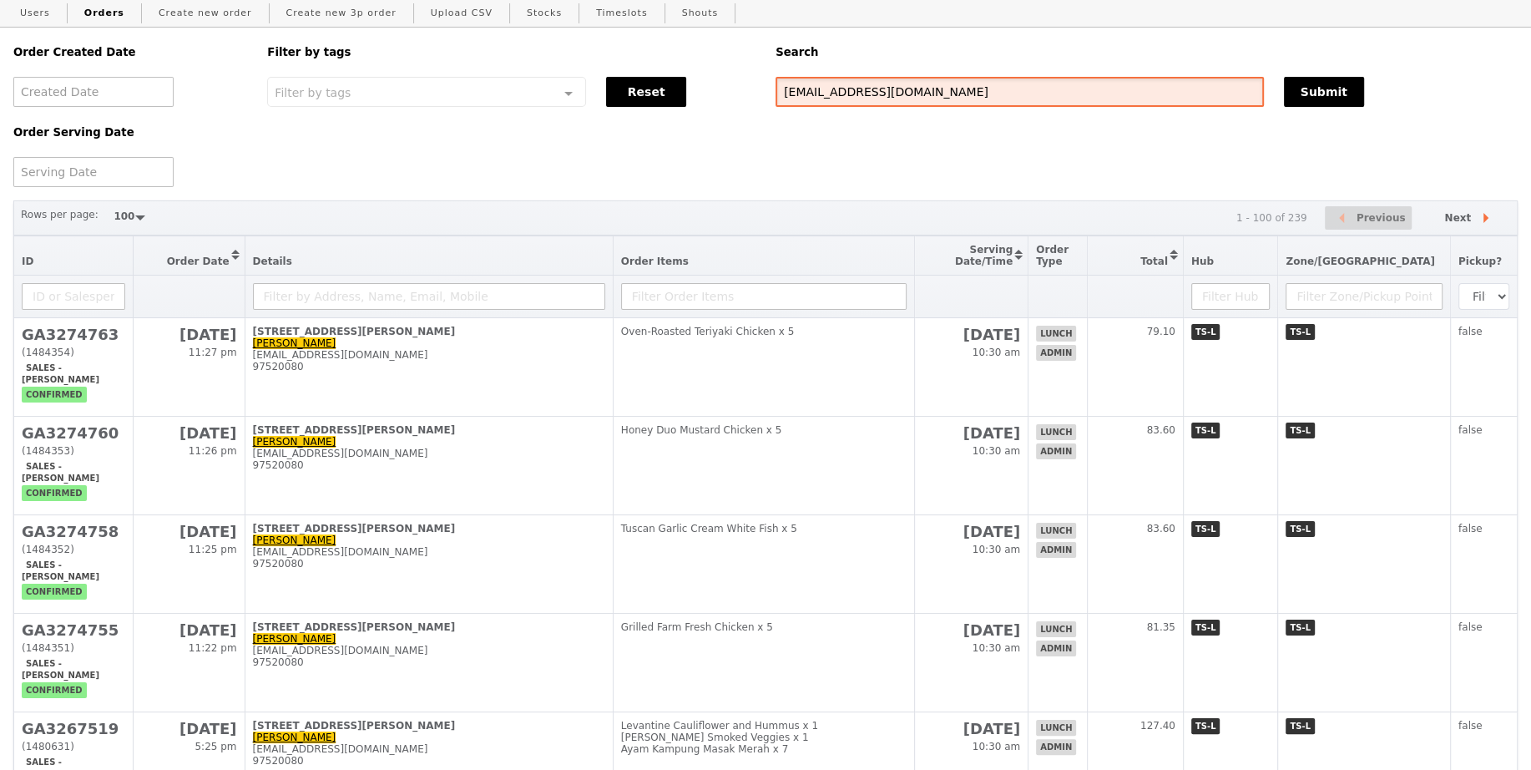
scroll to position [0, 0]
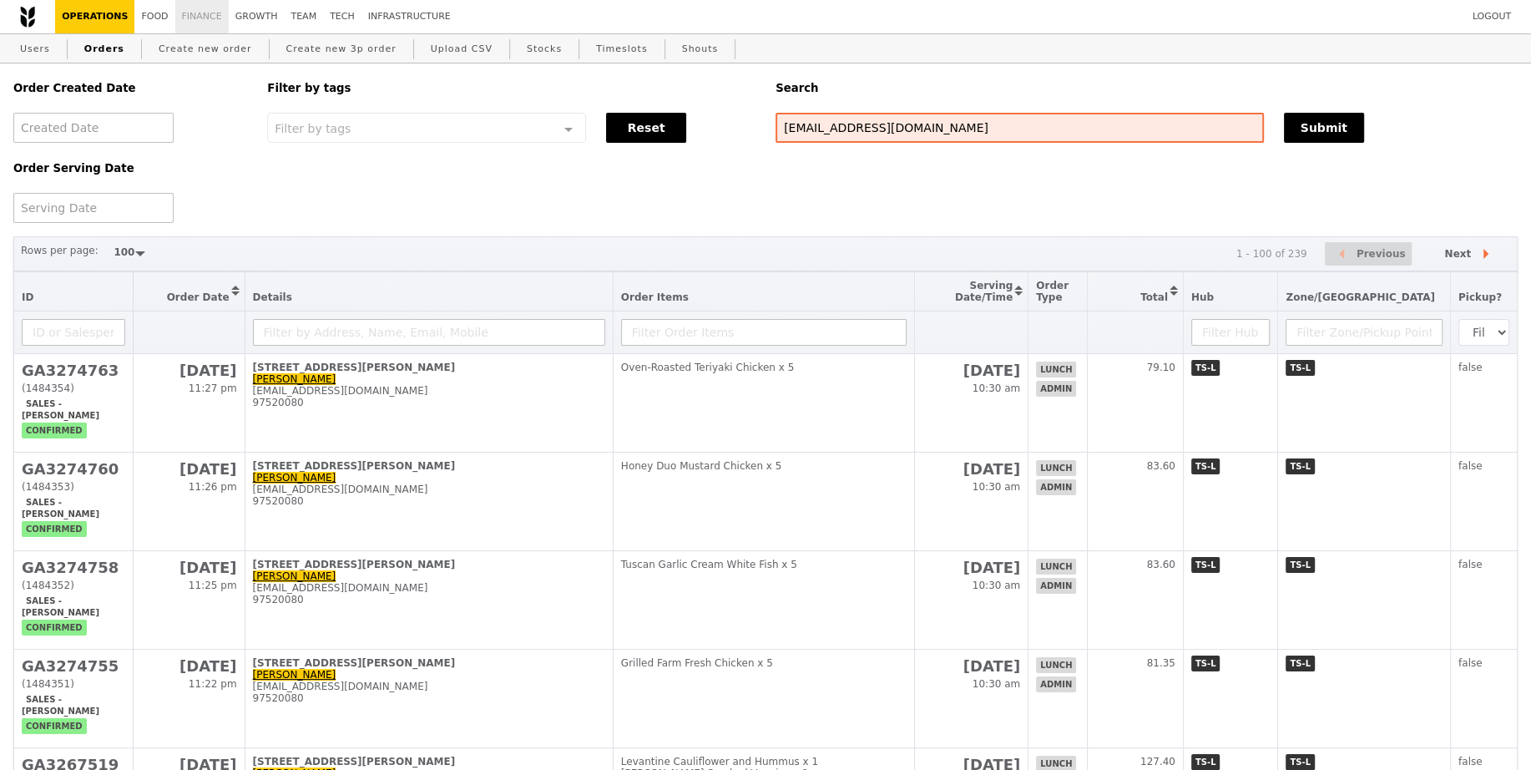
click at [184, 14] on link "Finance" at bounding box center [201, 16] width 53 height 33
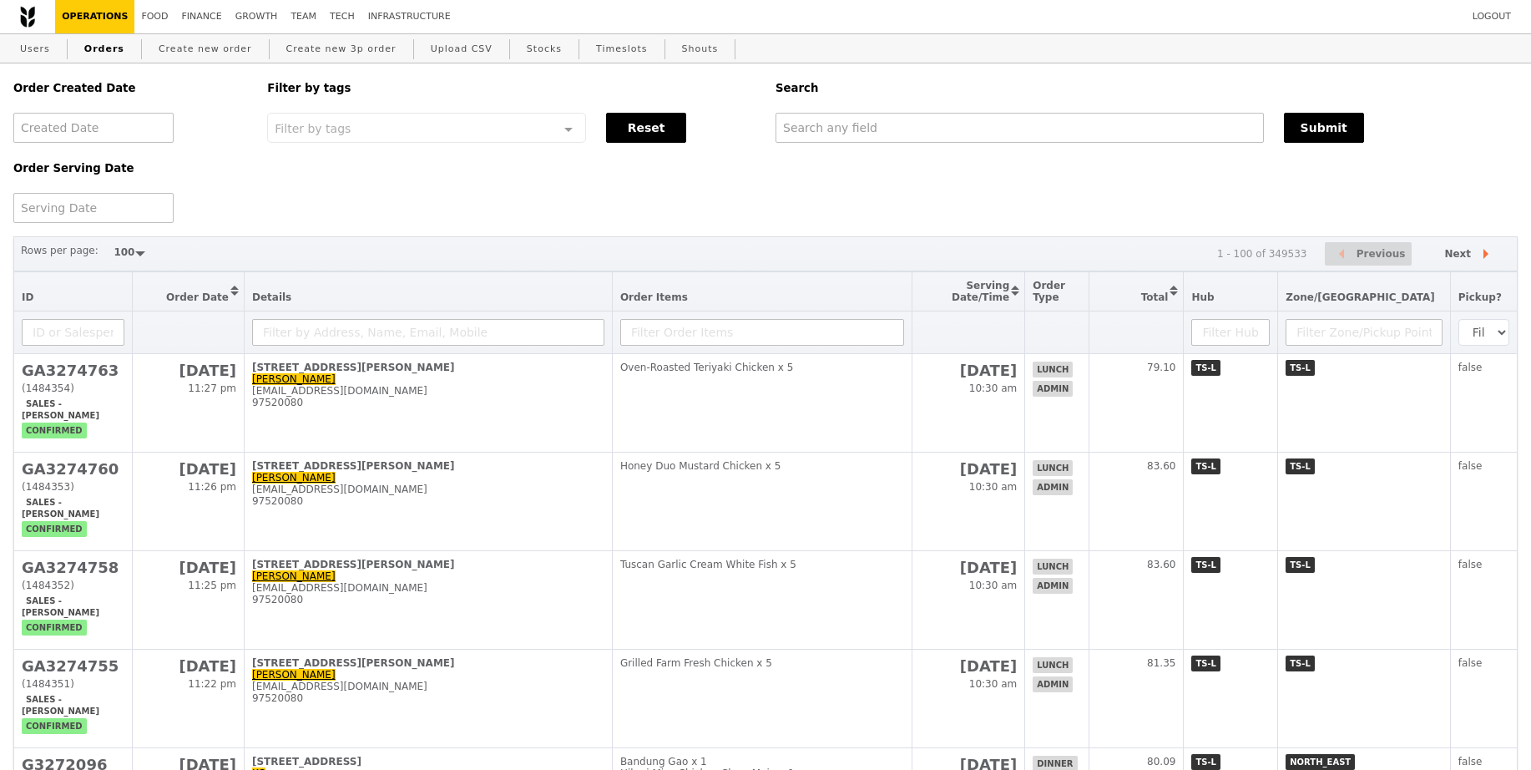
select select "100"
click at [180, 52] on link "Create new order" at bounding box center [205, 49] width 107 height 30
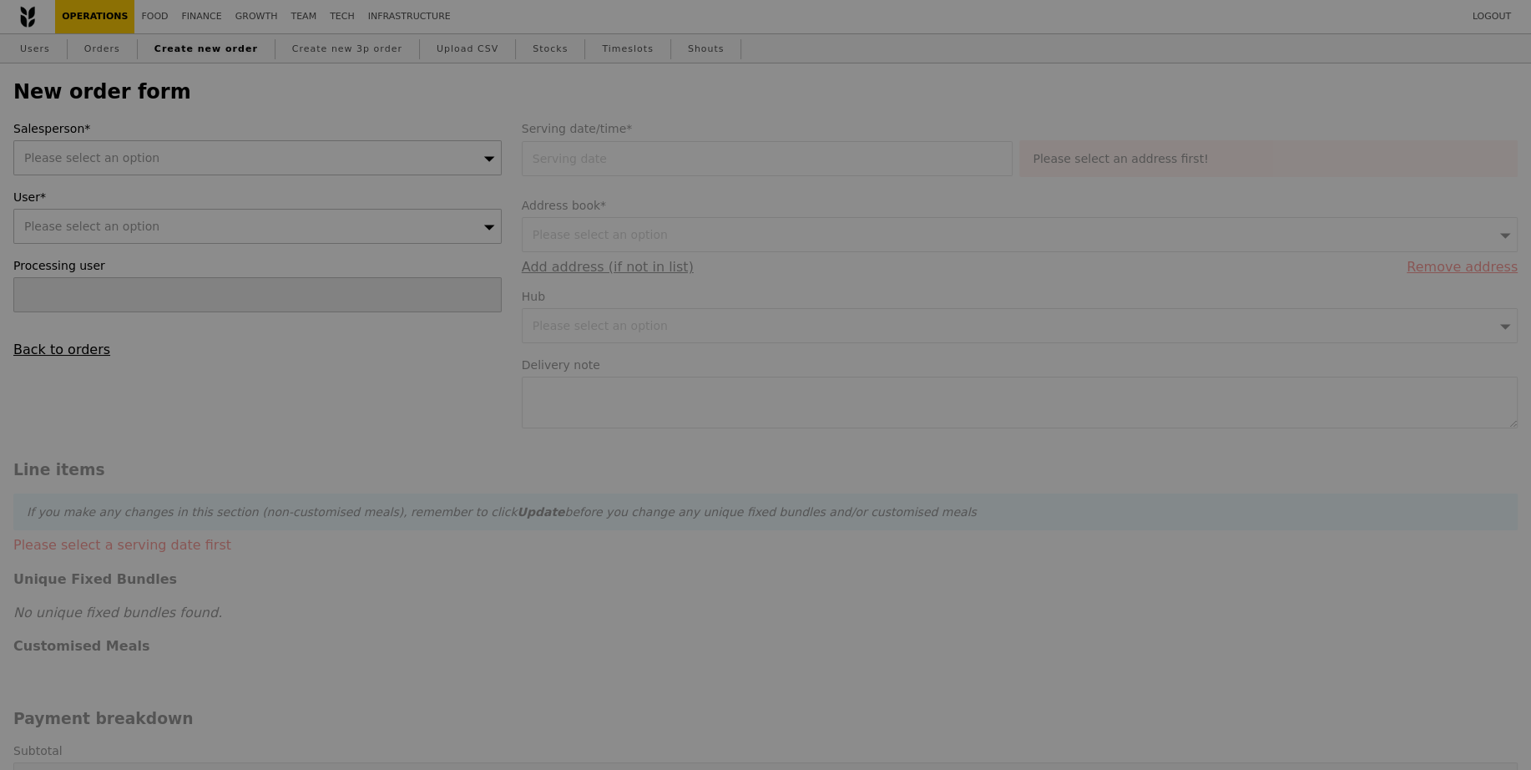
type input "Confirm"
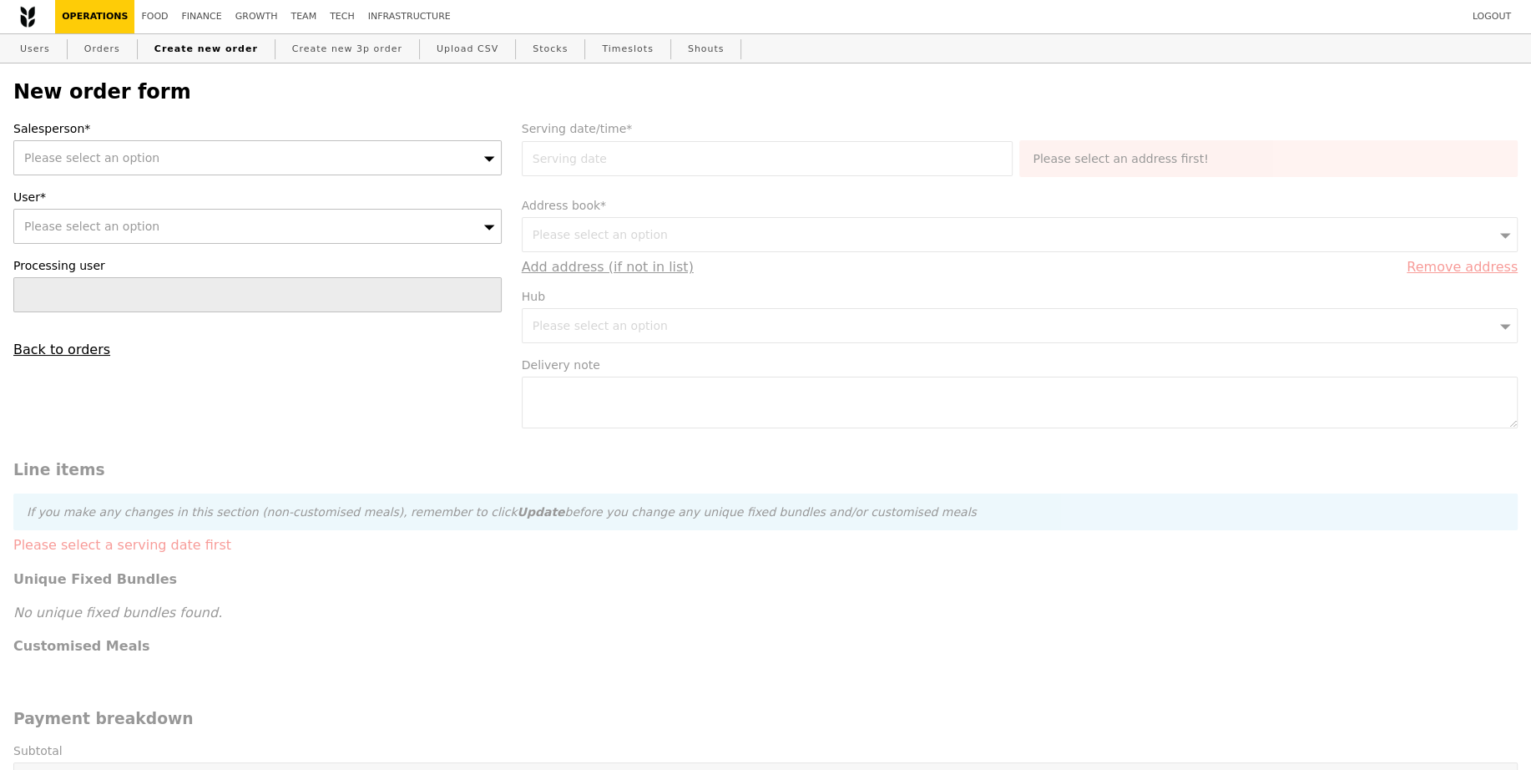
click at [290, 142] on div "Please select an option" at bounding box center [257, 157] width 488 height 35
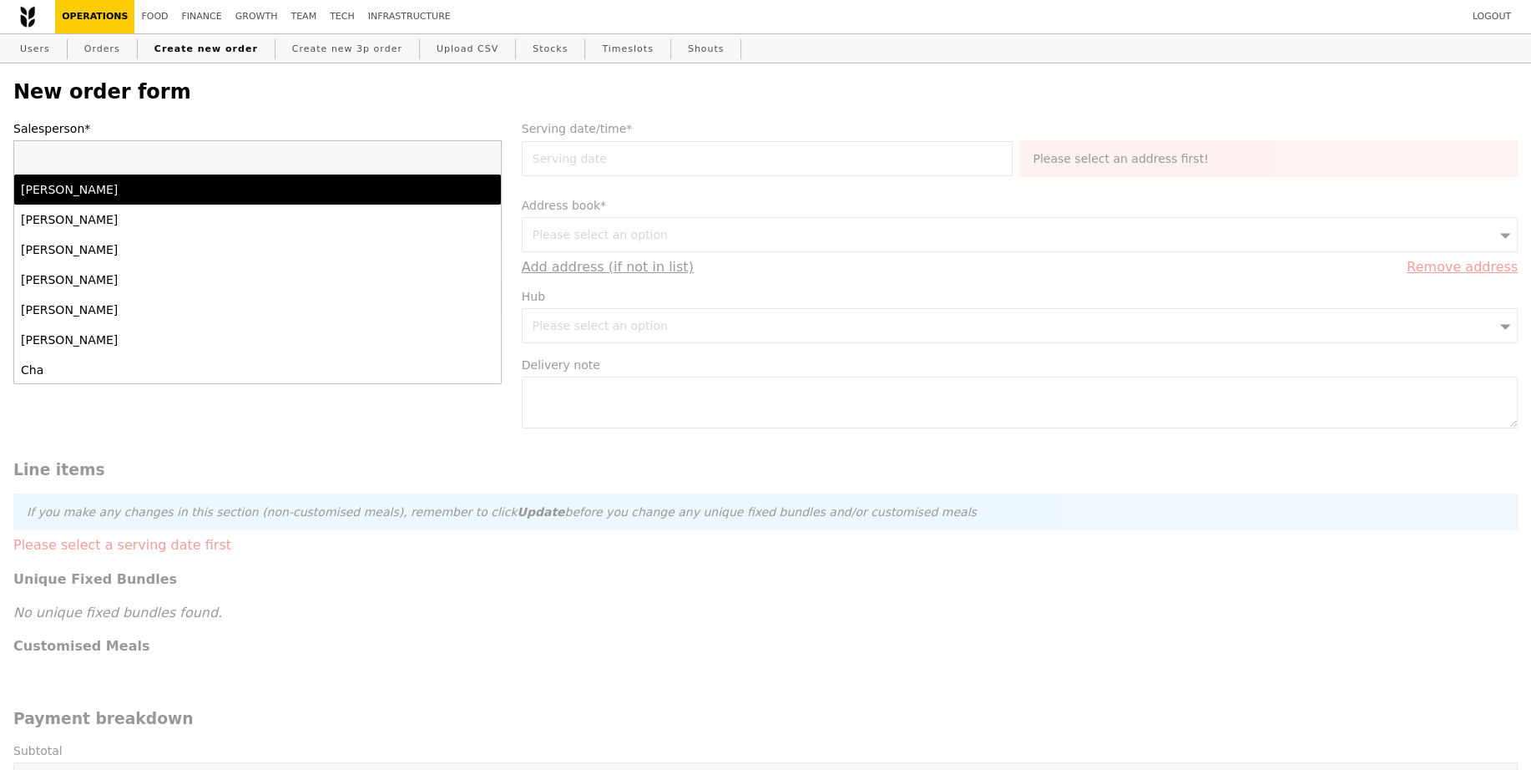
type input "[PERSON_NAME]"
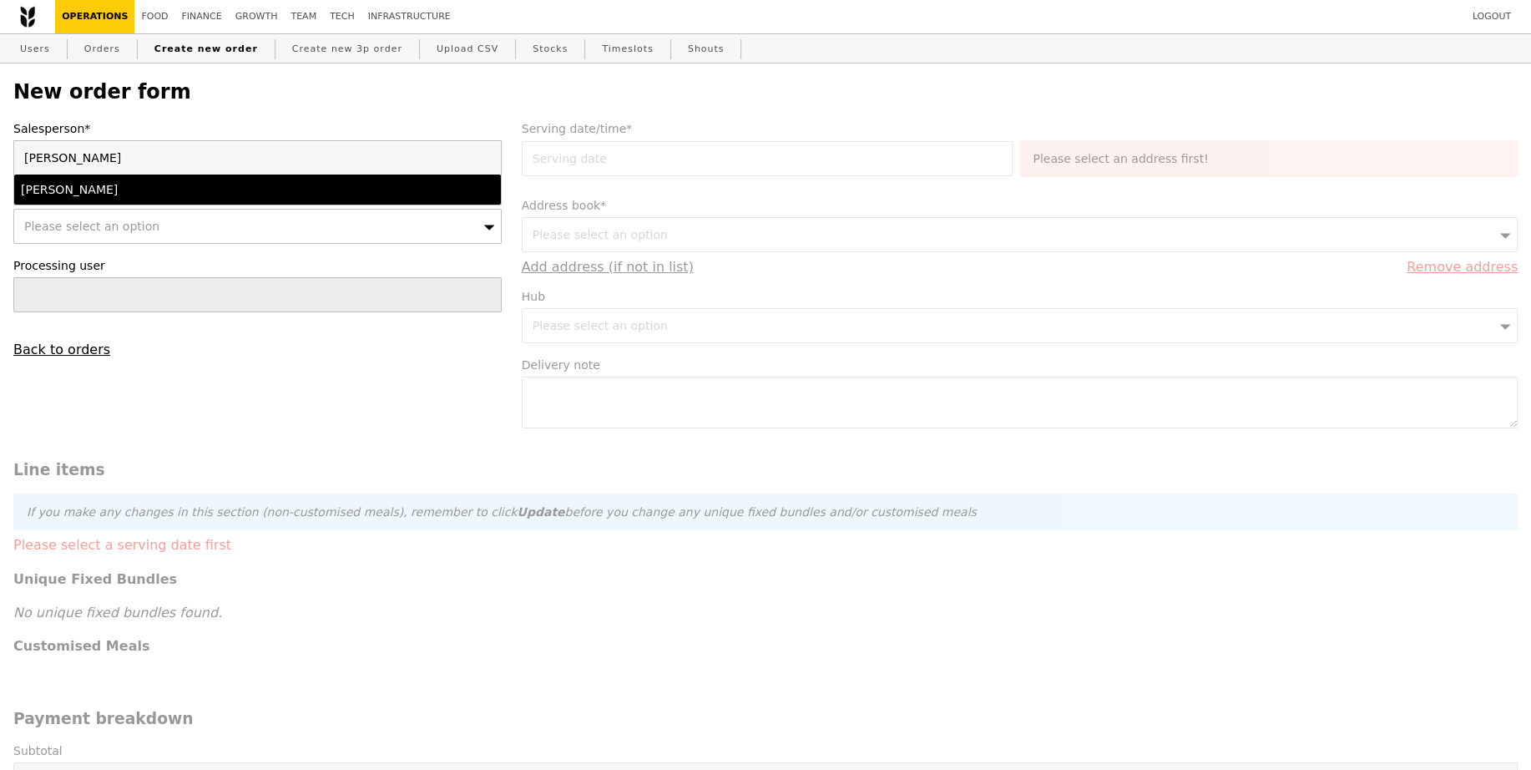
click at [190, 196] on div "[PERSON_NAME]" at bounding box center [198, 189] width 355 height 17
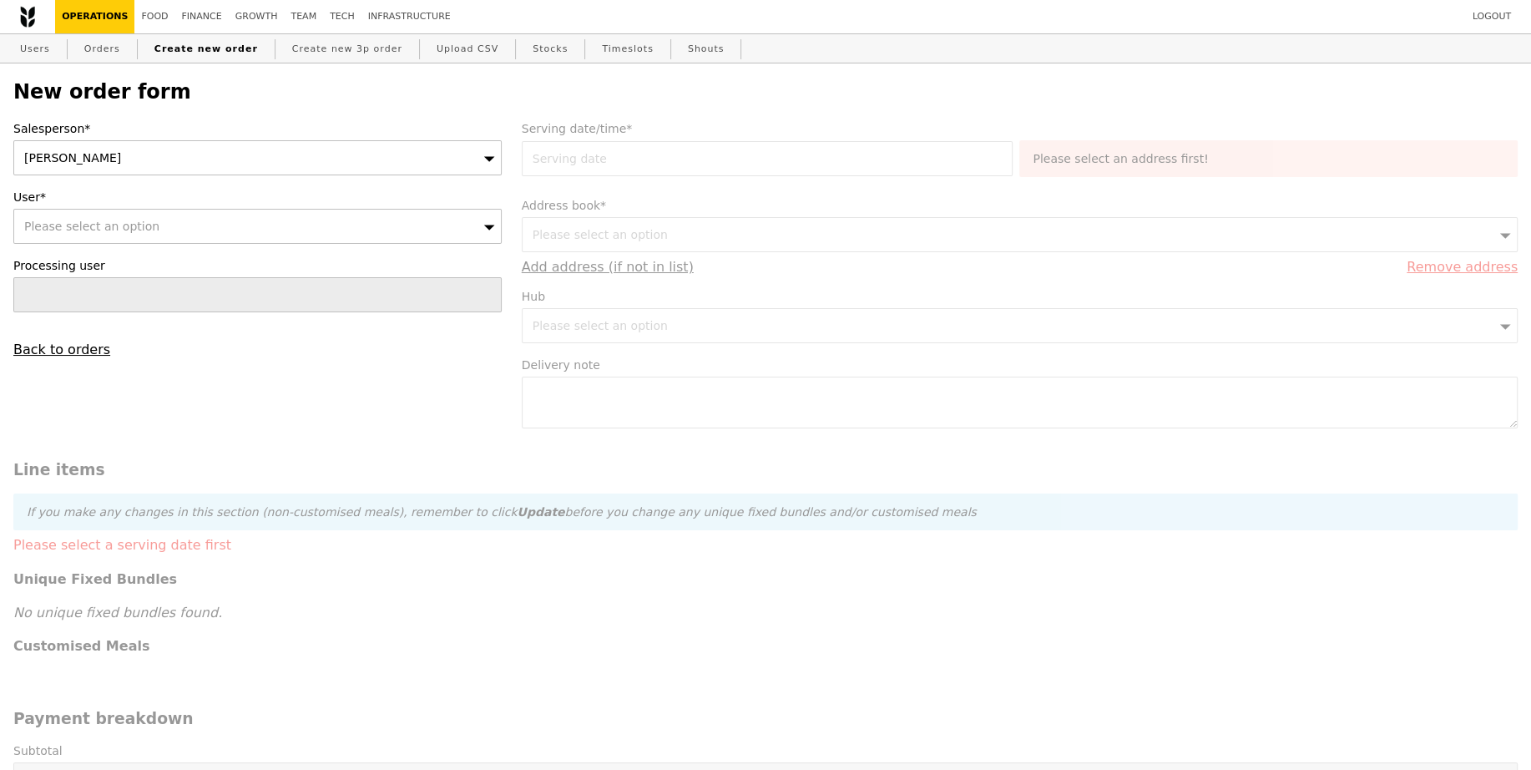
click at [186, 219] on div "Please select an option" at bounding box center [257, 226] width 488 height 35
paste input "[EMAIL_ADDRESS][DOMAIN_NAME]"
type input "[EMAIL_ADDRESS][DOMAIN_NAME]"
type input "Confirm"
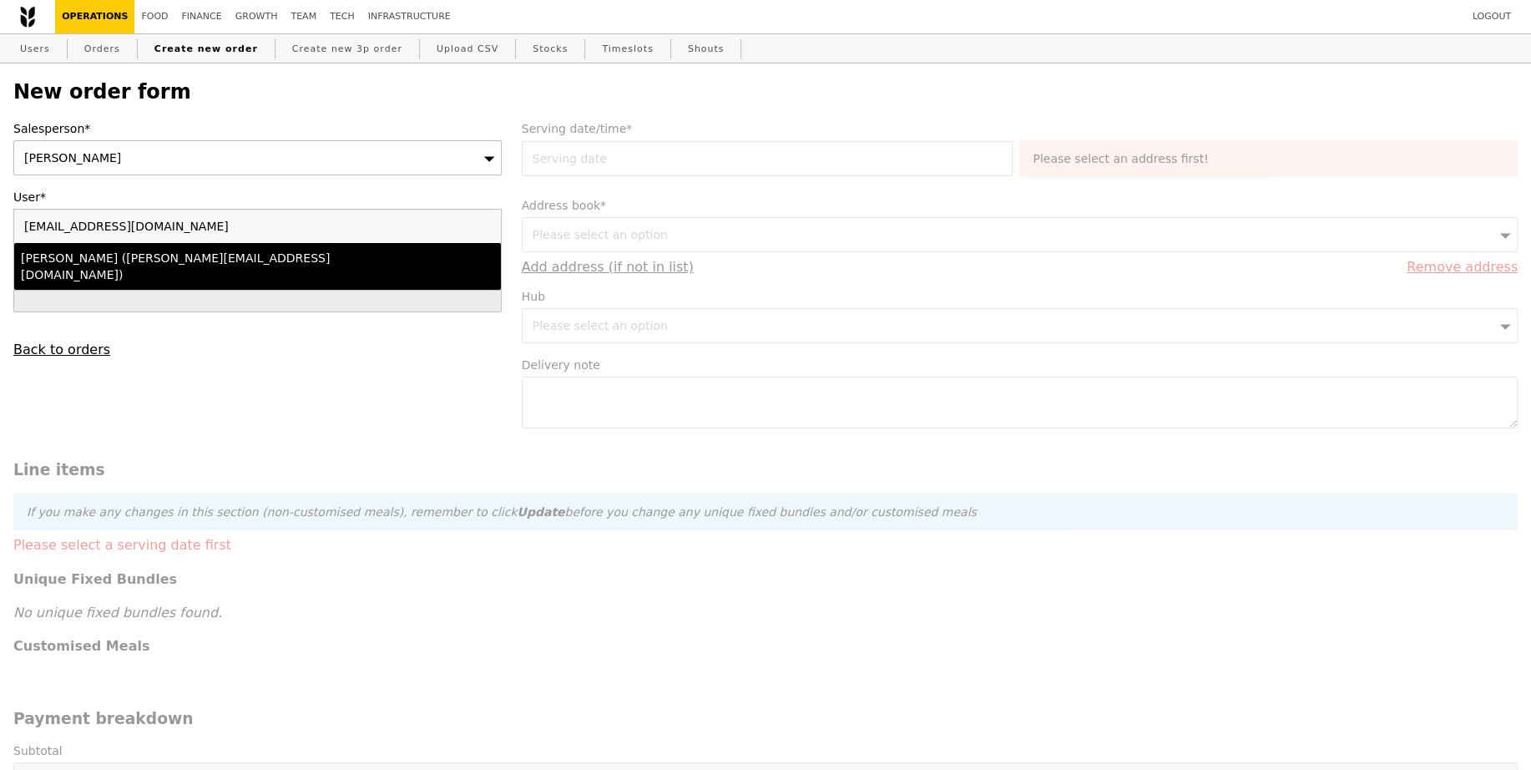
type input "[EMAIL_ADDRESS][DOMAIN_NAME]"
click at [240, 259] on div "[PERSON_NAME] ([PERSON_NAME][EMAIL_ADDRESS][DOMAIN_NAME])" at bounding box center [198, 266] width 355 height 33
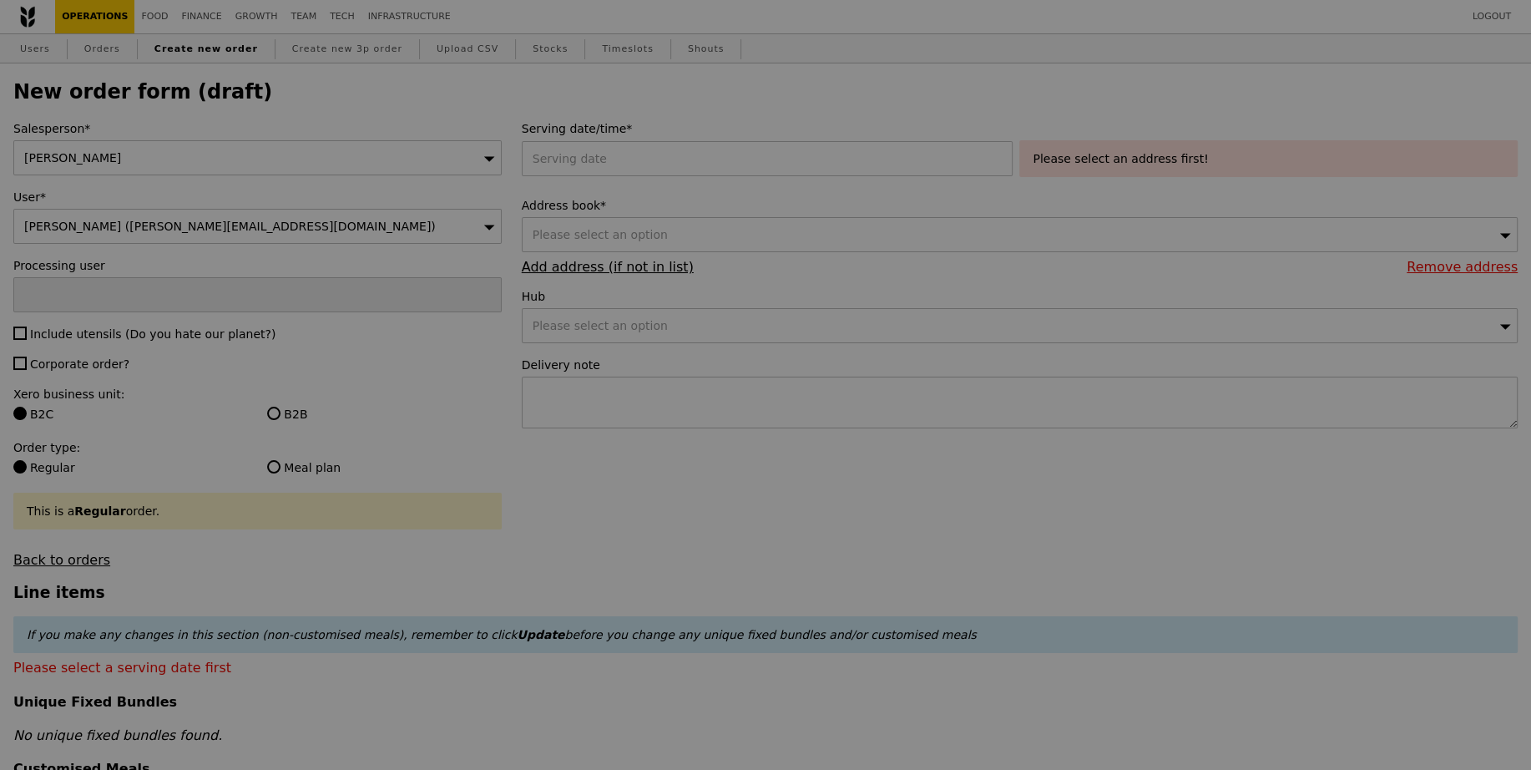
type input "Confirm"
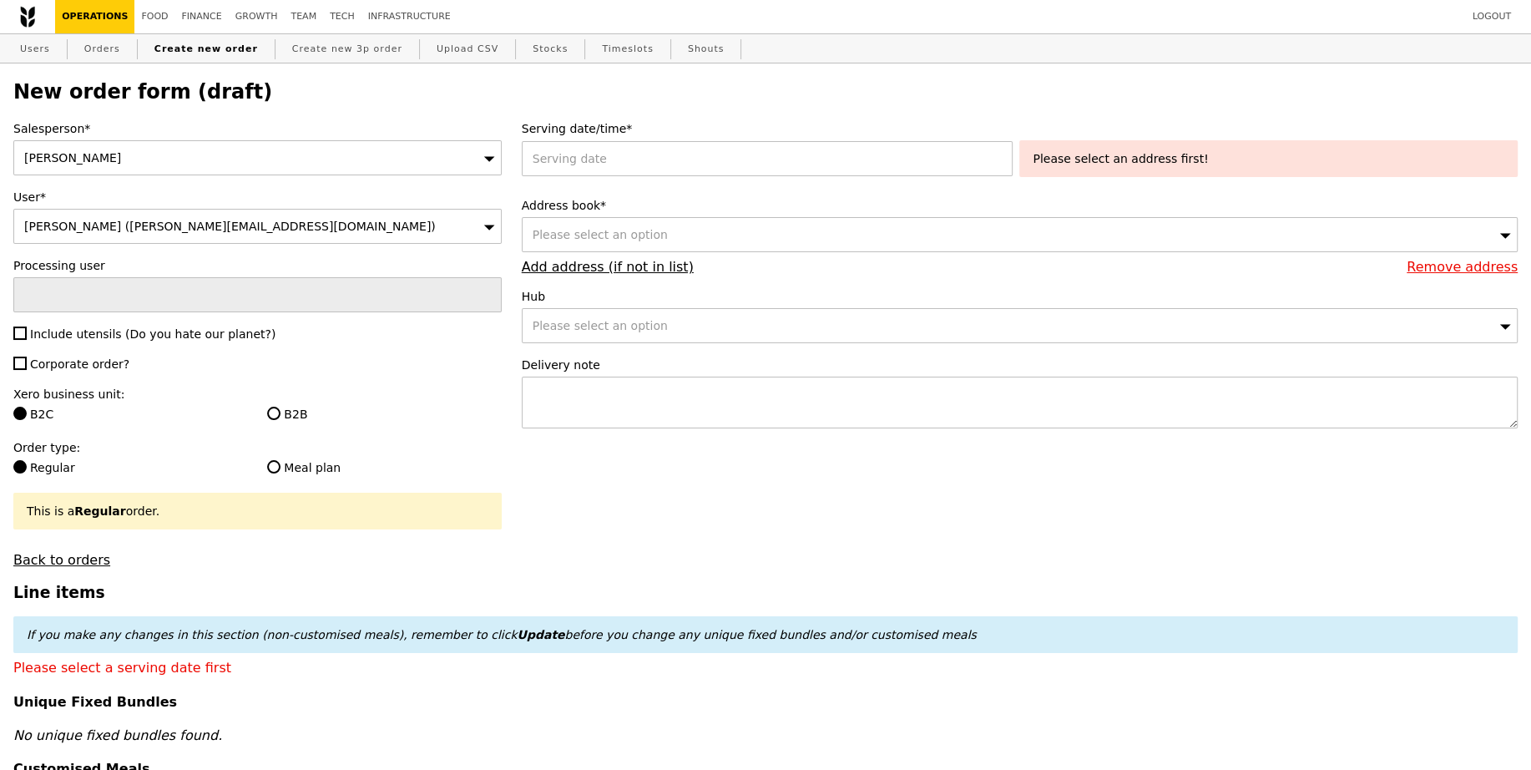
click at [56, 341] on div "Salesperson* [PERSON_NAME] User* [PERSON_NAME] ([PERSON_NAME][EMAIL_ADDRESS][DO…" at bounding box center [257, 343] width 508 height 447
click at [60, 331] on span "Include utensils (Do you hate our planet?)" at bounding box center [152, 333] width 245 height 13
click at [27, 331] on input "Include utensils (Do you hate our planet?)" at bounding box center [19, 332] width 13 height 13
checkbox input "true"
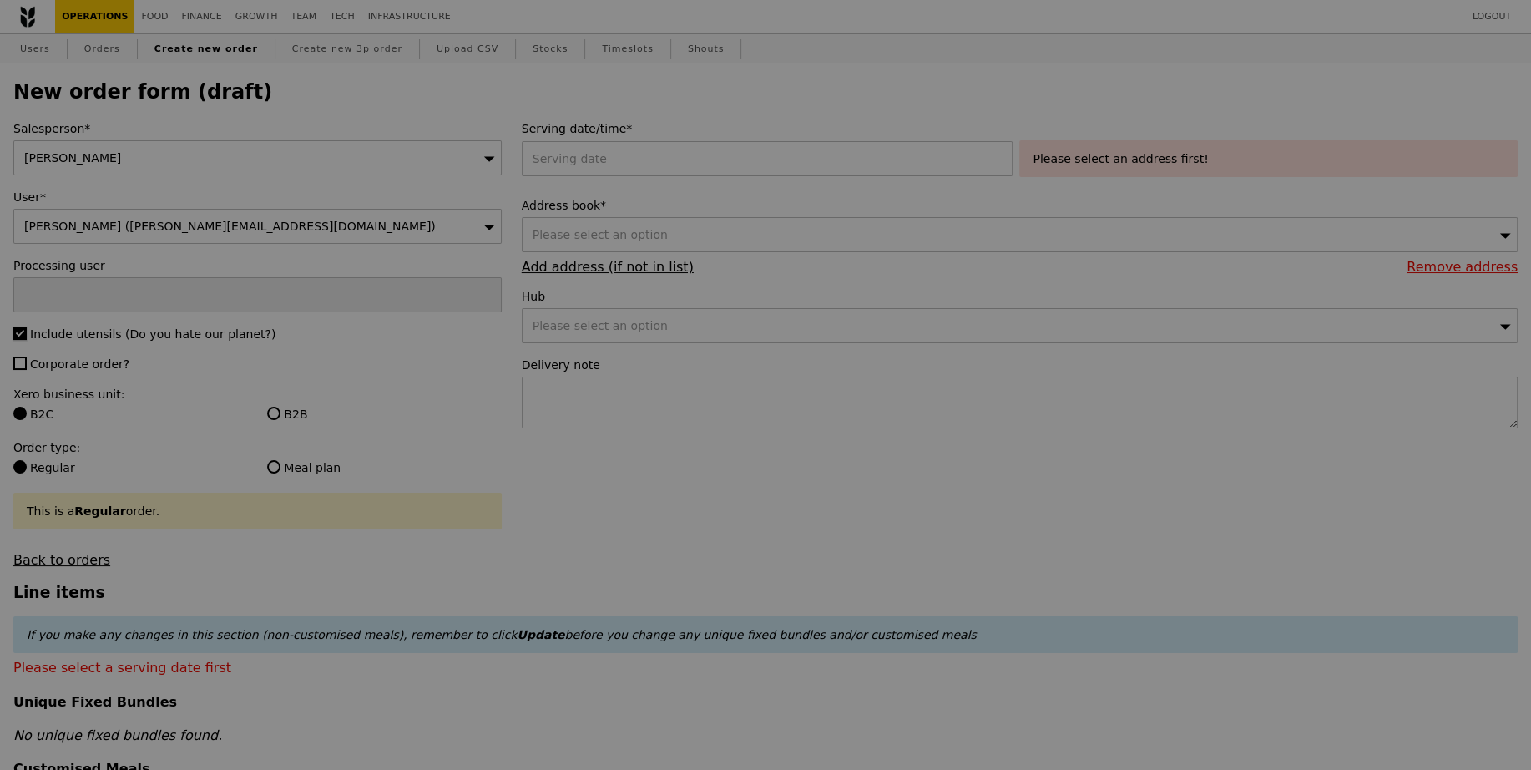
type input "Confirm"
click at [71, 369] on label "Corporate order?" at bounding box center [257, 364] width 488 height 17
click at [27, 369] on input "Corporate order?" at bounding box center [19, 362] width 13 height 13
checkbox input "true"
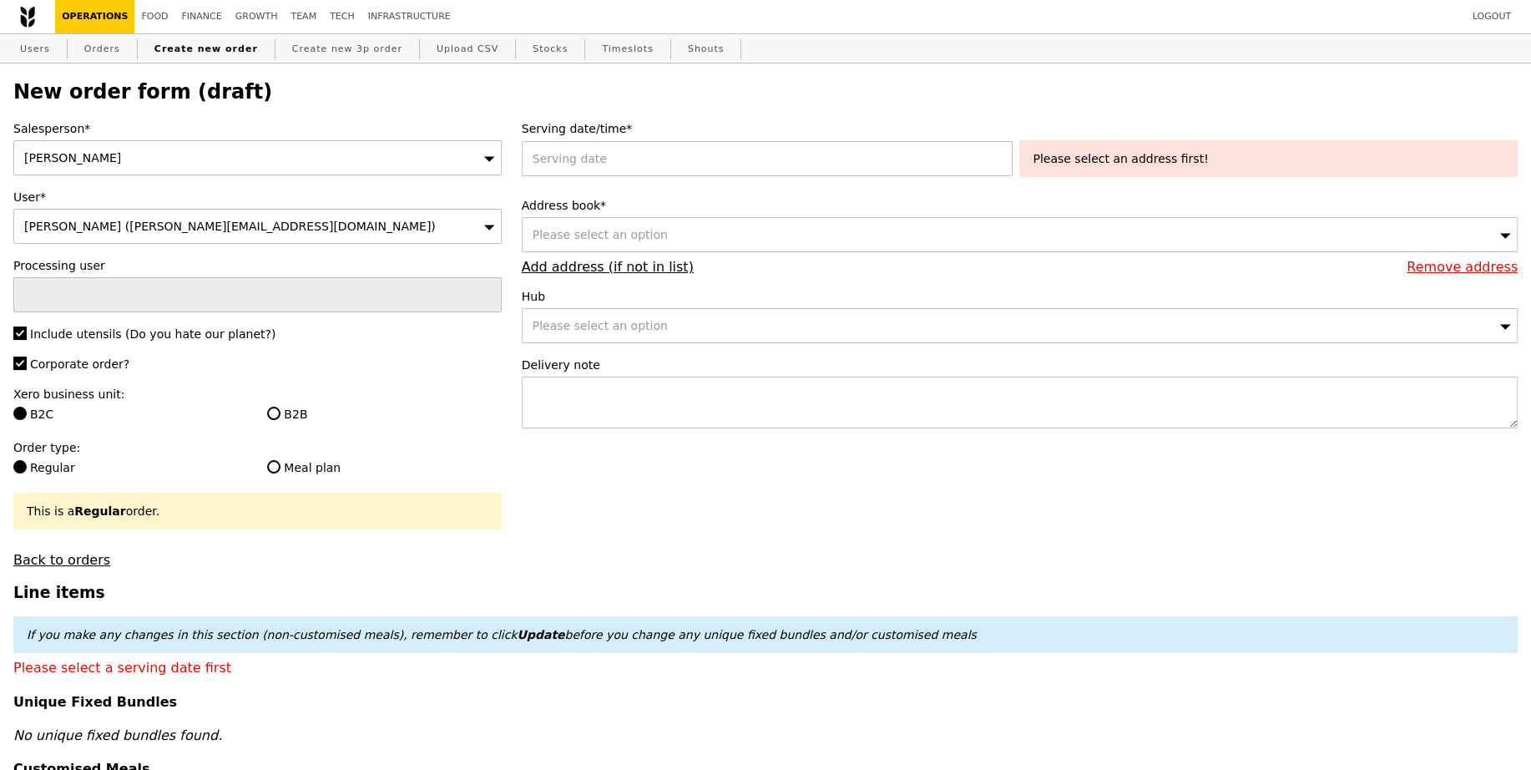
click at [317, 421] on div "B2B" at bounding box center [384, 416] width 254 height 20
click at [312, 422] on div "B2B" at bounding box center [384, 416] width 254 height 20
click at [293, 421] on div "B2B" at bounding box center [384, 416] width 254 height 20
click at [292, 412] on label "B2B" at bounding box center [384, 414] width 234 height 17
click at [280, 412] on input "B2B" at bounding box center [273, 413] width 13 height 13
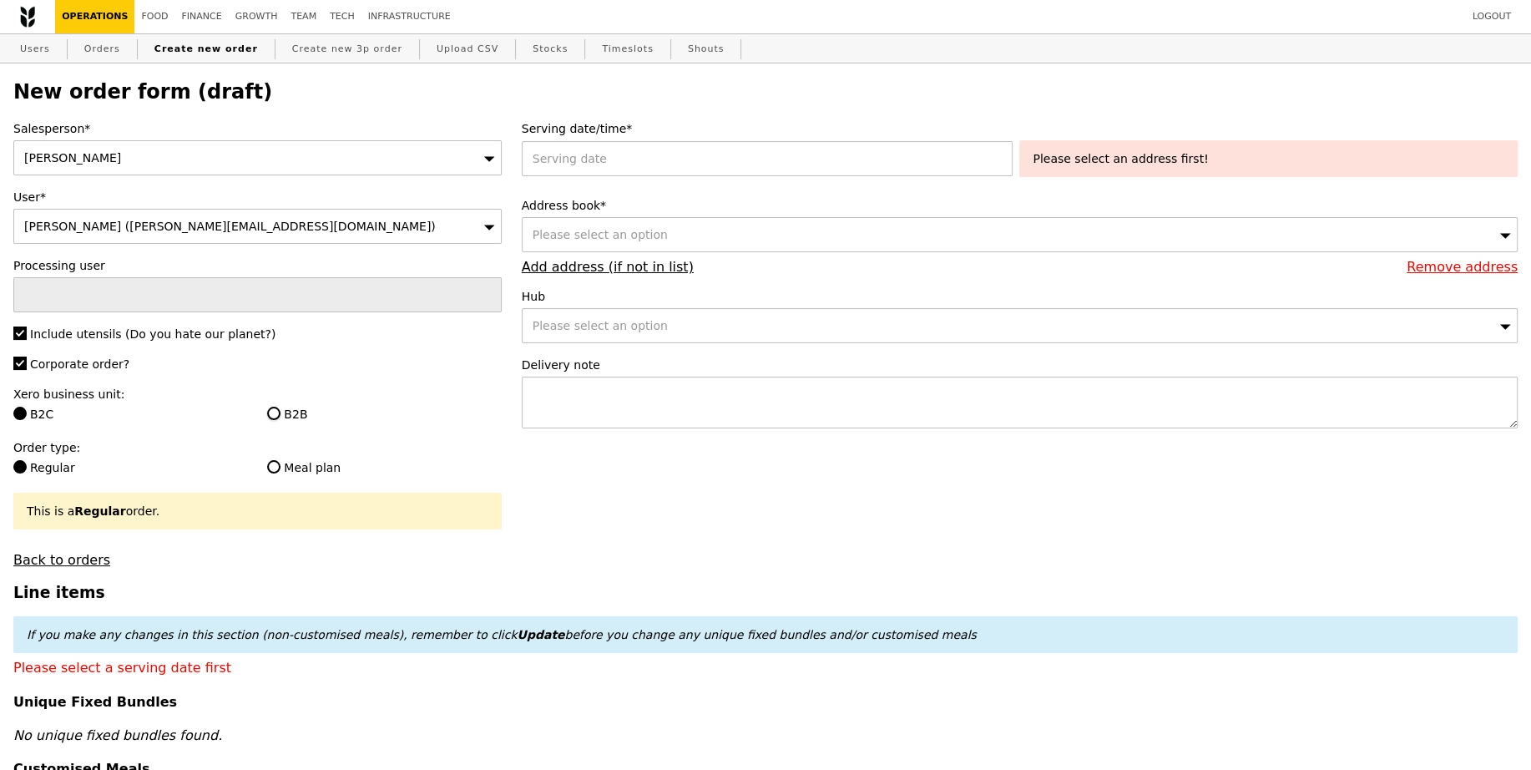
radio input "true"
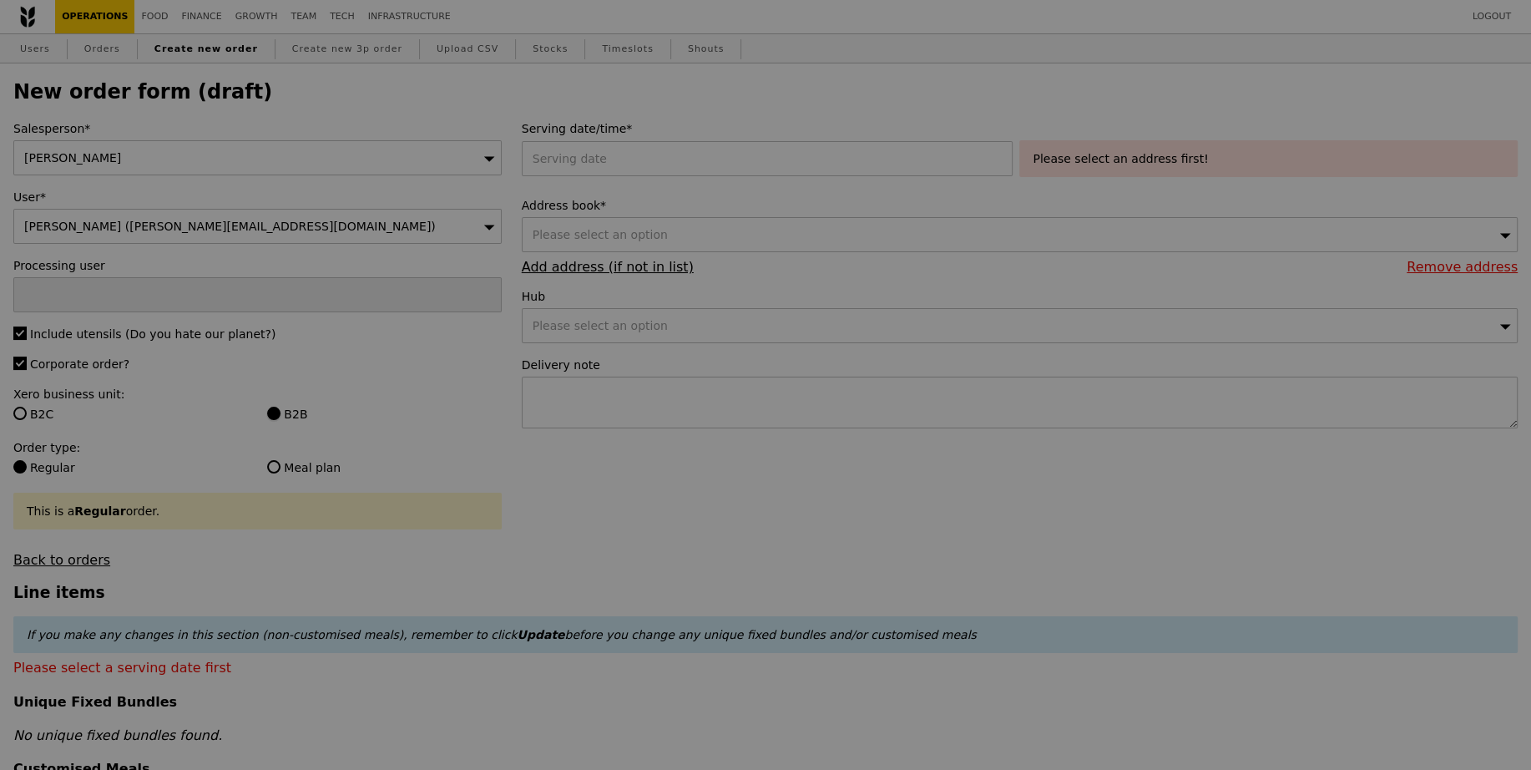
type input "Confirm"
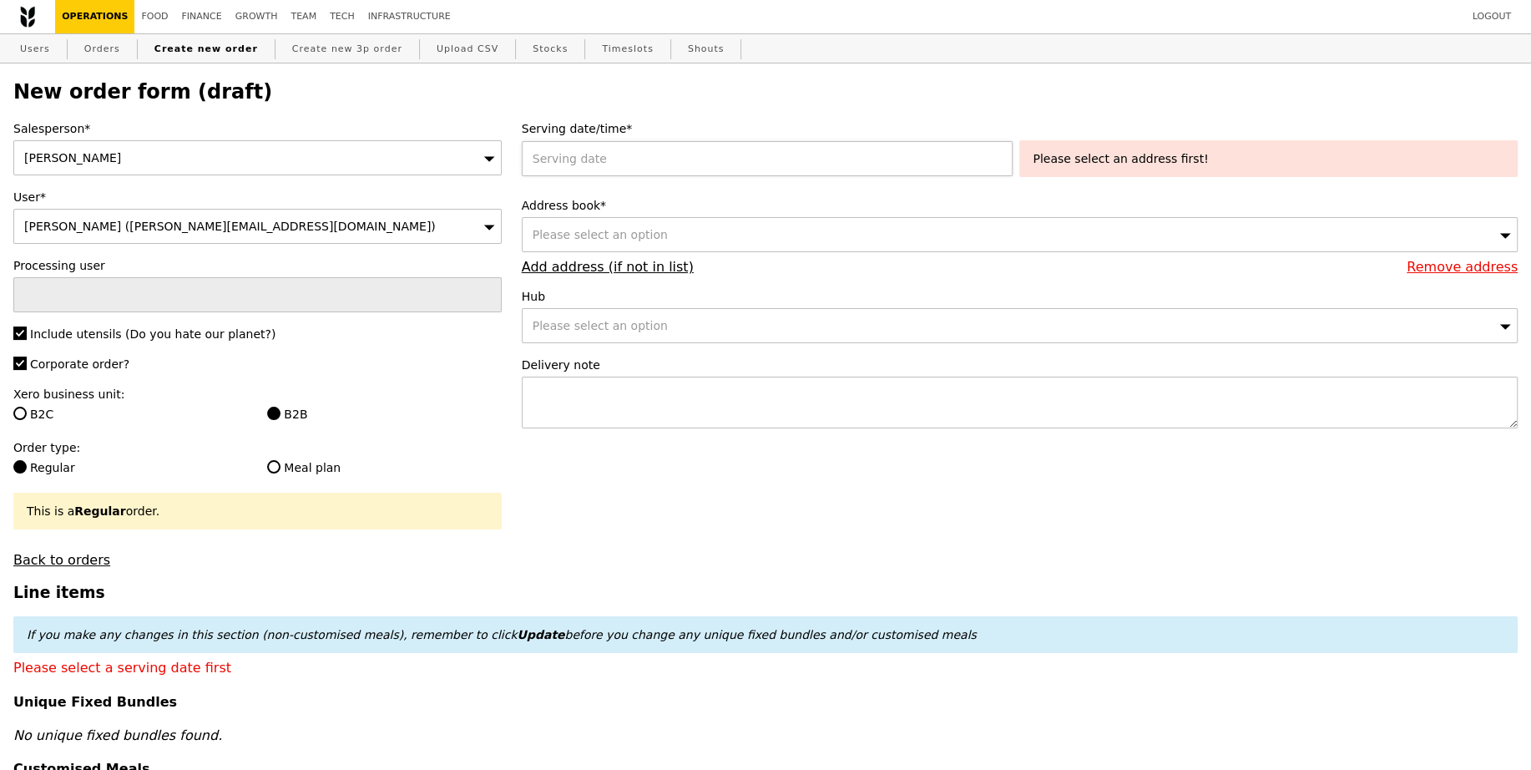
click at [612, 158] on div at bounding box center [771, 158] width 498 height 35
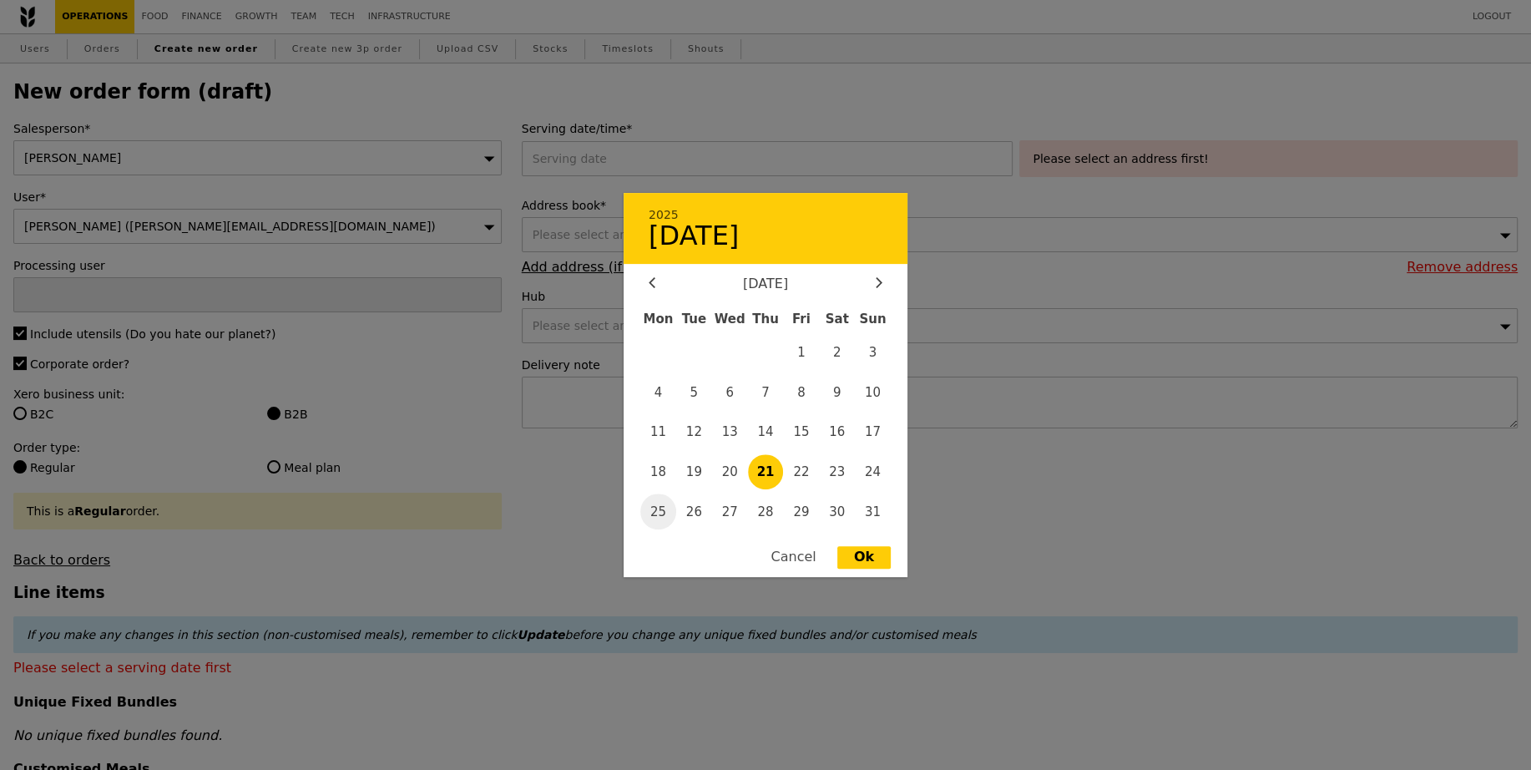
click at [665, 517] on span "25" at bounding box center [658, 511] width 36 height 36
type input "25 Aug 2025"
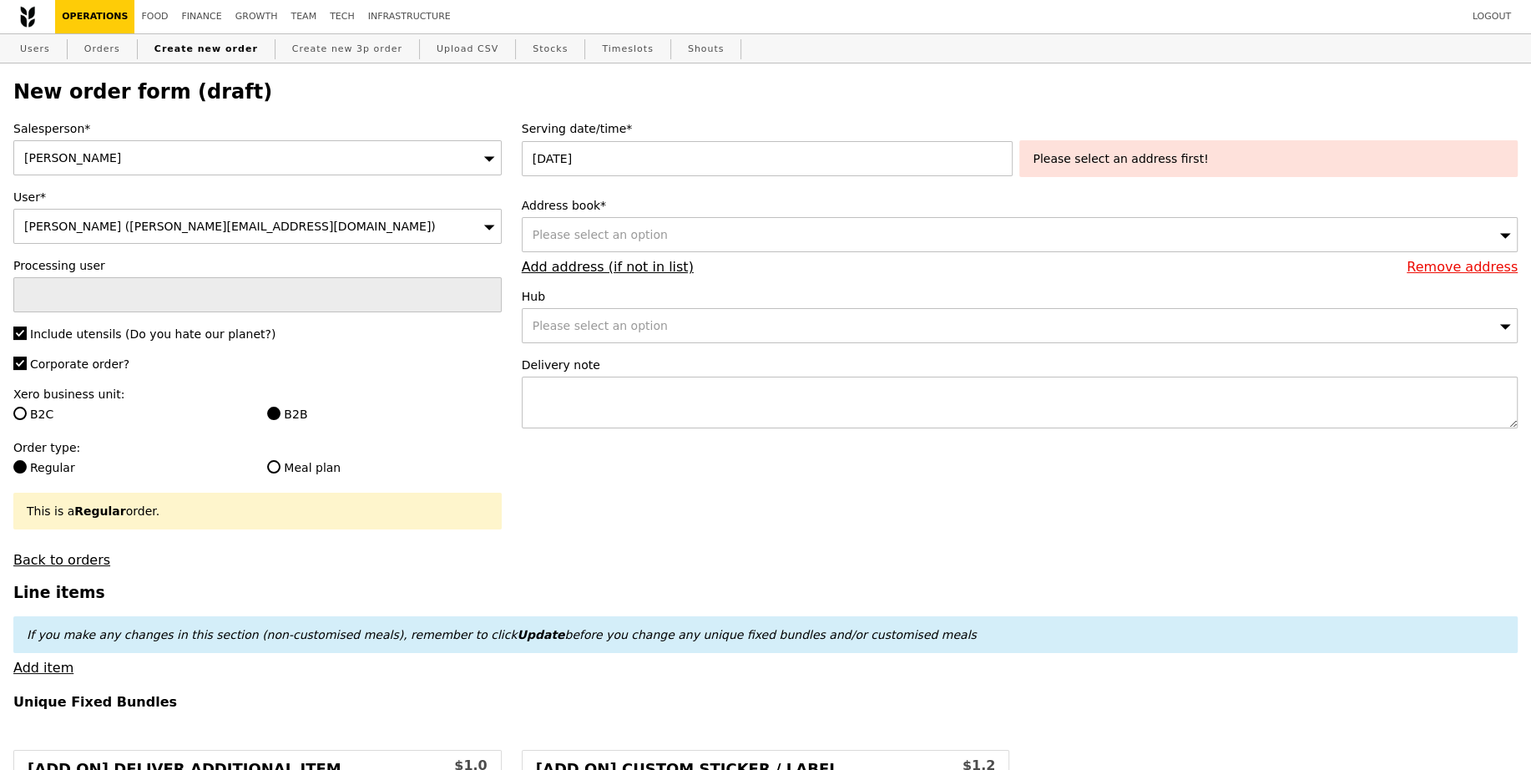
click at [649, 242] on div "Please select an option" at bounding box center [1020, 234] width 996 height 35
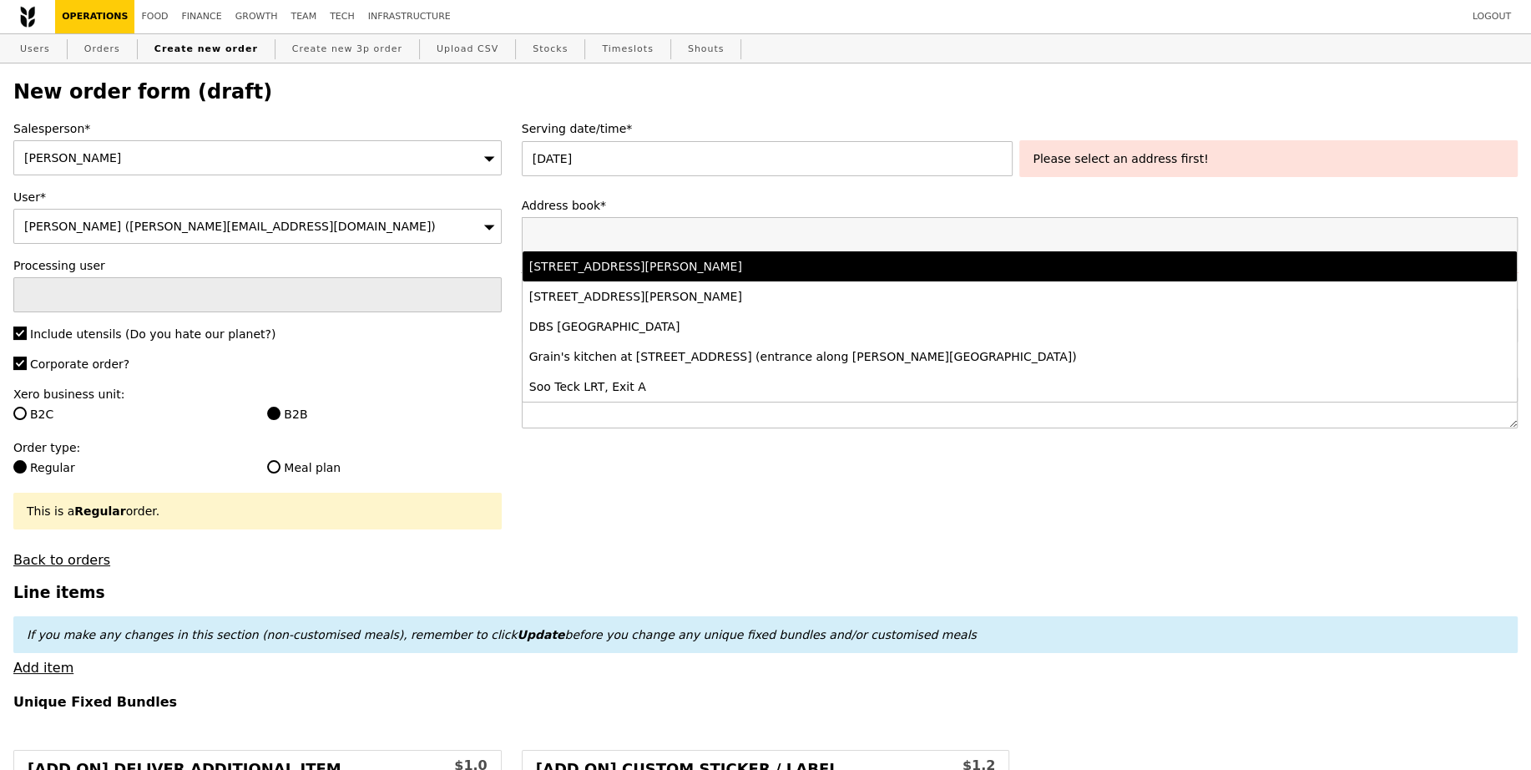
click at [647, 255] on li "77 Robinson Road, #-28-03, Singapore 068896" at bounding box center [1020, 266] width 994 height 30
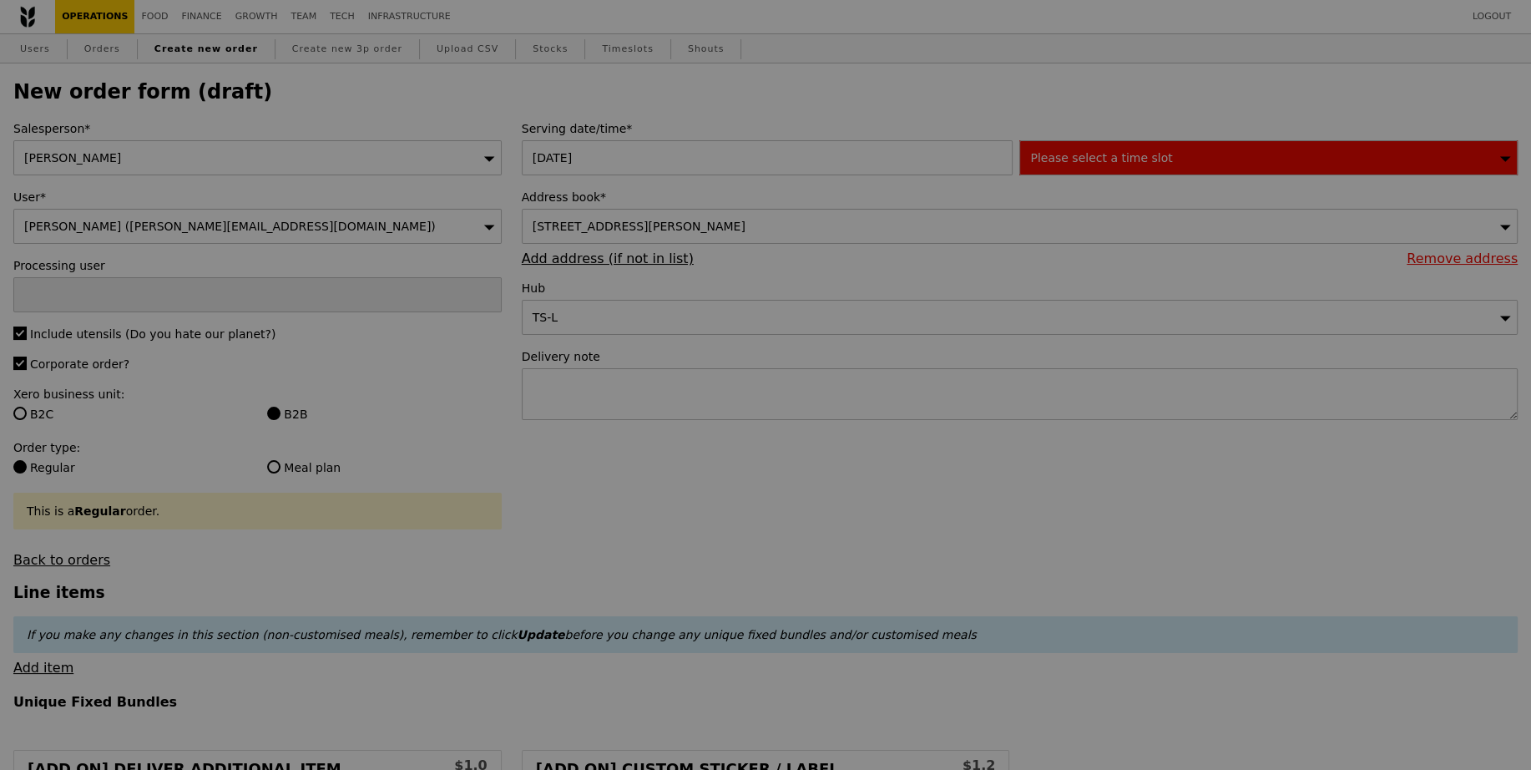
type input "Confirm"
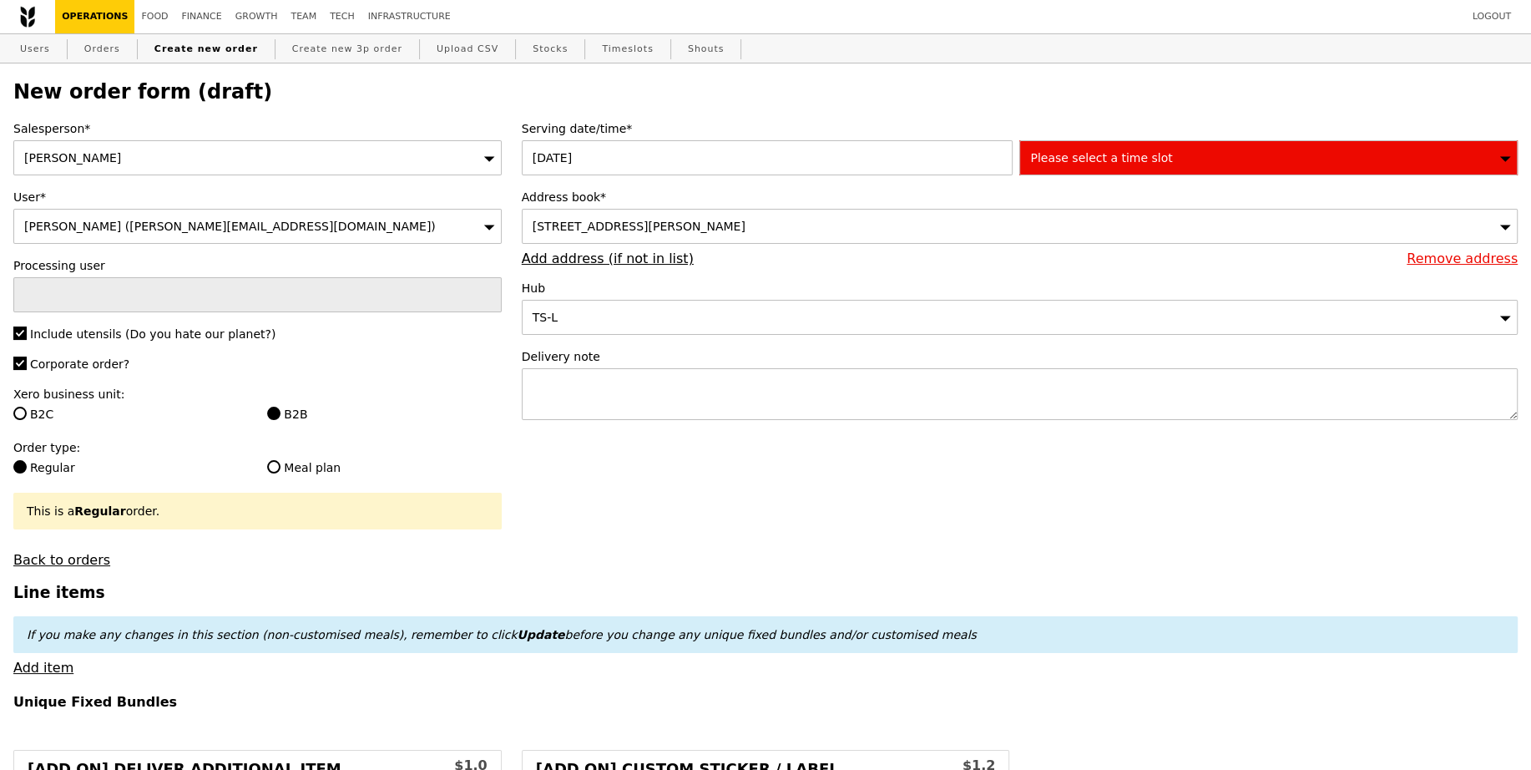
click at [1162, 163] on div "Please select a time slot" at bounding box center [1268, 157] width 498 height 35
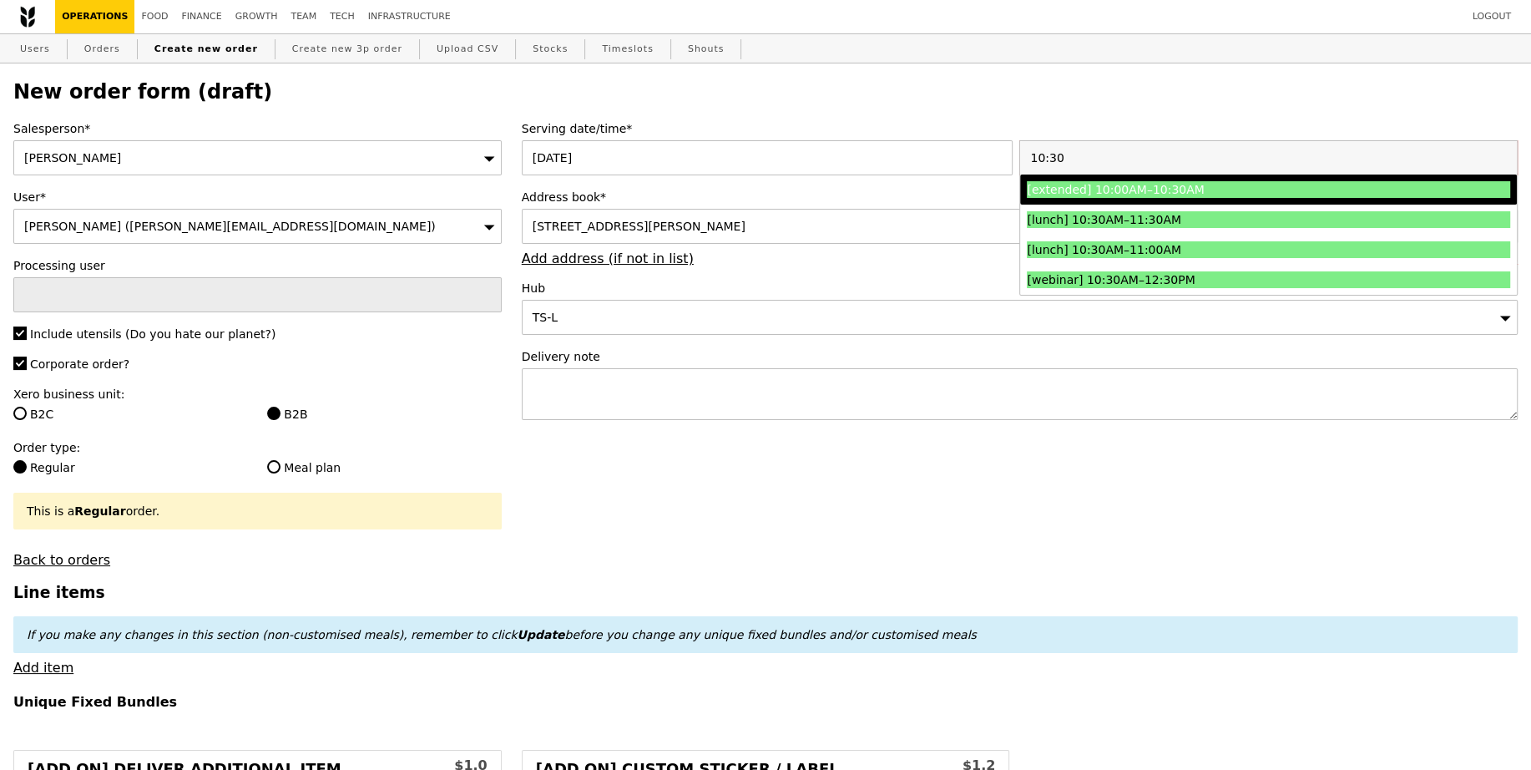
type input "10:30"
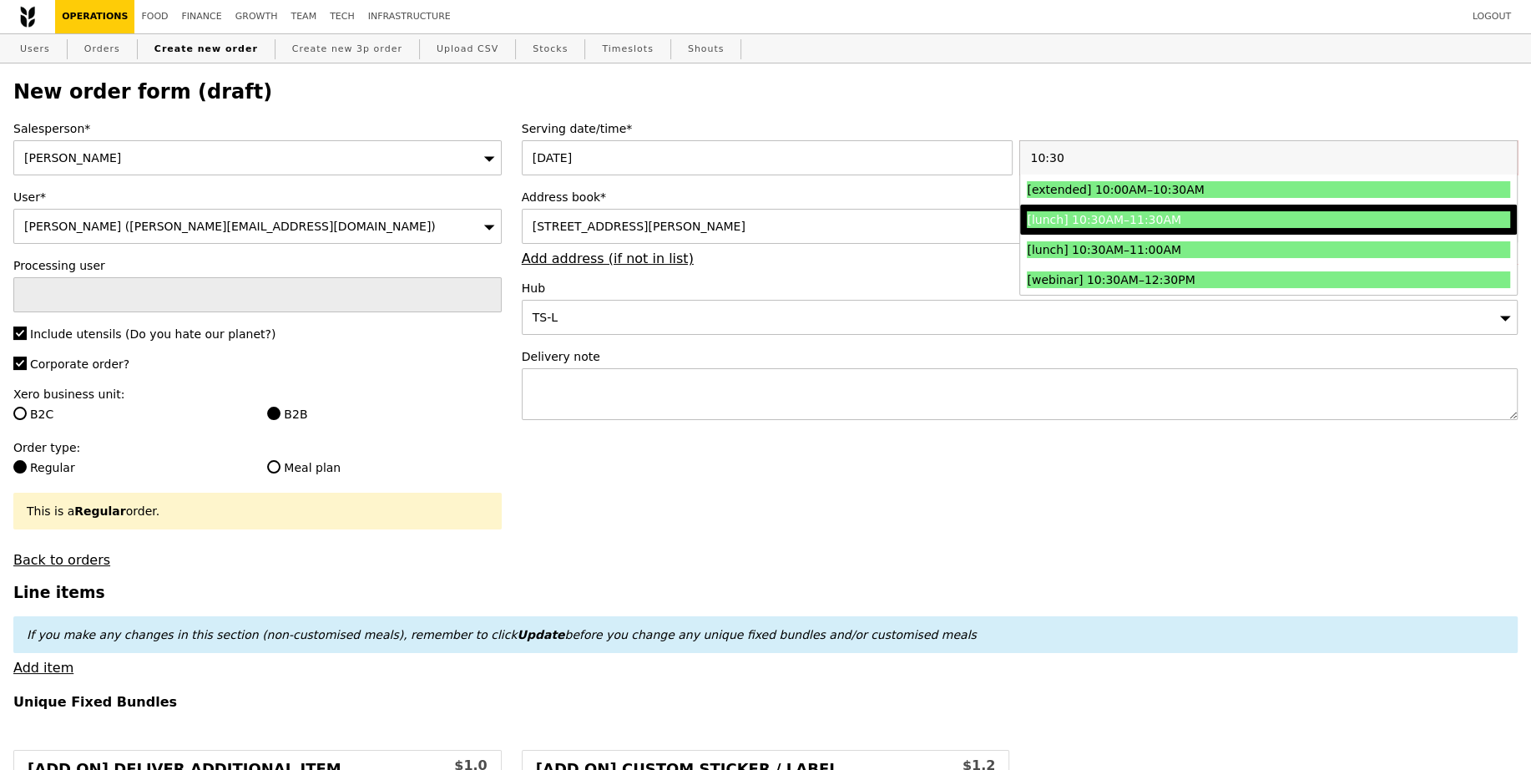
click at [1144, 209] on li "[lunch] 10:30AM–11:30AM" at bounding box center [1268, 220] width 497 height 30
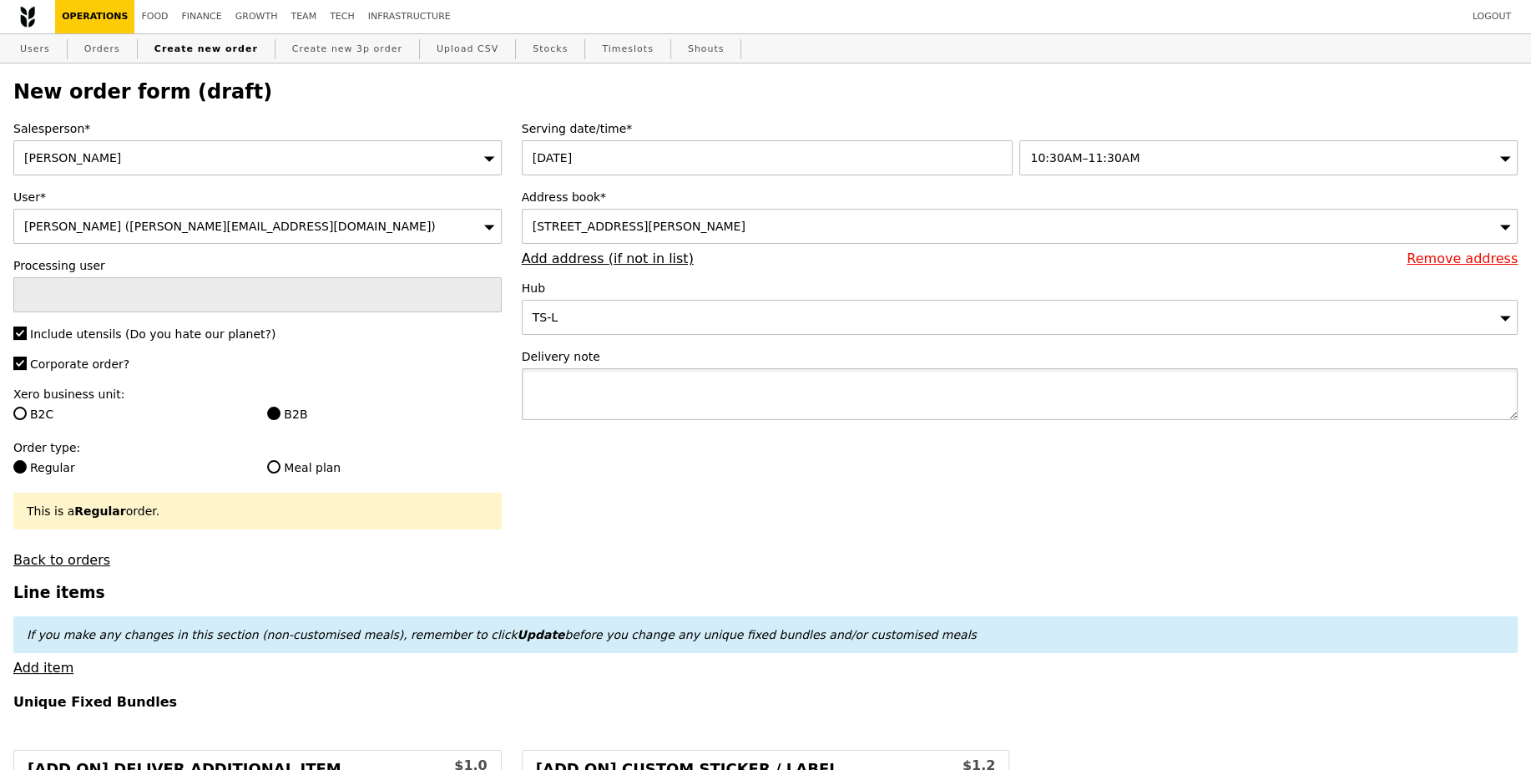
type input "Confirm"
click at [990, 404] on textarea at bounding box center [1020, 394] width 996 height 52
paste textarea "Please call host Lili - 97520080 upon arrival and deliver before 11:30AM! SMO# …"
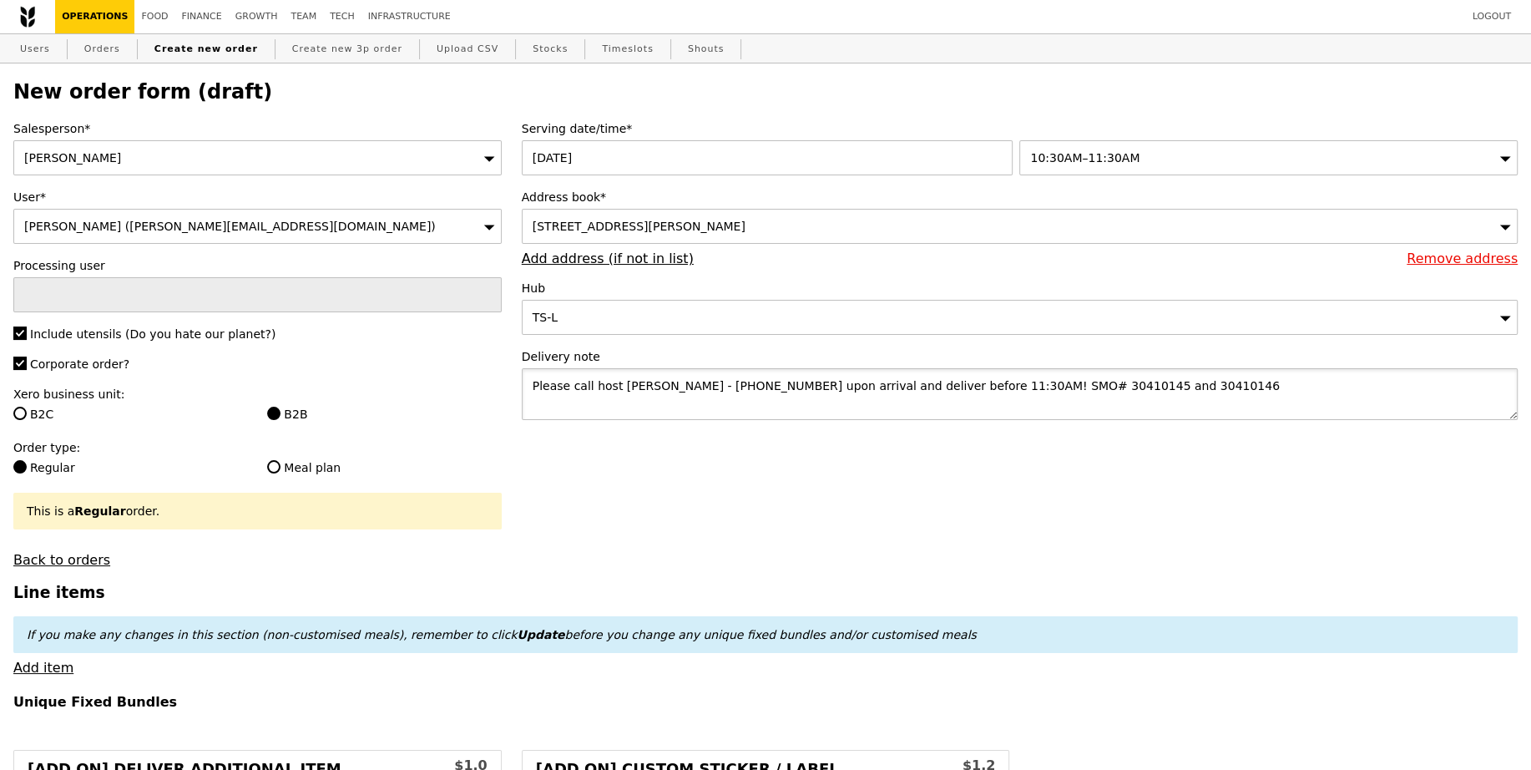
click at [927, 381] on textarea "Please call host Lili - 97520080 upon arrival and deliver before 11:30AM! SMO# …" at bounding box center [1020, 394] width 996 height 52
type textarea "Please call host Lili - 97520080 upon arrival and deliver before 11:30AM! SMO# …"
type input "Confirm"
click at [642, 405] on textarea "Please call host Lili - 97520080 upon arrival and deliver before 11:30AM! SMO# …" at bounding box center [1020, 394] width 996 height 52
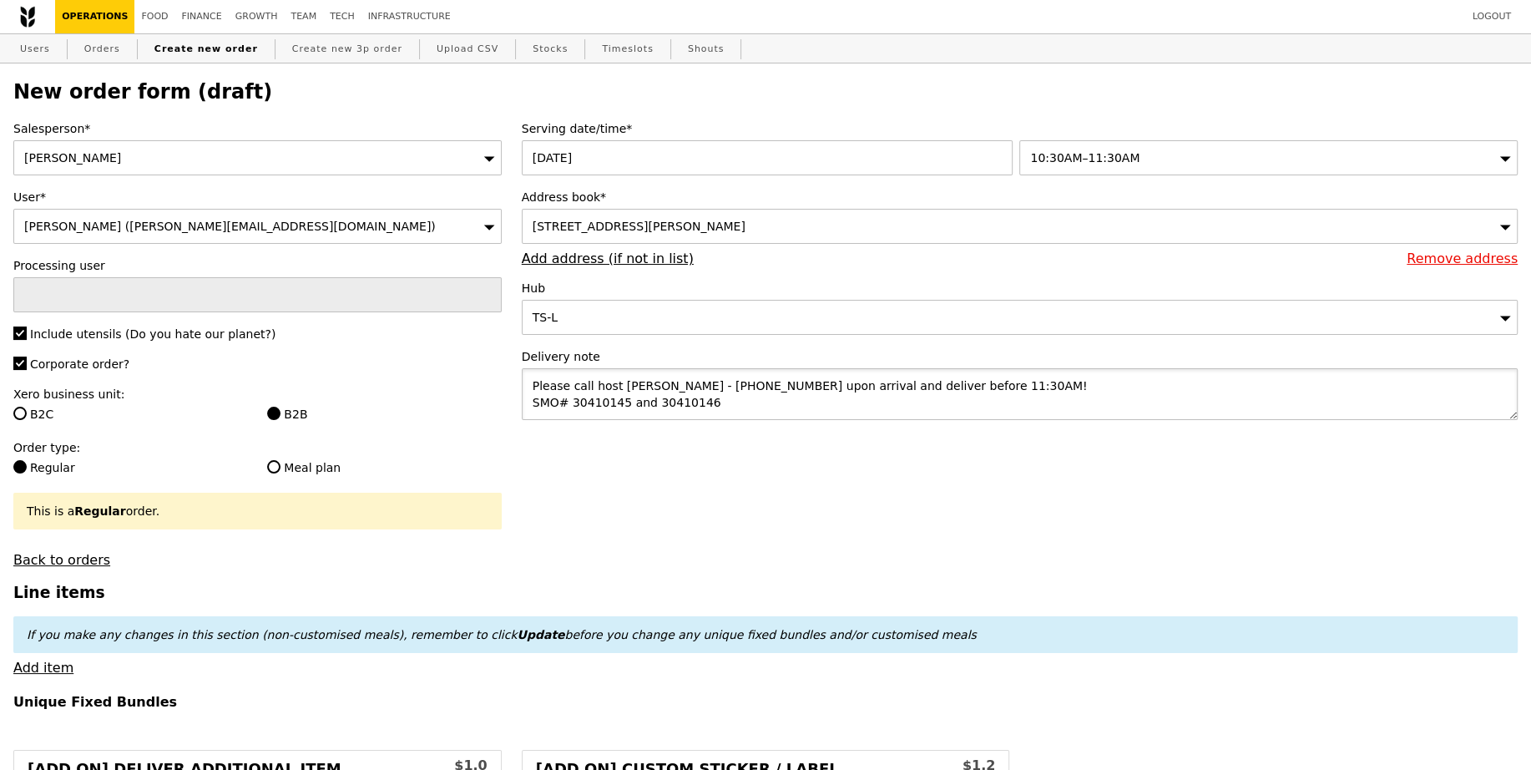
click at [642, 405] on textarea "Please call host Lili - 97520080 upon arrival and deliver before 11:30AM! SMO# …" at bounding box center [1020, 394] width 996 height 52
paste textarea "30270816 _AS9100 LA"
click at [750, 402] on textarea "Please call host [PERSON_NAME] - [PHONE_NUMBER] upon arrival and deliver before…" at bounding box center [1020, 394] width 996 height 52
type textarea "Please call host [PERSON_NAME] - [PHONE_NUMBER] upon arrival and deliver before…"
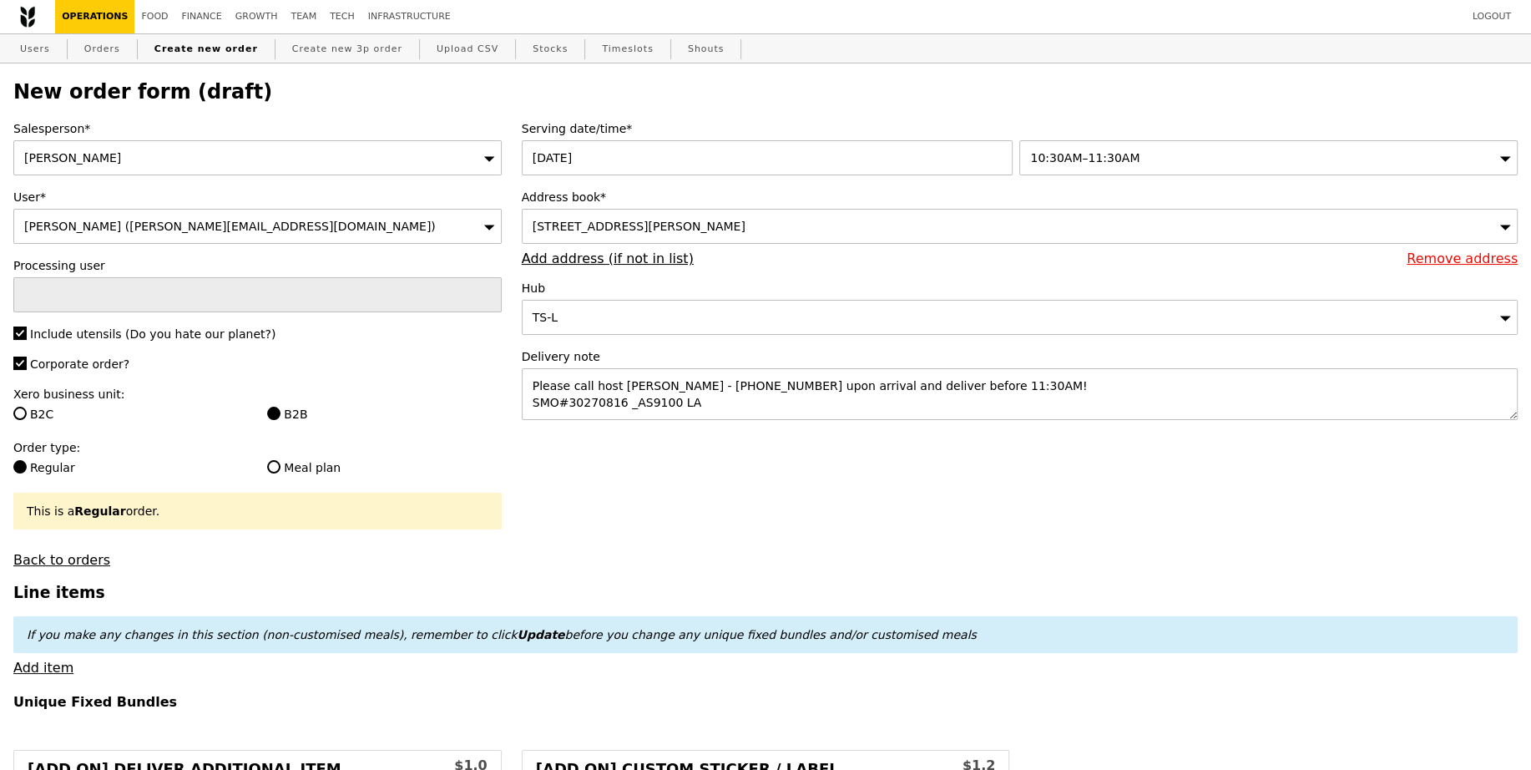
type input "Confirm"
click at [48, 661] on link "Add item" at bounding box center [43, 667] width 60 height 16
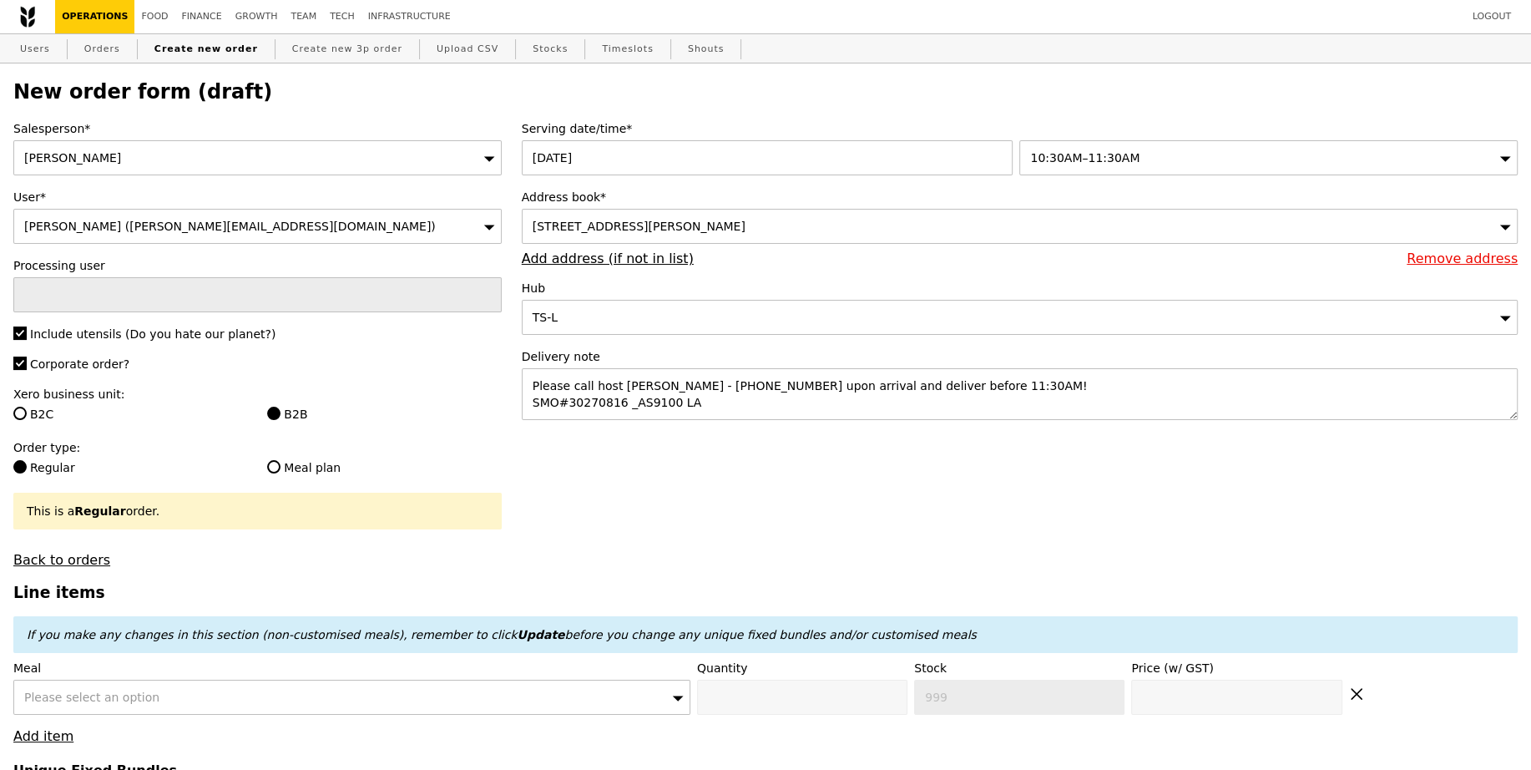
click at [127, 698] on span "Please select an option" at bounding box center [91, 696] width 135 height 13
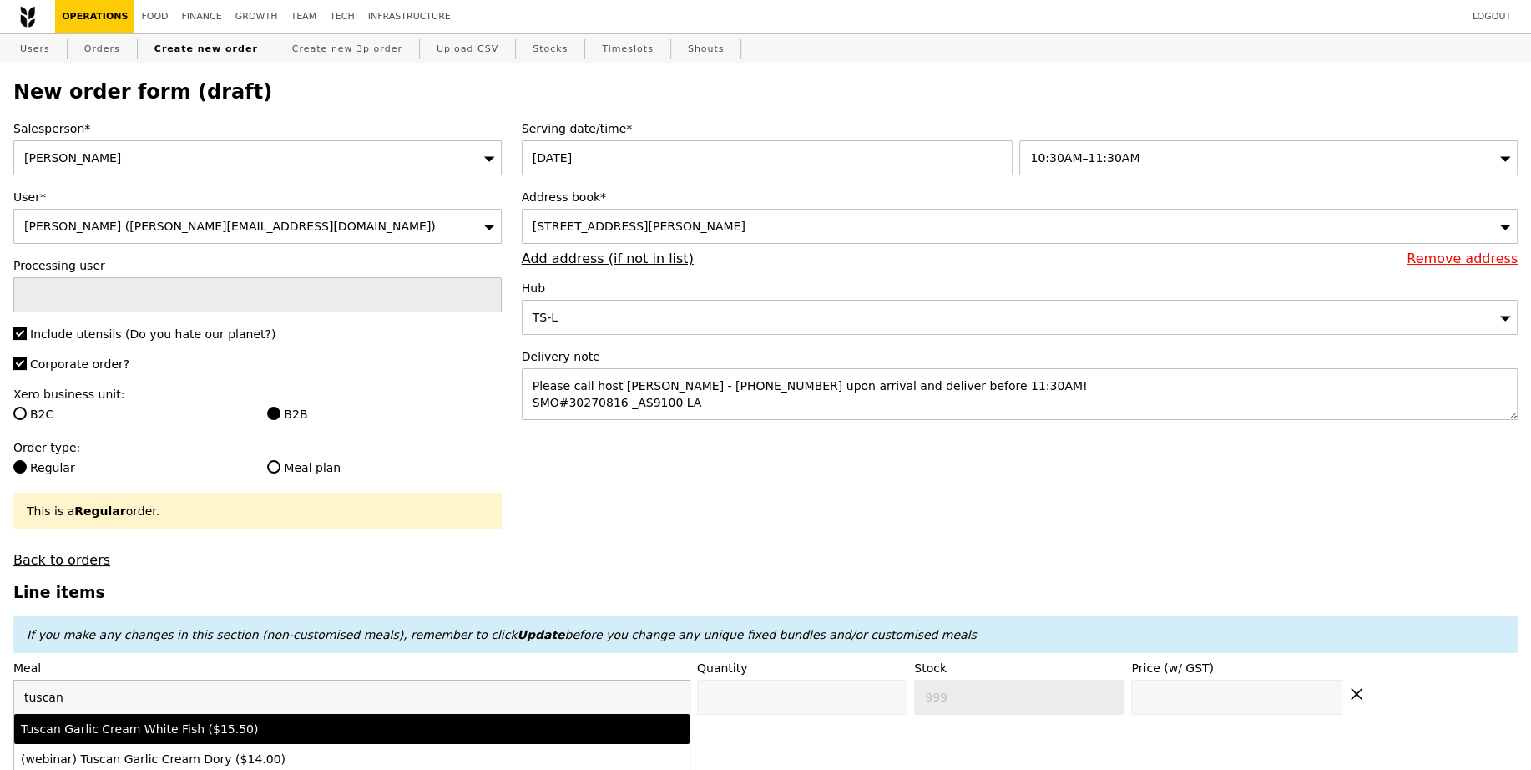
type input "tuscan"
click at [128, 730] on div "Tuscan Garlic Cream White Fish ($15.50)" at bounding box center [269, 728] width 497 height 17
type input "Confirm anyway"
type input "0"
type input "498"
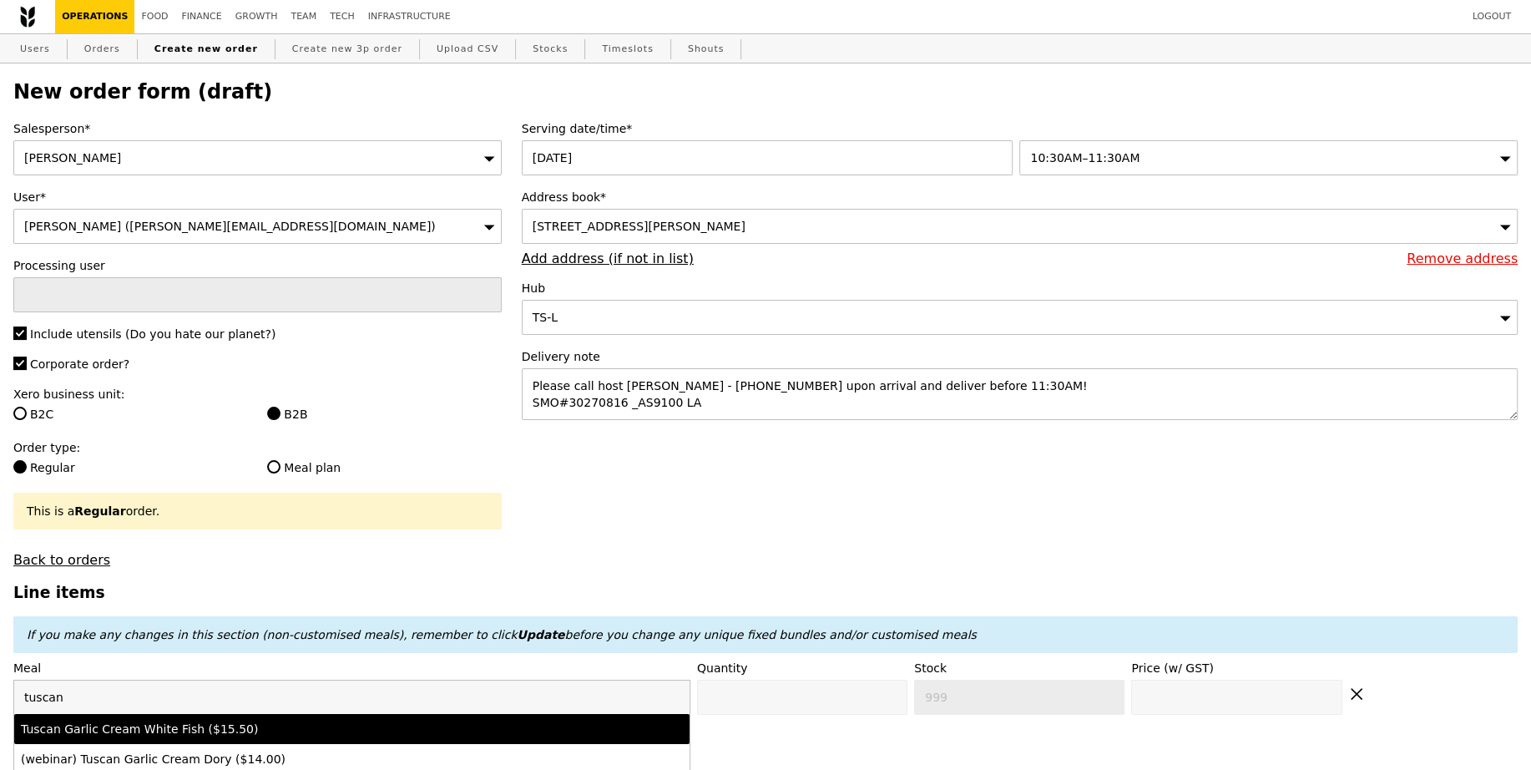
type input "15.5"
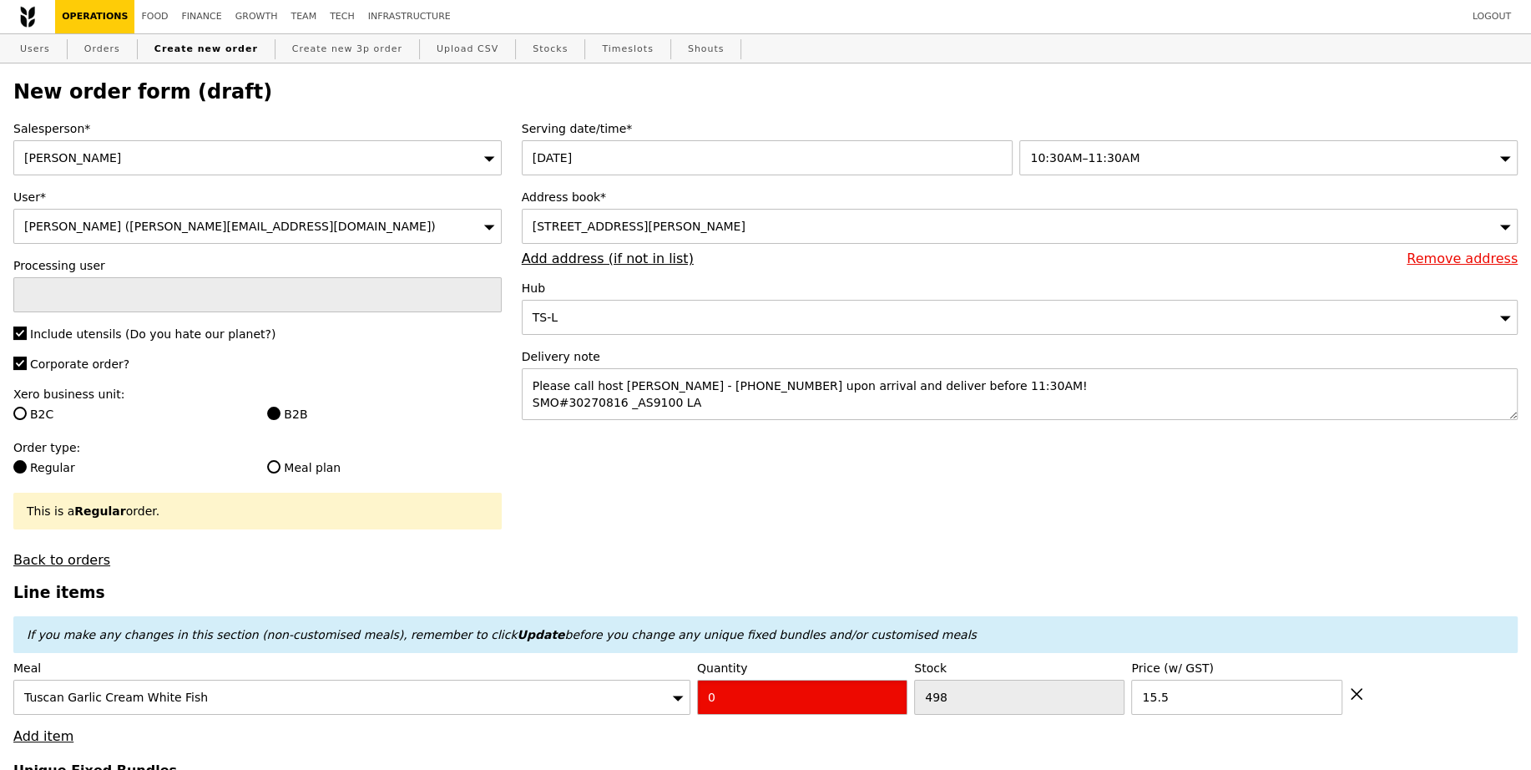
click at [737, 694] on input "0" at bounding box center [802, 696] width 210 height 35
type input "Confirm"
type input "9"
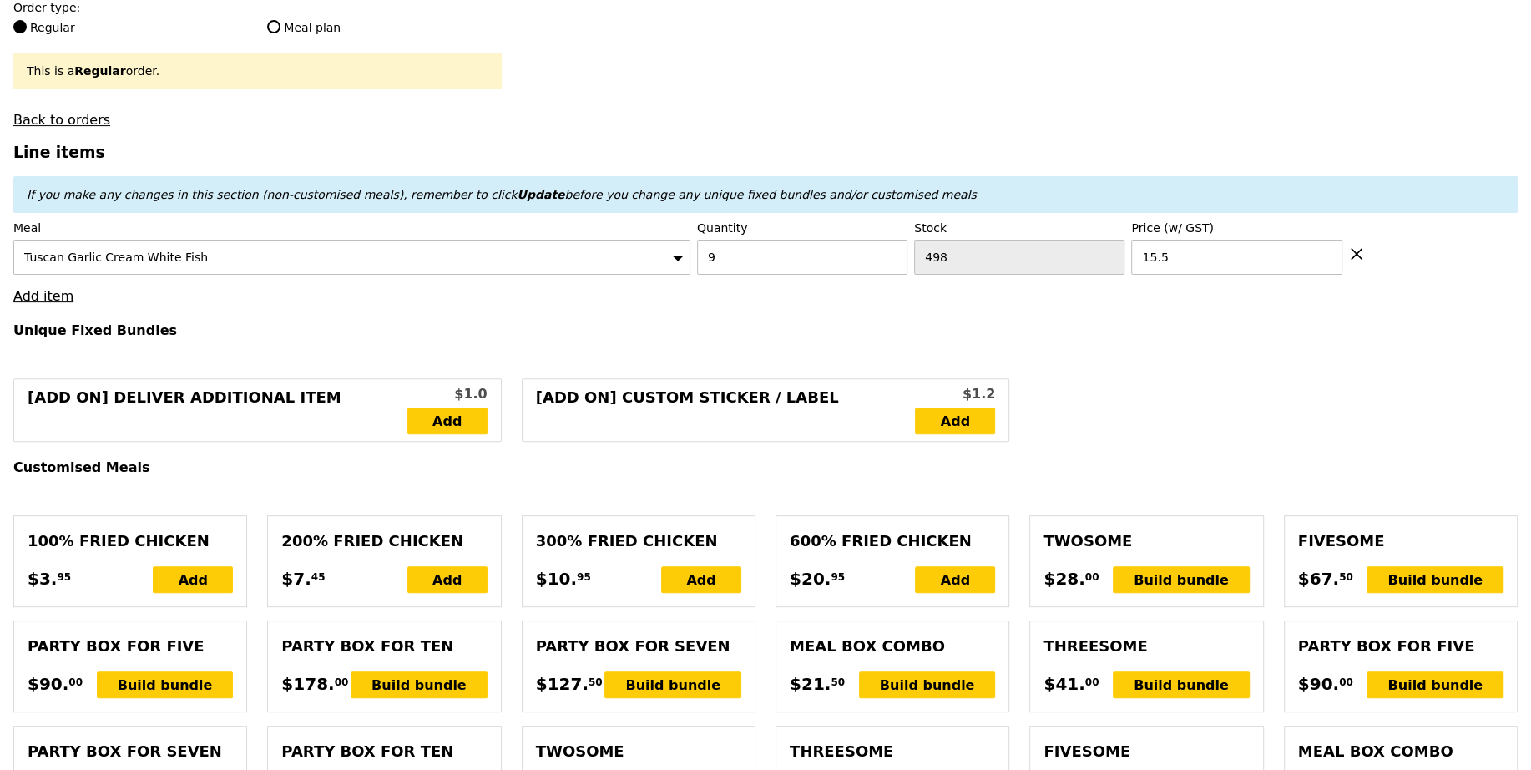
type input "Loading..."
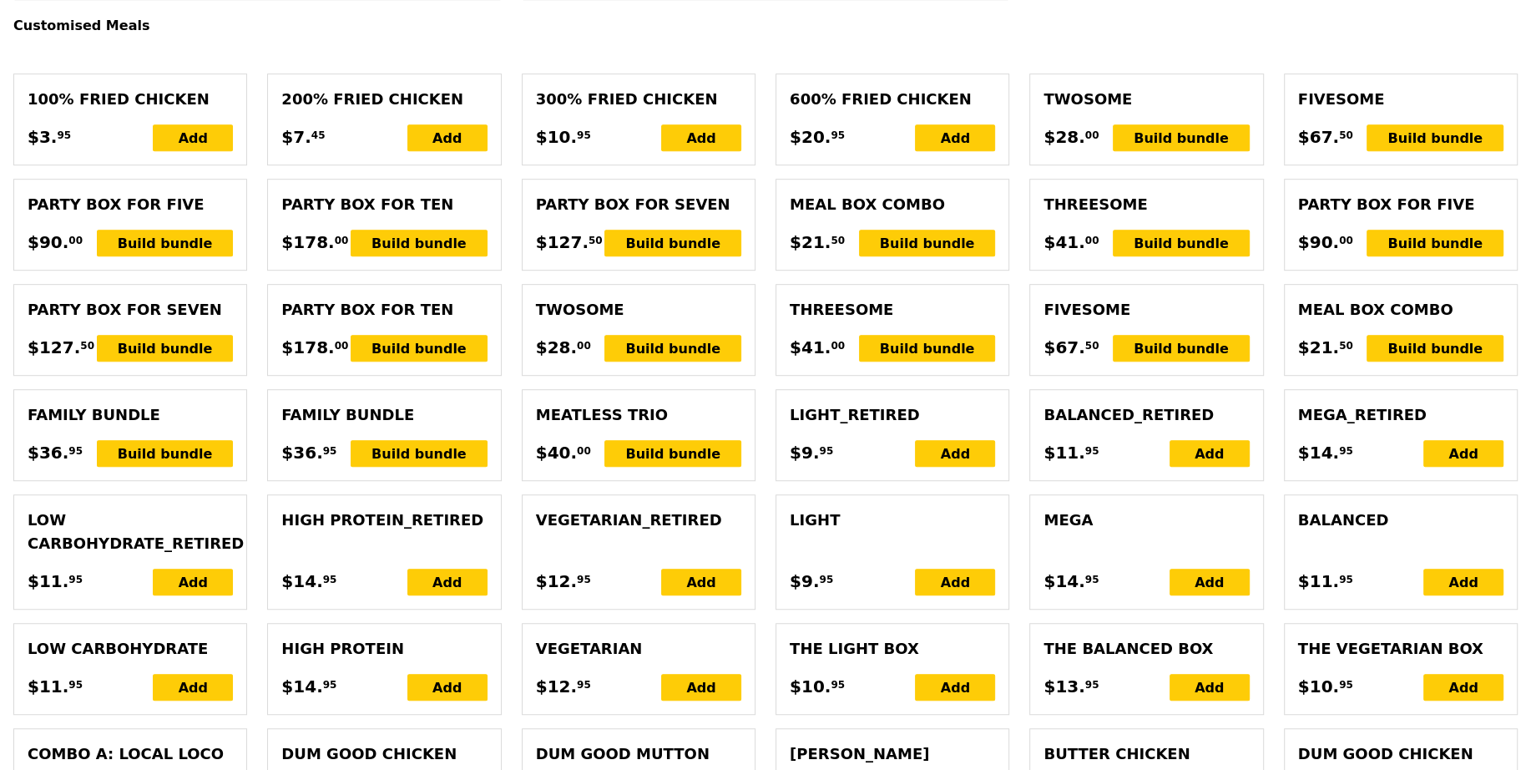
type input "139.50"
type input "1.79"
type input "1.95"
type input "3.62"
type input "3.95"
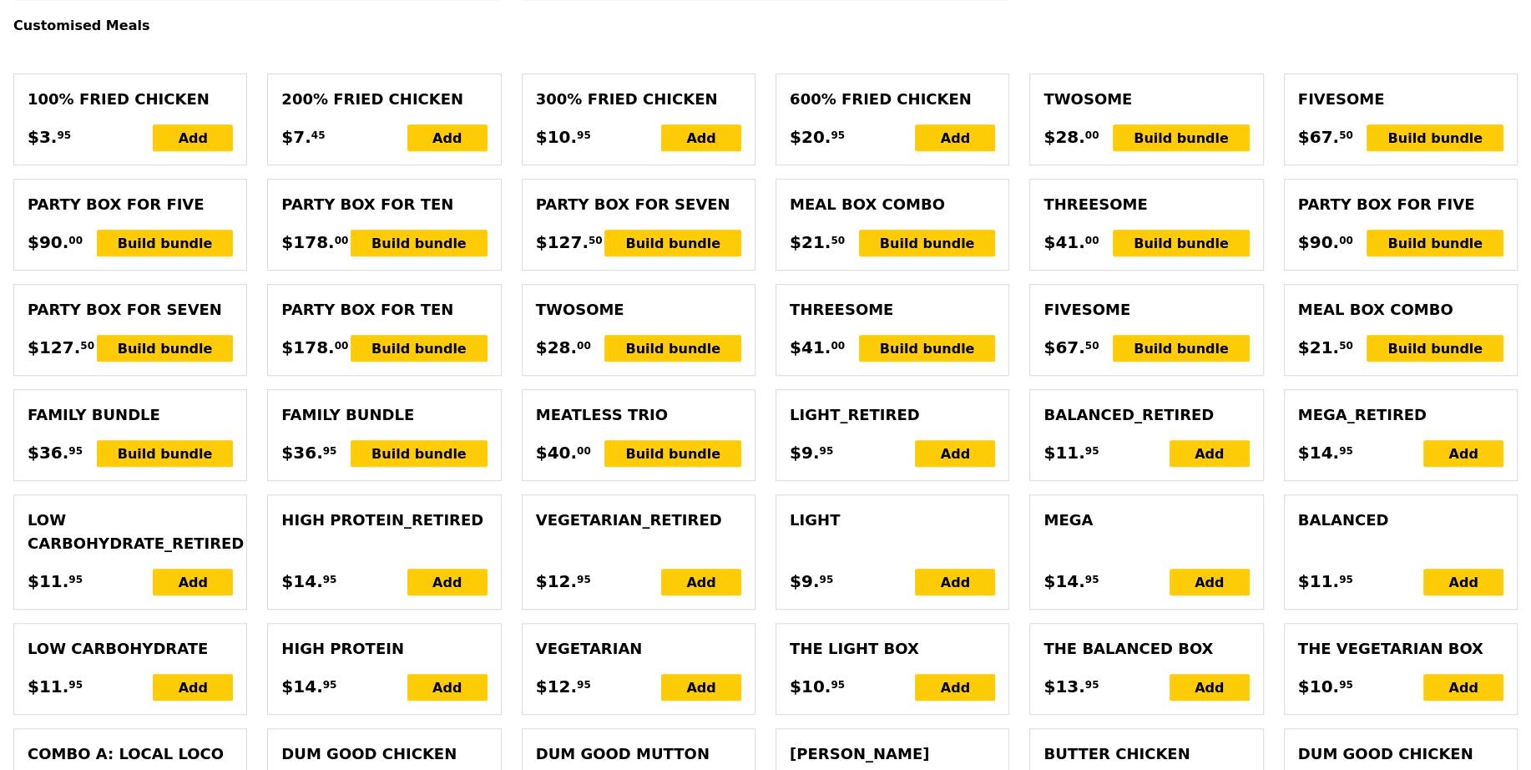
type input "145.40"
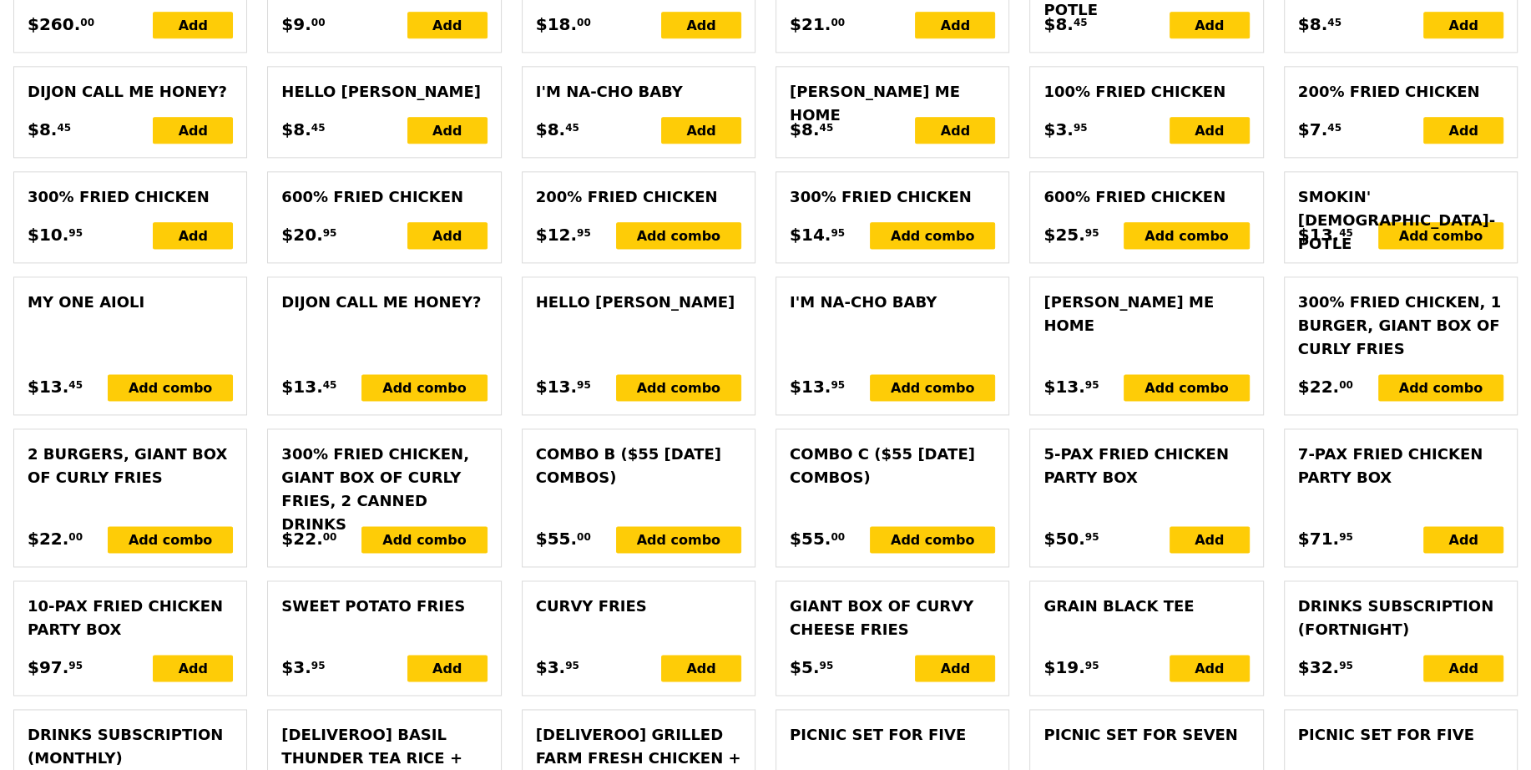
scroll to position [3694, 0]
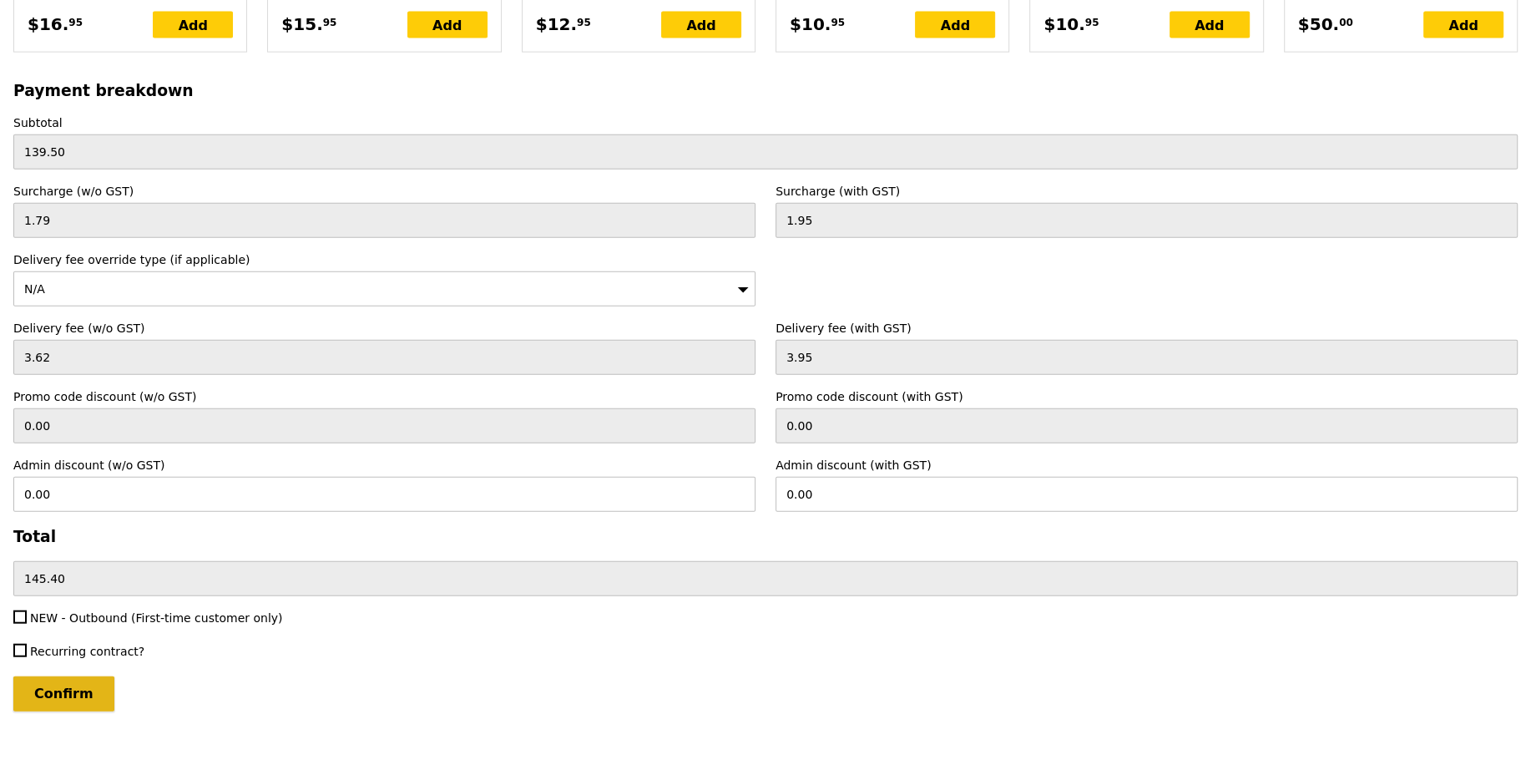
click at [63, 676] on input "Confirm" at bounding box center [63, 693] width 101 height 35
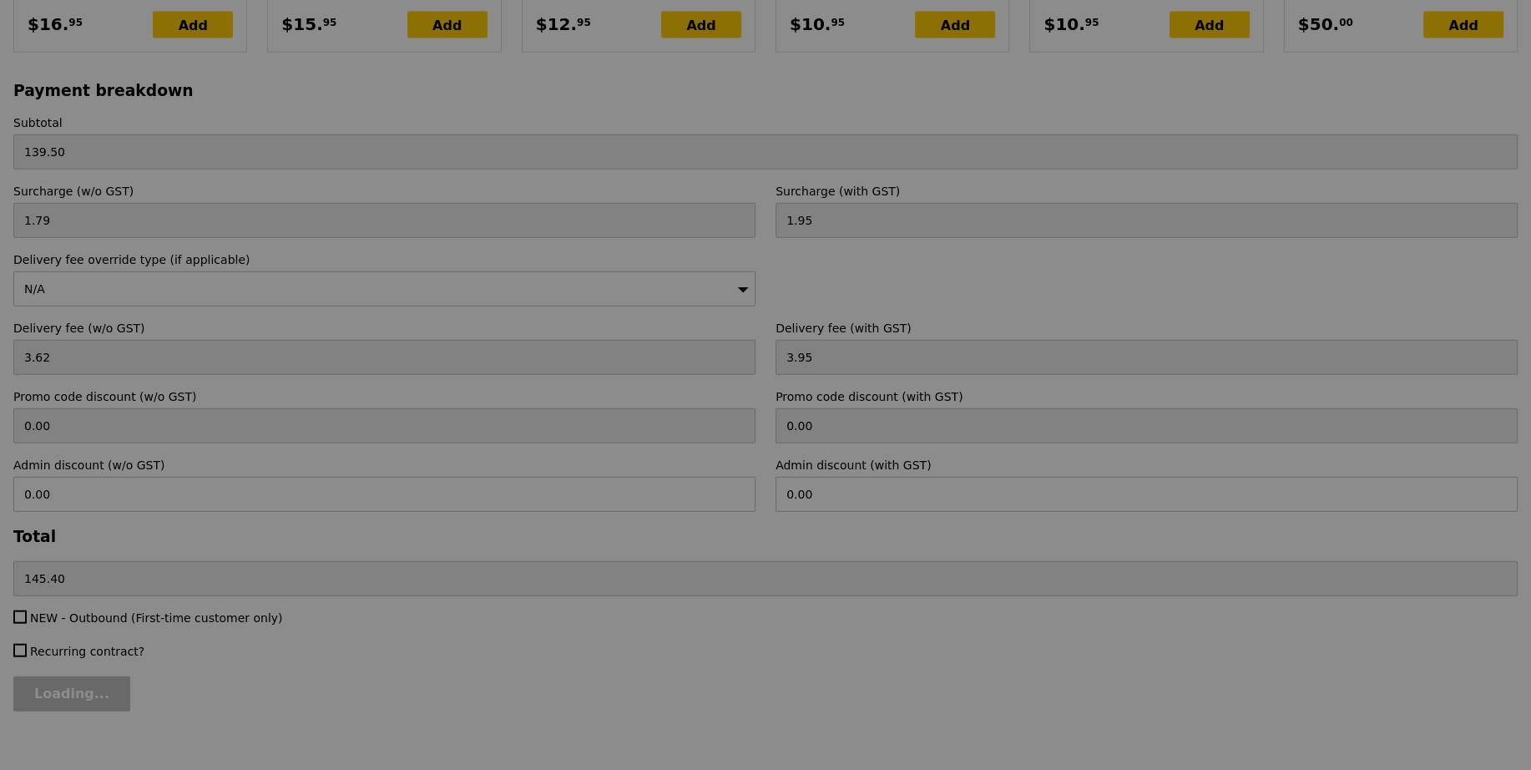
type input "Loading..."
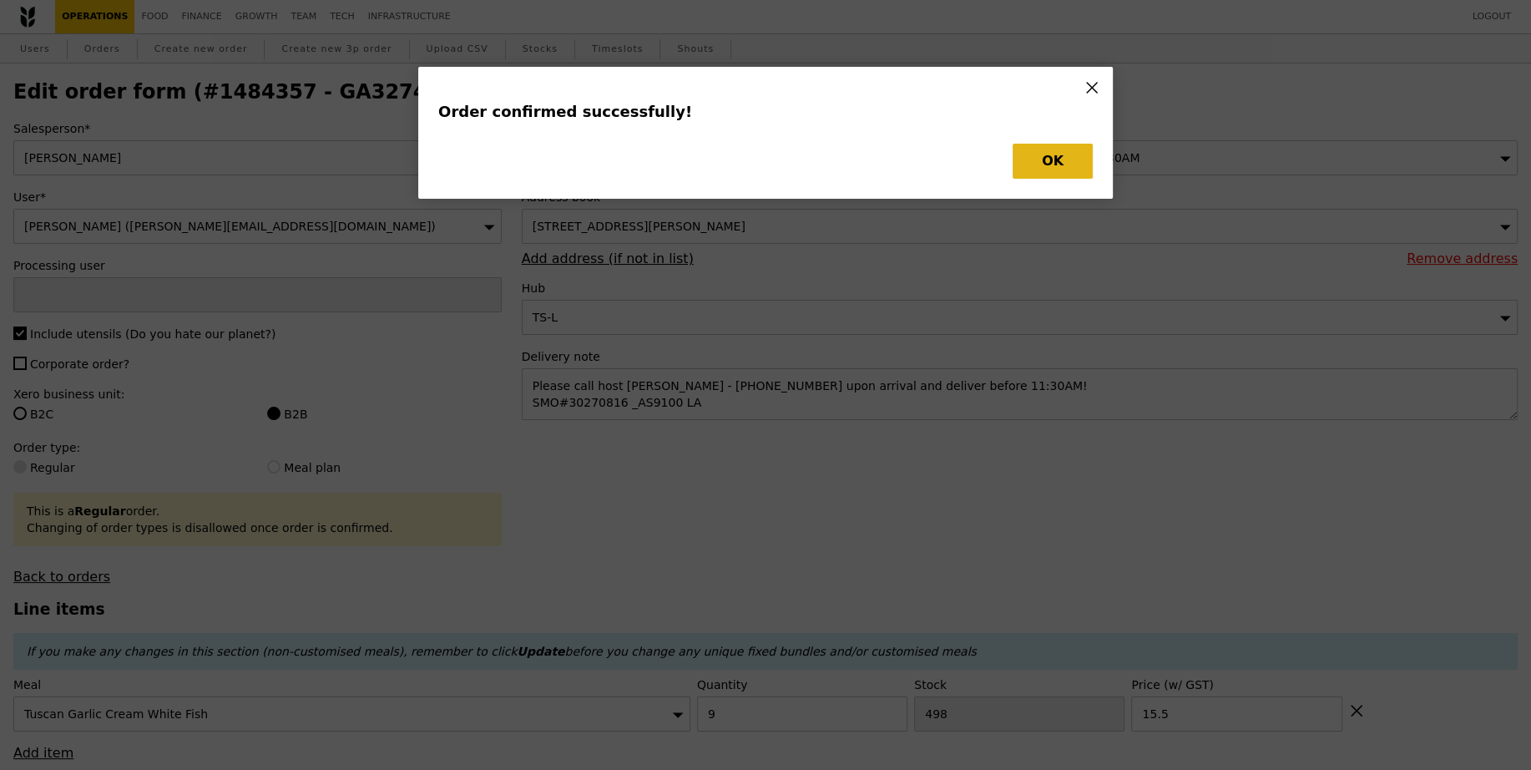
type input "[PERSON_NAME]"
type input "Loading..."
checkbox input "false"
type input "15.50"
type input "489"
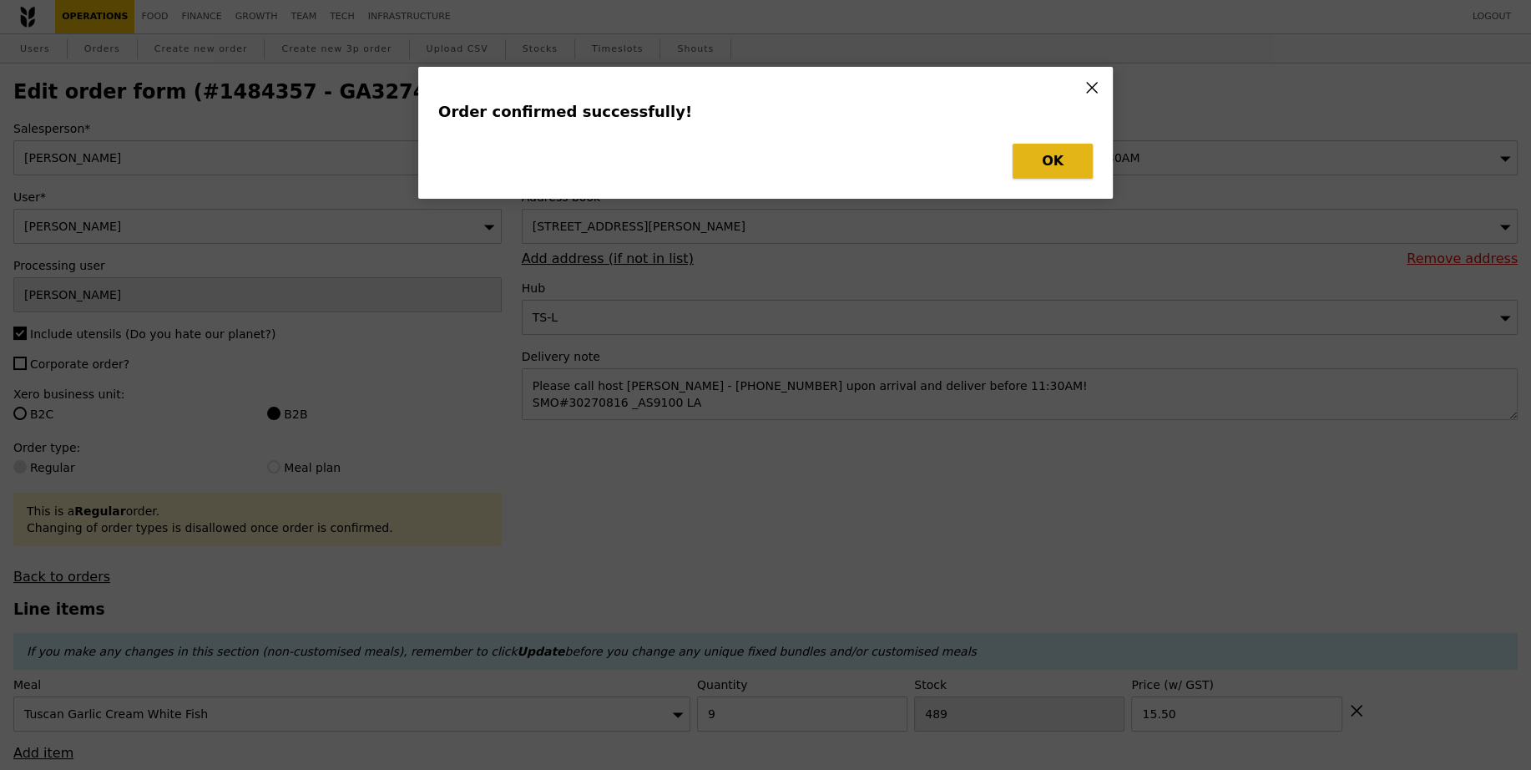
click at [1062, 161] on button "OK" at bounding box center [1053, 161] width 80 height 35
type input "Update"
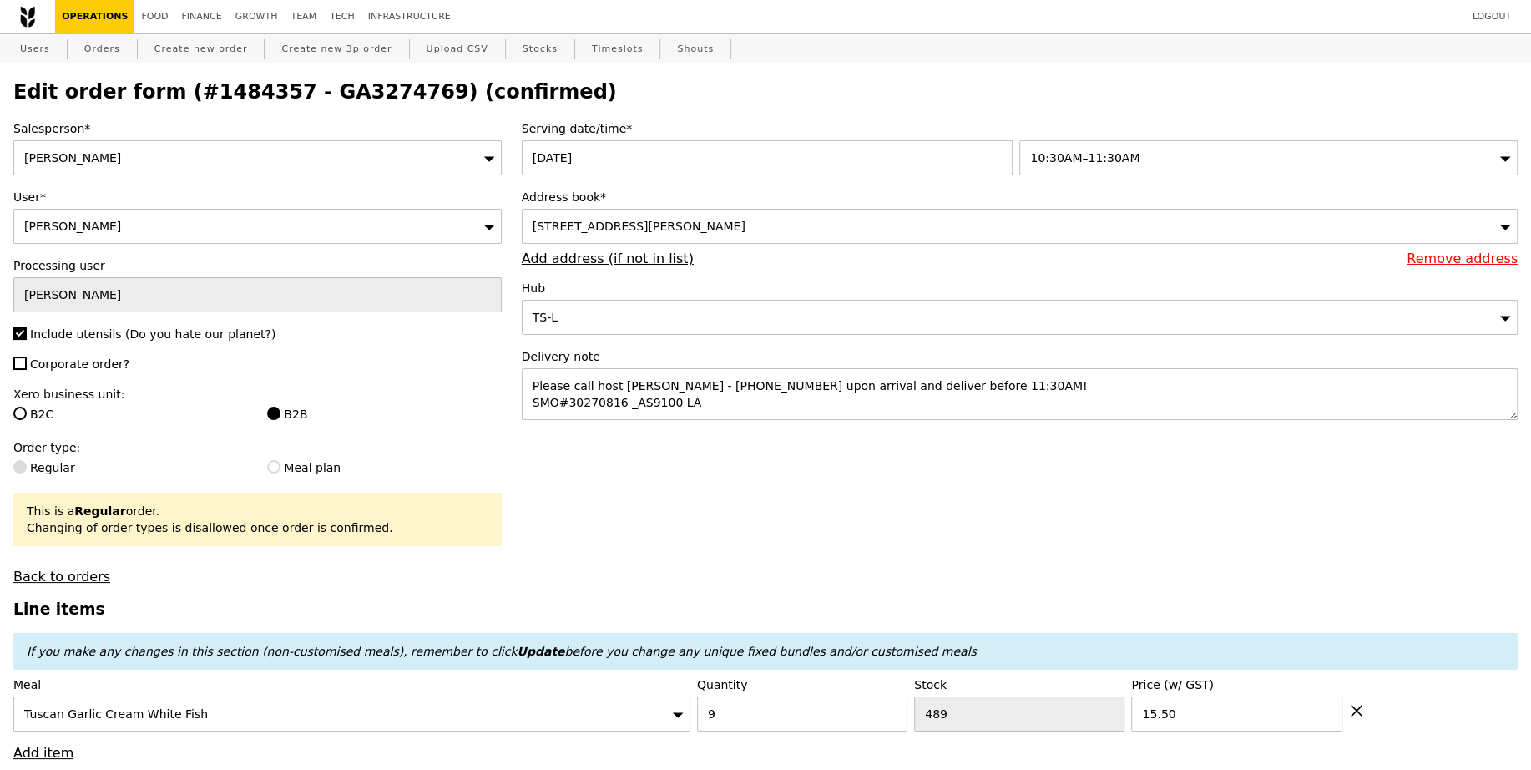
click at [331, 98] on h2 "Edit order form (#1484357 - GA3274769) (confirmed)" at bounding box center [765, 91] width 1504 height 23
copy h2 "GA3274769"
click at [369, 92] on h2 "Edit order form (#1484357 - GA3274769) (confirmed)" at bounding box center [765, 91] width 1504 height 23
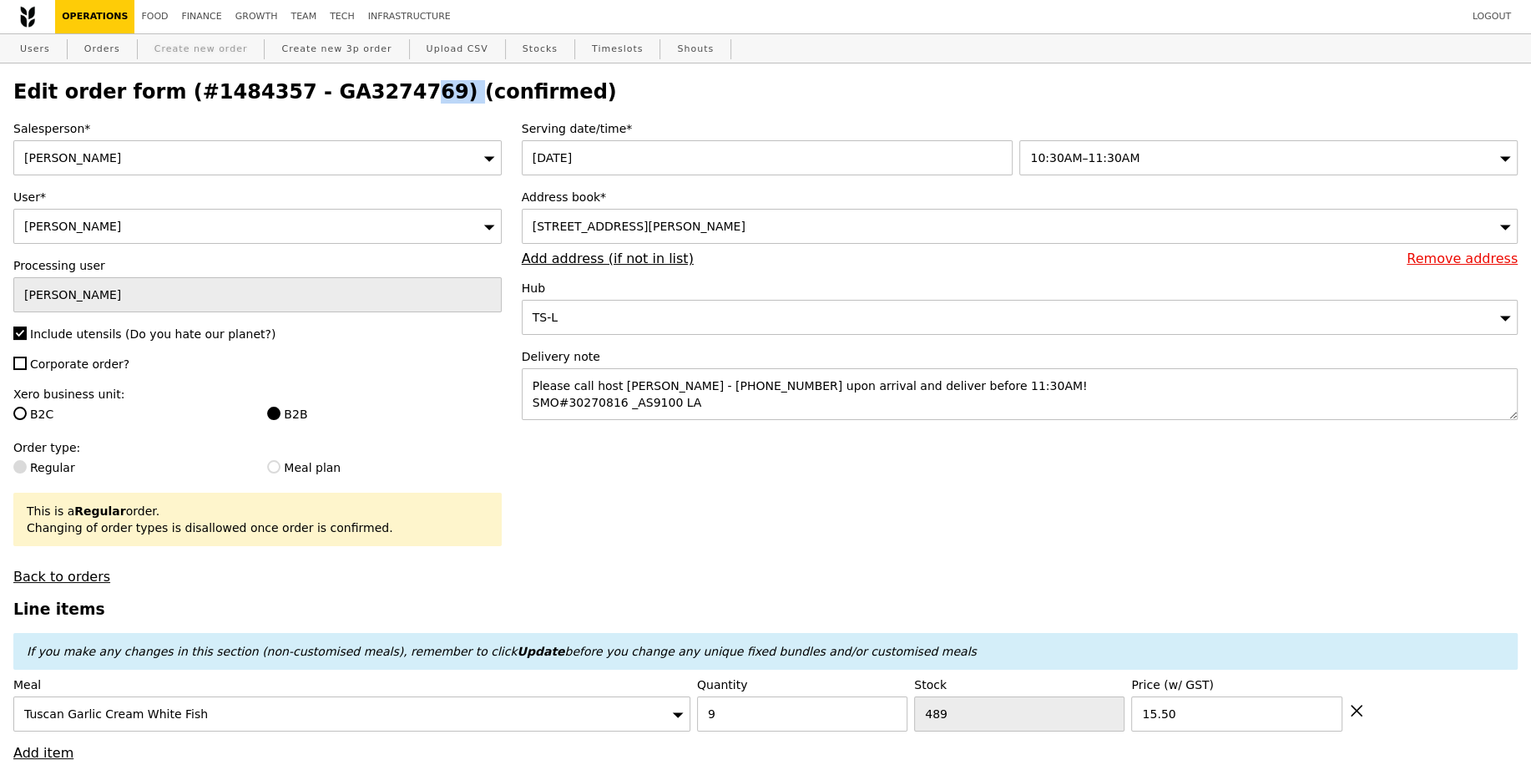
click at [213, 57] on link "Create new order" at bounding box center [201, 49] width 107 height 30
type input "0.00"
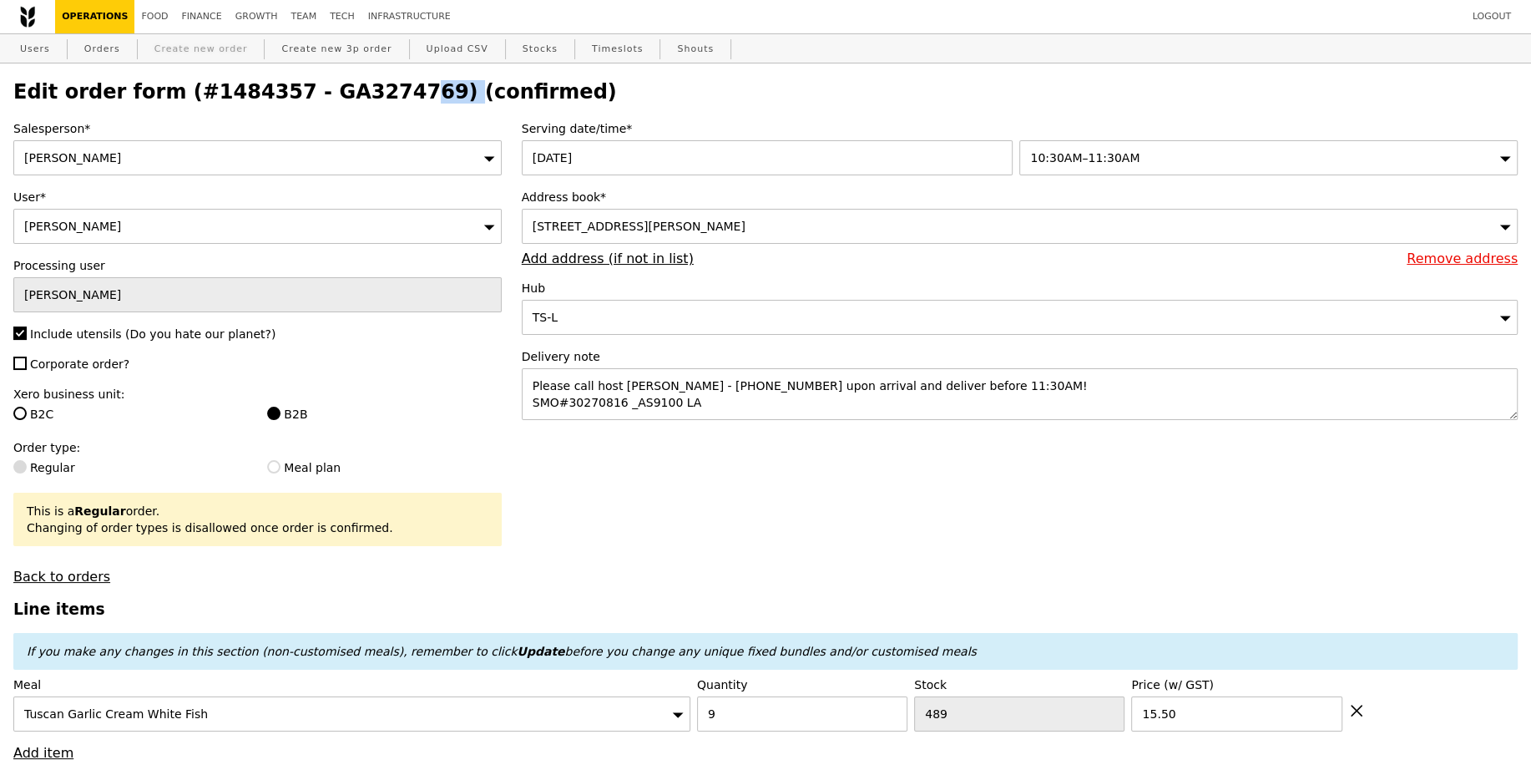
type input "0.00"
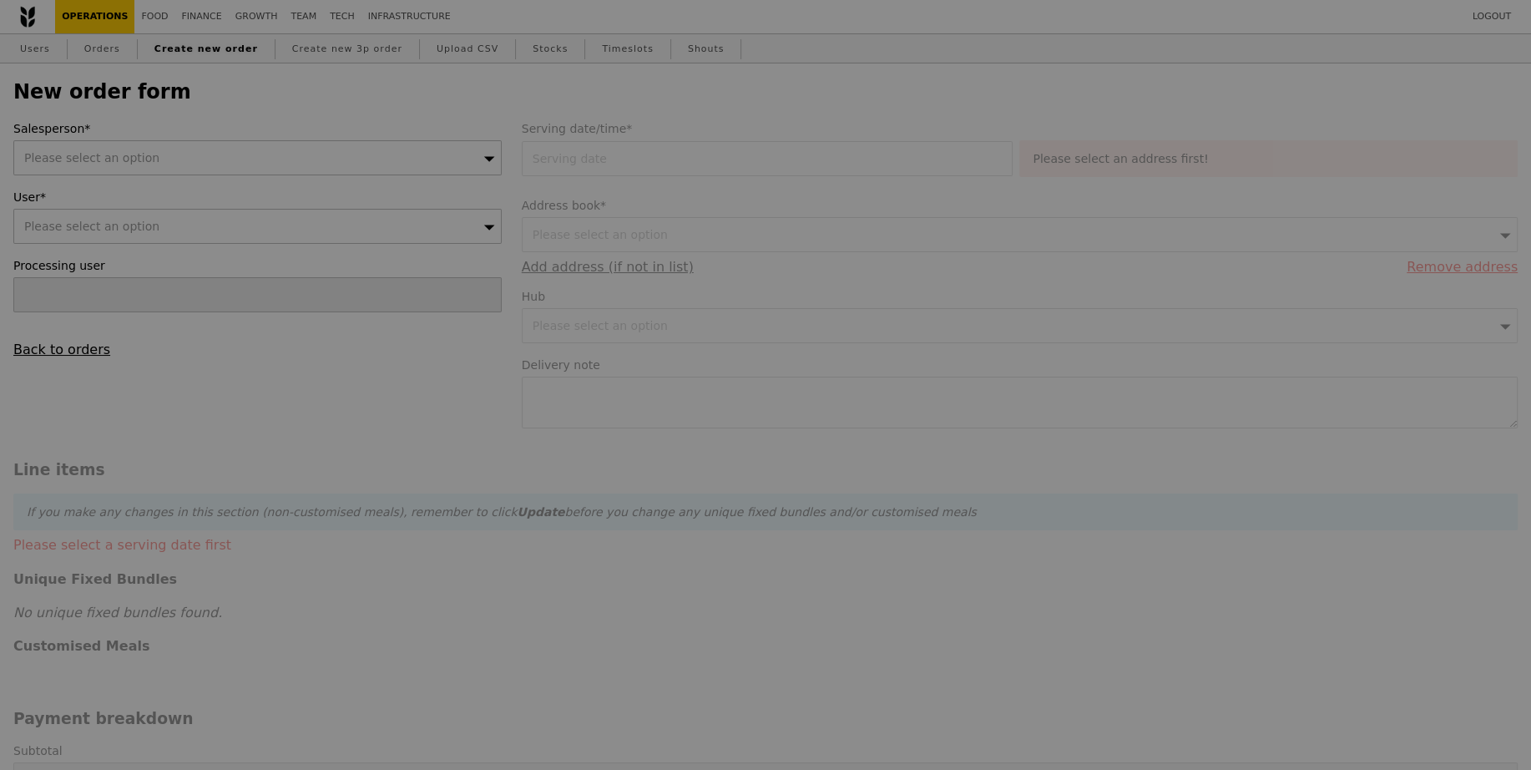
type input "Confirm"
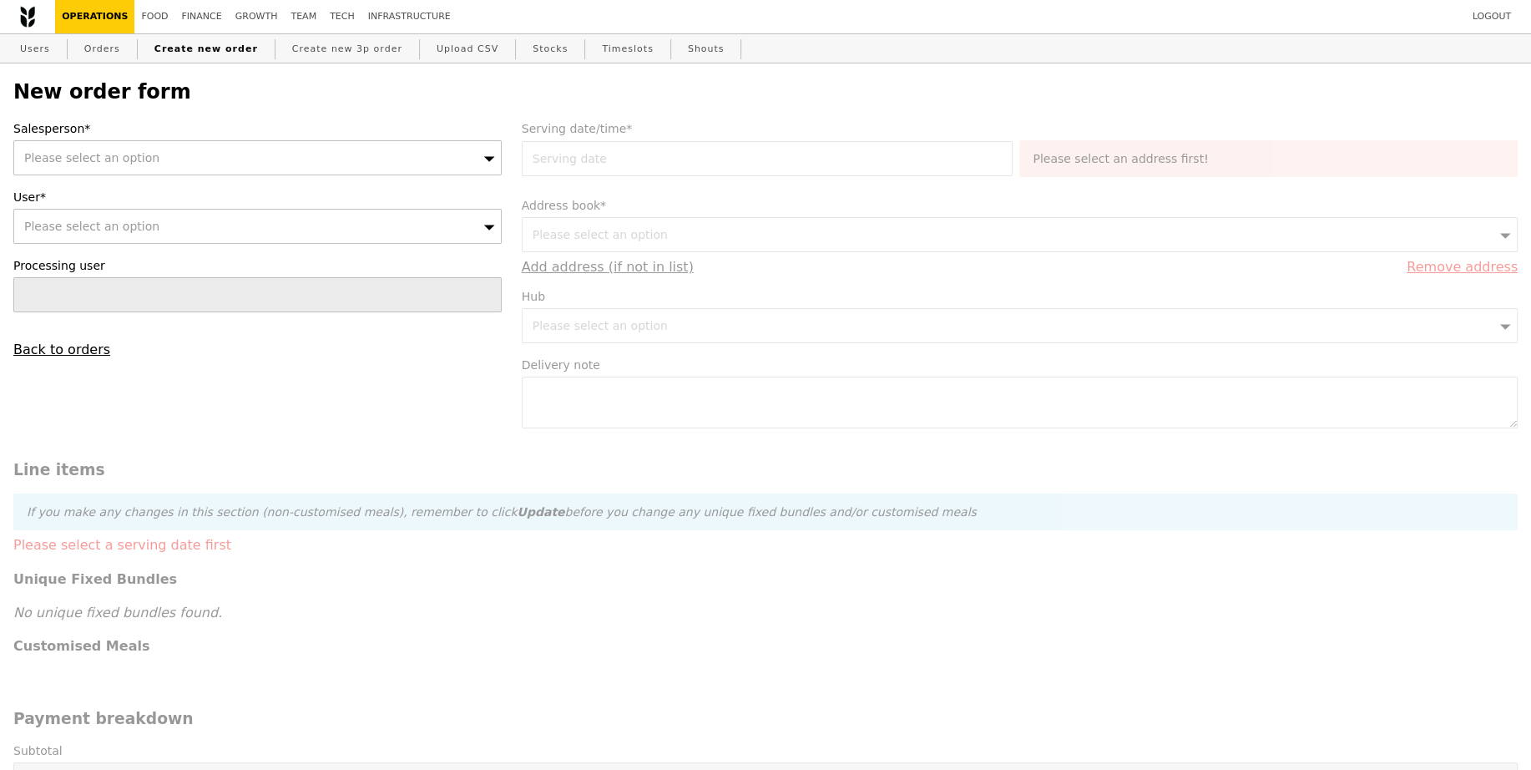
click at [188, 168] on div "Please select an option" at bounding box center [257, 157] width 488 height 35
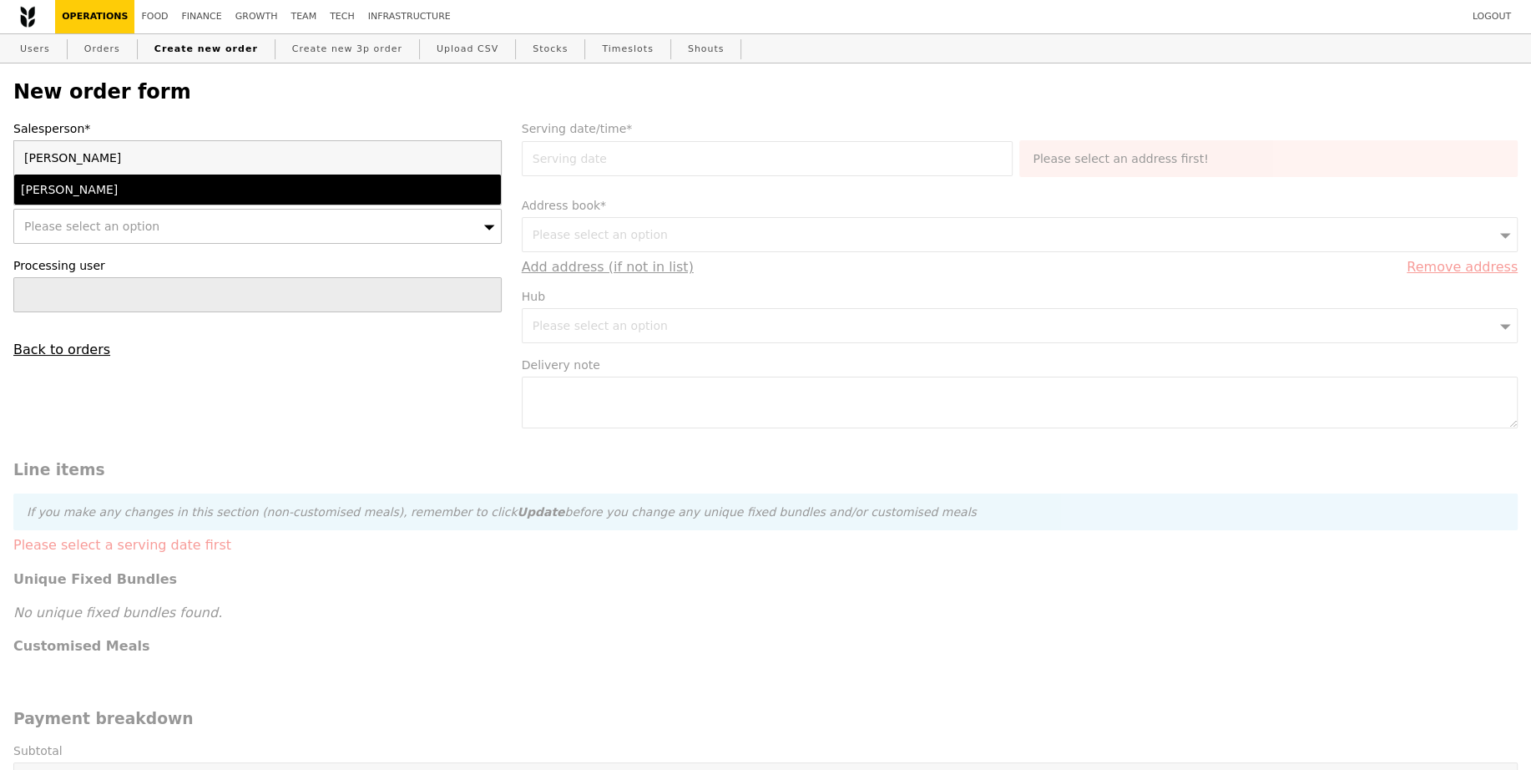
click at [182, 188] on div "[PERSON_NAME]" at bounding box center [198, 189] width 355 height 17
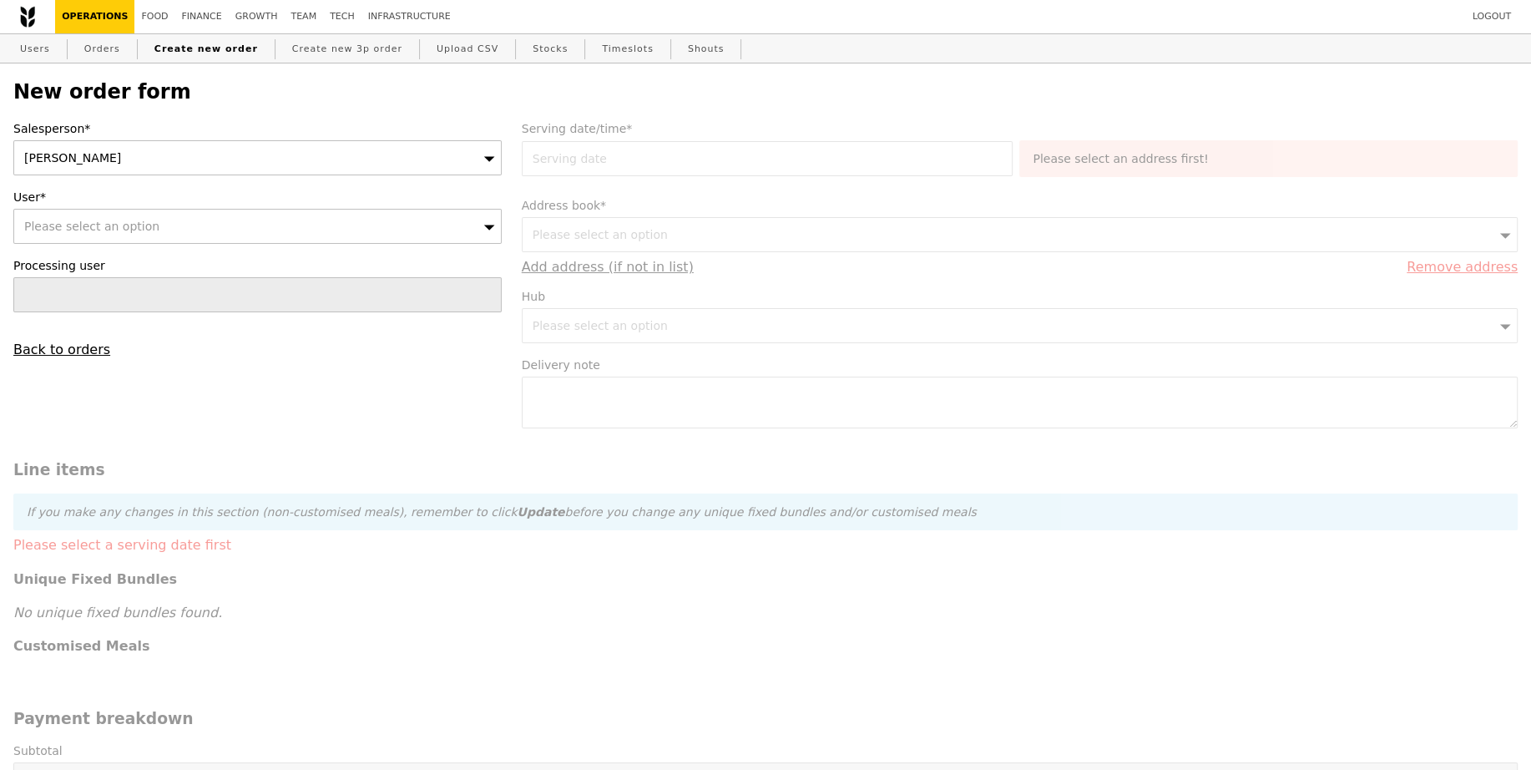
click at [169, 221] on div "Please select an option" at bounding box center [257, 226] width 488 height 35
type input "[EMAIL_ADDRESS][DOMAIN_NAME]"
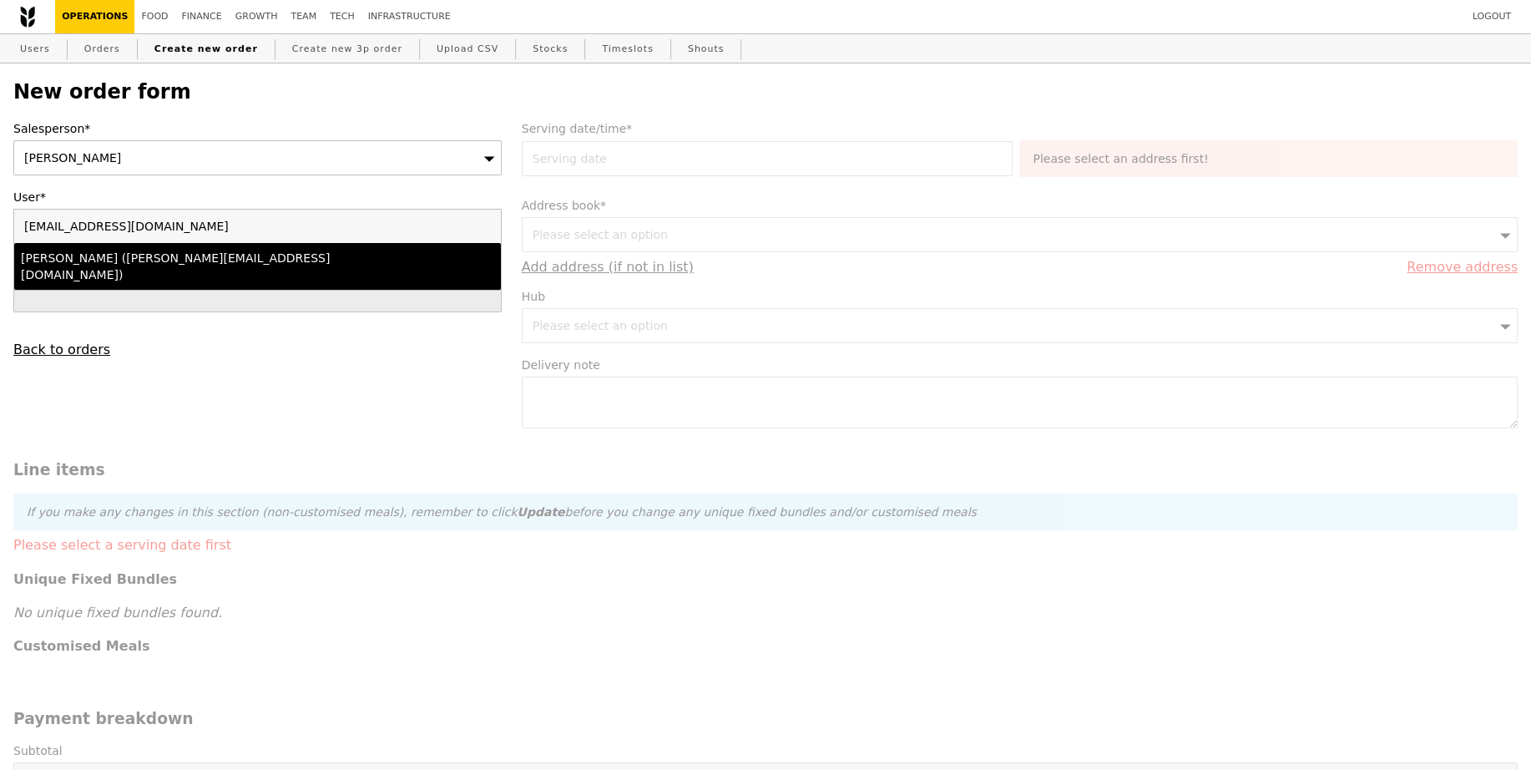
click at [192, 265] on li "Lili Yin (lili.yin@bsigroup.com)" at bounding box center [257, 266] width 487 height 47
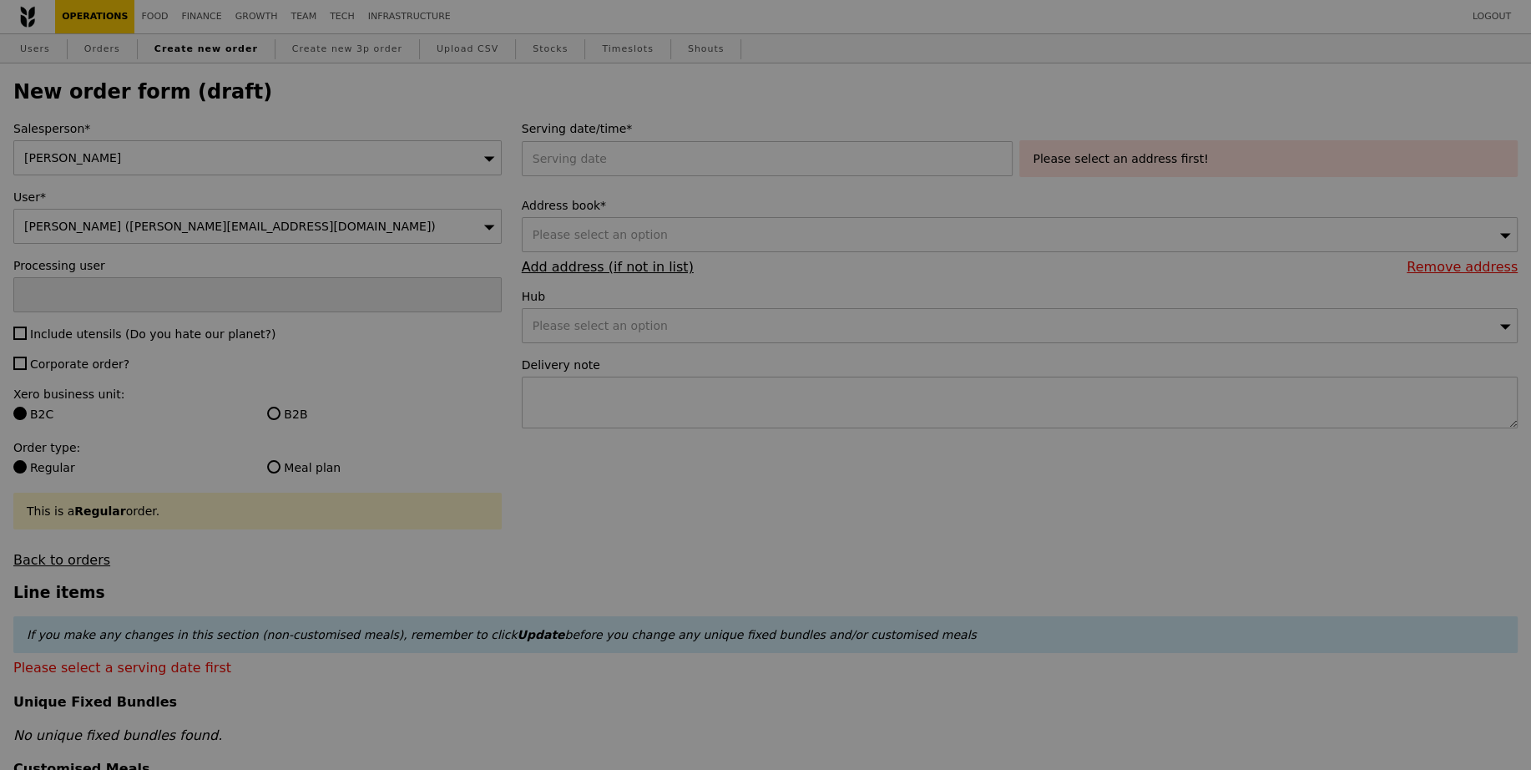
type input "Confirm"
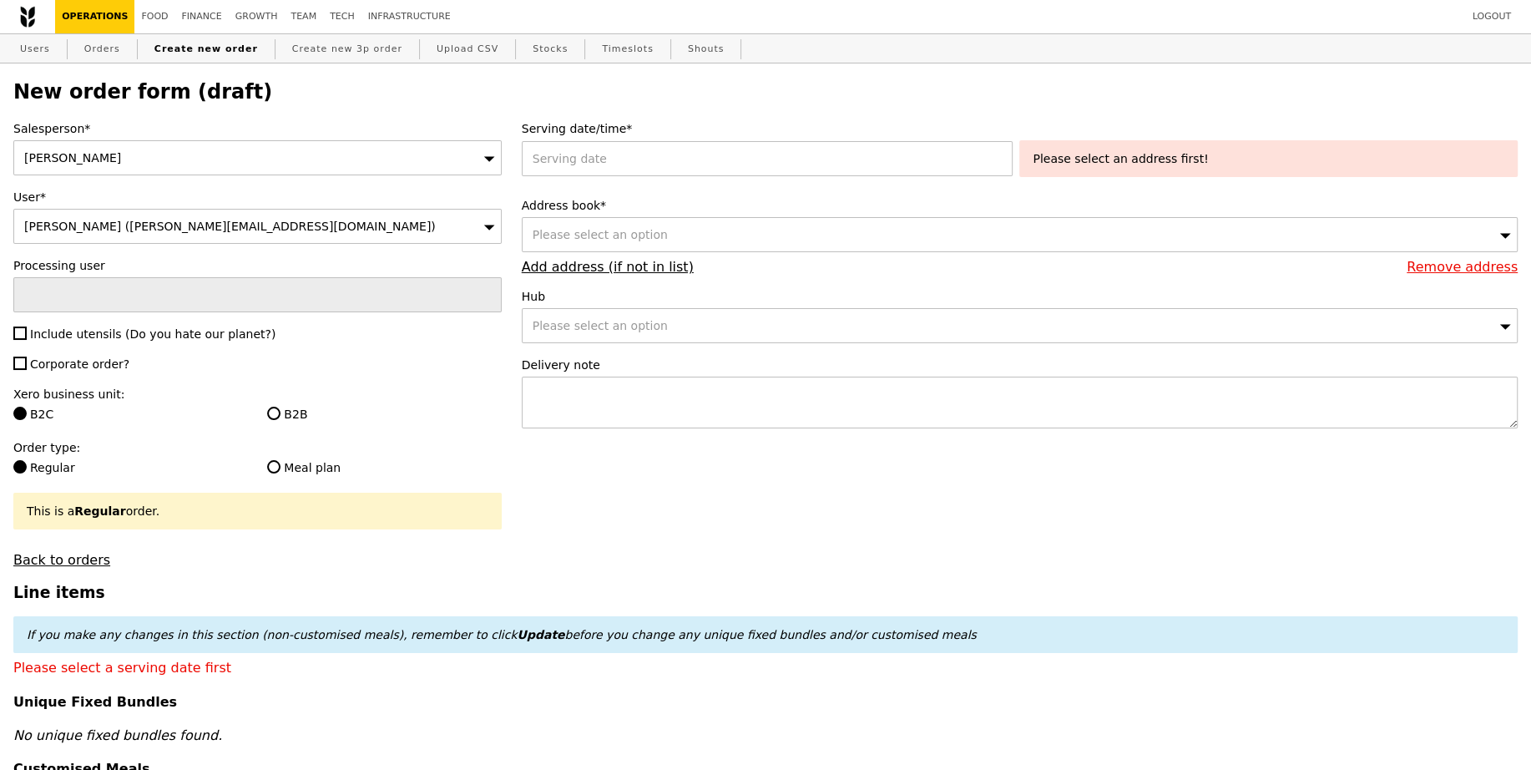
click at [241, 315] on div "Salesperson* Joyce User* Lili Yin (lili.yin@bsigroup.com) Processing user Inclu…" at bounding box center [257, 343] width 508 height 447
click at [235, 328] on span "Include utensils (Do you hate our planet?)" at bounding box center [152, 333] width 245 height 13
click at [27, 328] on input "Include utensils (Do you hate our planet?)" at bounding box center [19, 332] width 13 height 13
checkbox input "true"
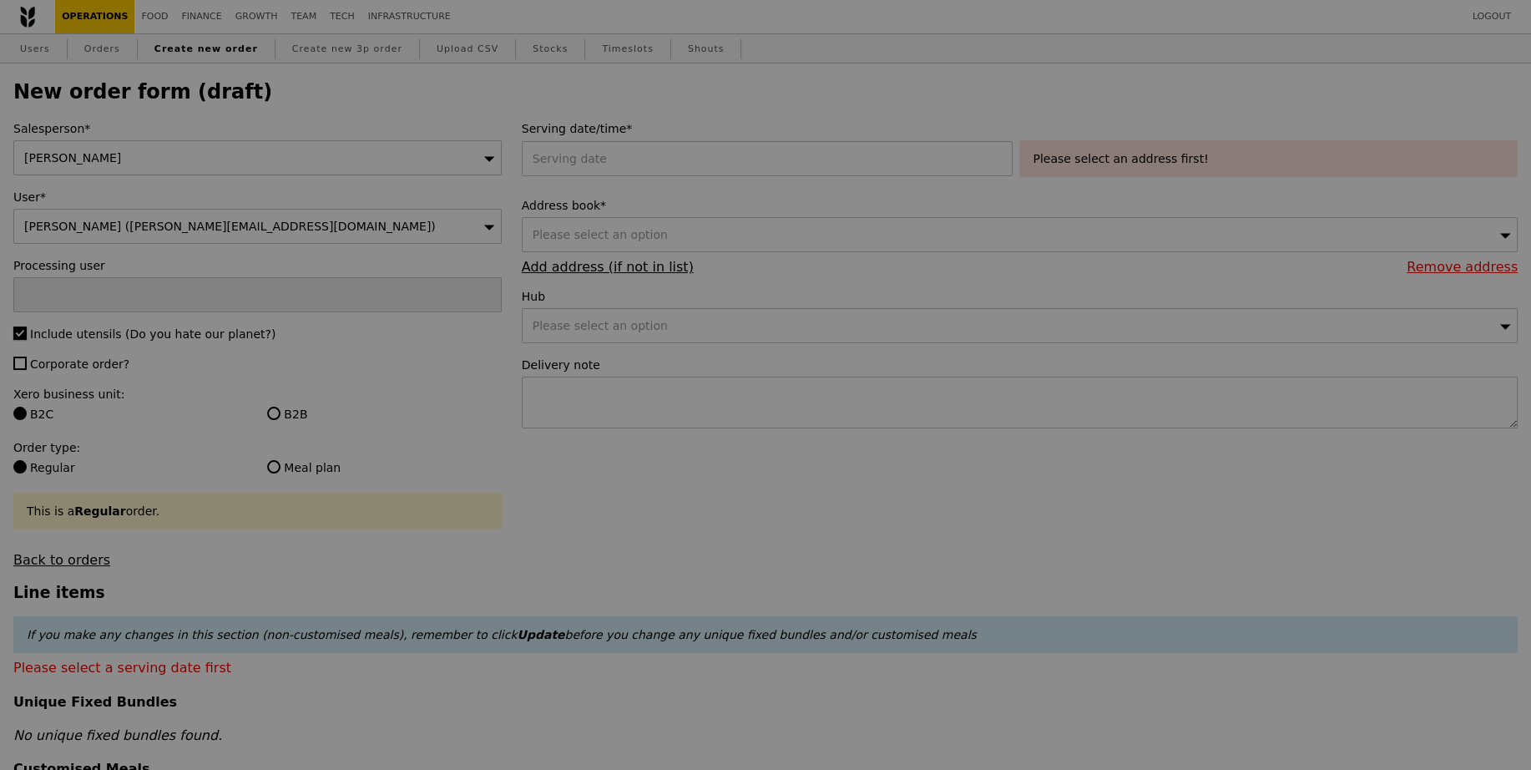
type input "Confirm"
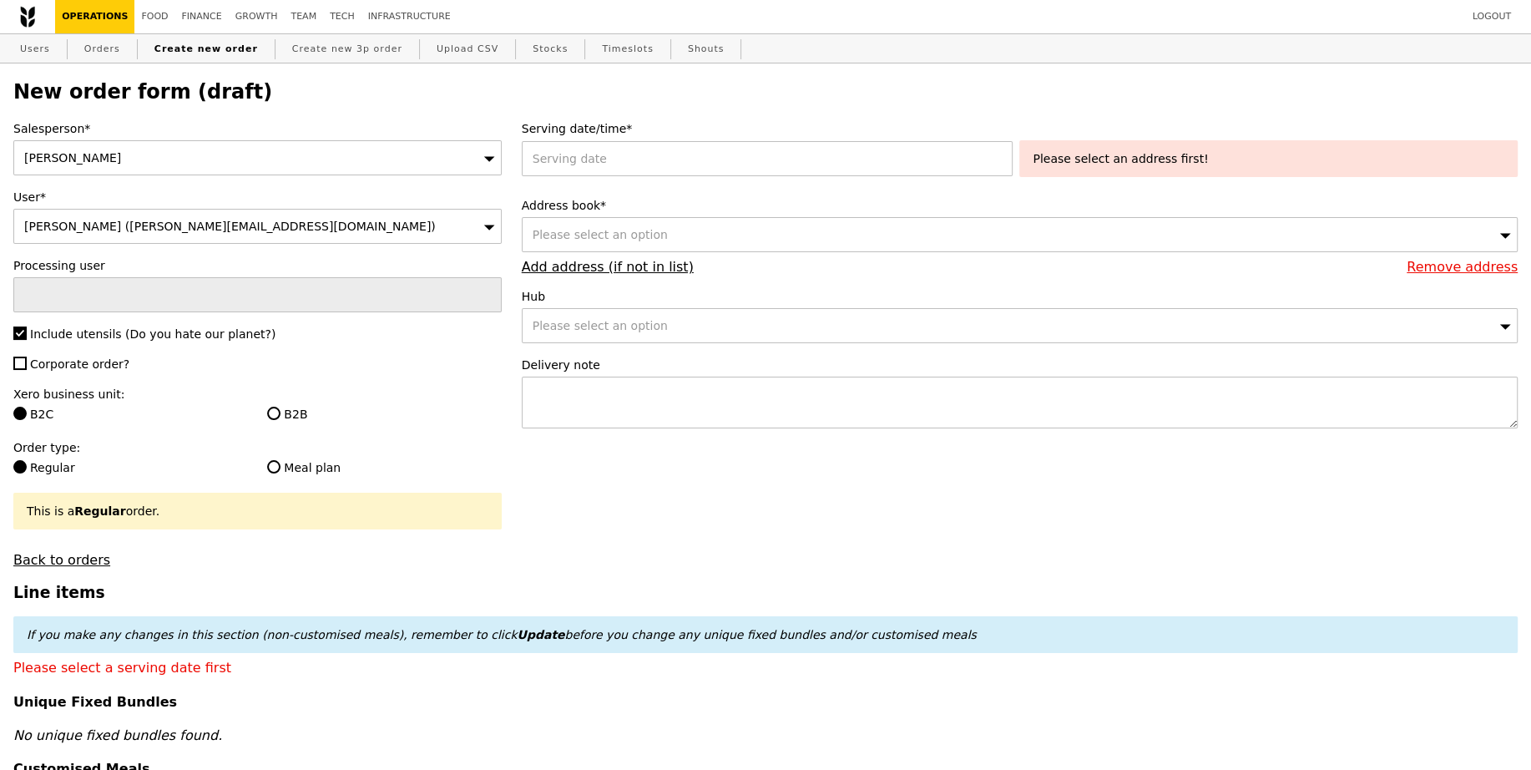
click at [118, 360] on span "Corporate order?" at bounding box center [79, 363] width 99 height 13
click at [27, 360] on input "Corporate order?" at bounding box center [19, 362] width 13 height 13
checkbox input "true"
click at [310, 418] on label "B2B" at bounding box center [384, 414] width 234 height 17
click at [280, 418] on input "B2B" at bounding box center [273, 413] width 13 height 13
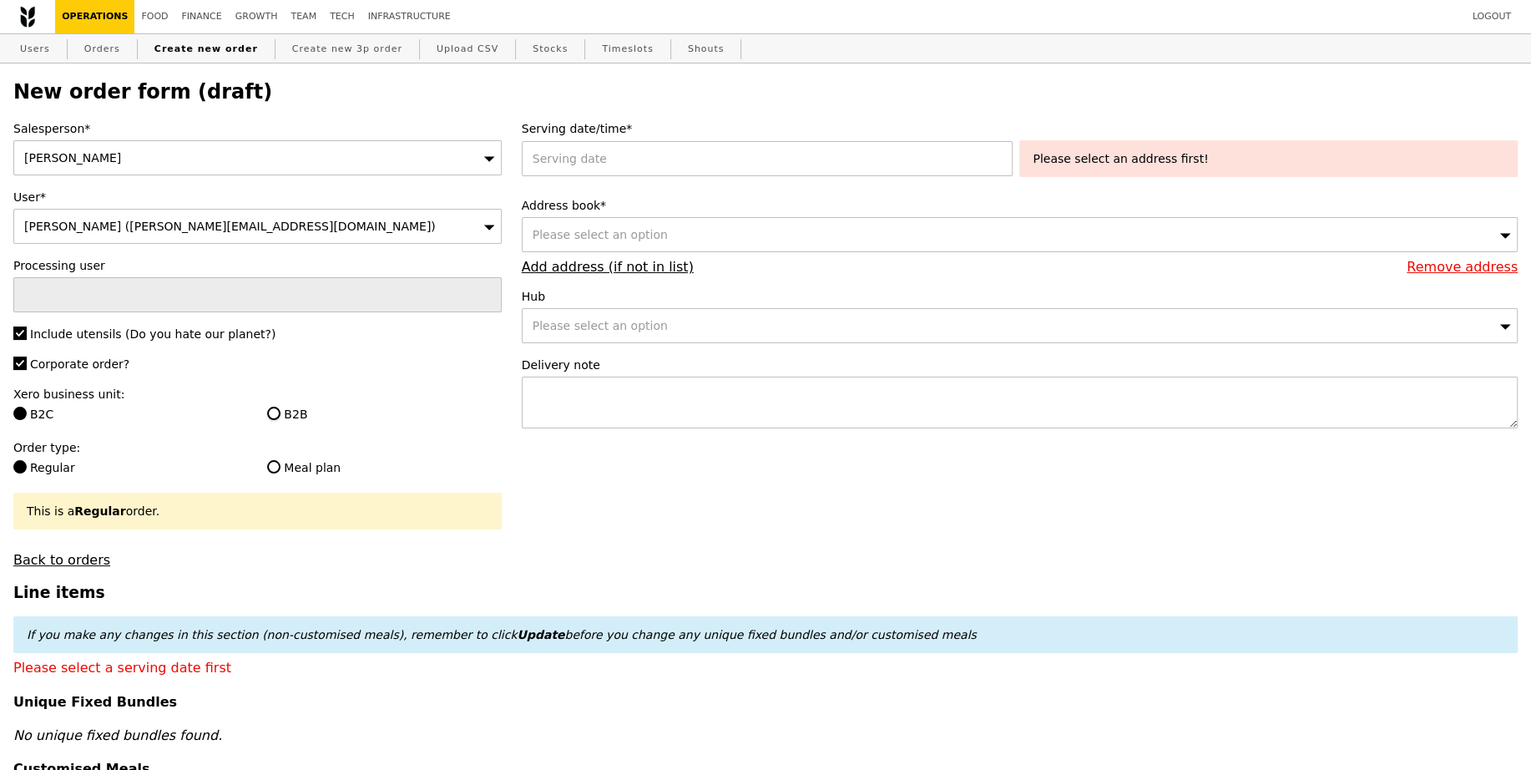
radio input "true"
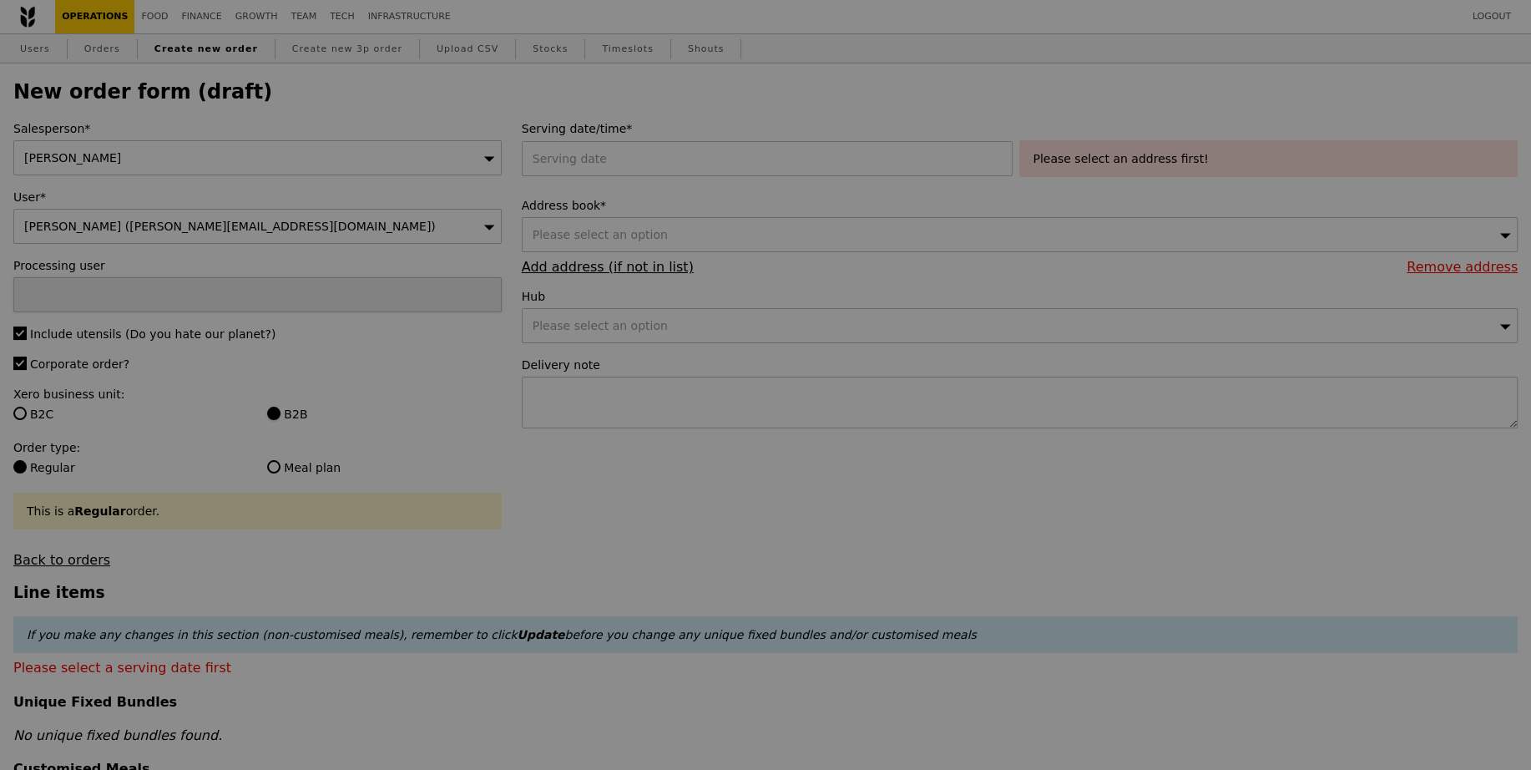
type input "Confirm"
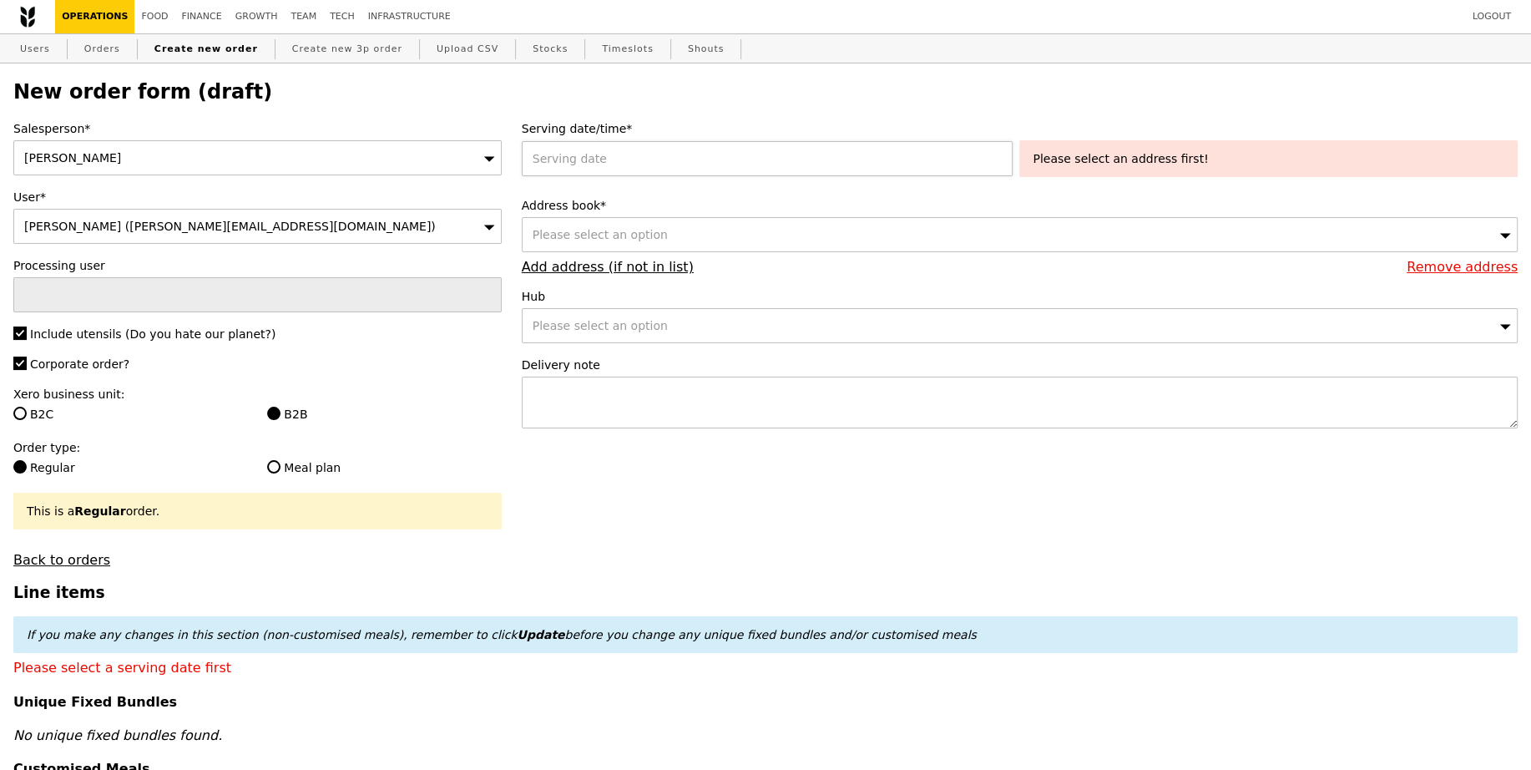
click at [722, 175] on div at bounding box center [771, 158] width 498 height 35
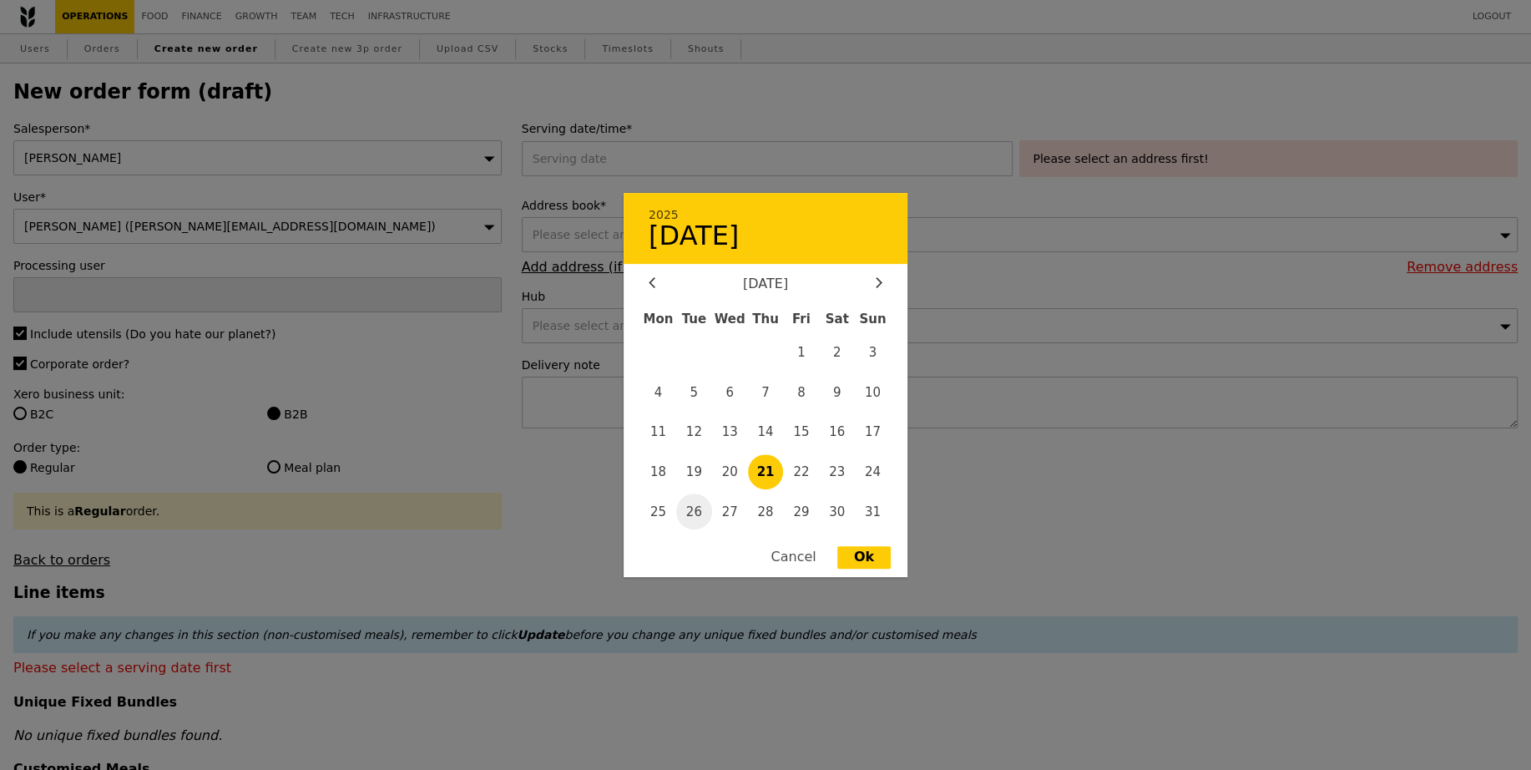
click at [695, 513] on span "26" at bounding box center [694, 511] width 36 height 36
type input "26 Aug 2025"
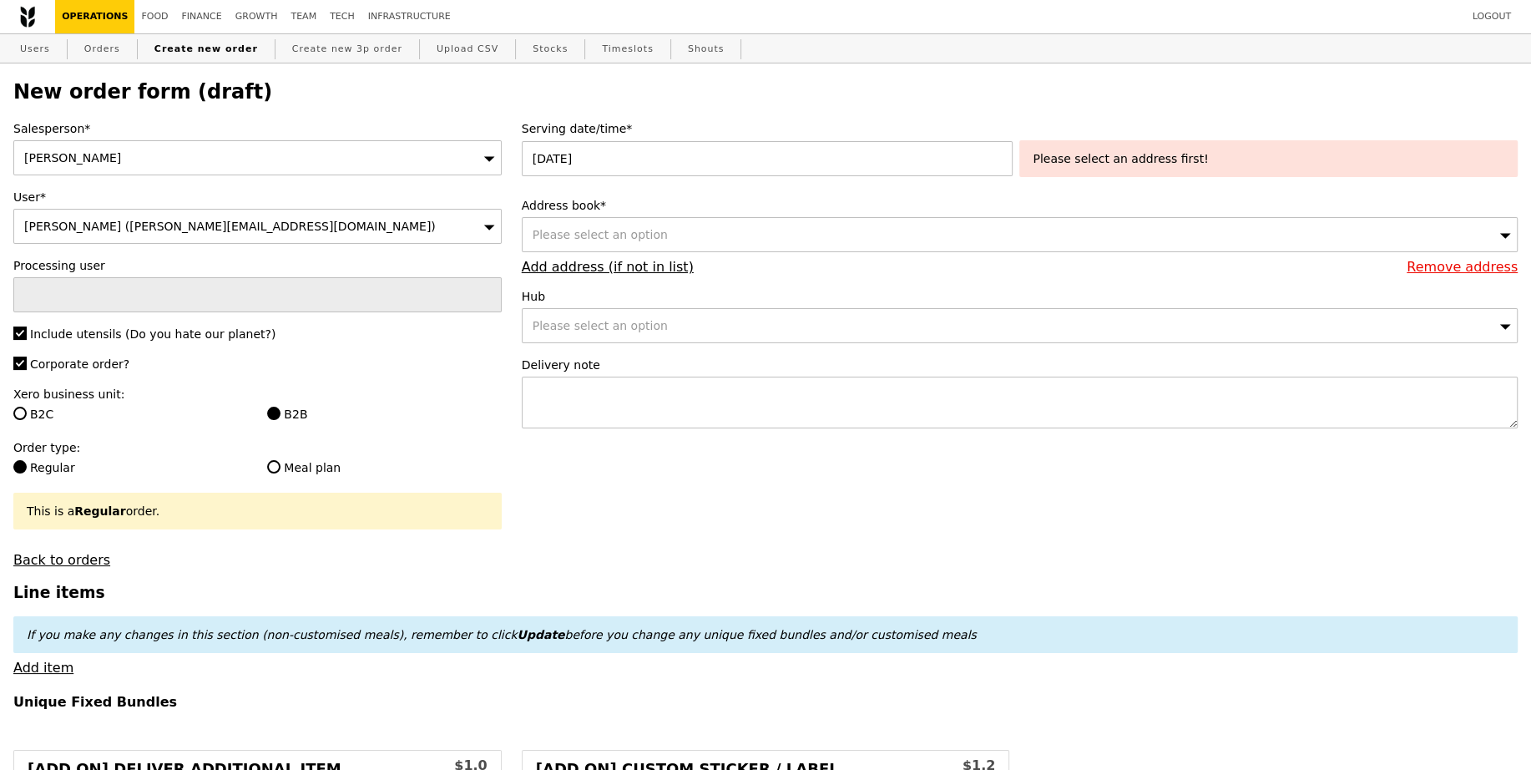
click at [649, 245] on div "Please select an option" at bounding box center [1020, 234] width 996 height 35
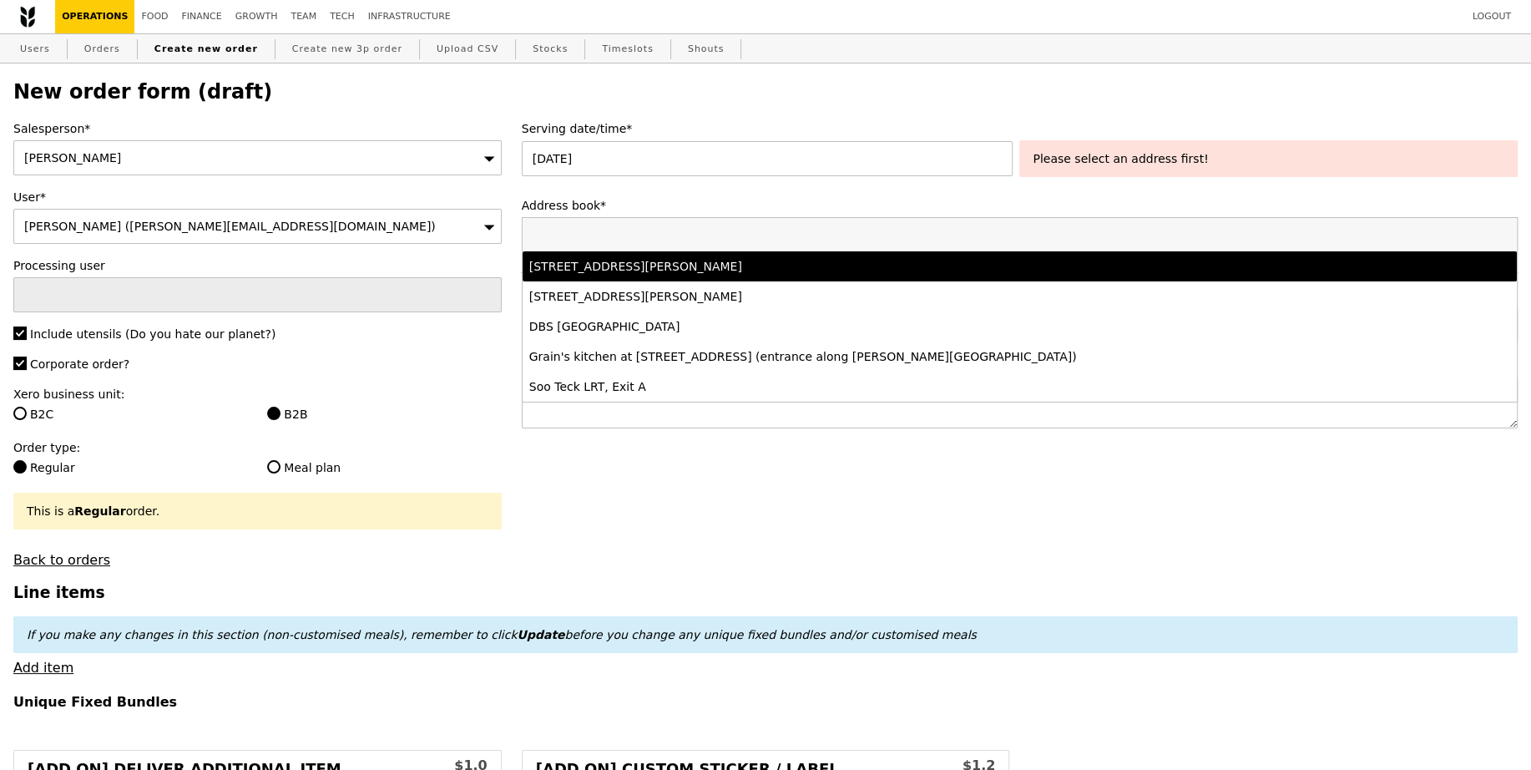
click at [667, 272] on div "77 Robinson Road, #-28-03, Singapore 068896" at bounding box center [896, 266] width 735 height 17
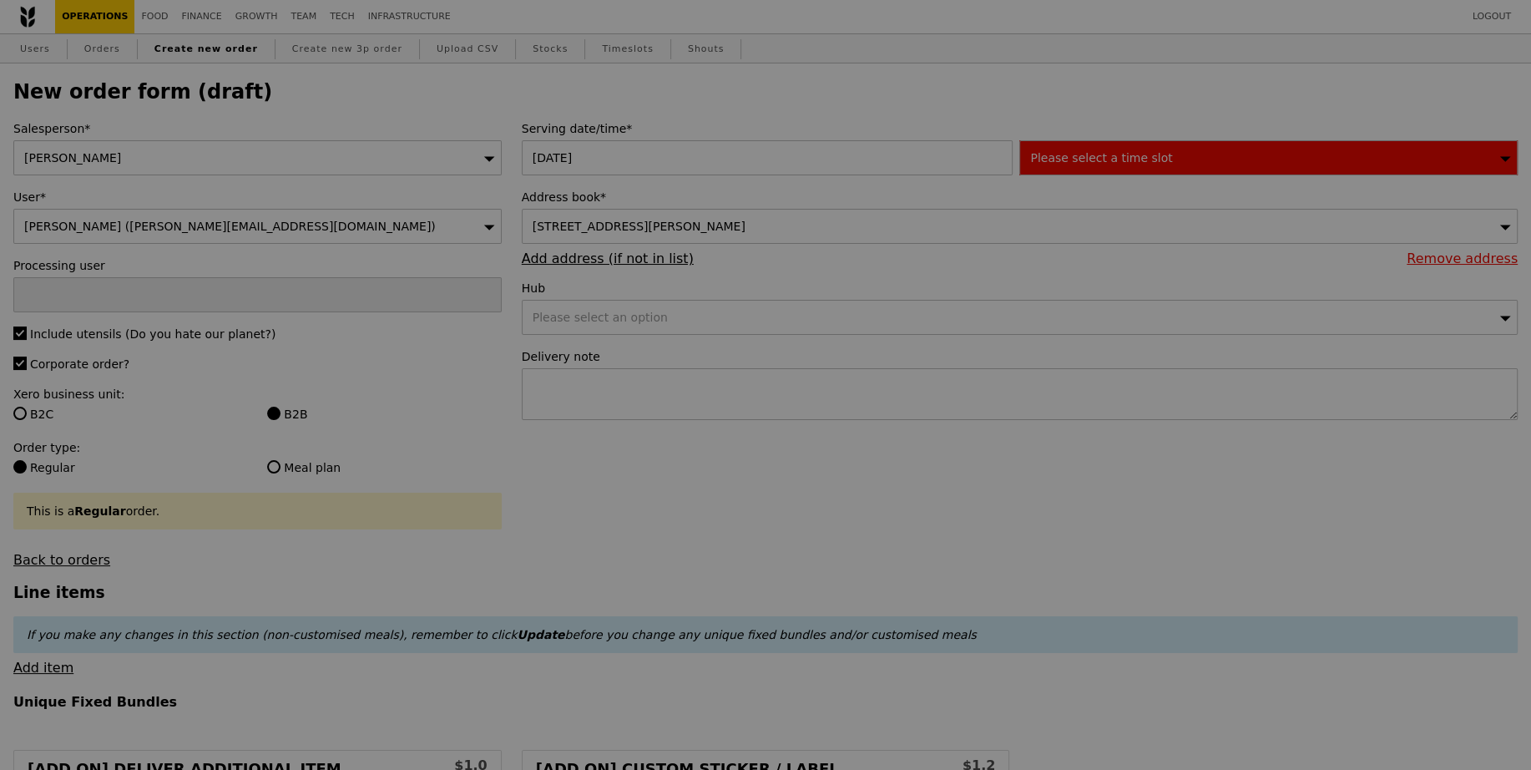
type input "Confirm"
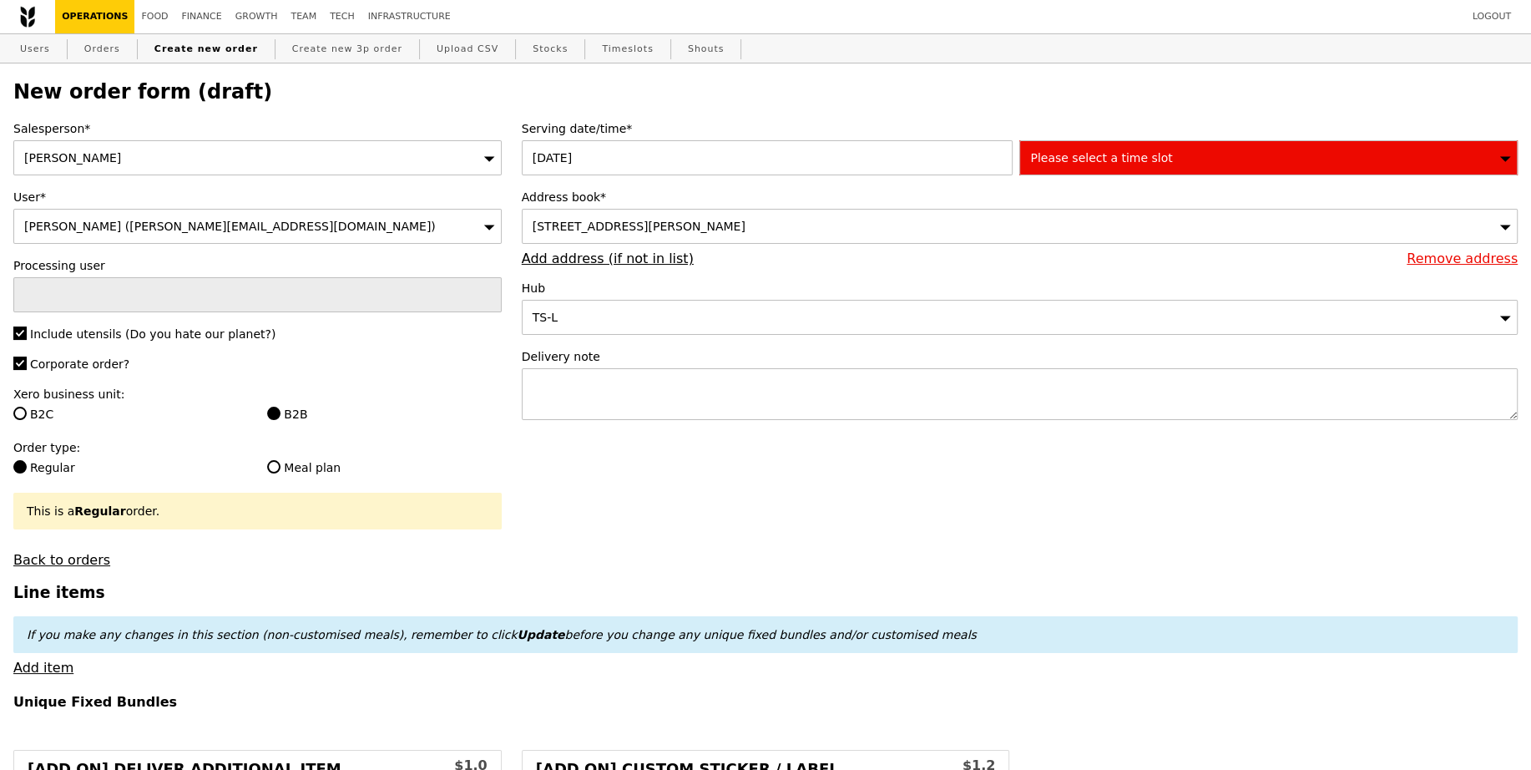
click at [1179, 159] on div "Please select a time slot" at bounding box center [1268, 157] width 498 height 35
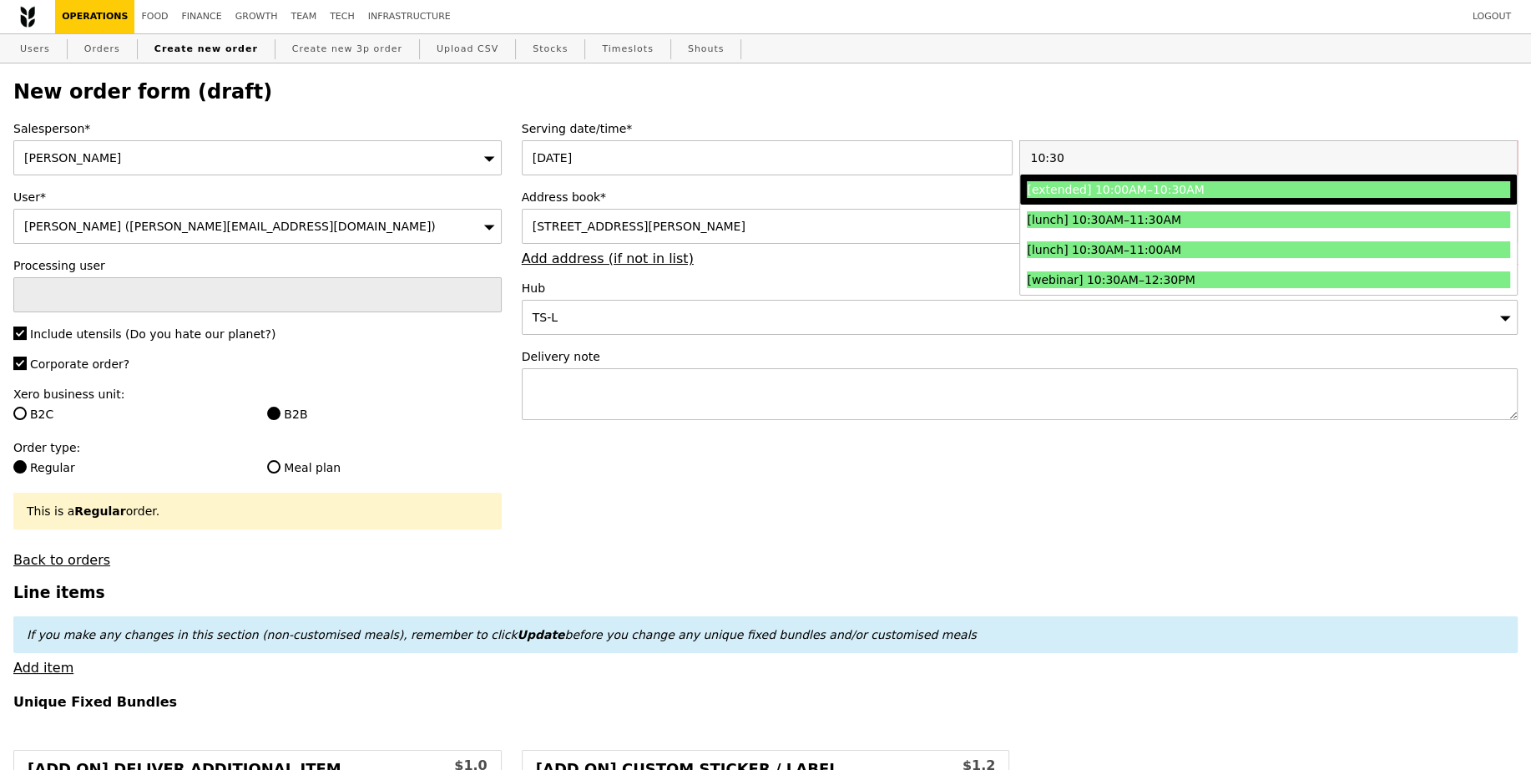
type input "10:30"
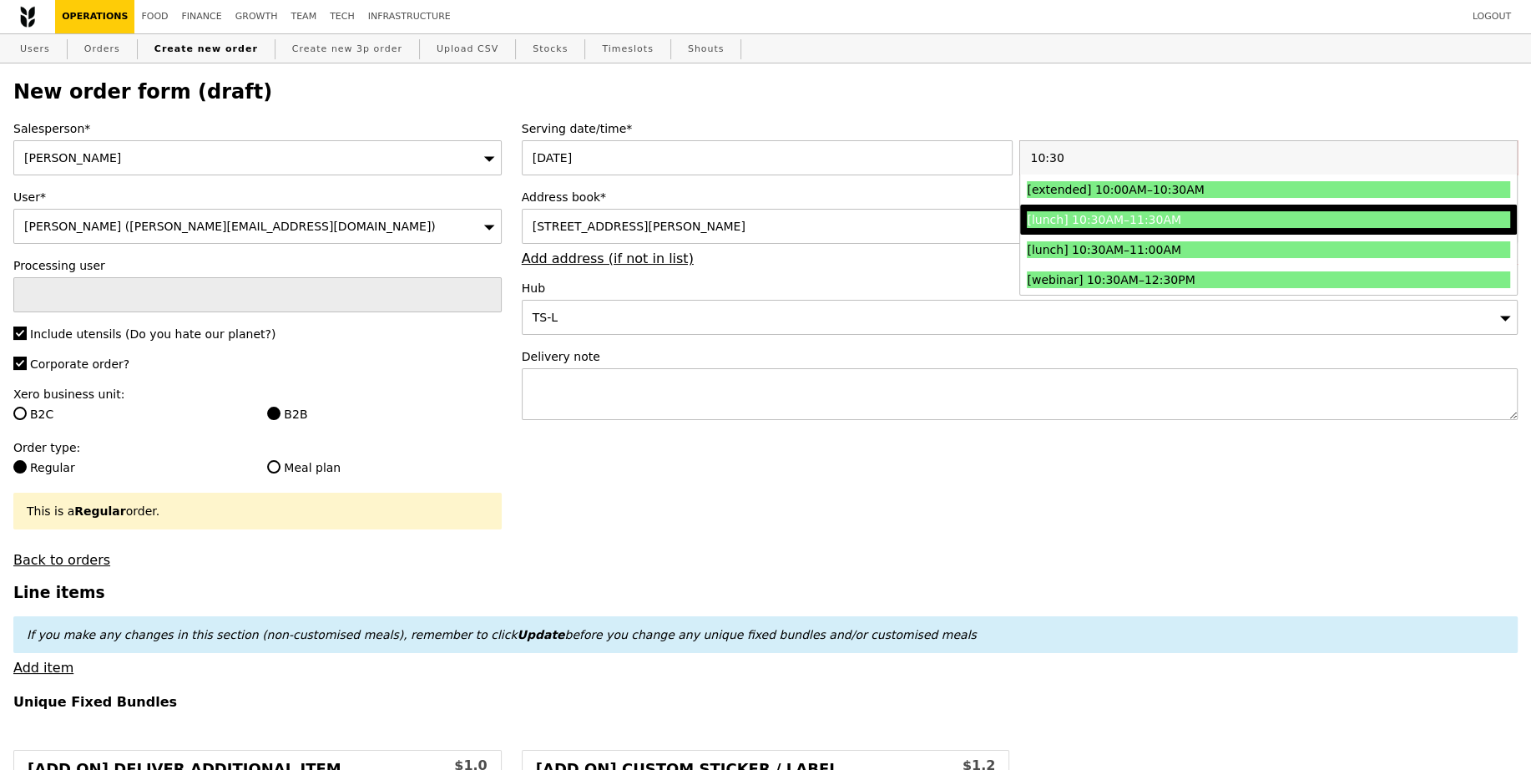
click at [1109, 211] on div "[lunch] 10:30AM–11:30AM" at bounding box center [1208, 219] width 362 height 17
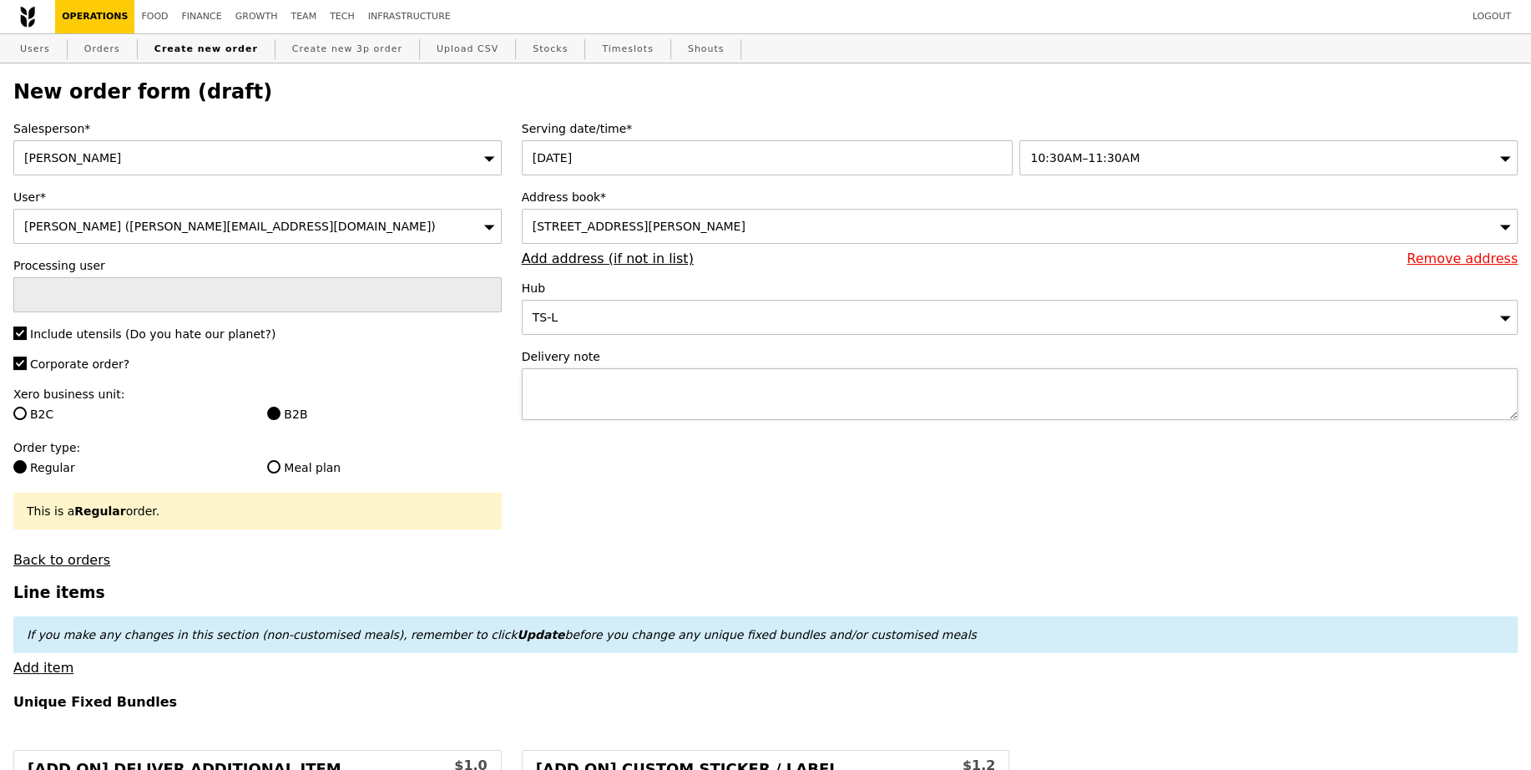
type input "Confirm"
click at [872, 394] on textarea at bounding box center [1020, 394] width 996 height 52
paste textarea "Please call host Lili - 97520080 upon arrival and deliver before 11:30AM! SMO#3…"
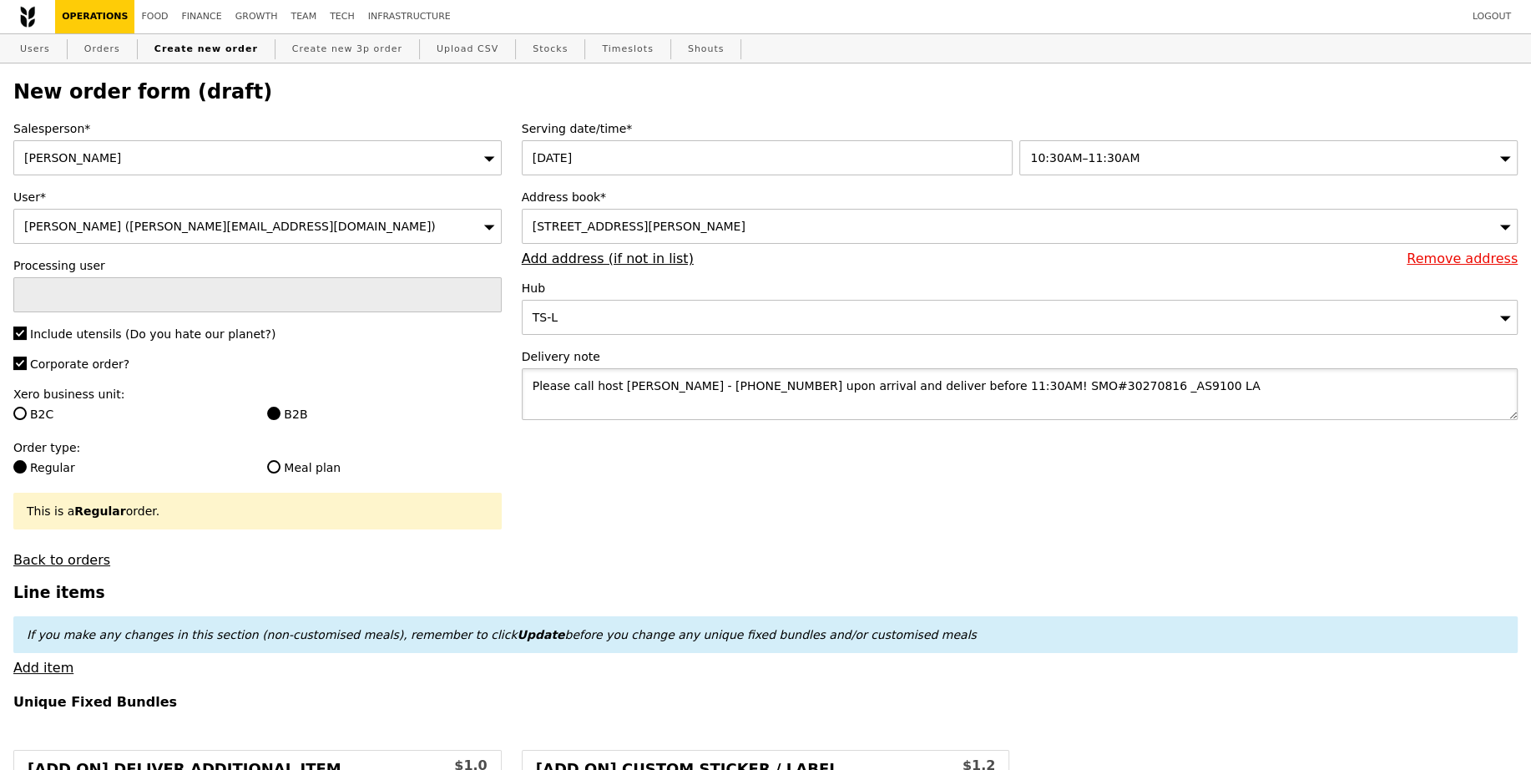
click at [927, 384] on textarea "Please call host Lili - 97520080 upon arrival and deliver before 11:30AM! SMO#3…" at bounding box center [1020, 394] width 996 height 52
type textarea "Please call host Lili - 97520080 upon arrival and deliver before 11:30AM! SMO#3…"
click at [928, 431] on div "Serving date/time* 26 Aug 2025 10:30AM–11:30AM Address book* 77 Robinson Road, …" at bounding box center [1020, 278] width 1016 height 316
type input "Confirm"
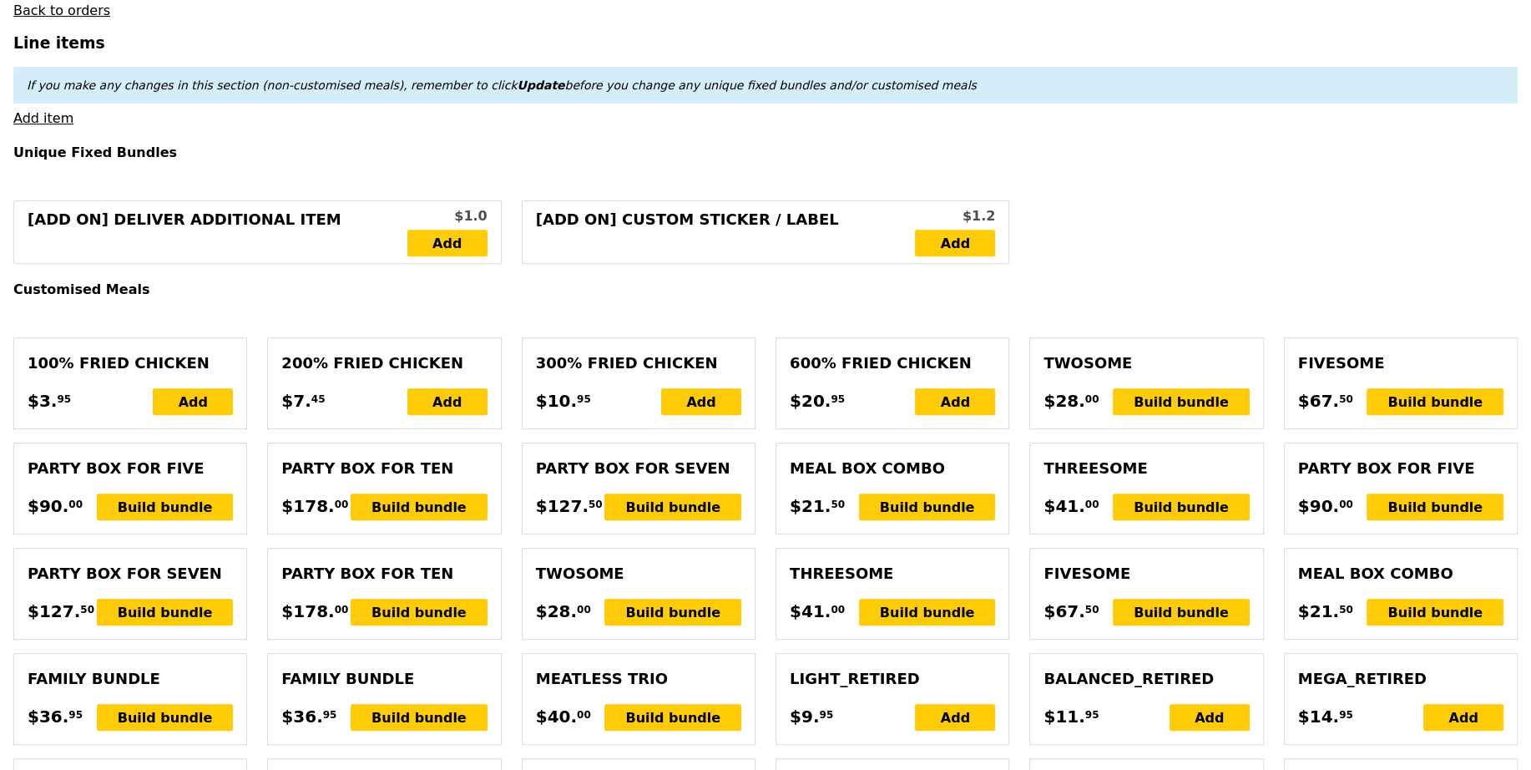
scroll to position [572, 0]
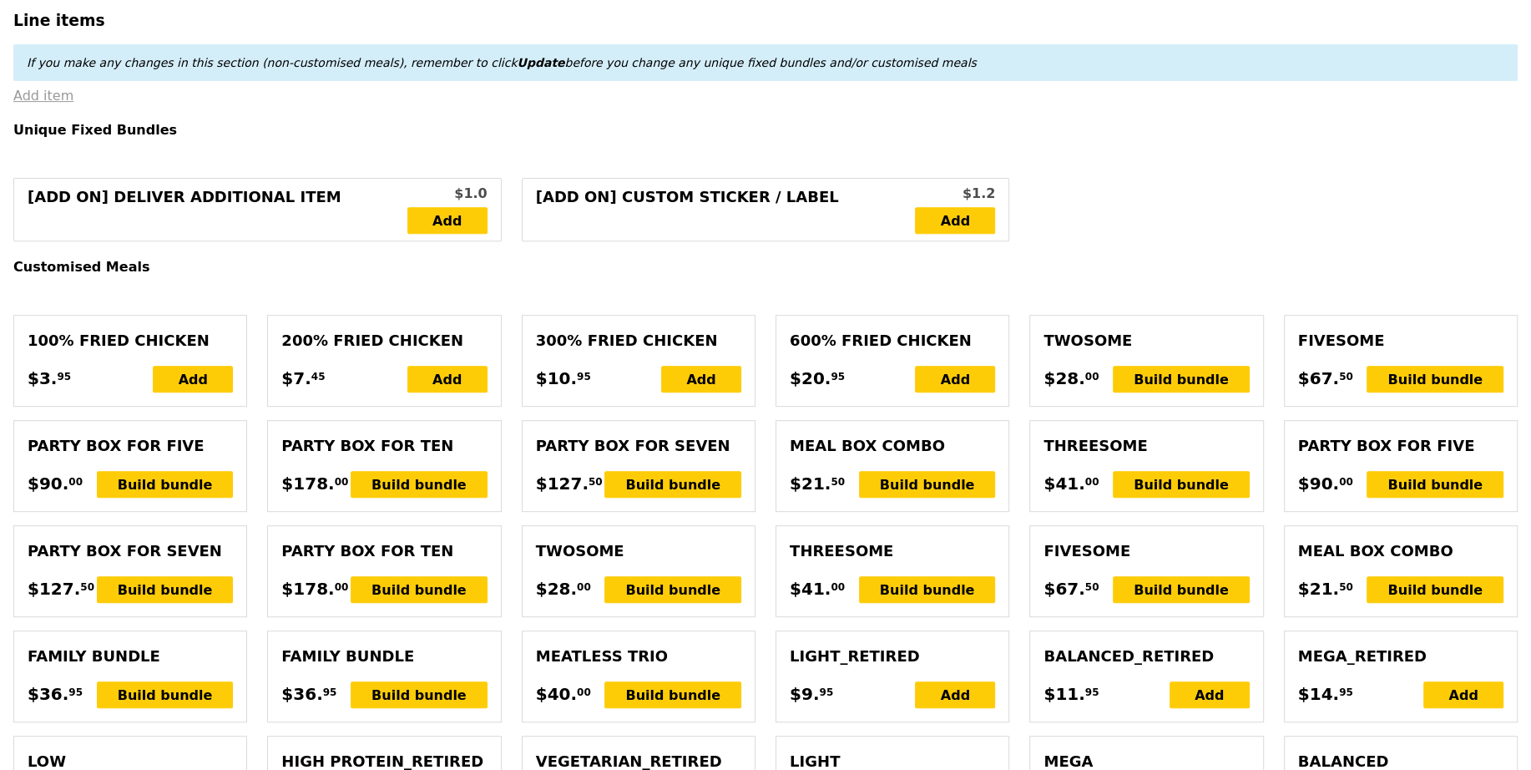
click at [55, 94] on link "Add item" at bounding box center [43, 96] width 60 height 16
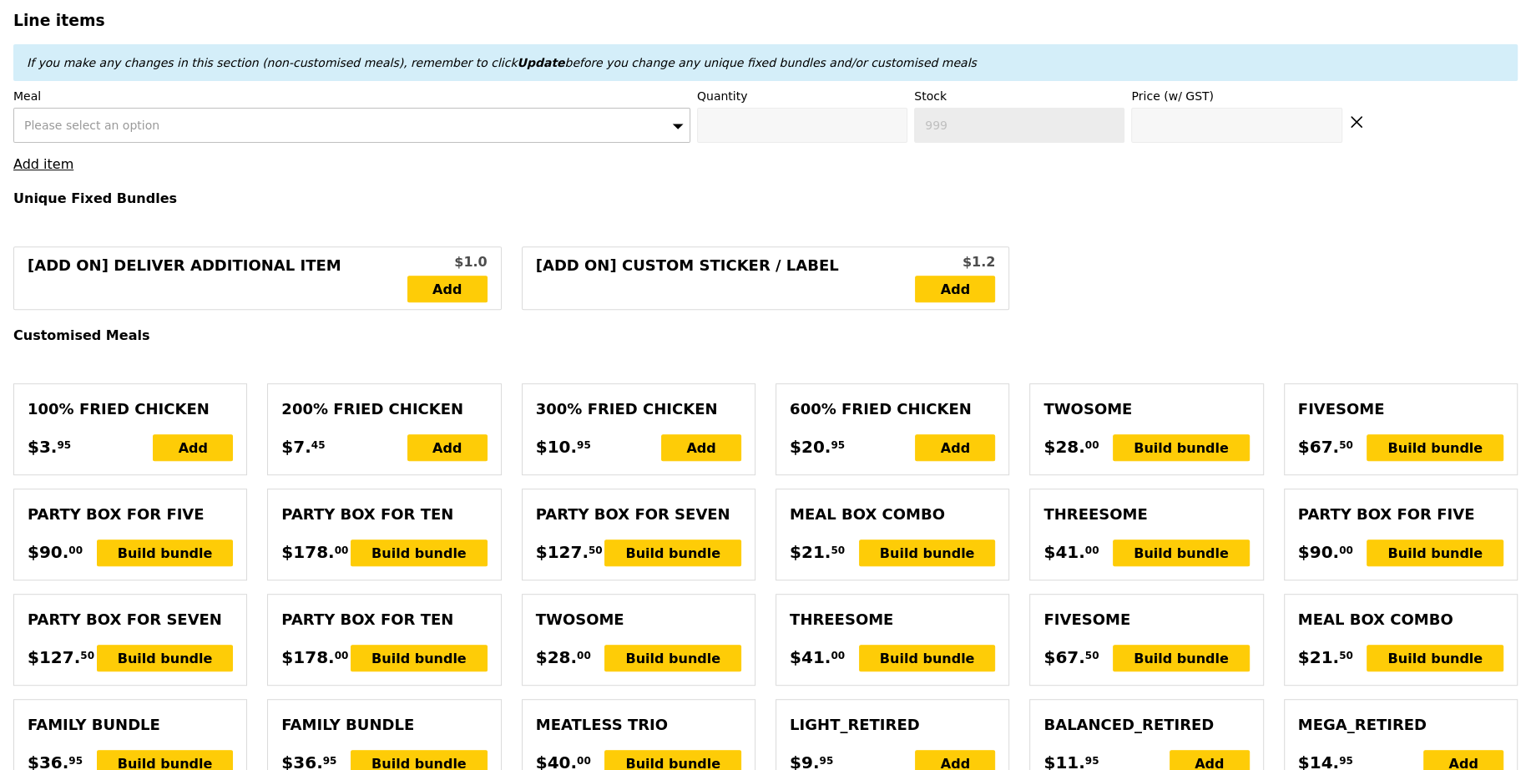
click at [182, 129] on div "Please select an option" at bounding box center [351, 125] width 677 height 35
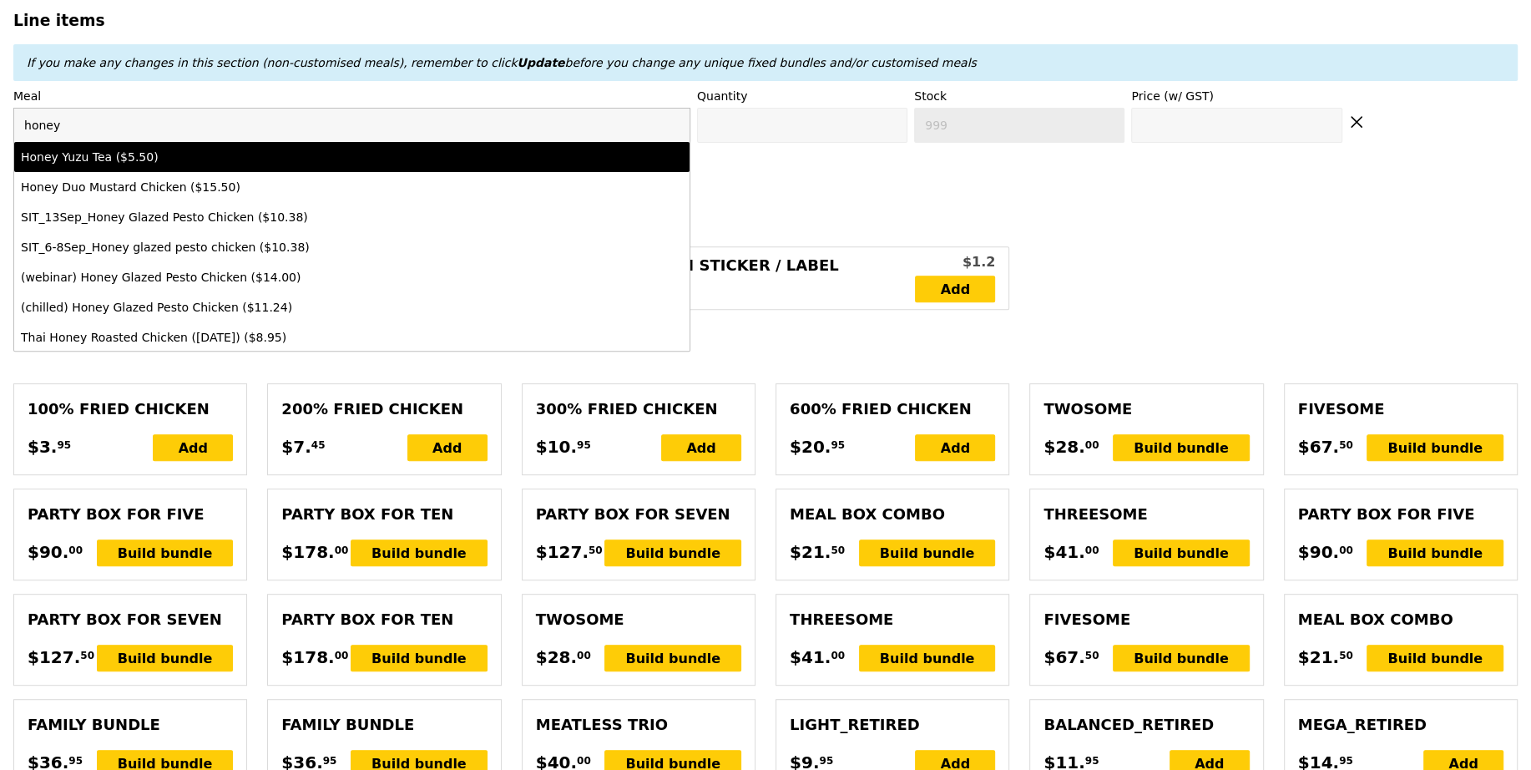
type input "honey"
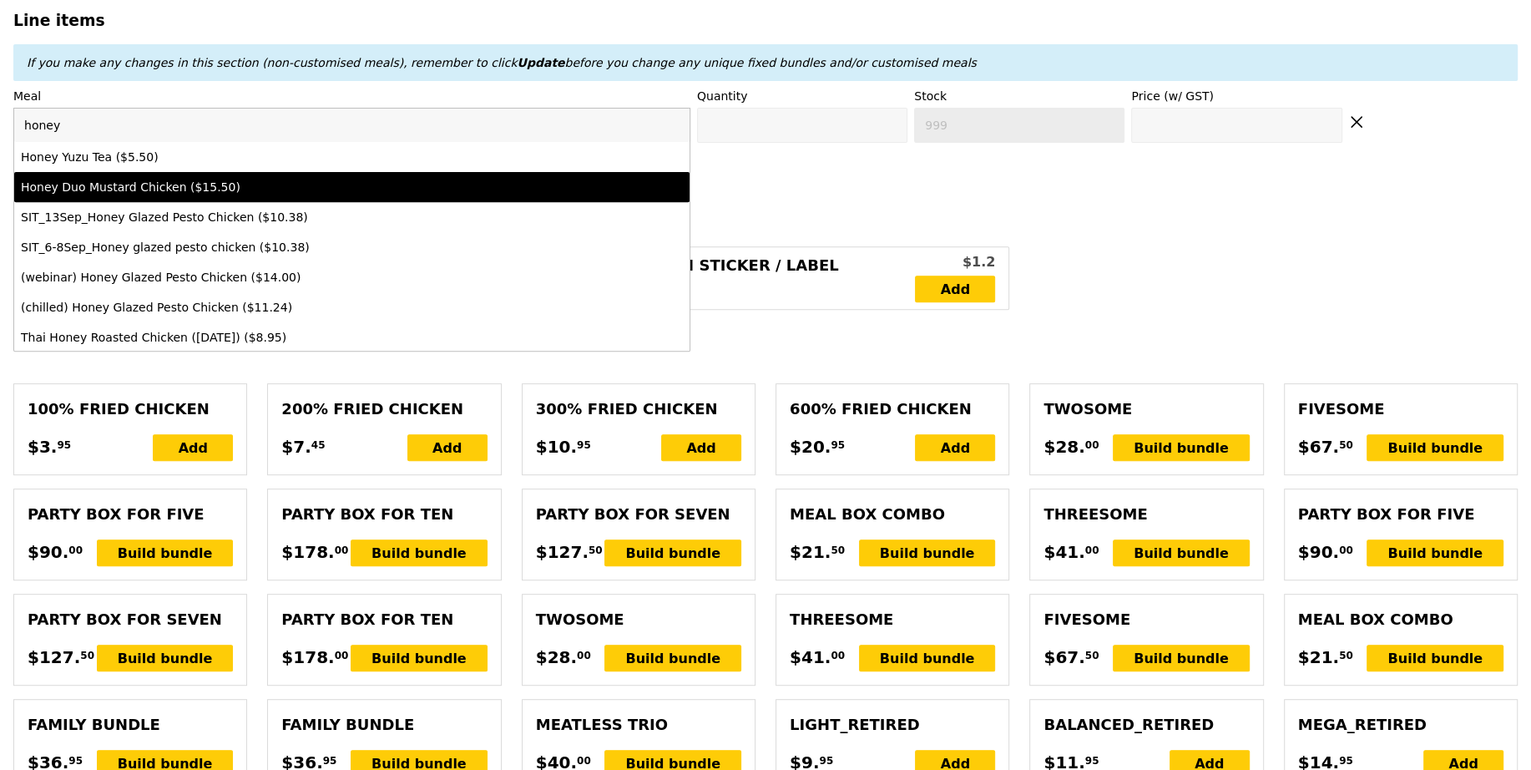
click at [179, 174] on li "Honey Duo Mustard Chicken ($15.50)" at bounding box center [351, 187] width 675 height 30
type input "Confirm anyway"
type input "0"
type input "488"
type input "15.5"
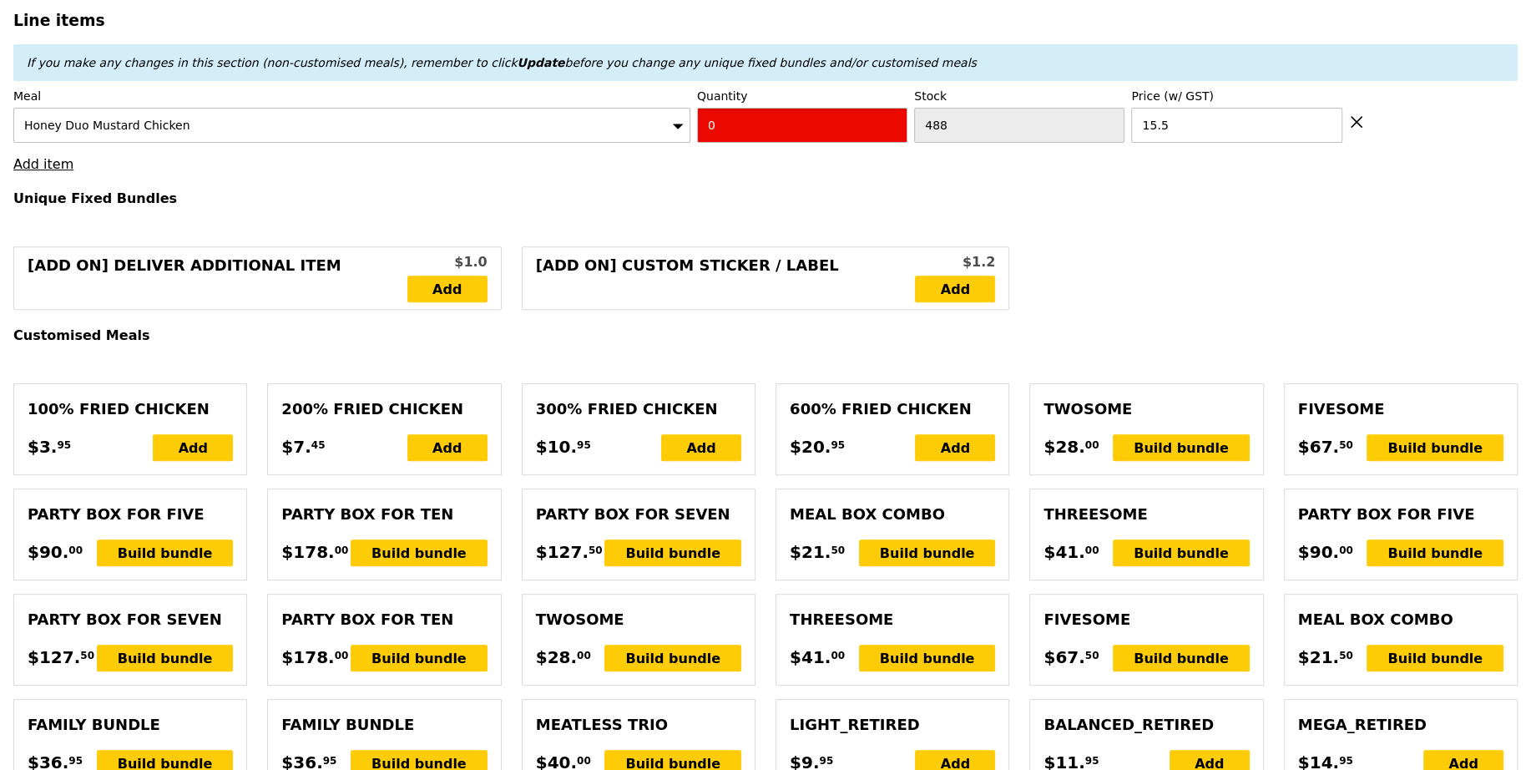
click at [751, 134] on input "0" at bounding box center [802, 125] width 210 height 35
type input "Confirm"
type input "9"
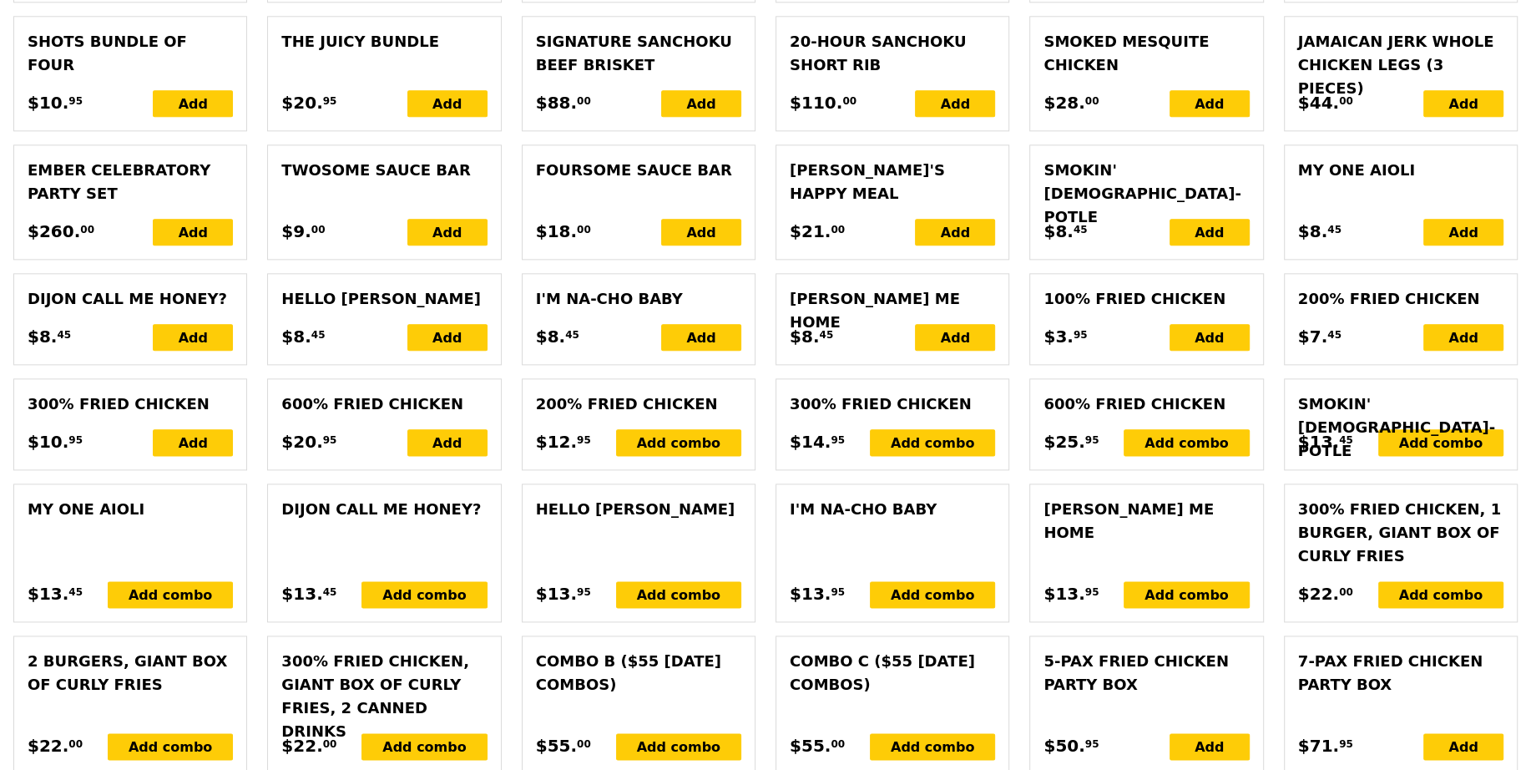
type input "Loading..."
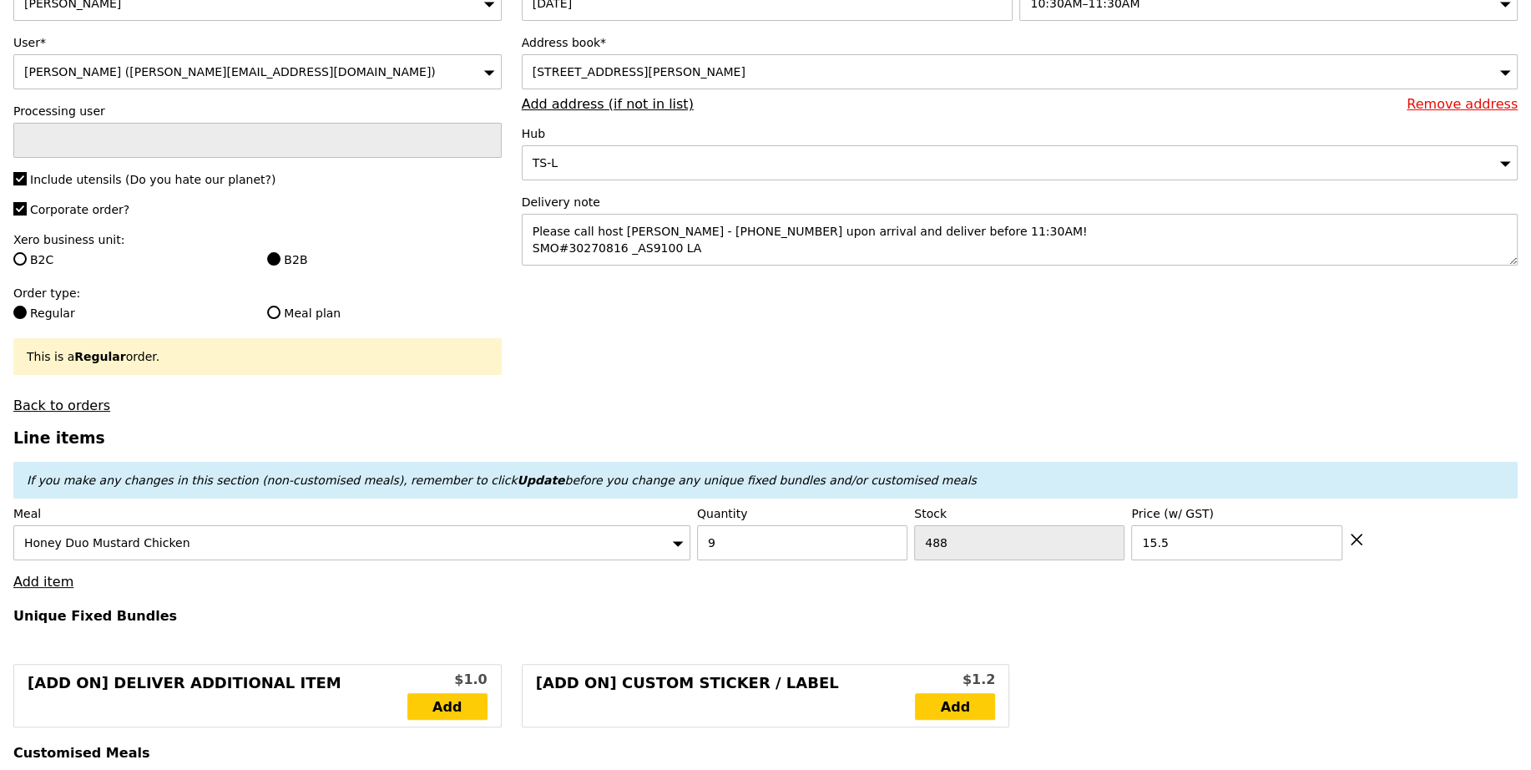
type input "139.50"
type input "1.79"
type input "1.95"
type input "3.62"
type input "3.95"
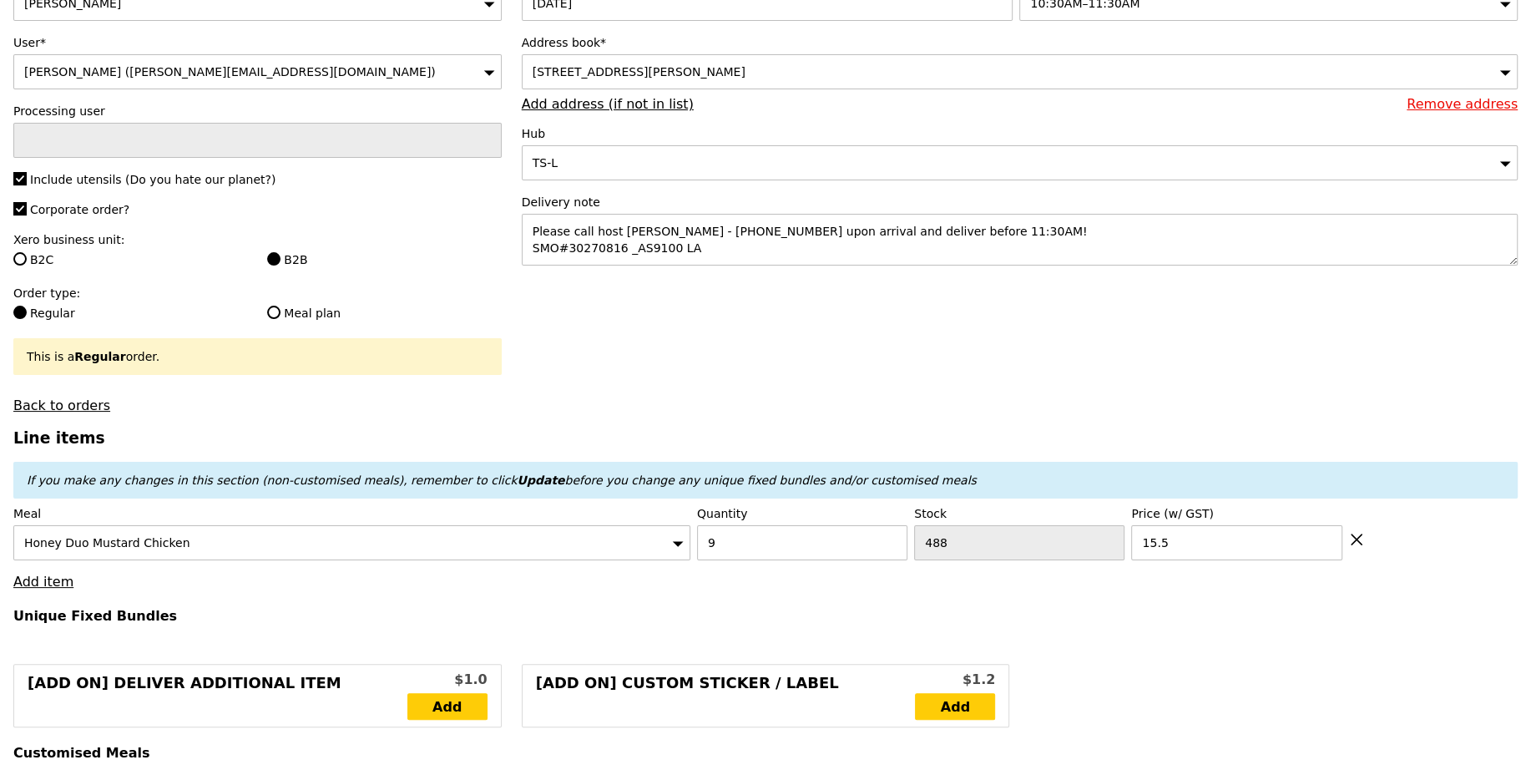
type input "145.40"
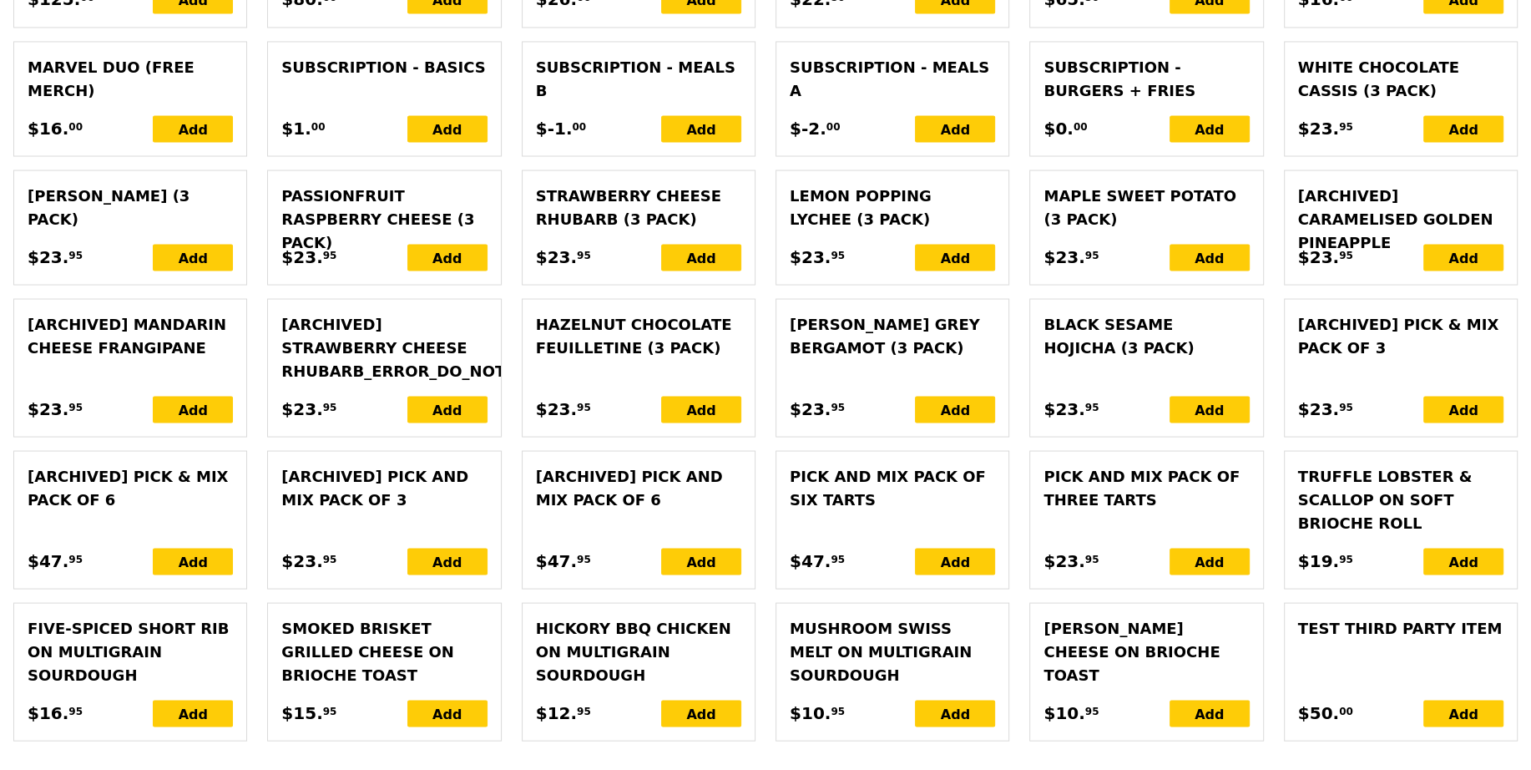
scroll to position [3694, 0]
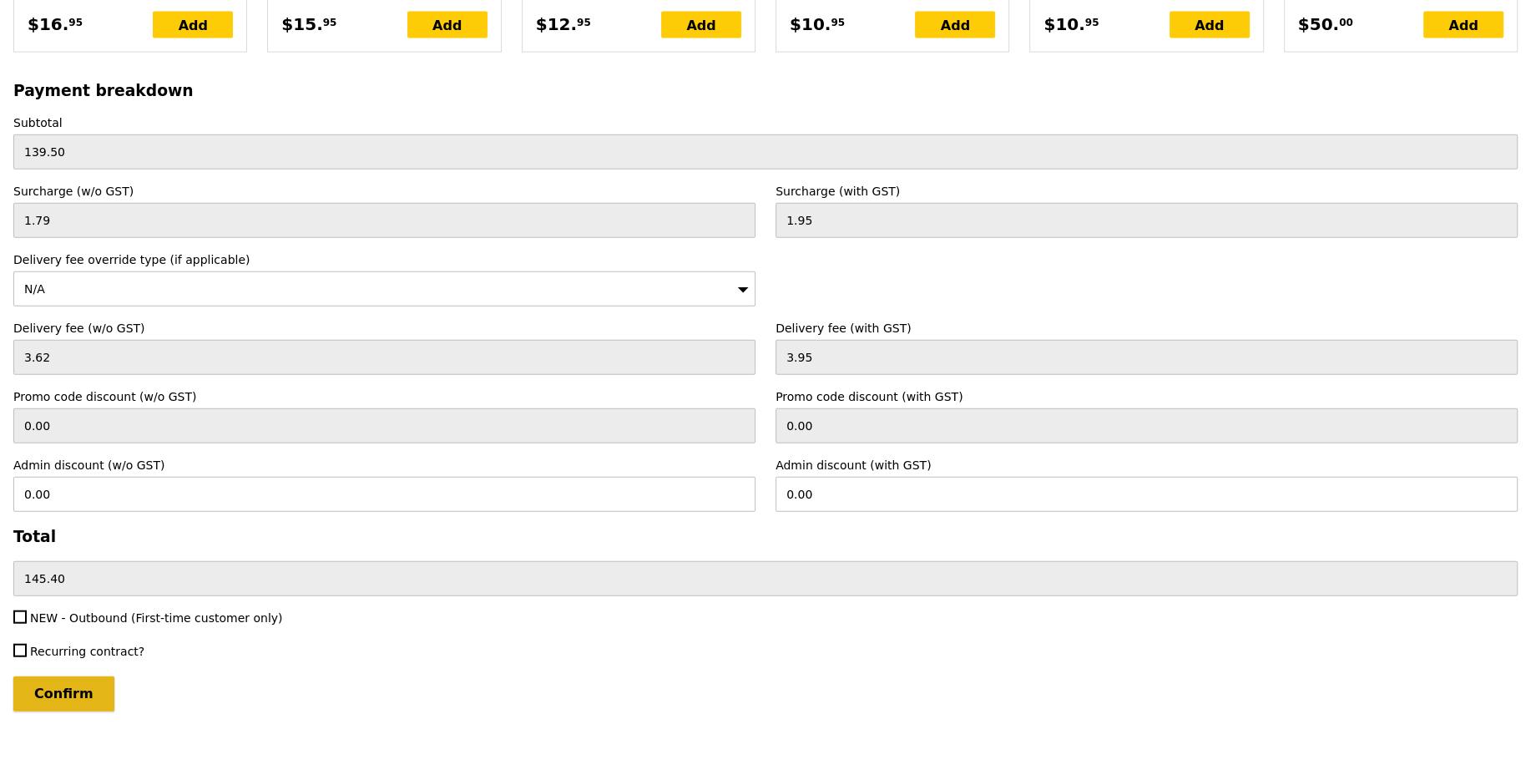
click at [55, 676] on input "Confirm" at bounding box center [63, 693] width 101 height 35
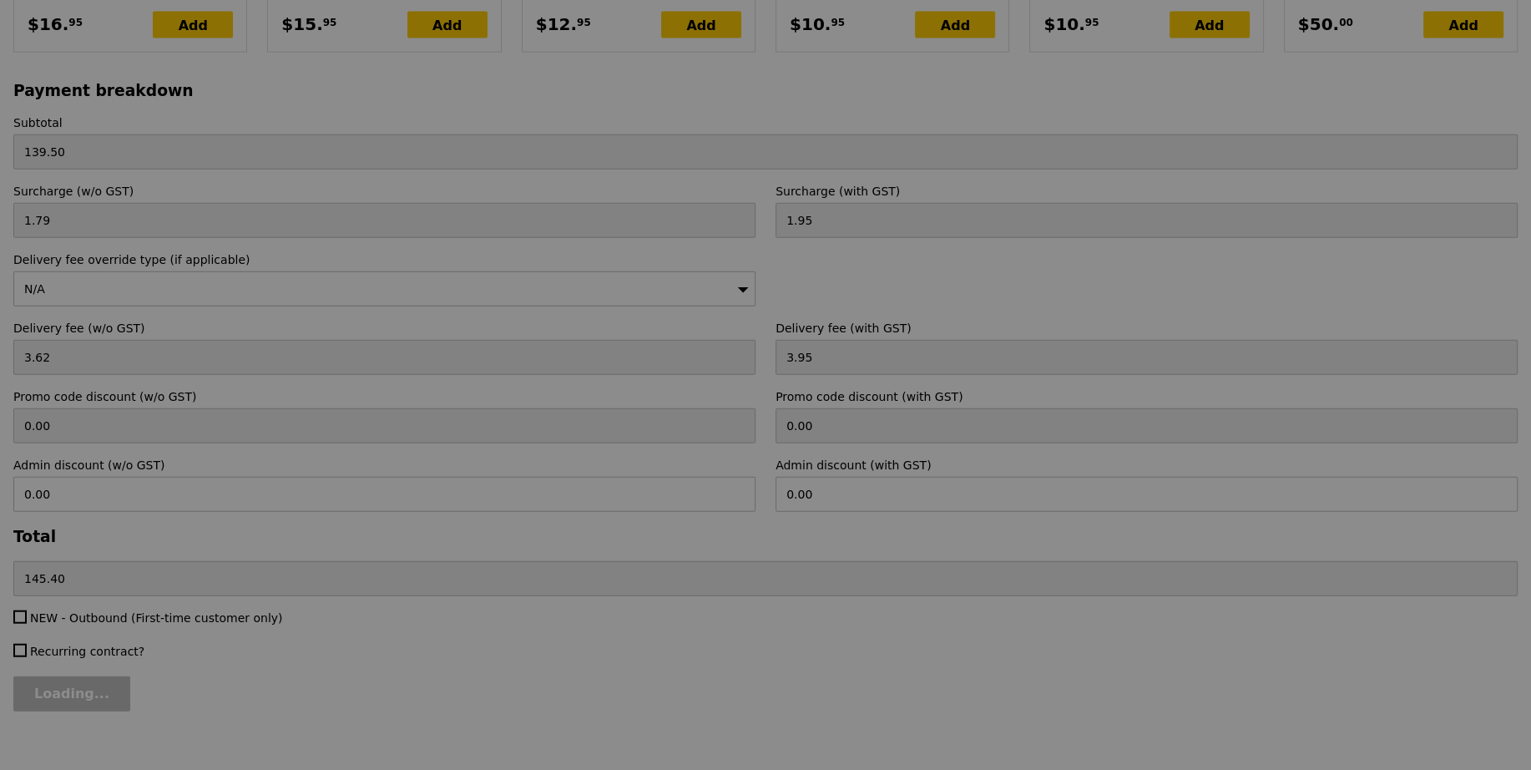
type input "Loading..."
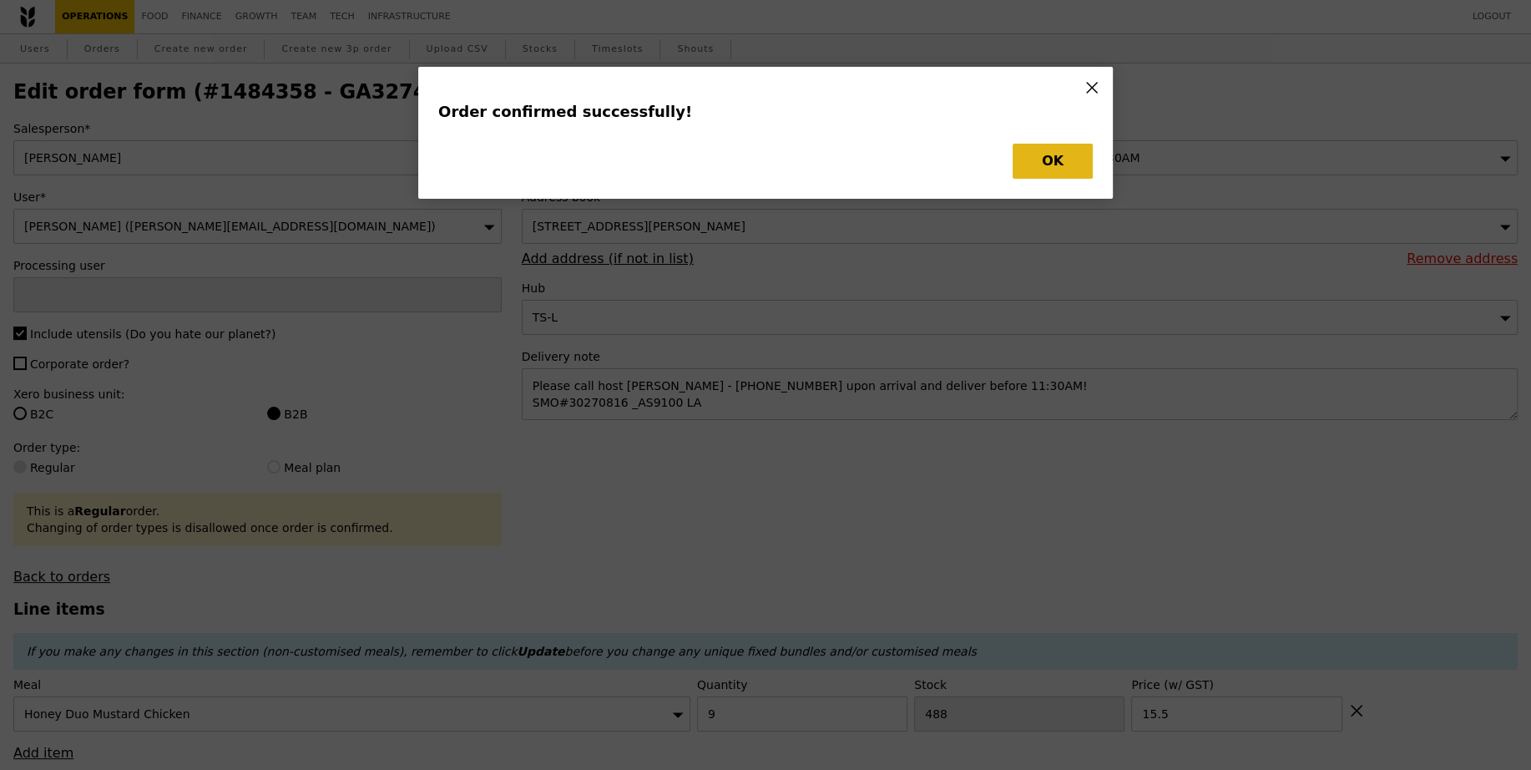
type input "[PERSON_NAME]"
type input "Loading..."
checkbox input "false"
type input "15.50"
click at [1055, 149] on button "OK" at bounding box center [1053, 161] width 80 height 35
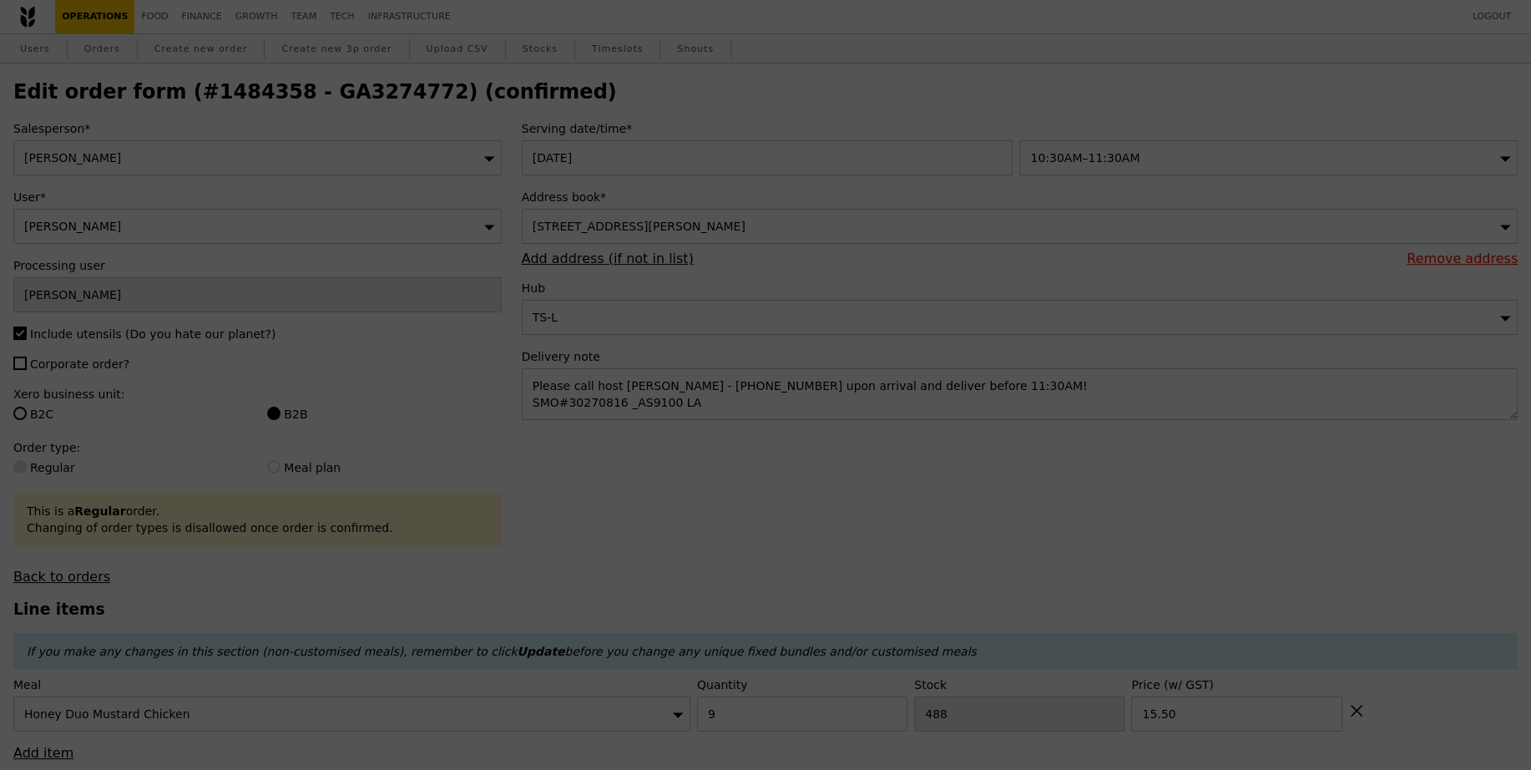
type input "479"
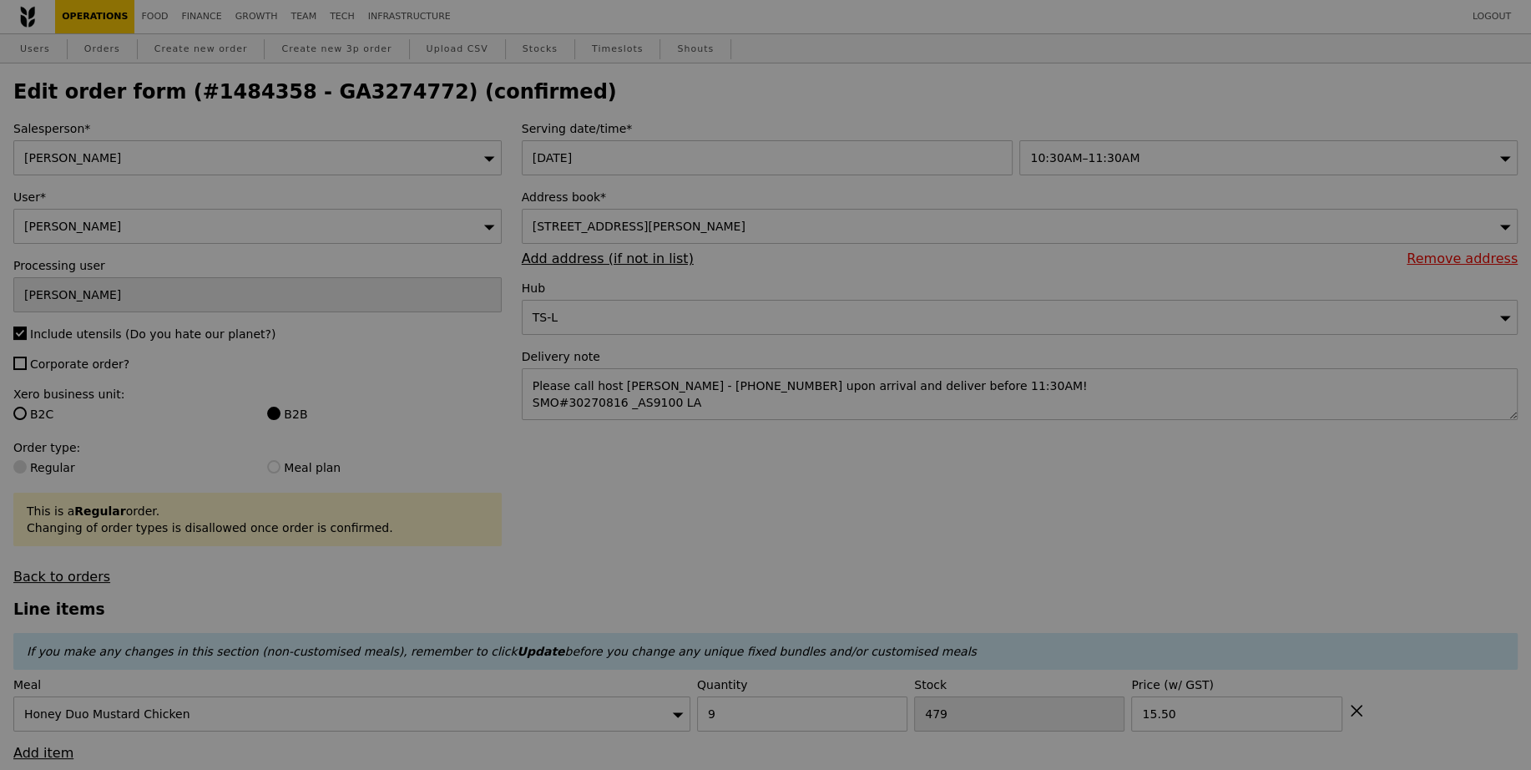
type input "Update"
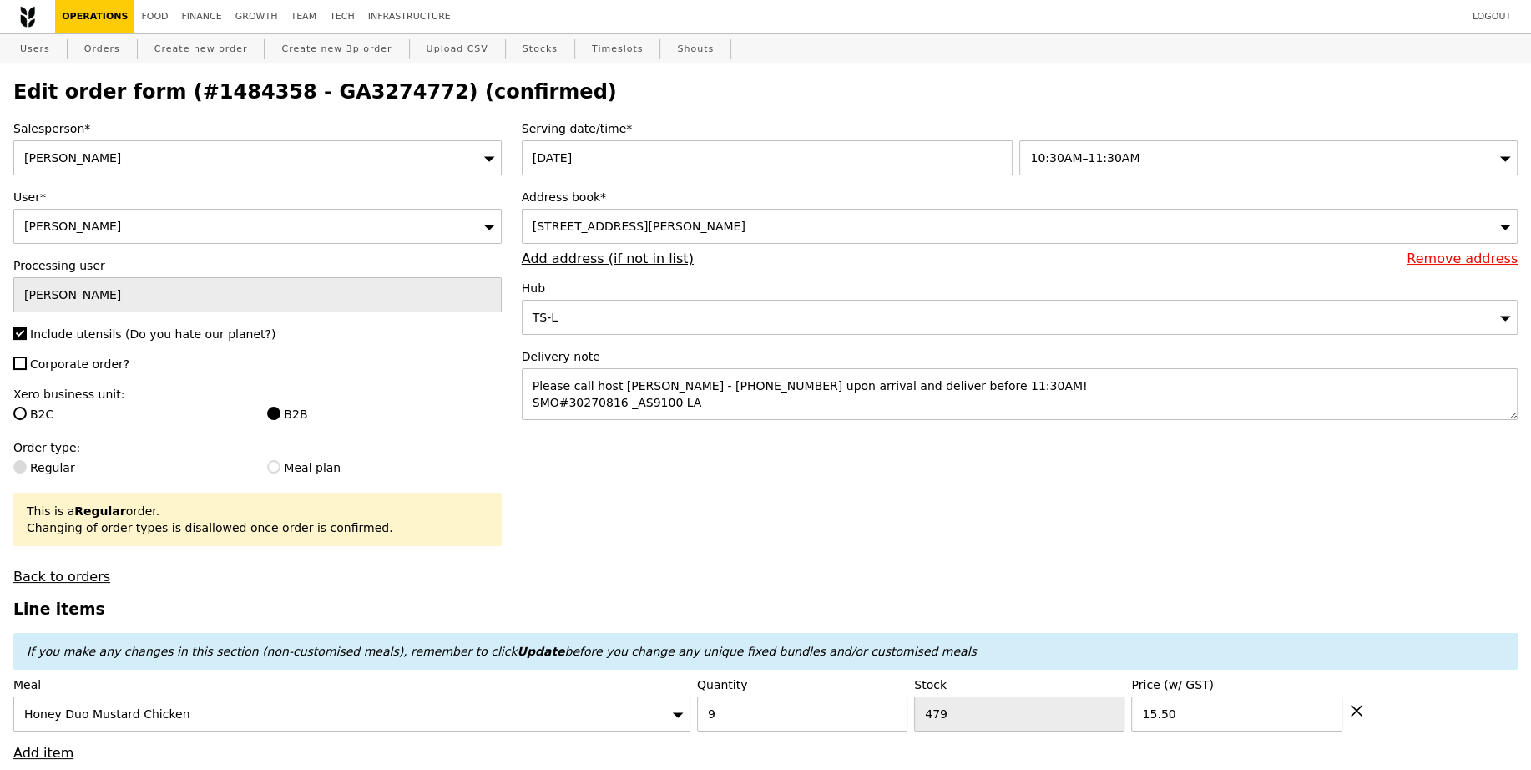
click at [353, 102] on h2 "Edit order form (#1484358 - GA3274772) (confirmed)" at bounding box center [765, 91] width 1504 height 23
copy h2 "GA3274772"
click at [202, 57] on link "Create new order" at bounding box center [201, 49] width 107 height 30
type input "0.00"
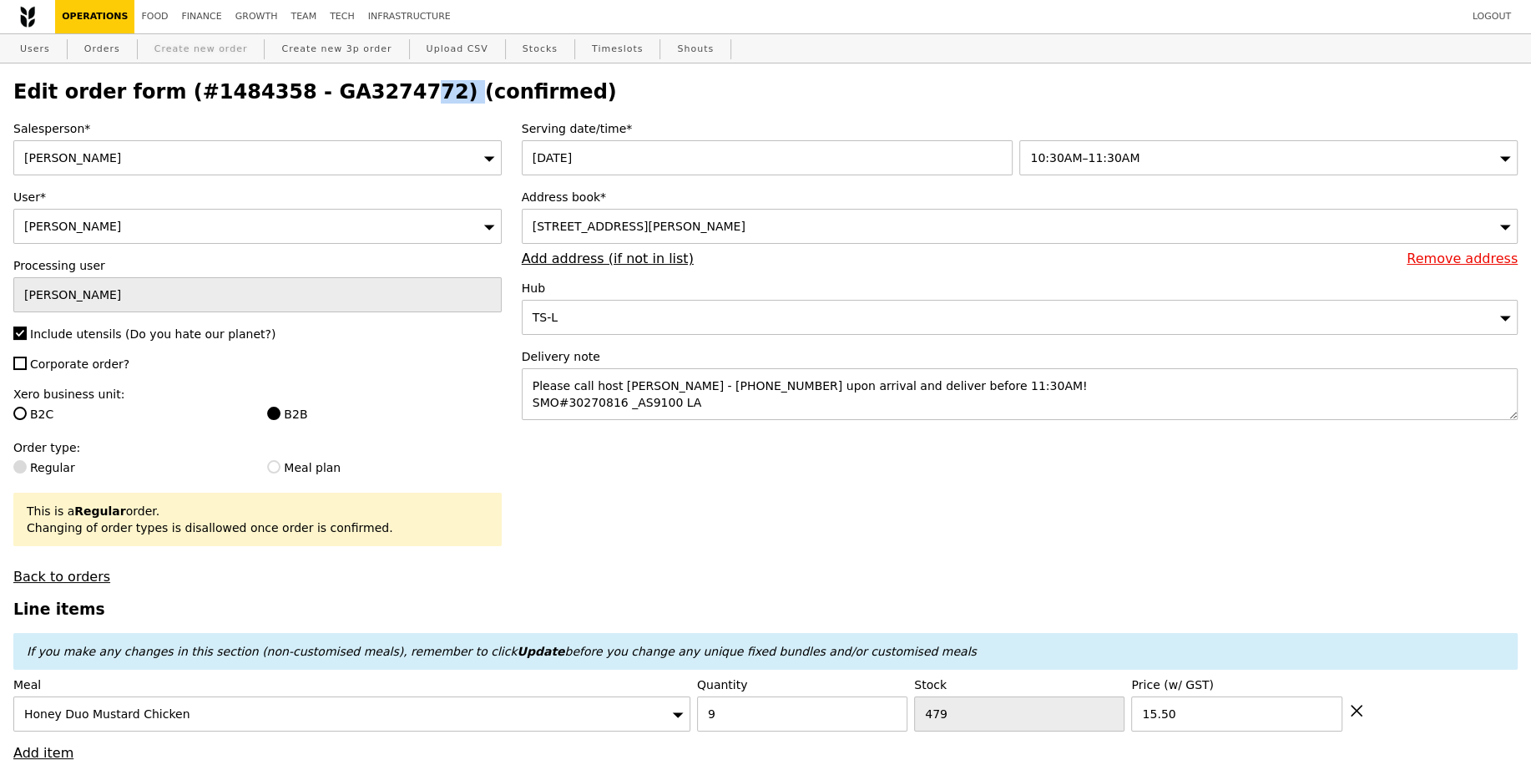
type input "0.00"
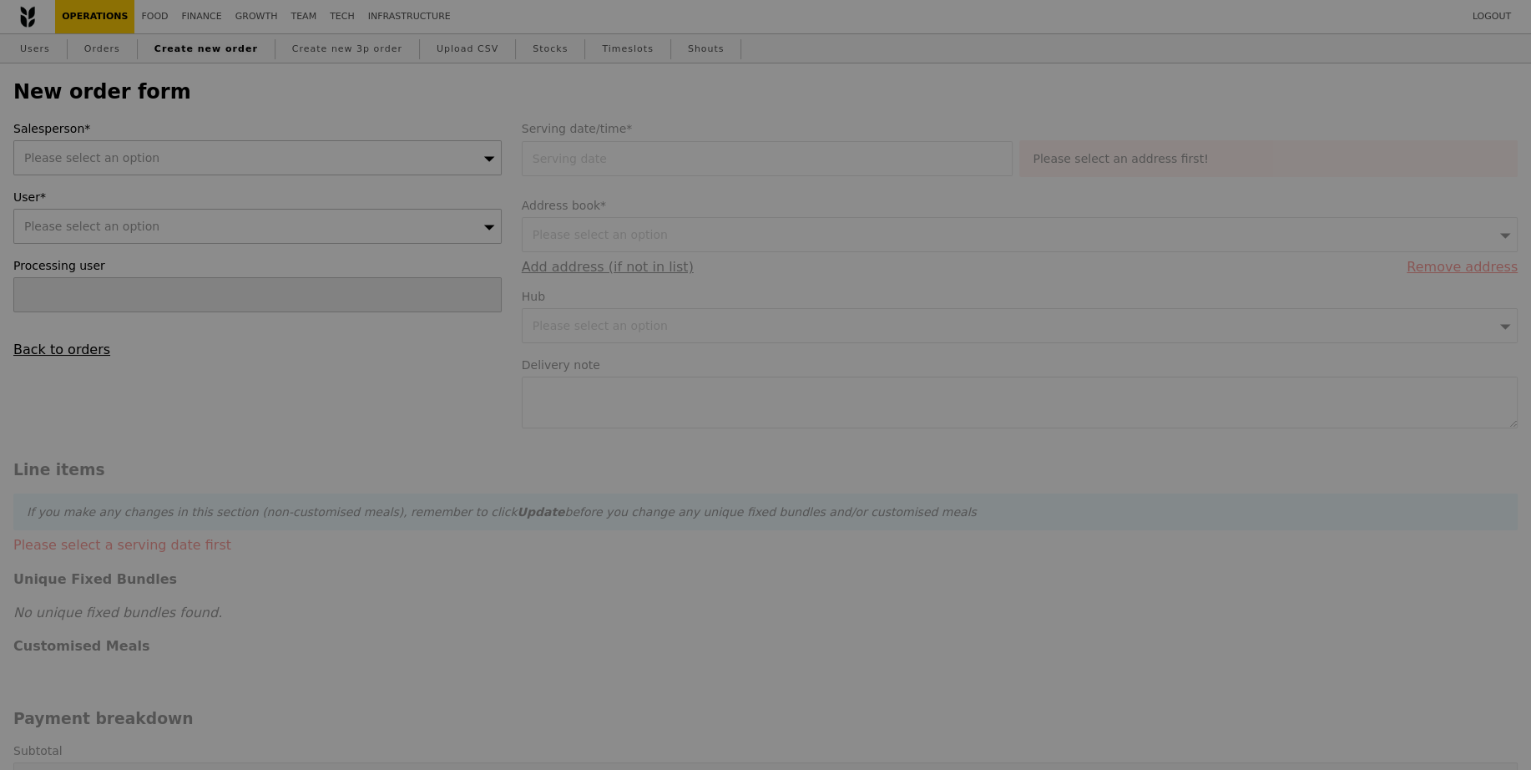
type input "Confirm"
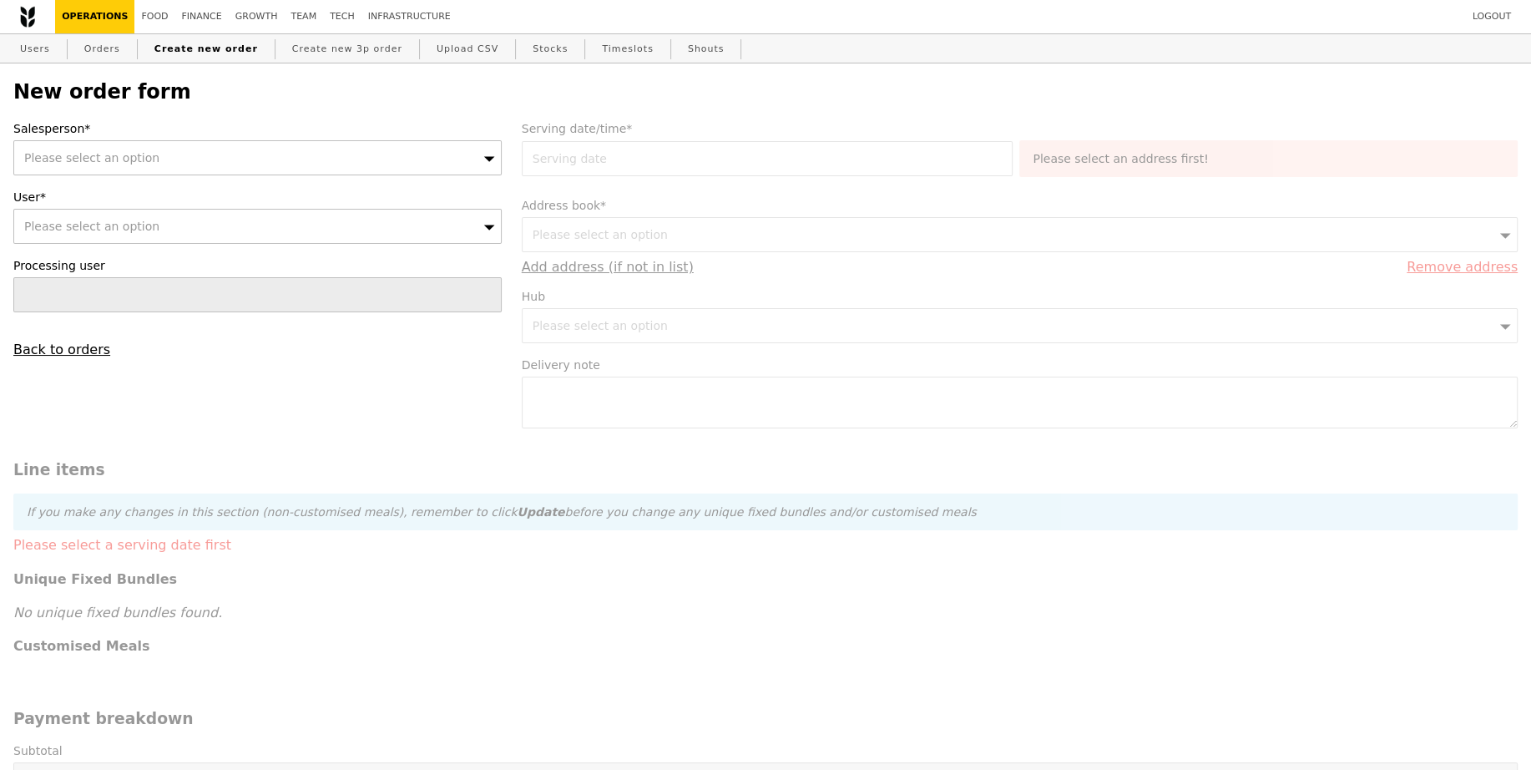
click at [182, 159] on div "Please select an option" at bounding box center [257, 157] width 488 height 35
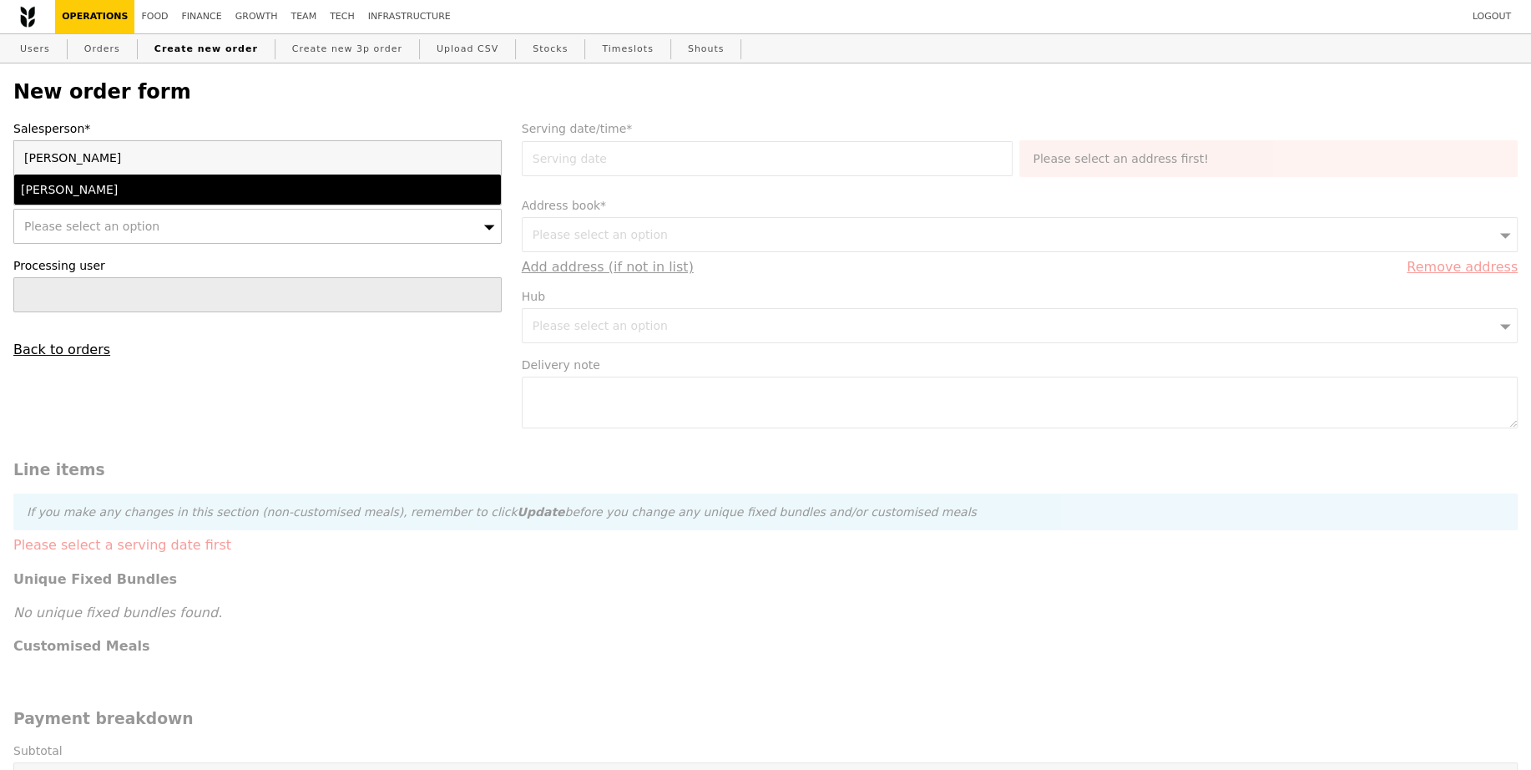
click at [179, 184] on div "[PERSON_NAME]" at bounding box center [198, 189] width 355 height 17
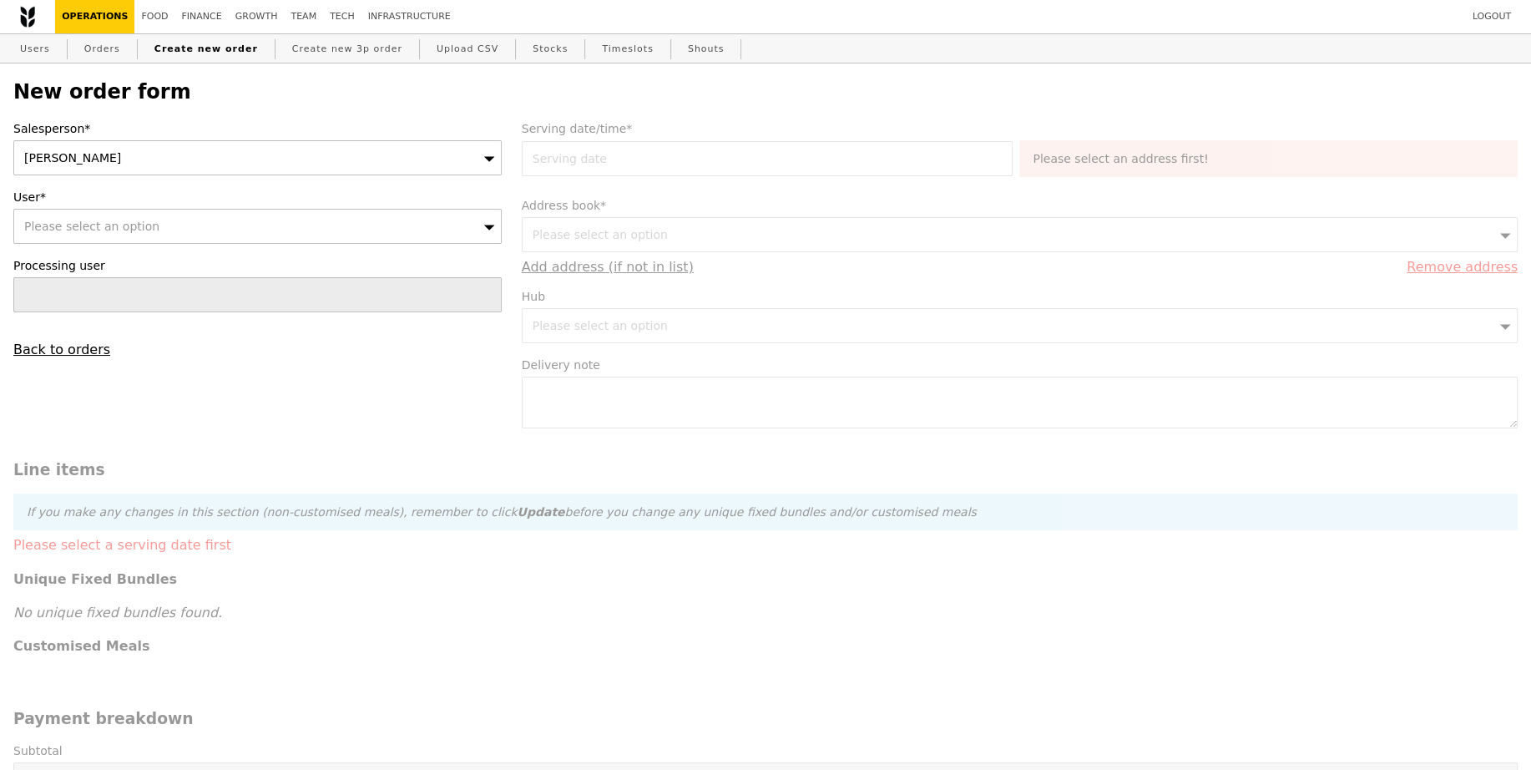
click at [174, 220] on div "Please select an option" at bounding box center [257, 226] width 488 height 35
type input "[EMAIL_ADDRESS][DOMAIN_NAME]"
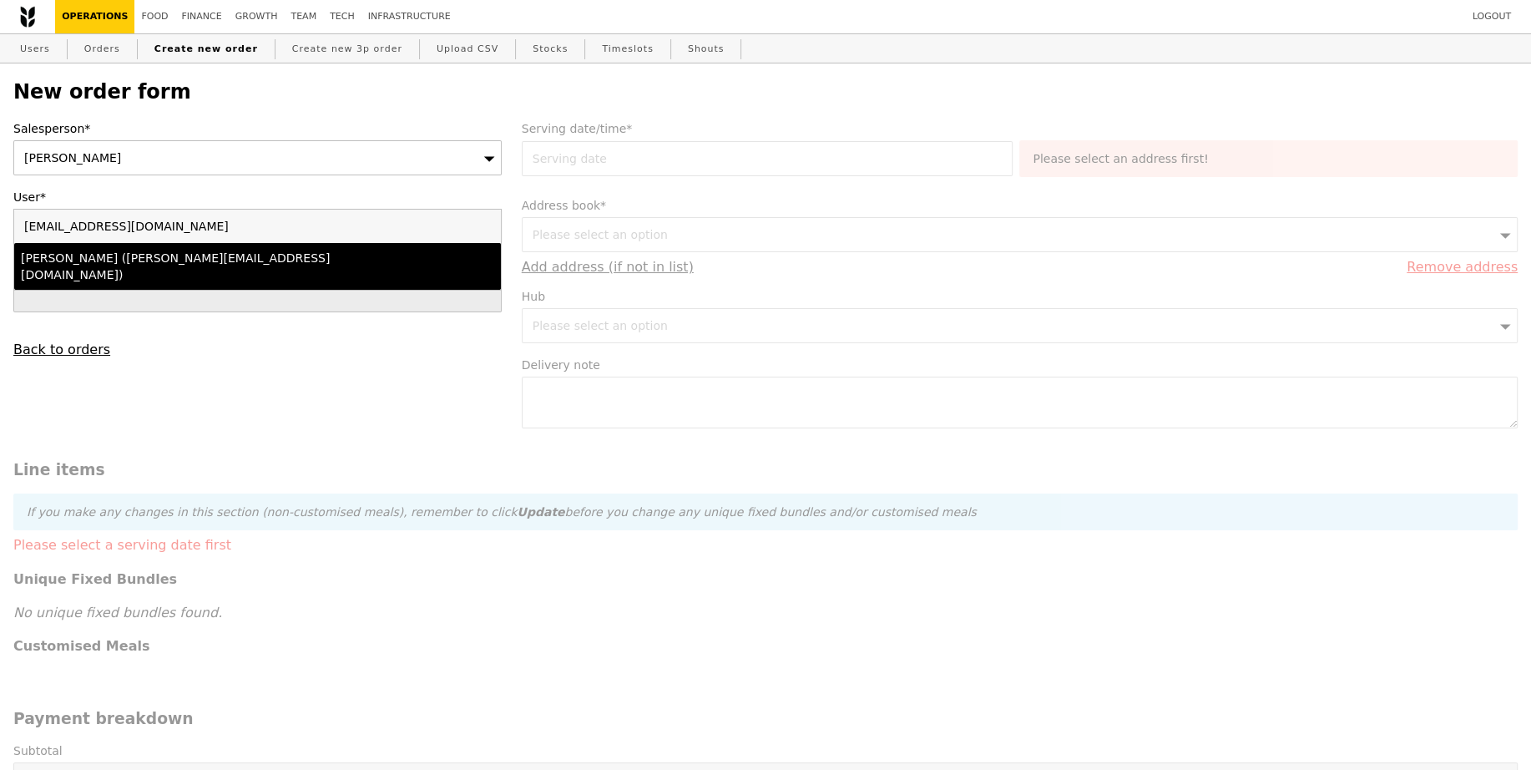
click at [202, 247] on li "Lili Yin (lili.yin@bsigroup.com)" at bounding box center [257, 266] width 487 height 47
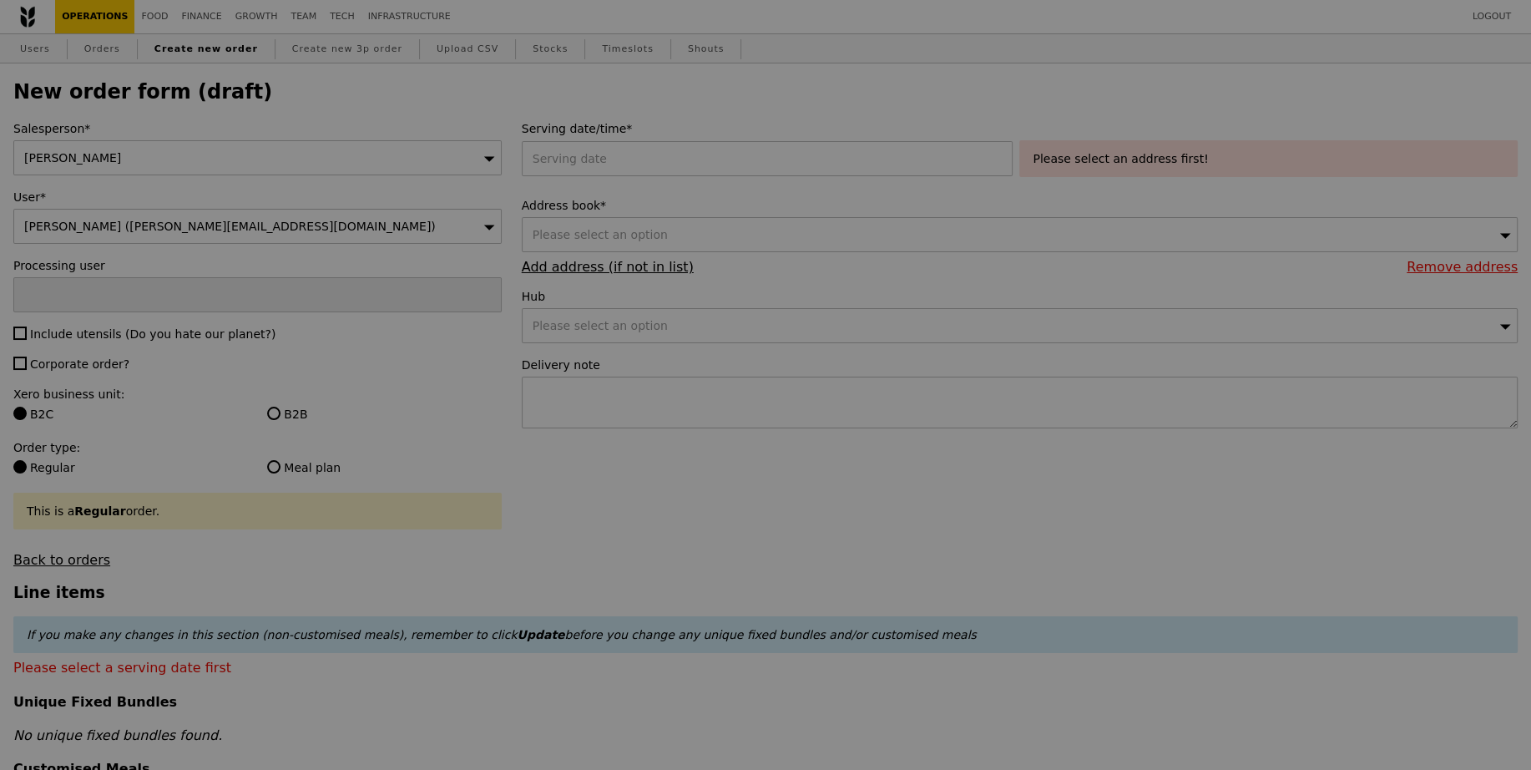
type input "Confirm"
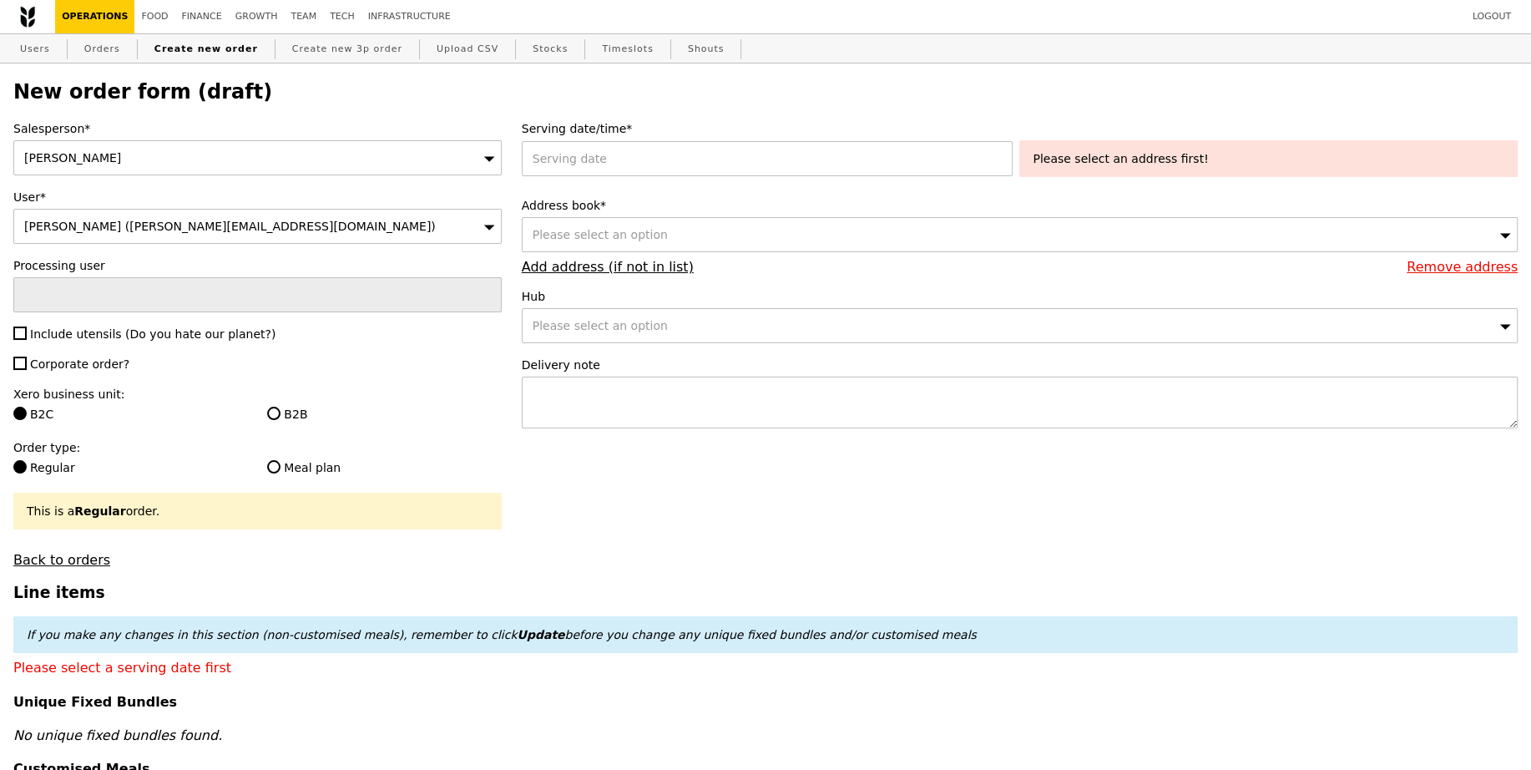
click at [38, 327] on span "Include utensils (Do you hate our planet?)" at bounding box center [152, 333] width 245 height 13
click at [27, 326] on input "Include utensils (Do you hate our planet?)" at bounding box center [19, 332] width 13 height 13
checkbox input "true"
type input "Confirm"
click at [51, 360] on span "Corporate order?" at bounding box center [79, 363] width 99 height 13
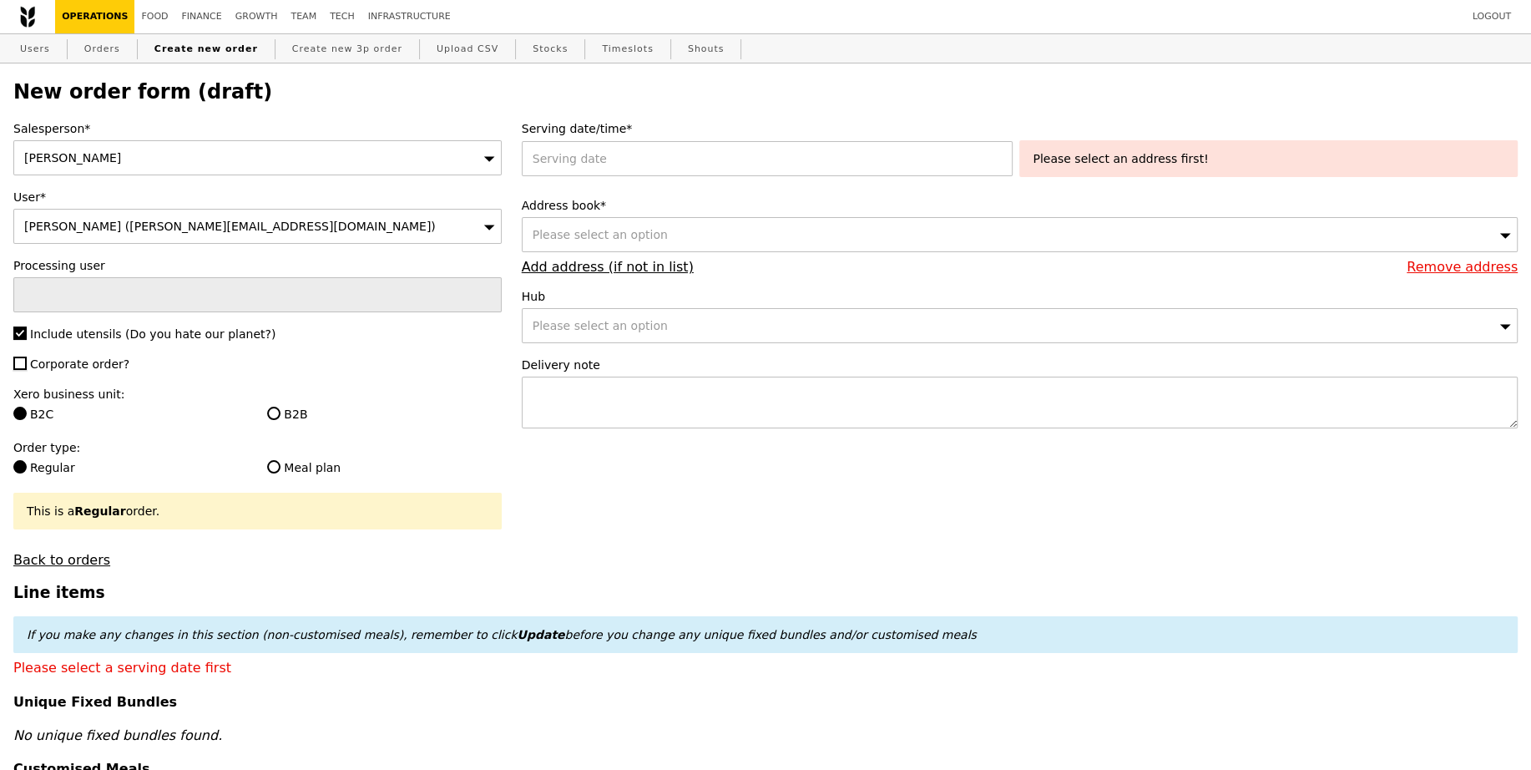
click at [27, 360] on input "Corporate order?" at bounding box center [19, 362] width 13 height 13
checkbox input "true"
click at [286, 407] on label "B2B" at bounding box center [384, 414] width 234 height 17
click at [280, 407] on input "B2B" at bounding box center [273, 413] width 13 height 13
radio input "true"
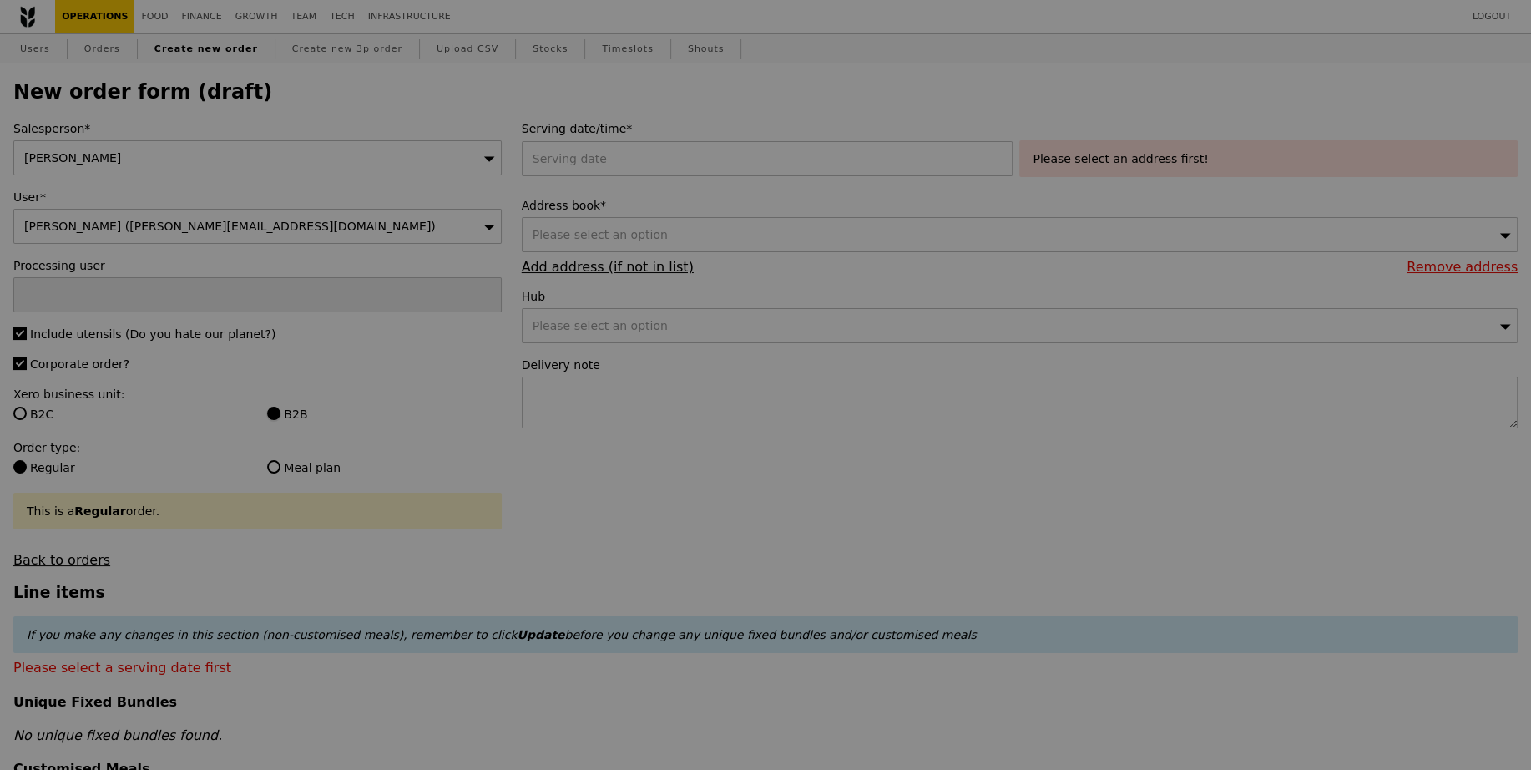
type input "Confirm"
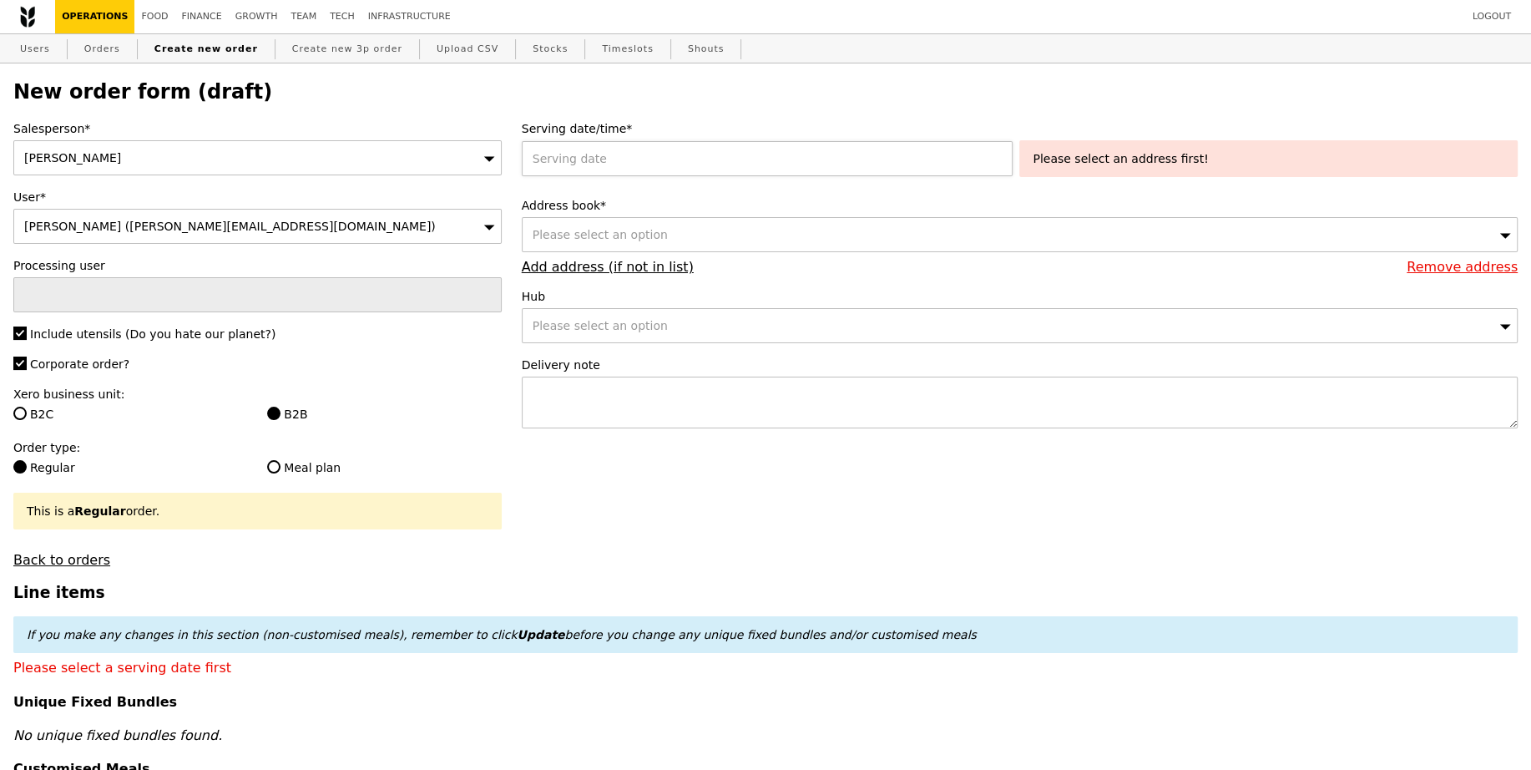
click at [550, 170] on div at bounding box center [771, 158] width 498 height 35
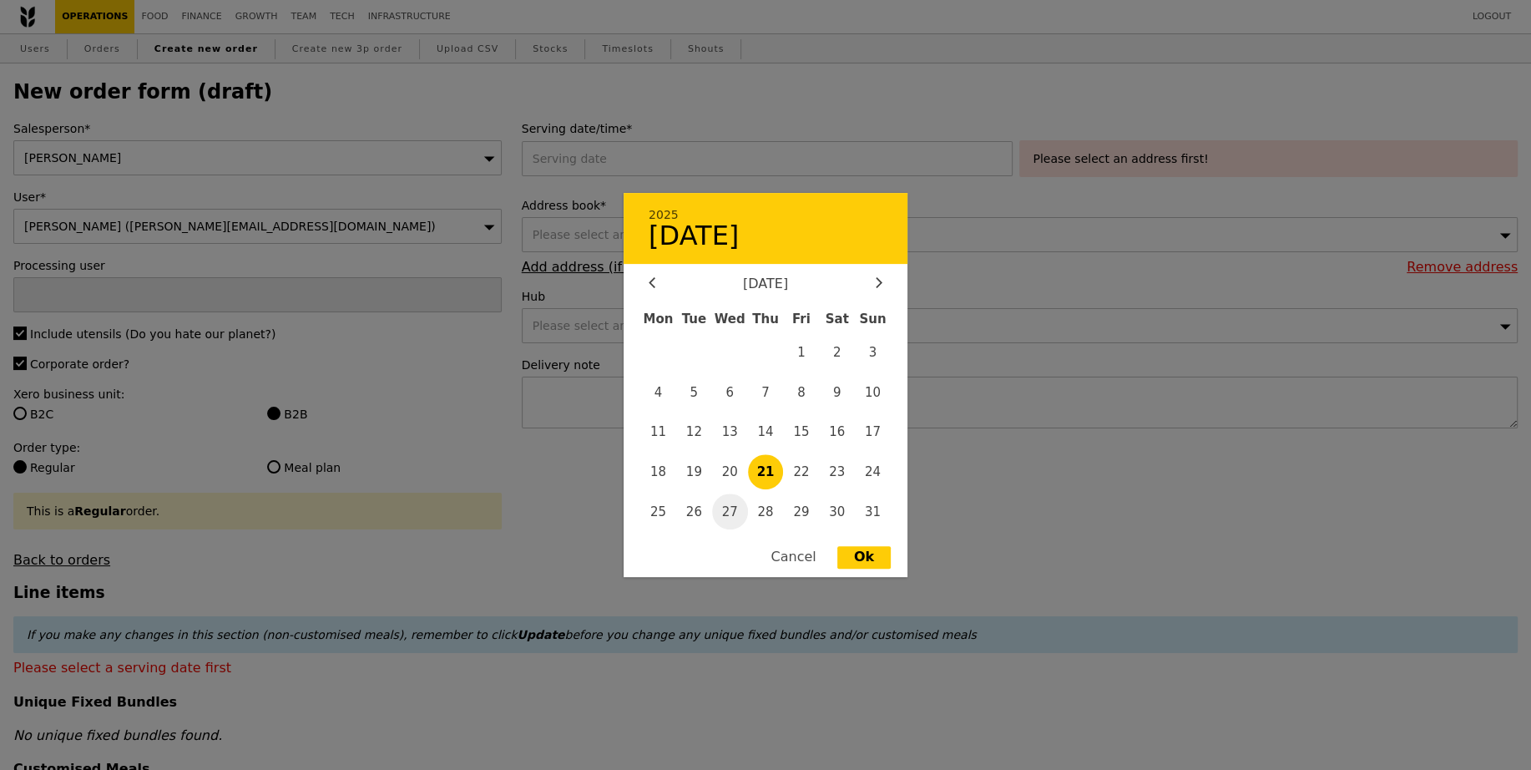
click at [733, 503] on span "27" at bounding box center [730, 511] width 36 height 36
type input "27 Aug 2025"
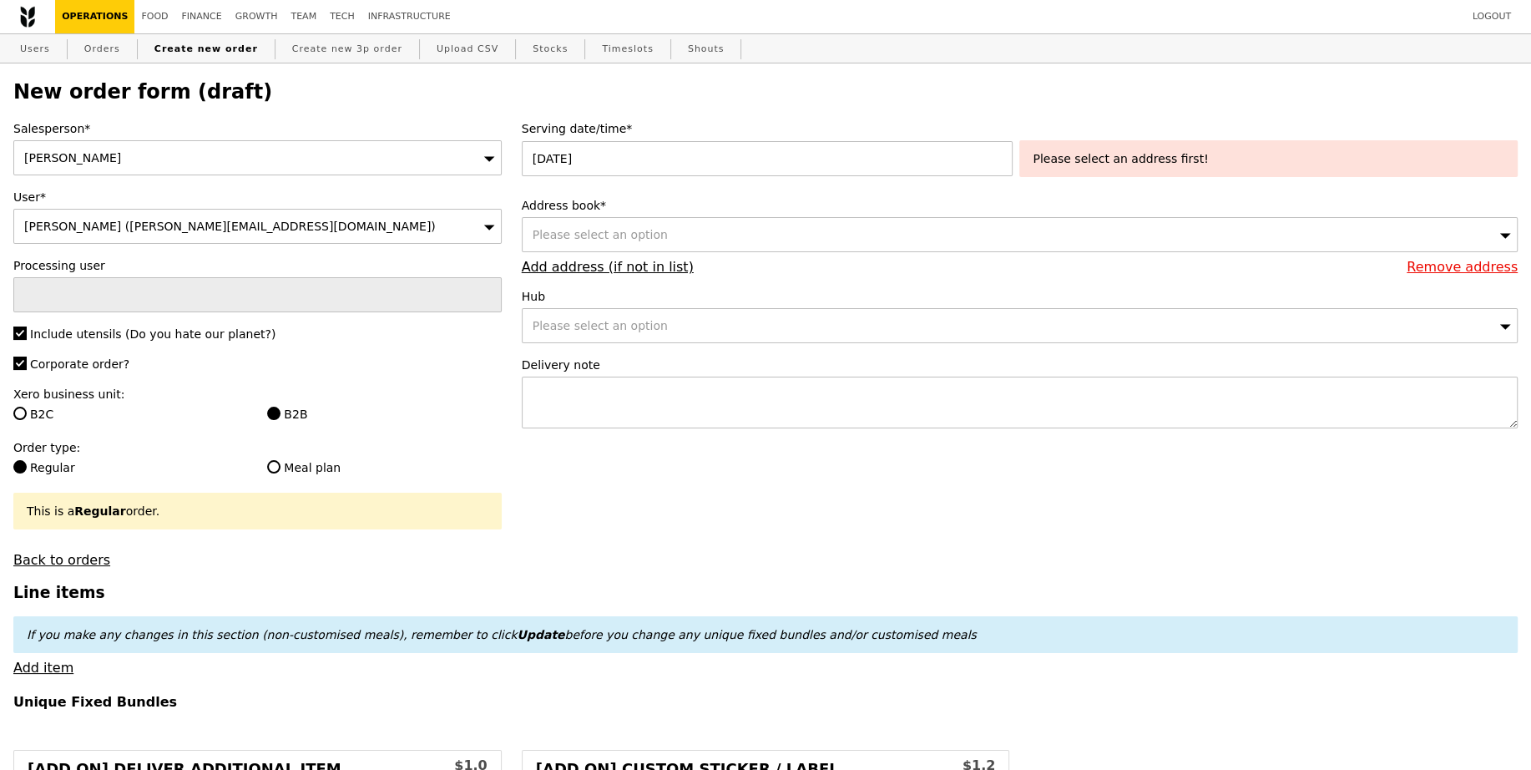
click at [775, 239] on div "Please select an option" at bounding box center [1020, 234] width 996 height 35
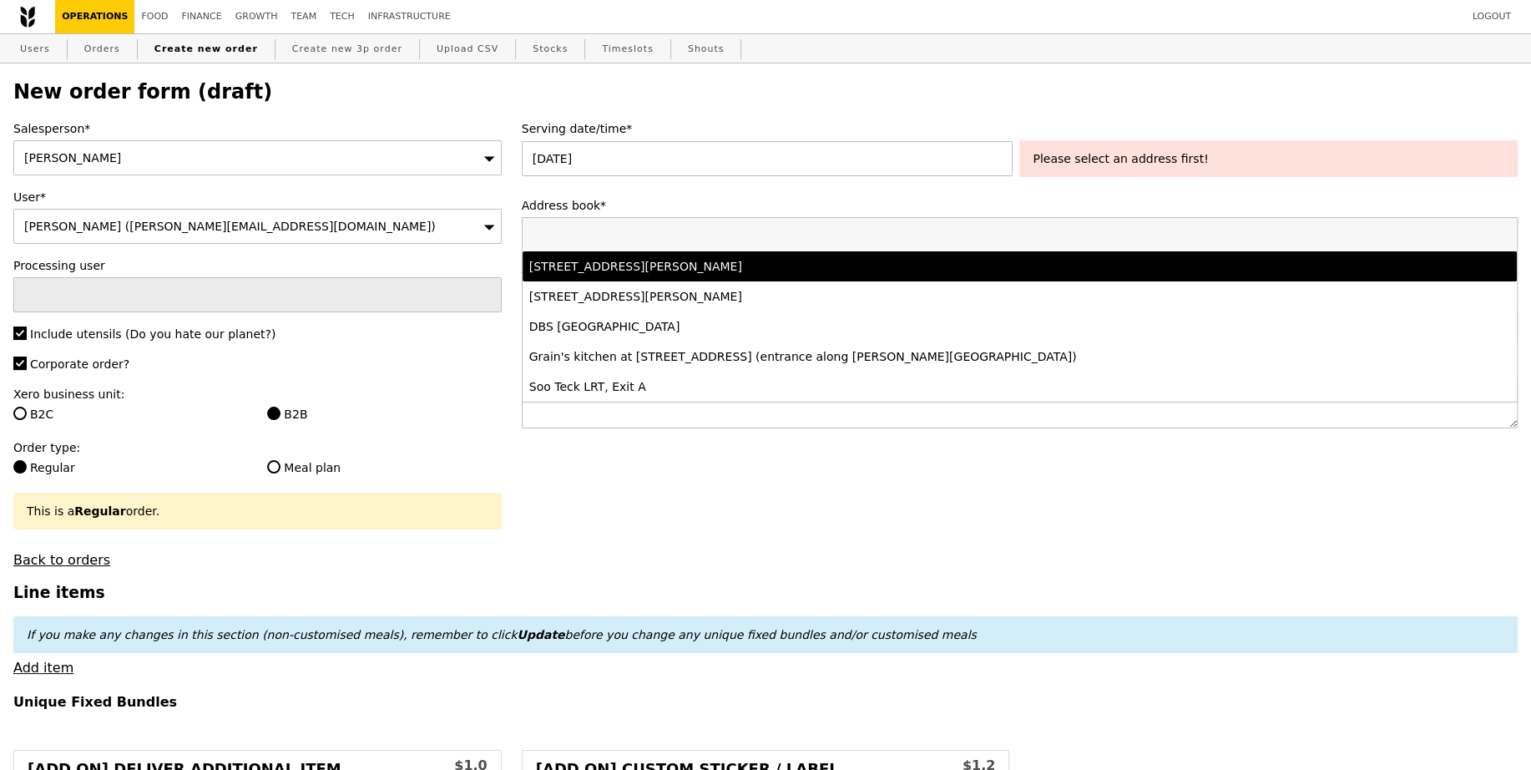
click at [761, 263] on div "77 Robinson Road, #-28-03, Singapore 068896" at bounding box center [896, 266] width 735 height 17
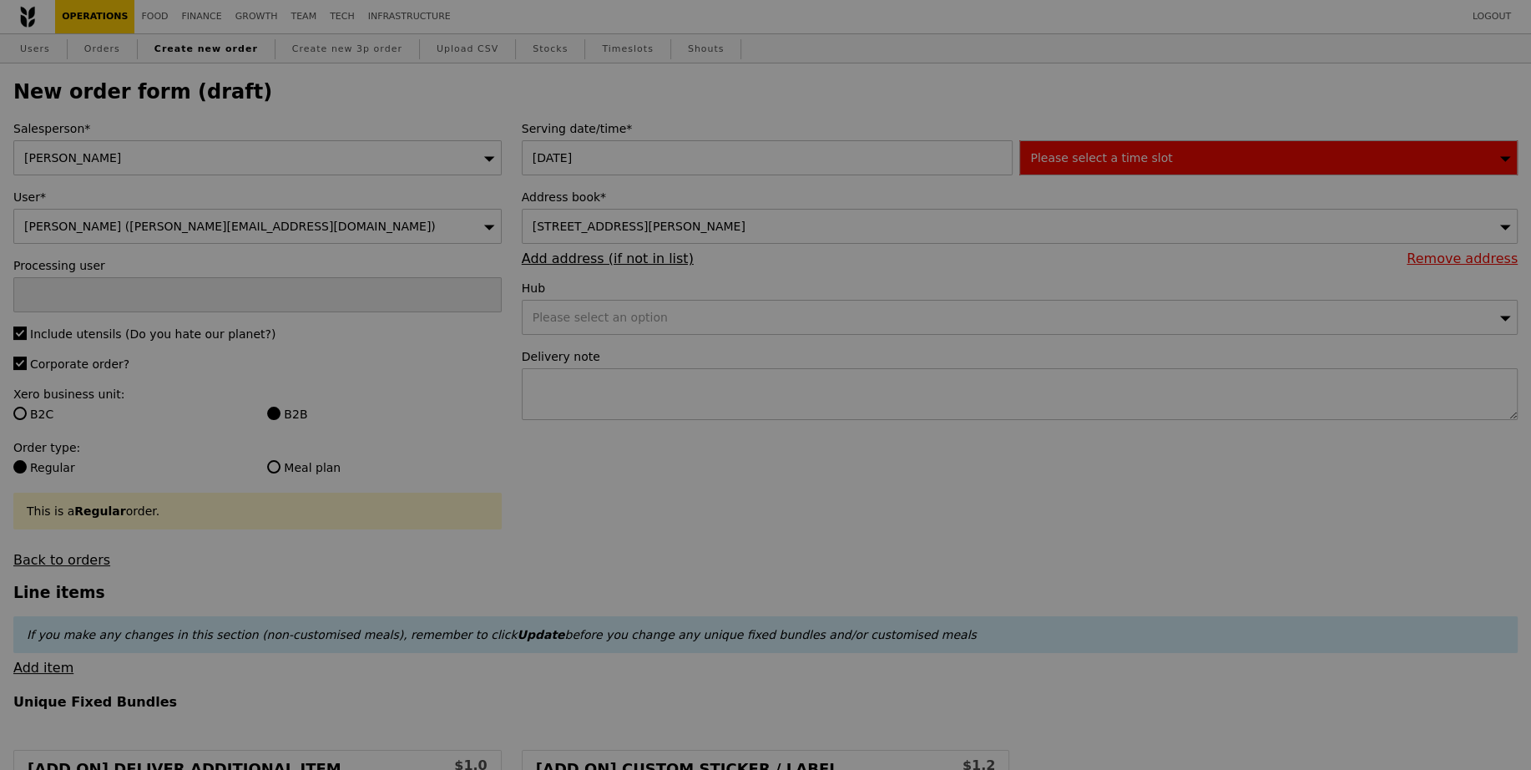
type input "Confirm"
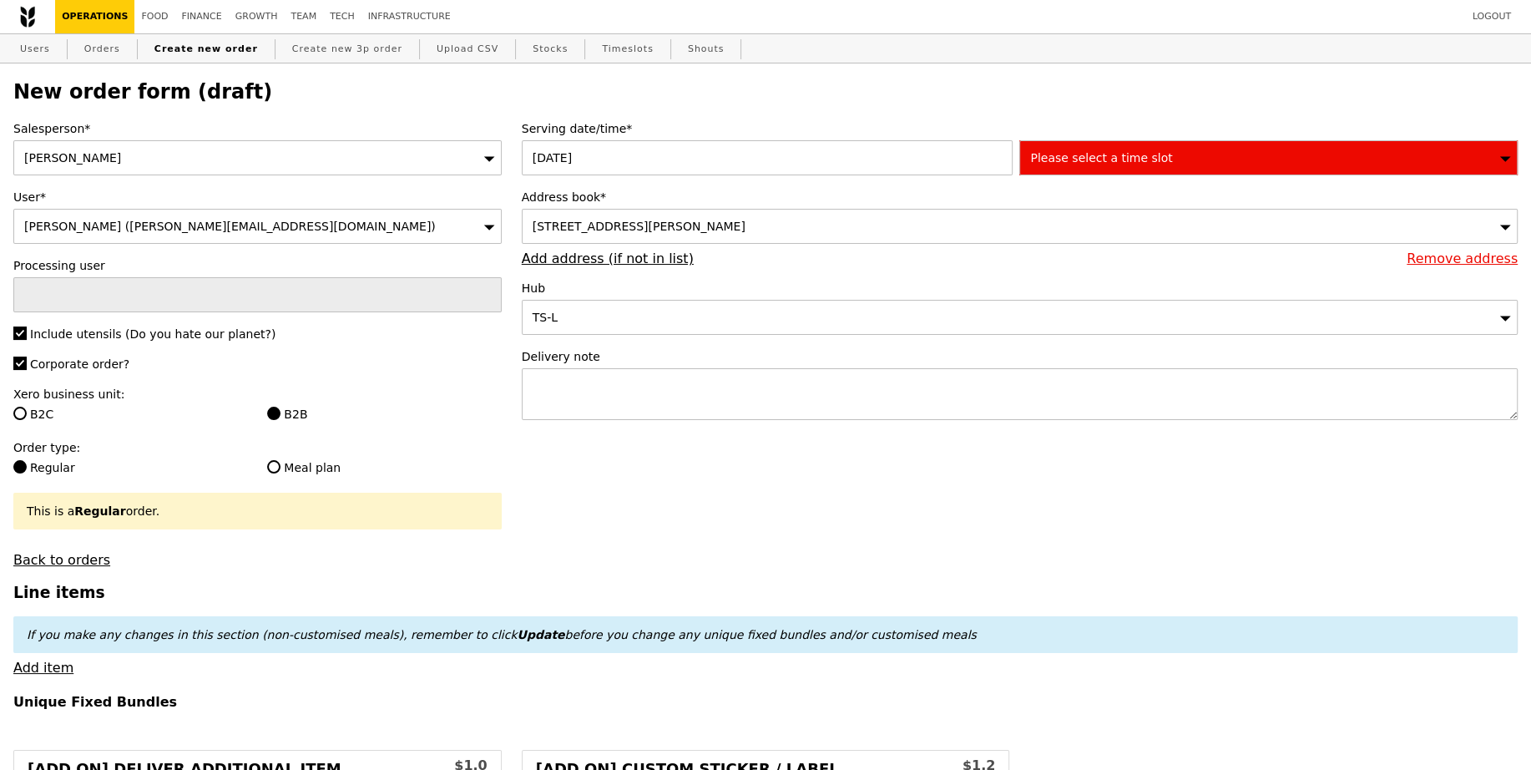
click at [1067, 152] on span "Please select a time slot" at bounding box center [1101, 157] width 142 height 13
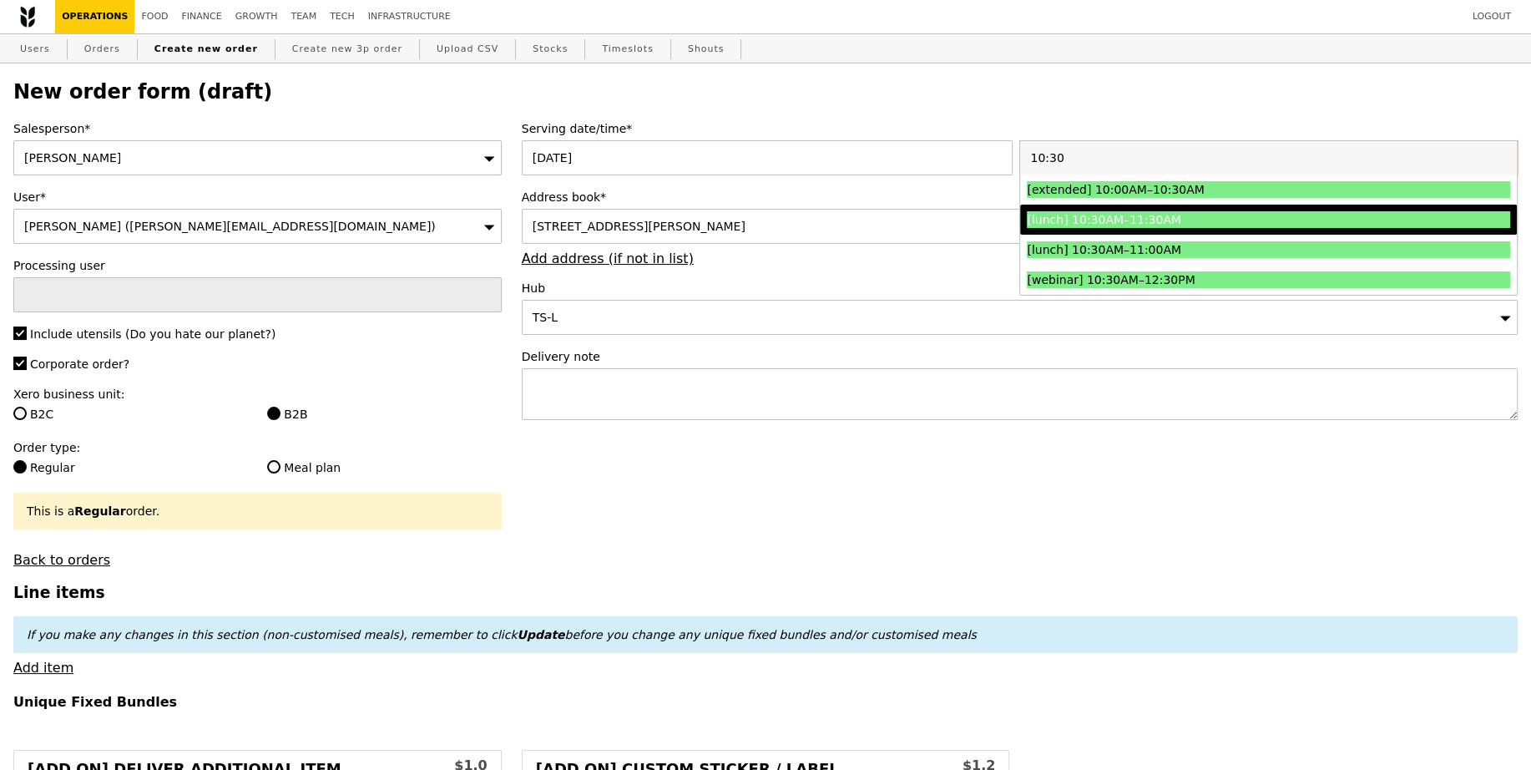
type input "10:30"
click at [1052, 215] on div "[lunch] 10:30AM–11:30AM" at bounding box center [1208, 219] width 362 height 17
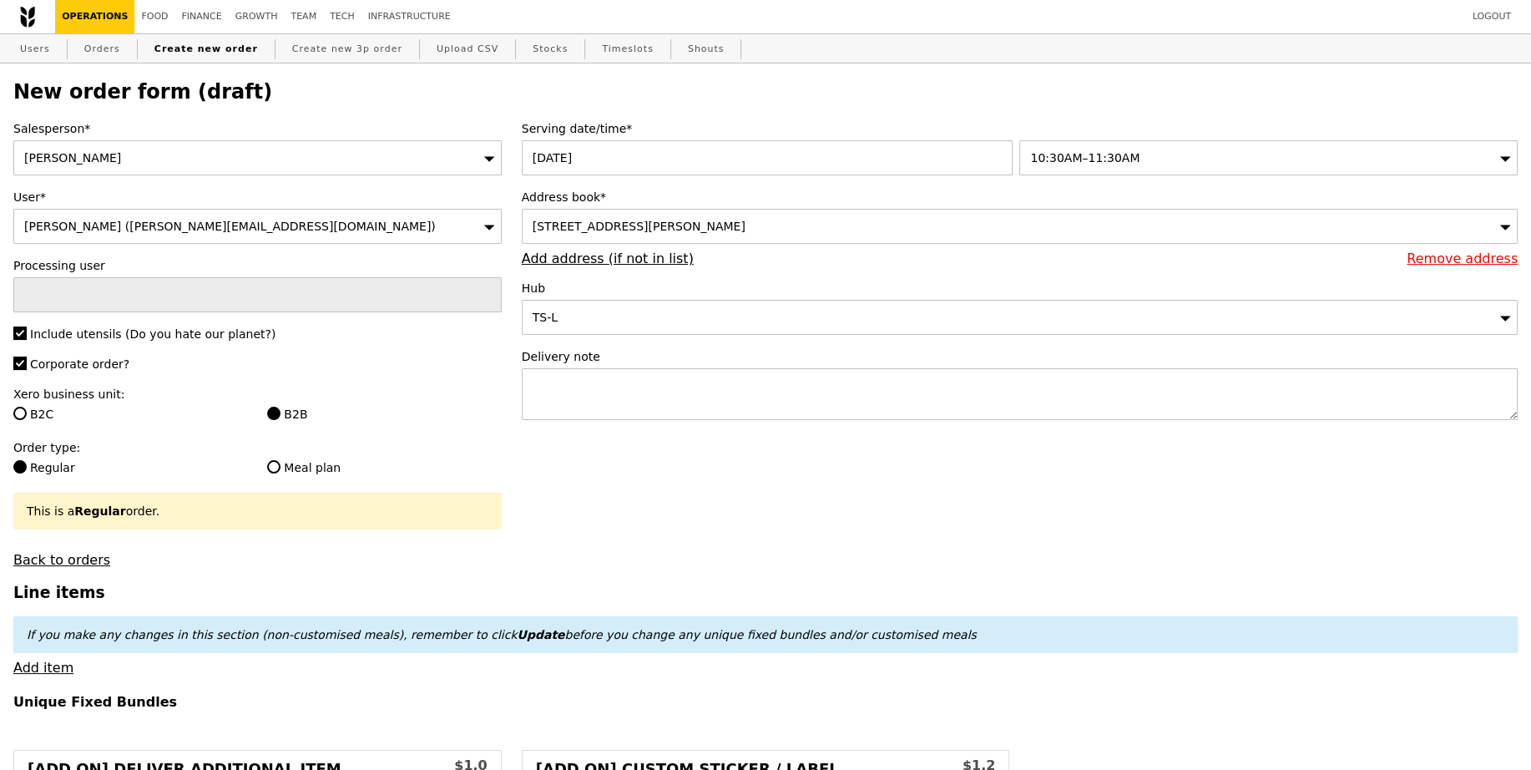
type input "Confirm"
click at [722, 379] on textarea at bounding box center [1020, 394] width 996 height 52
paste textarea "Please call host Lili - 97520080 upon arrival and deliver before 11:30AM! SMO#3…"
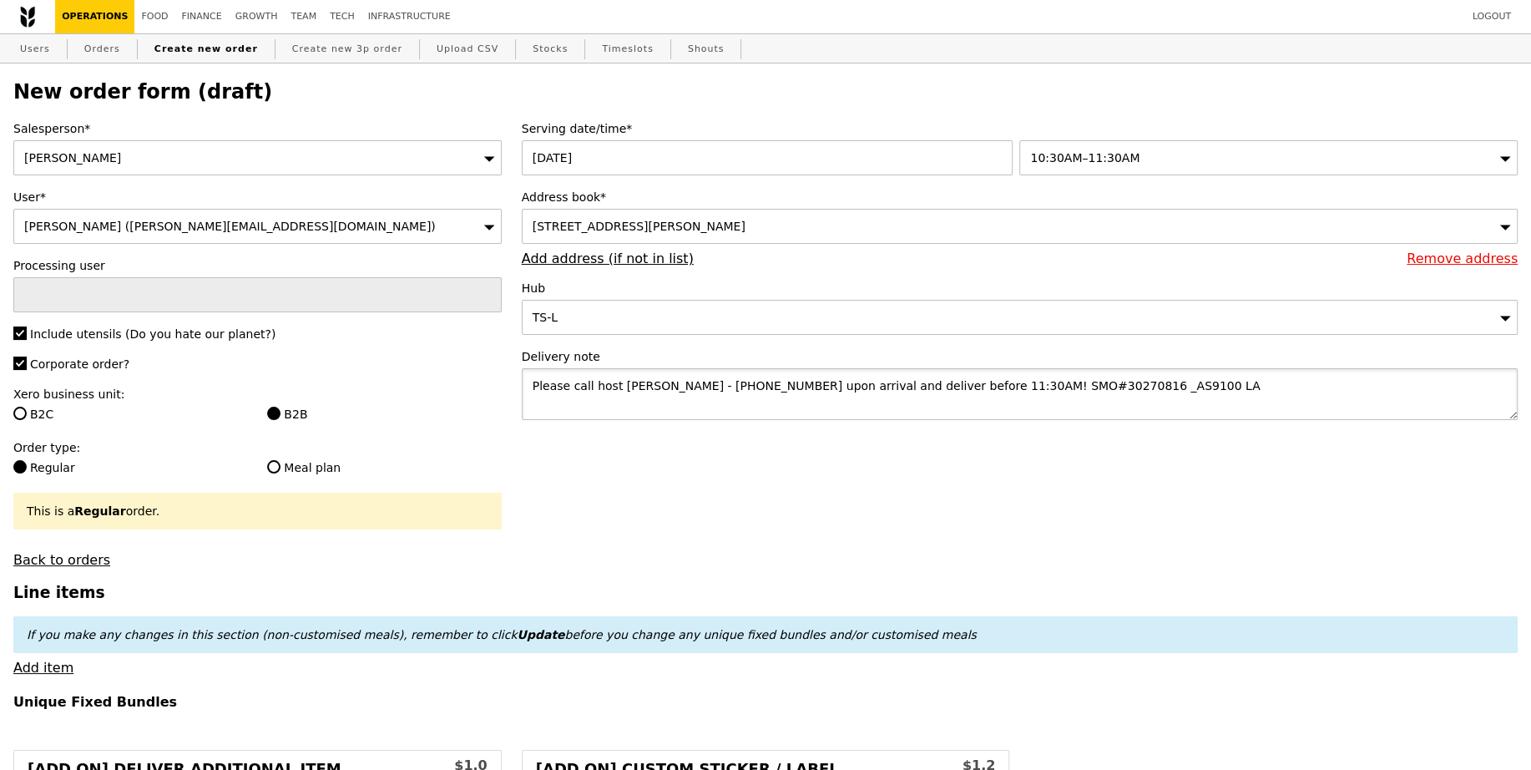
click at [928, 380] on textarea "Please call host Lili - 97520080 upon arrival and deliver before 11:30AM! SMO#3…" at bounding box center [1020, 394] width 996 height 52
type textarea "Please call host Lili - 97520080 upon arrival and deliver before 11:30AM! SMO#3…"
type input "Confirm"
click at [54, 664] on link "Add item" at bounding box center [43, 667] width 60 height 16
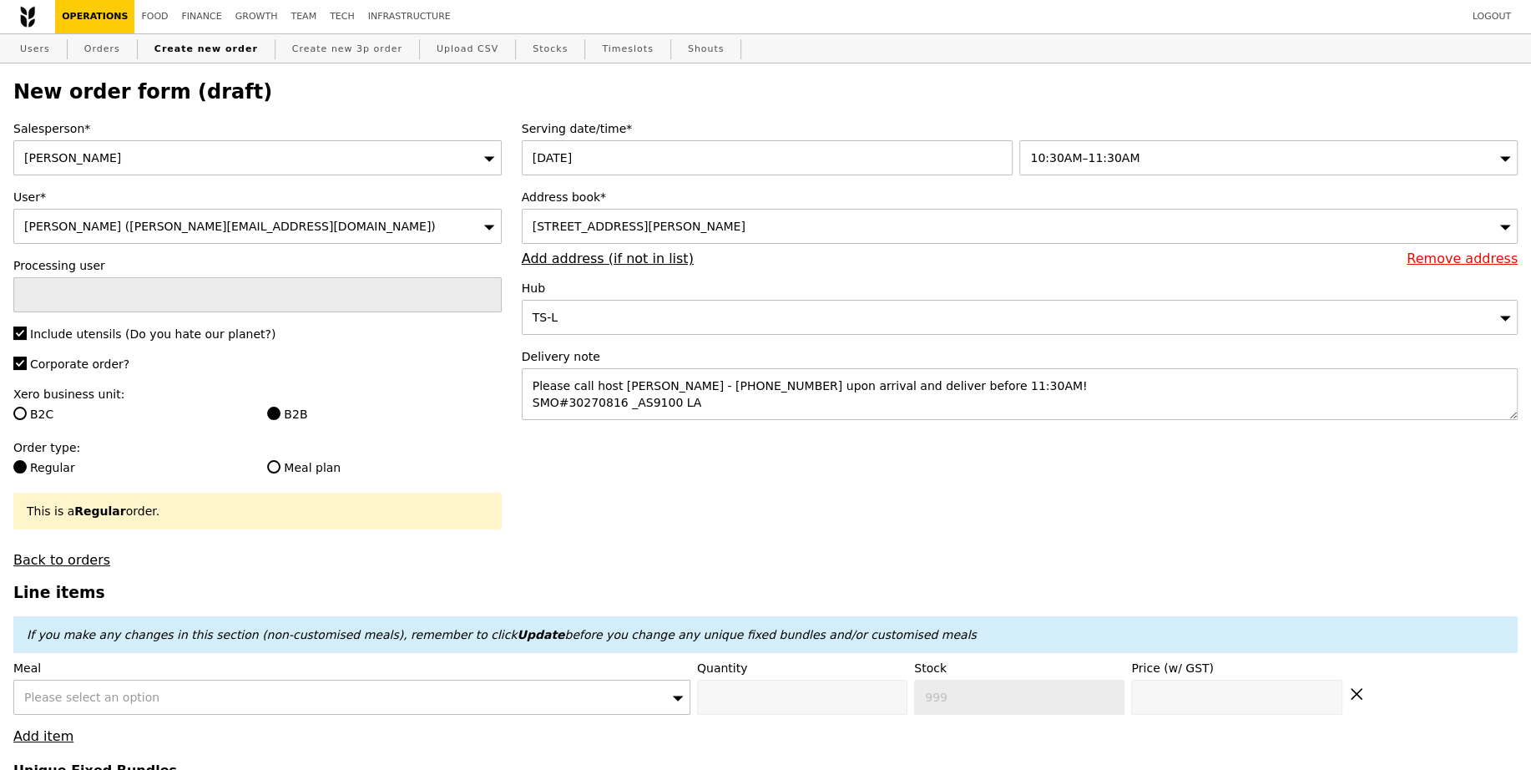
click at [160, 679] on div "Please select an option" at bounding box center [351, 696] width 677 height 35
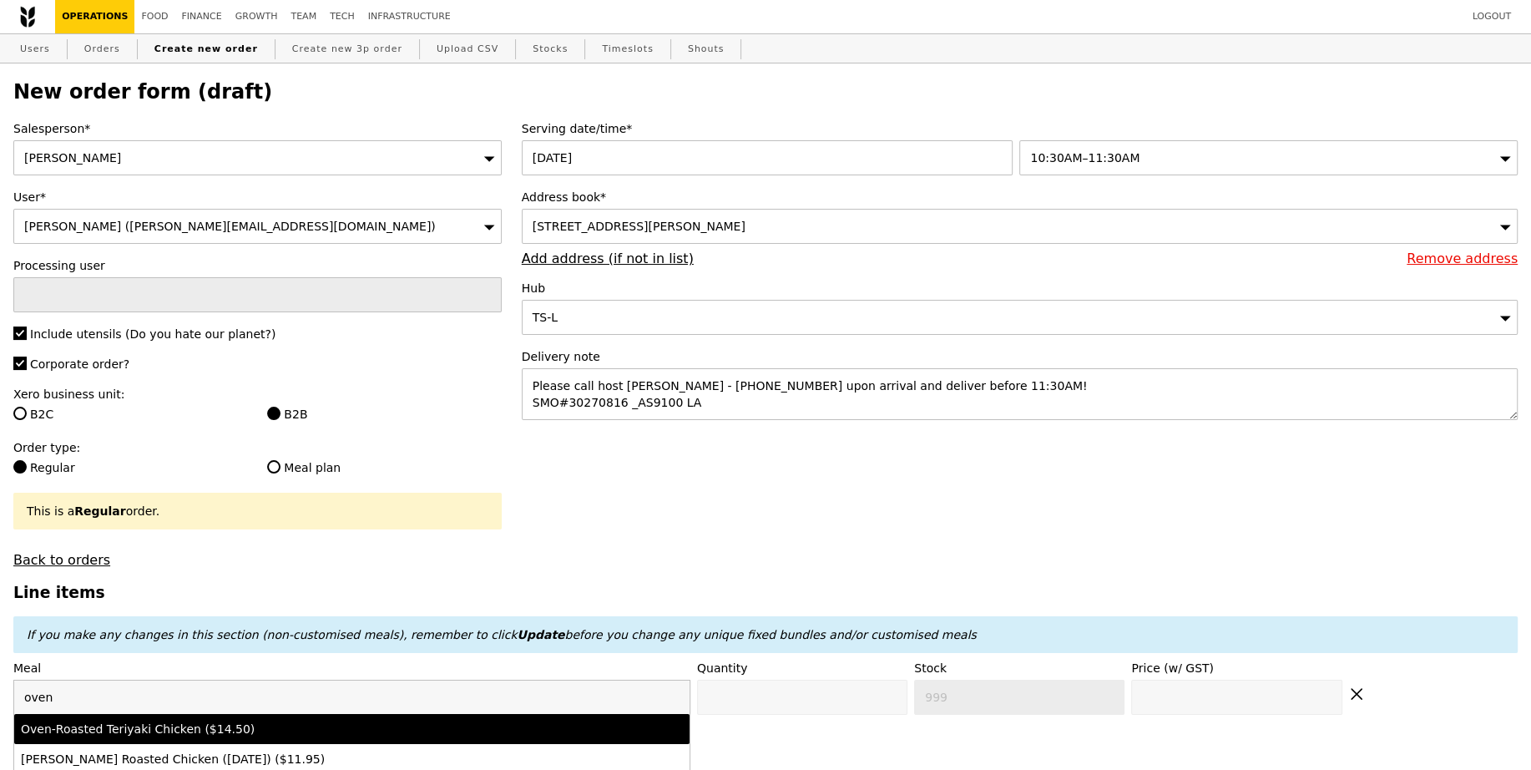
type input "oven"
click at [185, 720] on div "Oven‑Roasted Teriyaki Chicken ($14.50)" at bounding box center [269, 728] width 497 height 17
type input "Confirm anyway"
type input "0"
type input "495"
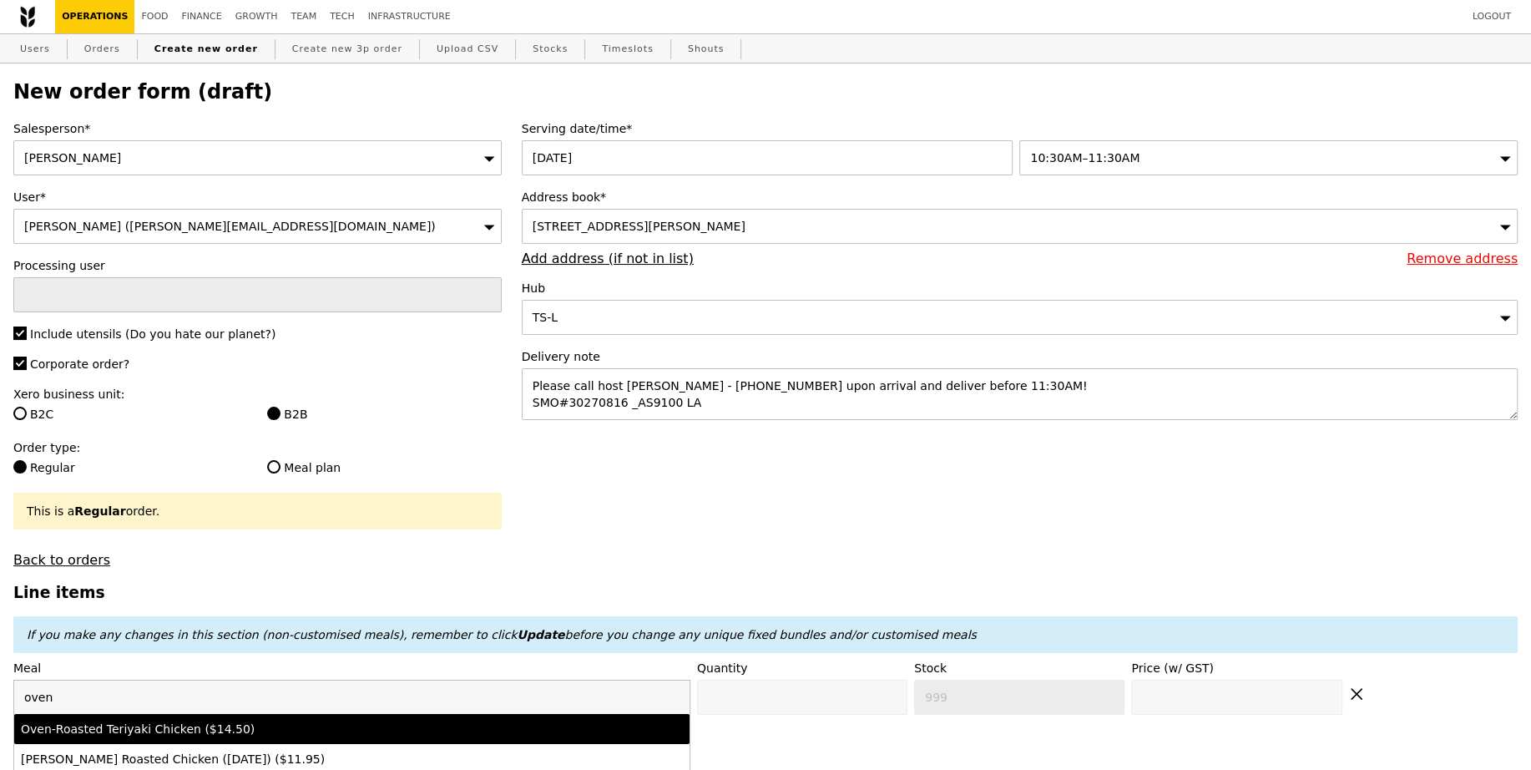
type input "14.5"
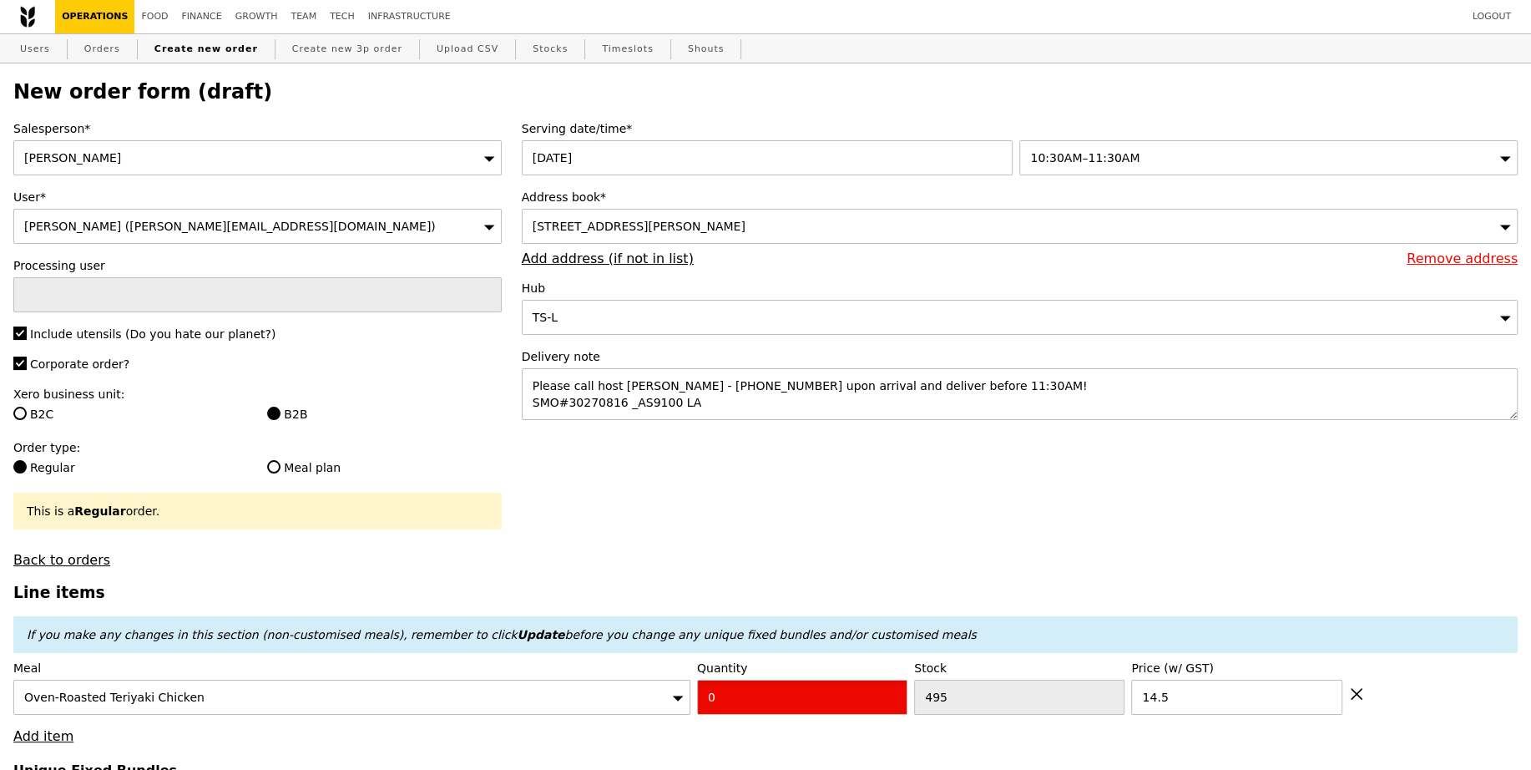
click at [748, 695] on input "0" at bounding box center [802, 696] width 210 height 35
type input "Confirm"
type input "9"
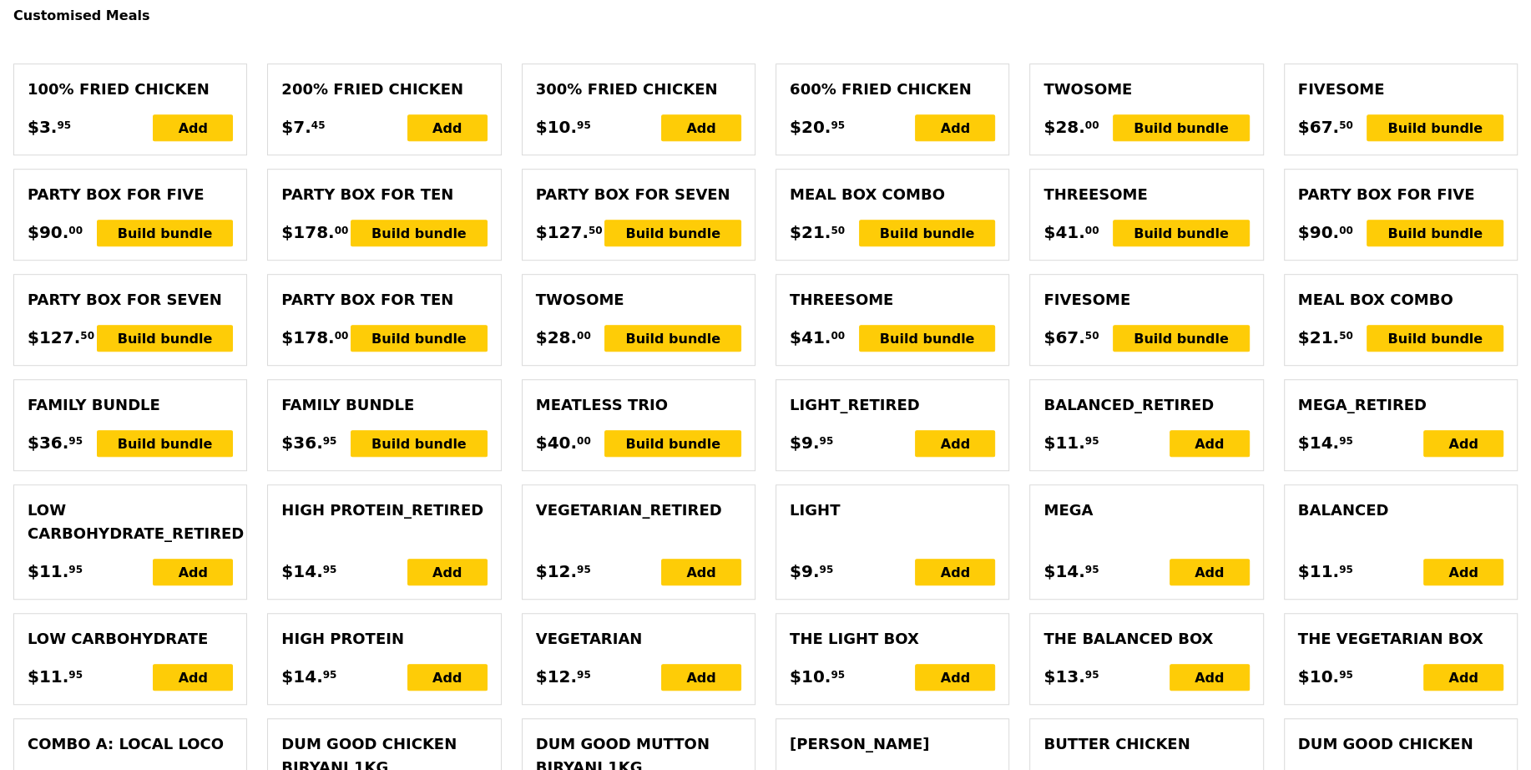
scroll to position [3694, 0]
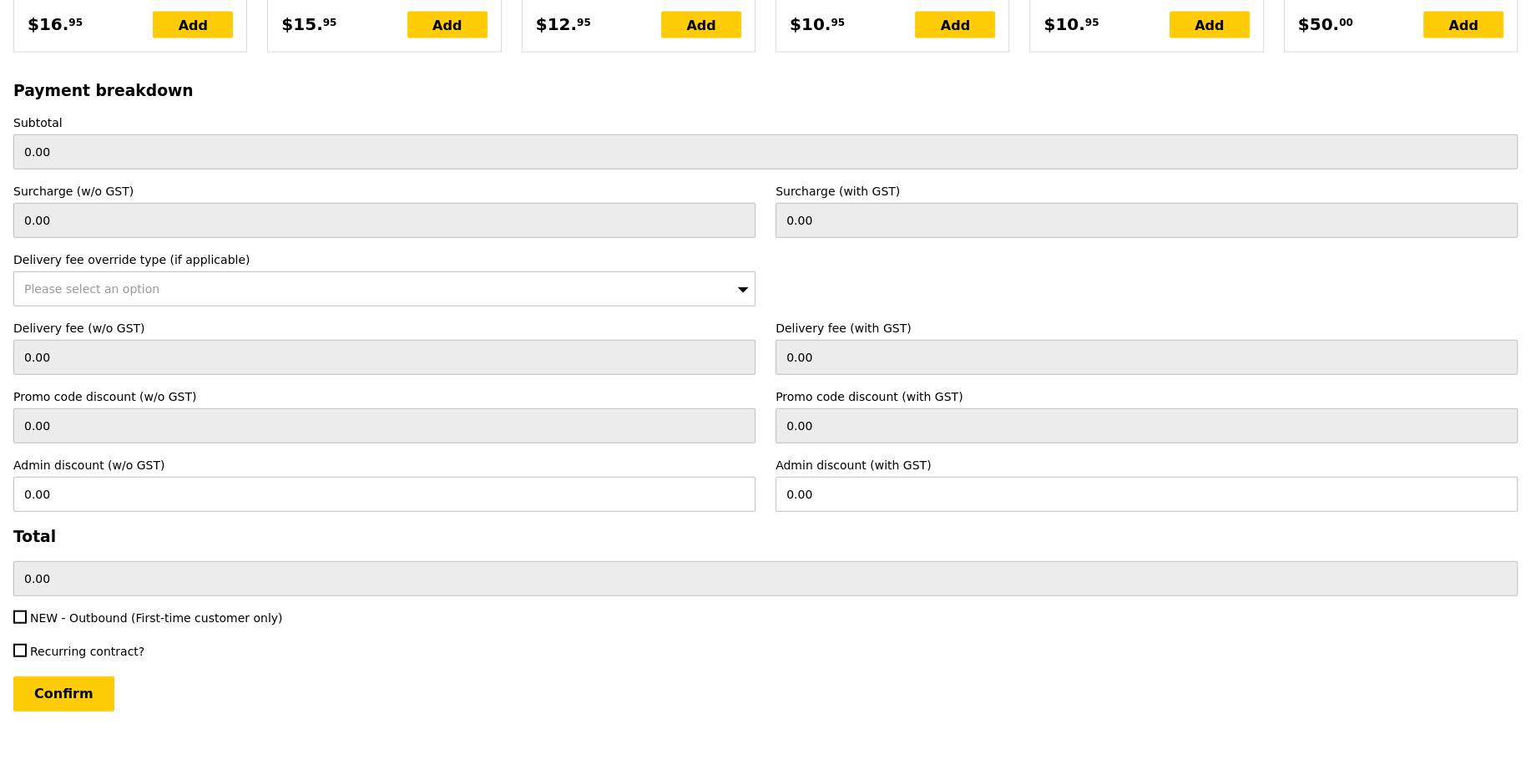
type input "Loading..."
type input "130.50"
type input "1.79"
type input "1.95"
type input "3.62"
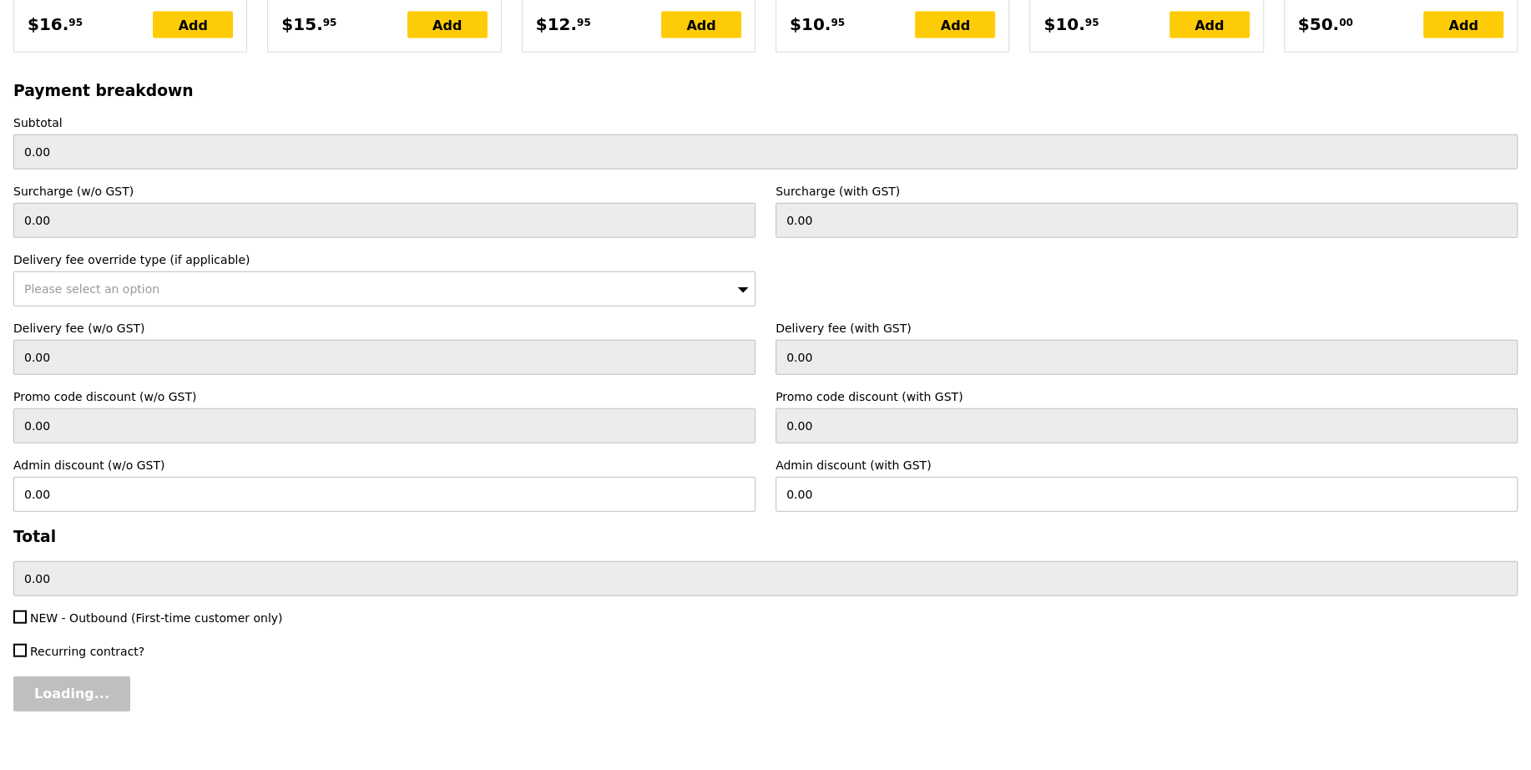
type input "3.95"
type input "136.40"
click at [94, 676] on input "Confirm" at bounding box center [63, 693] width 101 height 35
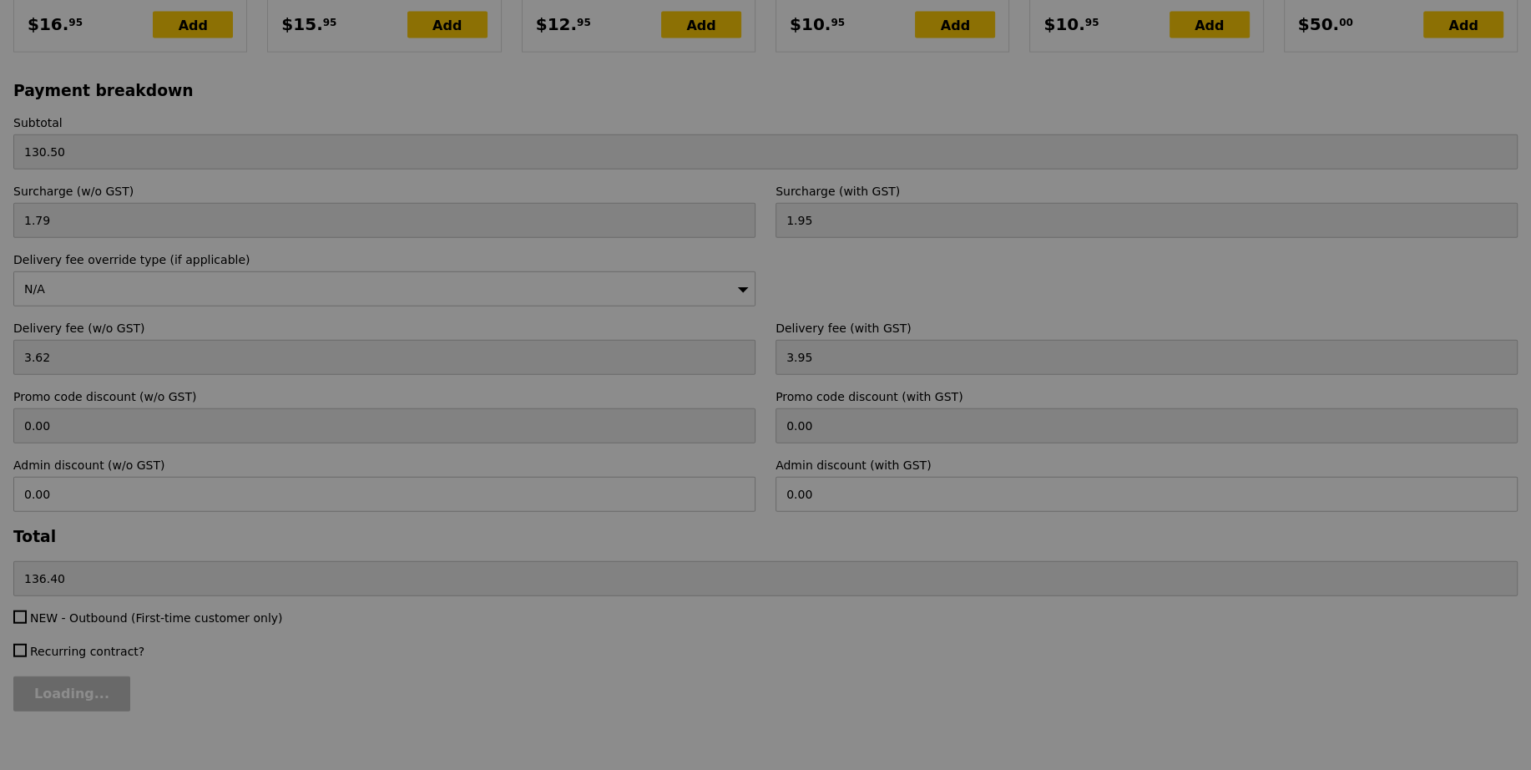
type input "Loading..."
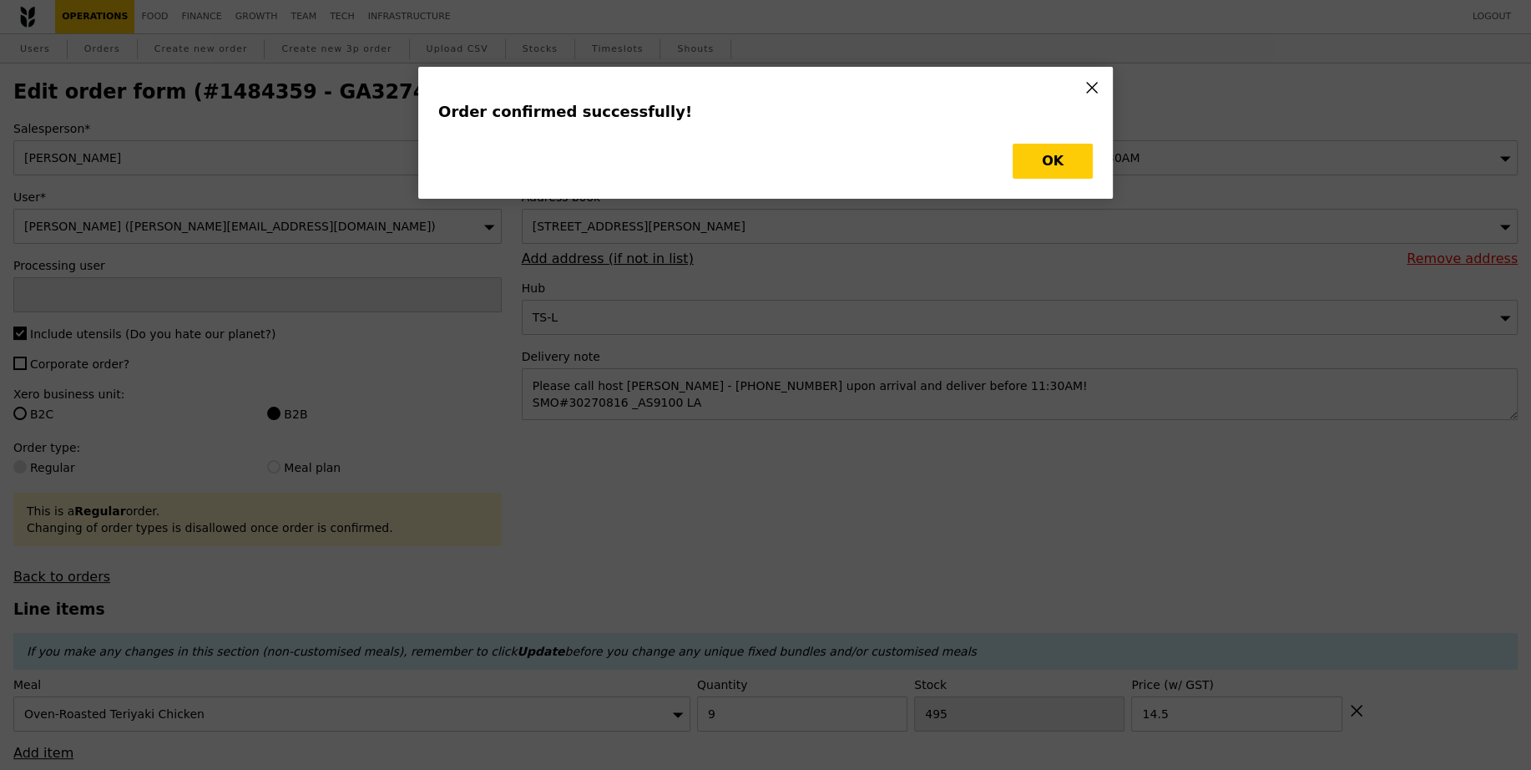
type input "[PERSON_NAME]"
type input "Loading..."
checkbox input "false"
type input "14.50"
click at [1064, 154] on button "OK" at bounding box center [1053, 161] width 80 height 35
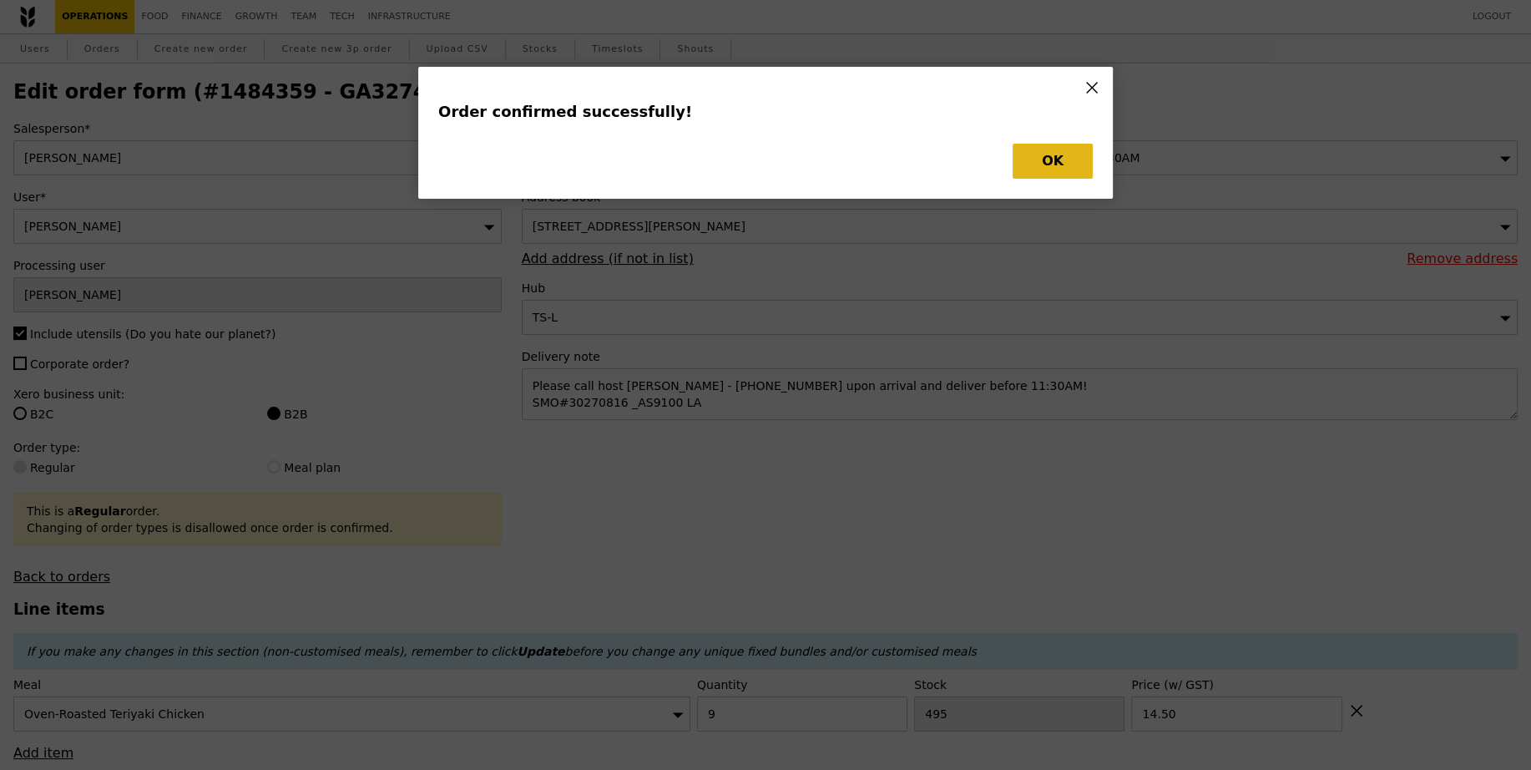
type input "486"
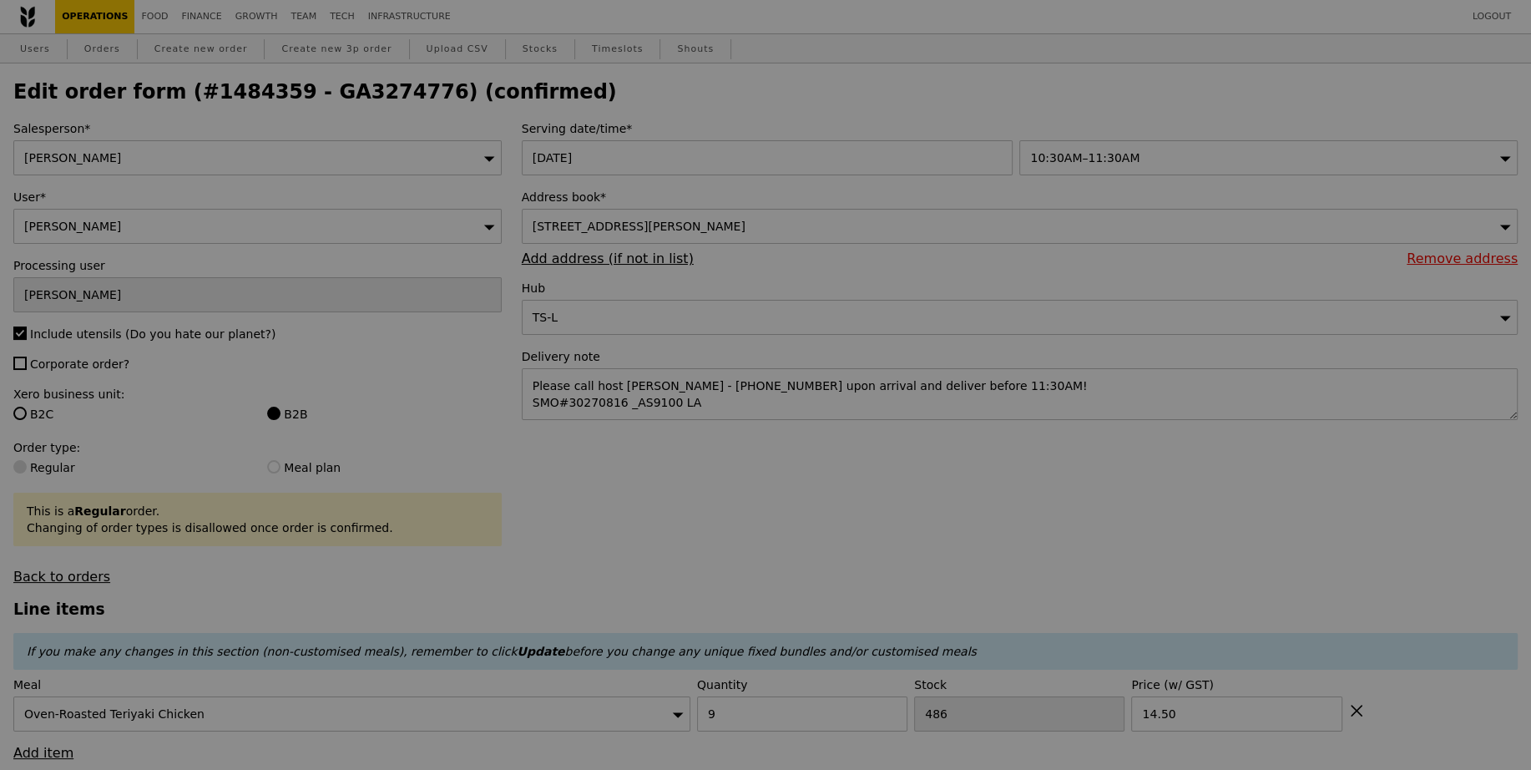
type input "Update"
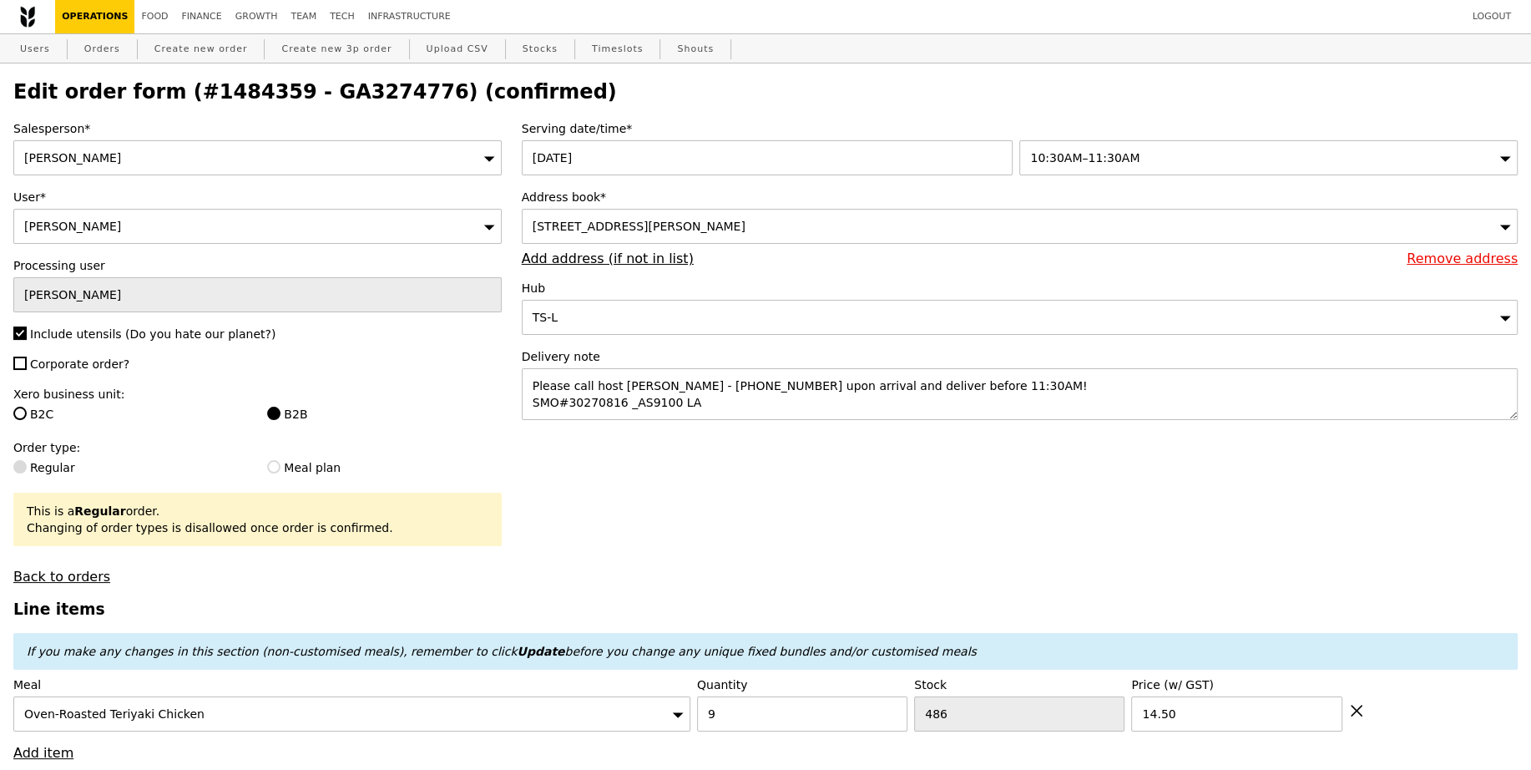
click at [192, 45] on link "Create new order" at bounding box center [201, 49] width 107 height 30
type input "0.00"
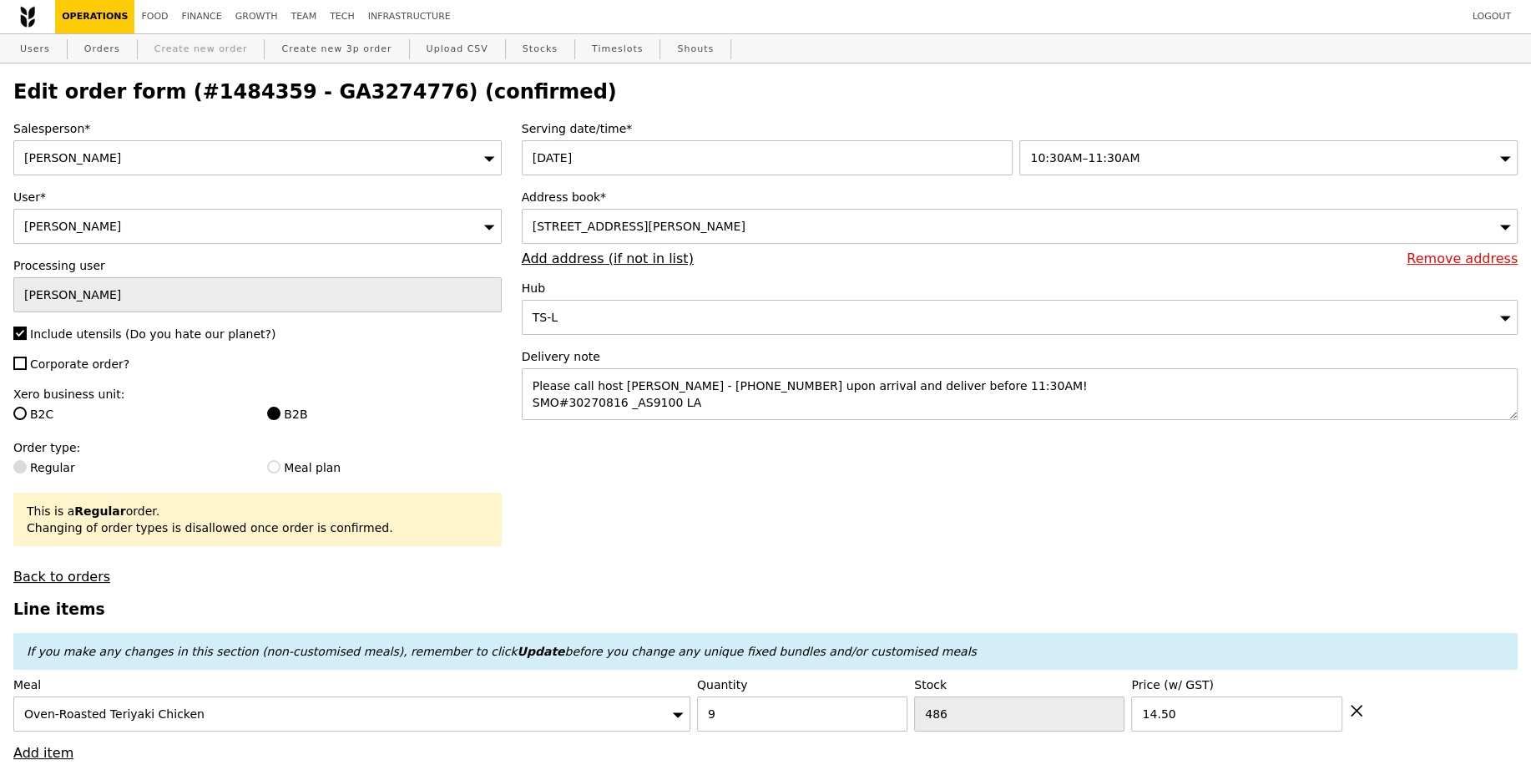
type input "0.00"
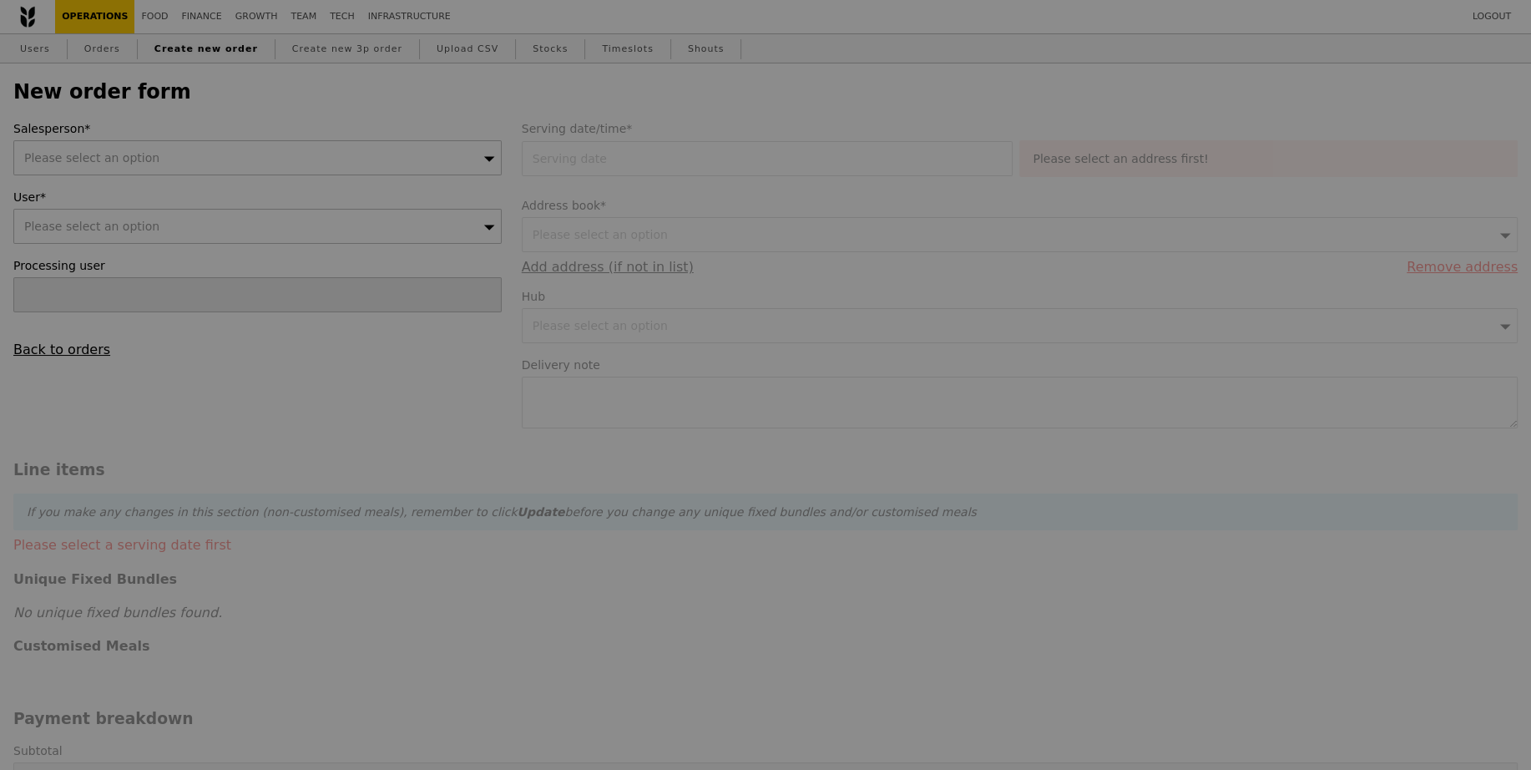
type input "Confirm"
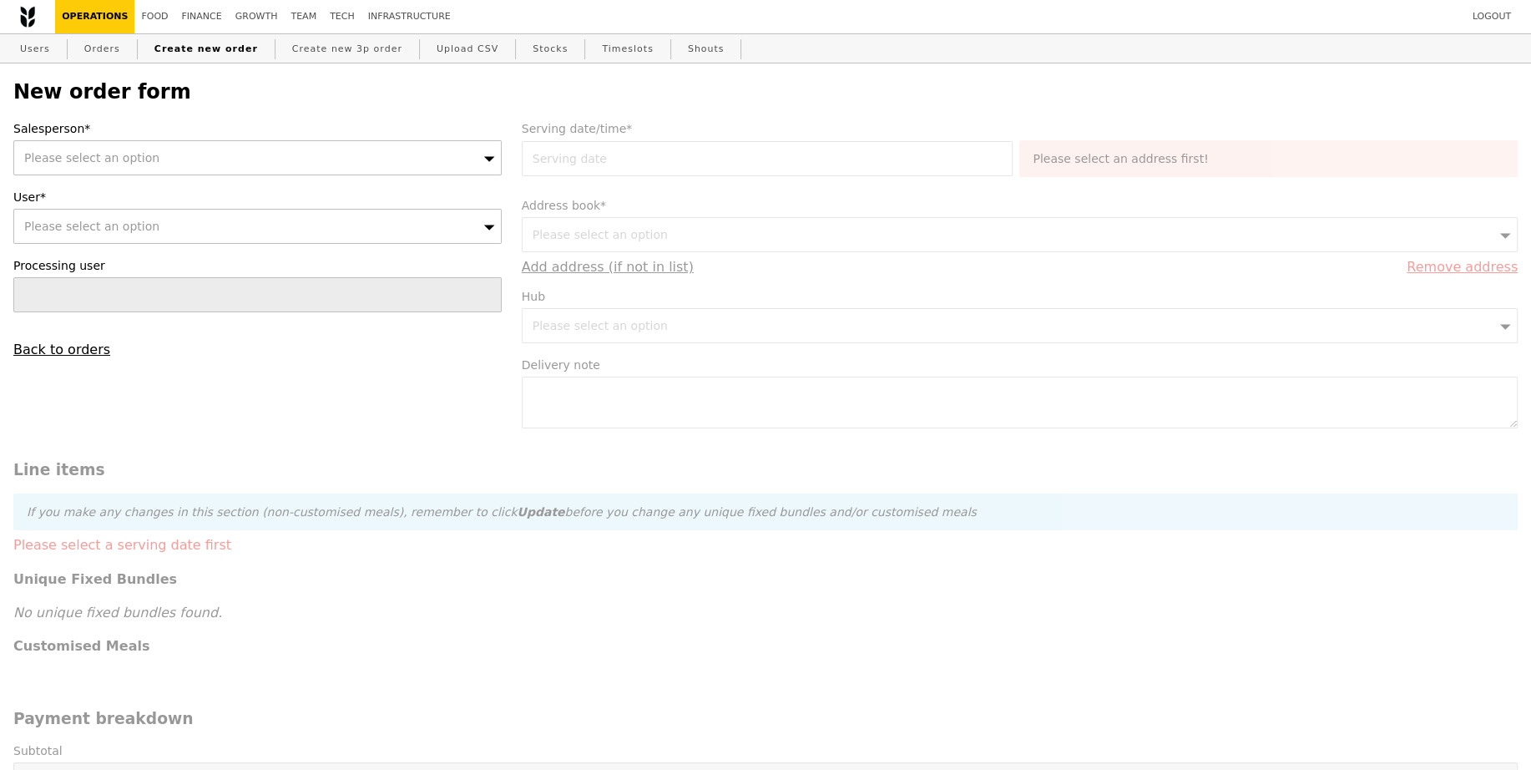
click at [180, 146] on div "Please select an option" at bounding box center [257, 157] width 488 height 35
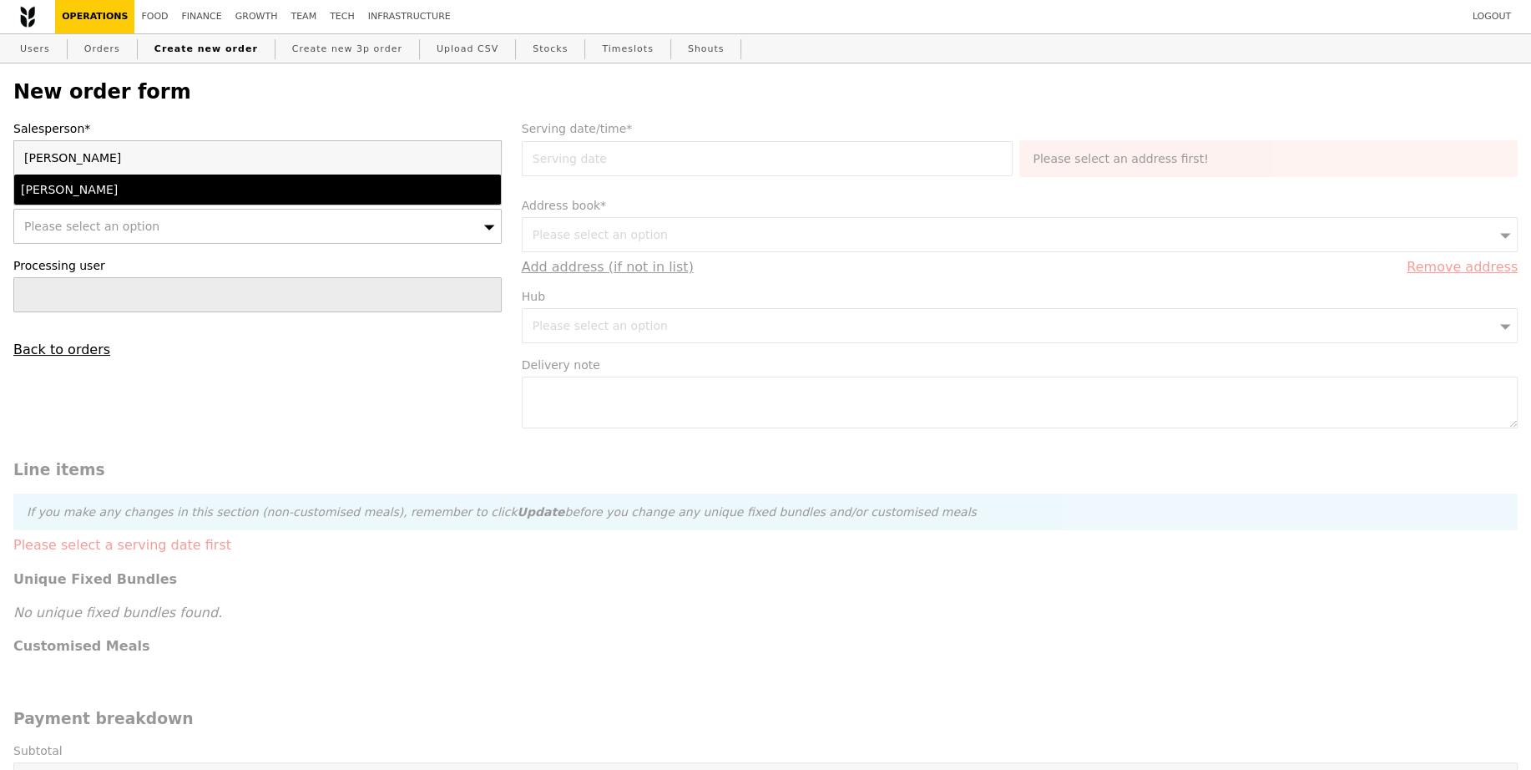
click at [160, 197] on div "[PERSON_NAME]" at bounding box center [198, 189] width 355 height 17
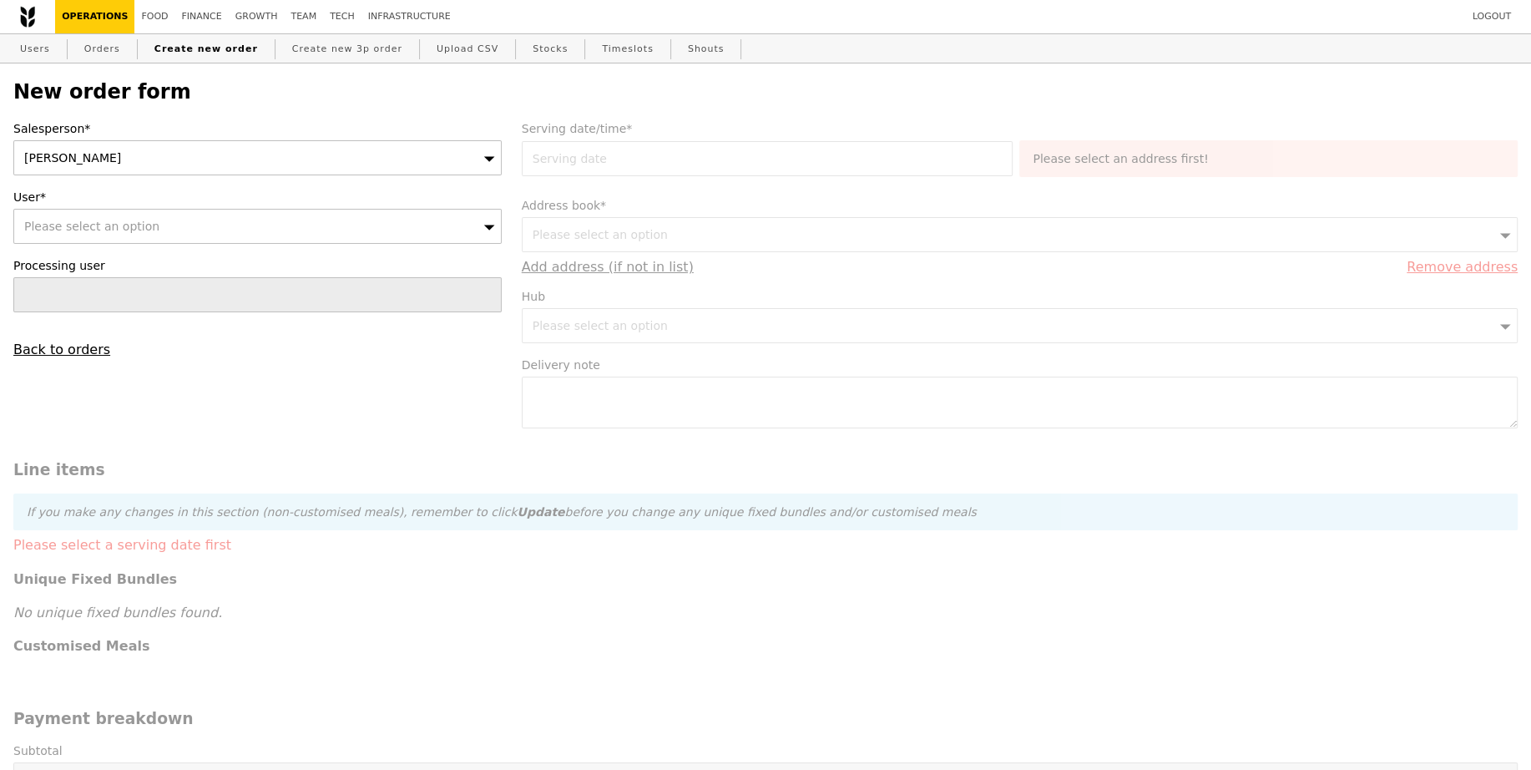
click at [299, 227] on div "Please select an option" at bounding box center [257, 226] width 488 height 35
type input "[EMAIL_ADDRESS][DOMAIN_NAME]"
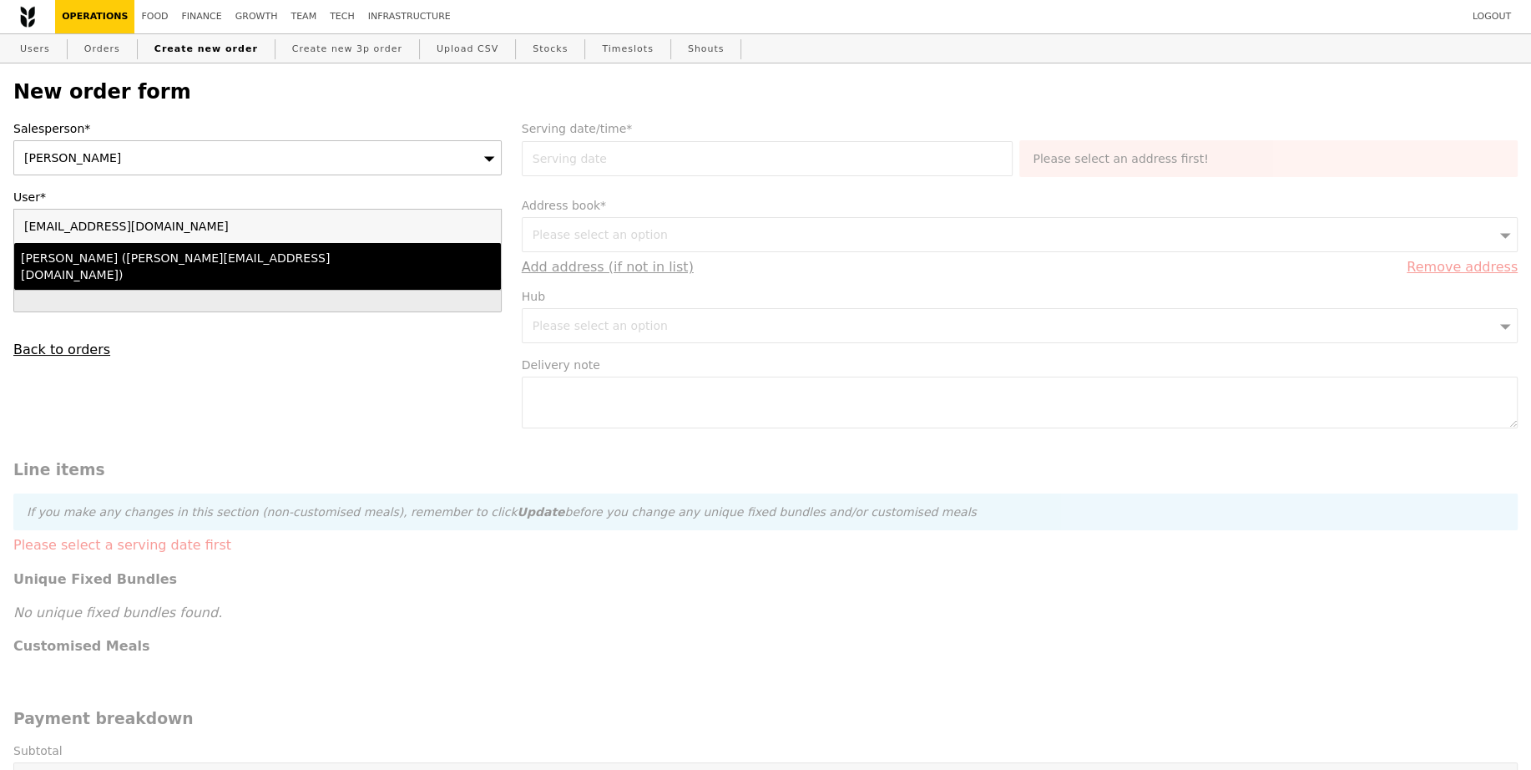
click at [271, 265] on div "Lili Yin (lili.yin@bsigroup.com)" at bounding box center [198, 266] width 355 height 33
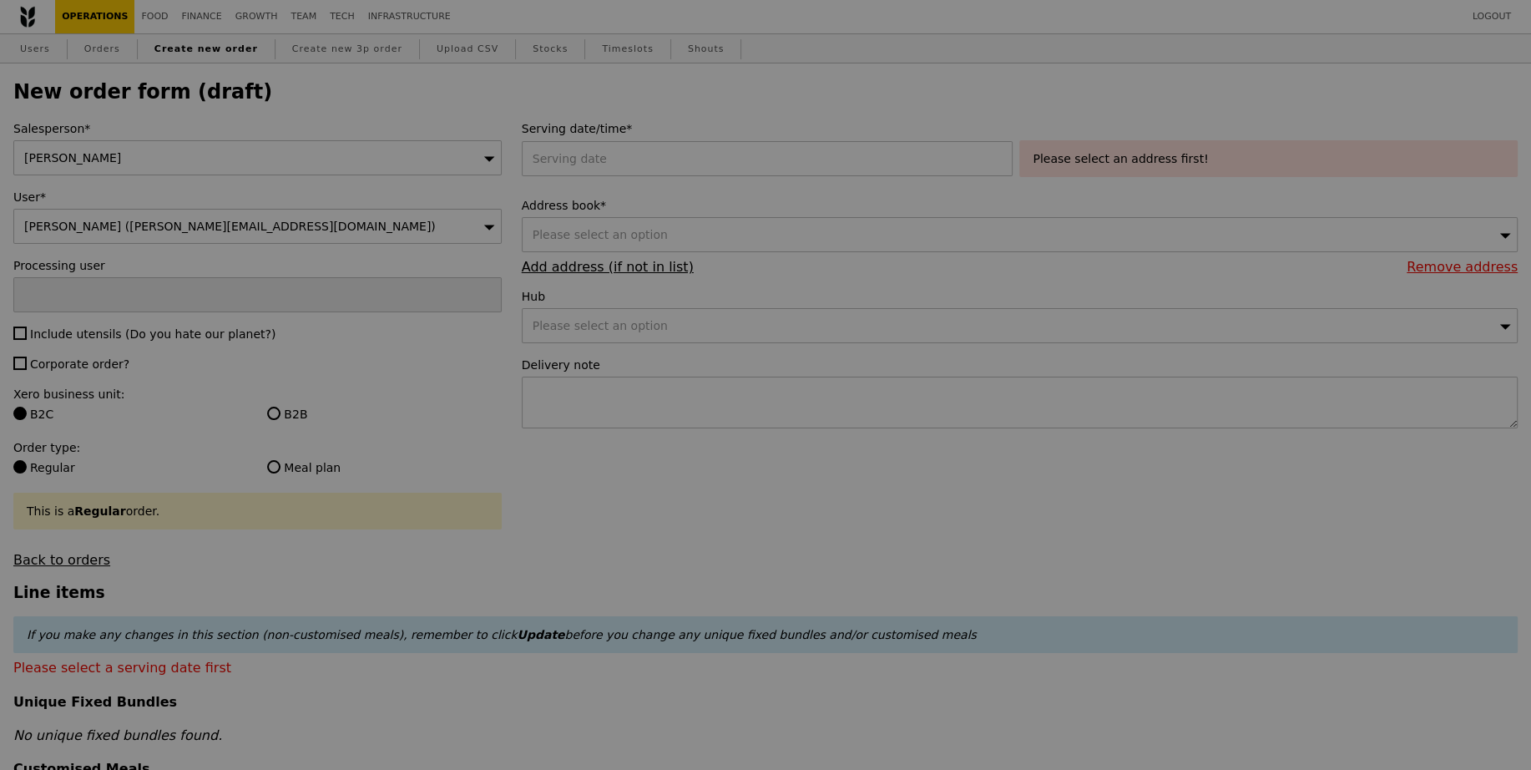
type input "Confirm"
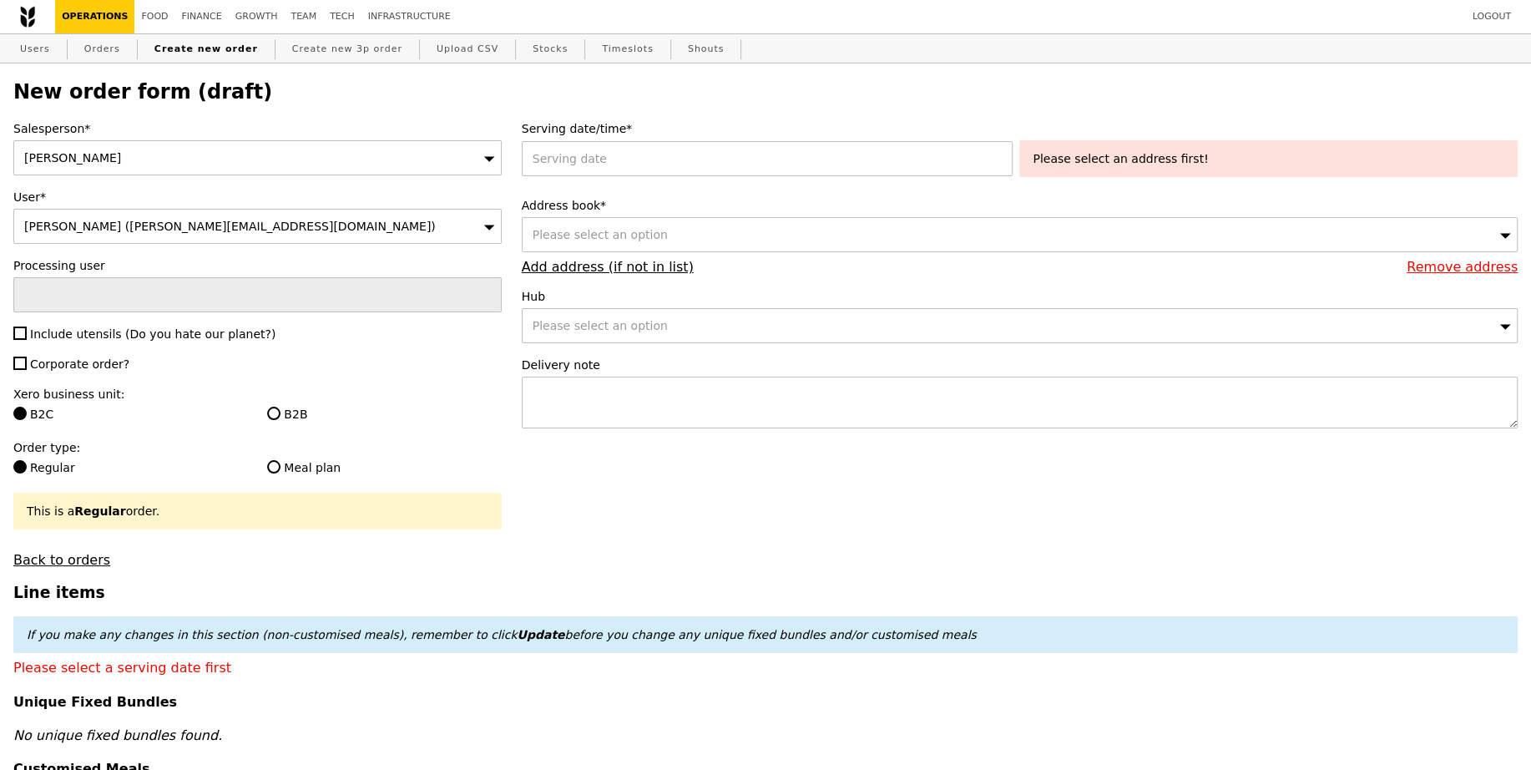
click at [129, 311] on div "Salesperson* Joyce User* Lili Yin (lili.yin@bsigroup.com) Processing user Inclu…" at bounding box center [257, 343] width 508 height 447
click at [124, 327] on span "Include utensils (Do you hate our planet?)" at bounding box center [152, 333] width 245 height 13
click at [27, 326] on input "Include utensils (Do you hate our planet?)" at bounding box center [19, 332] width 13 height 13
checkbox input "true"
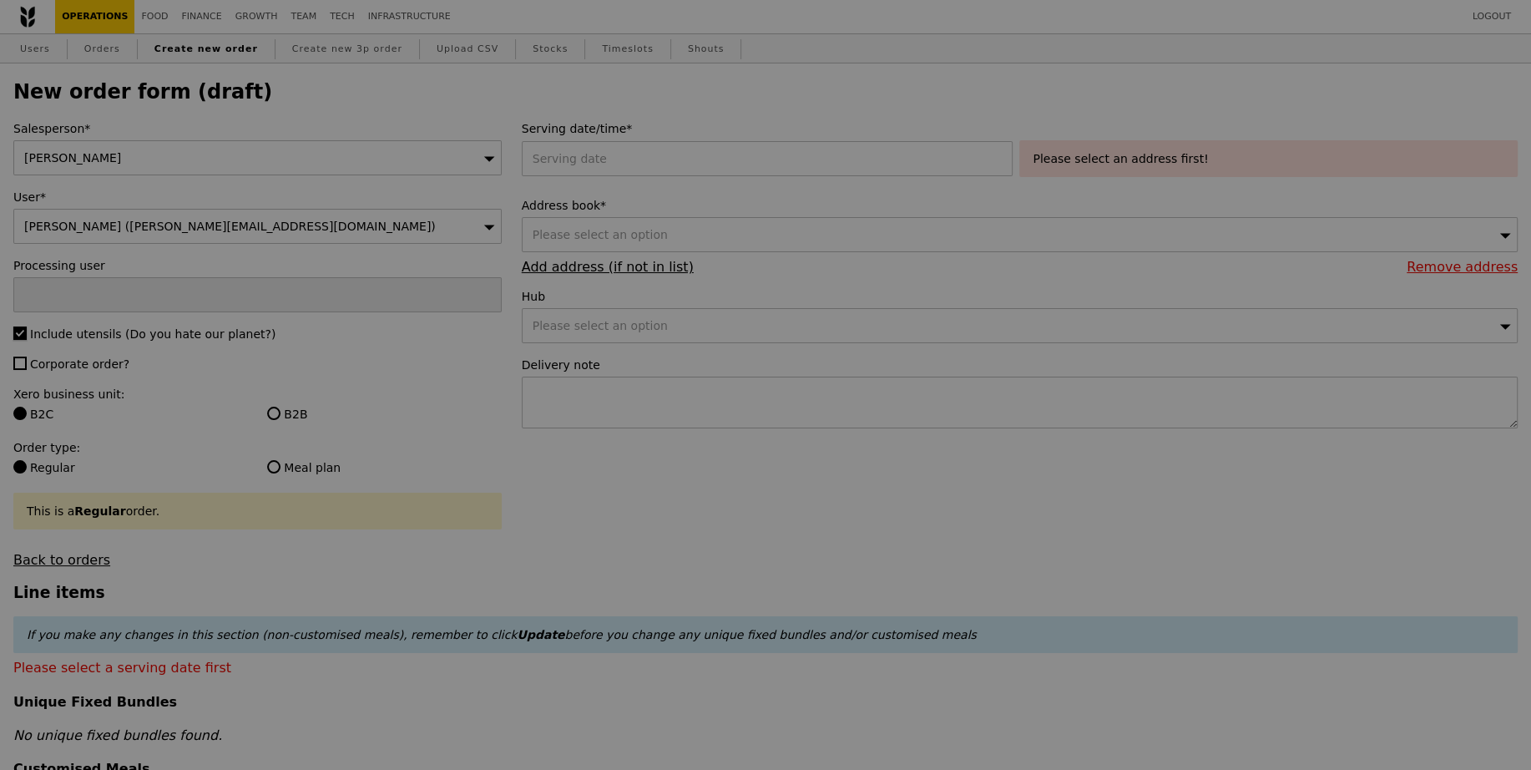
type input "Confirm"
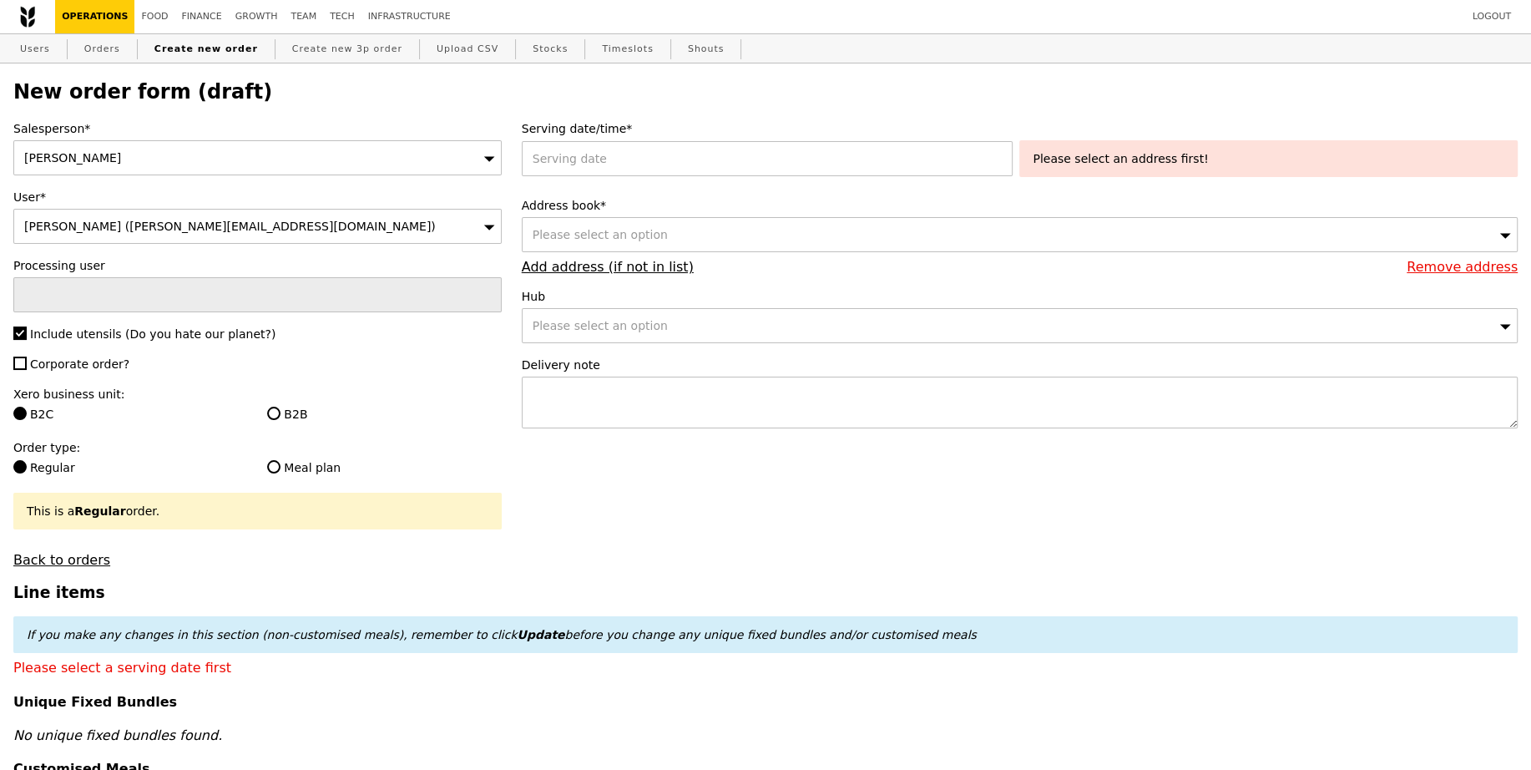
click at [93, 357] on span "Corporate order?" at bounding box center [79, 363] width 99 height 13
click at [27, 356] on input "Corporate order?" at bounding box center [19, 362] width 13 height 13
checkbox input "true"
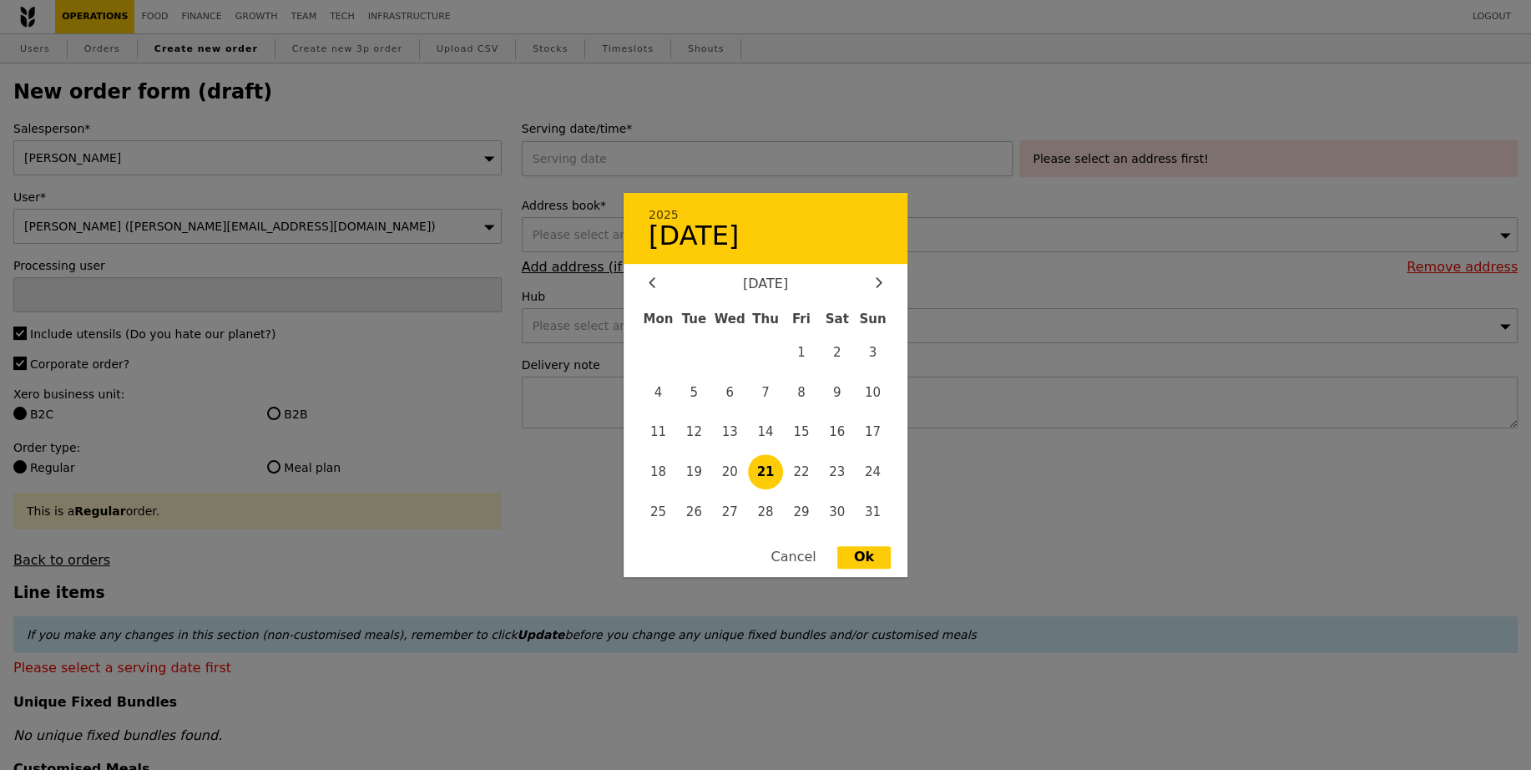
click at [590, 144] on div "2025 August 21 August 2025 Mon Tue Wed Thu Fri Sat Sun 1 2 3 4 5 6 7 8 9 10 11 …" at bounding box center [771, 158] width 498 height 35
click at [770, 516] on span "28" at bounding box center [766, 511] width 36 height 36
type input "28 Aug 2025"
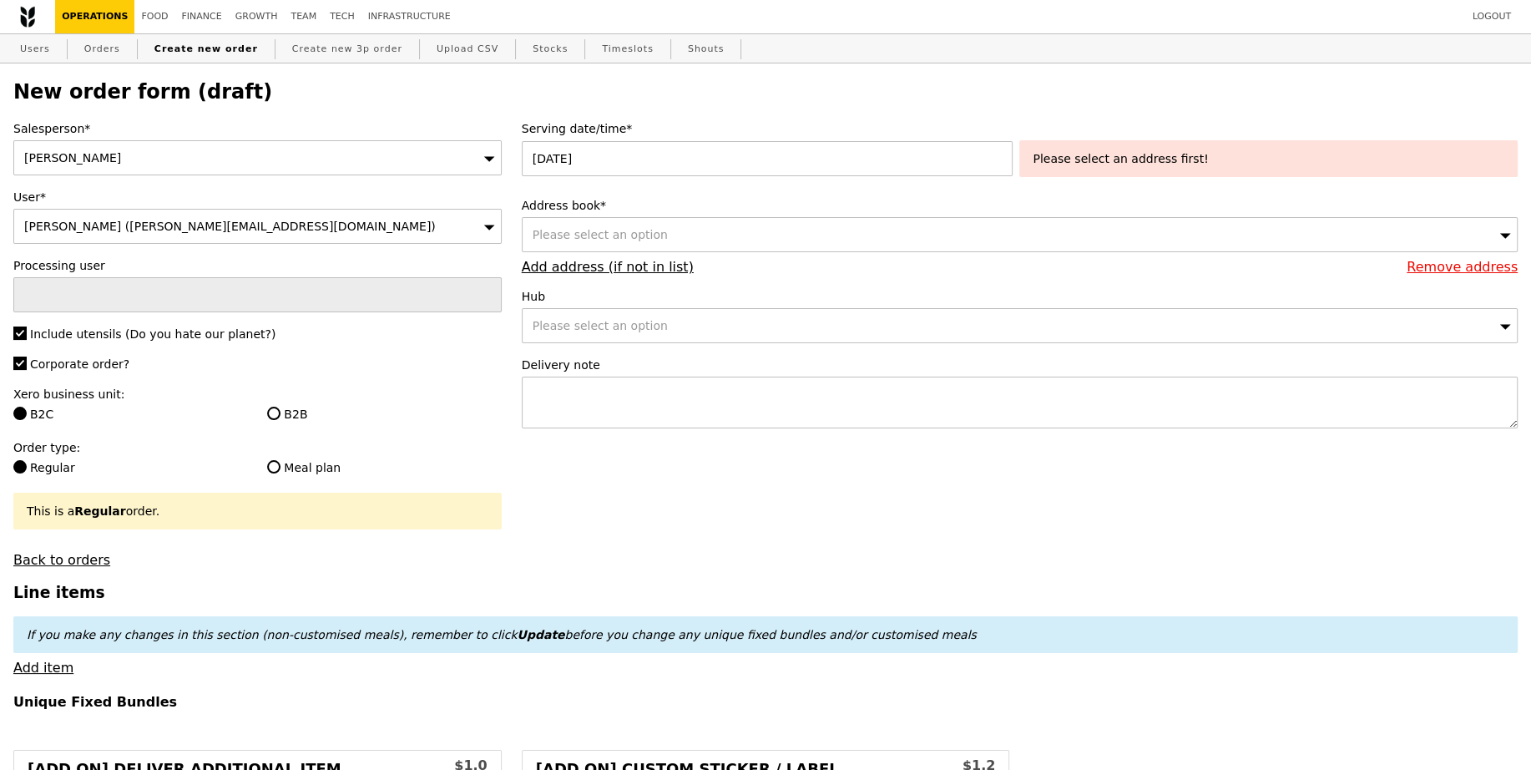
click at [626, 225] on div "Please select an option" at bounding box center [1020, 234] width 996 height 35
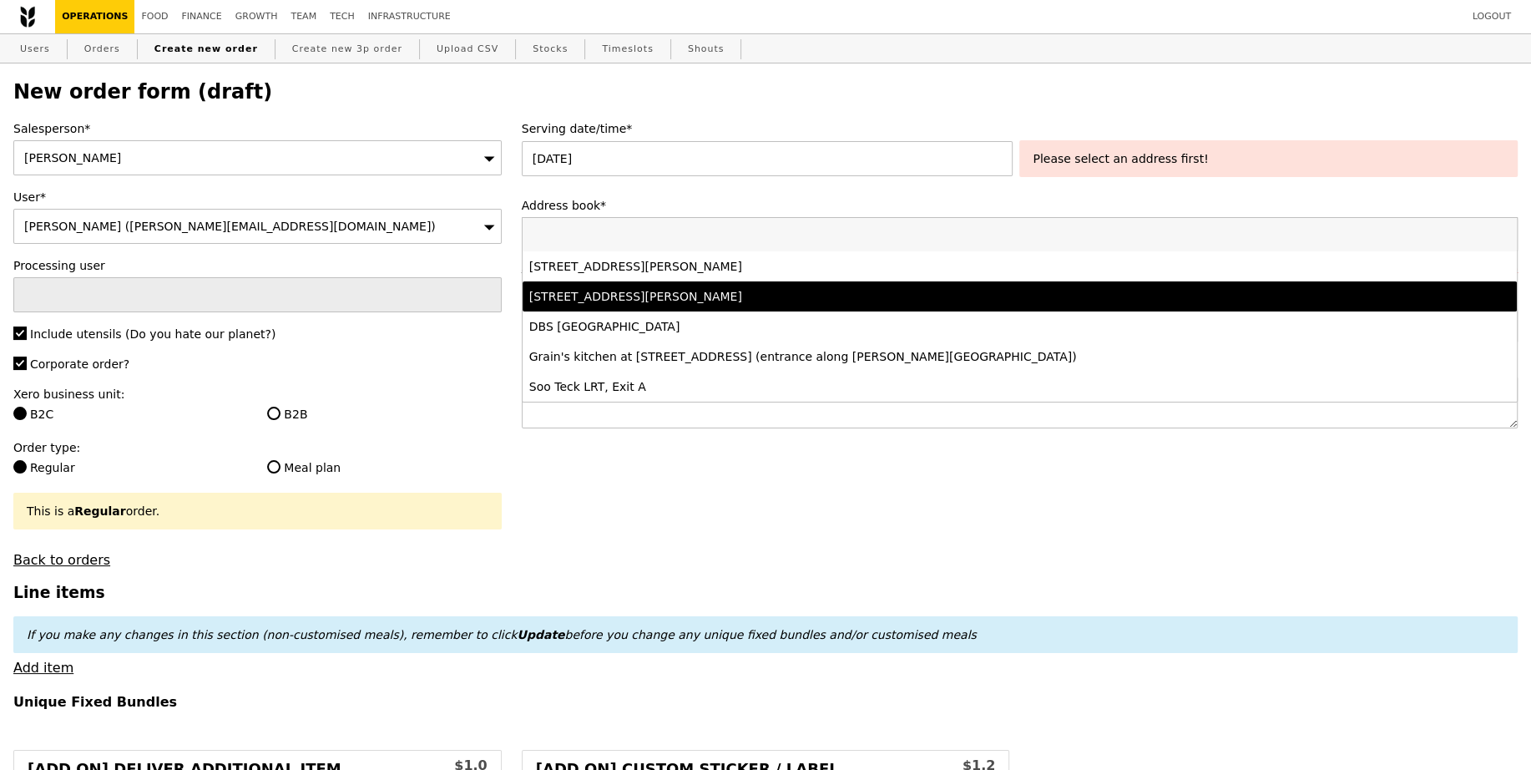
click at [645, 271] on div "77 Robinson Road, #-28-03, Singapore 068896" at bounding box center [896, 266] width 735 height 17
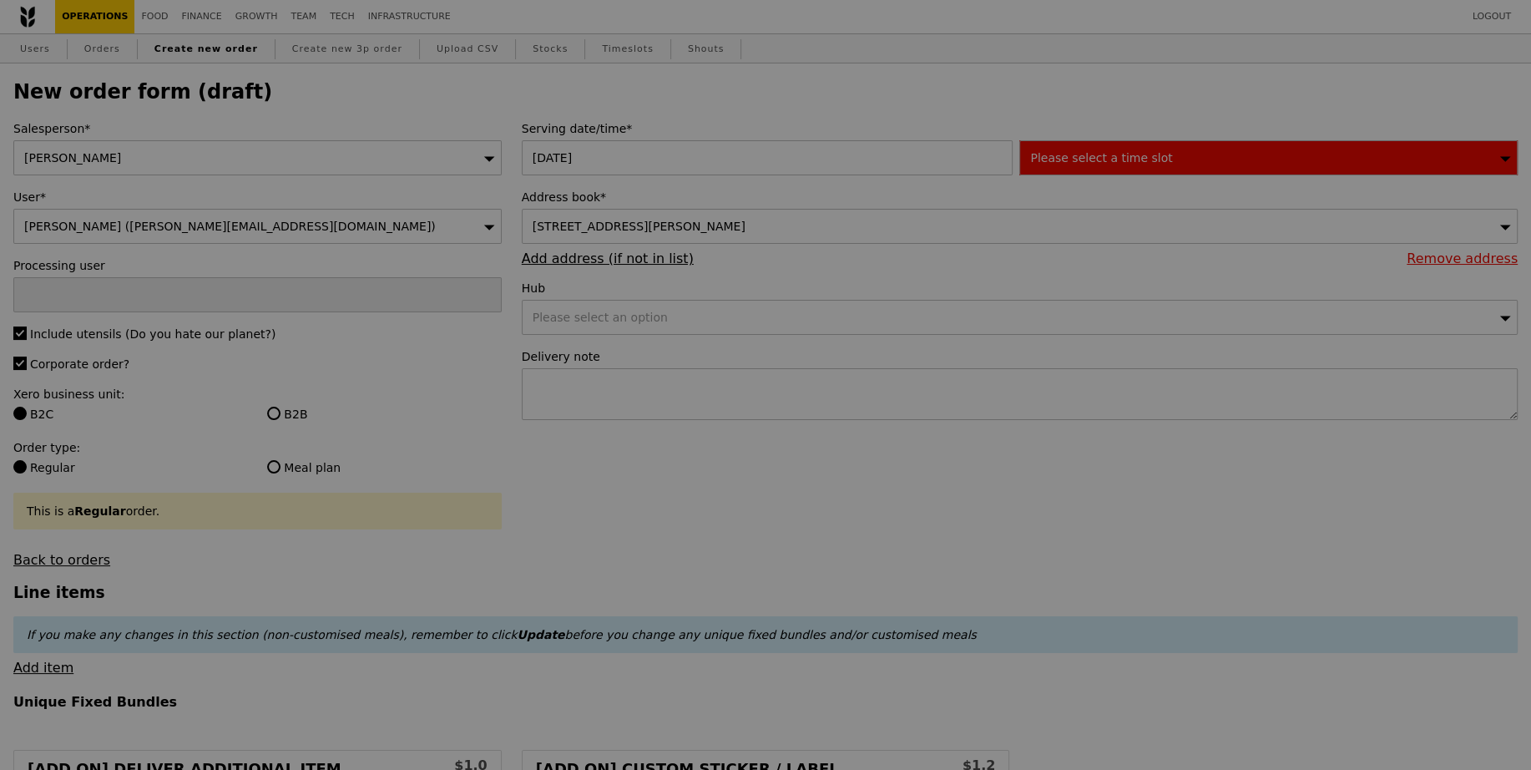
type input "Confirm"
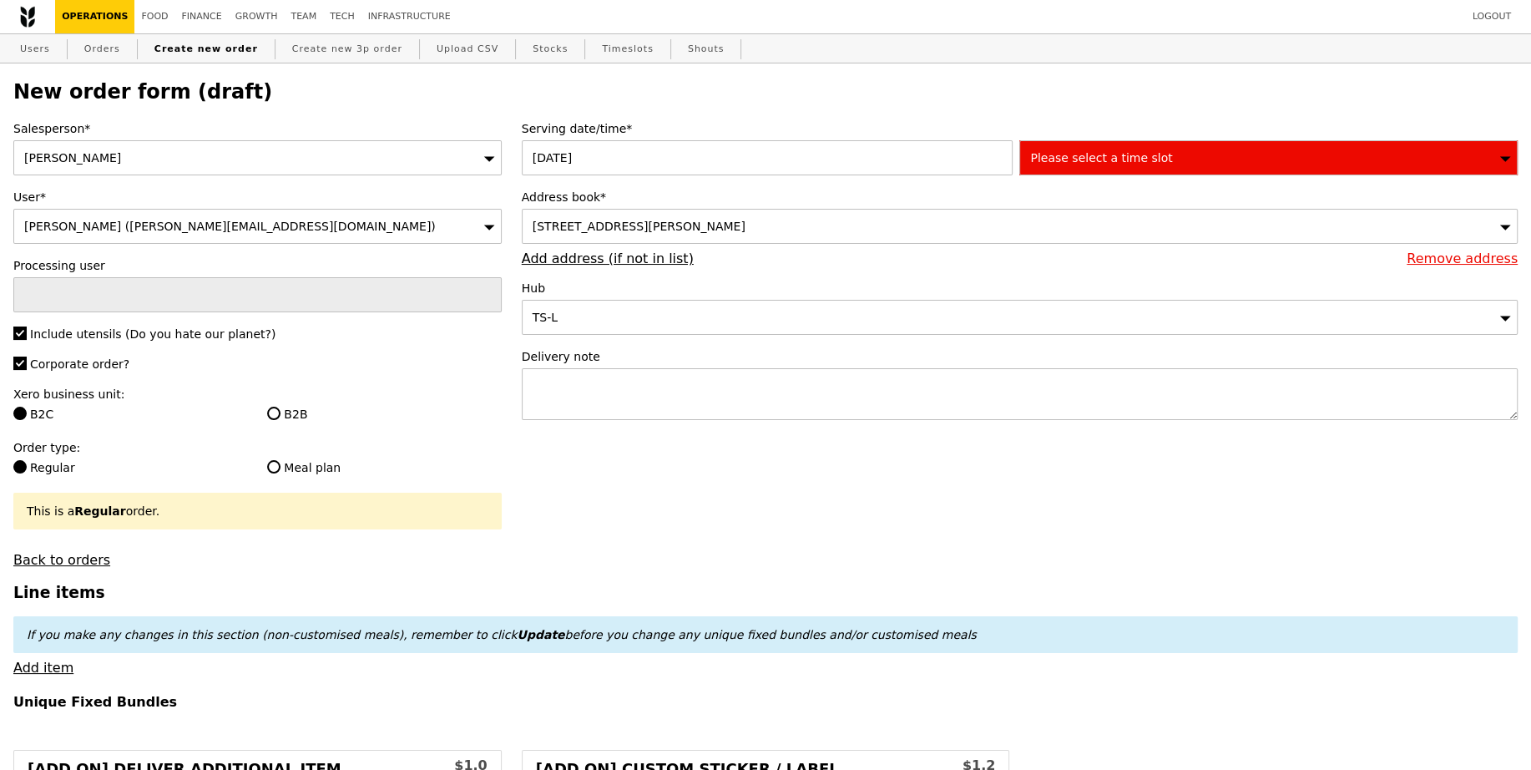
click at [1075, 162] on span "Please select a time slot" at bounding box center [1101, 157] width 142 height 13
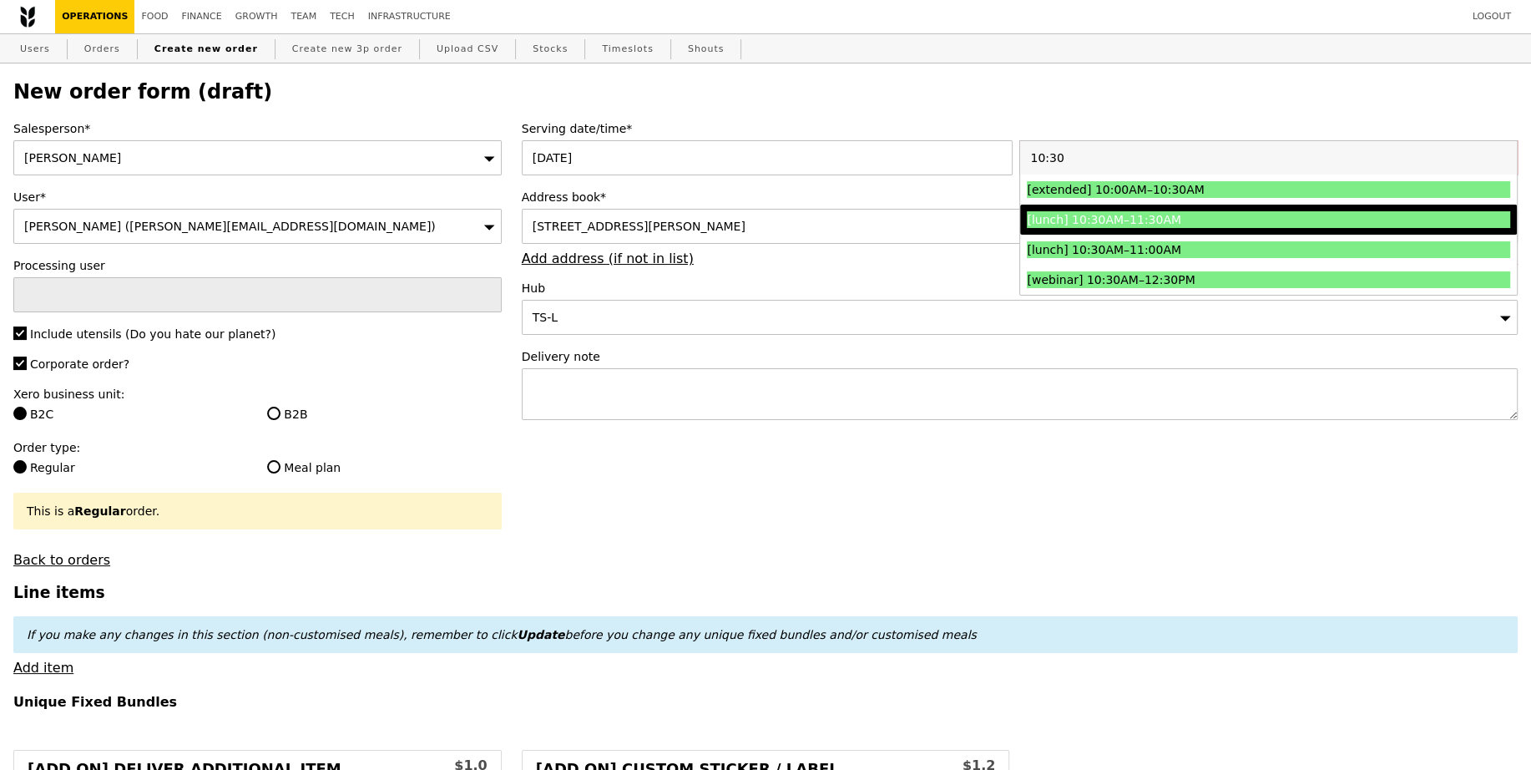
type input "10:30"
click at [1088, 207] on li "[lunch] 10:30AM–11:30AM" at bounding box center [1268, 220] width 497 height 30
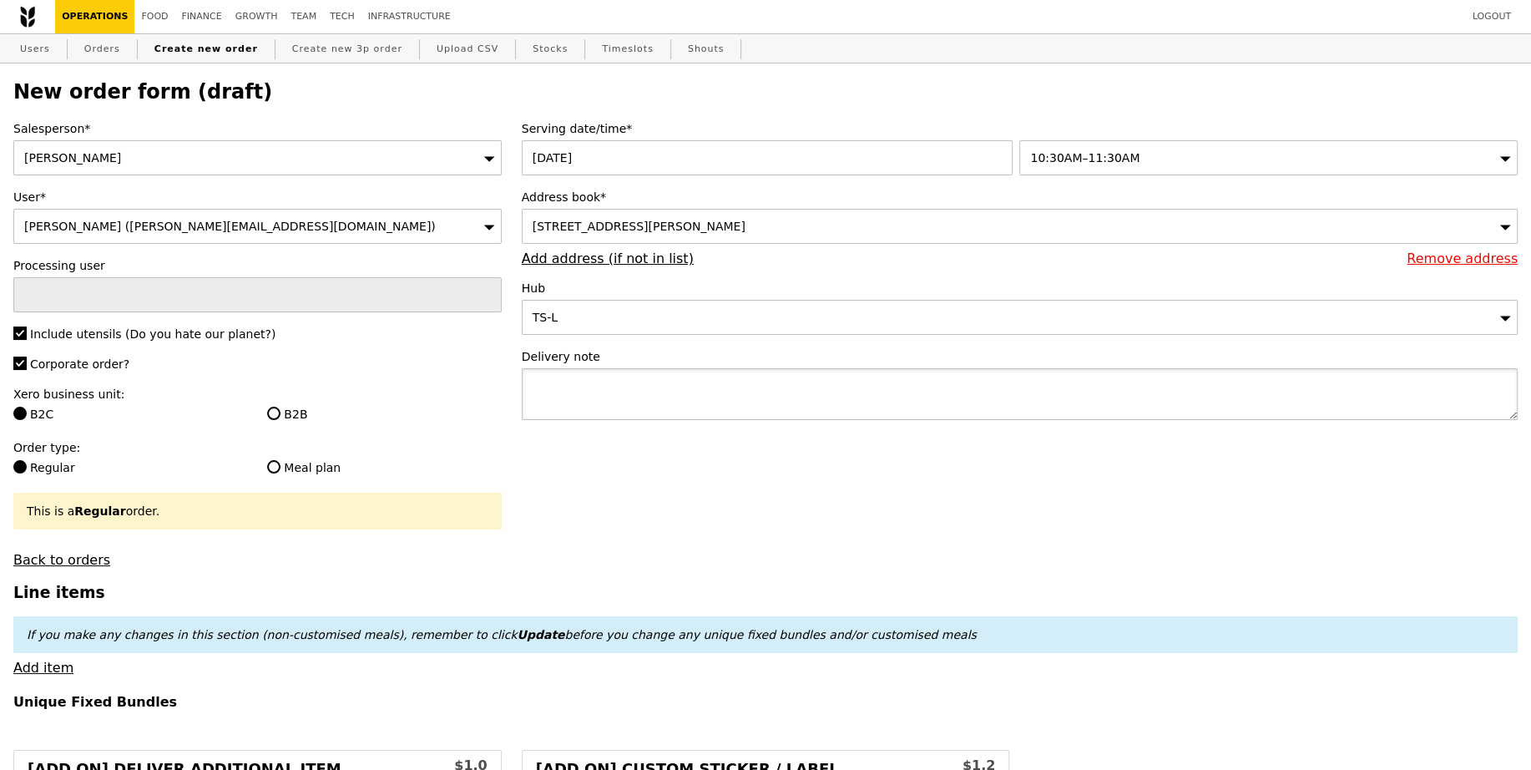
type input "Confirm"
click at [865, 385] on textarea at bounding box center [1020, 394] width 996 height 52
paste textarea "Please call host Lili - 97520080 upon arrival and deliver before 11:30AM! SMO#3…"
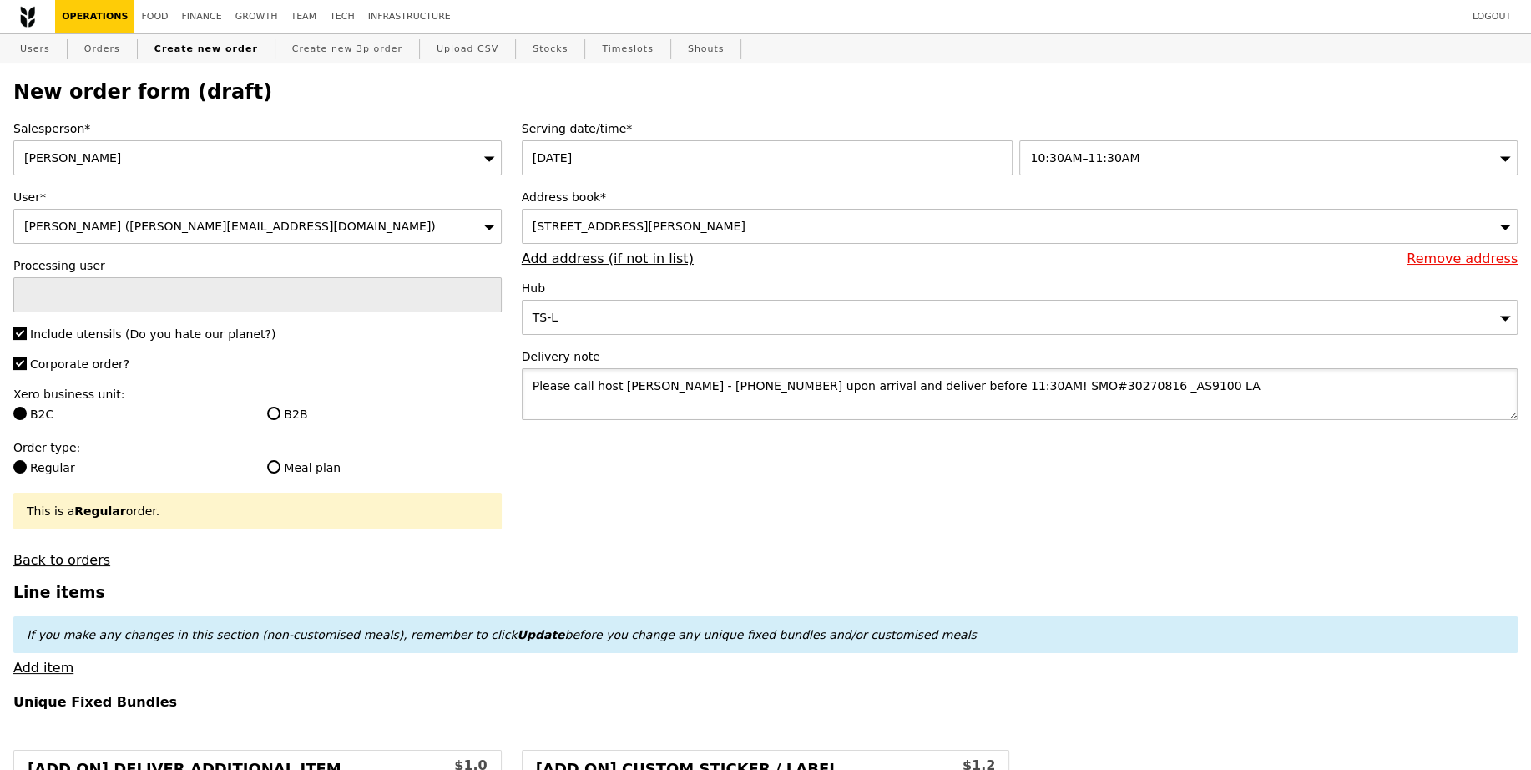
click at [924, 380] on textarea "Please call host Lili - 97520080 upon arrival and deliver before 11:30AM! SMO#3…" at bounding box center [1020, 394] width 996 height 52
drag, startPoint x: 712, startPoint y: 402, endPoint x: 551, endPoint y: 363, distance: 165.8
click at [551, 363] on div "Delivery note Please call host Lili - 97520080 upon arrival and deliver before …" at bounding box center [1020, 385] width 996 height 75
type textarea "Please call host Lili - 97520080 upon arrival and deliver before 11:30AM! SMO#3…"
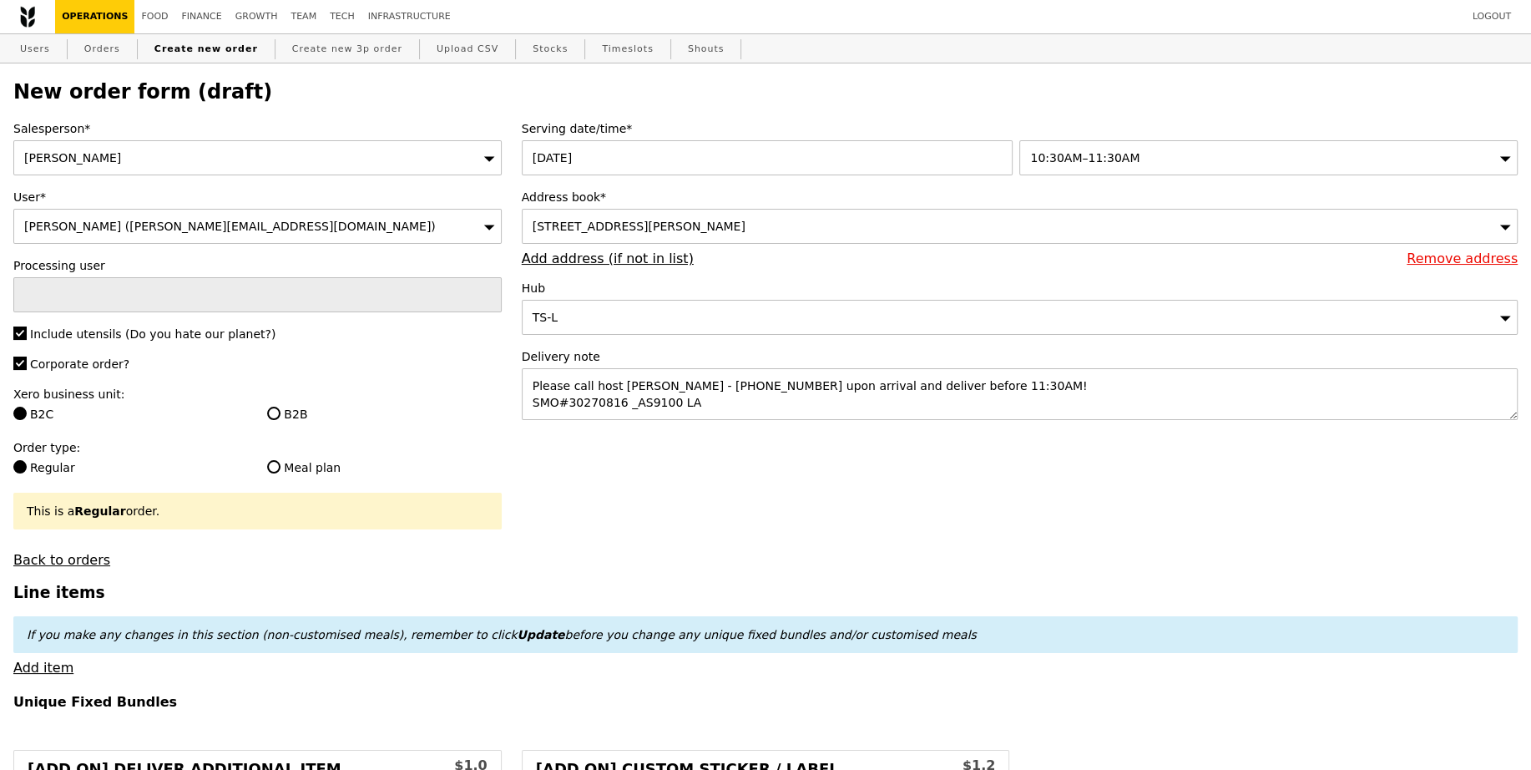
type input "Confirm"
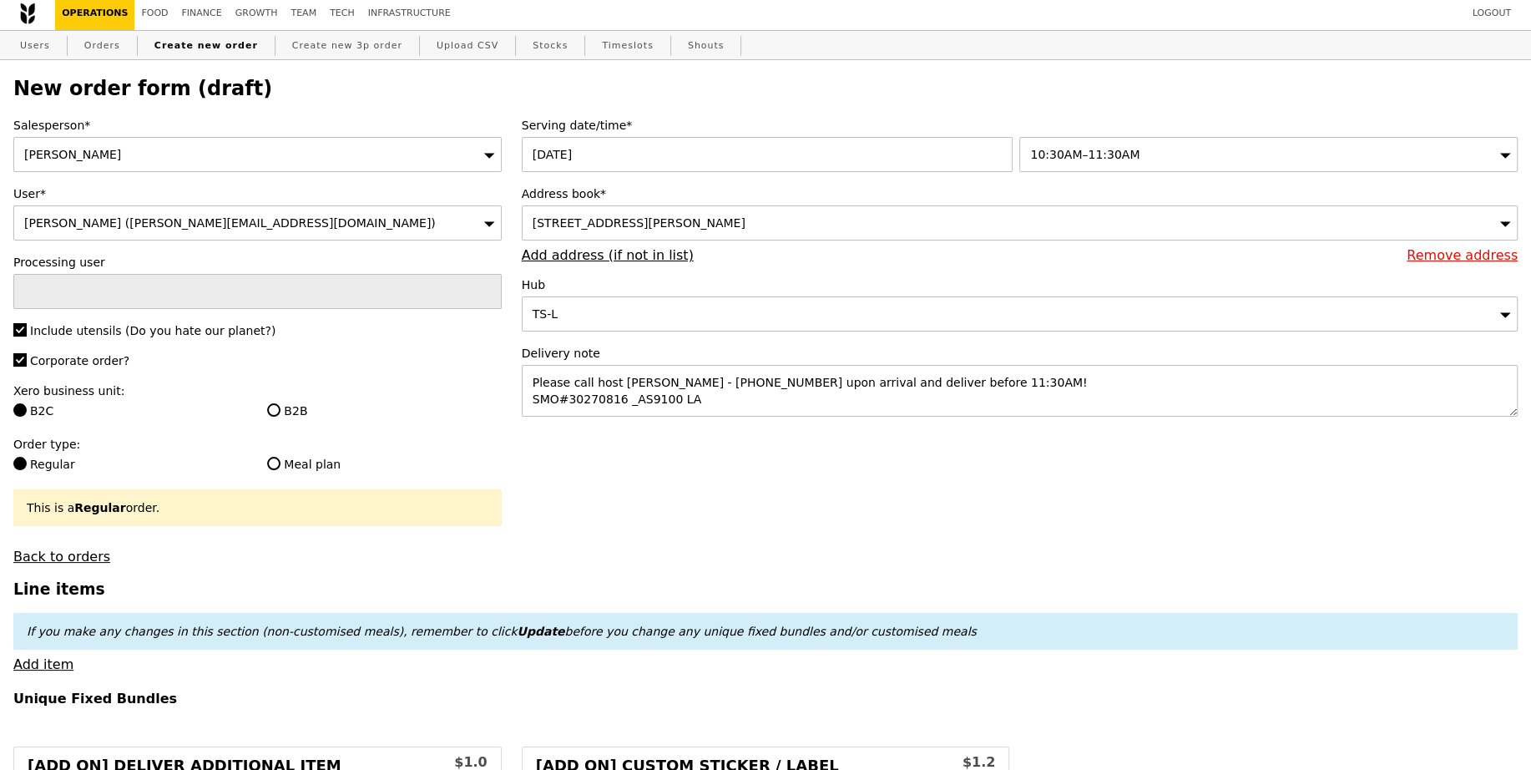
scroll to position [4, 0]
click at [48, 665] on link "Add item" at bounding box center [43, 663] width 60 height 16
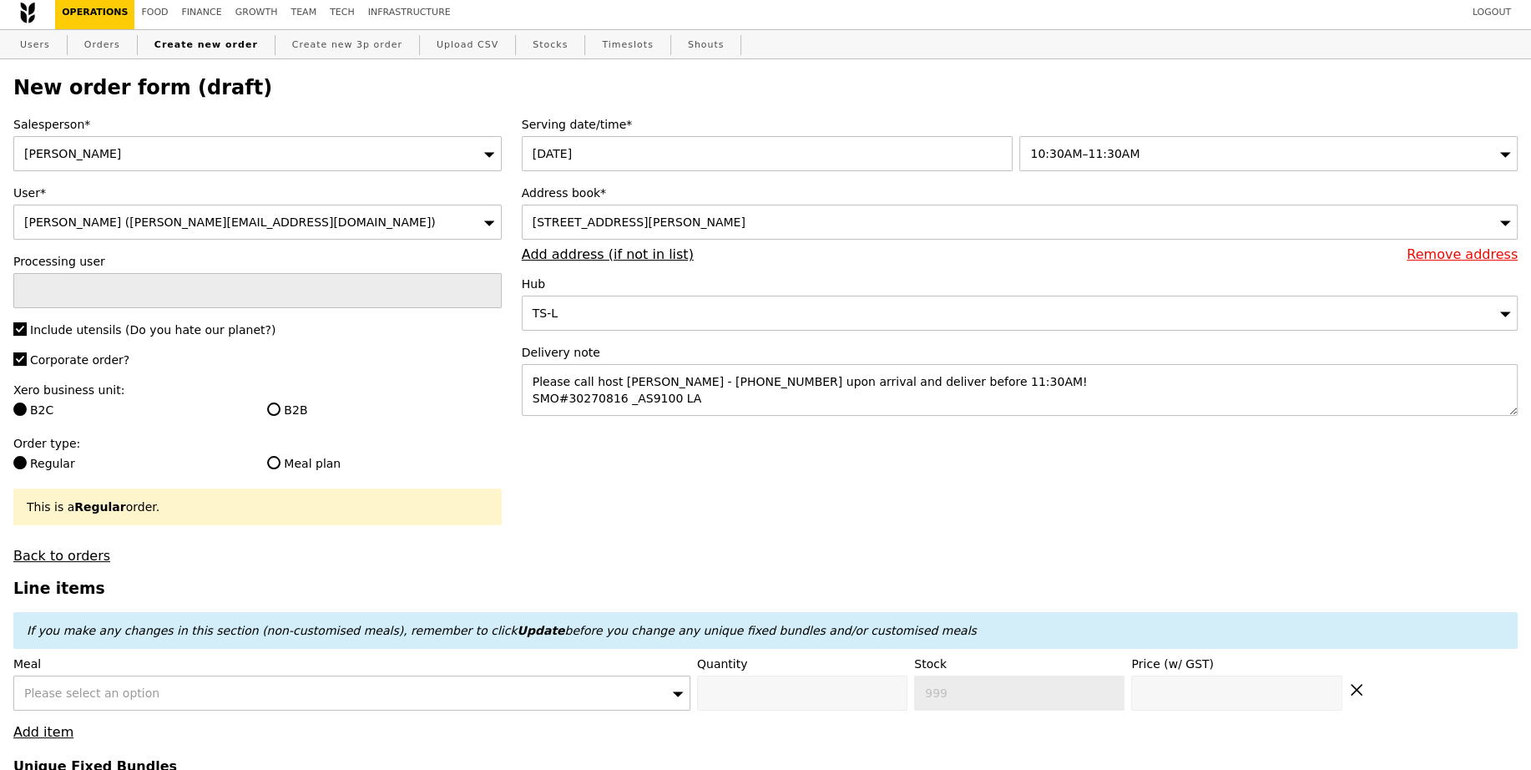
click at [157, 684] on div "Please select an option" at bounding box center [351, 692] width 677 height 35
type input "ayam"
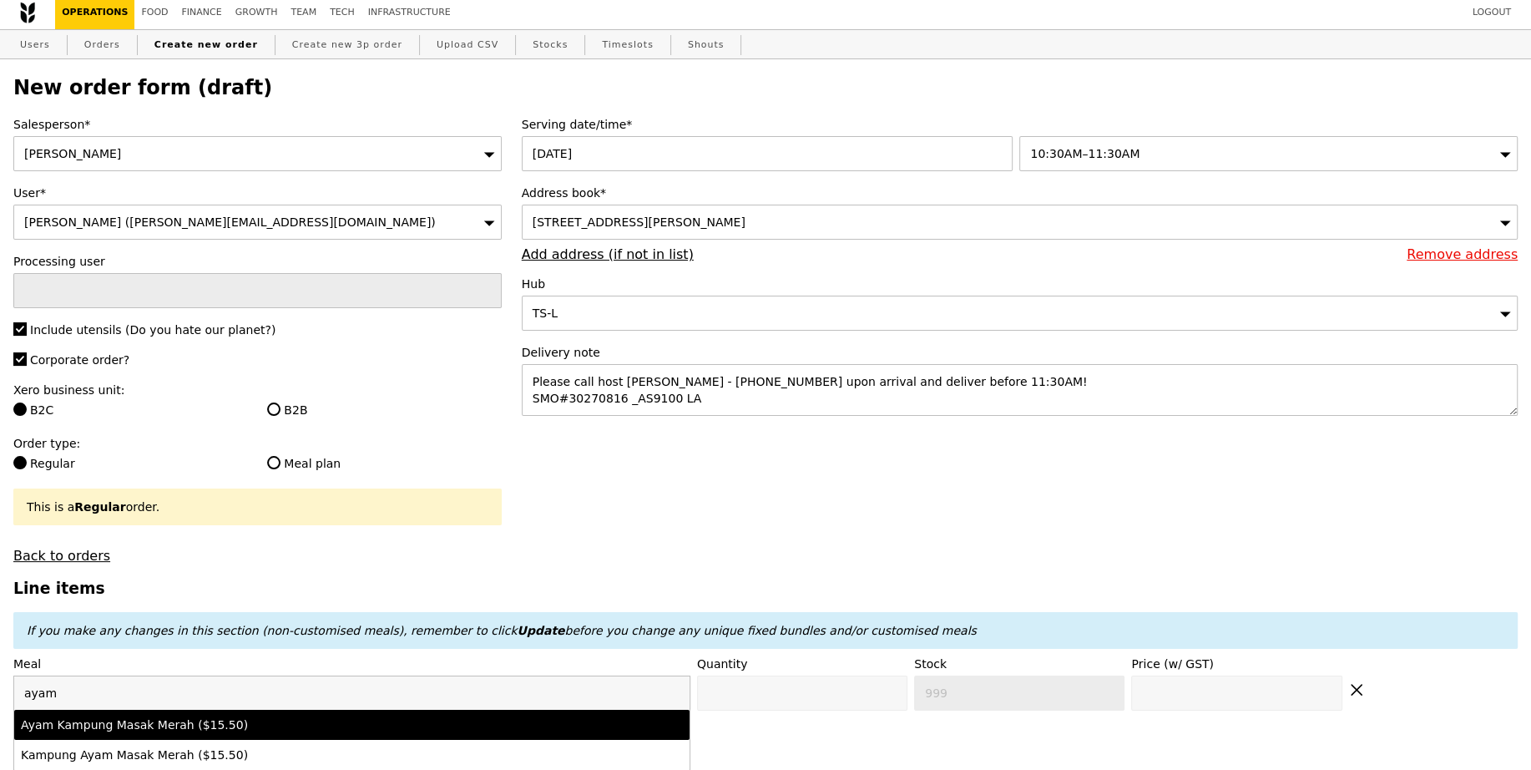
click at [201, 720] on div "Ayam Kampung Masak Merah ($15.50)" at bounding box center [269, 724] width 497 height 17
type input "Confirm anyway"
type input "0"
type input "496"
type input "15.5"
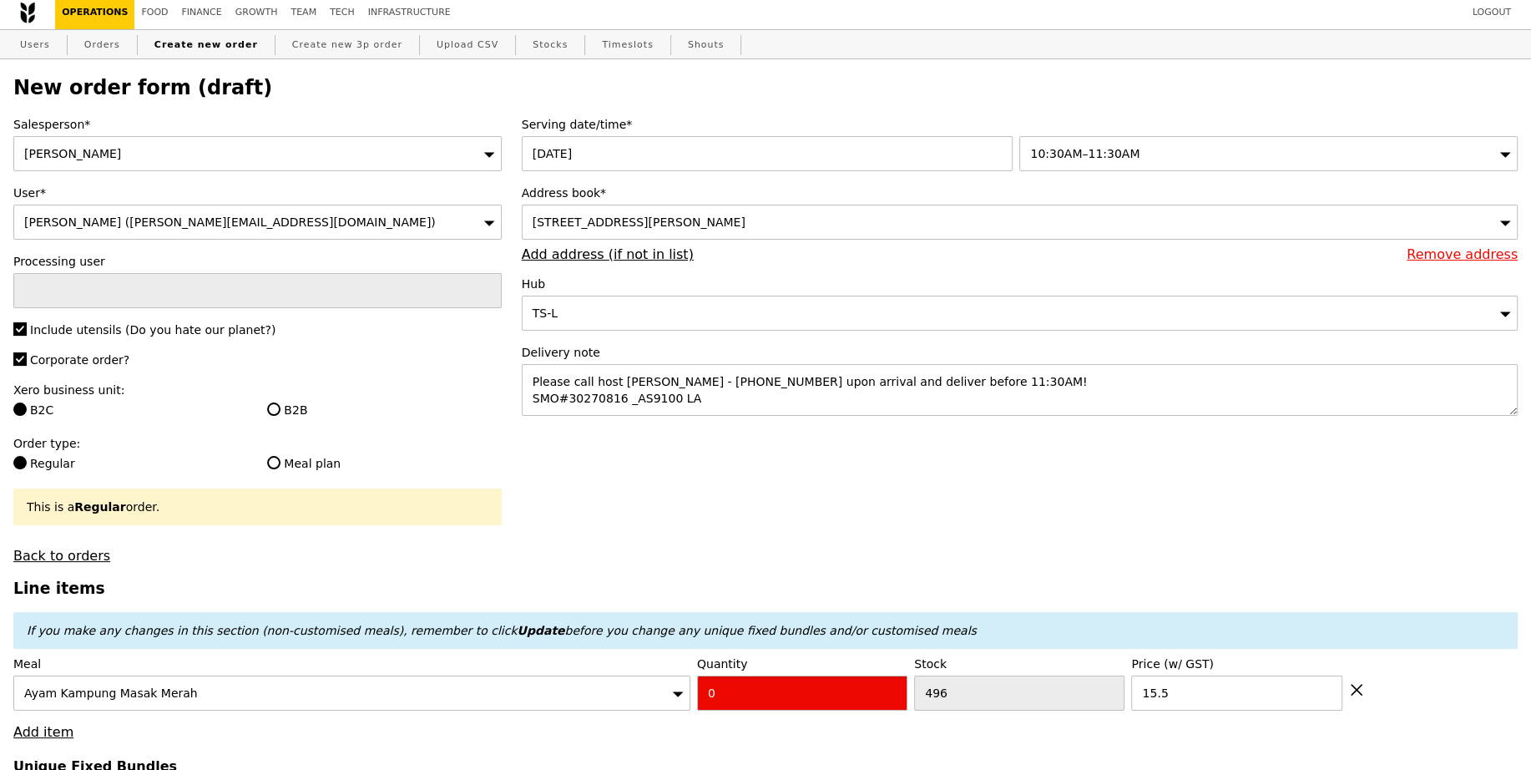
click at [723, 695] on input "0" at bounding box center [802, 692] width 210 height 35
type input "Confirm"
type input "9"
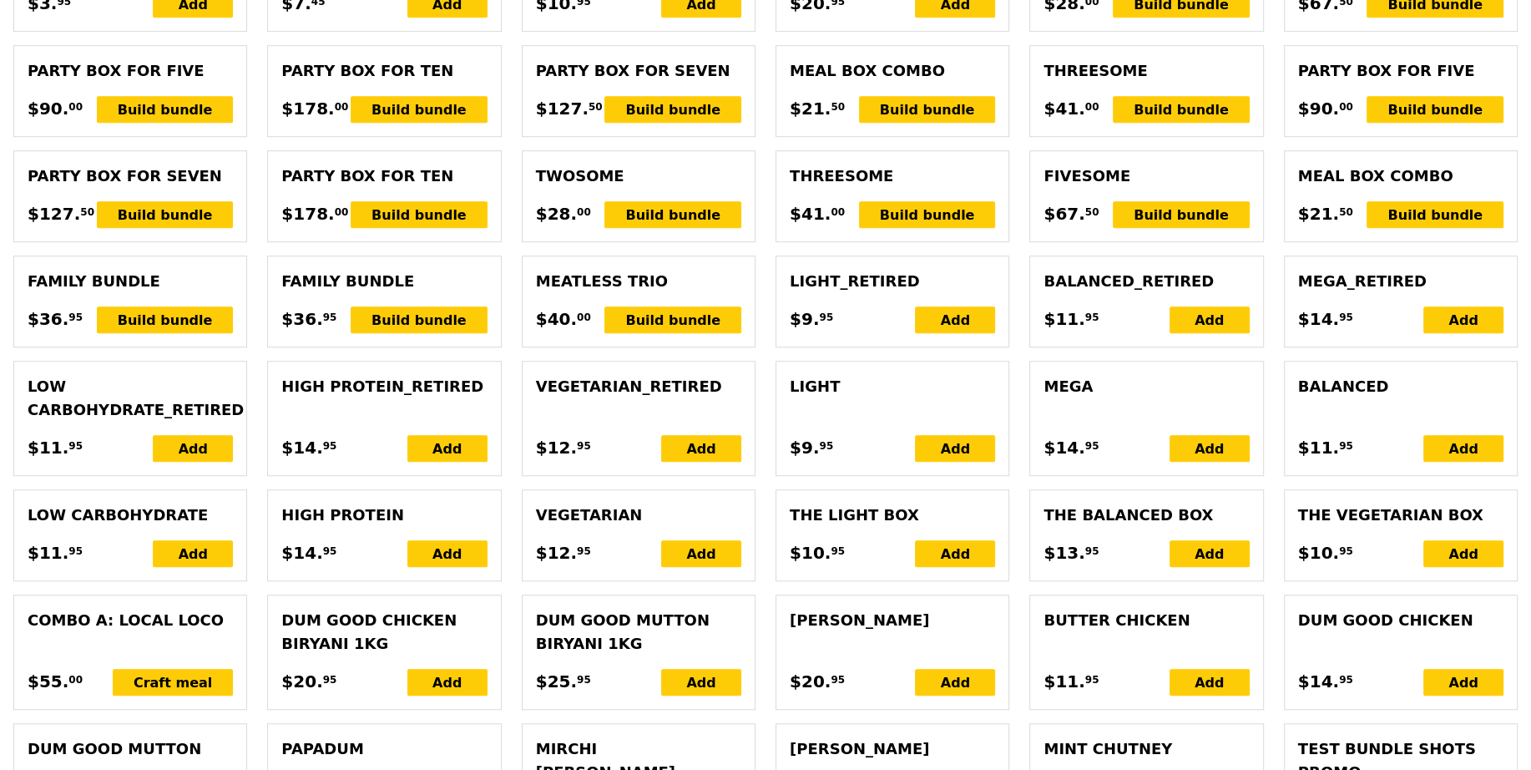
type input "Loading..."
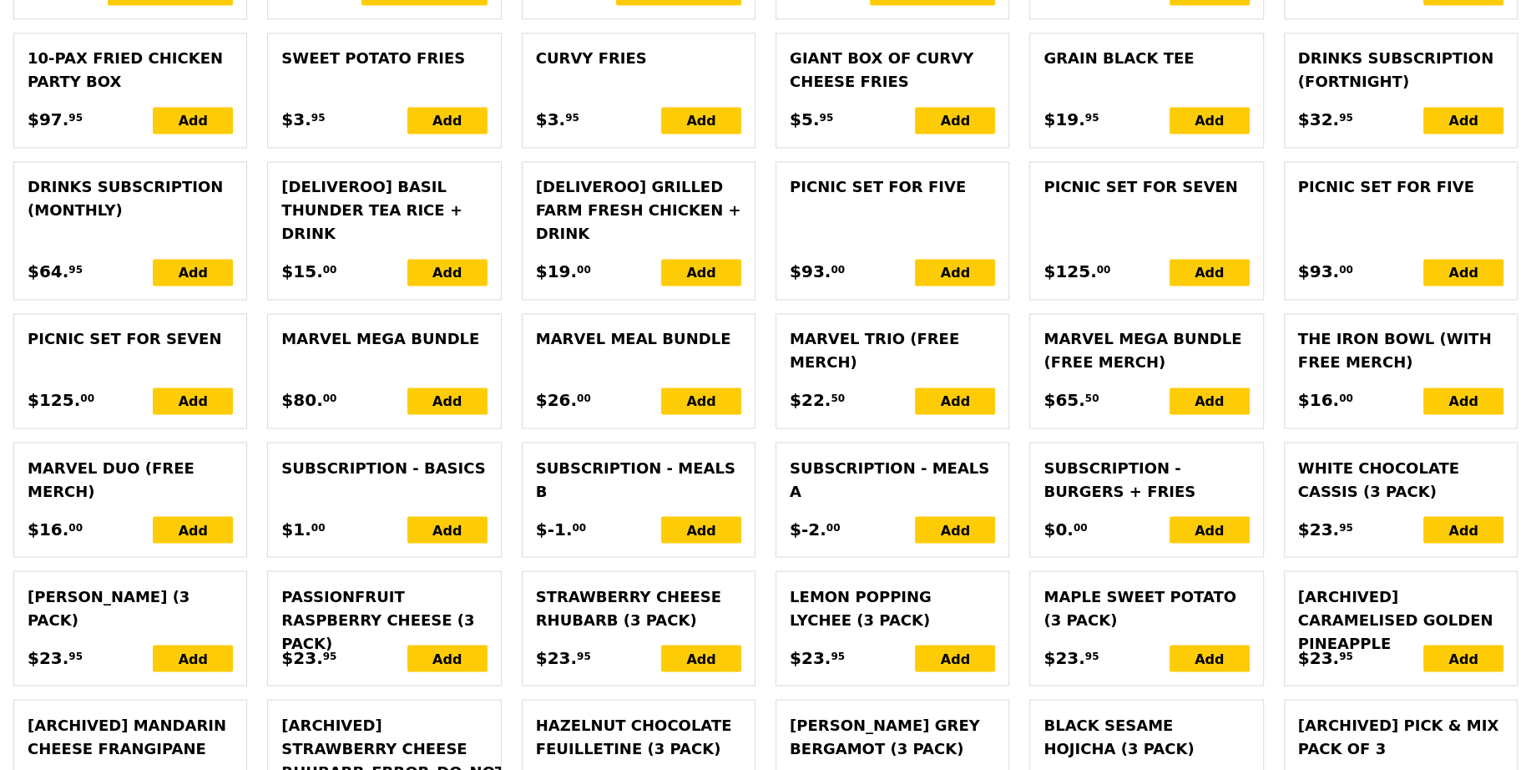
type input "139.50"
type input "1.79"
type input "1.95"
type input "3.62"
type input "3.95"
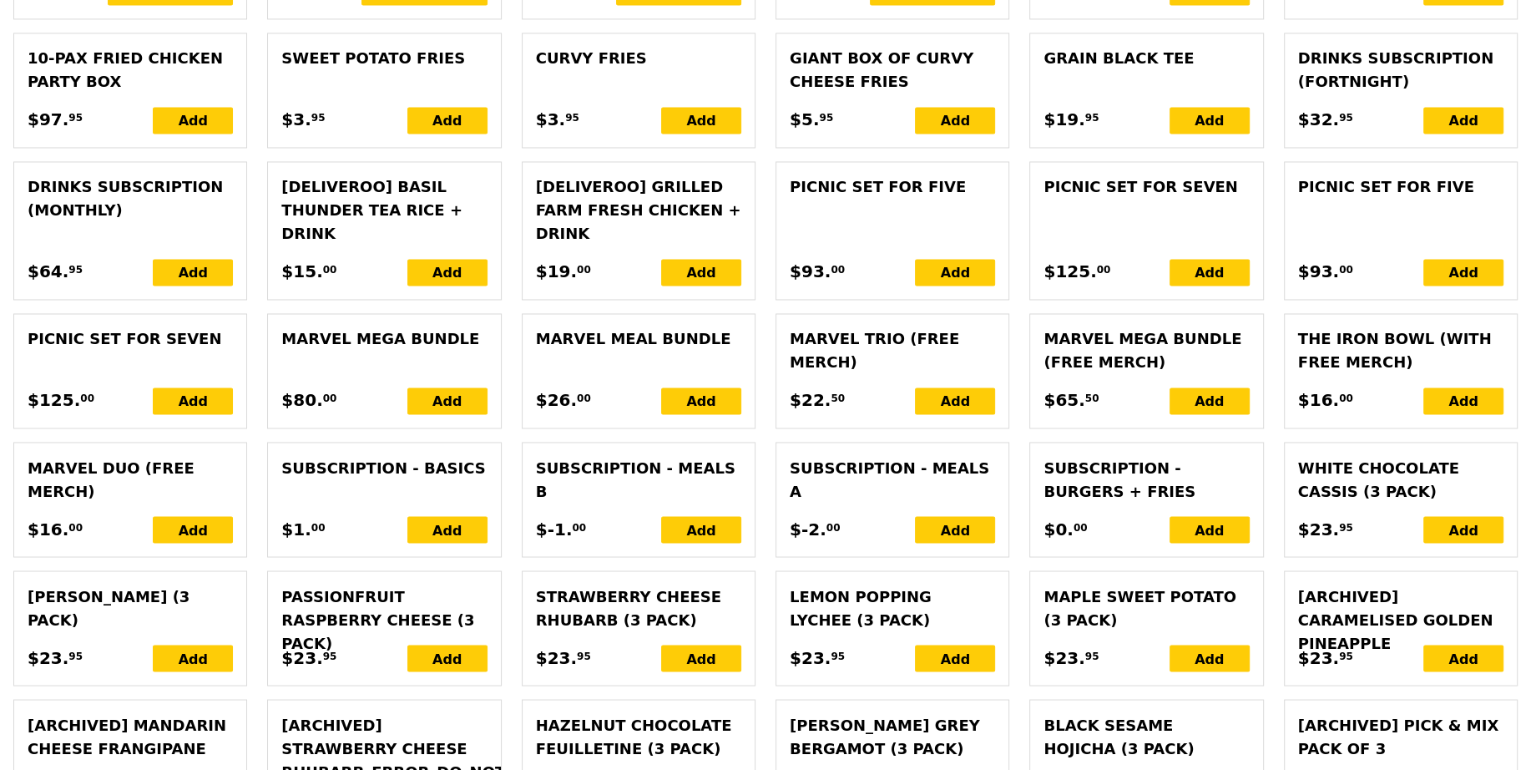
type input "145.40"
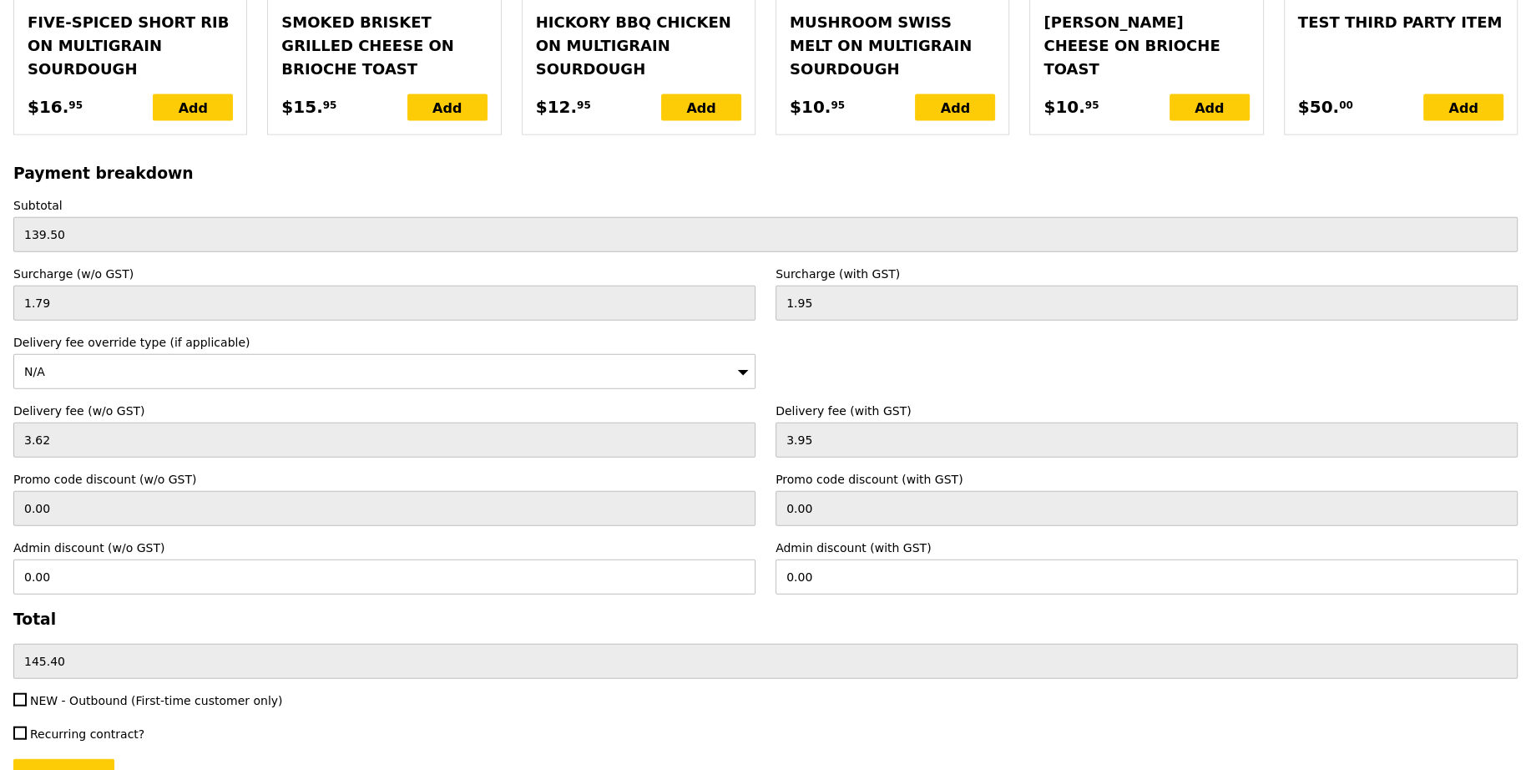
scroll to position [3694, 0]
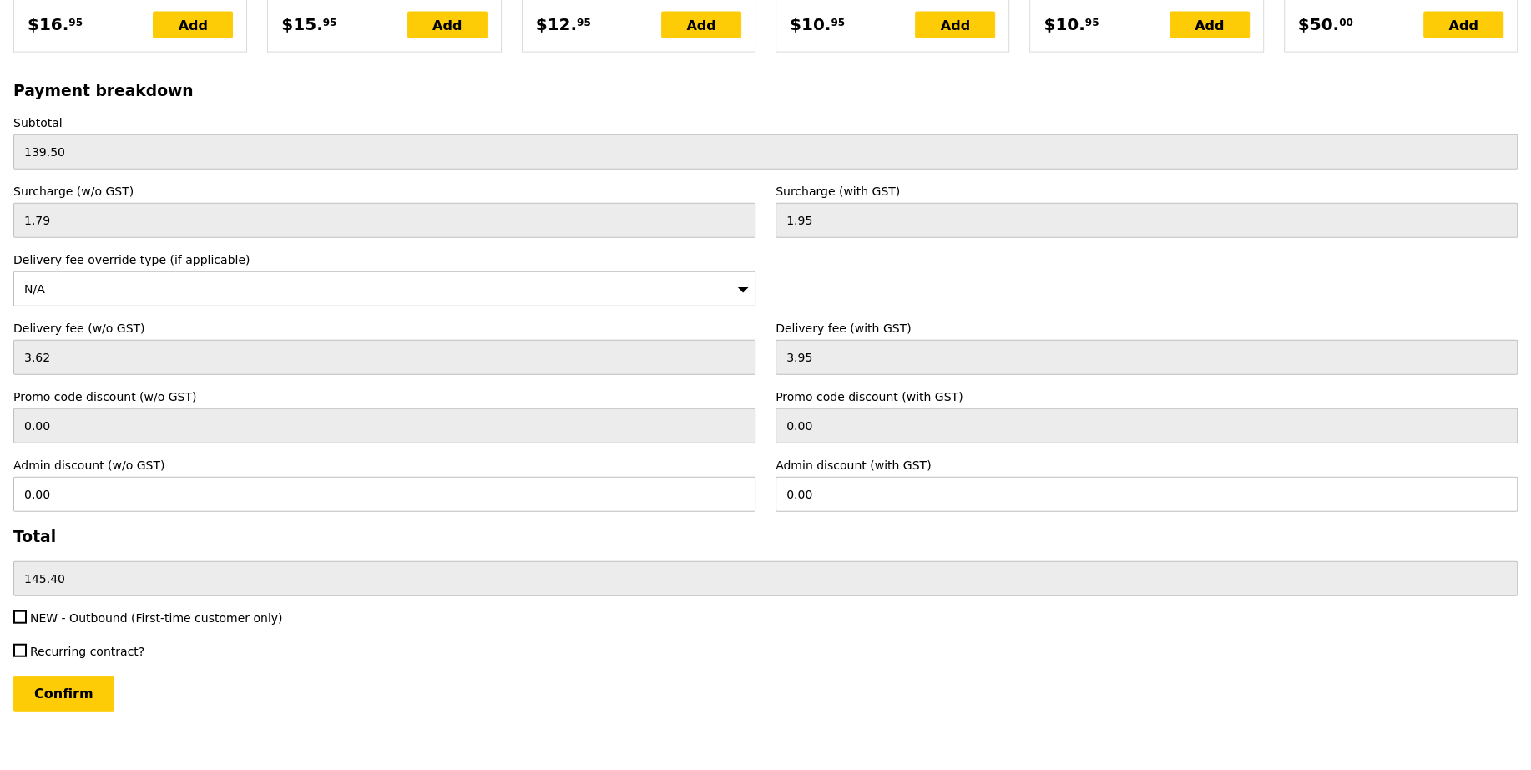
click at [64, 684] on input "Confirm" at bounding box center [63, 693] width 101 height 35
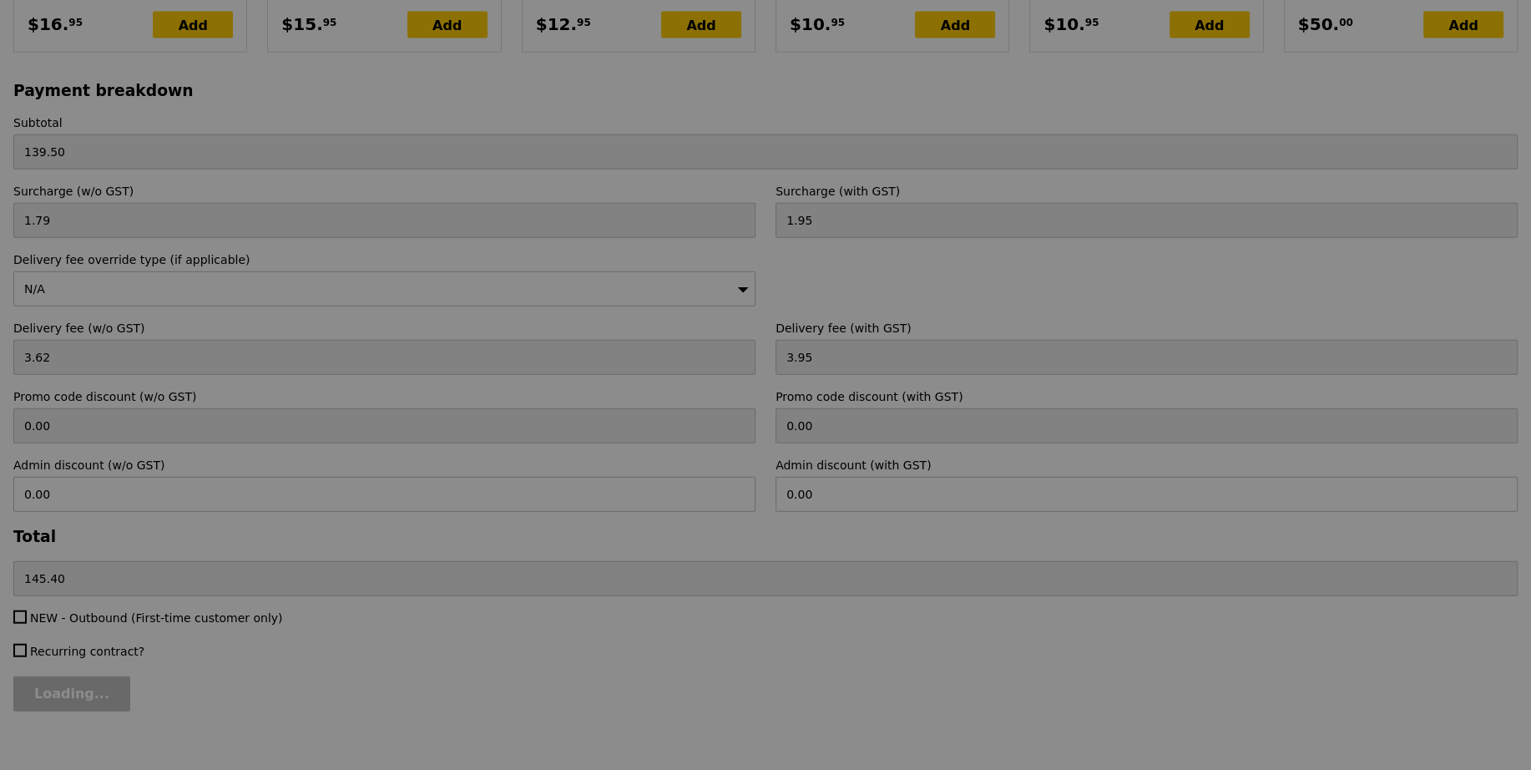
type input "Loading..."
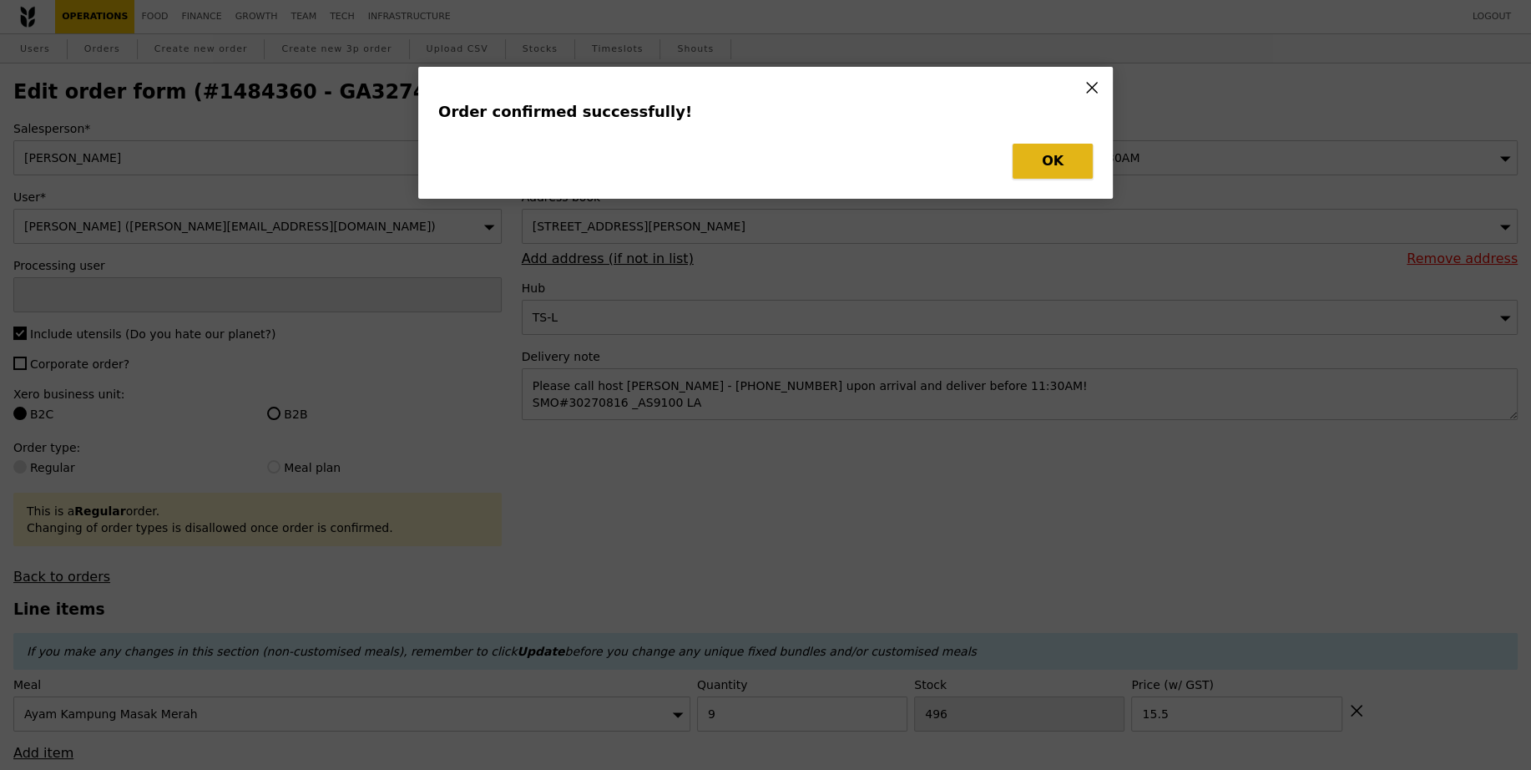
click at [1071, 147] on button "OK" at bounding box center [1053, 161] width 80 height 35
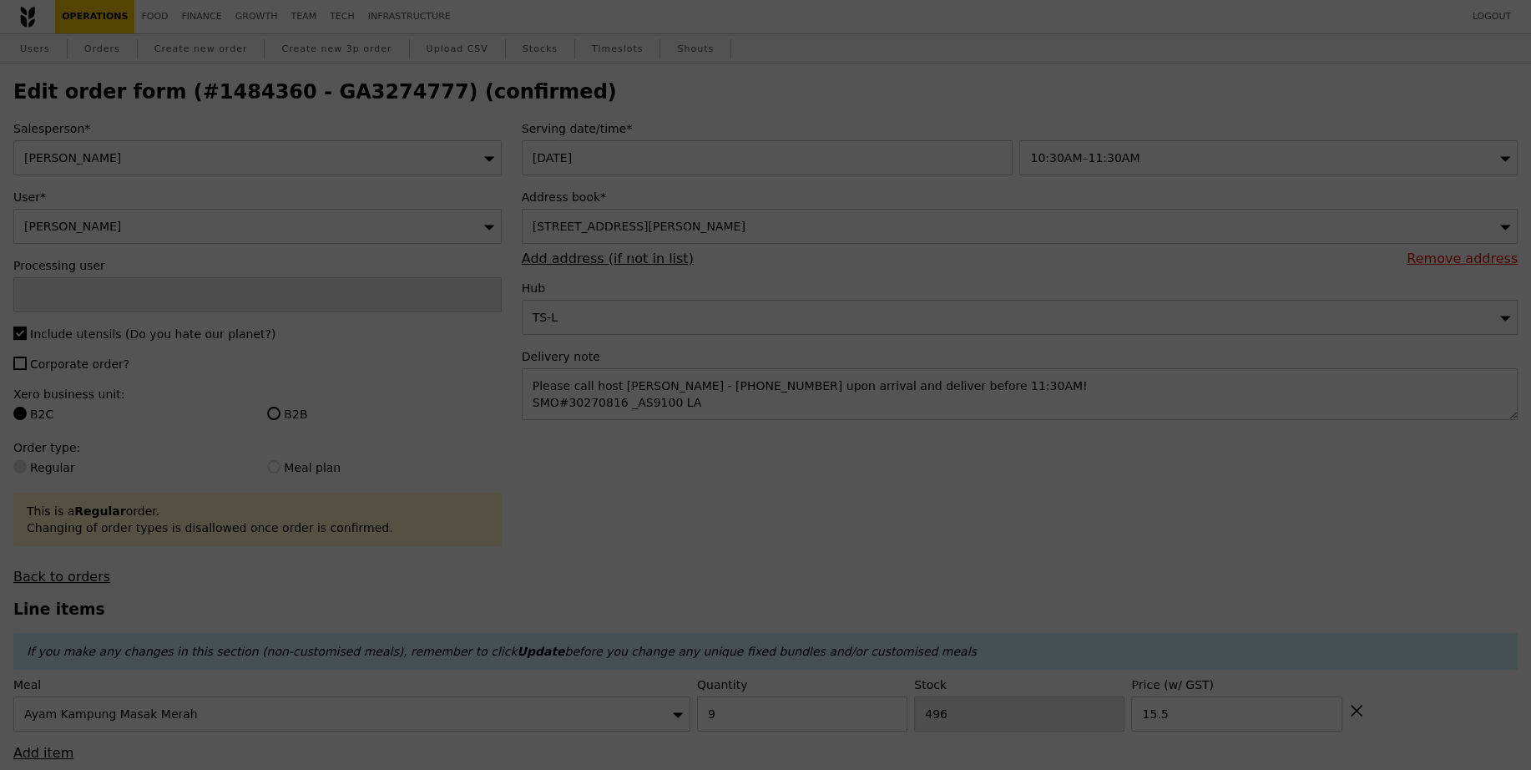
type input "[PERSON_NAME]"
type input "Loading..."
checkbox input "false"
type input "15.50"
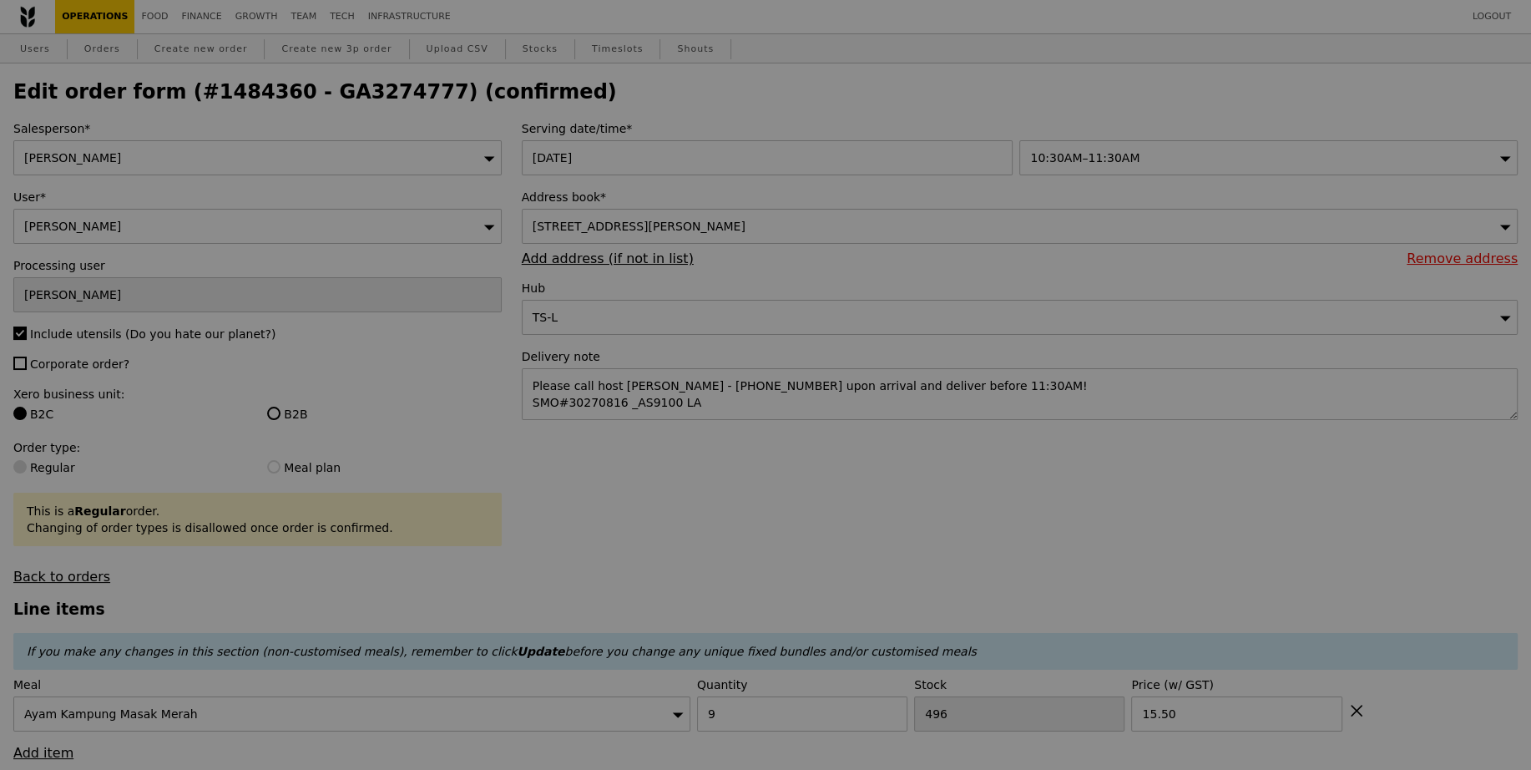
type input "487"
type input "Update"
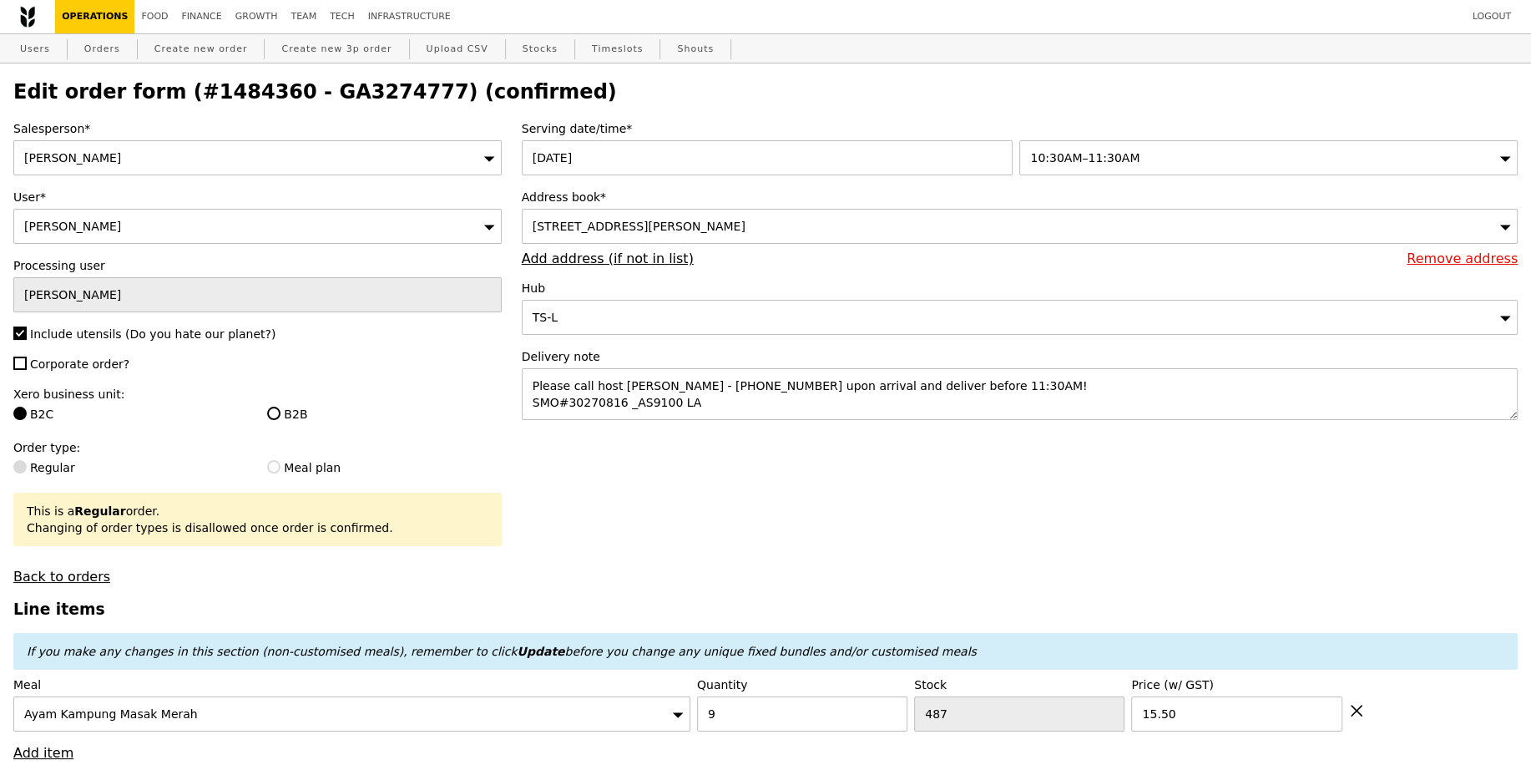
click at [355, 93] on h2 "Edit order form (#1484360 - GA3274777) (confirmed)" at bounding box center [765, 91] width 1504 height 23
copy h2 "GA3274777"
click at [231, 45] on link "Create new order" at bounding box center [201, 49] width 107 height 30
type input "0.00"
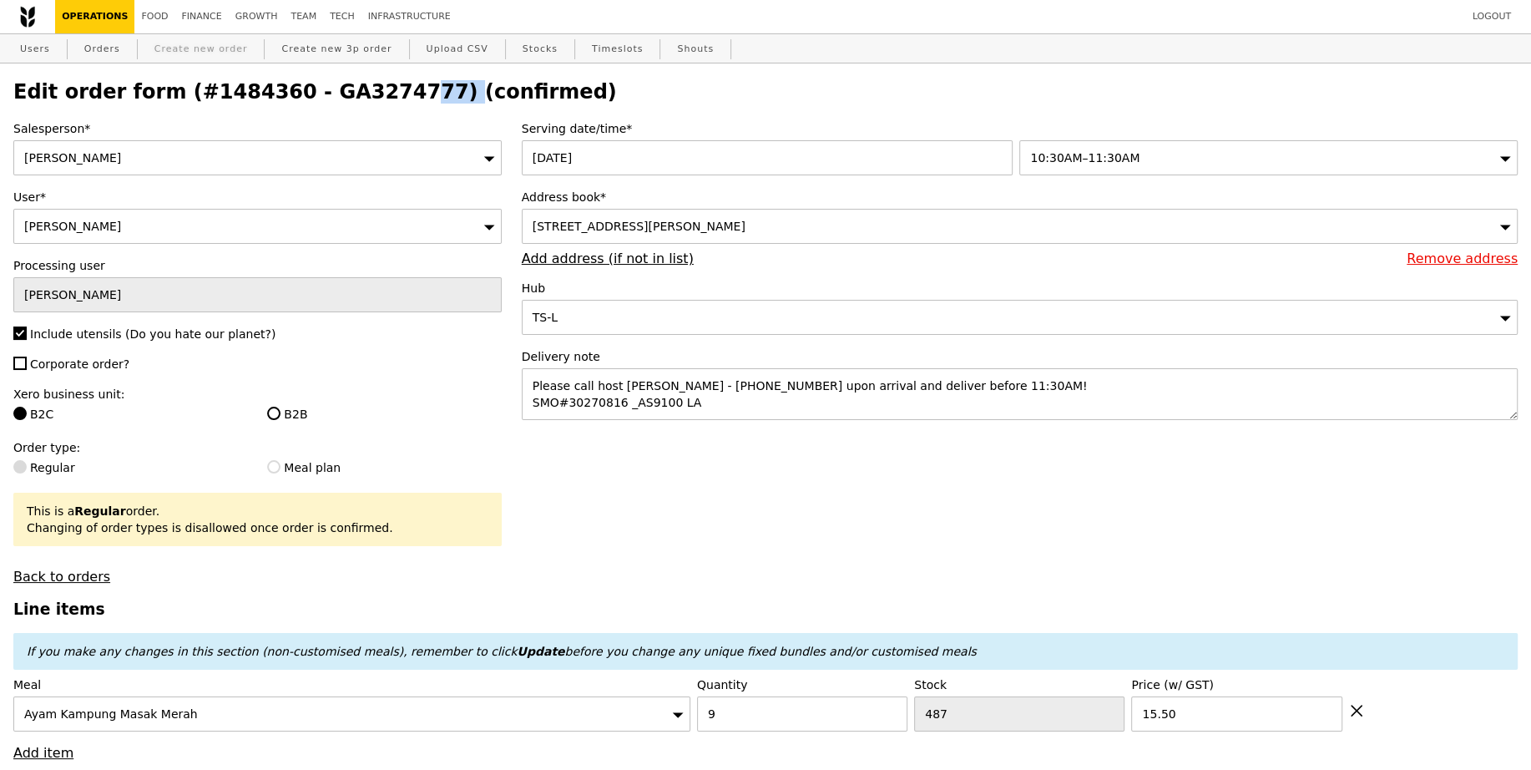
type input "0.00"
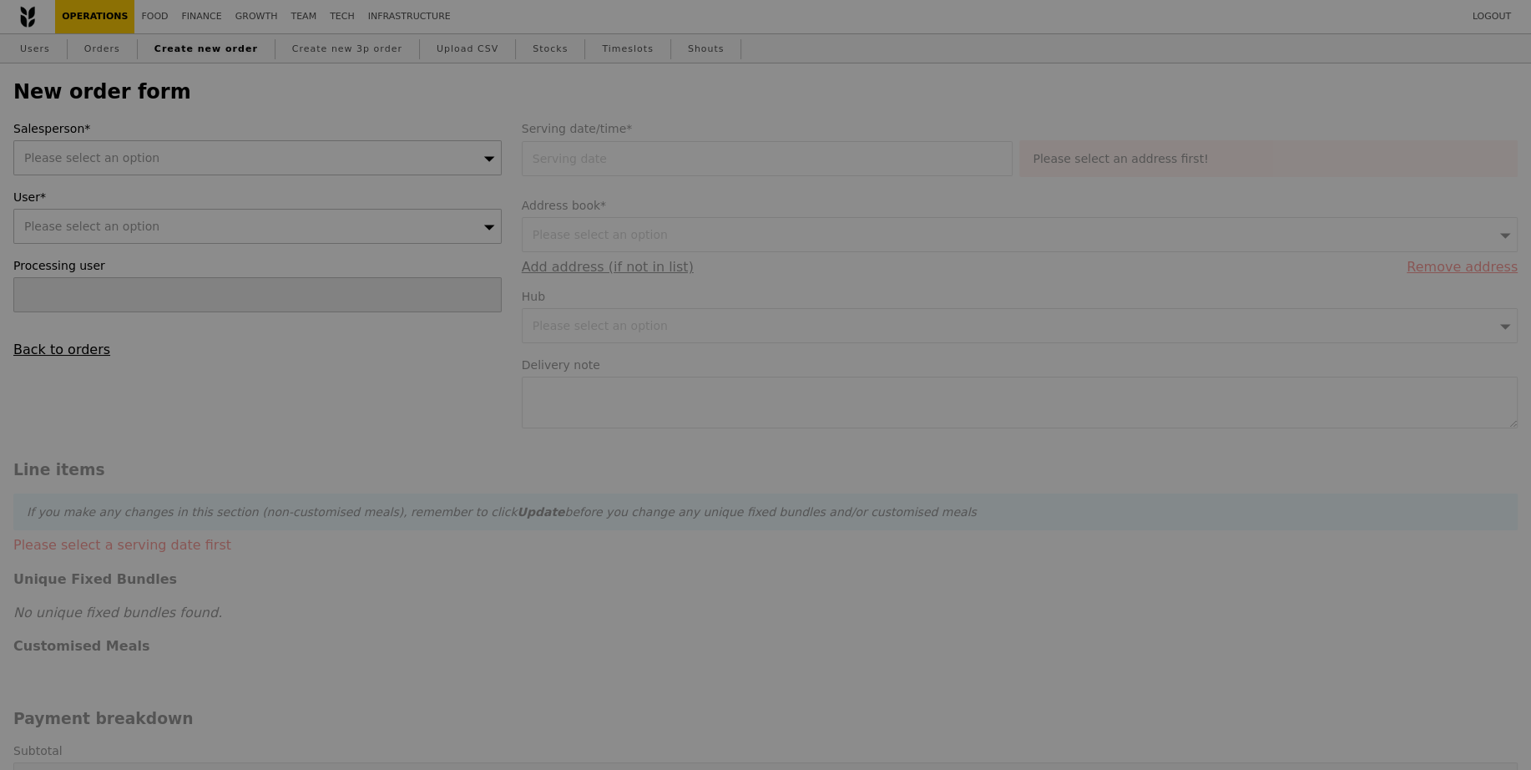
type input "Confirm"
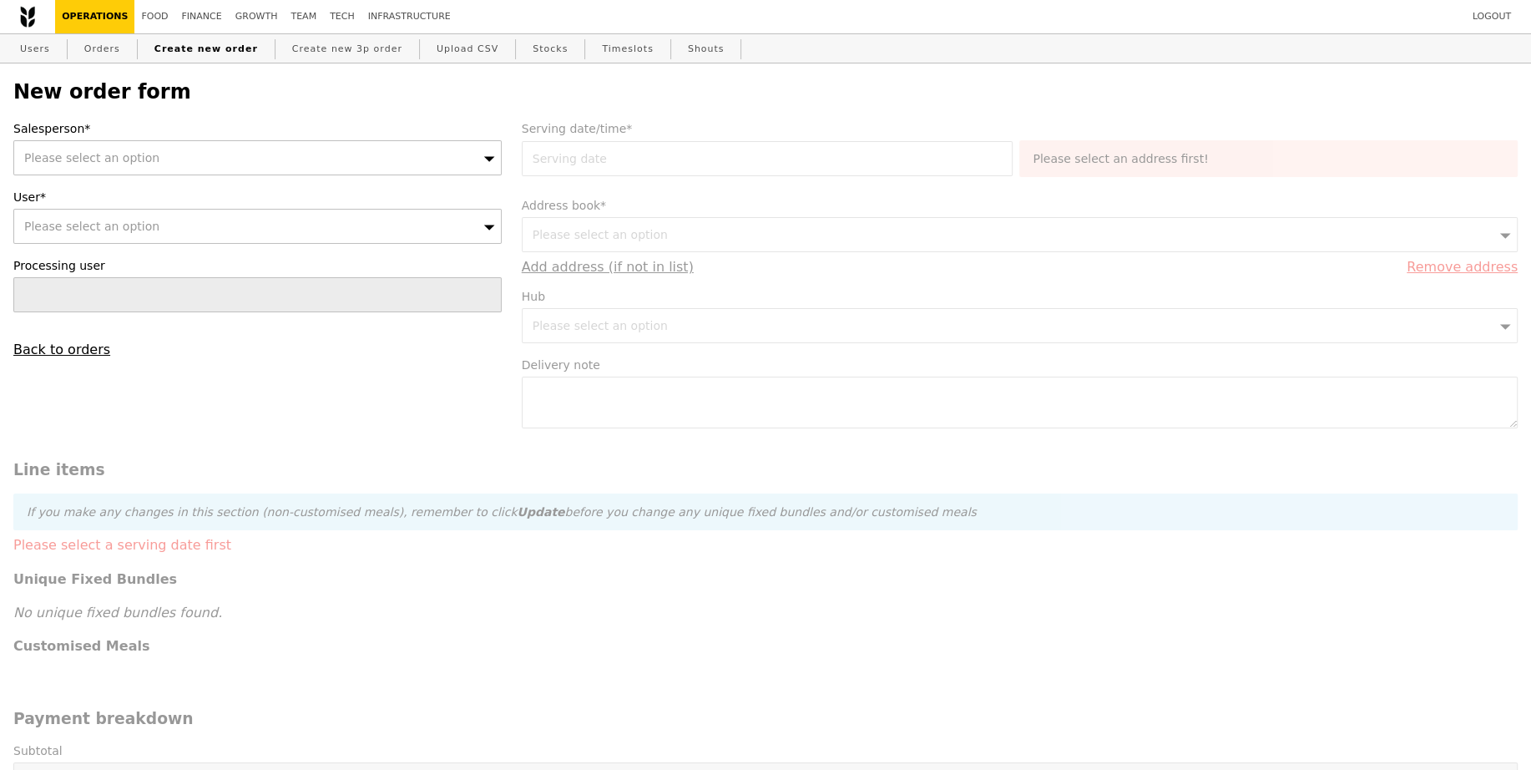
click at [240, 153] on div "Please select an option" at bounding box center [257, 157] width 488 height 35
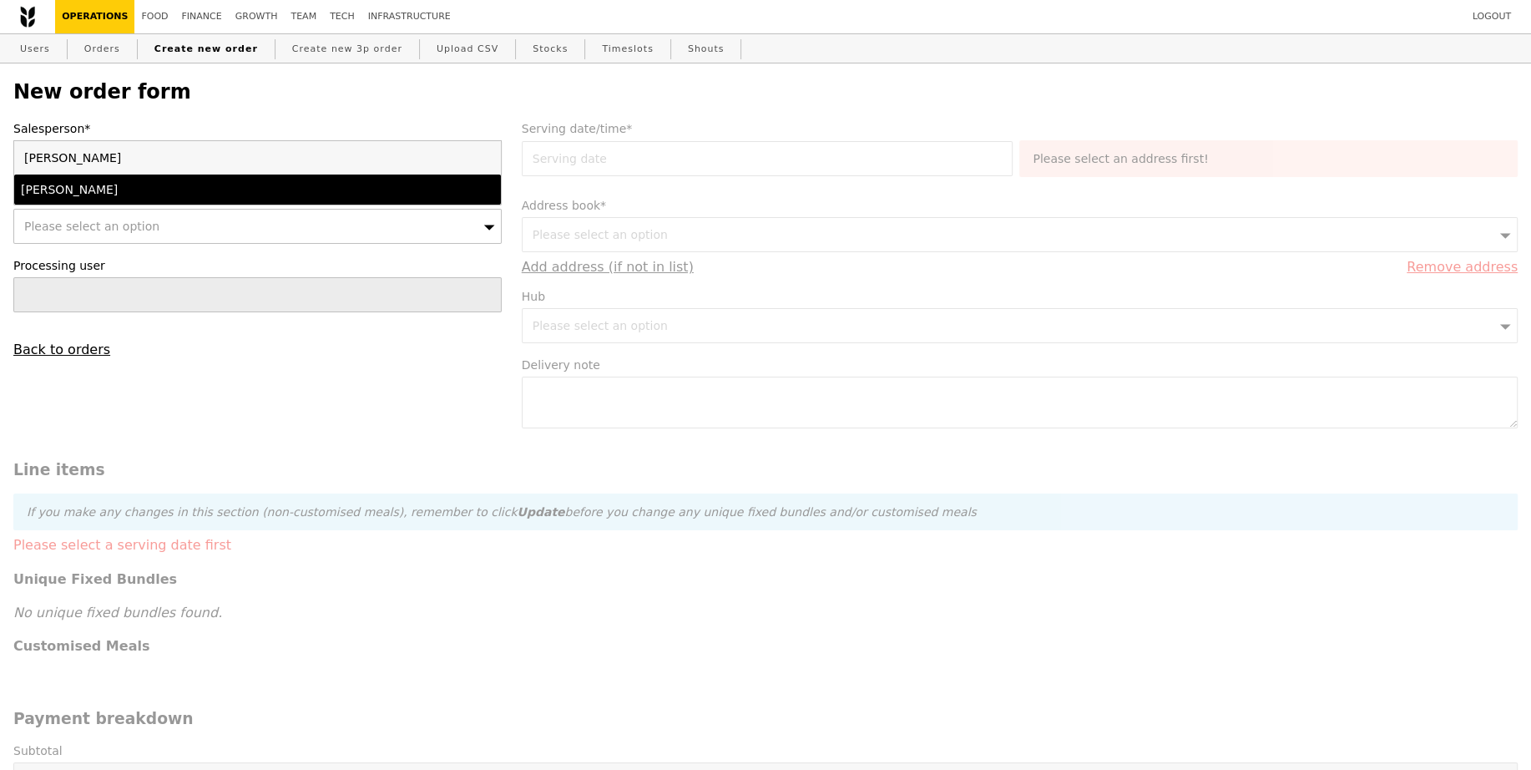
click at [222, 184] on div "[PERSON_NAME]" at bounding box center [198, 189] width 355 height 17
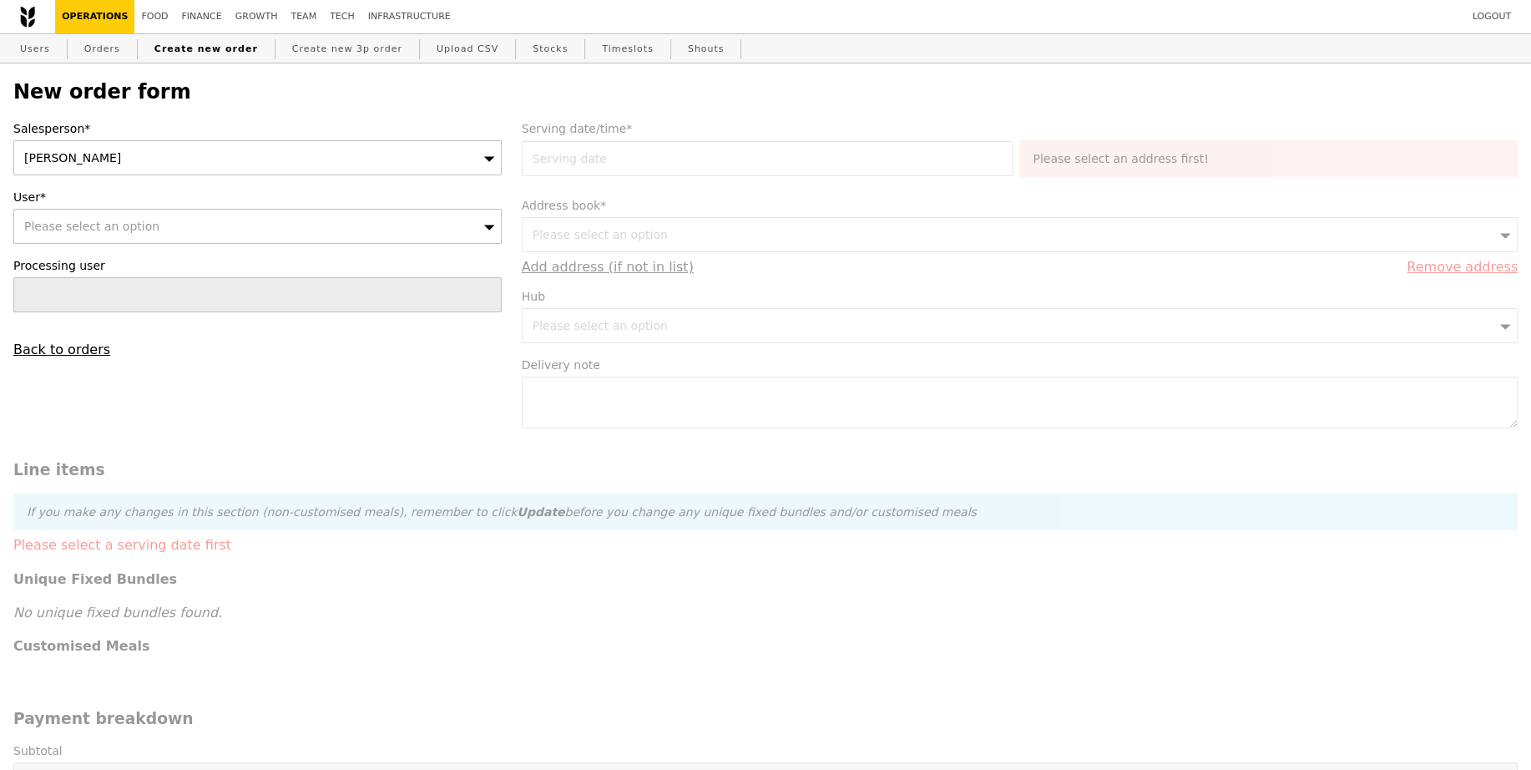
click at [240, 228] on div "Please select an option" at bounding box center [257, 226] width 488 height 35
type input "[EMAIL_ADDRESS][DOMAIN_NAME]"
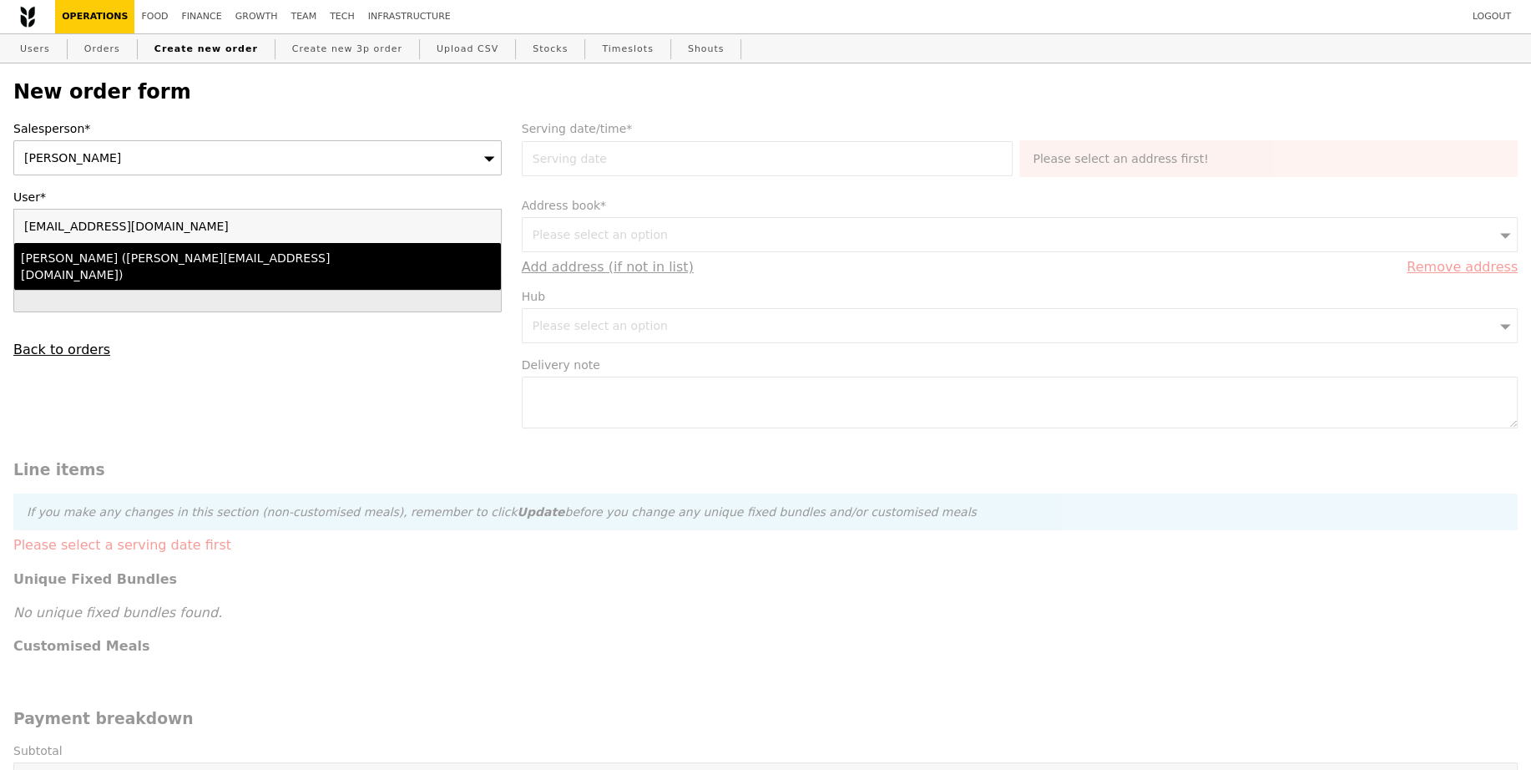
click at [245, 244] on li "Lili Yin (lili.yin@bsigroup.com)" at bounding box center [257, 266] width 487 height 47
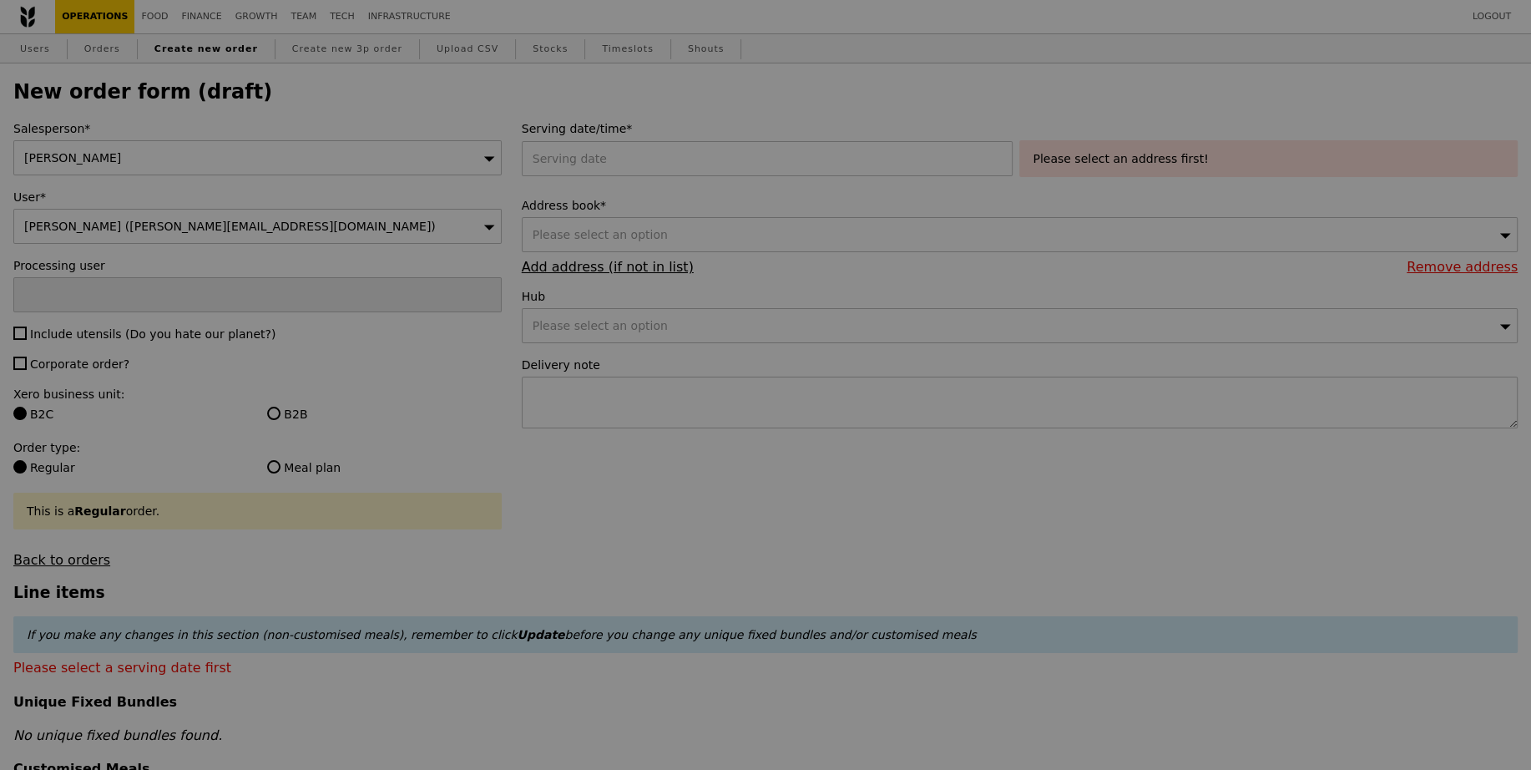
type input "Confirm"
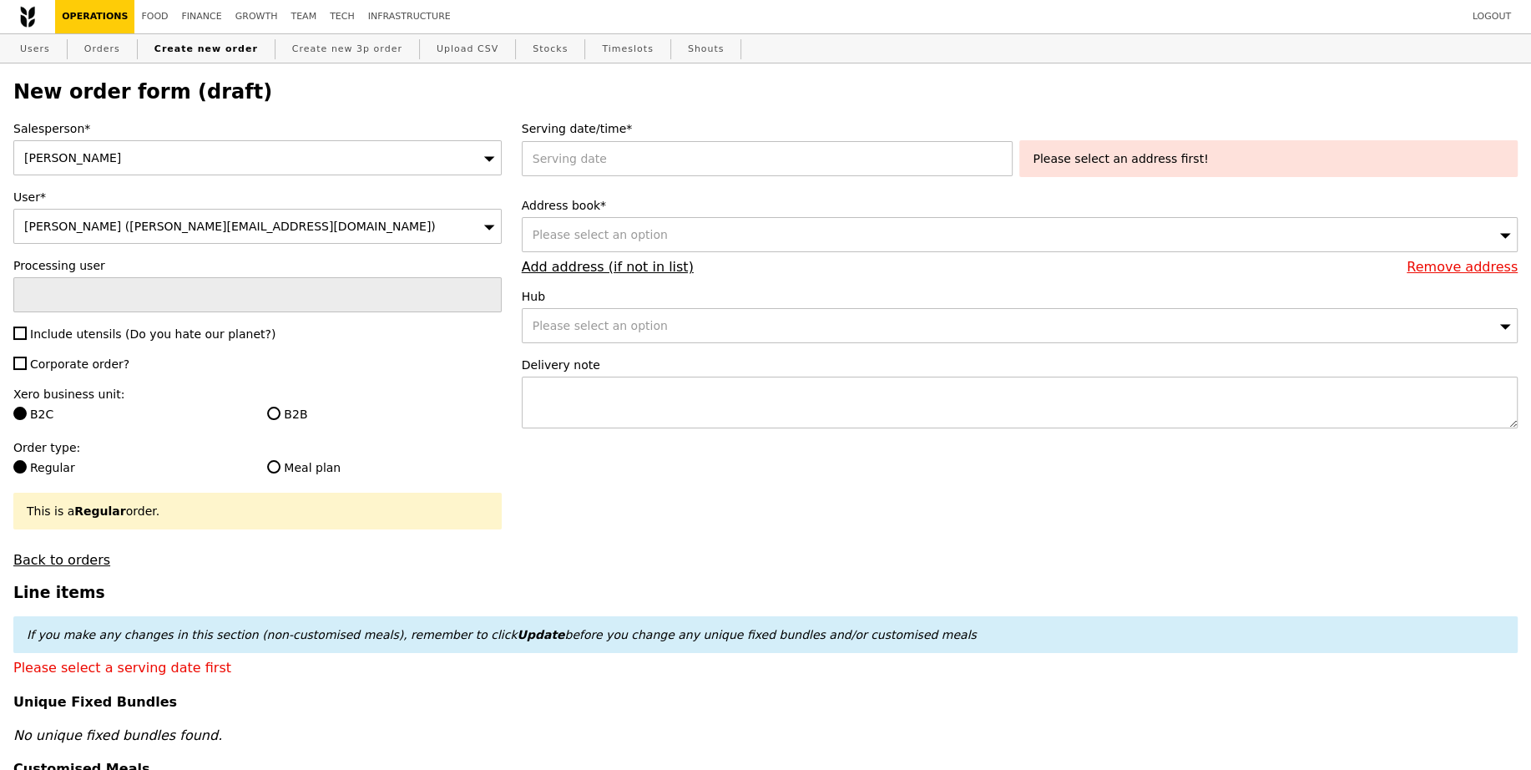
click at [92, 341] on div "Salesperson* Joyce User* Lili Yin (lili.yin@bsigroup.com) Processing user Inclu…" at bounding box center [257, 343] width 508 height 447
click at [100, 330] on span "Include utensils (Do you hate our planet?)" at bounding box center [152, 333] width 245 height 13
click at [27, 330] on input "Include utensils (Do you hate our planet?)" at bounding box center [19, 332] width 13 height 13
checkbox input "true"
type input "Confirm"
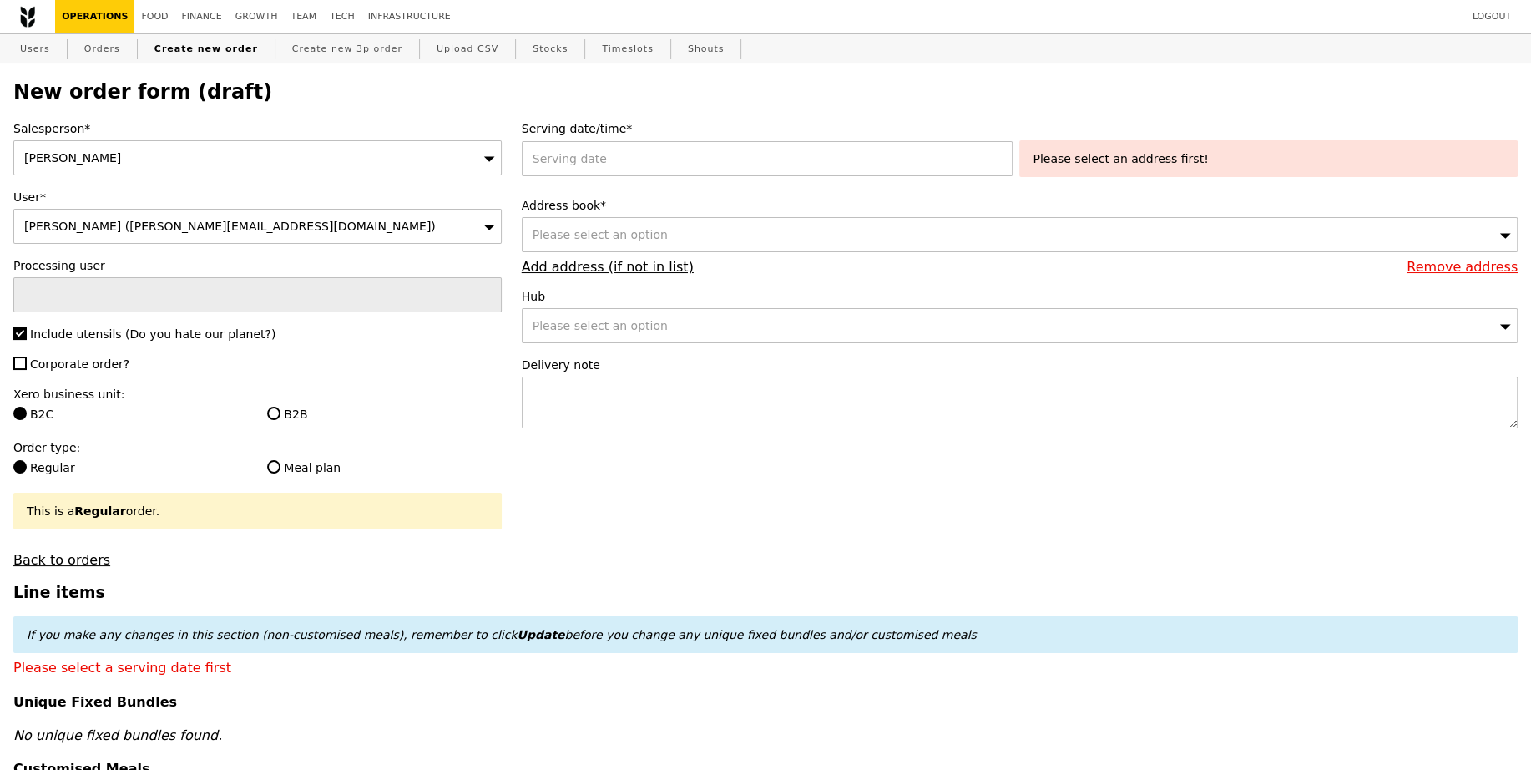
click at [90, 357] on span "Corporate order?" at bounding box center [79, 363] width 99 height 13
click at [27, 356] on input "Corporate order?" at bounding box center [19, 362] width 13 height 13
checkbox input "true"
click at [295, 419] on label "B2B" at bounding box center [384, 414] width 234 height 17
click at [280, 419] on input "B2B" at bounding box center [273, 413] width 13 height 13
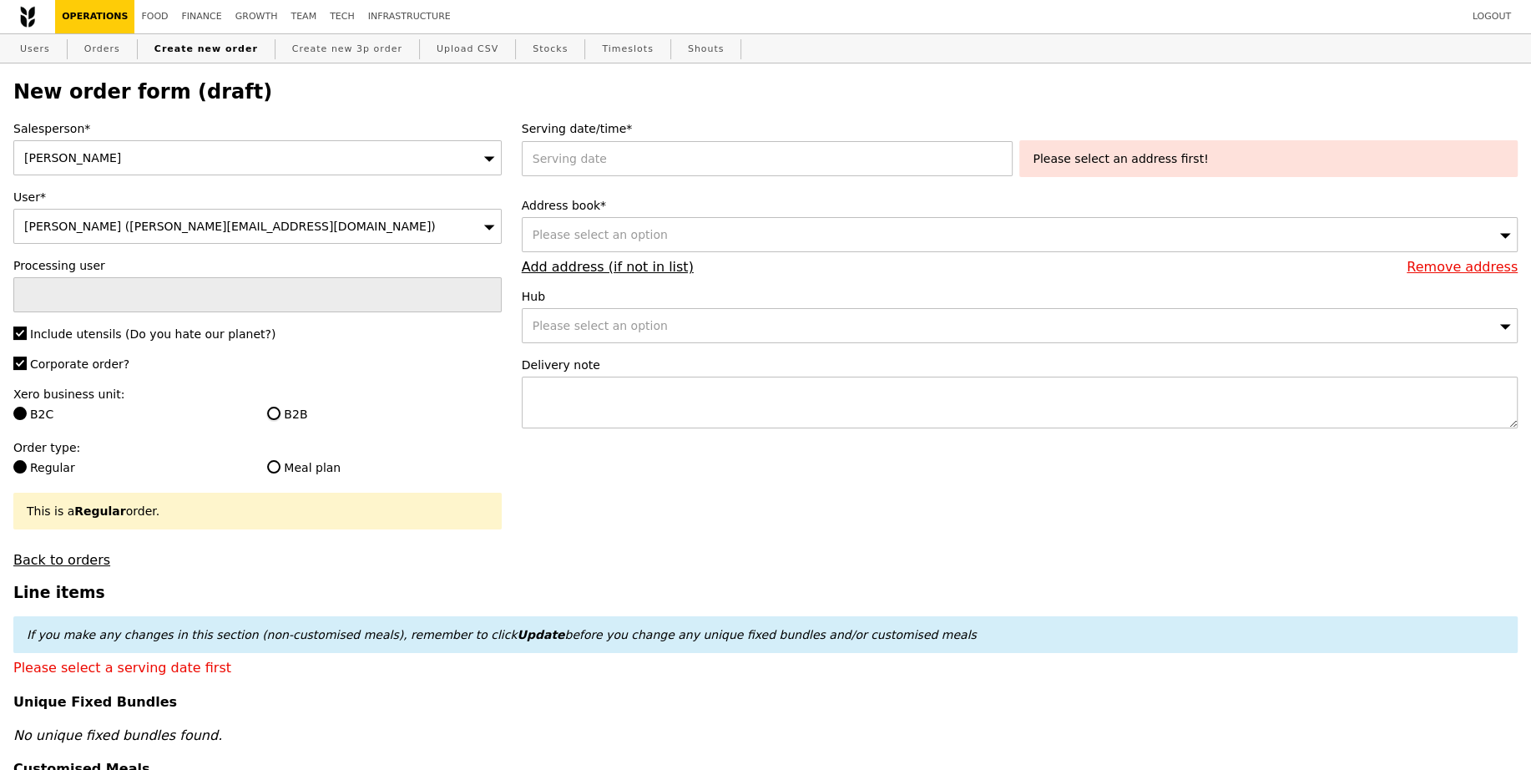
radio input "true"
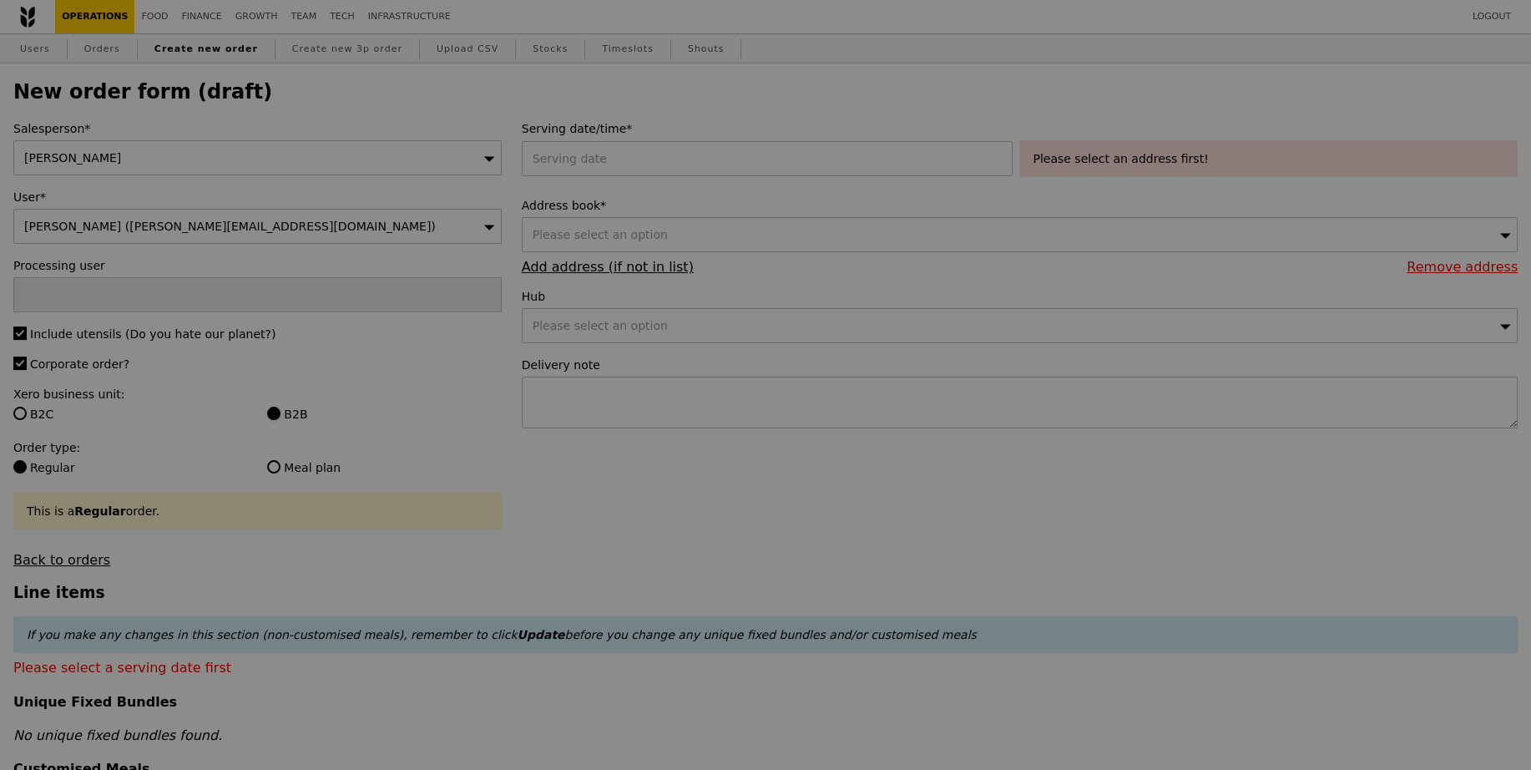
type input "Confirm"
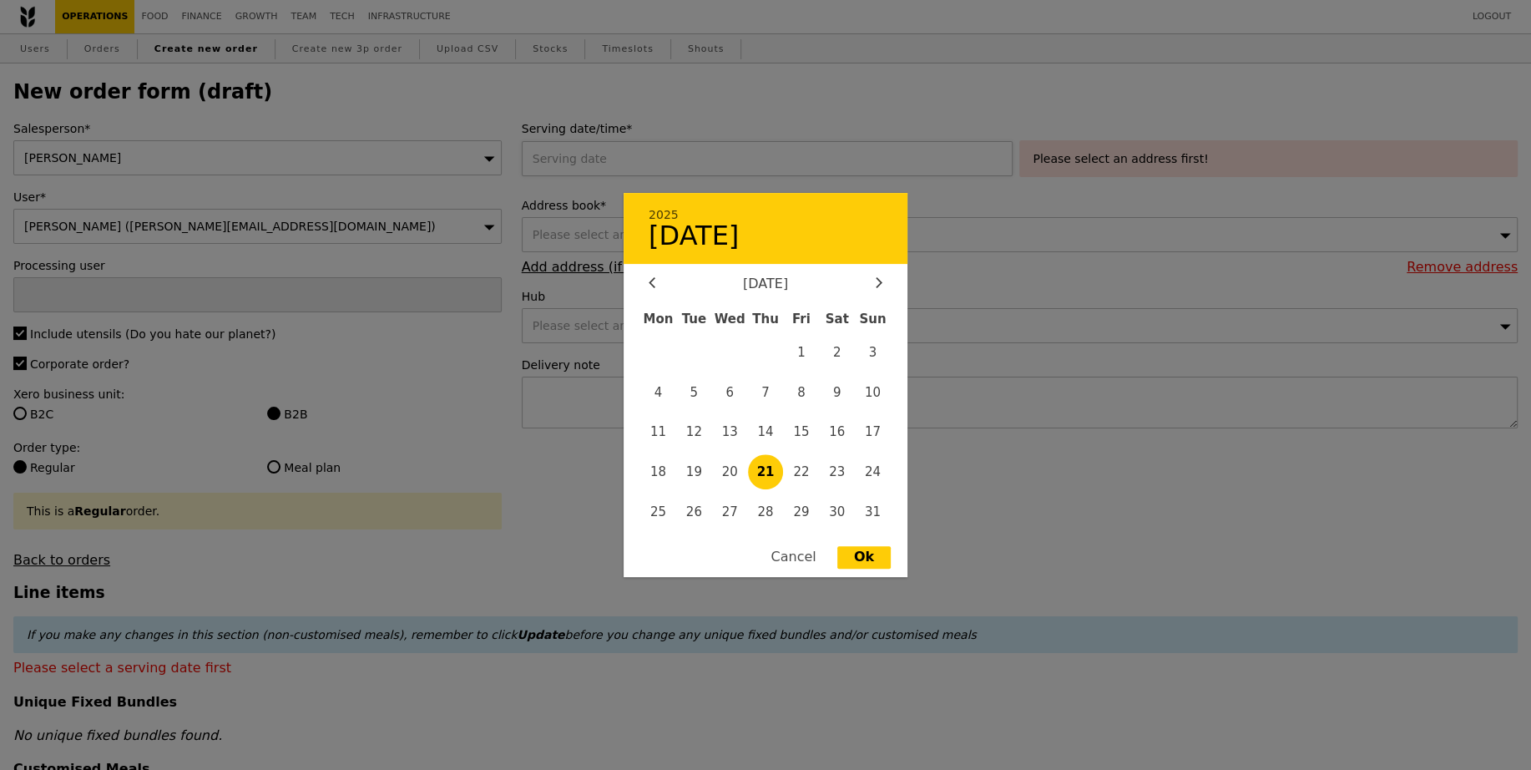
click at [573, 168] on div "2025 August 21 August 2025 Mon Tue Wed Thu Fri Sat Sun 1 2 3 4 5 6 7 8 9 10 11 …" at bounding box center [771, 158] width 498 height 35
click at [806, 510] on span "29" at bounding box center [801, 511] width 36 height 36
type input "29 Aug 2025"
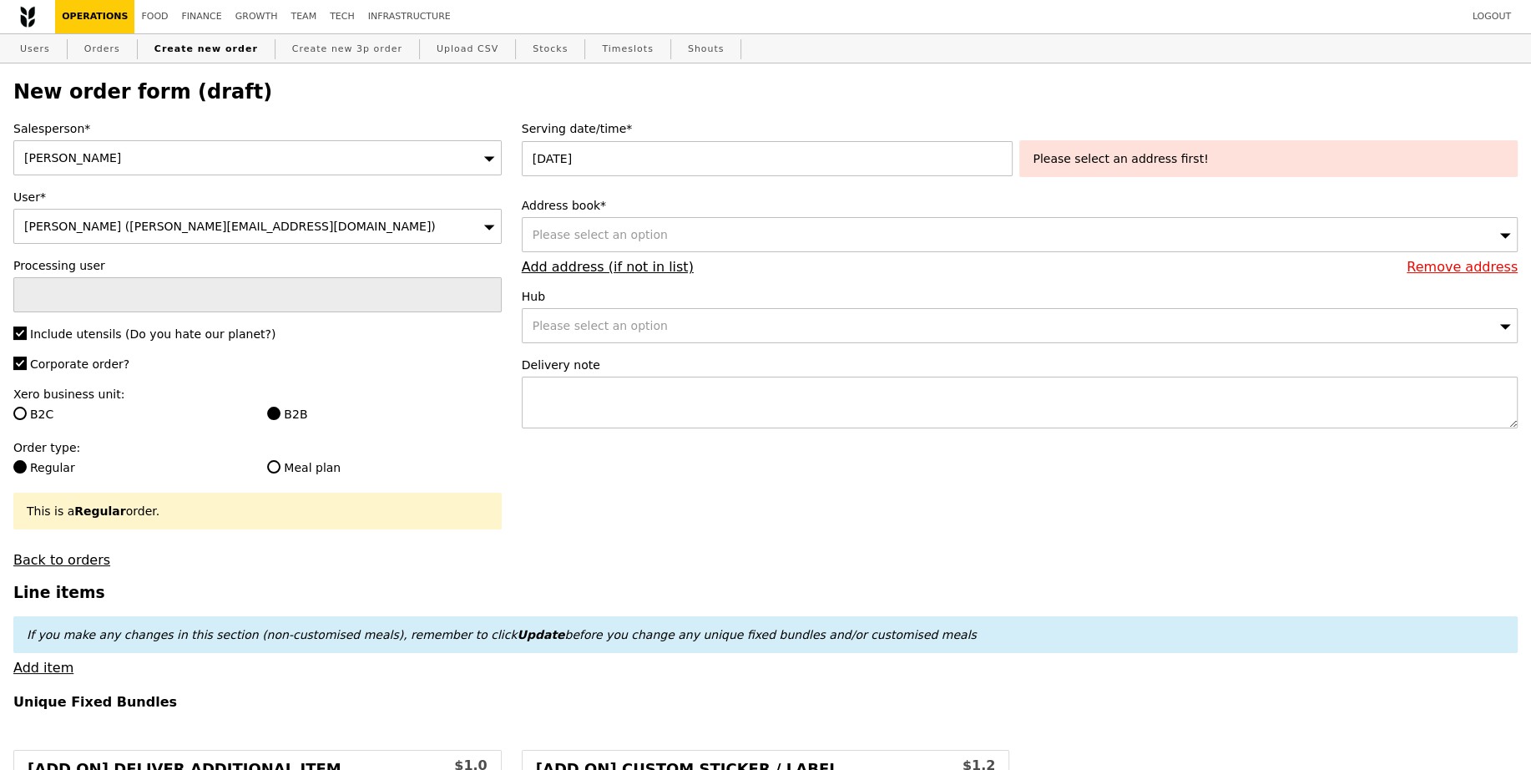
click at [694, 242] on div "Please select an option" at bounding box center [1020, 234] width 996 height 35
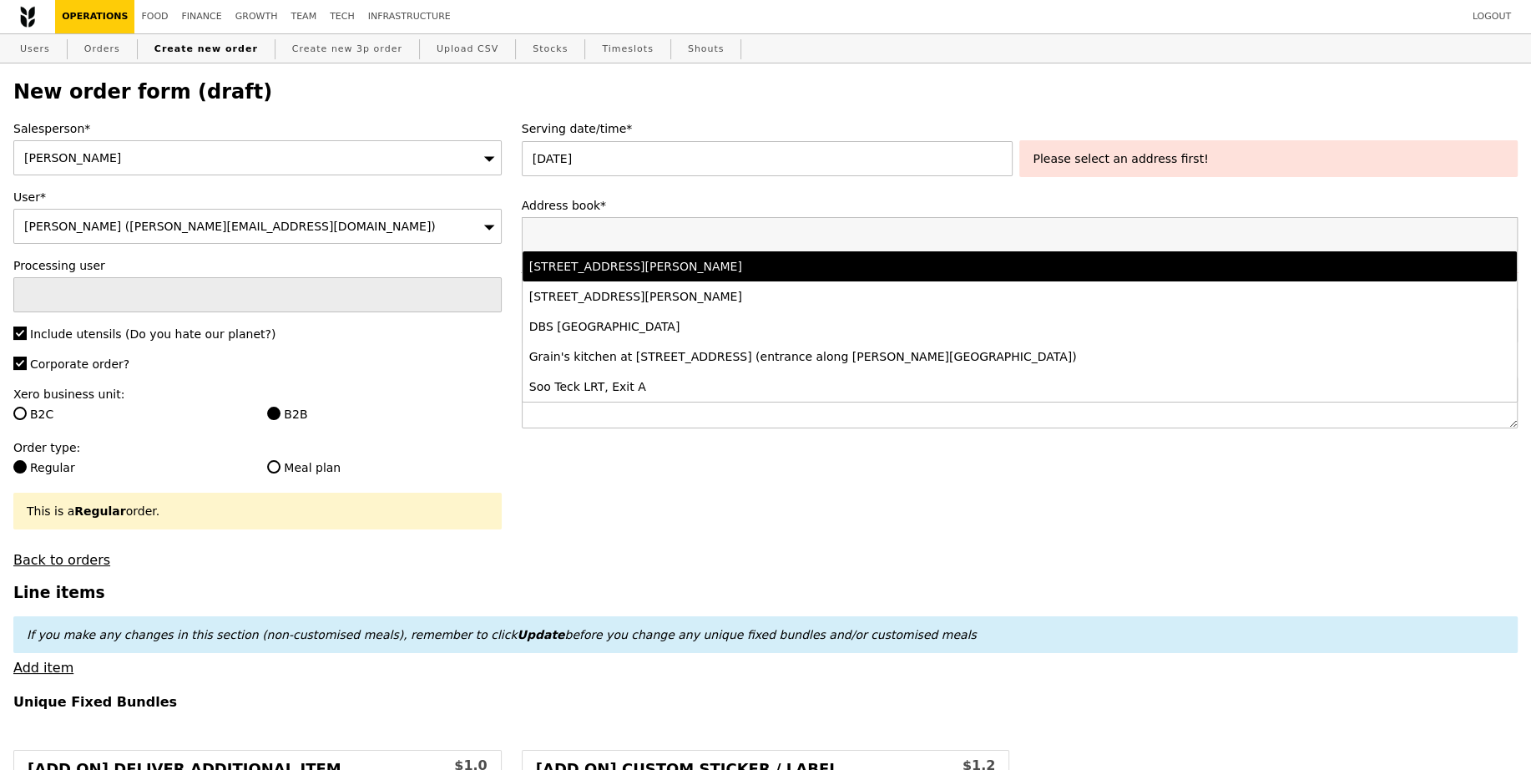
click at [716, 255] on li "77 Robinson Road, #-28-03, Singapore 068896" at bounding box center [1020, 266] width 994 height 30
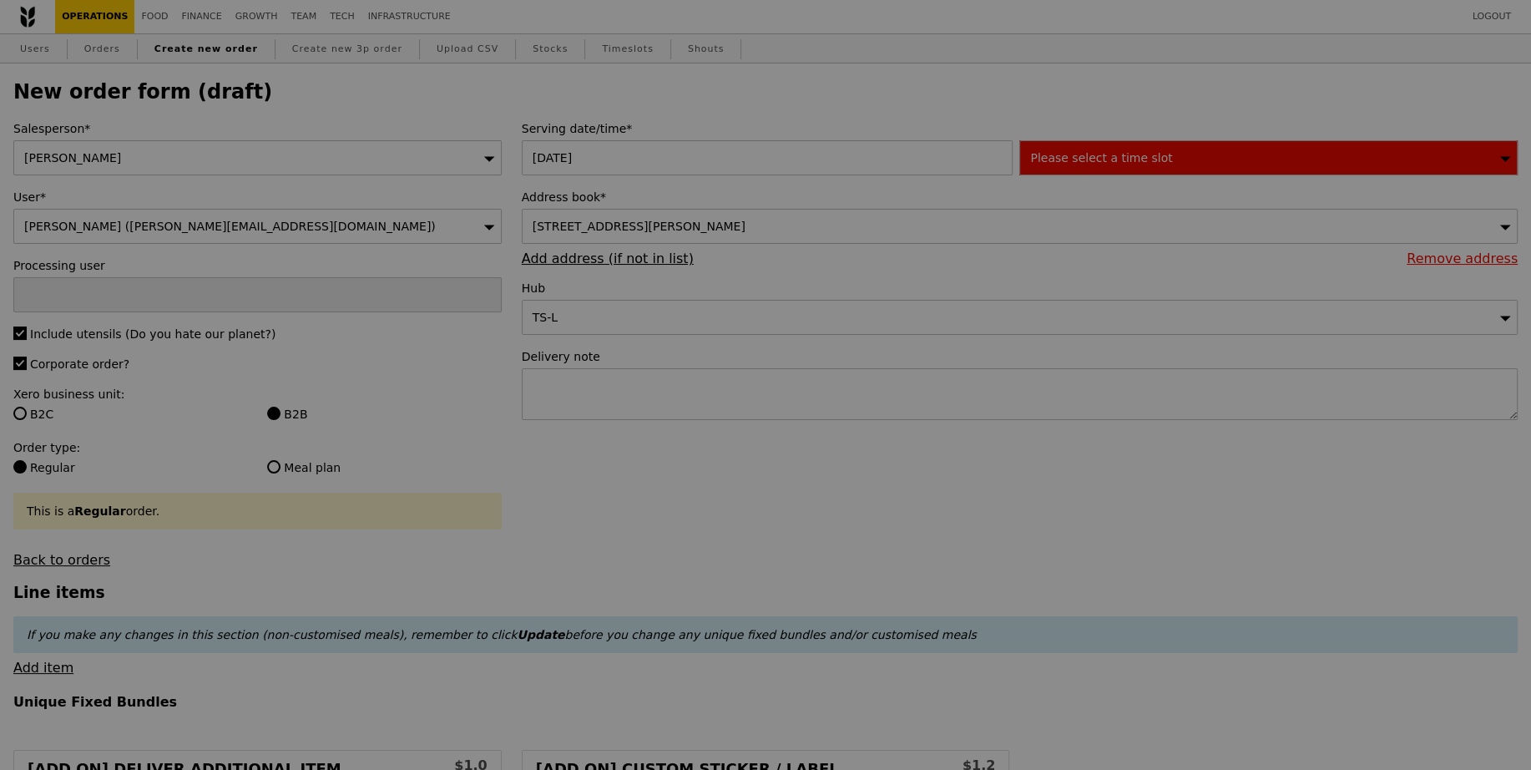
type input "Confirm"
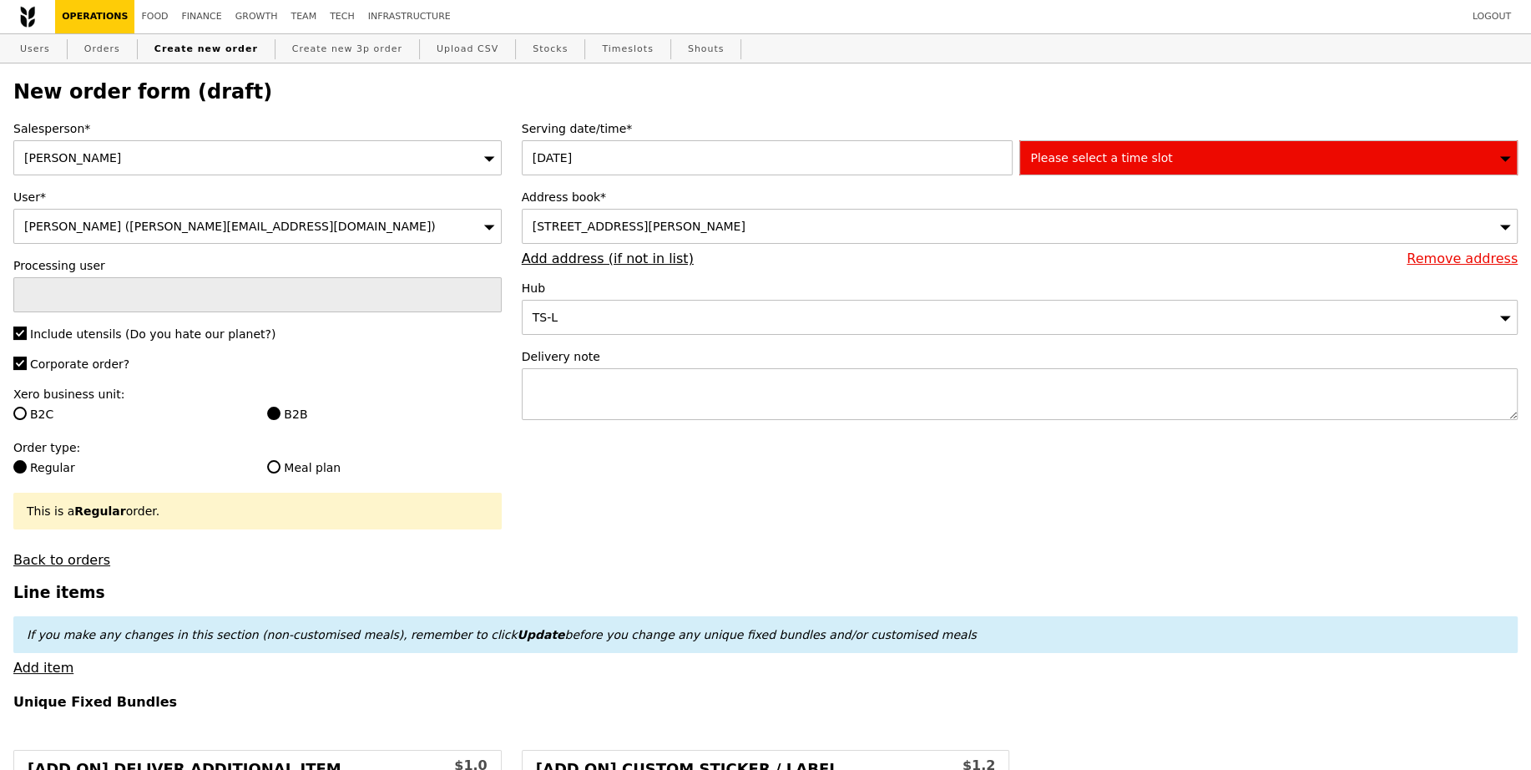
click at [1285, 154] on div "Please select a time slot" at bounding box center [1268, 157] width 498 height 35
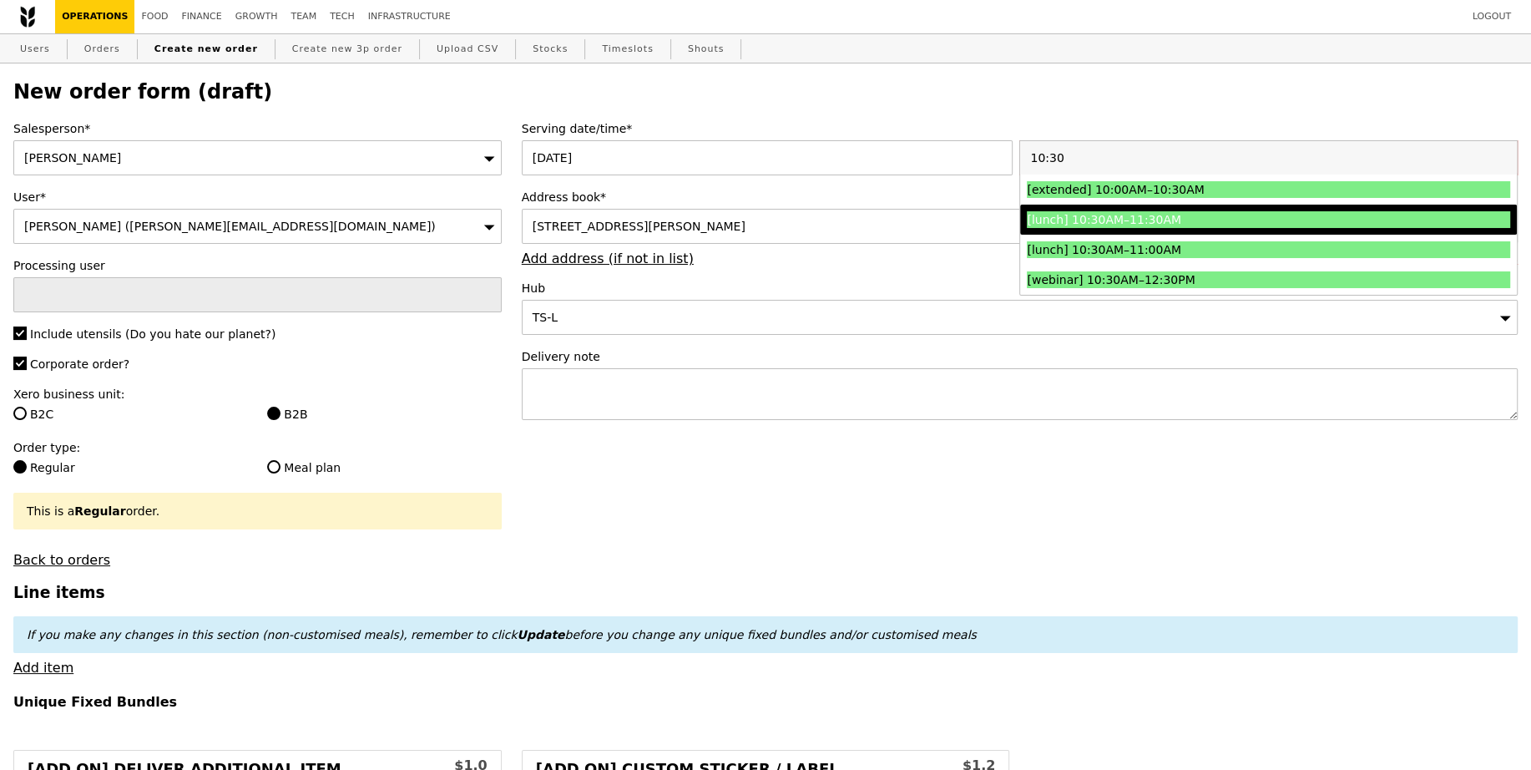
type input "10:30"
click at [1256, 224] on div "[lunch] 10:30AM–11:30AM" at bounding box center [1208, 219] width 362 height 17
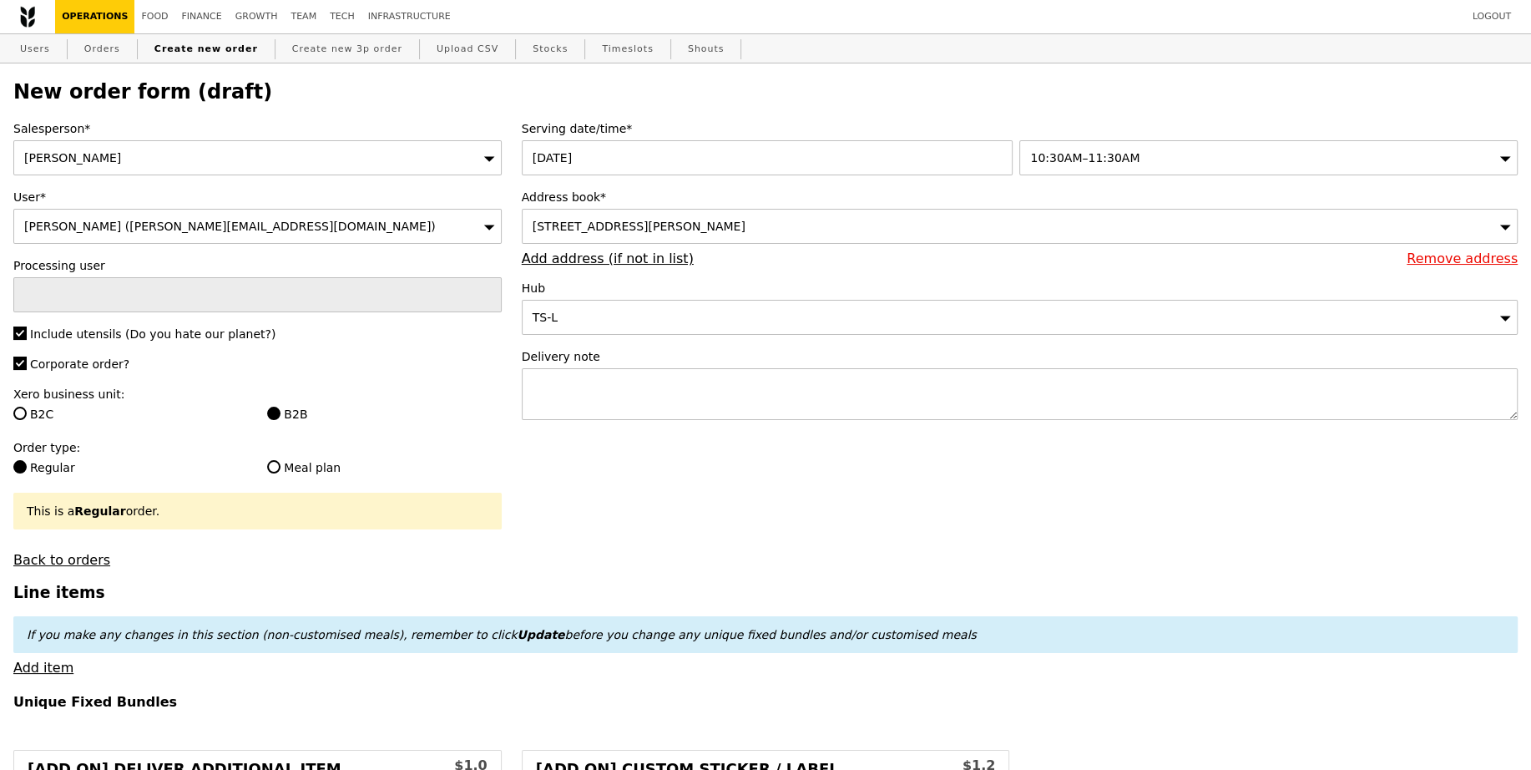
type input "Confirm"
click at [793, 397] on textarea at bounding box center [1020, 394] width 996 height 52
paste textarea "Please call host Lili - 97520080 upon arrival and deliver before 11:30AM! SMO#3…"
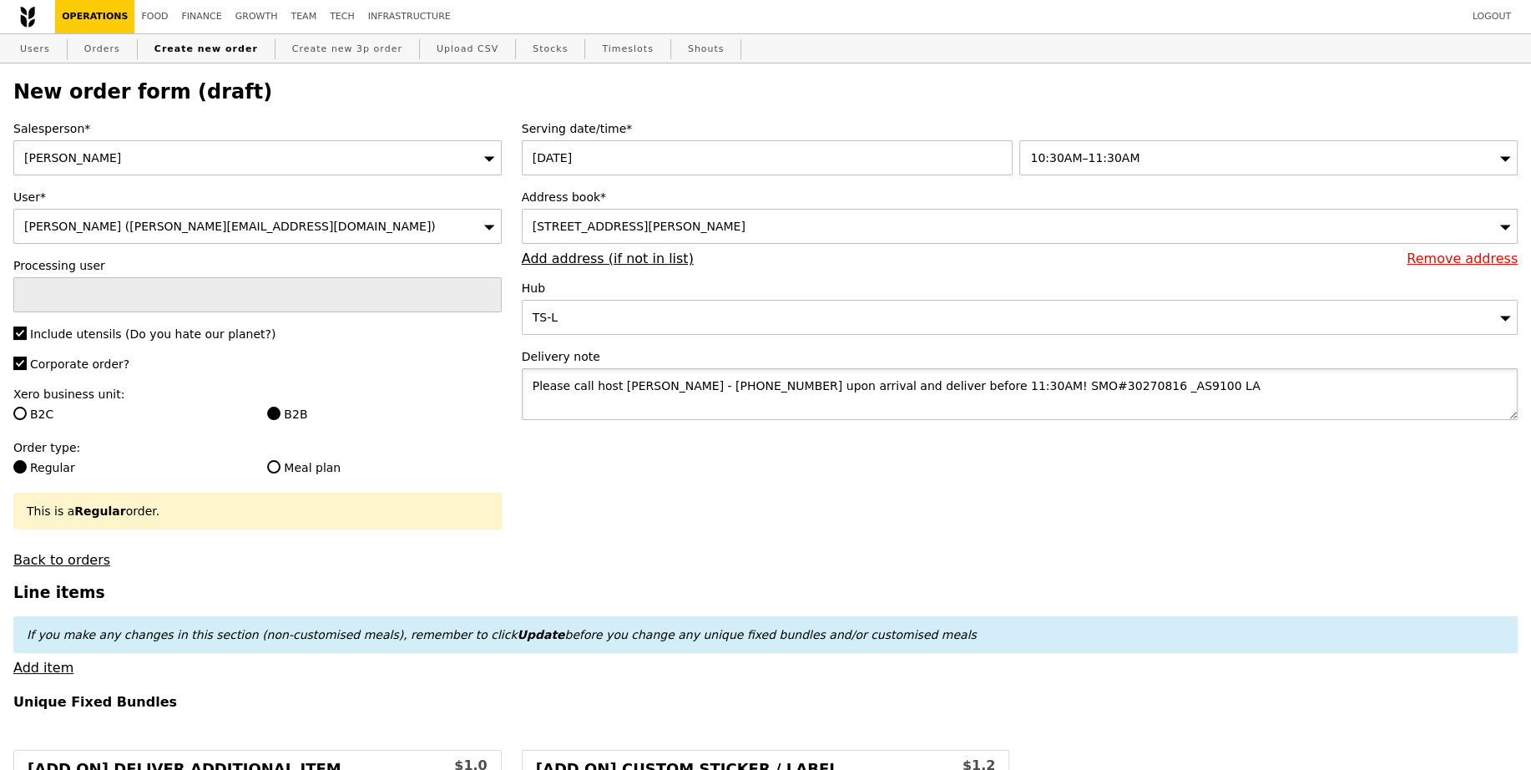
click at [927, 384] on textarea "Please call host Lili - 97520080 upon arrival and deliver before 11:30AM! SMO#3…" at bounding box center [1020, 394] width 996 height 52
type textarea "Please call host Lili - 97520080 upon arrival and deliver before 11:30AM! SMO#3…"
type input "Confirm"
click at [25, 669] on link "Add item" at bounding box center [43, 667] width 60 height 16
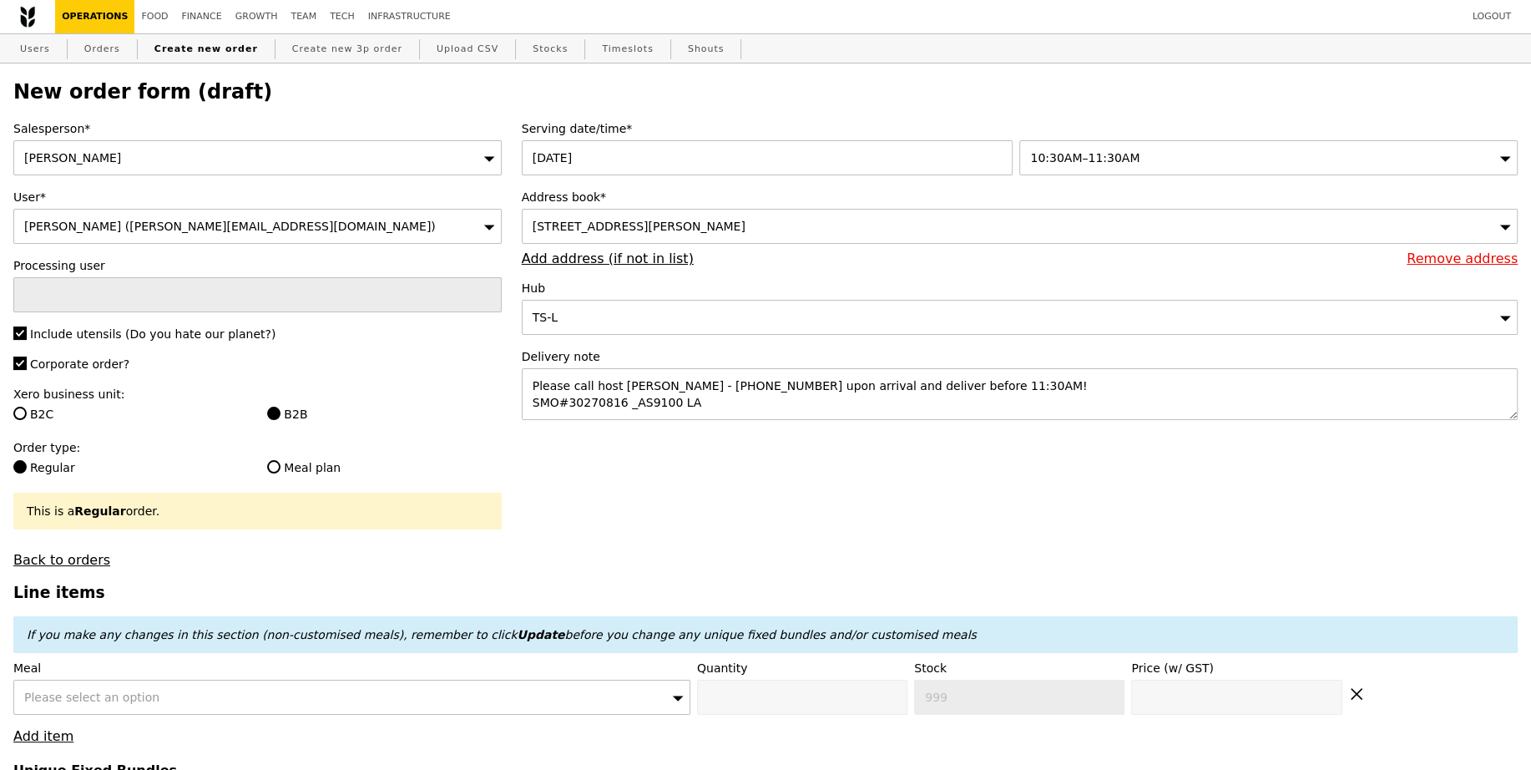
click at [109, 695] on span "Please select an option" at bounding box center [91, 696] width 135 height 13
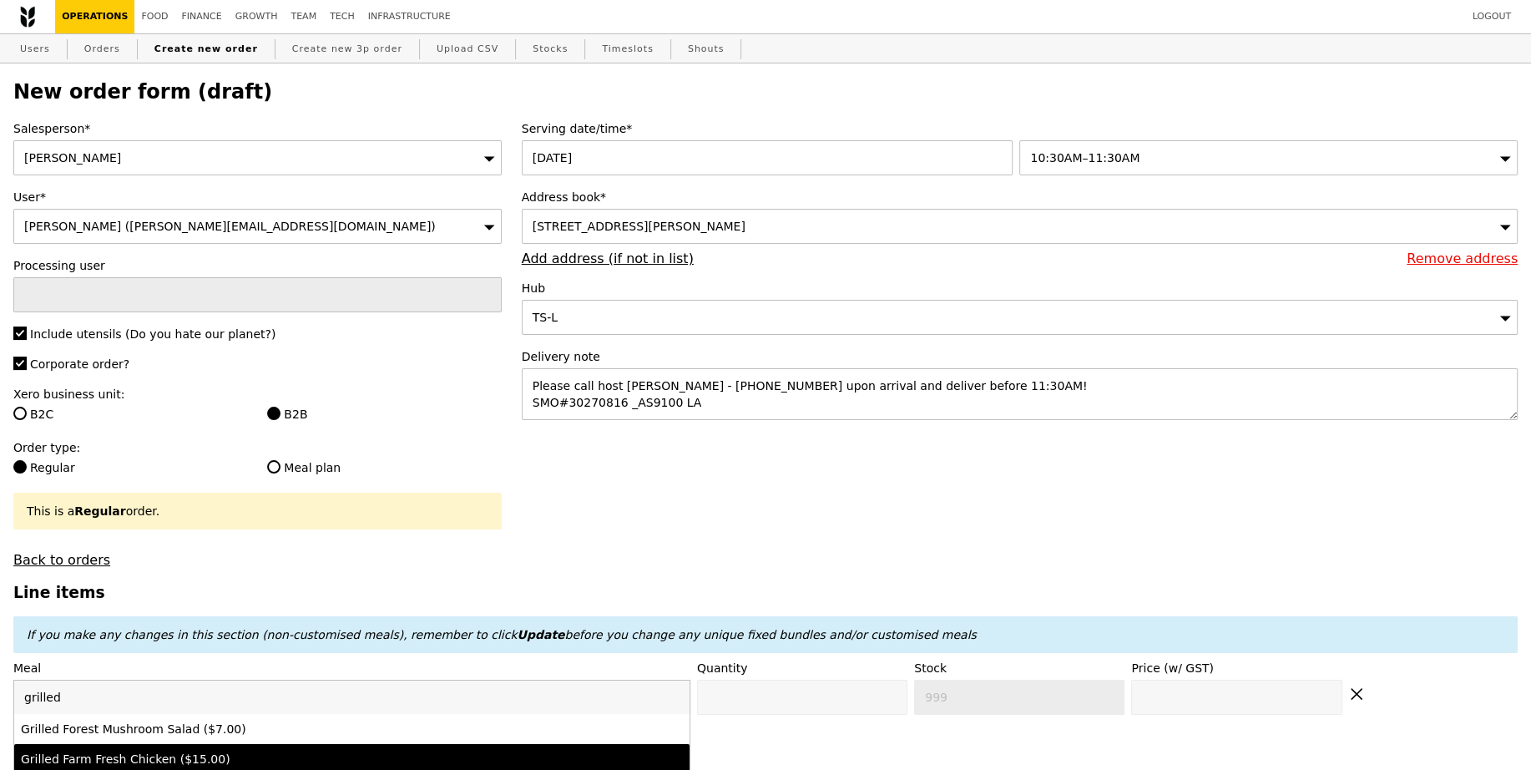
type input "grilled"
click at [154, 754] on div "Grilled Farm Fresh Chicken ($15.00)" at bounding box center [269, 758] width 497 height 17
type input "Confirm anyway"
type input "0"
type input "500"
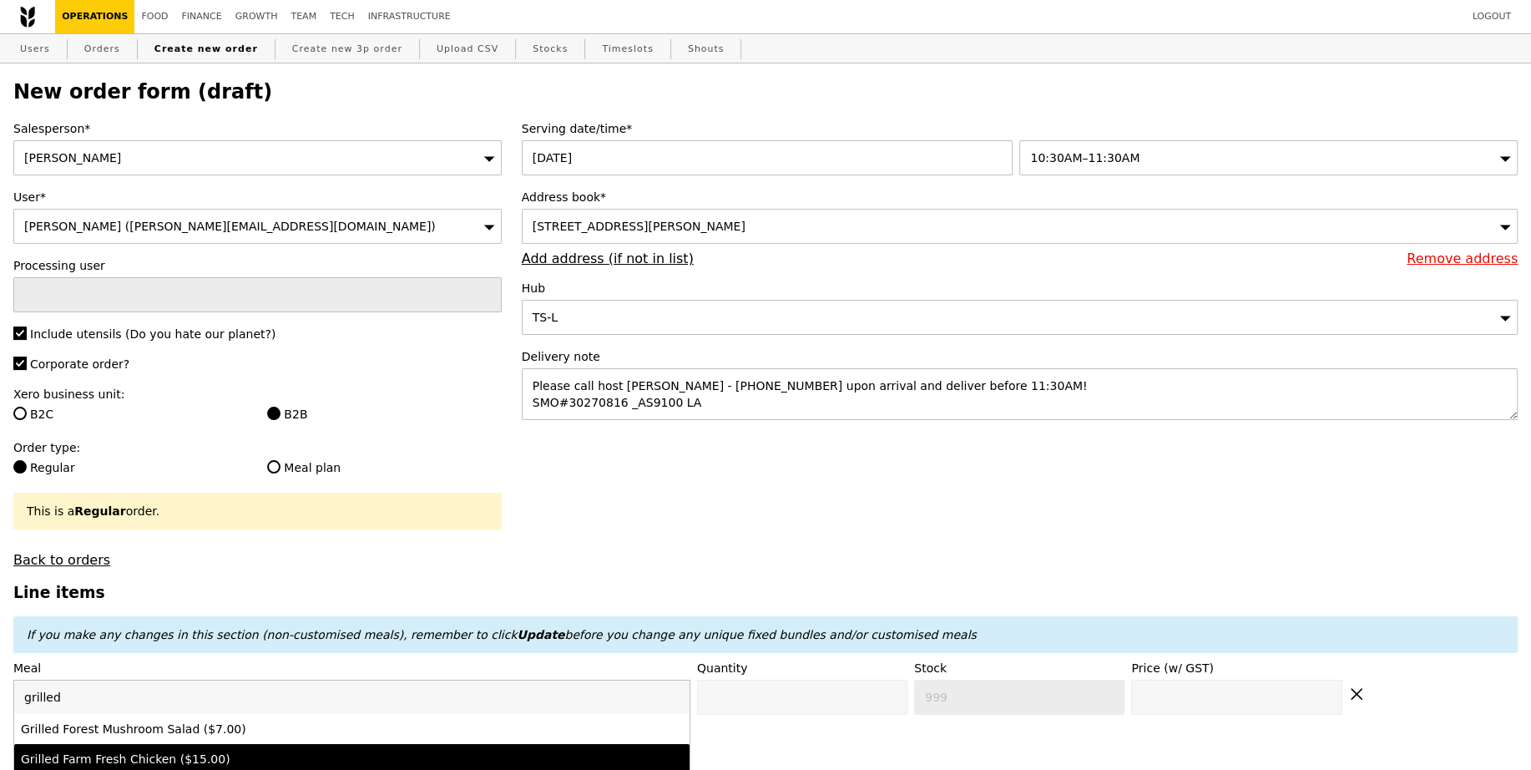
type input "15.0"
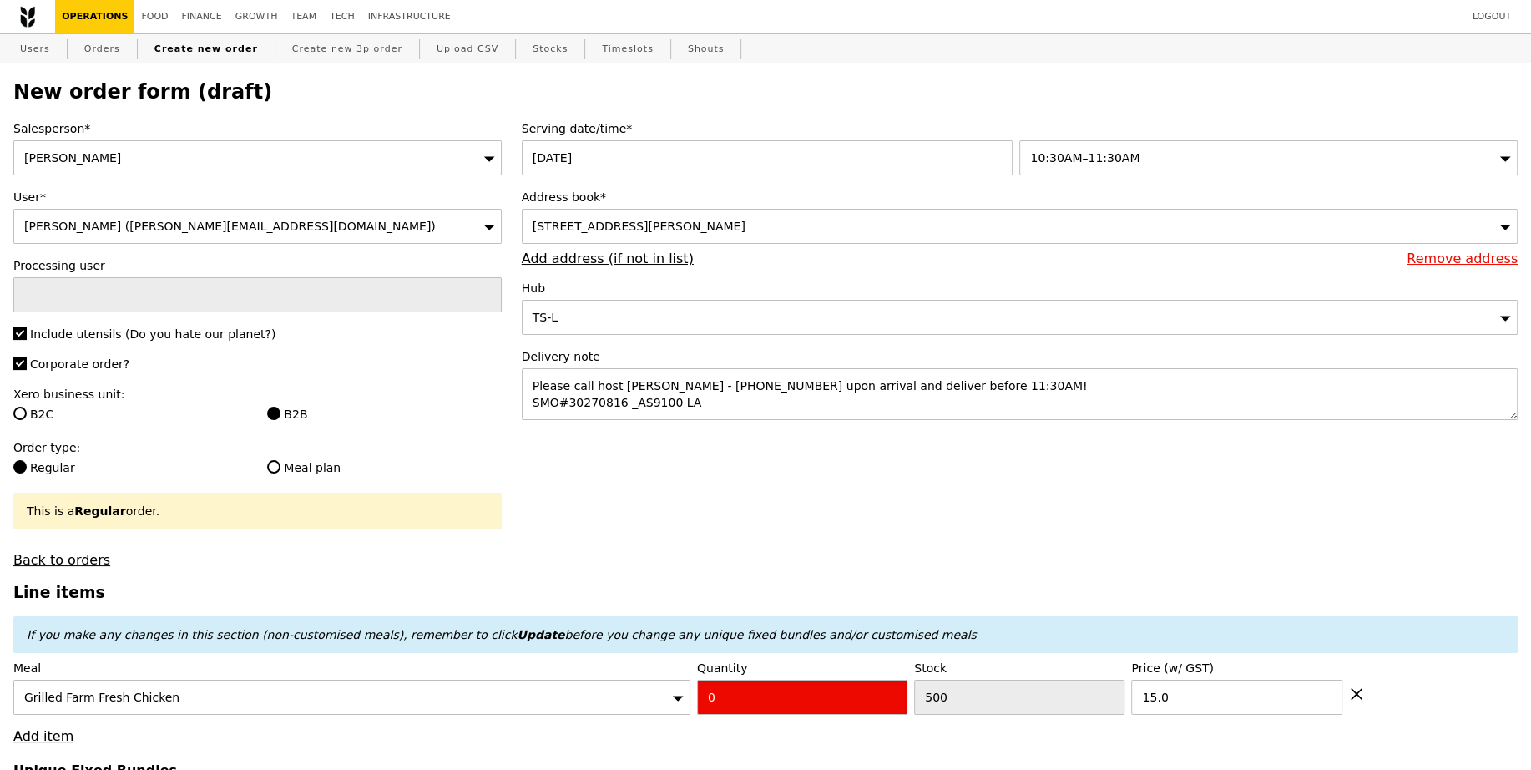
click at [752, 690] on input "0" at bounding box center [802, 696] width 210 height 35
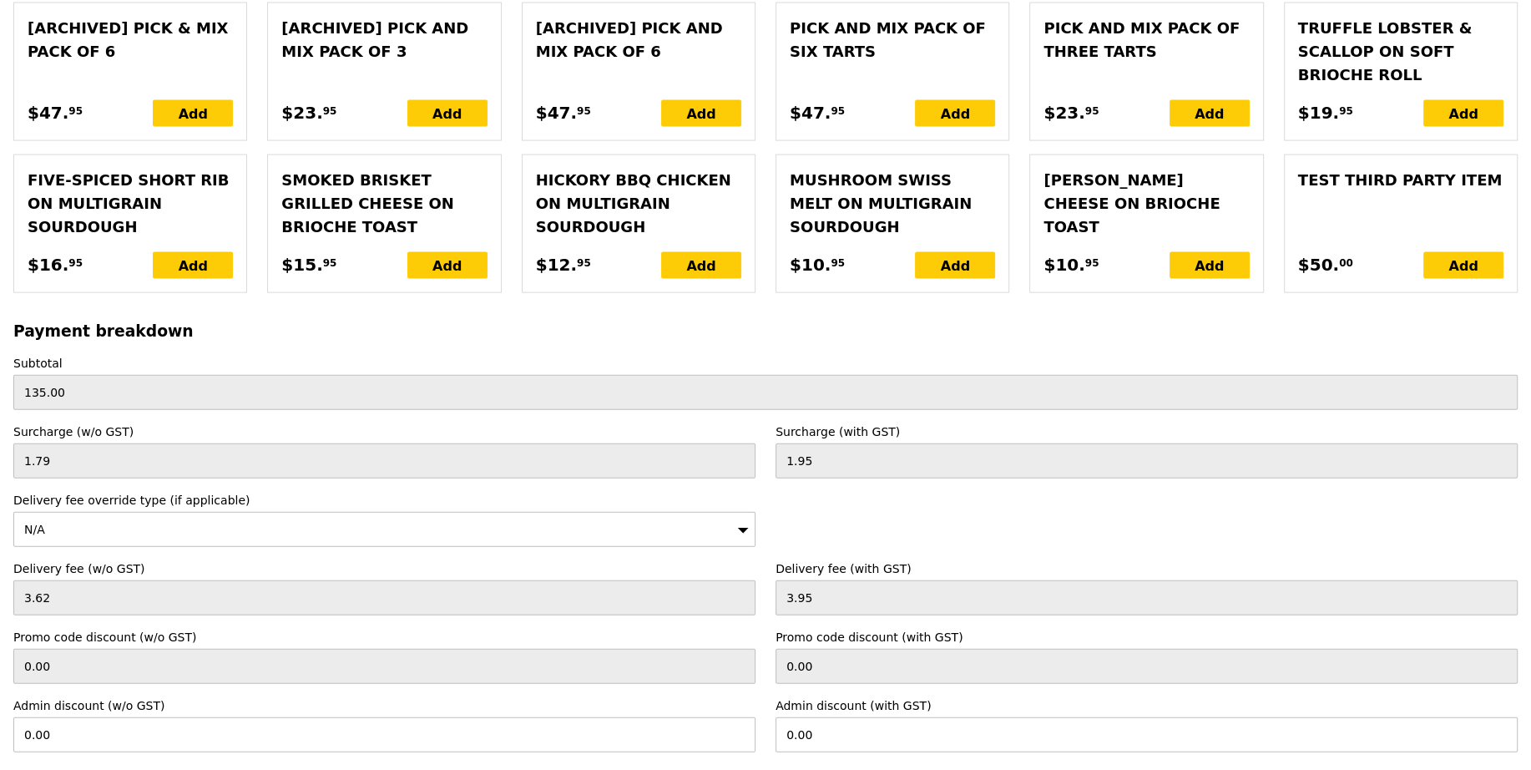
scroll to position [3694, 0]
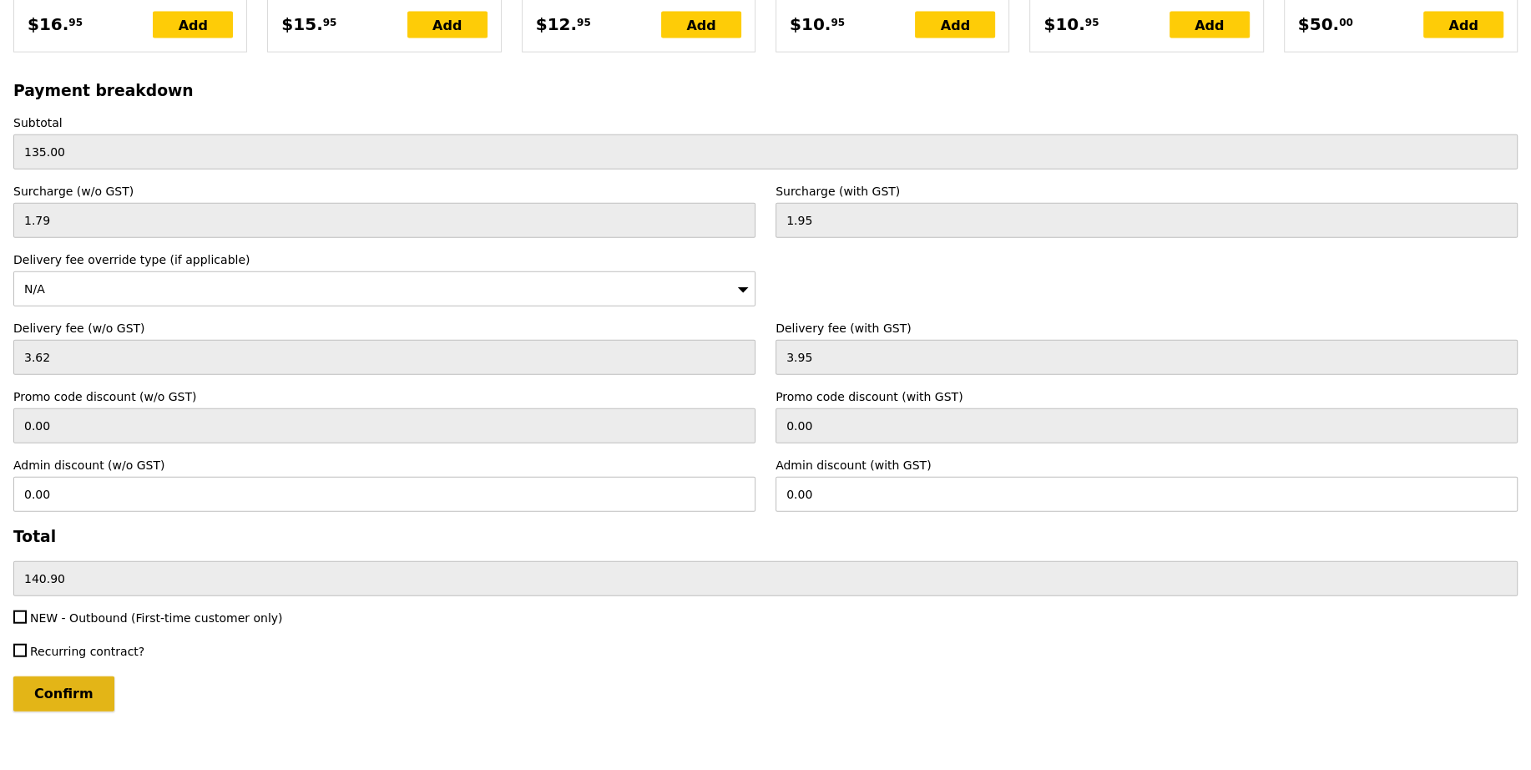
click at [59, 684] on input "Confirm" at bounding box center [63, 693] width 101 height 35
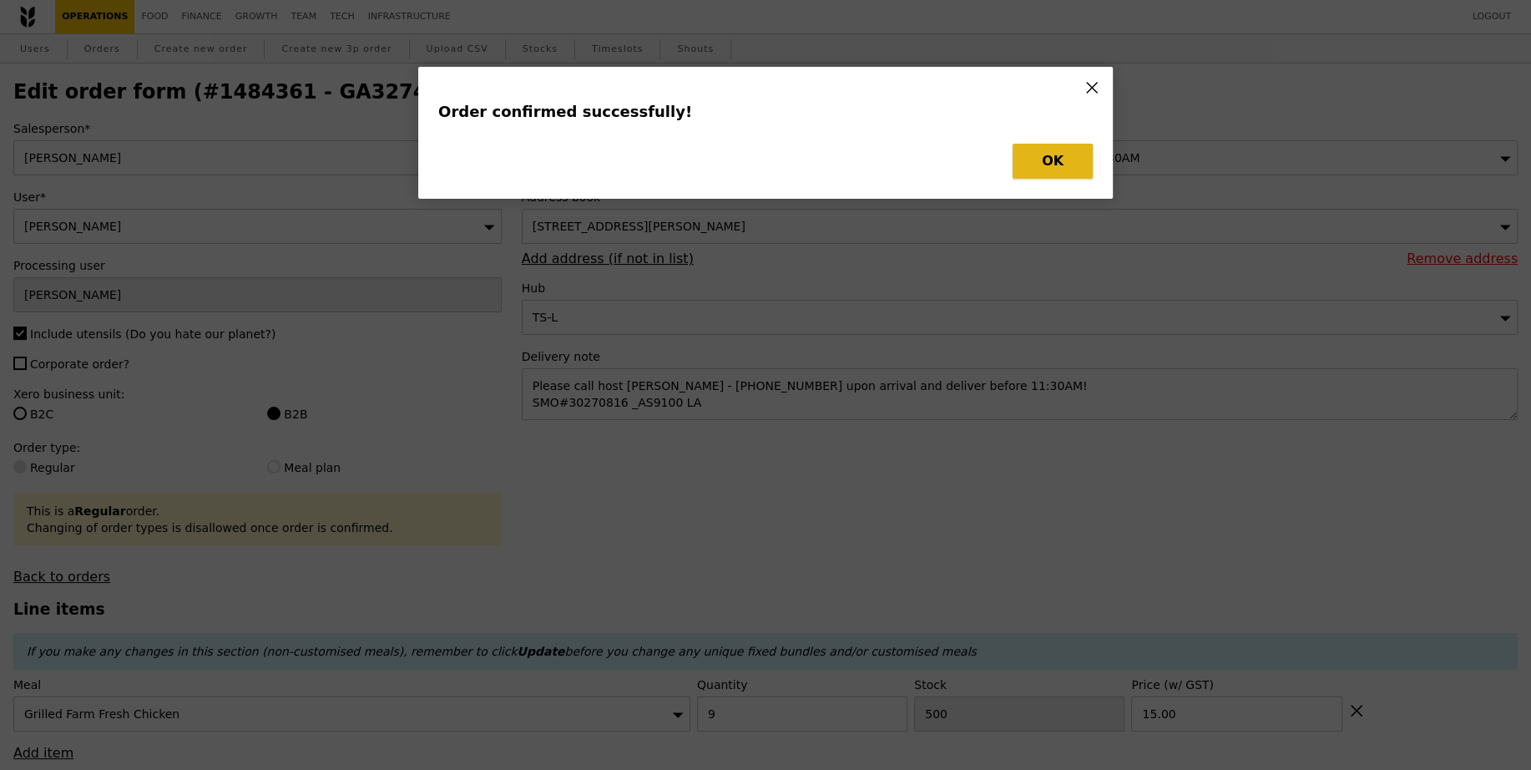
click at [1065, 167] on button "OK" at bounding box center [1053, 161] width 80 height 35
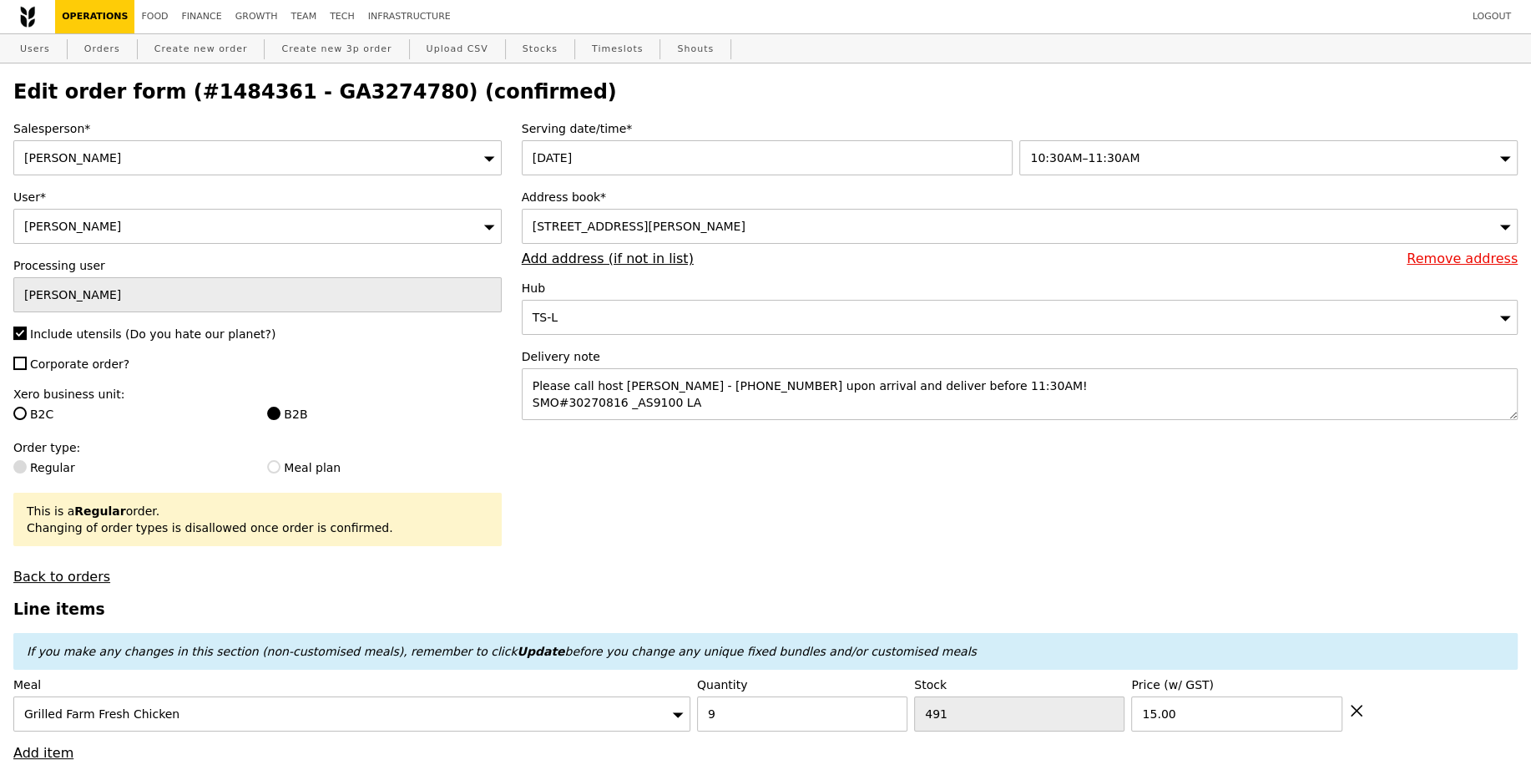
click at [336, 86] on h2 "Edit order form (#1484361 - GA3274780) (confirmed)" at bounding box center [765, 91] width 1504 height 23
copy h2 "GA3274780"
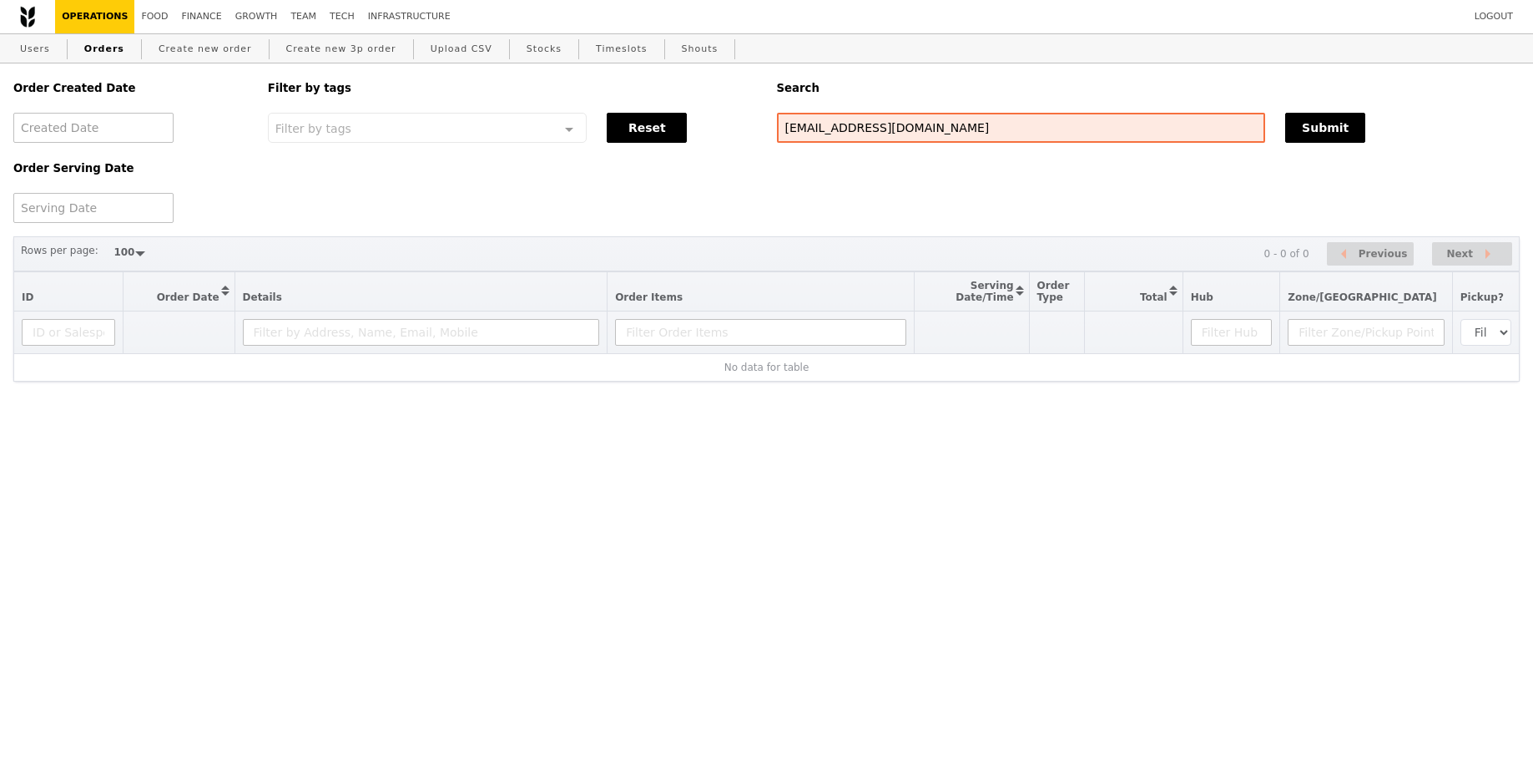
select select "100"
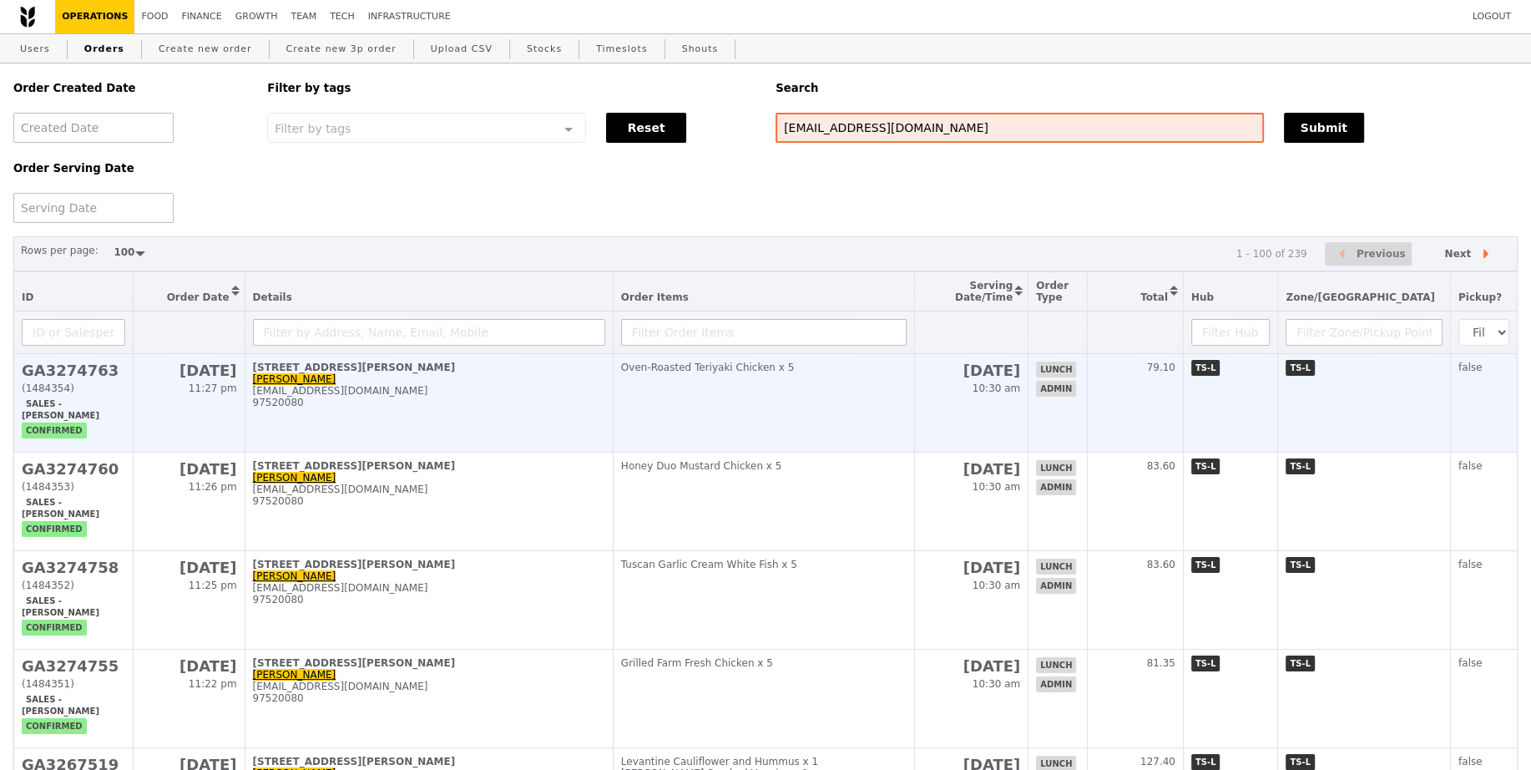
click at [553, 382] on td "[STREET_ADDRESS][PERSON_NAME] [PERSON_NAME] [PERSON_NAME][EMAIL_ADDRESS][DOMAIN…" at bounding box center [429, 403] width 368 height 98
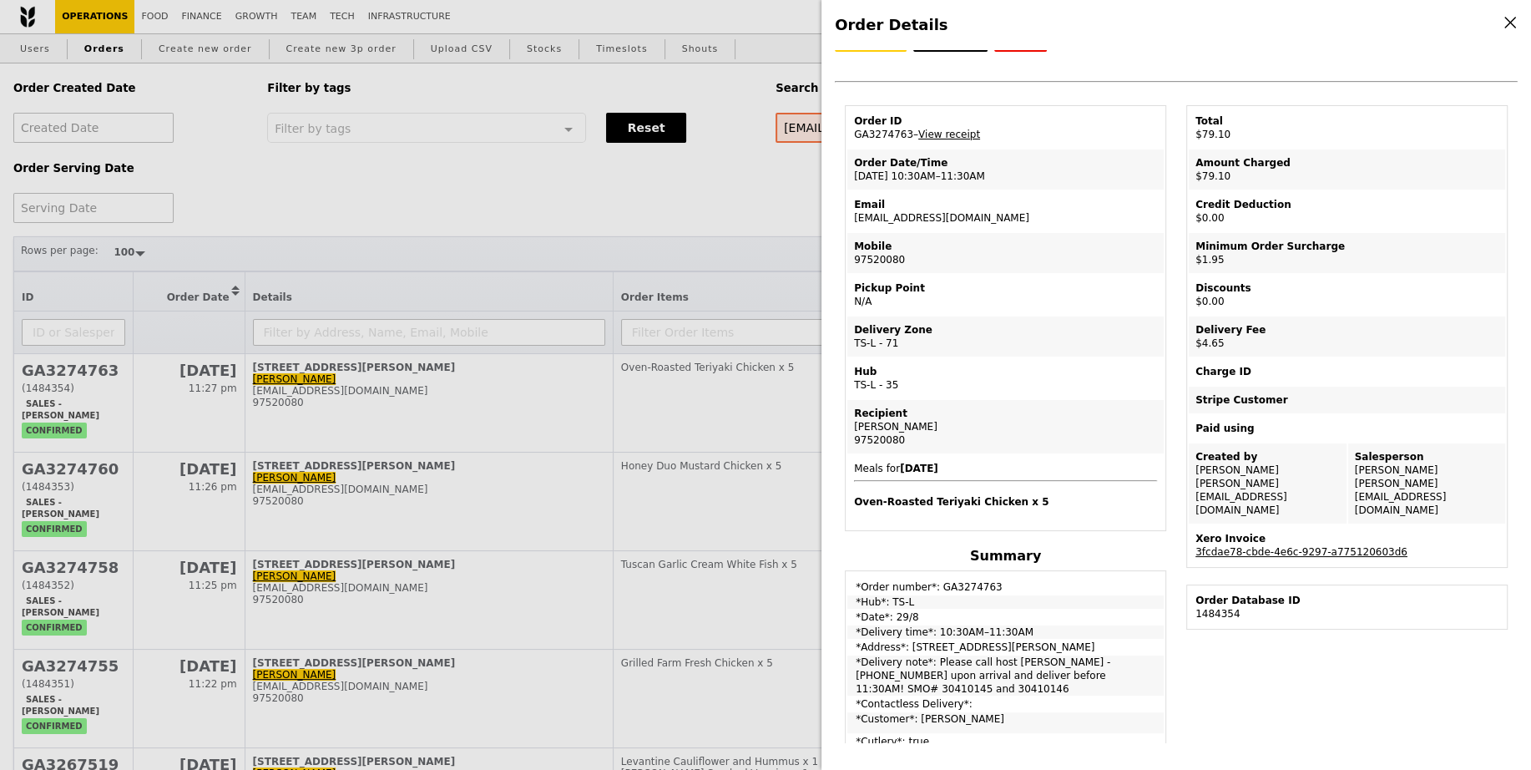
scroll to position [48, 0]
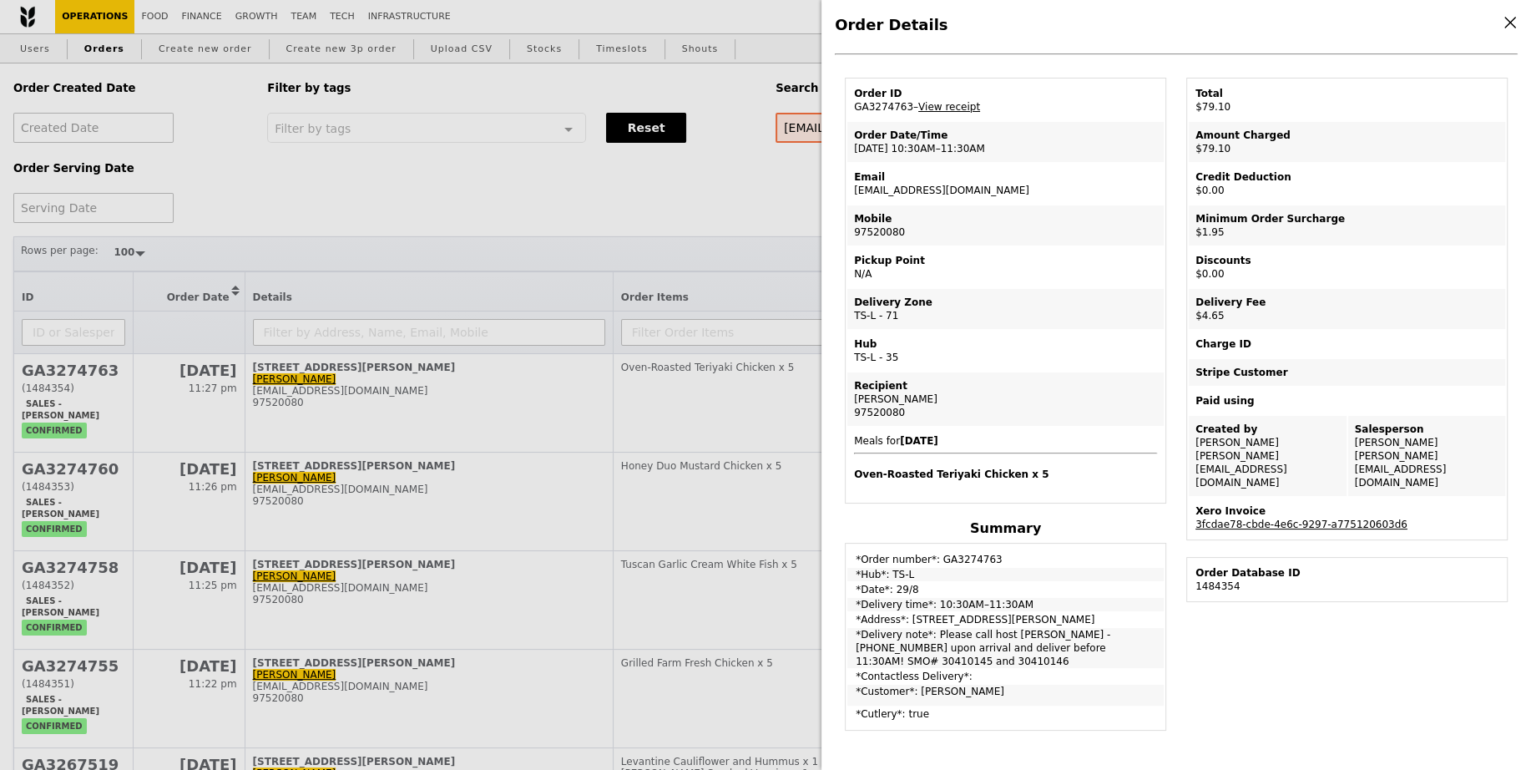
click at [909, 182] on td "Email [EMAIL_ADDRESS][DOMAIN_NAME]" at bounding box center [1005, 184] width 316 height 40
copy td "[EMAIL_ADDRESS][DOMAIN_NAME]"
drag, startPoint x: 933, startPoint y: 623, endPoint x: 1147, endPoint y: 648, distance: 215.2
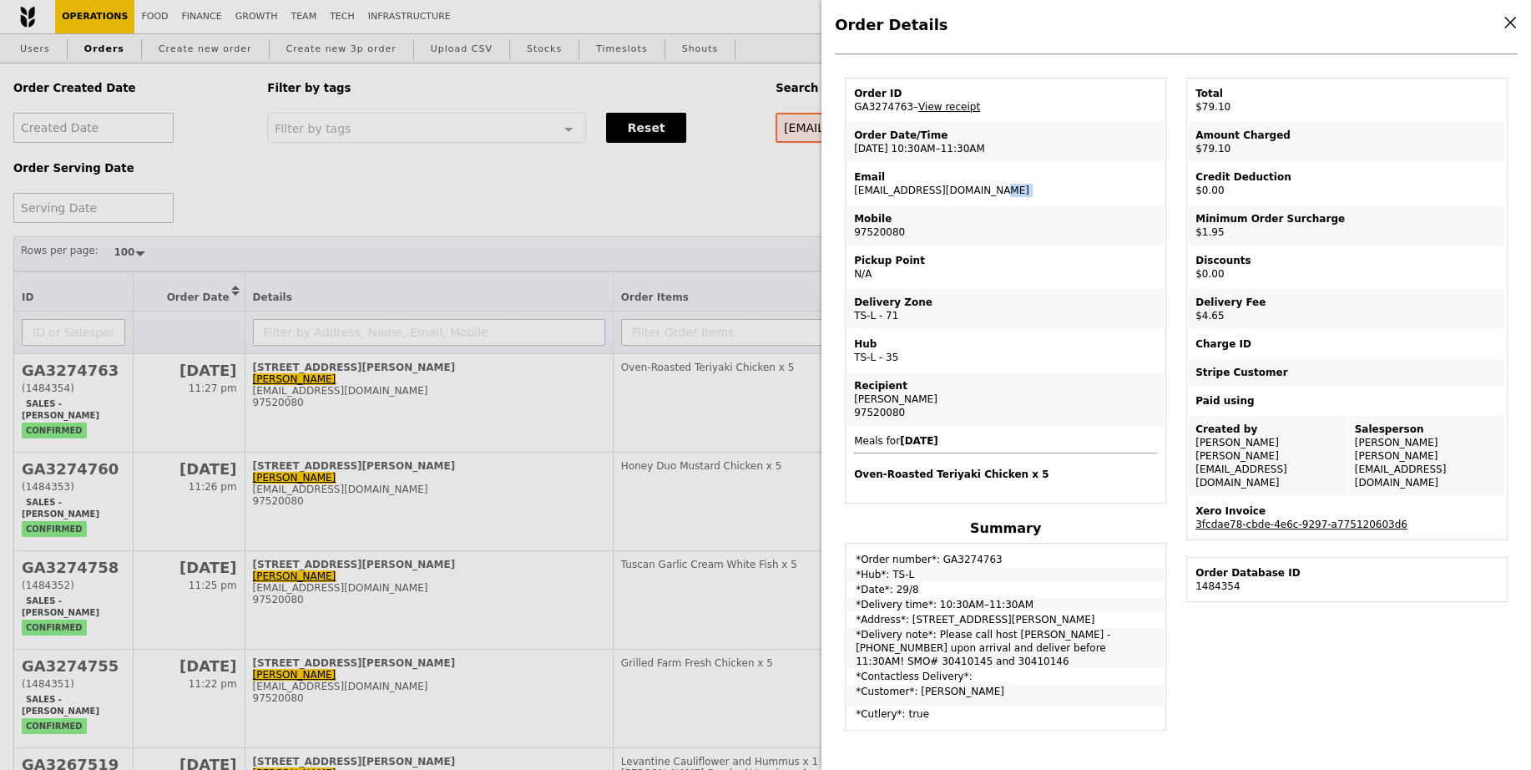
click at [1147, 648] on td "*Delivery note*: Please call host [PERSON_NAME] - [PHONE_NUMBER] upon arrival a…" at bounding box center [1005, 648] width 316 height 40
copy td "Please call host [PERSON_NAME] - [PHONE_NUMBER] upon arrival and deliver before…"
click at [676, 478] on div "Order Details Edit order Changelog Cancel Order ID GA3274763 – View receipt Ord…" at bounding box center [765, 385] width 1531 height 770
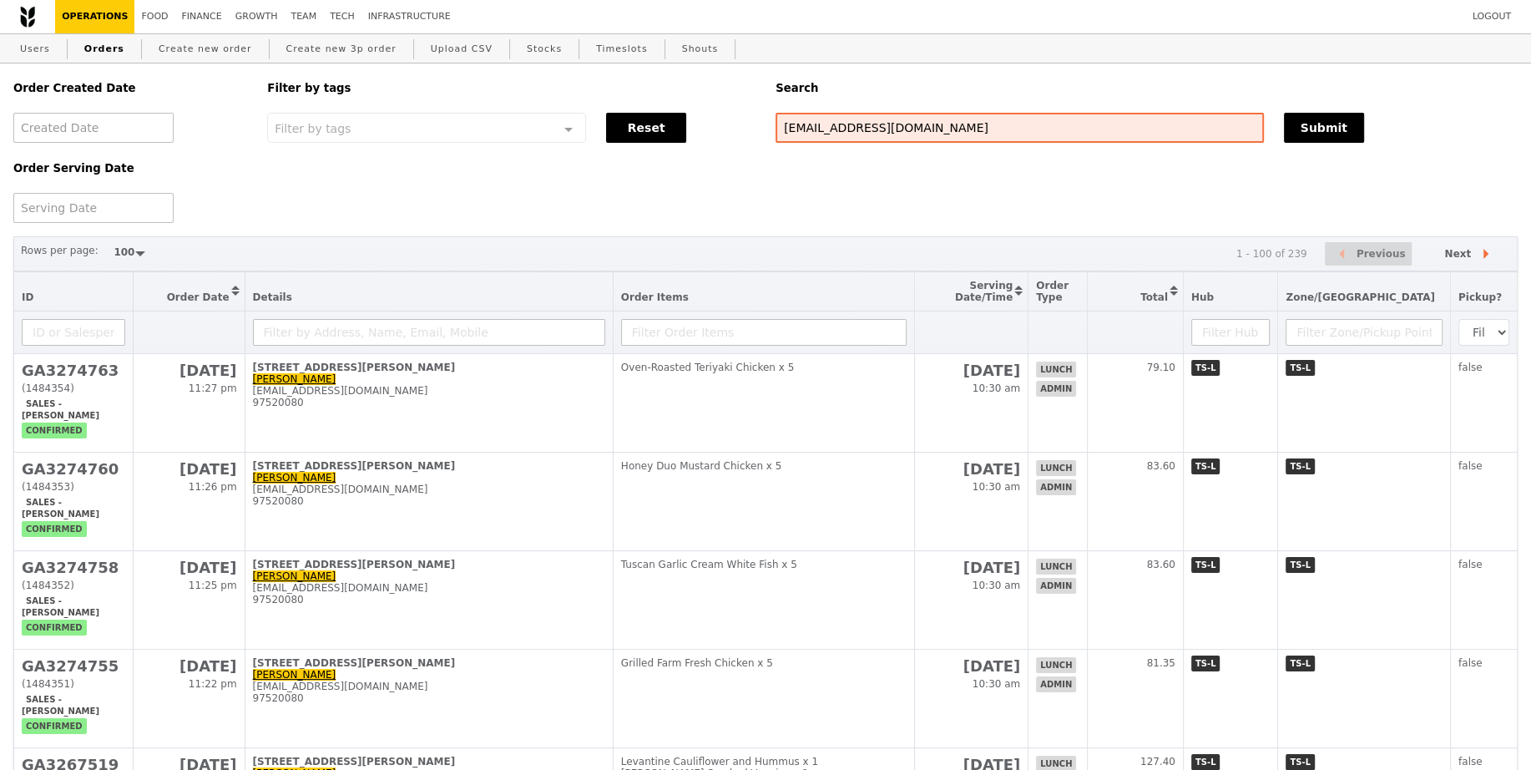
scroll to position [117, 0]
select select "100"
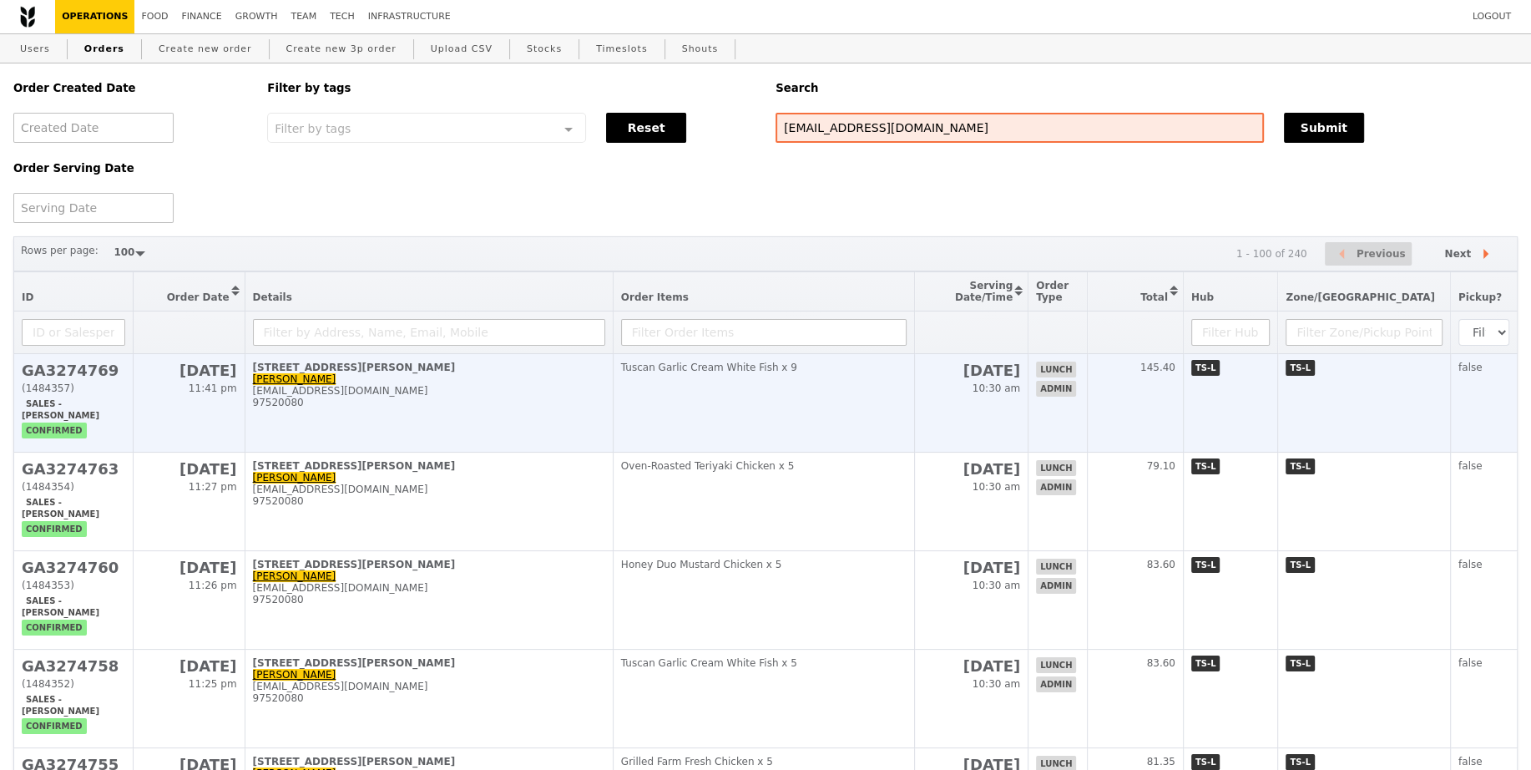
click at [875, 433] on td "Tuscan Garlic Cream White Fish x 9" at bounding box center [764, 403] width 302 height 98
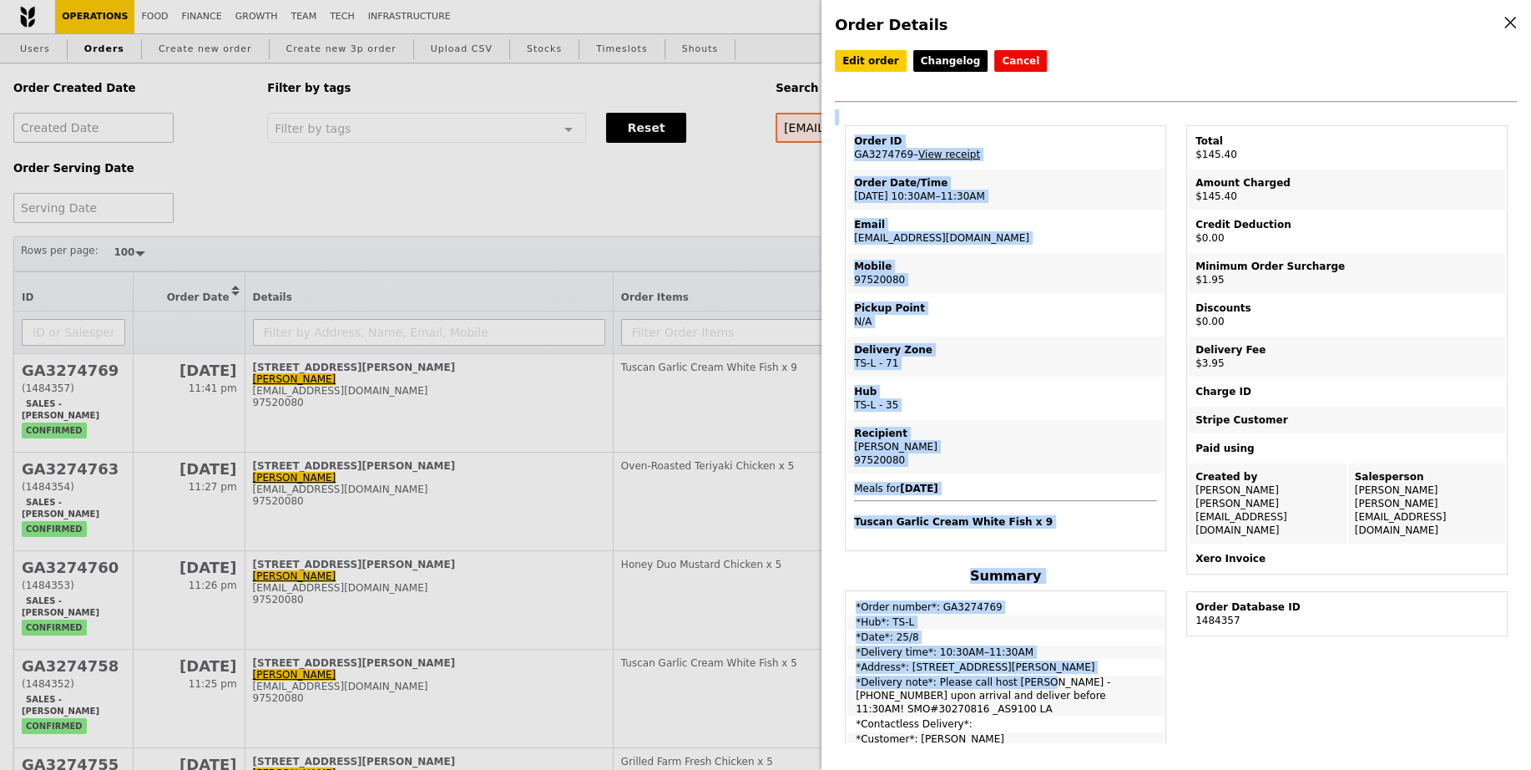
drag, startPoint x: 934, startPoint y: 674, endPoint x: 1178, endPoint y: 690, distance: 244.3
click at [1178, 690] on div "Edit order Changelog Cancel Order ID GA3274769 – View receipt Order Date/Time […" at bounding box center [1176, 396] width 683 height 693
drag, startPoint x: 1173, startPoint y: 694, endPoint x: 1139, endPoint y: 690, distance: 33.6
click at [1169, 694] on div "Edit order Changelog Cancel Order ID GA3274769 – View receipt Order Date/Time […" at bounding box center [1176, 396] width 683 height 693
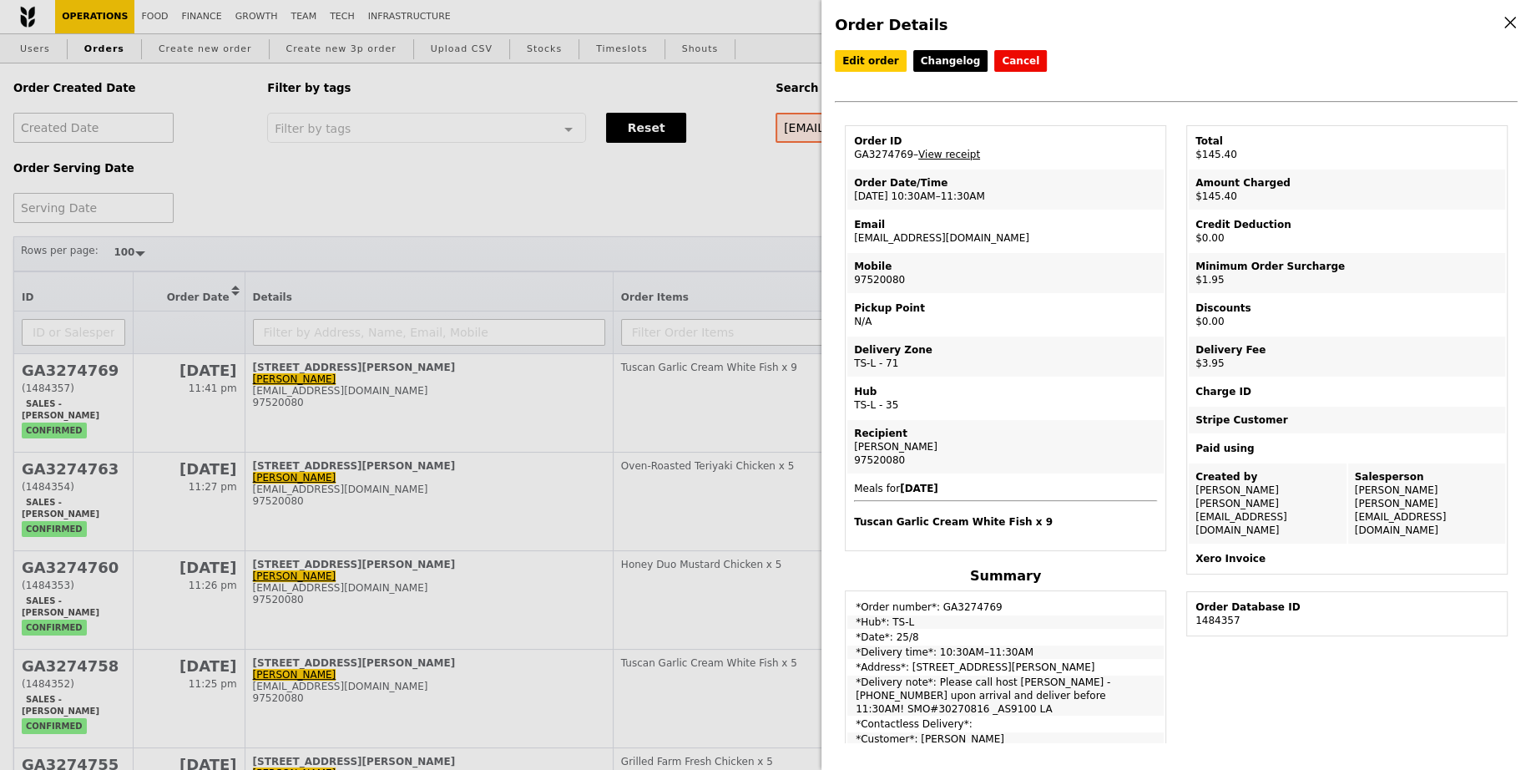
click at [1129, 685] on td "*Delivery note*: Please call host [PERSON_NAME] - [PHONE_NUMBER] upon arrival a…" at bounding box center [1005, 695] width 316 height 40
drag, startPoint x: 1142, startPoint y: 689, endPoint x: 934, endPoint y: 679, distance: 208.1
click at [934, 679] on td "*Delivery note*: Please call host [PERSON_NAME] - [PHONE_NUMBER] upon arrival a…" at bounding box center [1005, 695] width 316 height 40
copy td "Please call host [PERSON_NAME] - [PHONE_NUMBER] upon arrival and deliver before…"
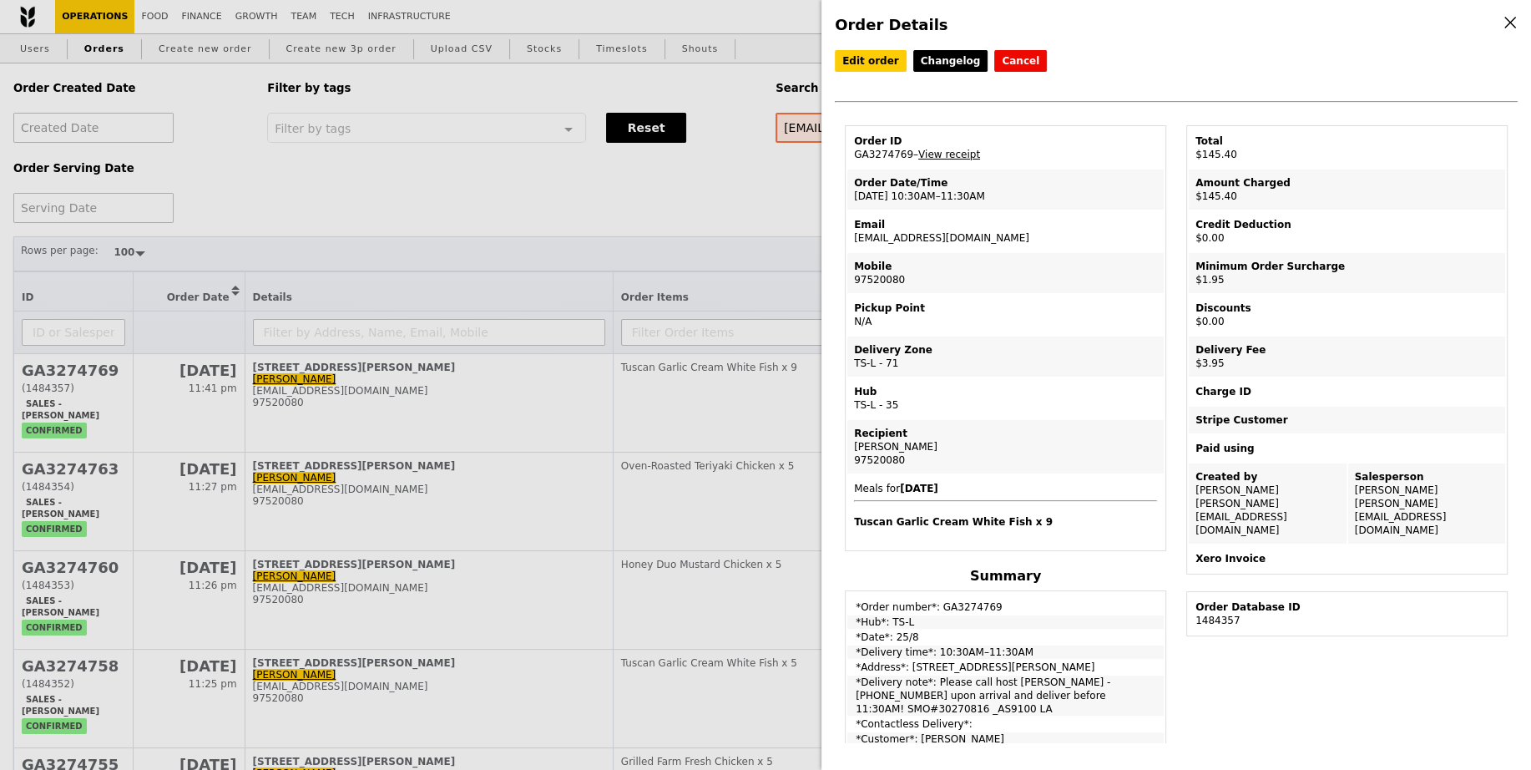
click at [508, 255] on div "Order Details Edit order Changelog Cancel Order ID GA3274769 – View receipt Ord…" at bounding box center [765, 385] width 1531 height 770
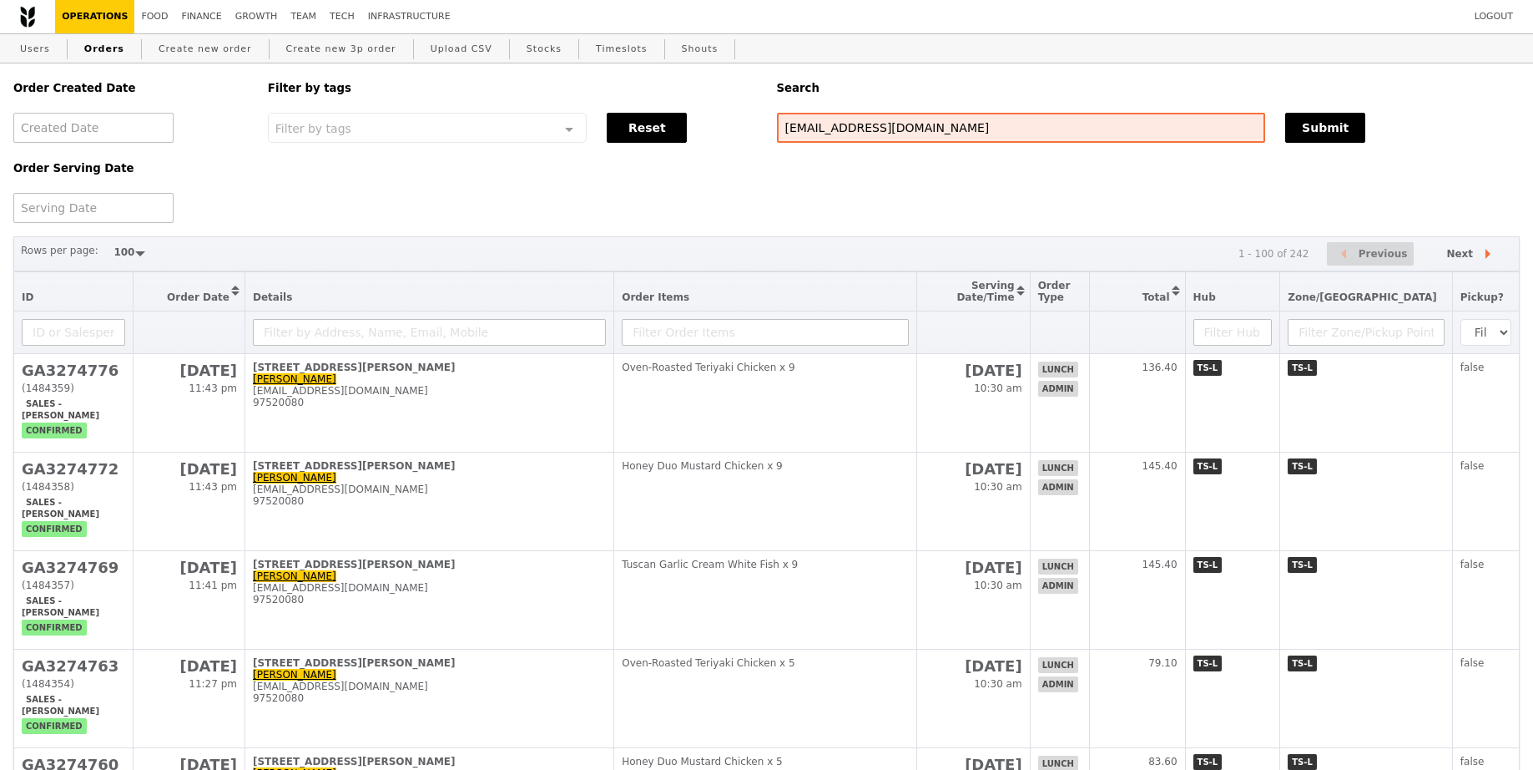
select select "100"
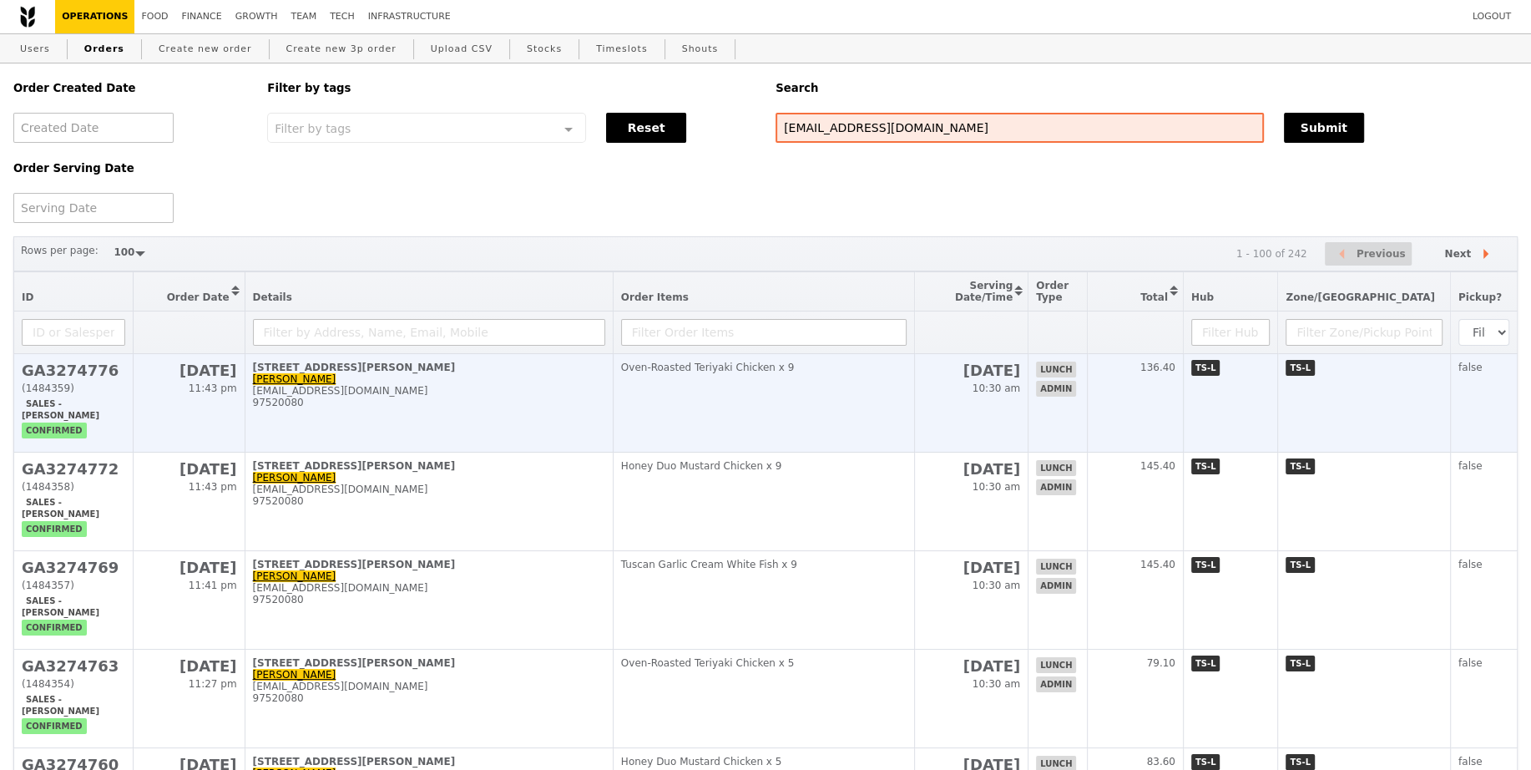
click at [714, 398] on td "Oven‑Roasted Teriyaki Chicken x 9" at bounding box center [764, 403] width 302 height 98
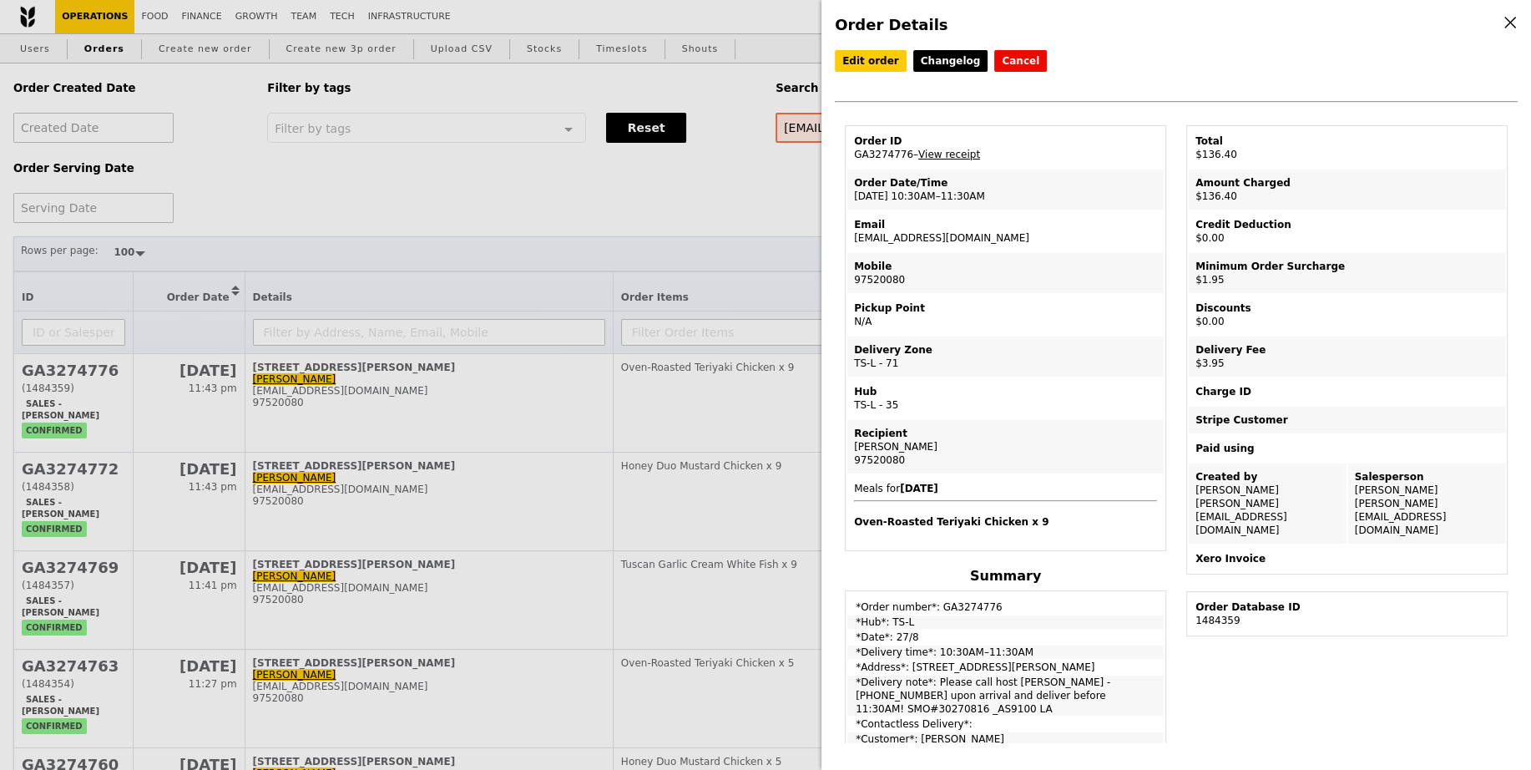
click at [895, 153] on td "Order ID GA3274776 – View receipt" at bounding box center [1005, 148] width 316 height 40
copy td "GA3274776"
click at [516, 695] on div "Order Details Edit order Changelog Cancel Order ID GA3274776 – View receipt Ord…" at bounding box center [765, 385] width 1531 height 770
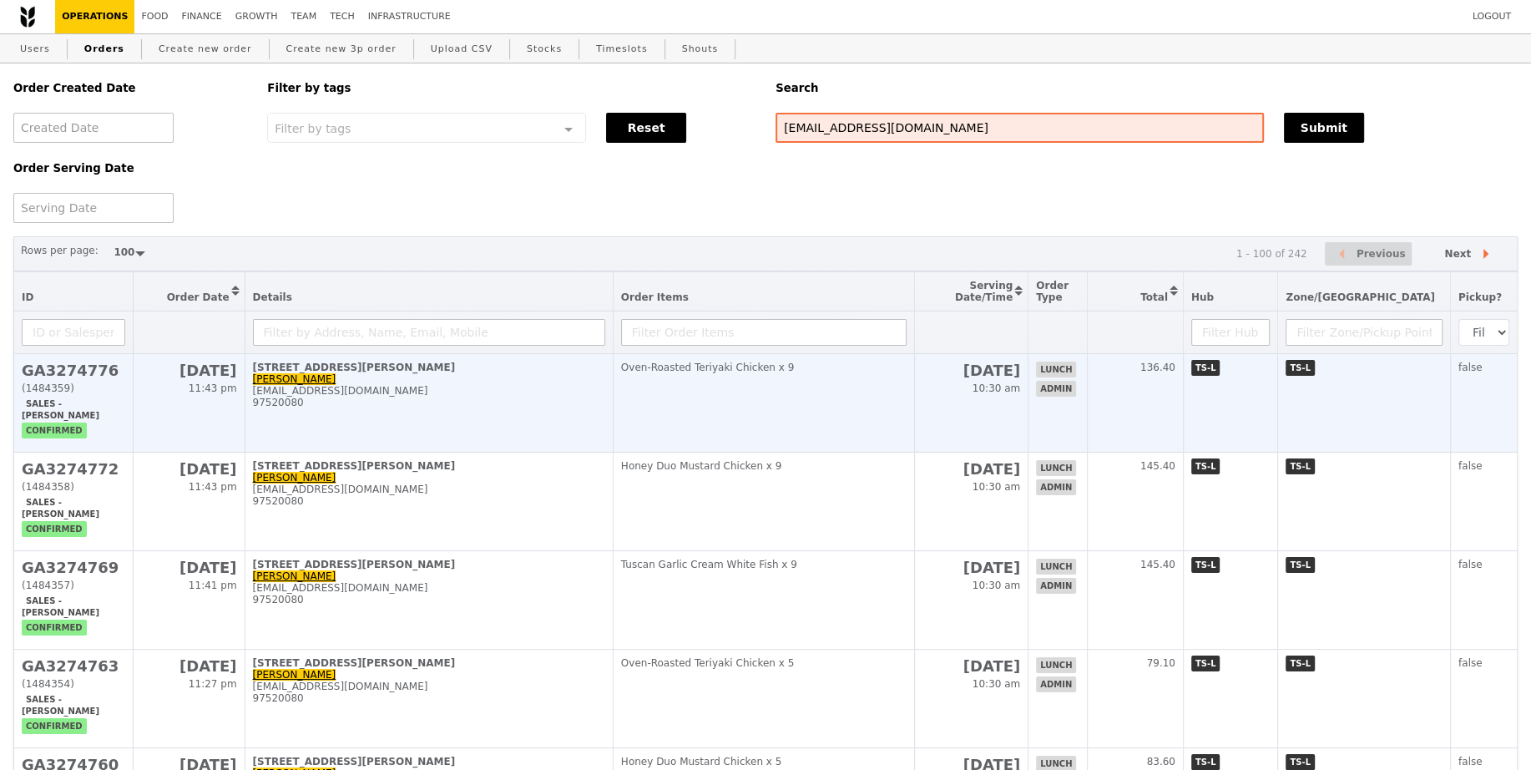
click at [1010, 418] on td "27 Aug 10:30 am" at bounding box center [972, 403] width 114 height 98
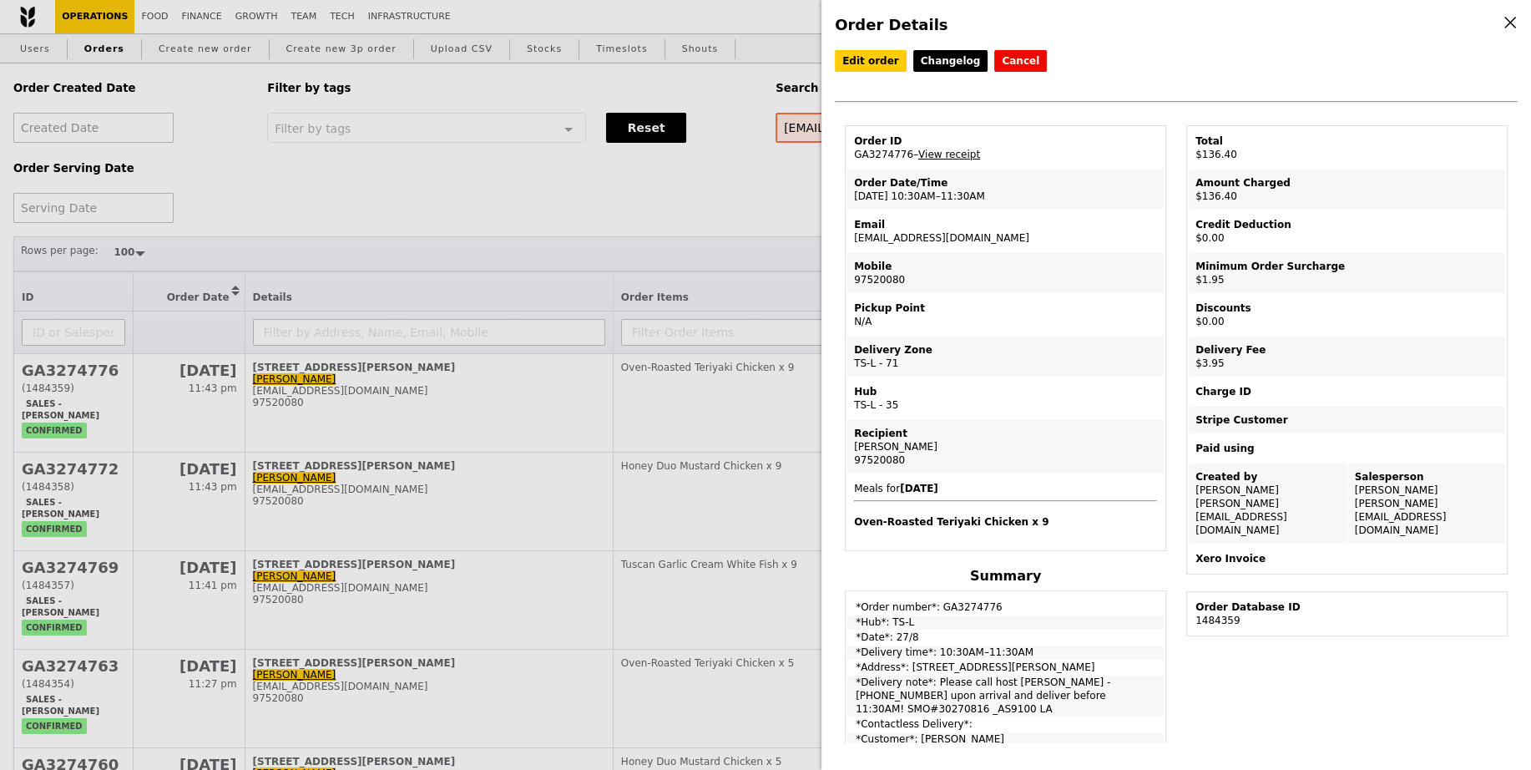
drag, startPoint x: 932, startPoint y: 679, endPoint x: 1140, endPoint y: 695, distance: 208.5
click at [1140, 695] on td "*Delivery note*: Please call host [PERSON_NAME] - [PHONE_NUMBER] upon arrival a…" at bounding box center [1005, 695] width 316 height 40
copy td "Please call host Lili - 97520080 upon arrival and deliver before 11:30AM! SMO#3…"
click at [676, 270] on div "Order Details Edit order Changelog Cancel Order ID GA3274776 – View receipt Ord…" at bounding box center [765, 385] width 1531 height 770
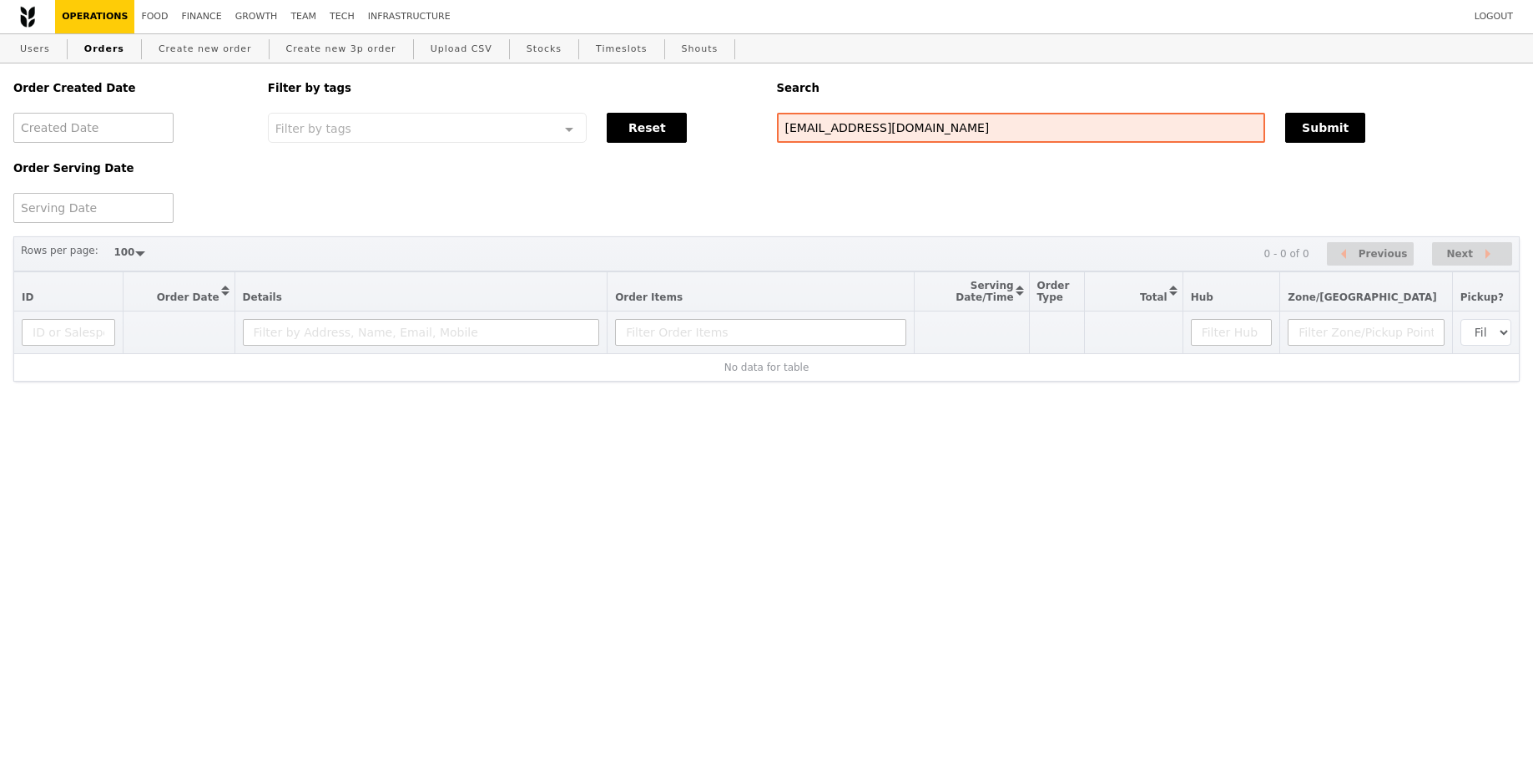
select select "100"
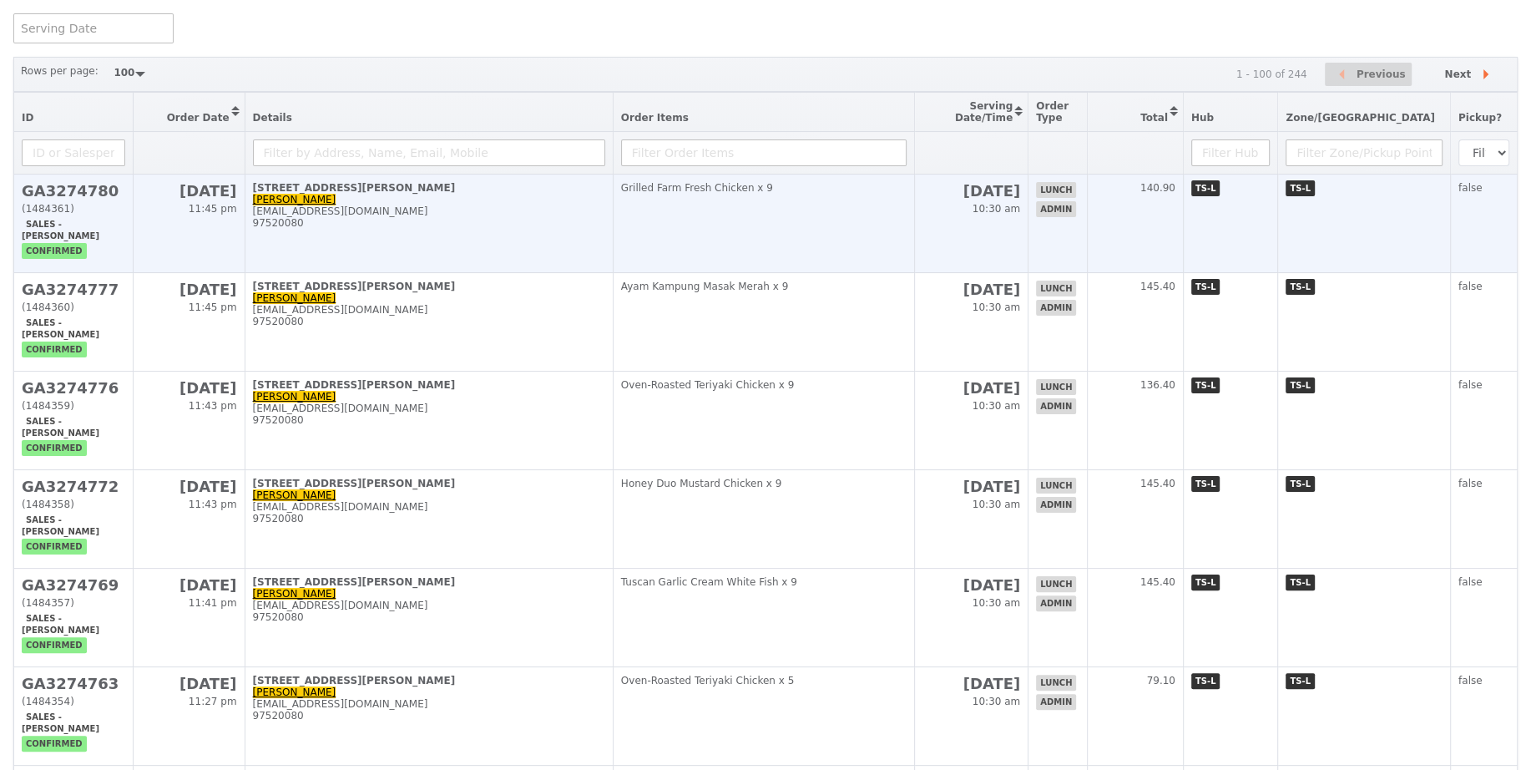
scroll to position [180, 0]
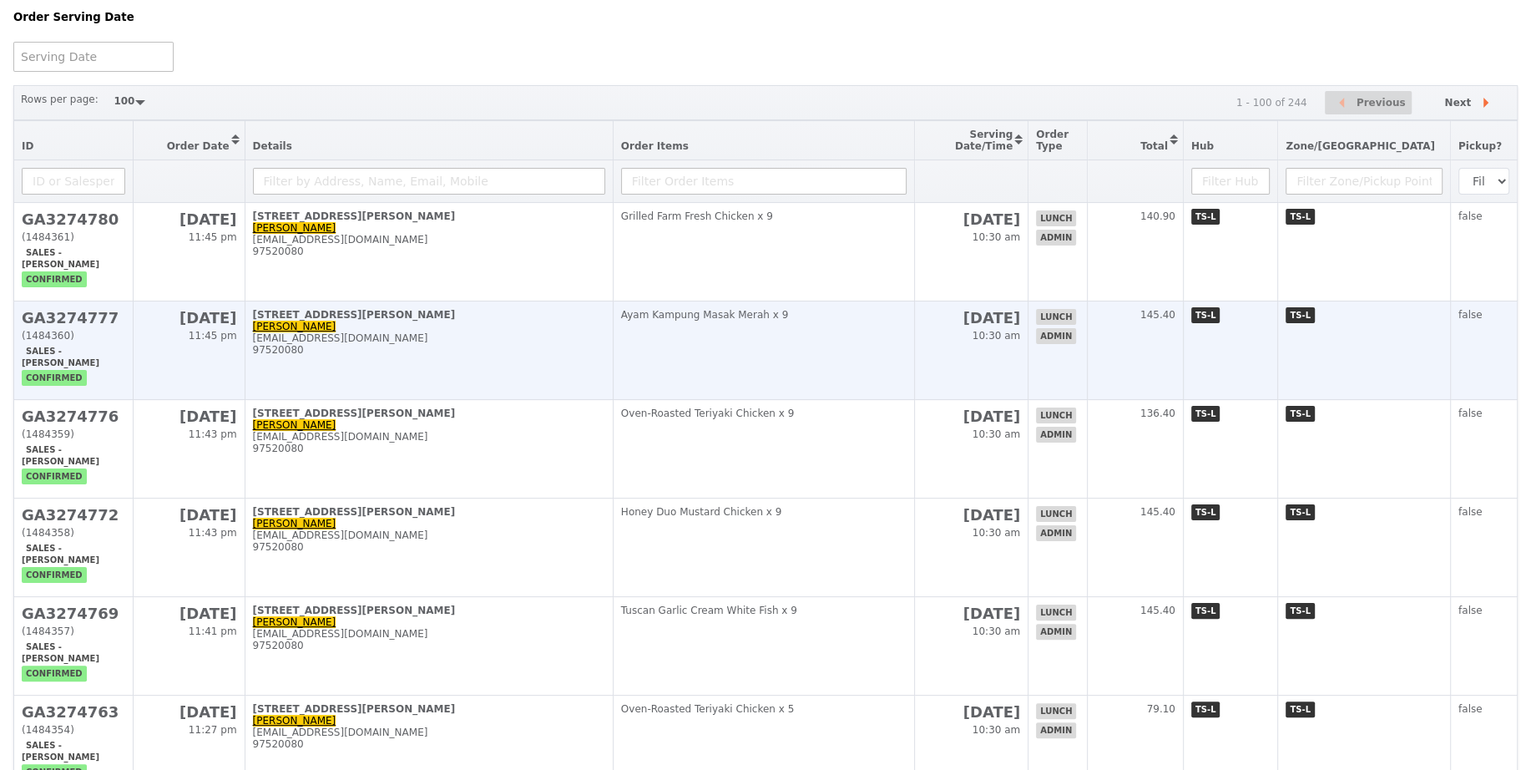
scroll to position [0, 0]
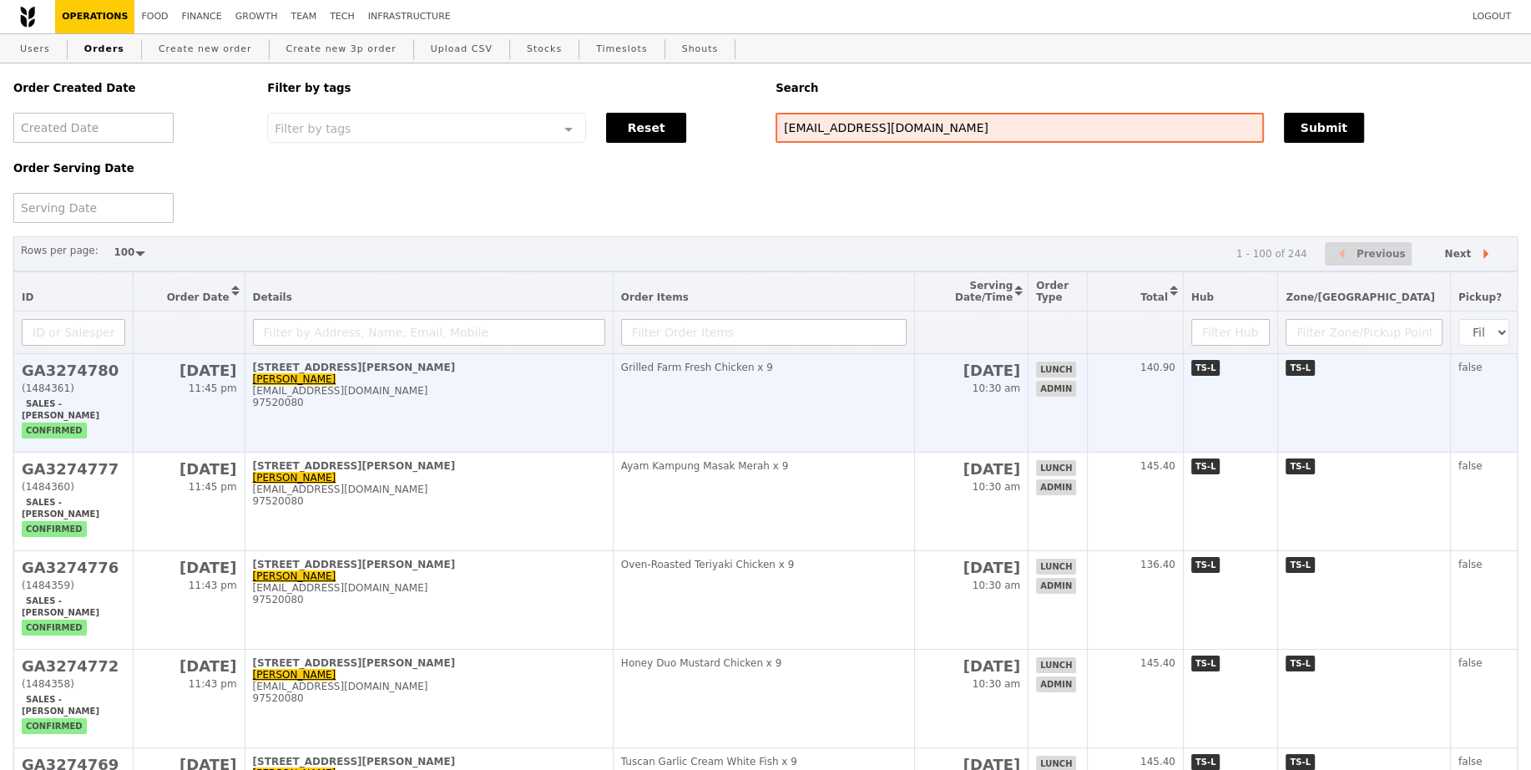
click at [534, 390] on div "[EMAIL_ADDRESS][DOMAIN_NAME]" at bounding box center [429, 391] width 352 height 12
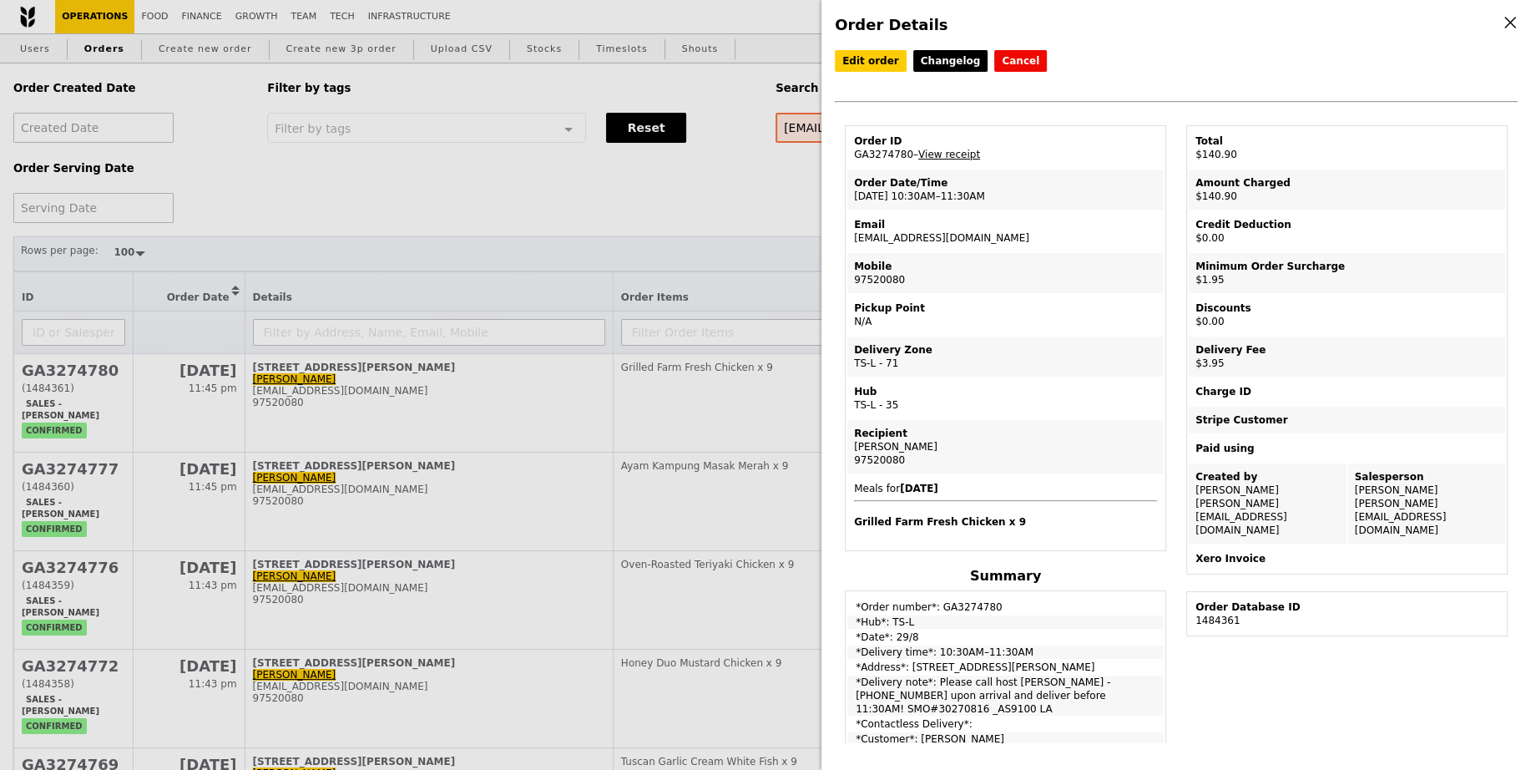
click at [883, 233] on td "Email [EMAIL_ADDRESS][DOMAIN_NAME]" at bounding box center [1005, 231] width 316 height 40
copy td "[EMAIL_ADDRESS][DOMAIN_NAME]"
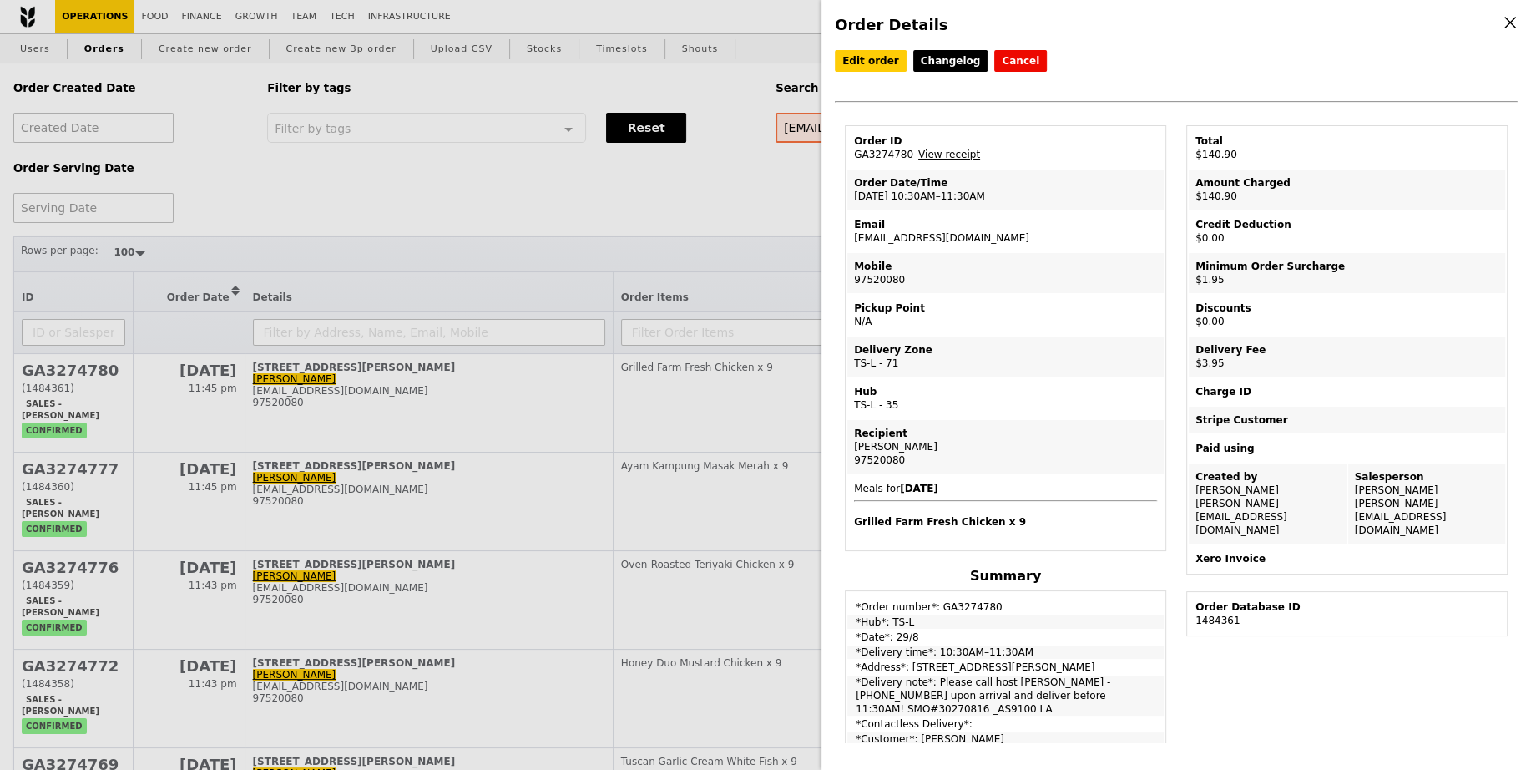
click at [579, 209] on div "Order Details Edit order Changelog Cancel Order ID GA3274780 – View receipt Ord…" at bounding box center [765, 385] width 1531 height 770
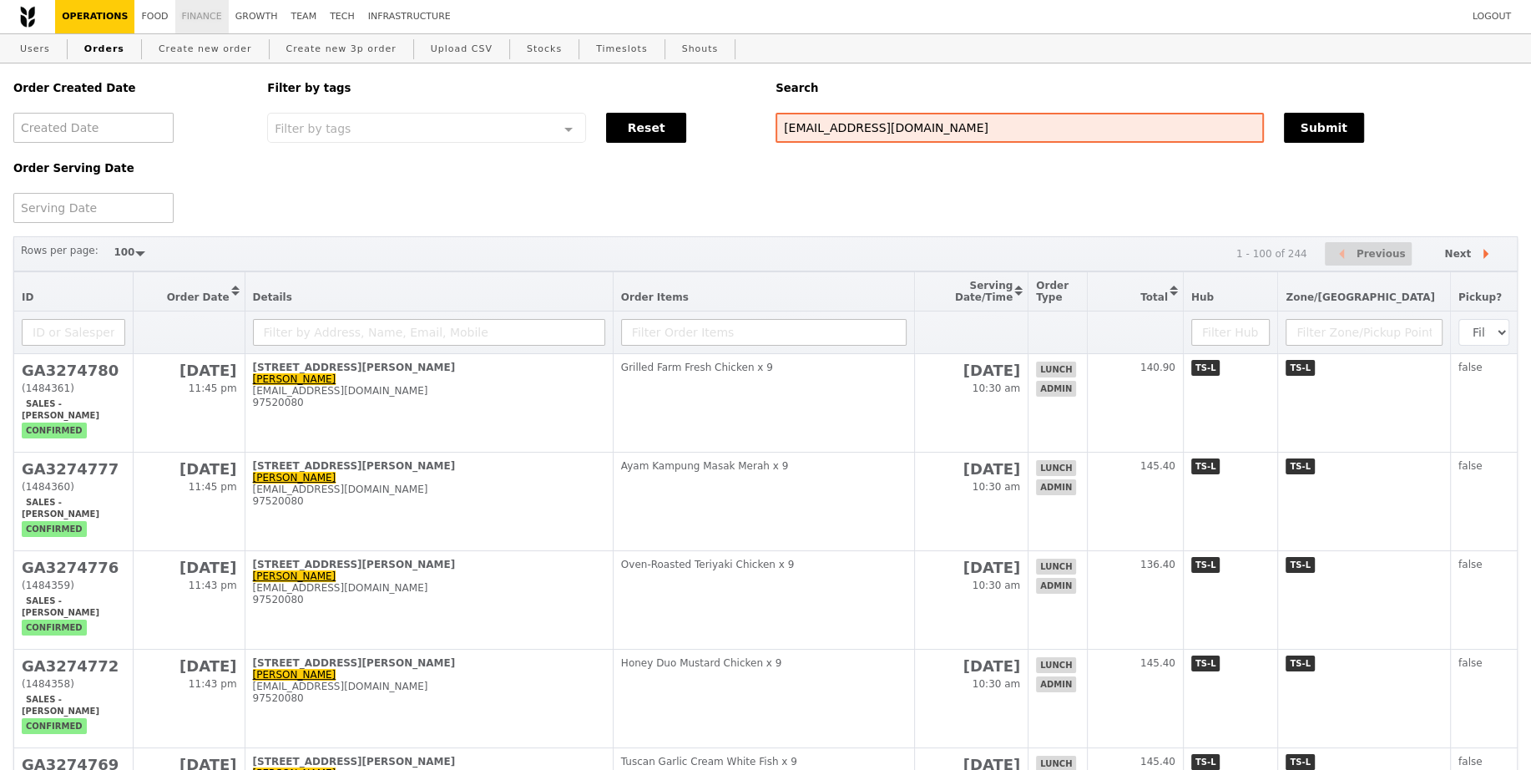
click at [203, 12] on link "Finance" at bounding box center [201, 16] width 53 height 33
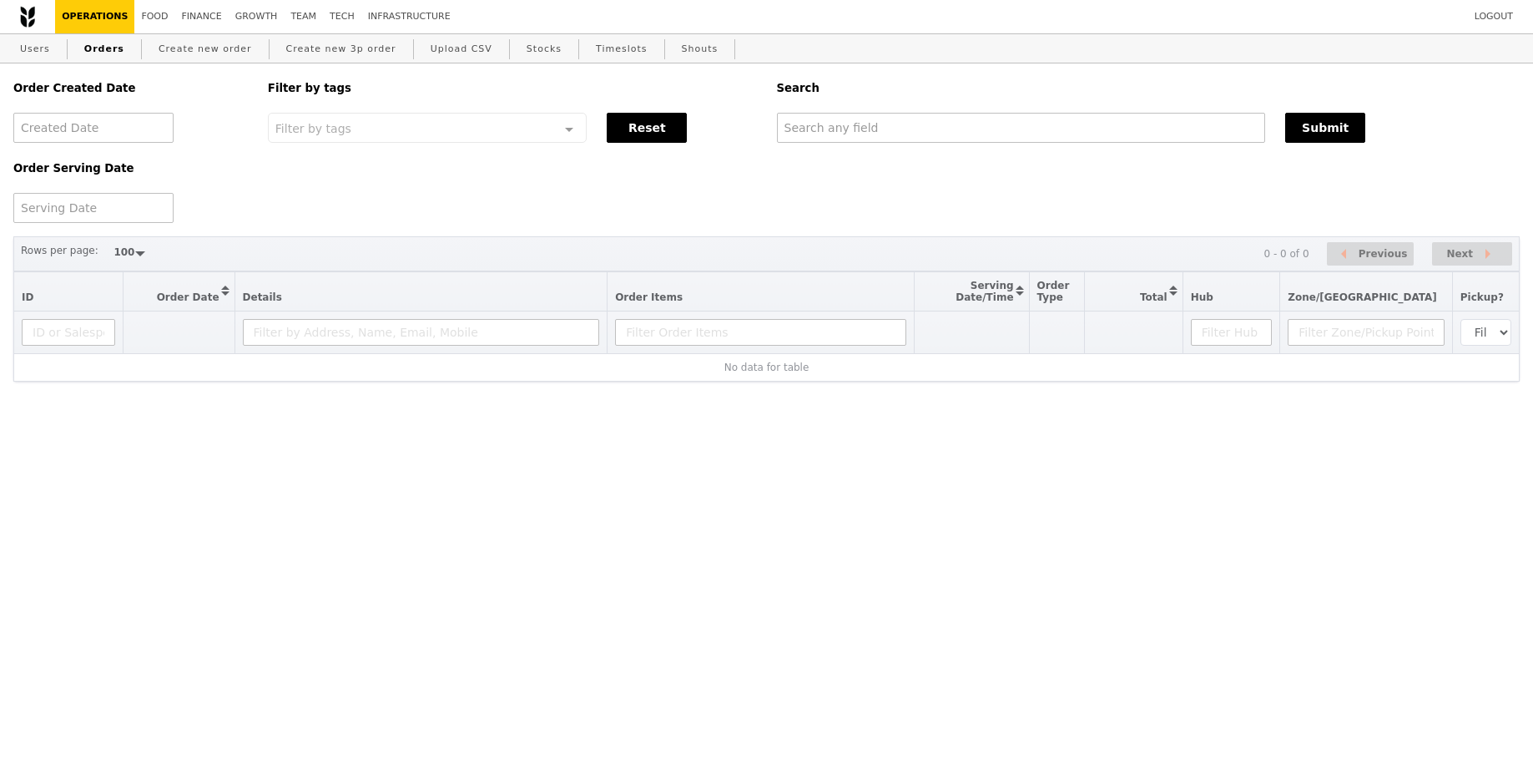
select select "100"
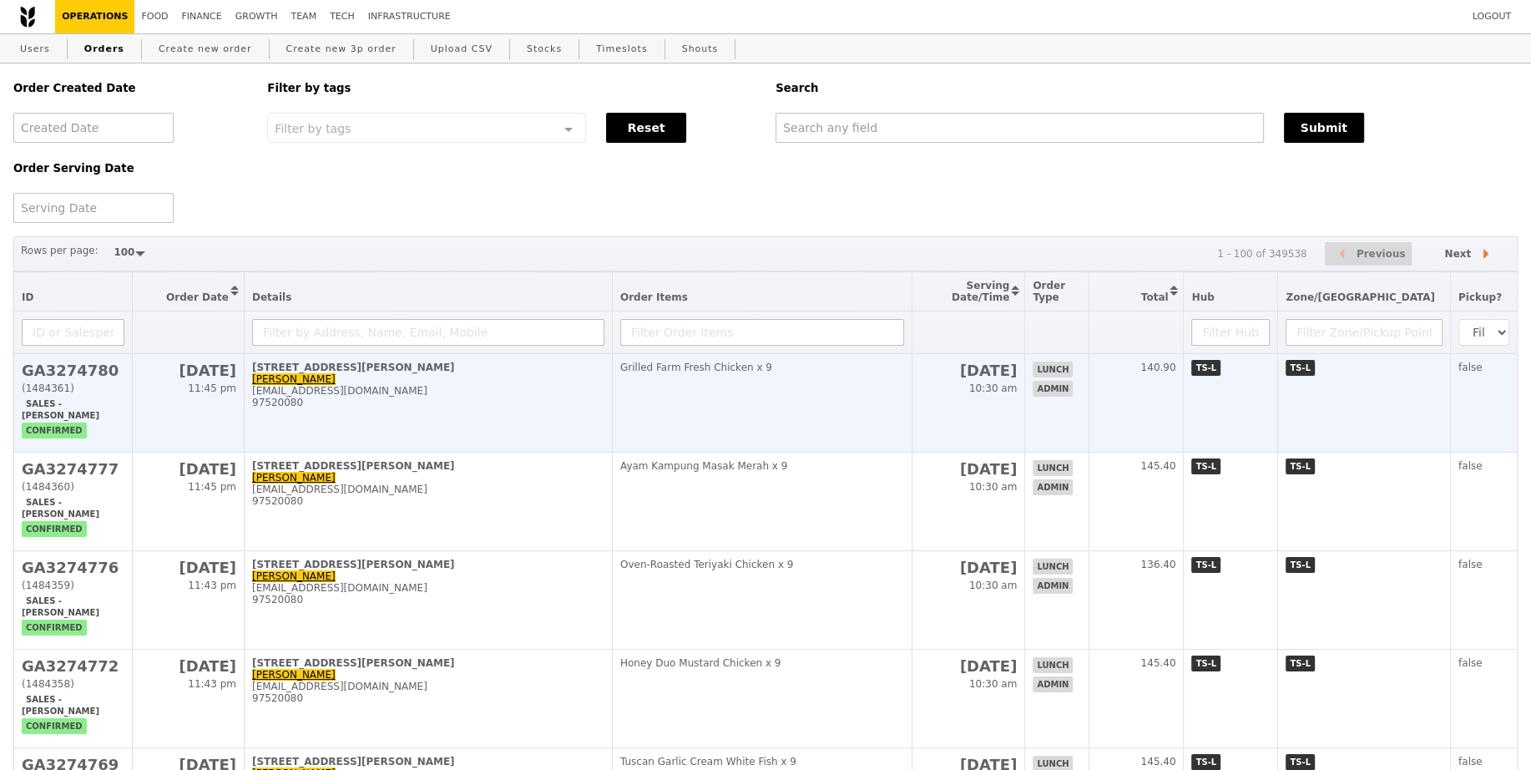
click at [282, 411] on td "[STREET_ADDRESS][PERSON_NAME] [PERSON_NAME] [PERSON_NAME][EMAIL_ADDRESS][DOMAIN…" at bounding box center [428, 403] width 368 height 98
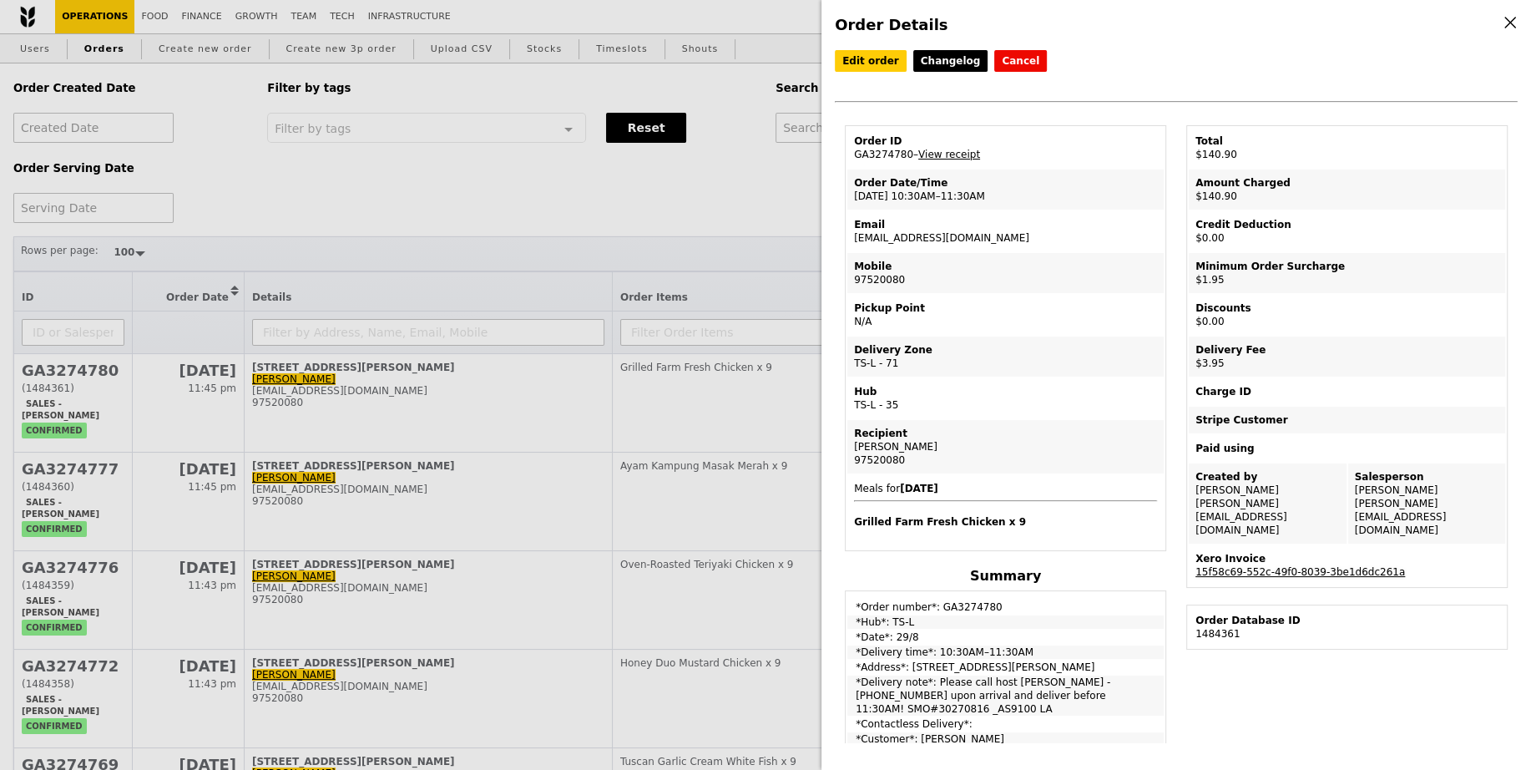
click at [1351, 566] on link "15f58c69-552c-49f0-8039-3be1d6dc261a" at bounding box center [1300, 572] width 210 height 12
